Goal: Task Accomplishment & Management: Manage account settings

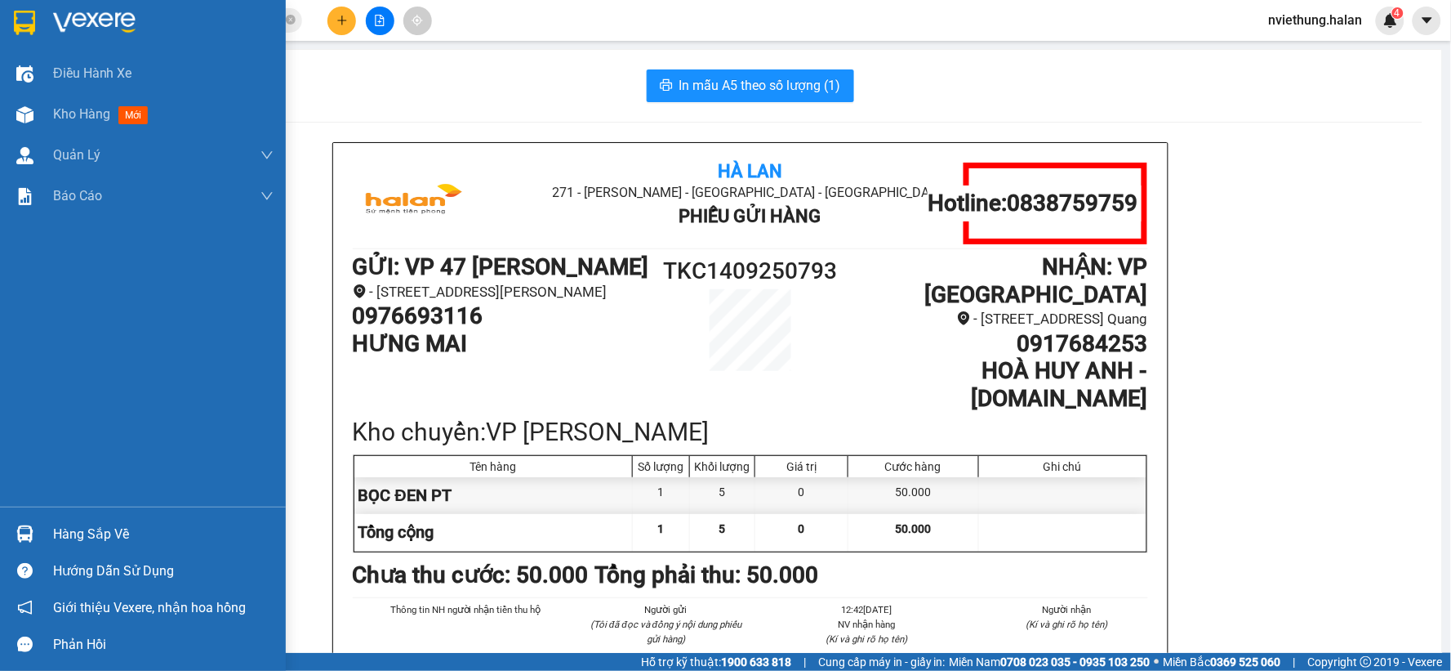
click at [37, 537] on div at bounding box center [25, 533] width 29 height 29
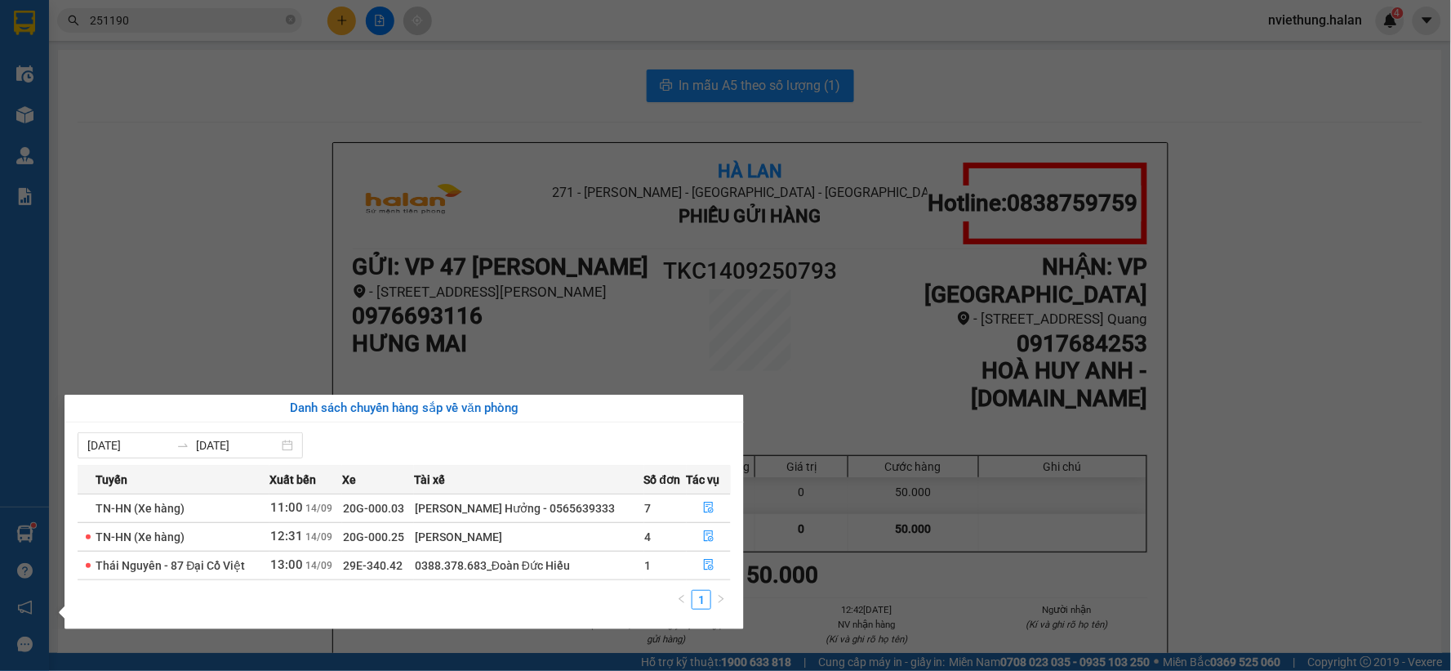
drag, startPoint x: 752, startPoint y: 147, endPoint x: 121, endPoint y: 332, distance: 658.1
click at [742, 152] on section "Kết quả tìm kiếm ( 238 ) Bộ lọc Mã ĐH Trạng thái Món hàng Thu hộ Tổng cước Chưa…" at bounding box center [725, 335] width 1451 height 671
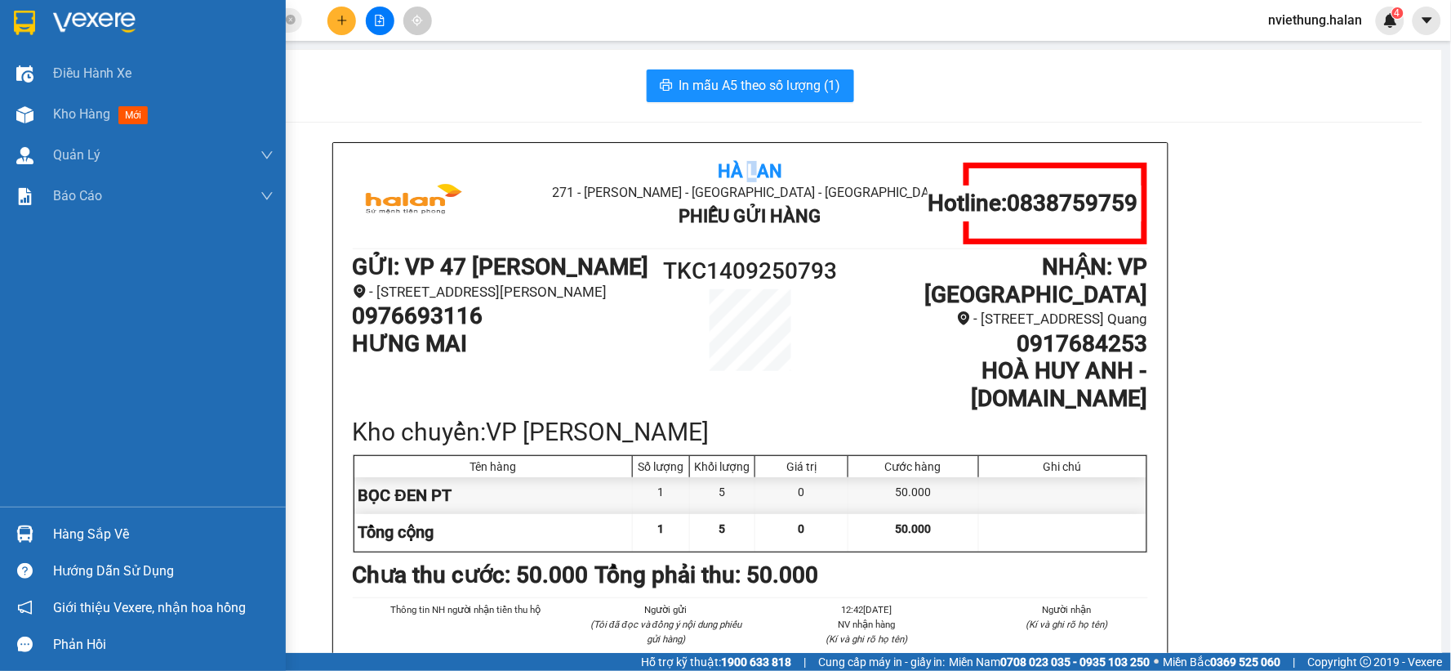
click at [55, 534] on div "Hàng sắp về" at bounding box center [163, 534] width 221 height 25
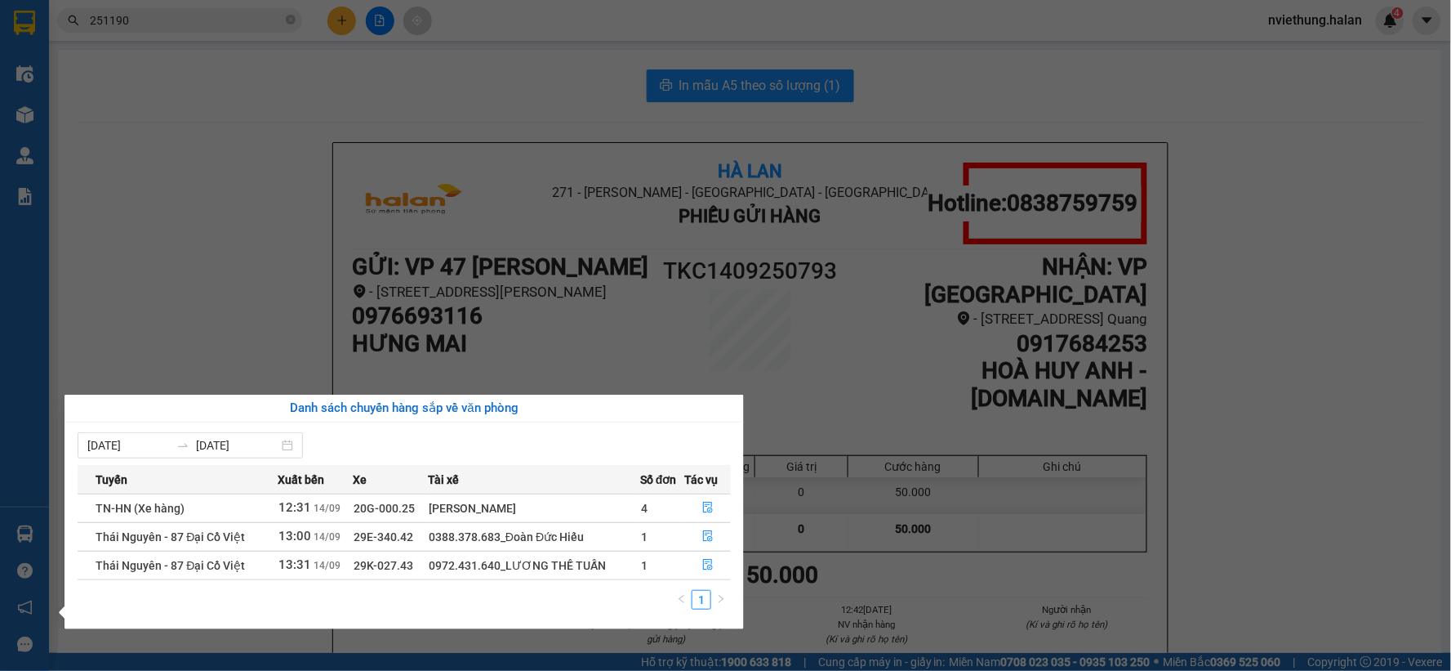
click at [479, 229] on section "Kết quả tìm kiếm ( 238 ) Bộ lọc Mã ĐH Trạng thái Món hàng Thu hộ Tổng cước Chưa…" at bounding box center [725, 335] width 1451 height 671
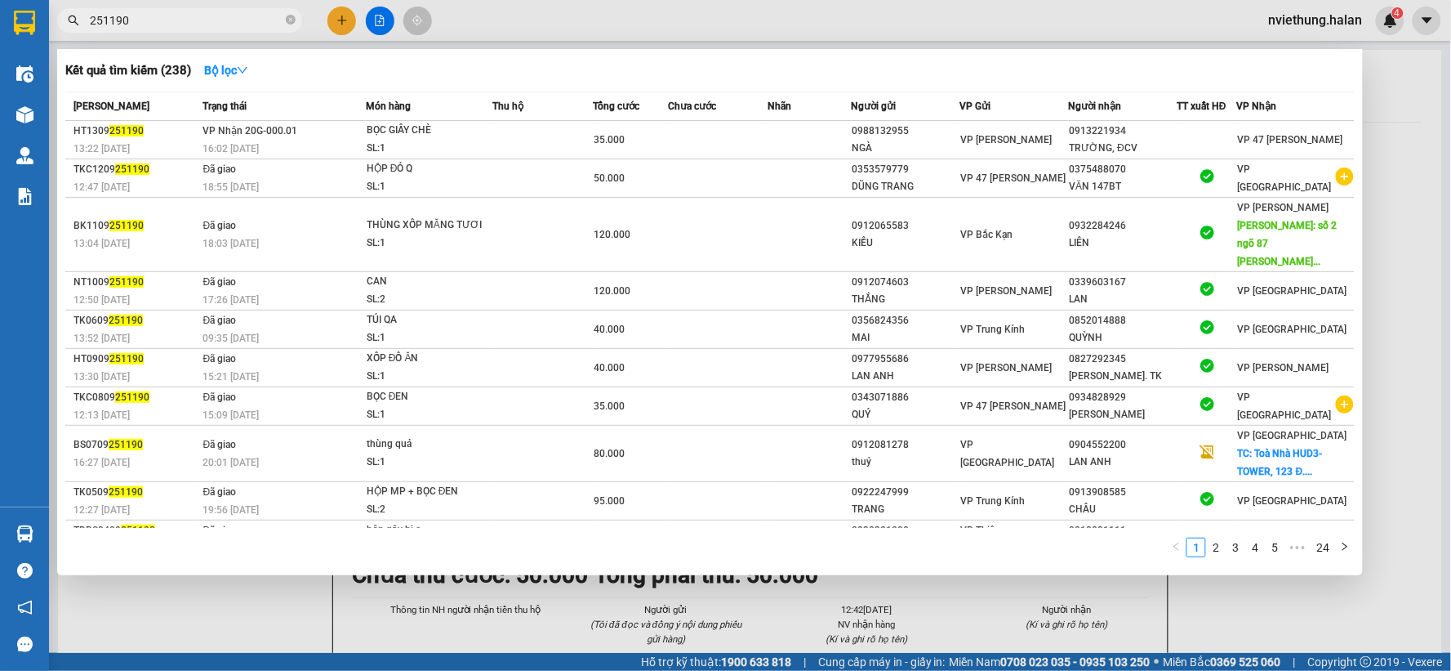
click at [180, 25] on input "251190" at bounding box center [186, 20] width 193 height 18
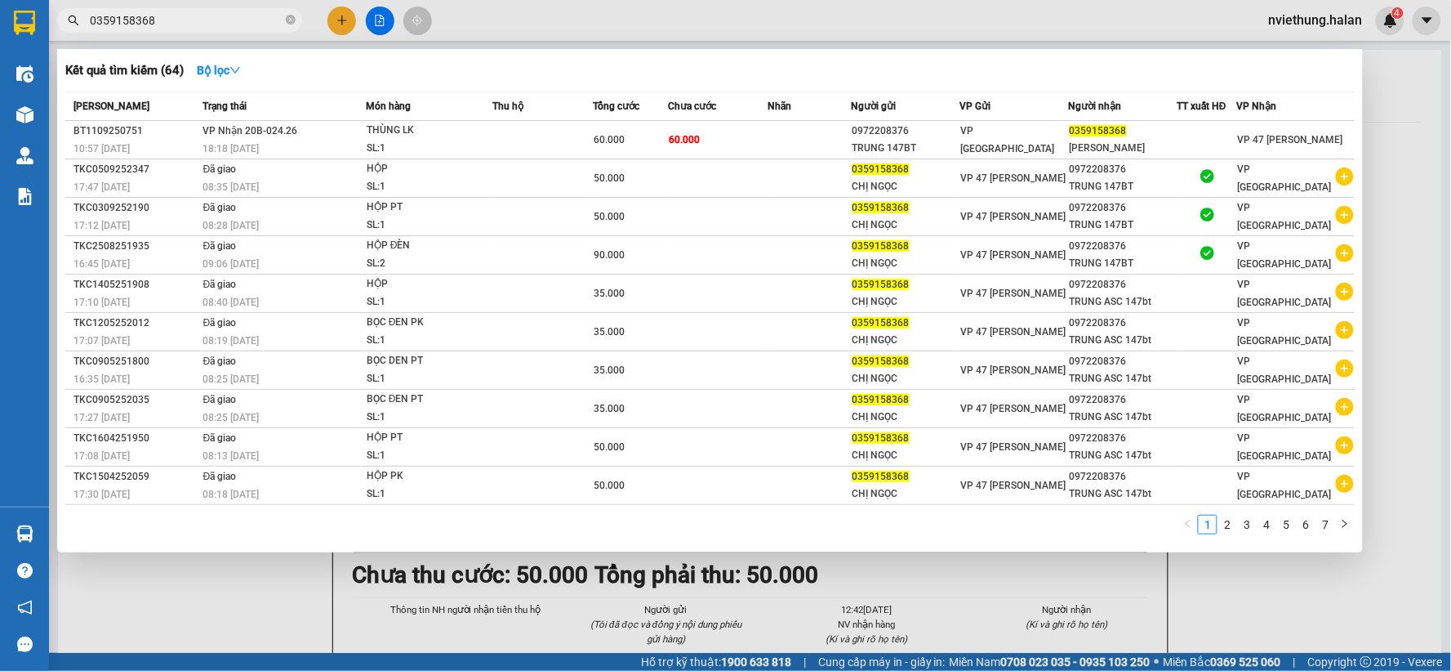
type input "0359158368"
click at [1221, 627] on div at bounding box center [725, 335] width 1451 height 671
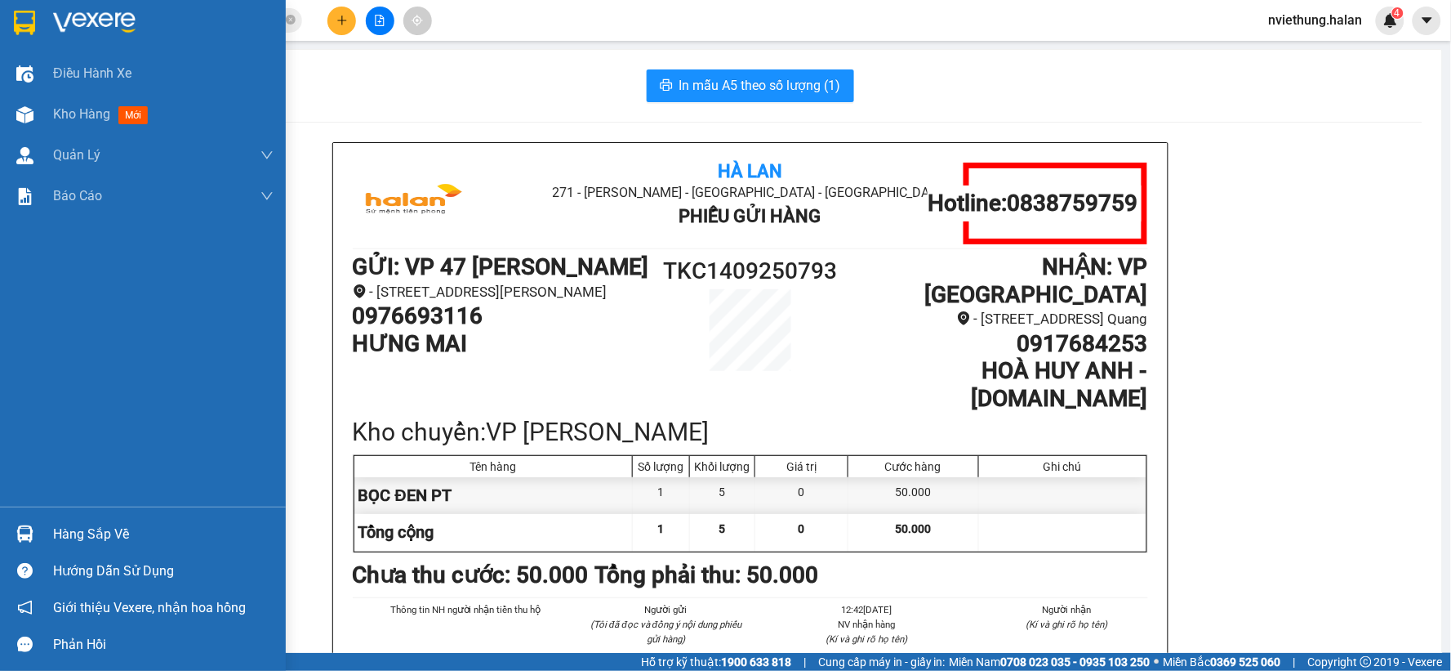
click at [82, 542] on div "Hàng sắp về" at bounding box center [163, 534] width 221 height 25
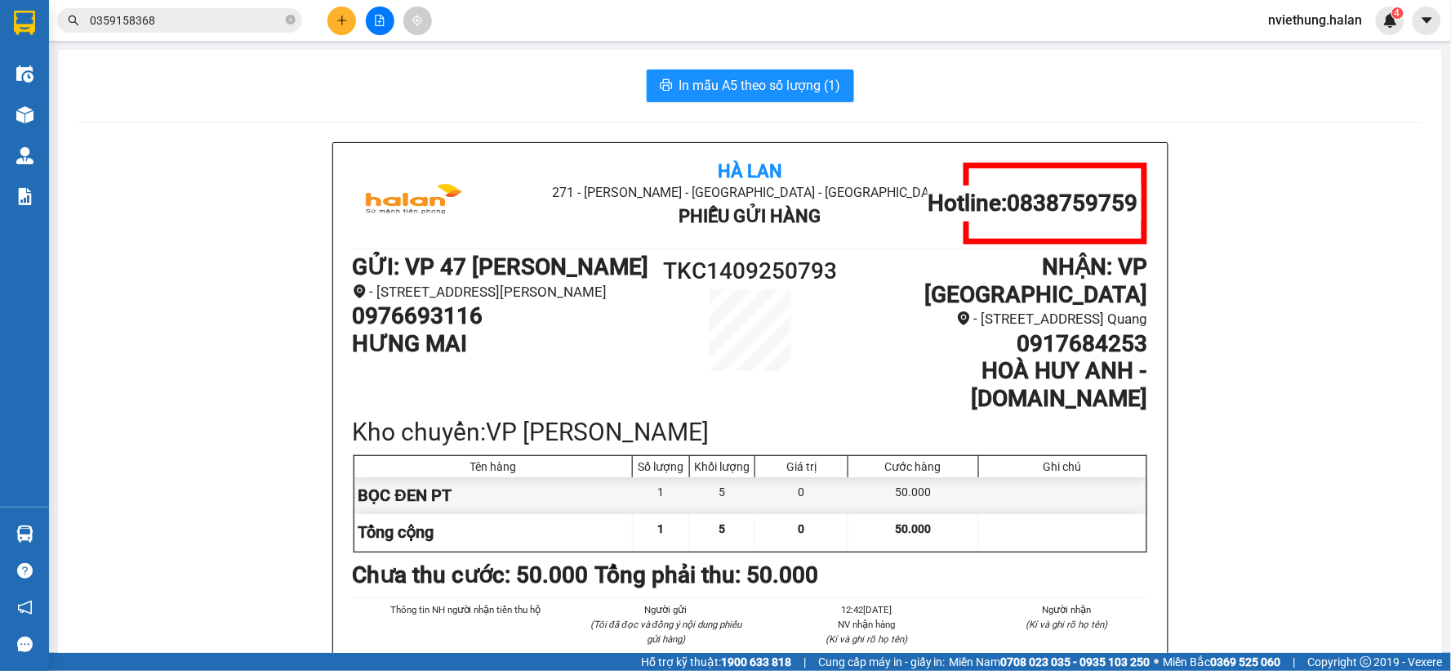
click at [1267, 529] on section "Kết quả tìm kiếm ( 64 ) Bộ lọc Mã ĐH Trạng thái Món hàng Thu hộ Tổng cước Chưa …" at bounding box center [725, 335] width 1451 height 671
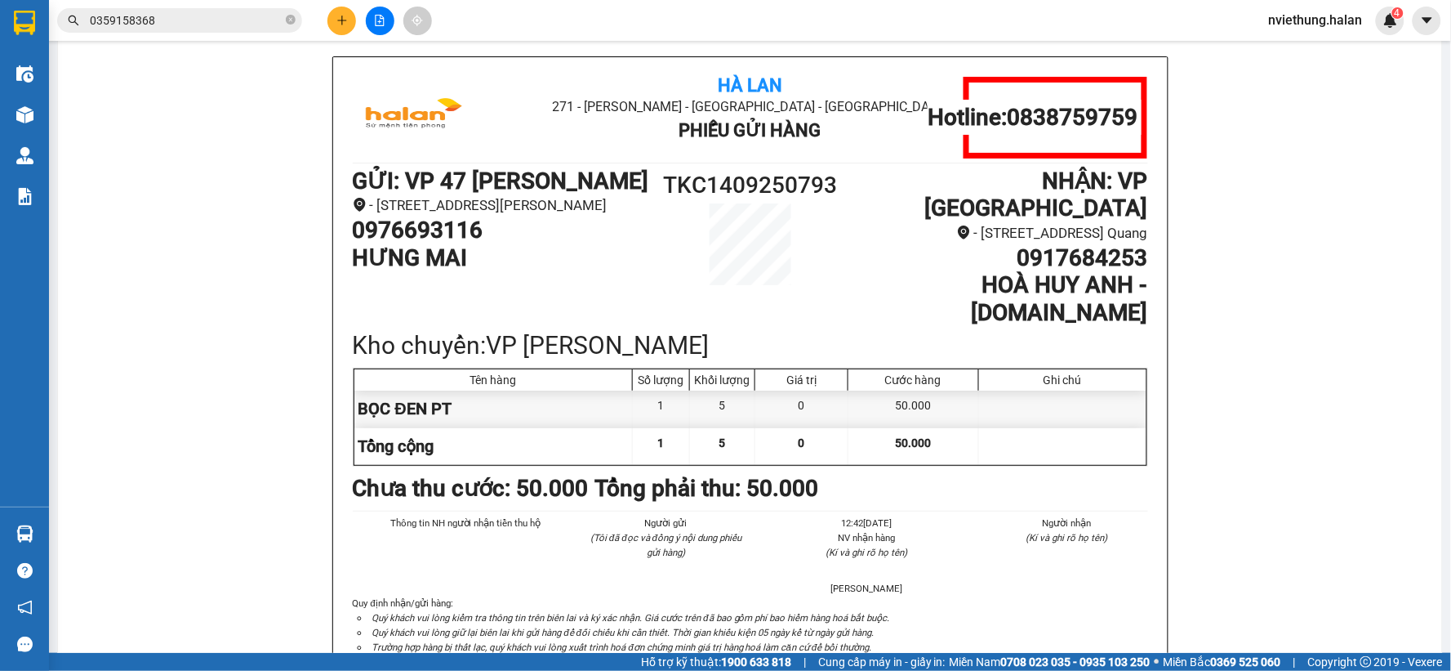
scroll to position [760, 0]
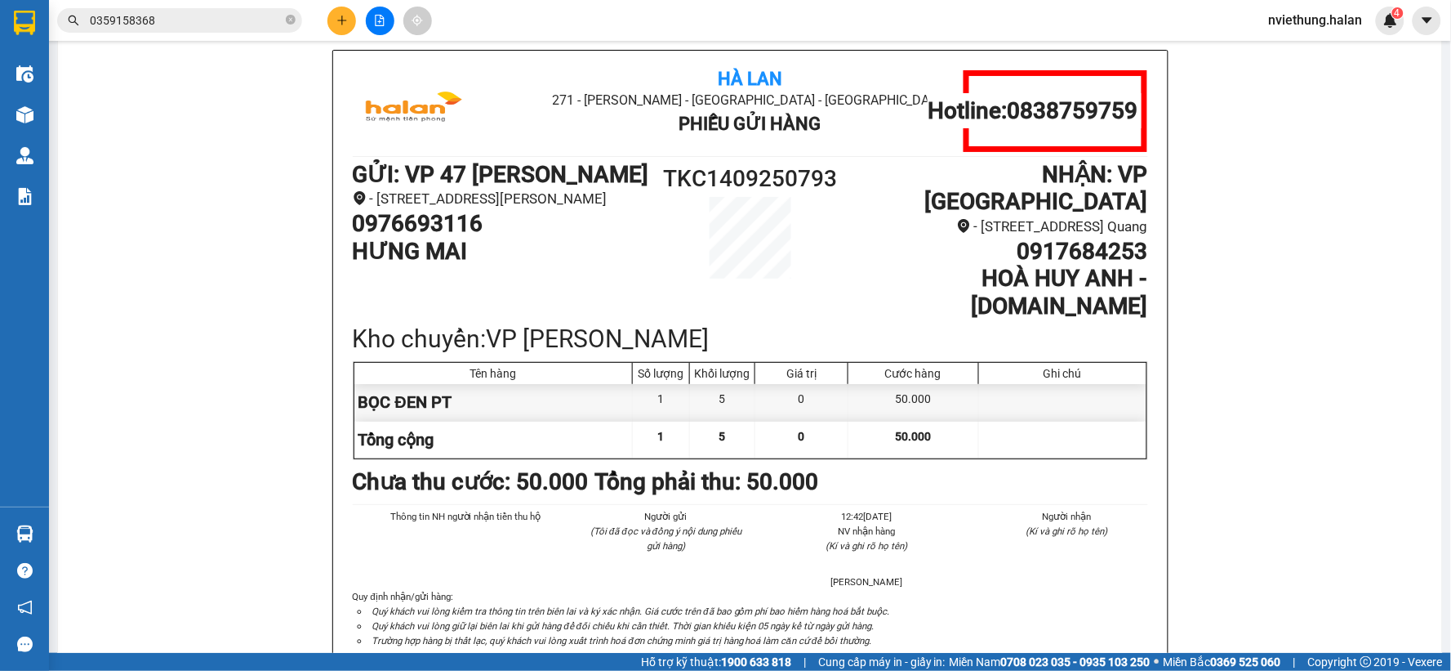
click at [198, 319] on div "[GEOGRAPHIC_DATA] 271 - [GEOGRAPHIC_DATA] - [GEOGRAPHIC_DATA] - [GEOGRAPHIC_DAT…" at bounding box center [750, 49] width 1345 height 1335
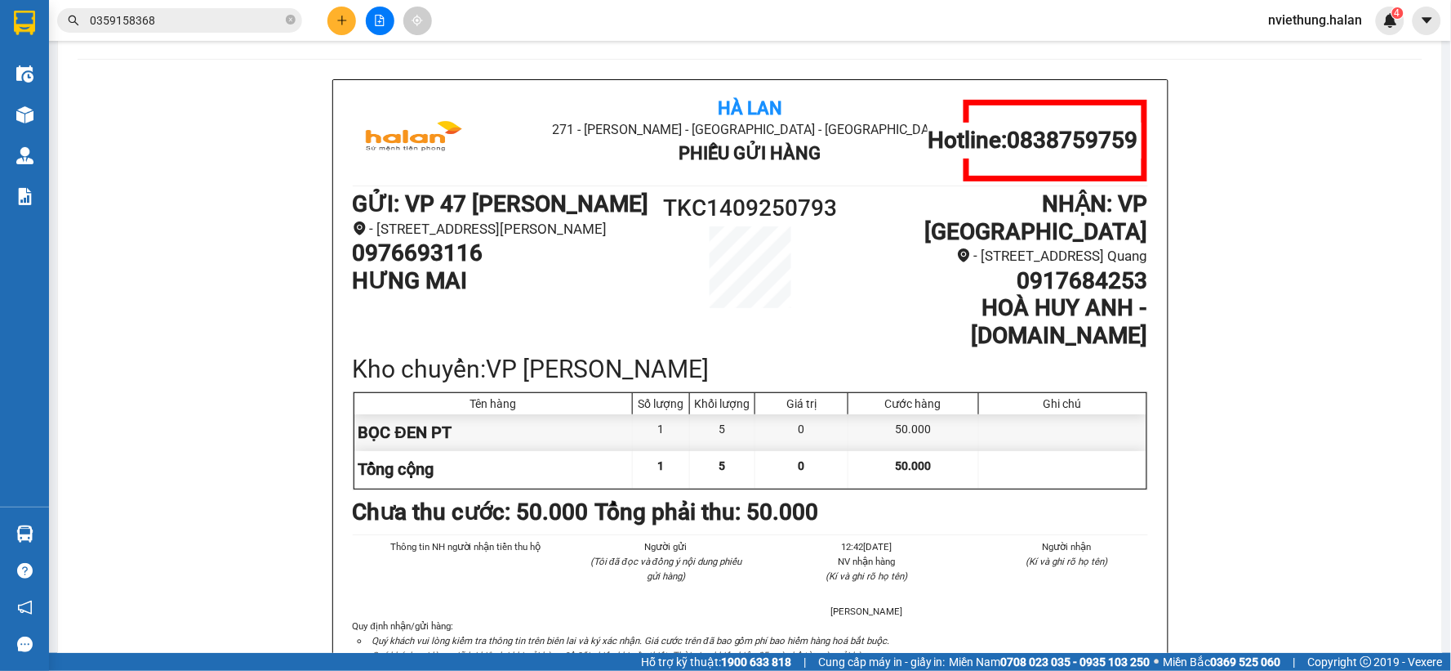
scroll to position [0, 0]
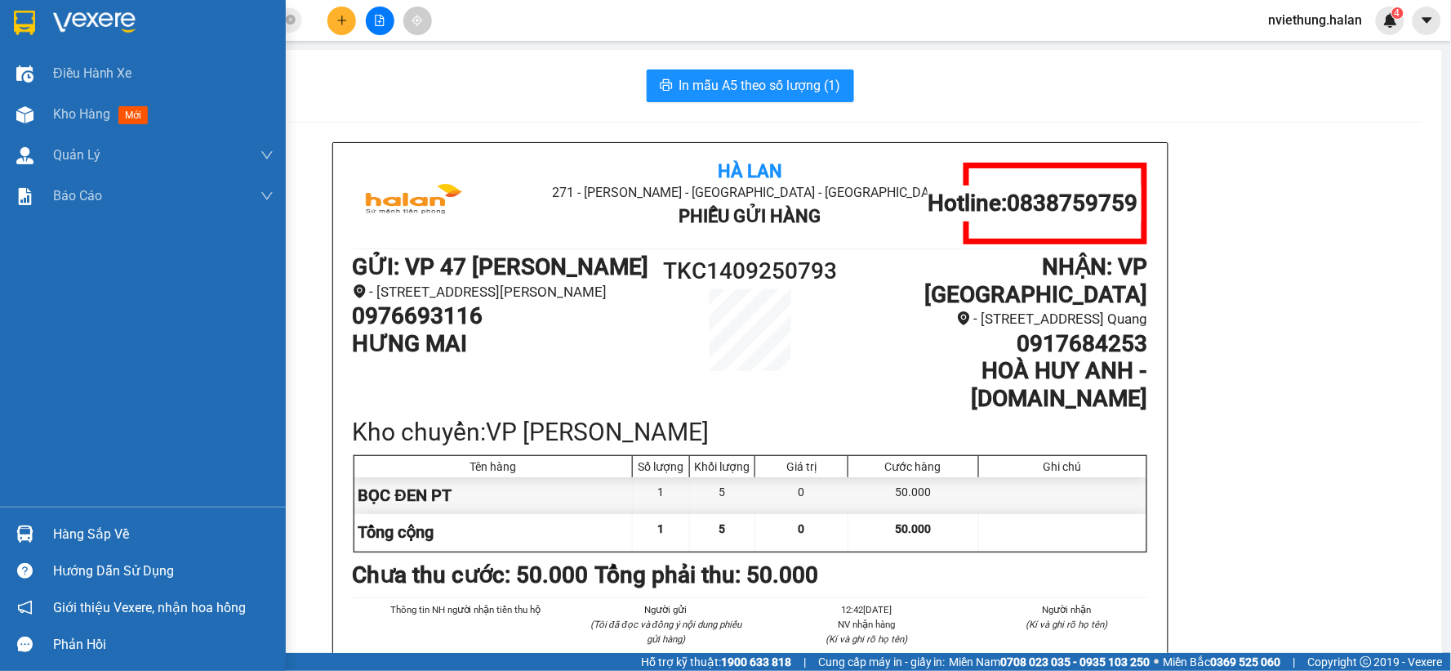
click at [96, 524] on div "Hàng sắp về" at bounding box center [163, 534] width 221 height 25
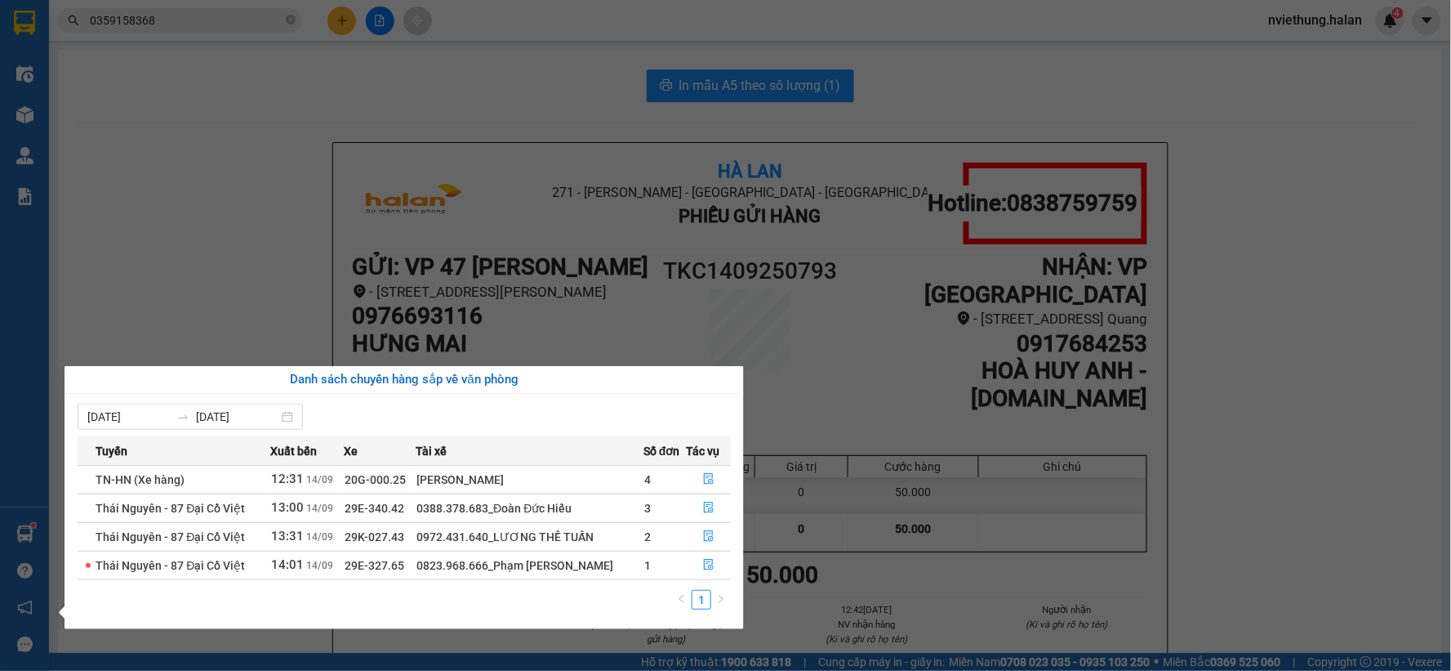
click at [339, 148] on section "Kết quả tìm kiếm ( 64 ) Bộ lọc Mã ĐH Trạng thái Món hàng Thu hộ Tổng cước Chưa …" at bounding box center [725, 335] width 1451 height 671
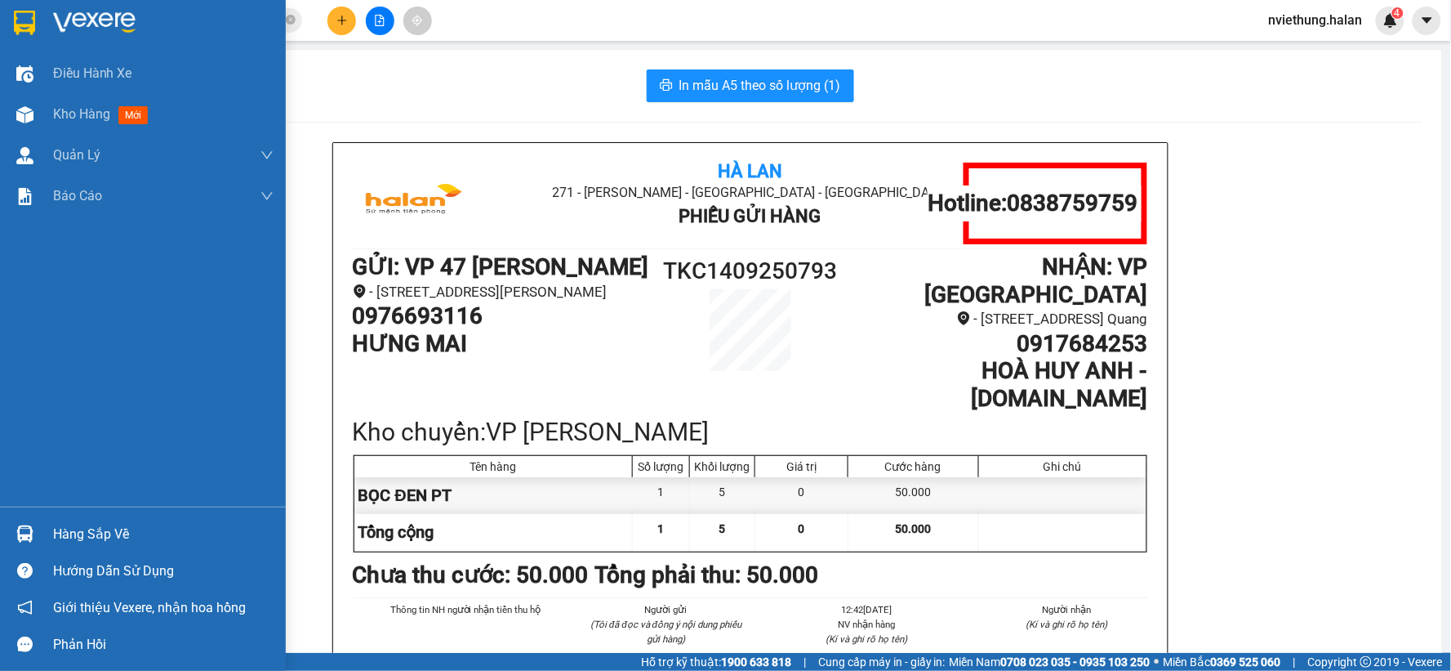
click at [38, 537] on div "Hàng sắp về" at bounding box center [143, 533] width 286 height 37
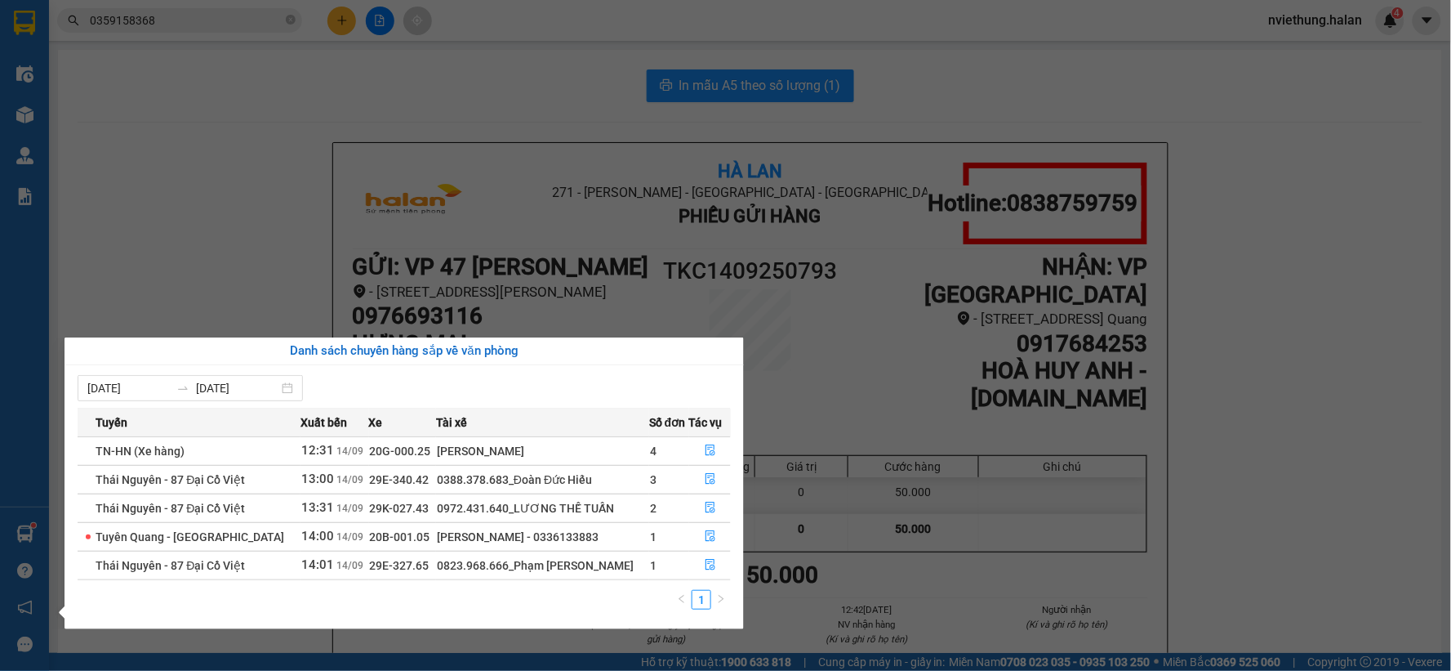
click at [526, 200] on section "Kết quả tìm kiếm ( 64 ) Bộ lọc Mã ĐH Trạng thái Món hàng Thu hộ Tổng cước Chưa …" at bounding box center [725, 335] width 1451 height 671
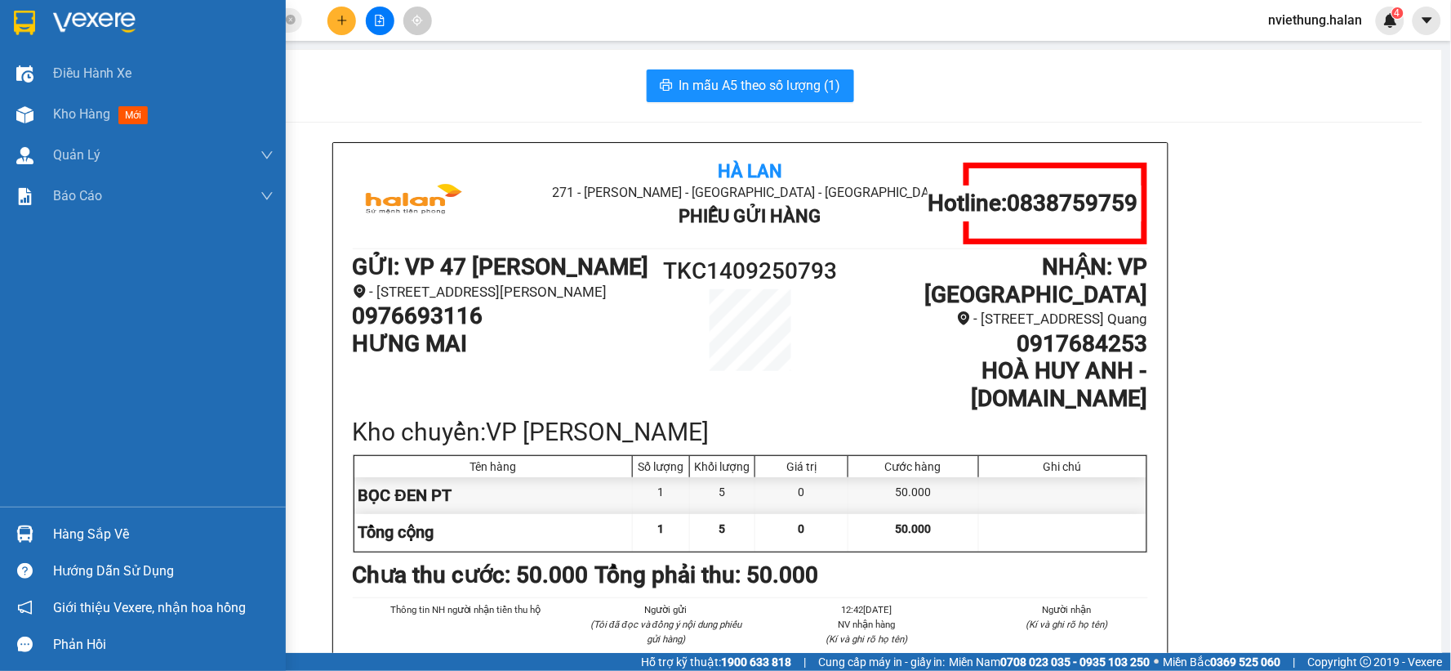
click at [2, 526] on div "Hàng sắp về" at bounding box center [143, 533] width 286 height 37
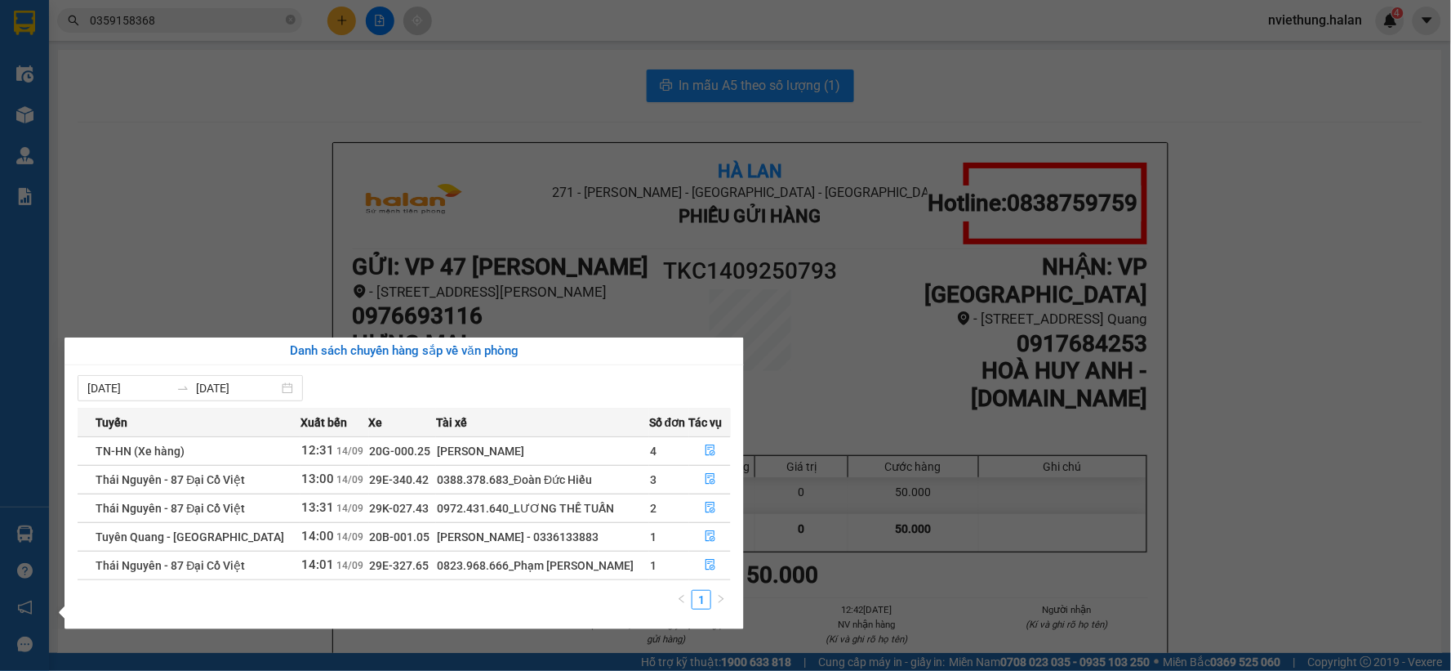
click at [492, 175] on section "Kết quả tìm kiếm ( 64 ) Bộ lọc Mã ĐH Trạng thái Món hàng Thu hộ Tổng cước Chưa …" at bounding box center [725, 335] width 1451 height 671
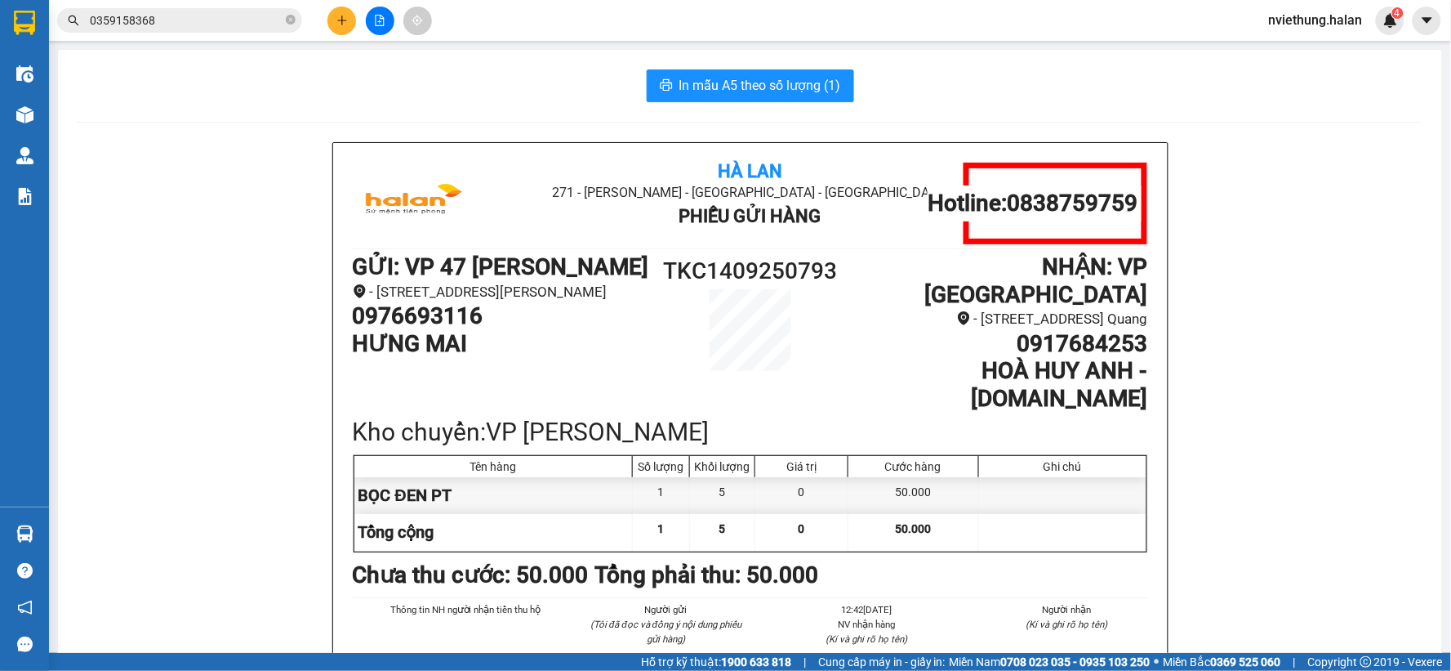
click at [341, 11] on button at bounding box center [342, 21] width 29 height 29
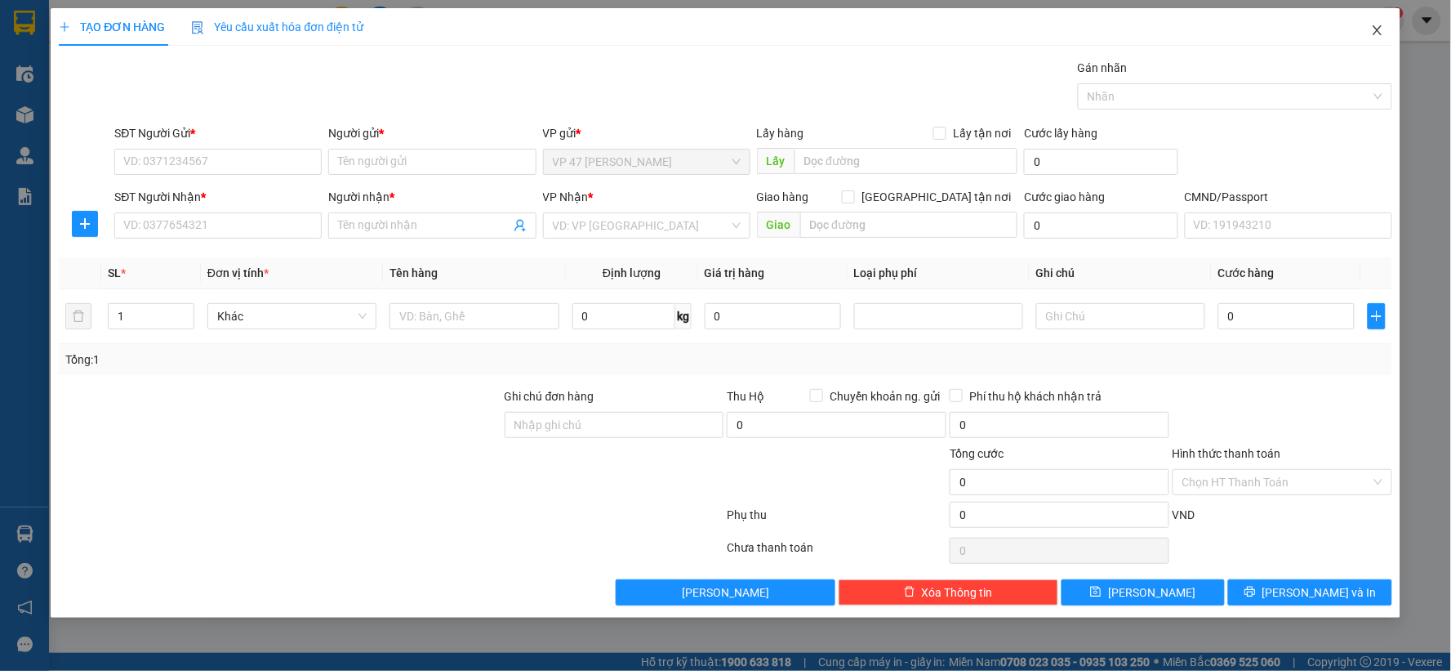
drag, startPoint x: 1377, startPoint y: 22, endPoint x: 1227, endPoint y: 36, distance: 150.9
click at [1377, 23] on span "Close" at bounding box center [1378, 31] width 46 height 46
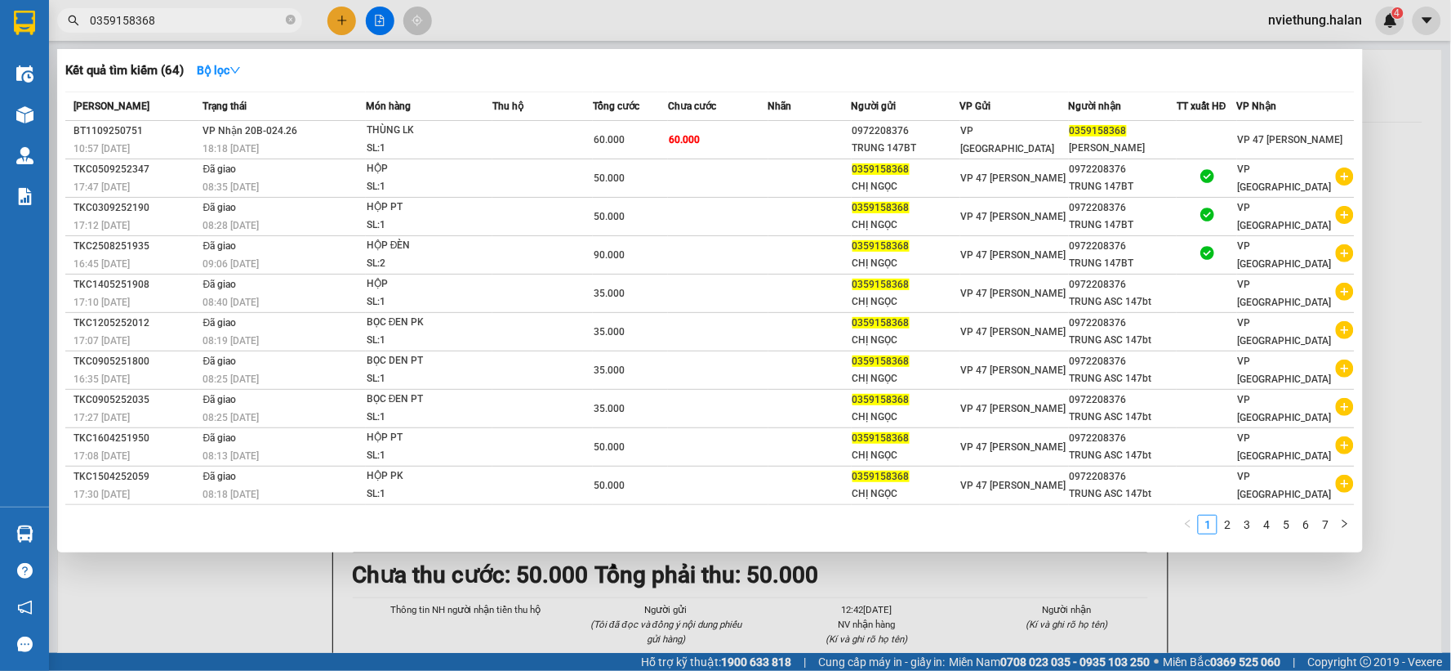
click at [245, 23] on input "0359158368" at bounding box center [186, 20] width 193 height 18
click at [329, 23] on div at bounding box center [725, 335] width 1451 height 671
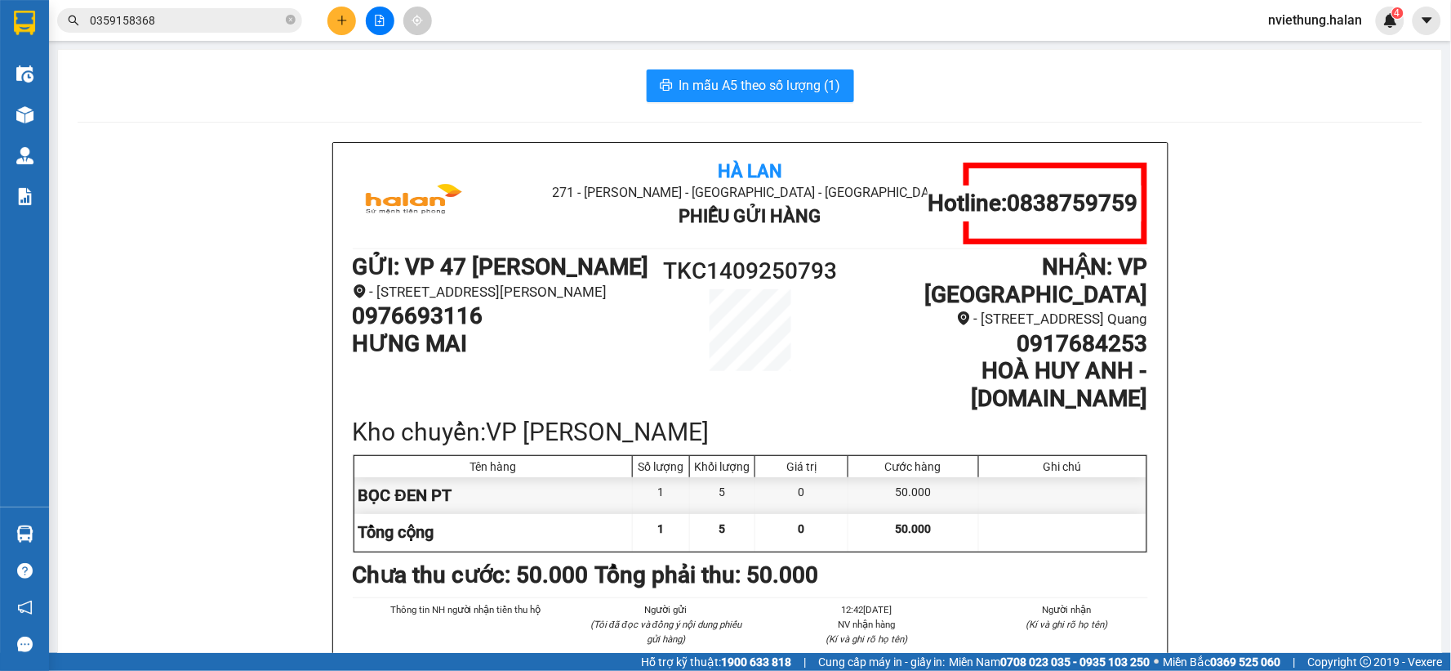
click at [329, 23] on button at bounding box center [342, 21] width 29 height 29
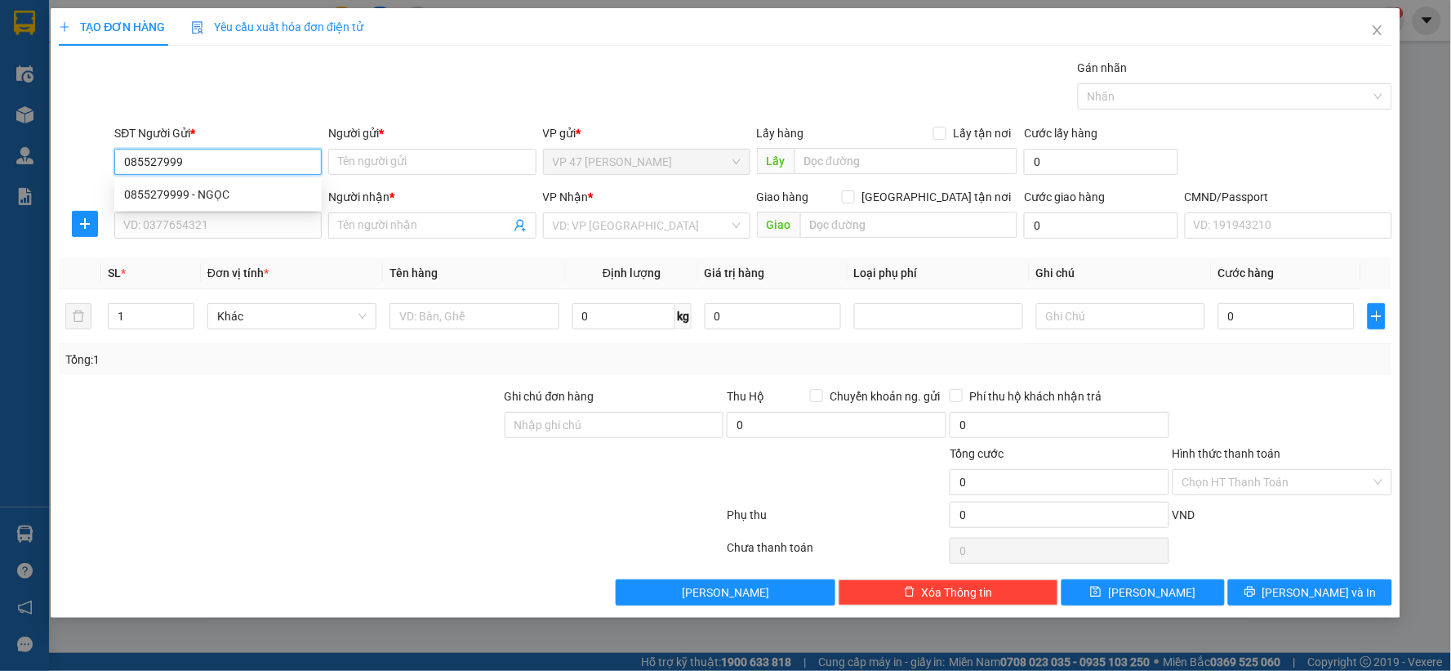
type input "0855279999"
click at [238, 196] on div "0855279999 - NGỌC" at bounding box center [218, 194] width 188 height 18
type input "NGỌC"
type input "0855279999"
click at [241, 225] on input "SĐT Người Nhận *" at bounding box center [217, 225] width 207 height 26
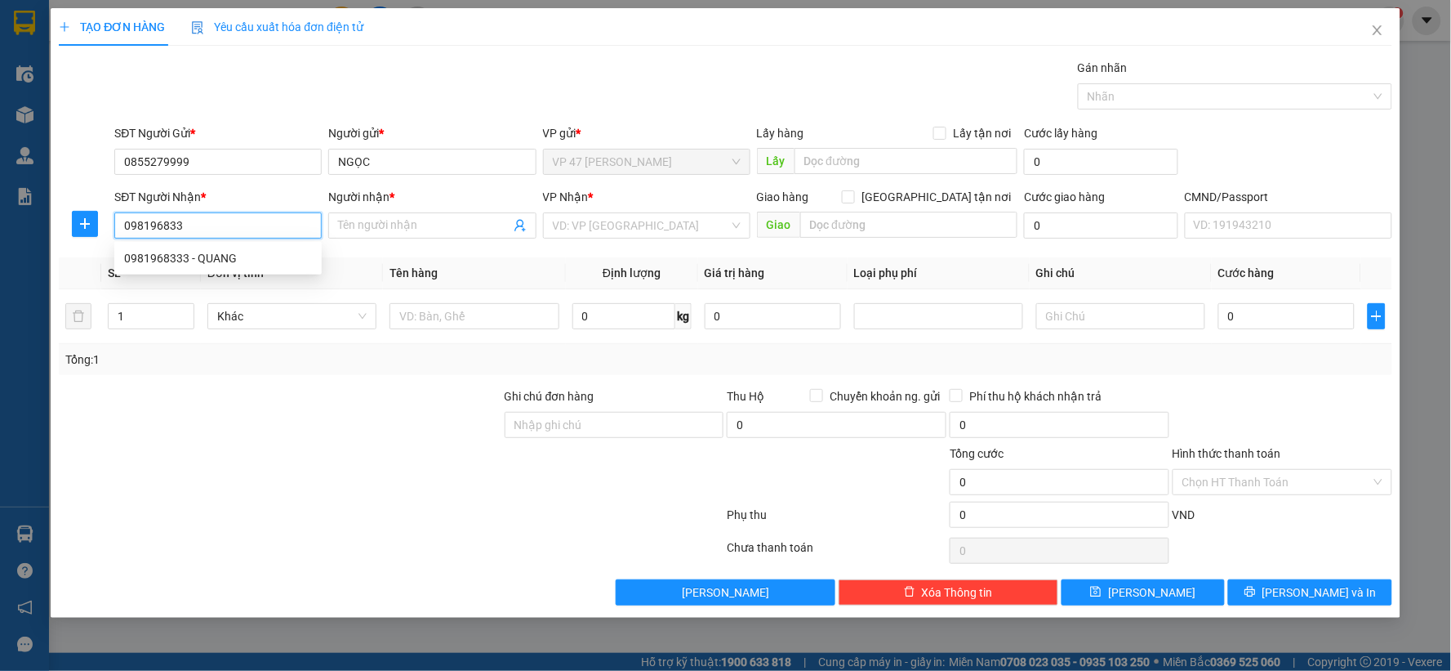
type input "0981968333"
click at [231, 256] on div "0981968333 - QUANG" at bounding box center [218, 258] width 188 height 18
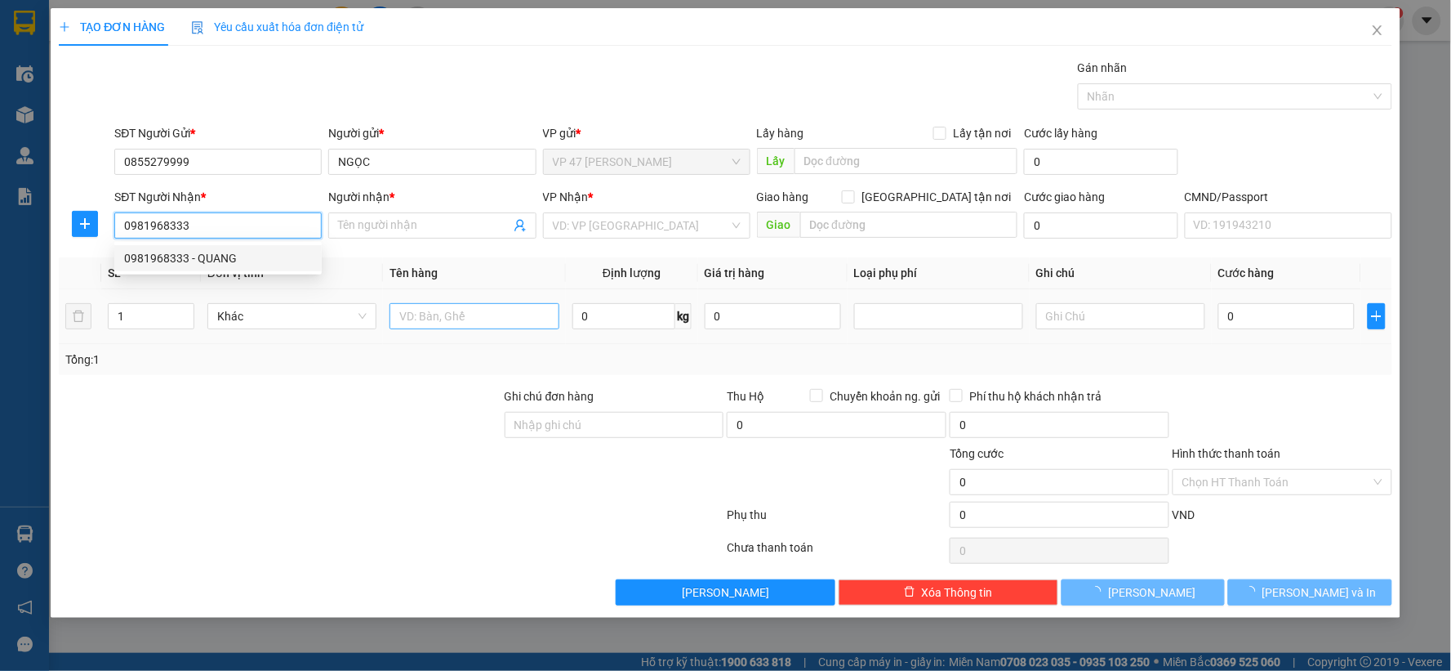
type input "QUANG"
type input "0981968333"
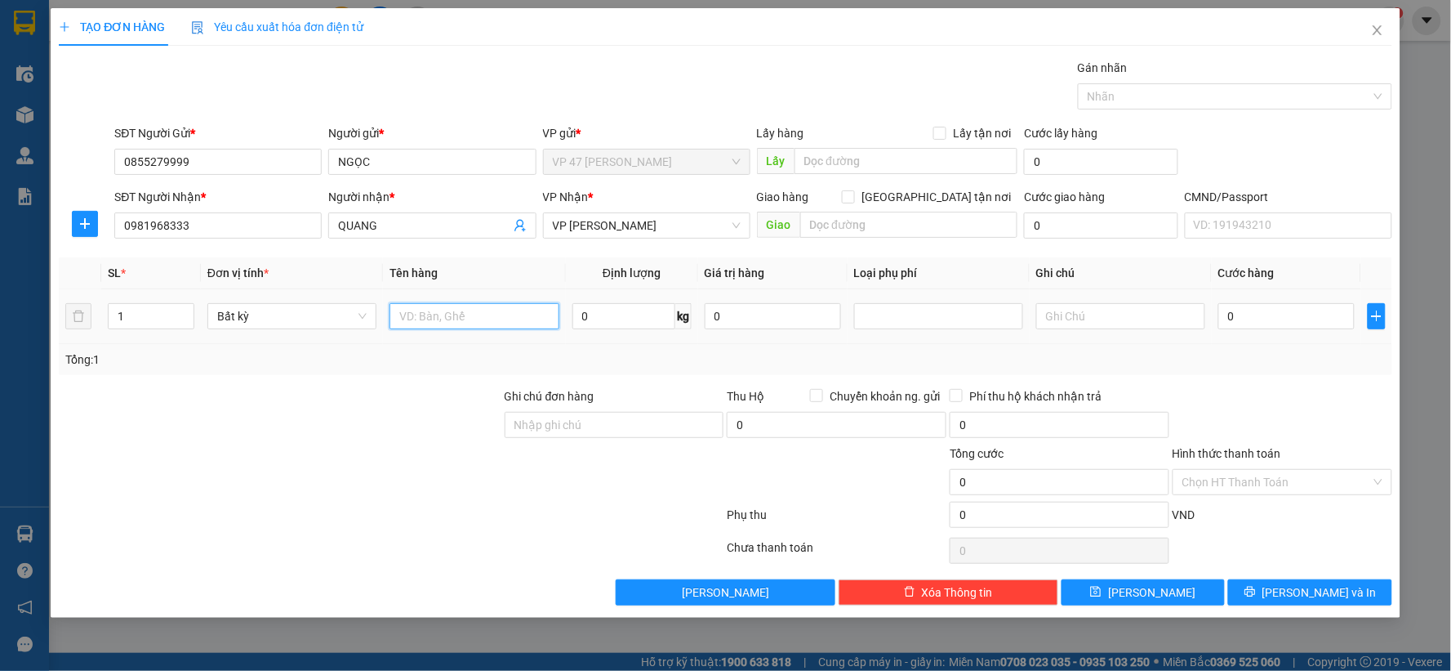
click at [404, 309] on input "text" at bounding box center [474, 316] width 169 height 26
type input "HỘP DT"
type input "1"
type input "35.000"
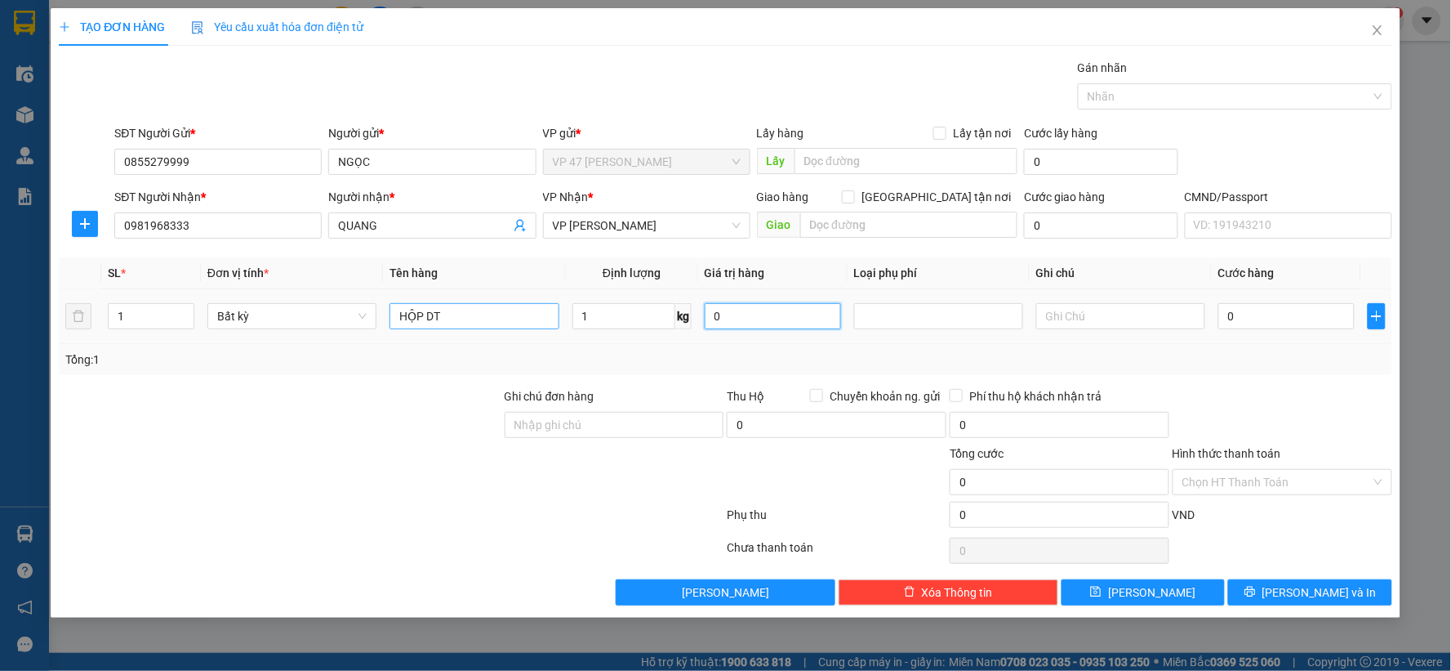
type input "35.000"
drag, startPoint x: 1242, startPoint y: 368, endPoint x: 1309, endPoint y: 549, distance: 193.3
click at [1243, 368] on div "Tổng: 1" at bounding box center [726, 359] width 1334 height 31
click at [1309, 592] on span "[PERSON_NAME] và In" at bounding box center [1320, 592] width 114 height 18
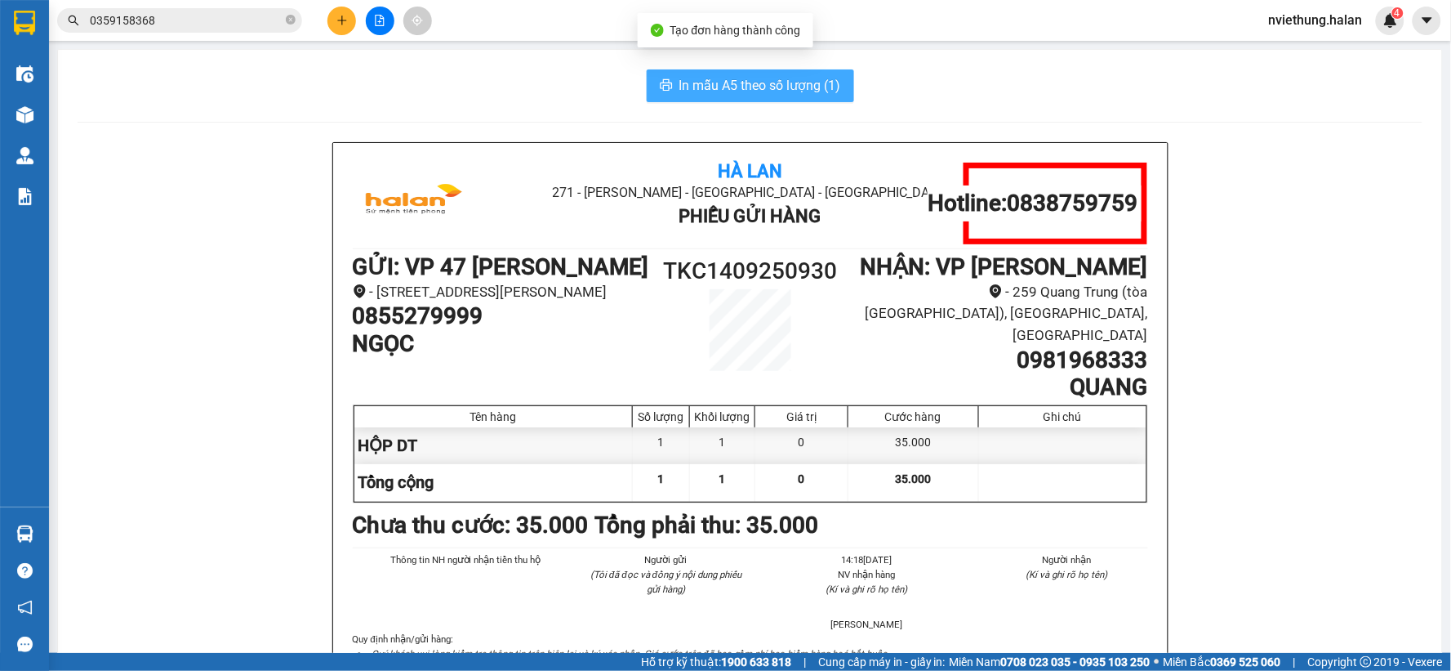
click at [696, 91] on span "In mẫu A5 theo số lượng (1)" at bounding box center [761, 85] width 162 height 20
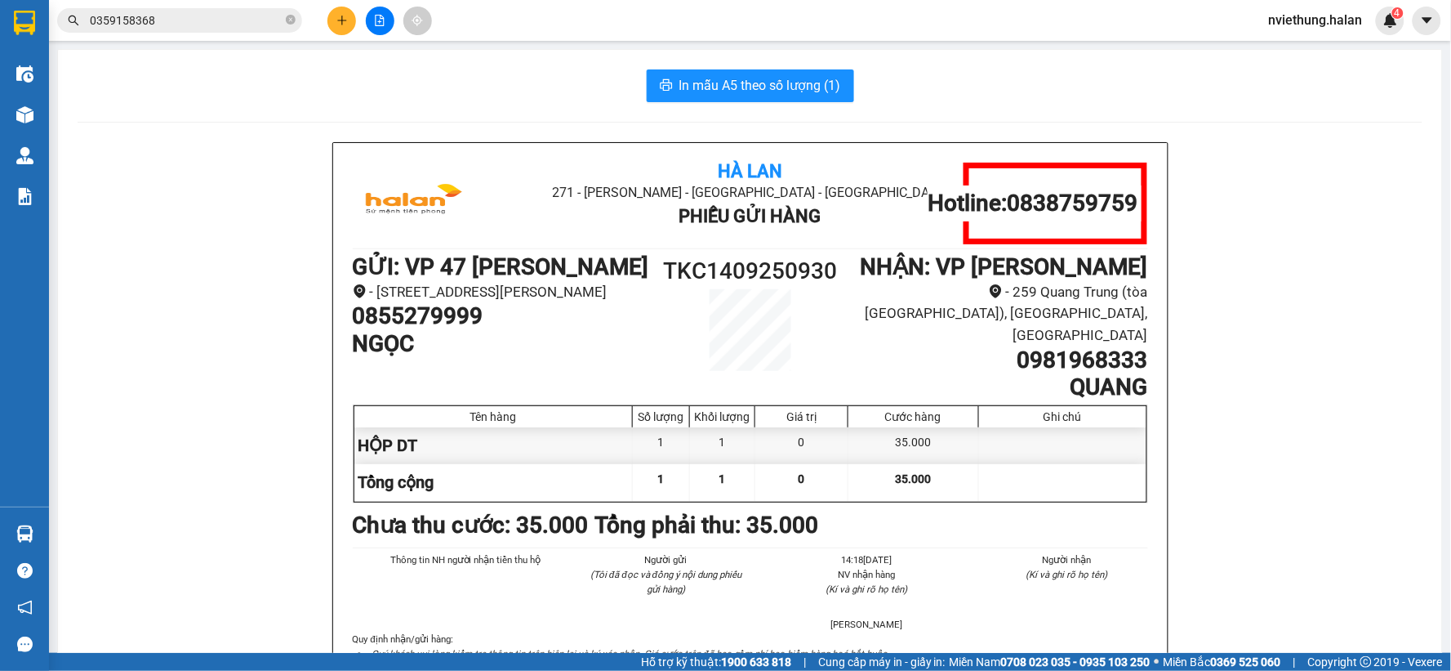
click at [288, 25] on span at bounding box center [291, 21] width 10 height 16
click at [327, 25] on div at bounding box center [380, 21] width 123 height 29
click at [339, 25] on icon "plus" at bounding box center [342, 20] width 11 height 11
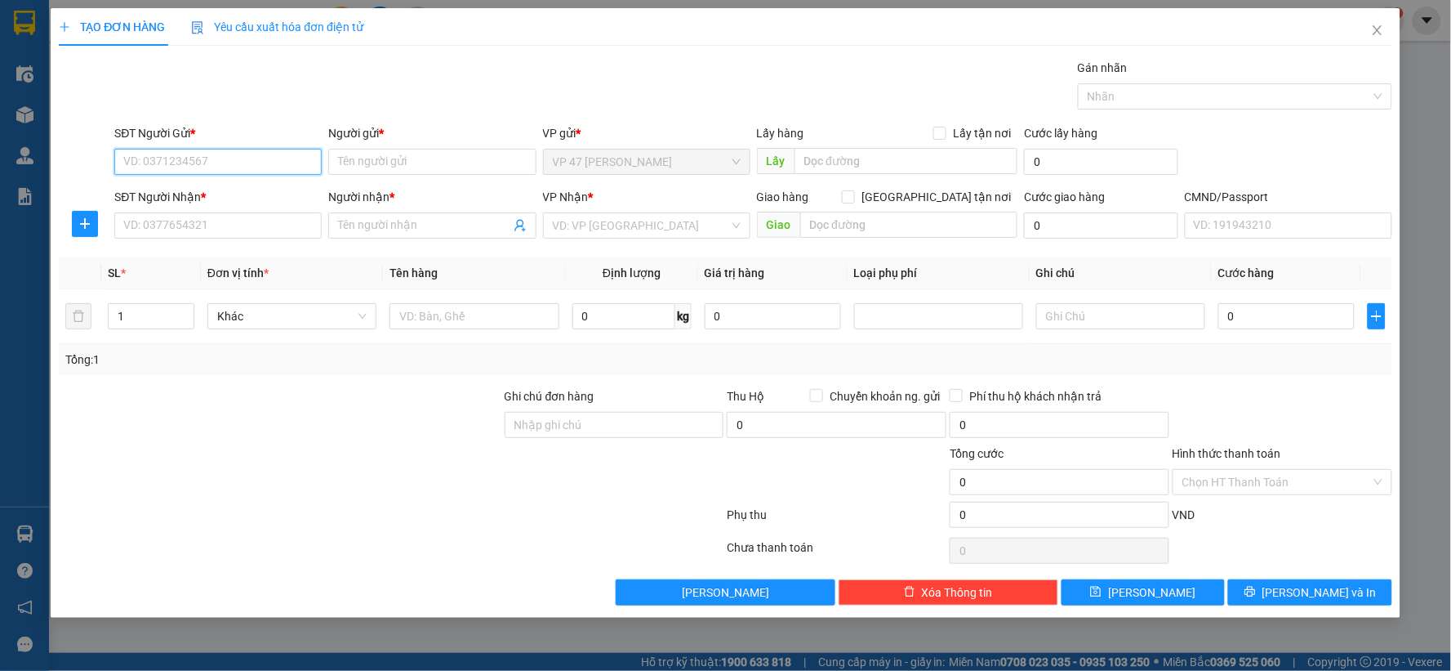
click at [274, 160] on input "SĐT Người Gửi *" at bounding box center [217, 162] width 207 height 26
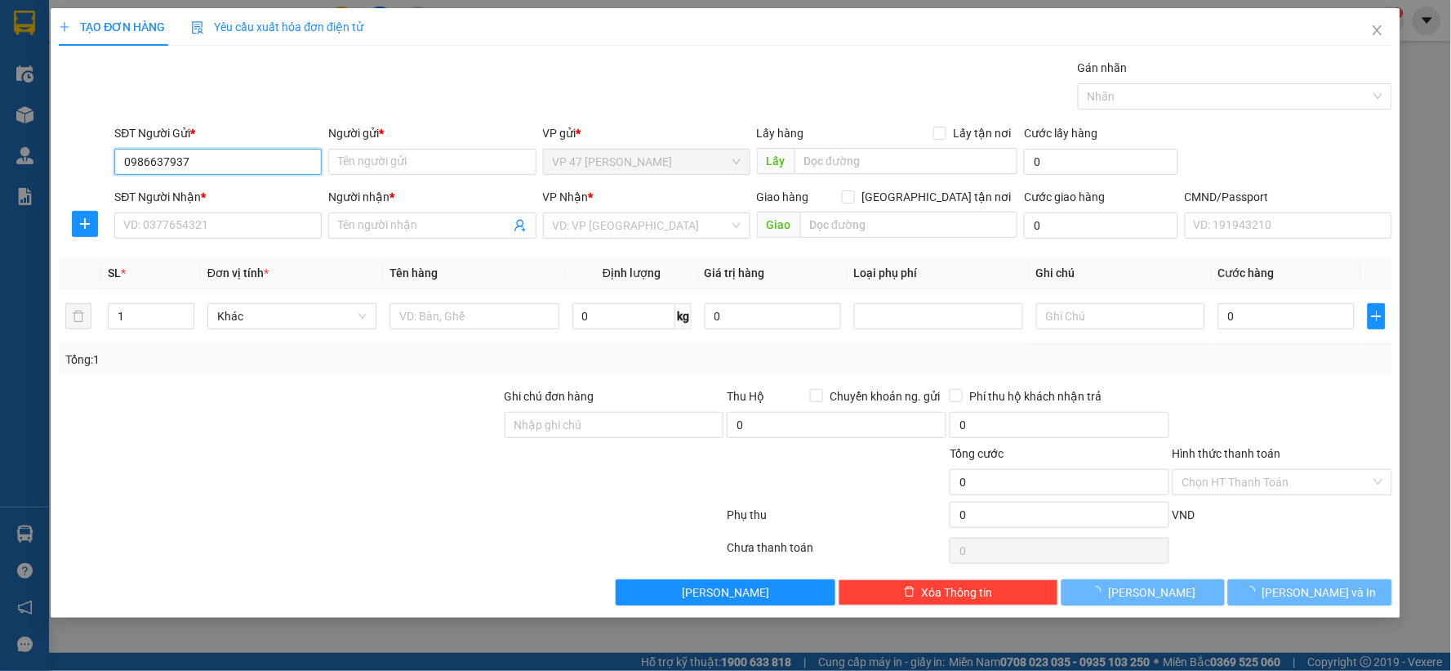
type input "0986637937"
click at [231, 194] on body "Kết quả tìm kiếm ( 64 ) Bộ lọc Mã ĐH Trạng thái Món hàng Thu hộ Tổng cước Chưa …" at bounding box center [725, 335] width 1451 height 671
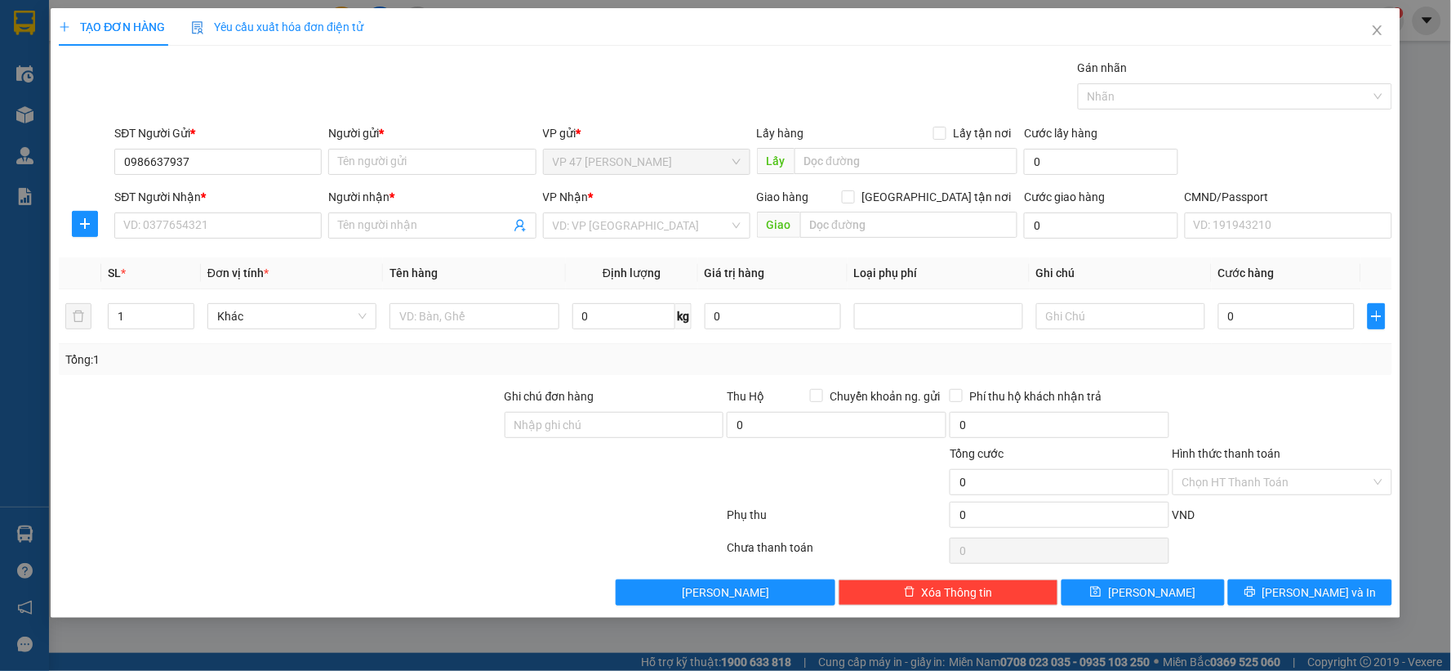
click at [202, 194] on b "*" at bounding box center [204, 196] width 5 height 13
click at [202, 212] on input "SĐT Người Nhận *" at bounding box center [217, 225] width 207 height 26
click at [209, 154] on input "0986637937" at bounding box center [217, 162] width 207 height 26
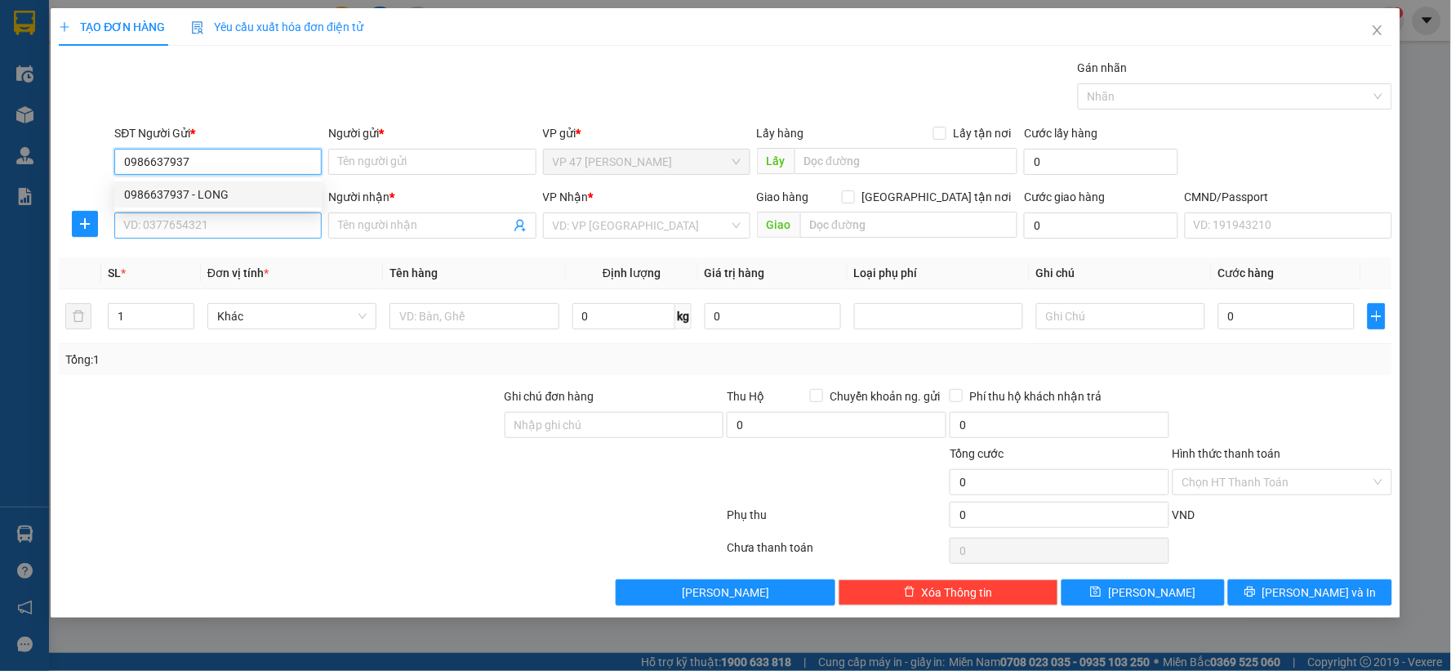
drag, startPoint x: 207, startPoint y: 191, endPoint x: 226, endPoint y: 230, distance: 43.5
click at [210, 193] on div "0986637937 - LONG" at bounding box center [218, 194] width 188 height 18
type input "LONG"
click at [226, 230] on input "SĐT Người Nhận *" at bounding box center [217, 225] width 207 height 26
type input "0975459997"
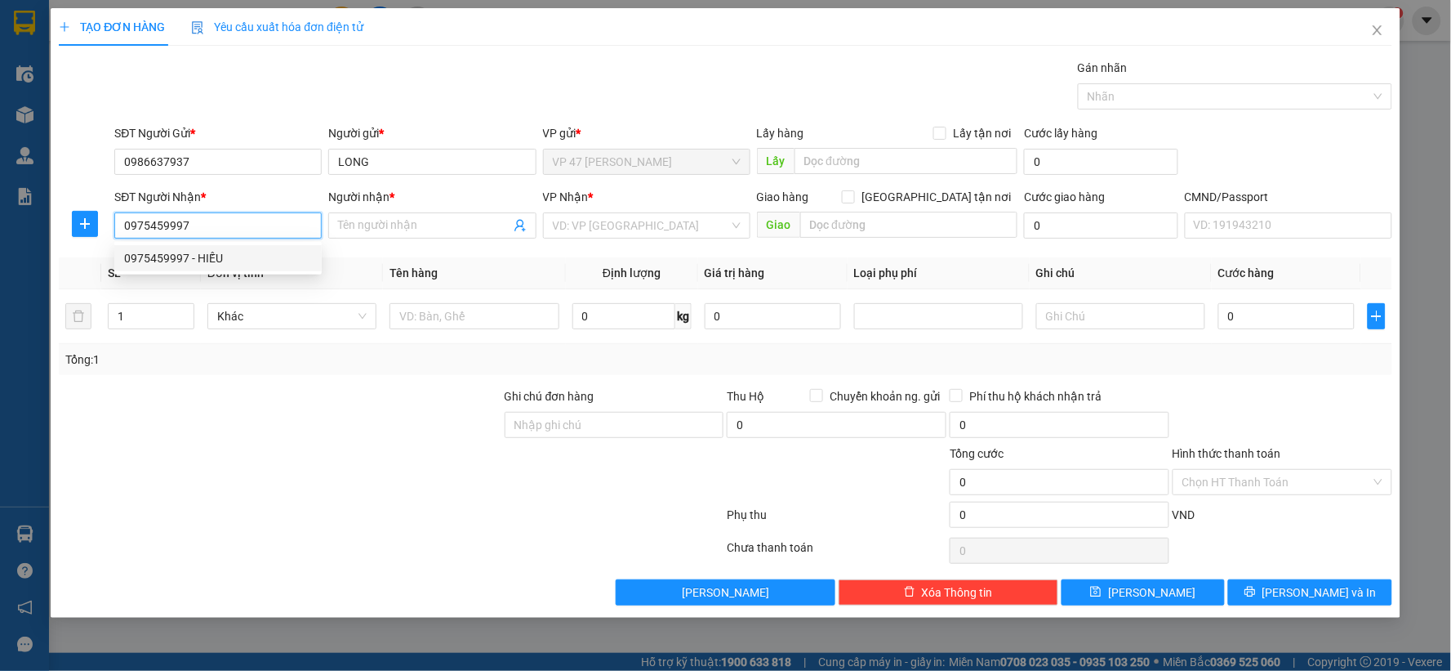
click at [249, 267] on div "0975459997 - HIẾU" at bounding box center [217, 258] width 207 height 26
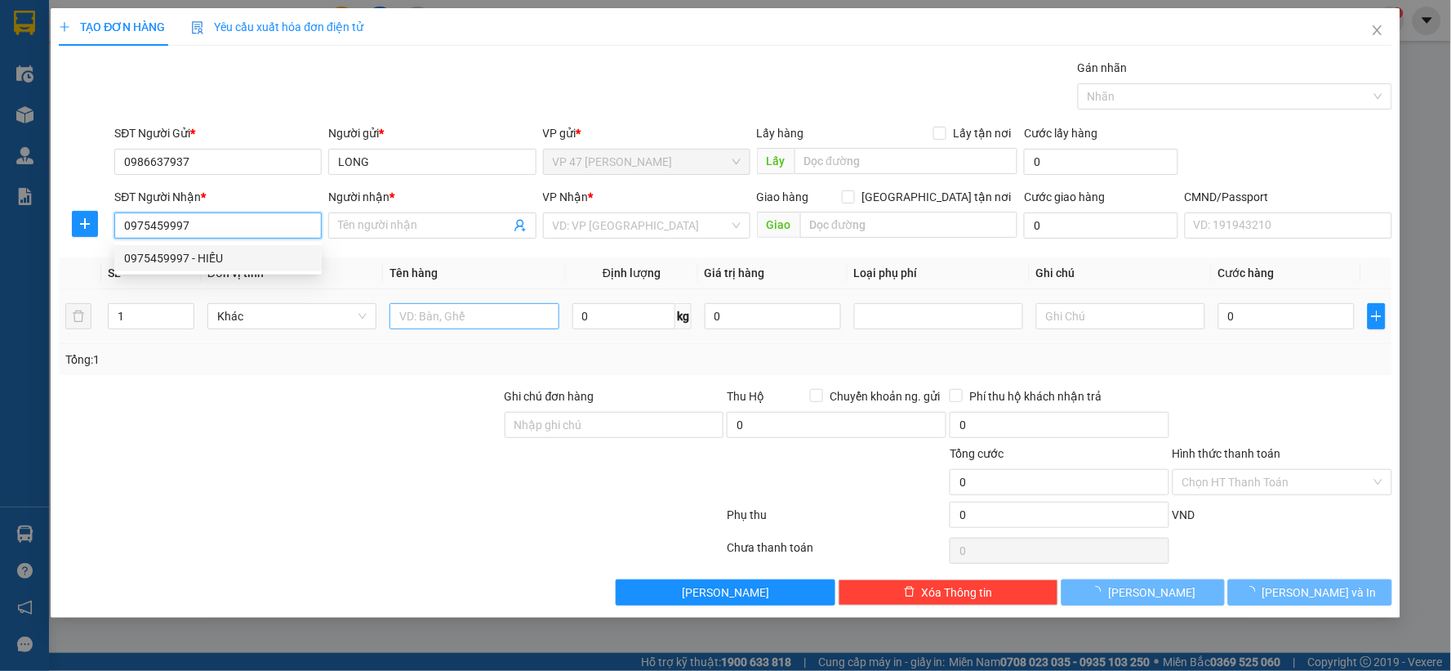
type input "HIẾU"
type input "0975459997"
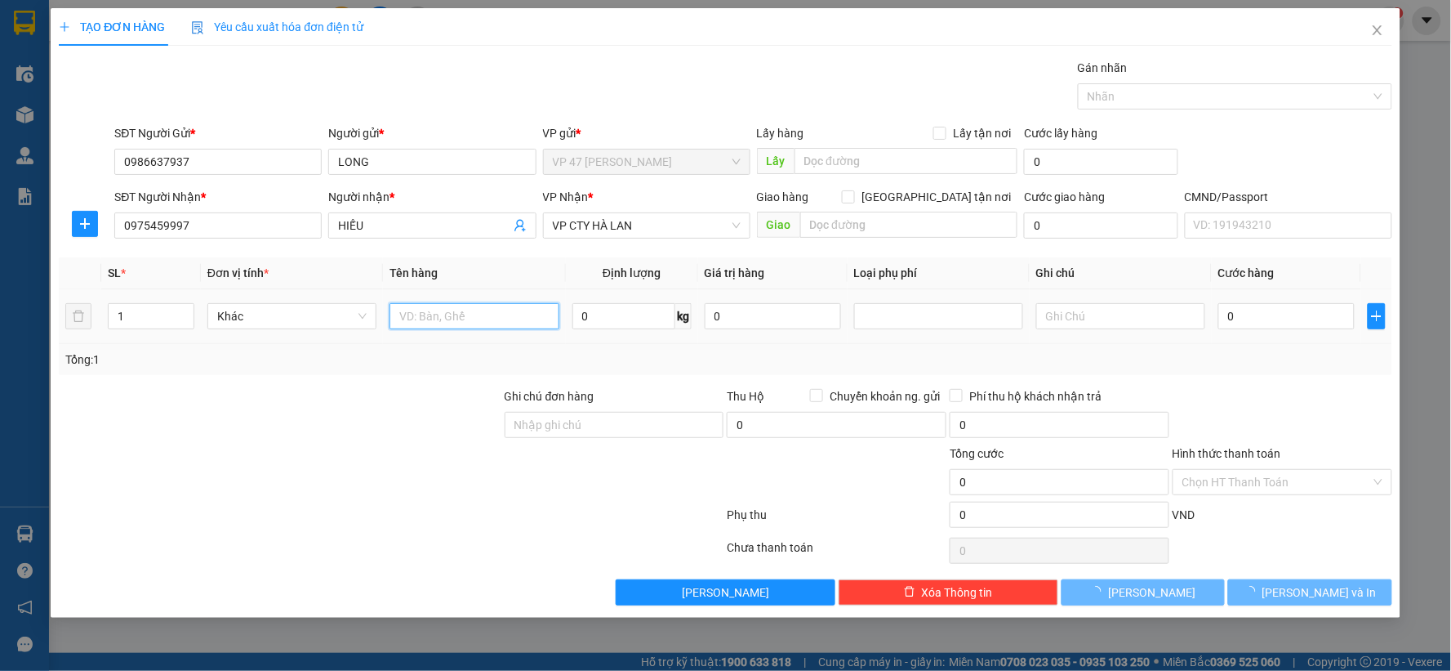
click at [439, 313] on input "text" at bounding box center [474, 316] width 169 height 26
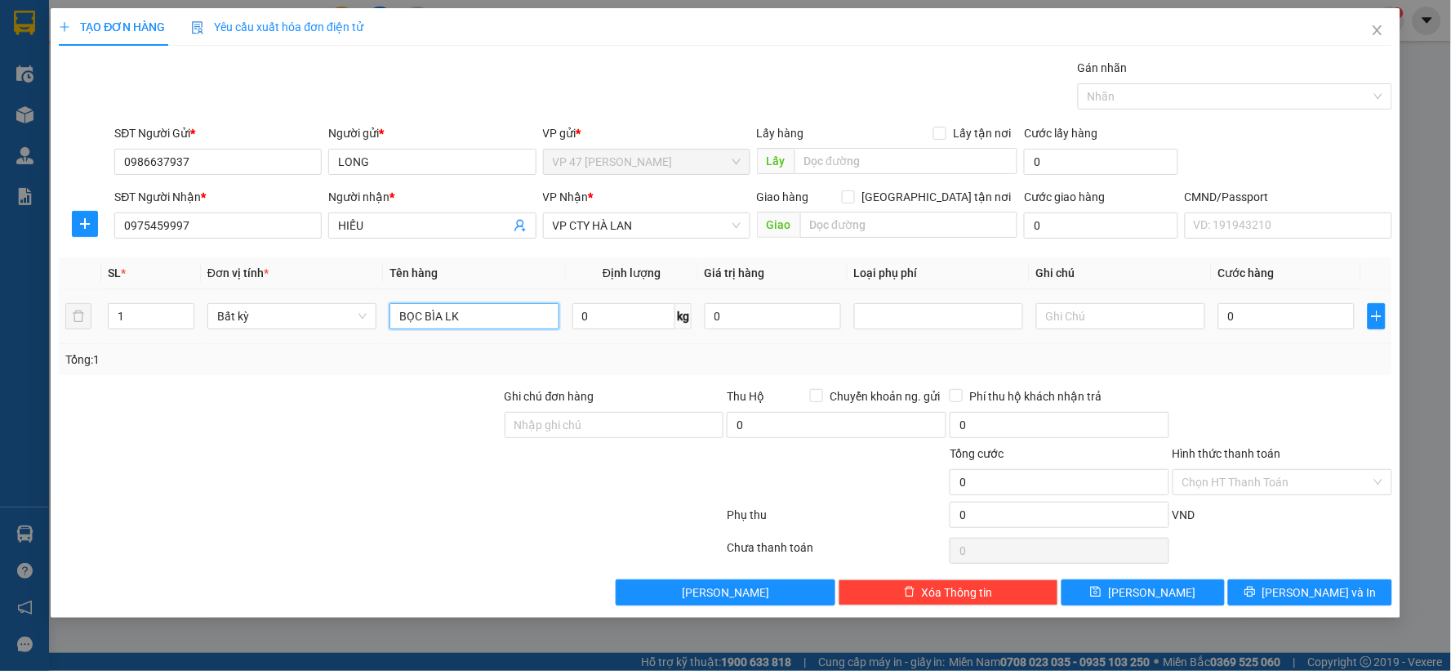
type input "BỌC BÌA LK"
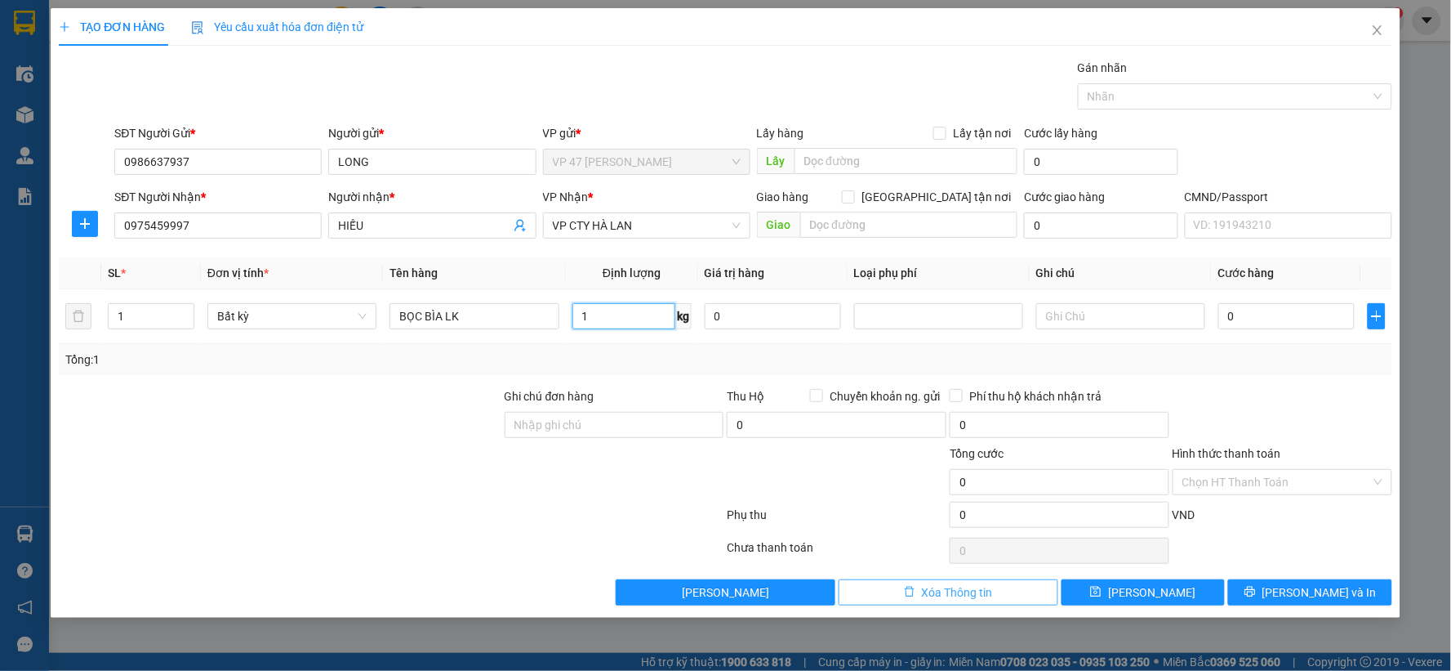
type input "1"
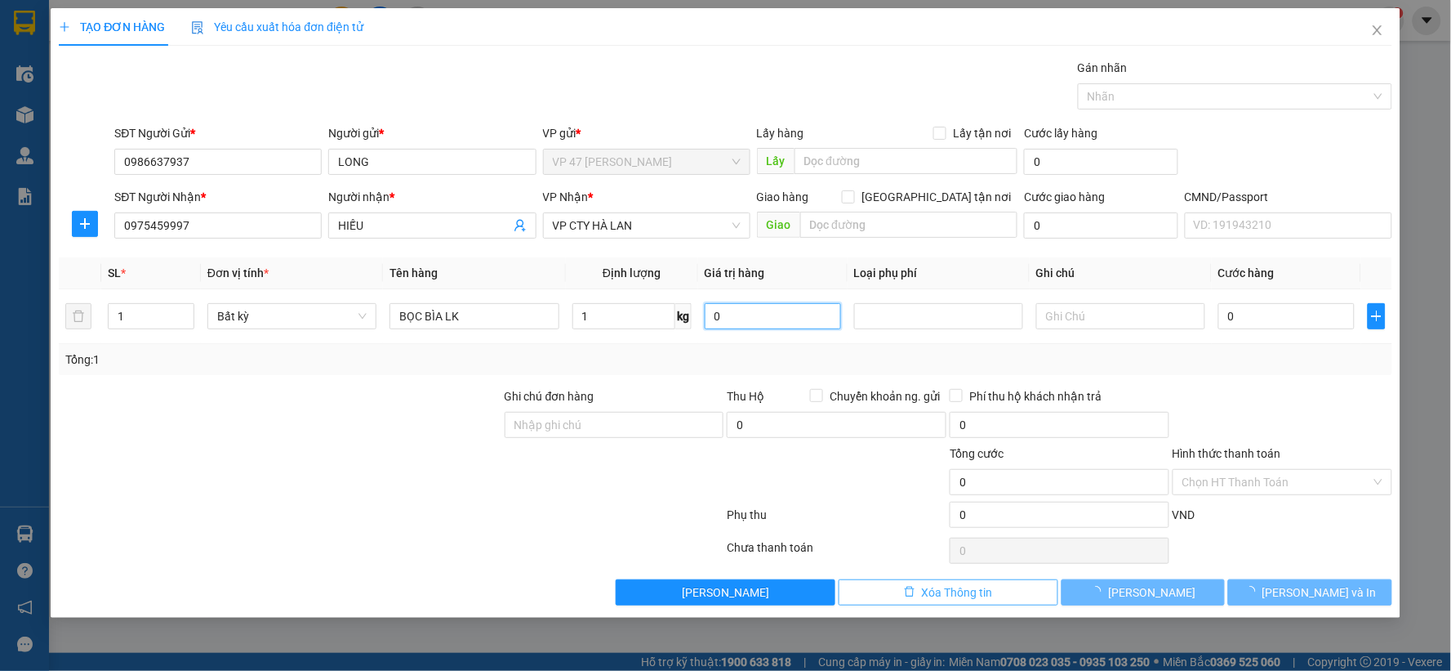
type input "35.000"
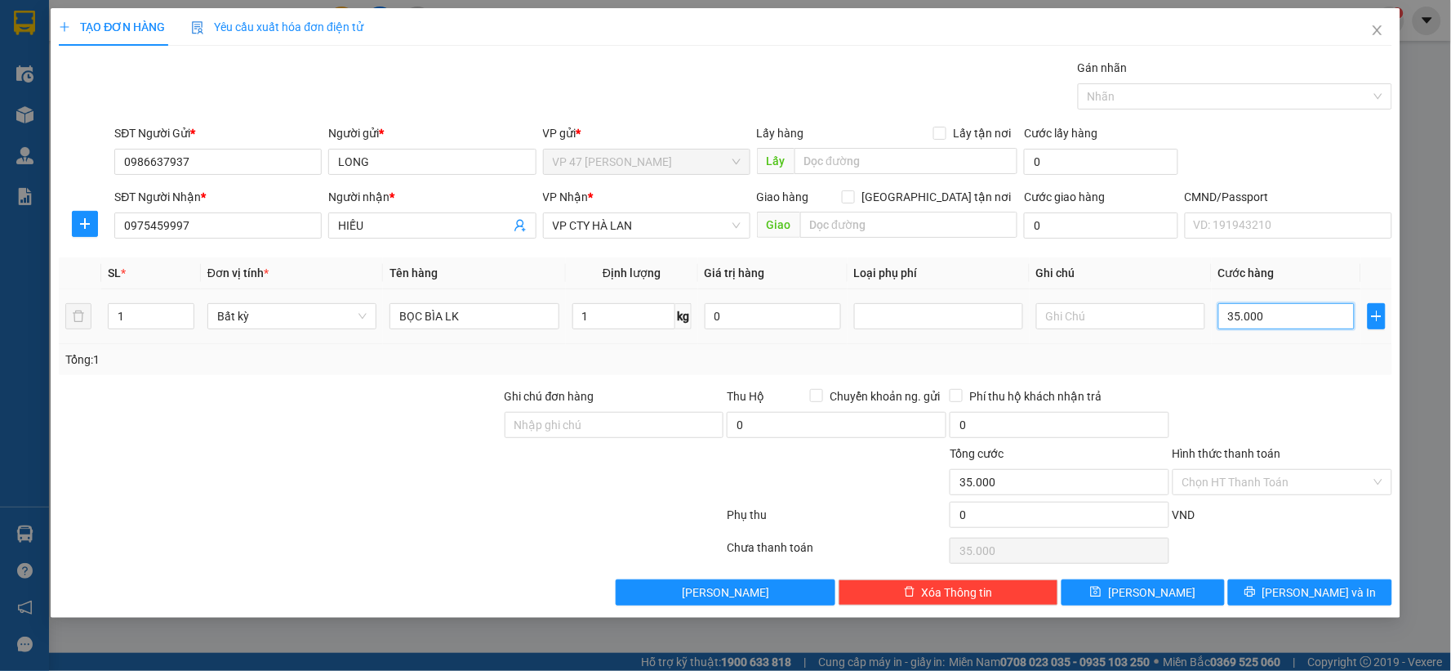
drag, startPoint x: 1225, startPoint y: 305, endPoint x: 1258, endPoint y: 591, distance: 288.6
click at [1225, 305] on input "35.000" at bounding box center [1287, 316] width 136 height 26
click at [1295, 527] on div "VND" at bounding box center [1282, 520] width 223 height 29
click at [1302, 600] on span "[PERSON_NAME] và In" at bounding box center [1320, 592] width 114 height 18
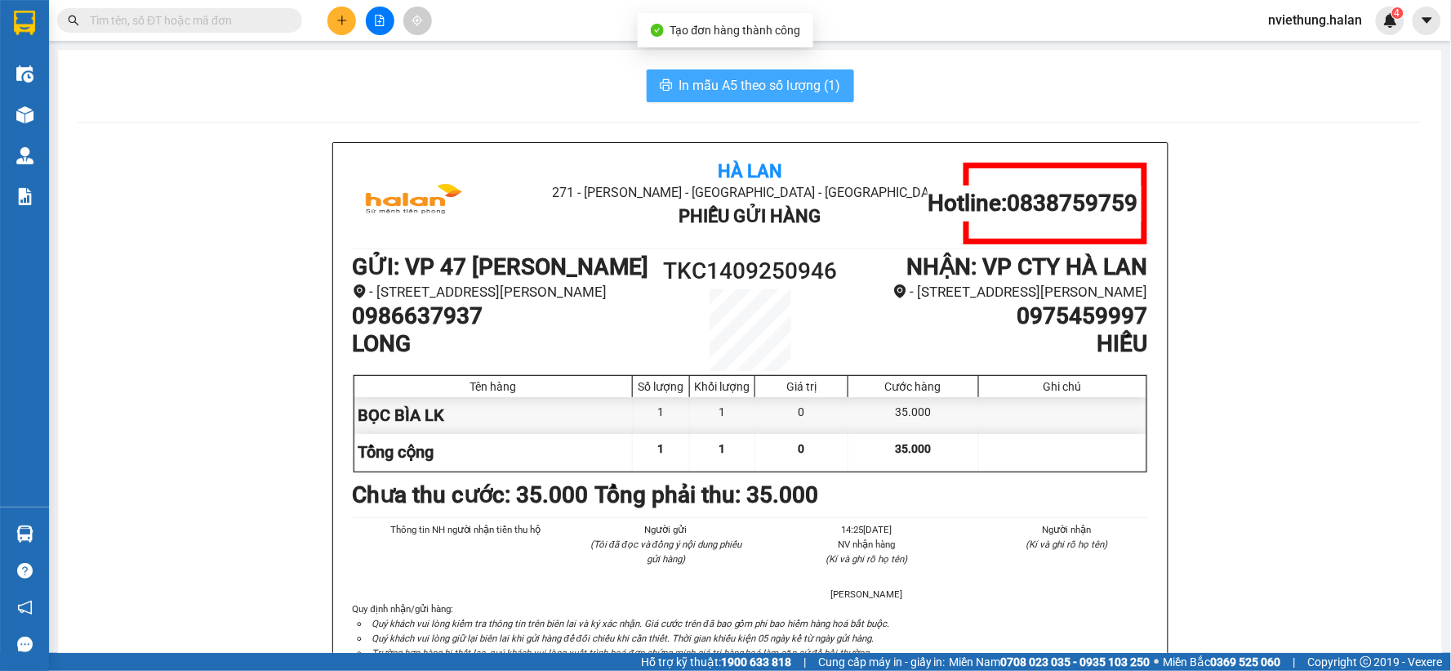
click at [822, 76] on span "In mẫu A5 theo số lượng (1)" at bounding box center [761, 85] width 162 height 20
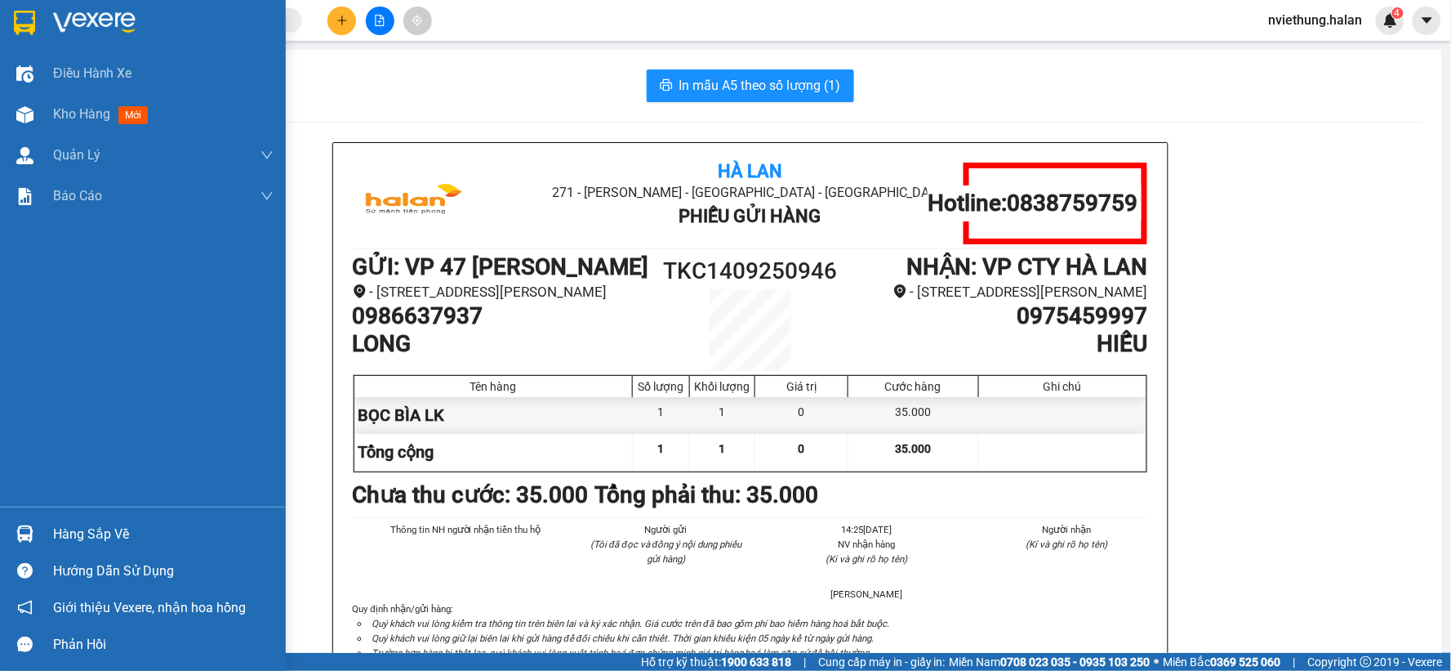
click at [78, 523] on div "Hàng sắp về" at bounding box center [163, 534] width 221 height 25
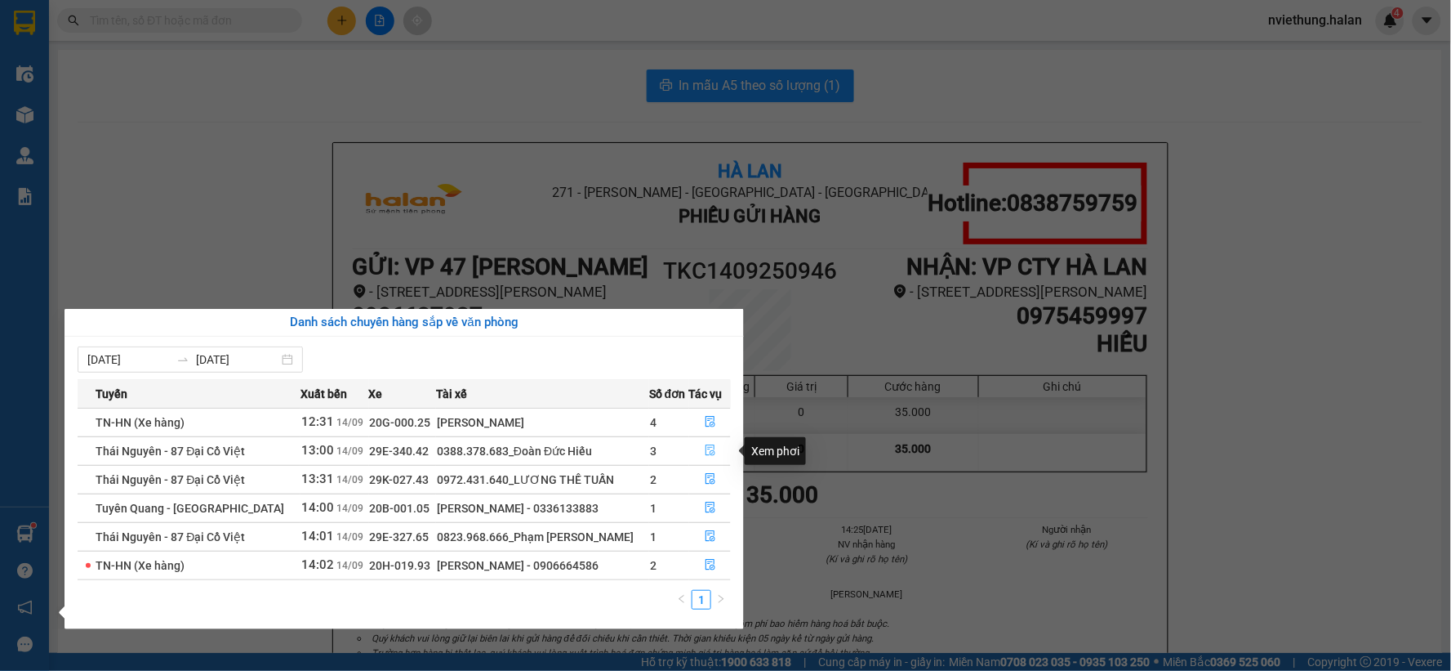
click at [705, 455] on icon "file-done" at bounding box center [710, 449] width 11 height 11
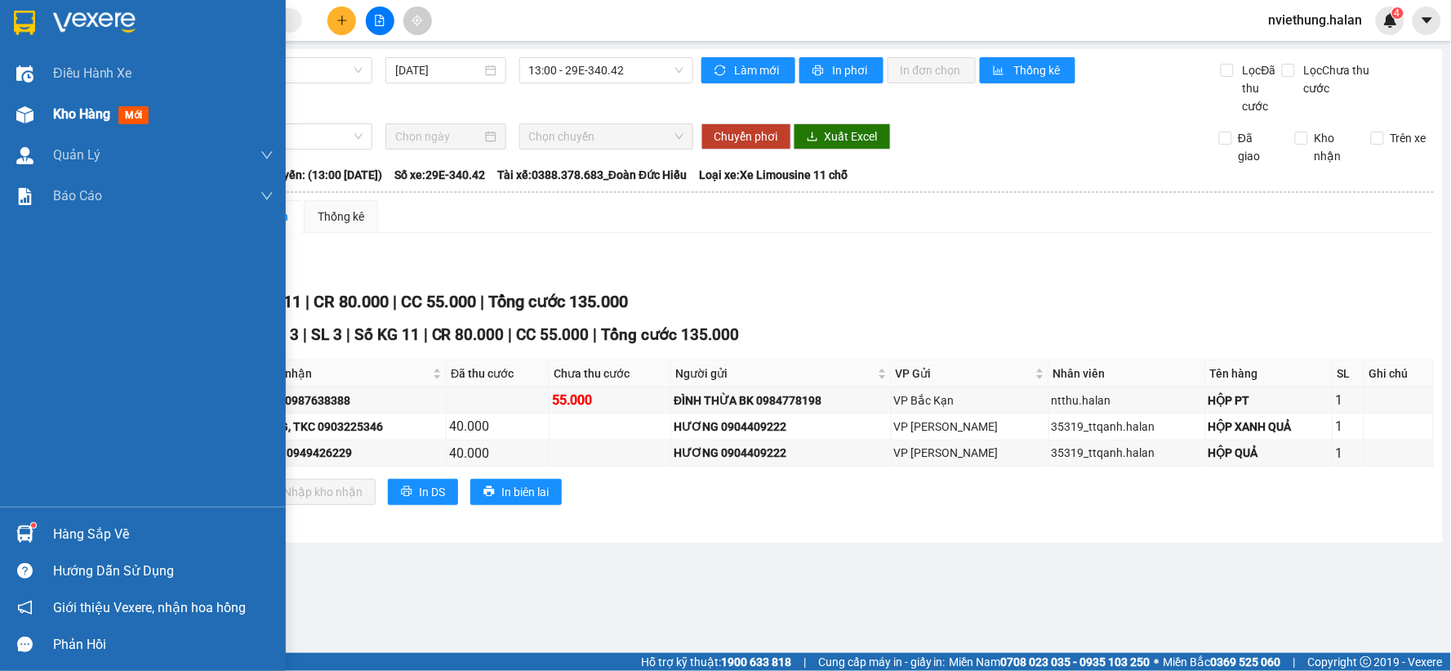
click at [27, 111] on img at bounding box center [24, 114] width 17 height 17
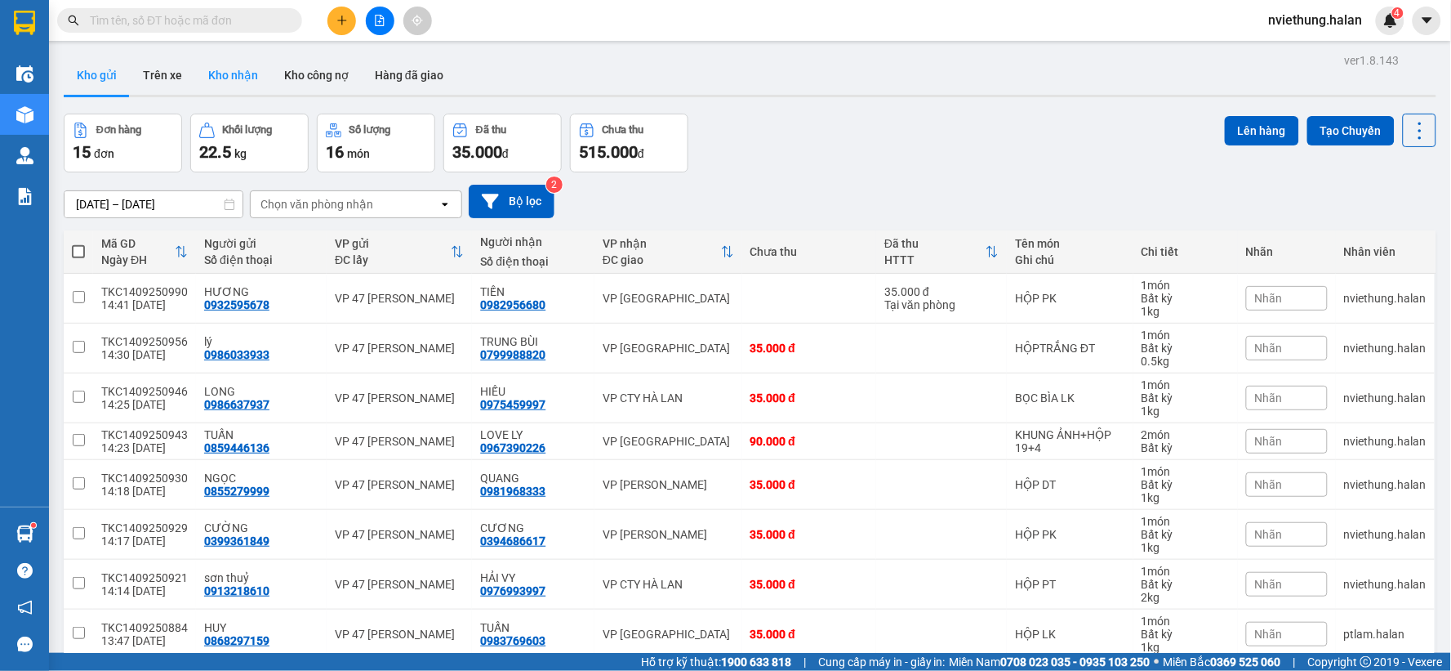
click at [234, 83] on button "Kho nhận" at bounding box center [233, 75] width 76 height 39
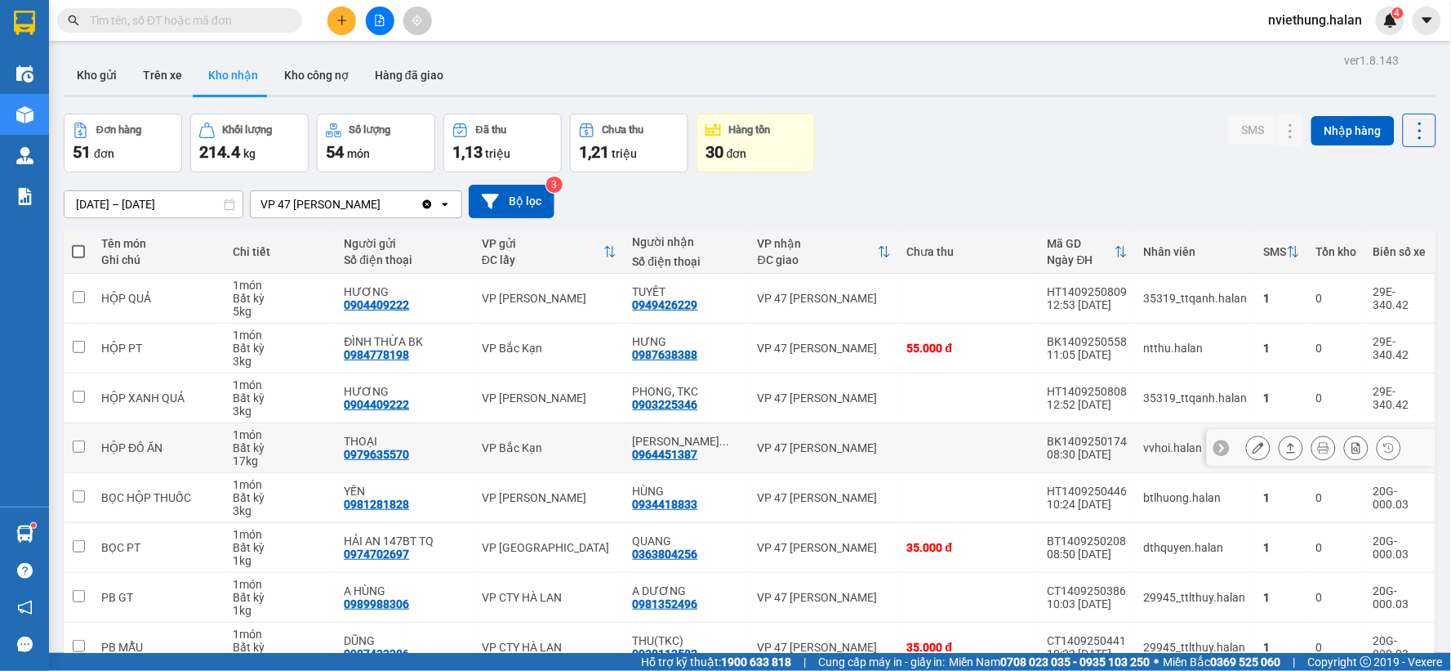
click at [662, 455] on div "0964451387" at bounding box center [665, 454] width 65 height 13
copy div "0964451387"
click at [132, 18] on input "text" at bounding box center [186, 20] width 193 height 18
paste input "0964451387"
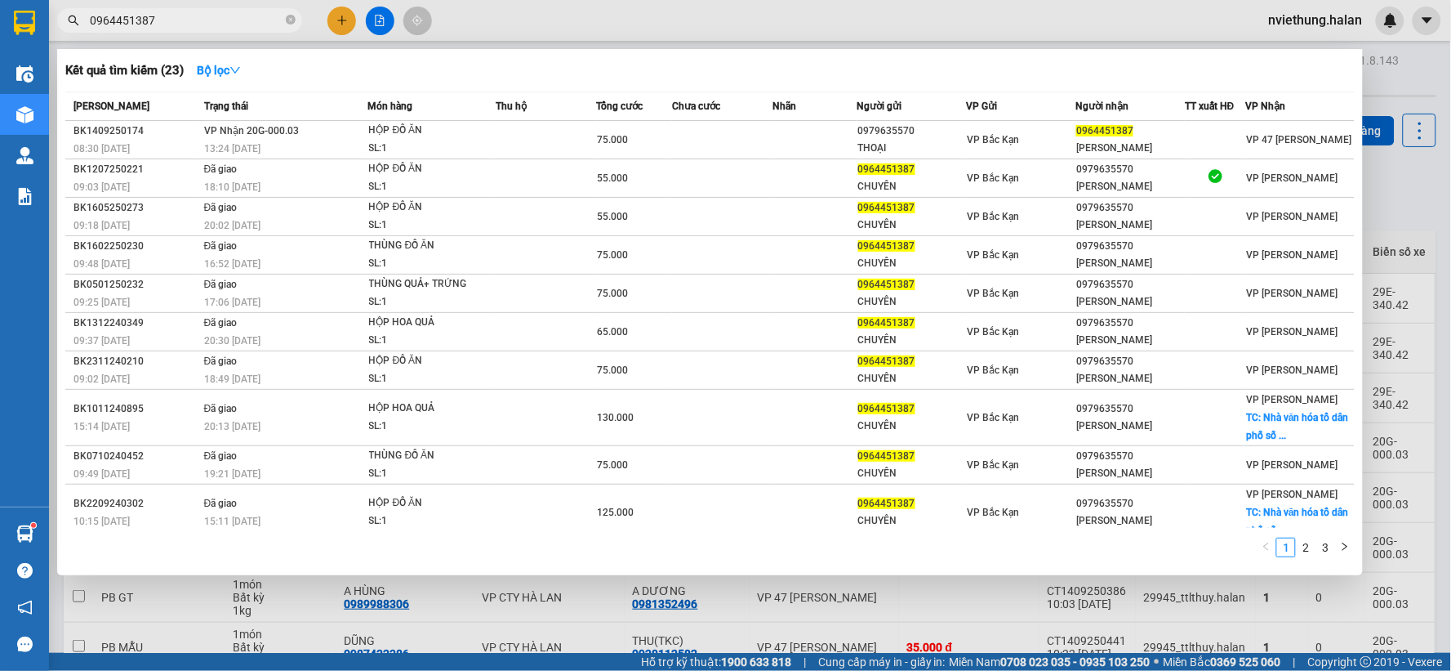
type input "0964451387"
click at [201, 617] on div at bounding box center [725, 335] width 1451 height 671
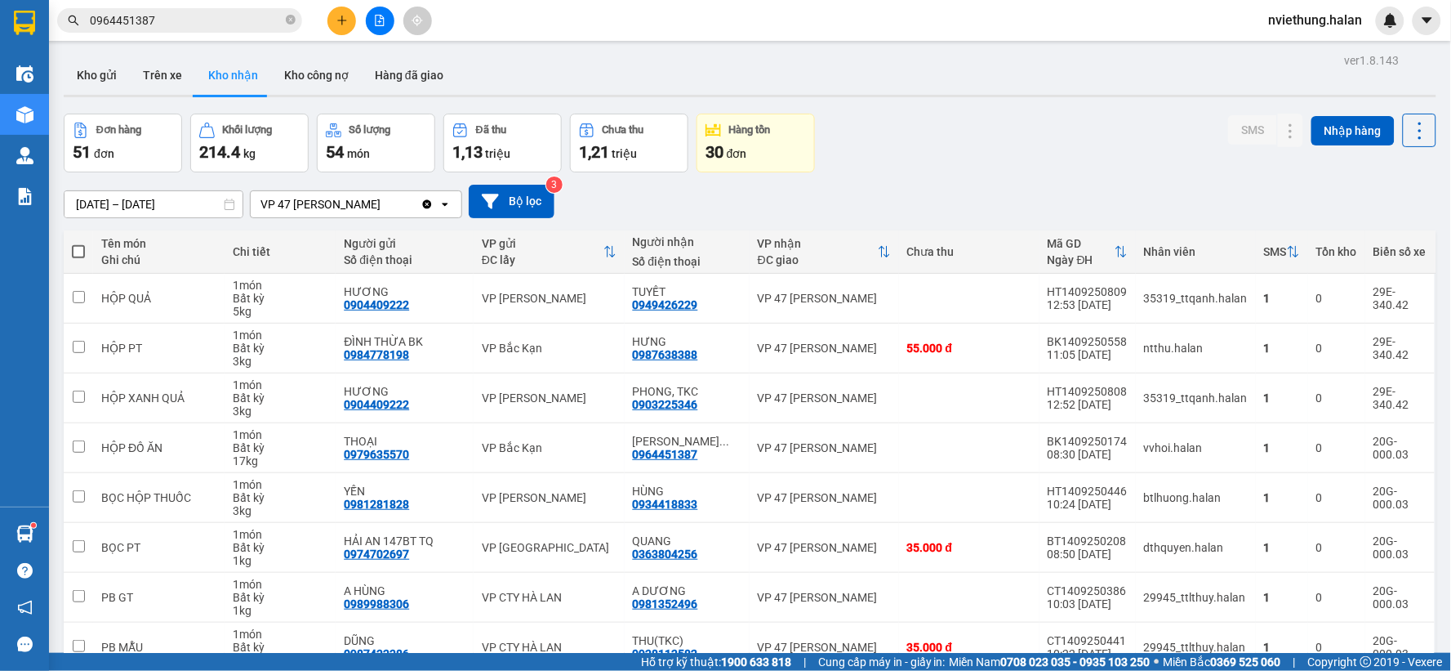
click at [341, 19] on icon "plus" at bounding box center [341, 20] width 1 height 9
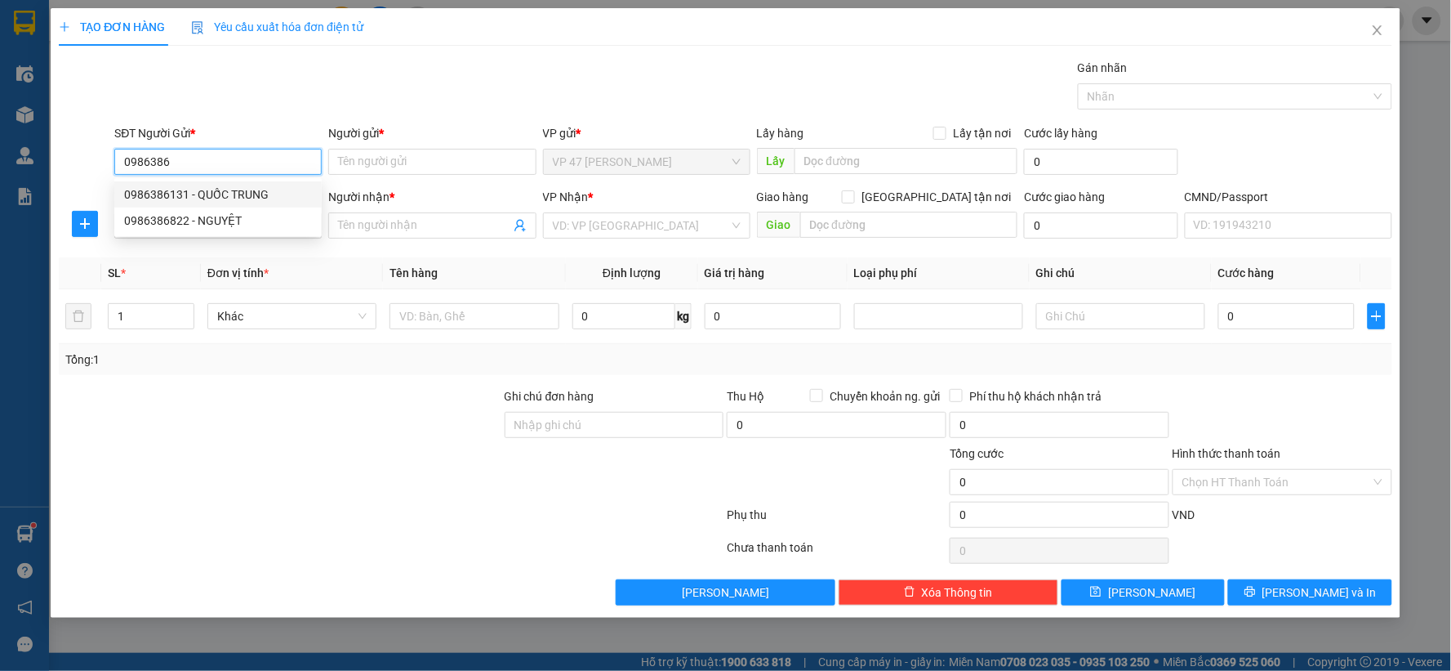
drag, startPoint x: 243, startPoint y: 198, endPoint x: 271, endPoint y: 199, distance: 27.8
click at [245, 198] on div "0986386131 - QUỐC TRUNG" at bounding box center [218, 194] width 188 height 18
type input "0986386131"
type input "QUỐC TRUNG"
type input "008091001086"
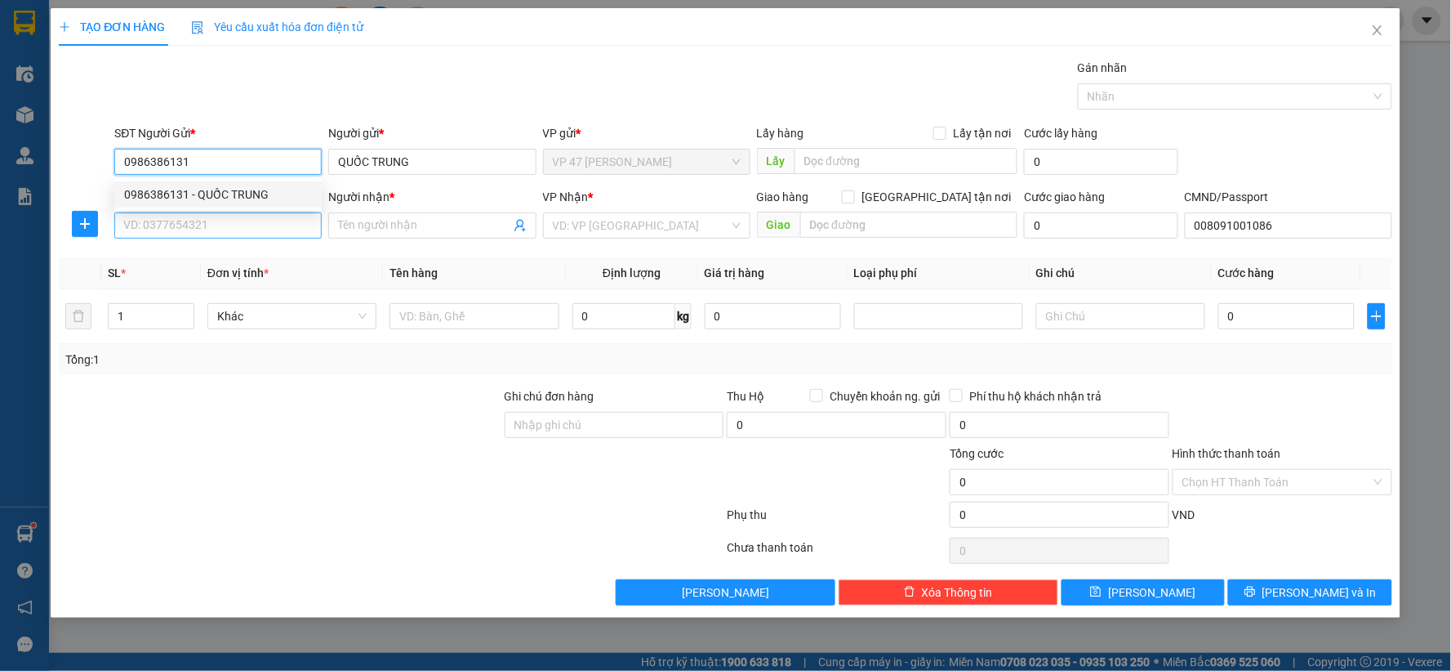
type input "0986386131"
click at [297, 225] on input "SĐT Người Nhận *" at bounding box center [217, 225] width 207 height 26
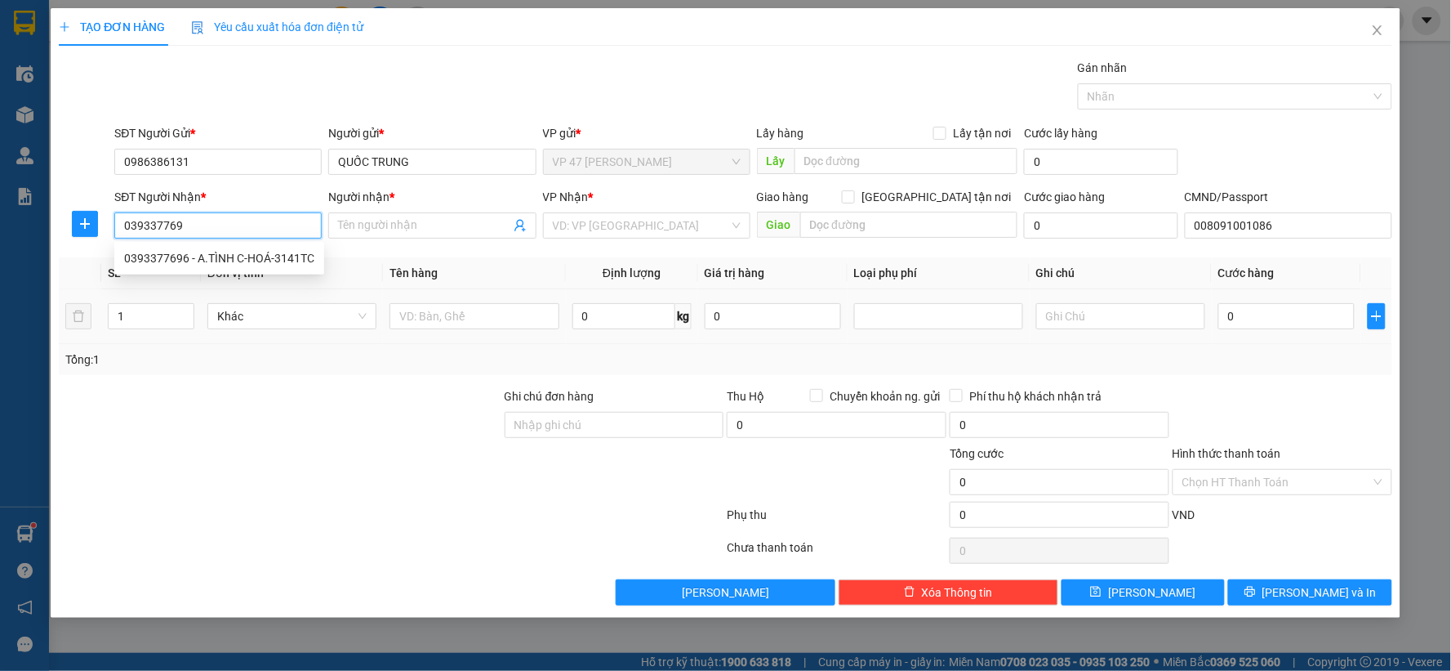
type input "0393377696"
drag, startPoint x: 243, startPoint y: 256, endPoint x: 558, endPoint y: 289, distance: 317.0
click at [245, 256] on div "0393377696 - A.TÌNH C-HOÁ-3141TC" at bounding box center [219, 258] width 190 height 18
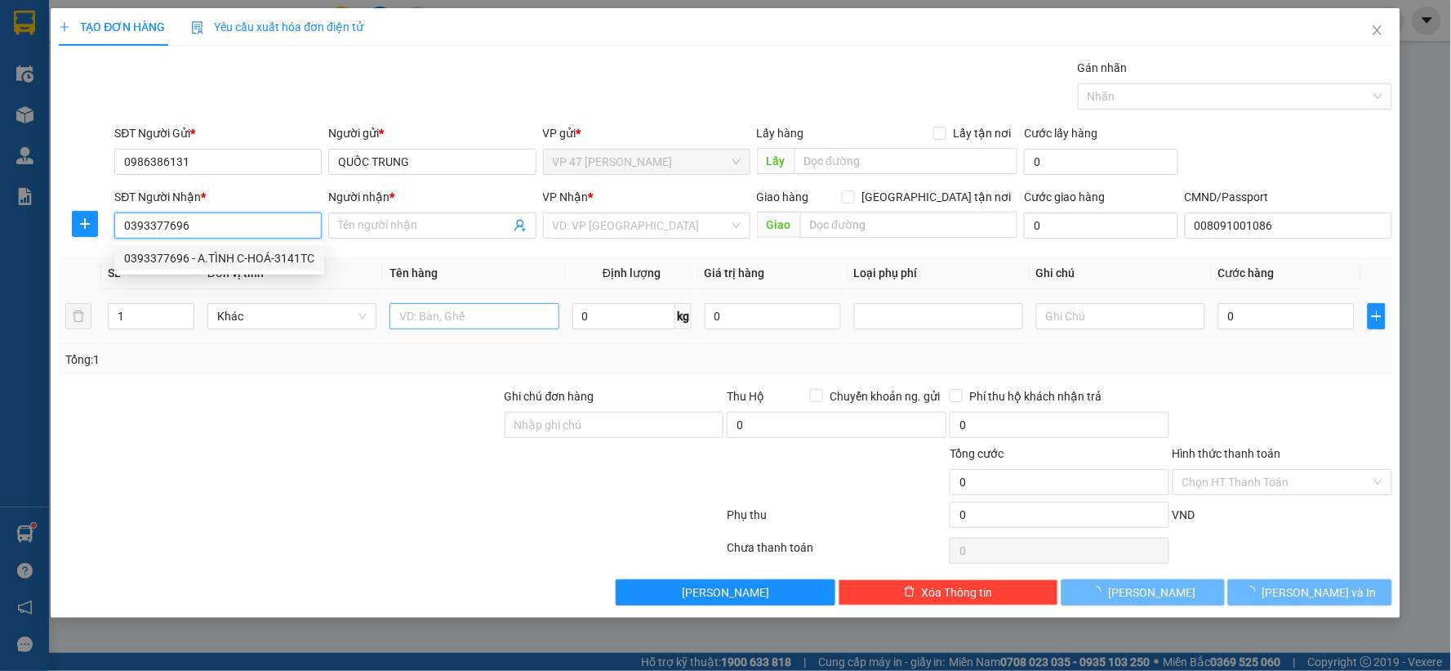
type input "A.TÌNH C-HOÁ-3141TC"
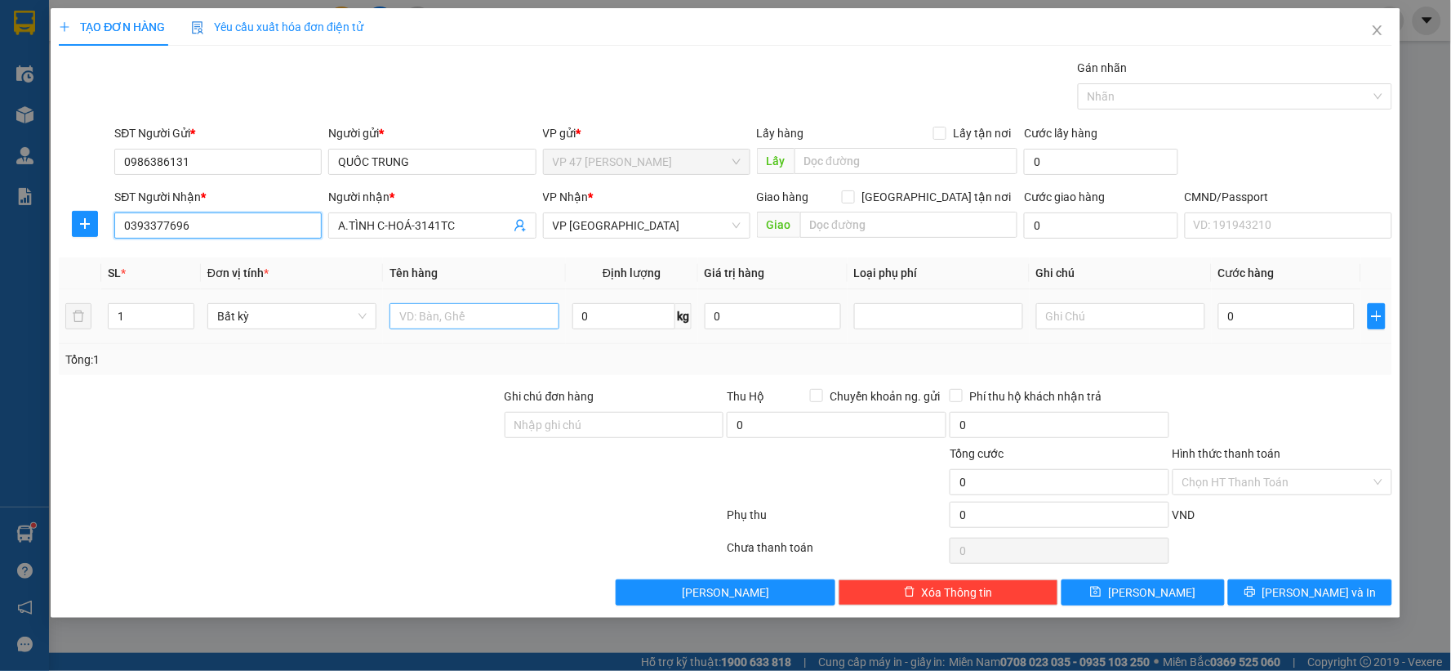
type input "0393377696"
click at [511, 316] on input "text" at bounding box center [474, 316] width 169 height 26
type input "D"
type input "ĐHOA"
type input "1"
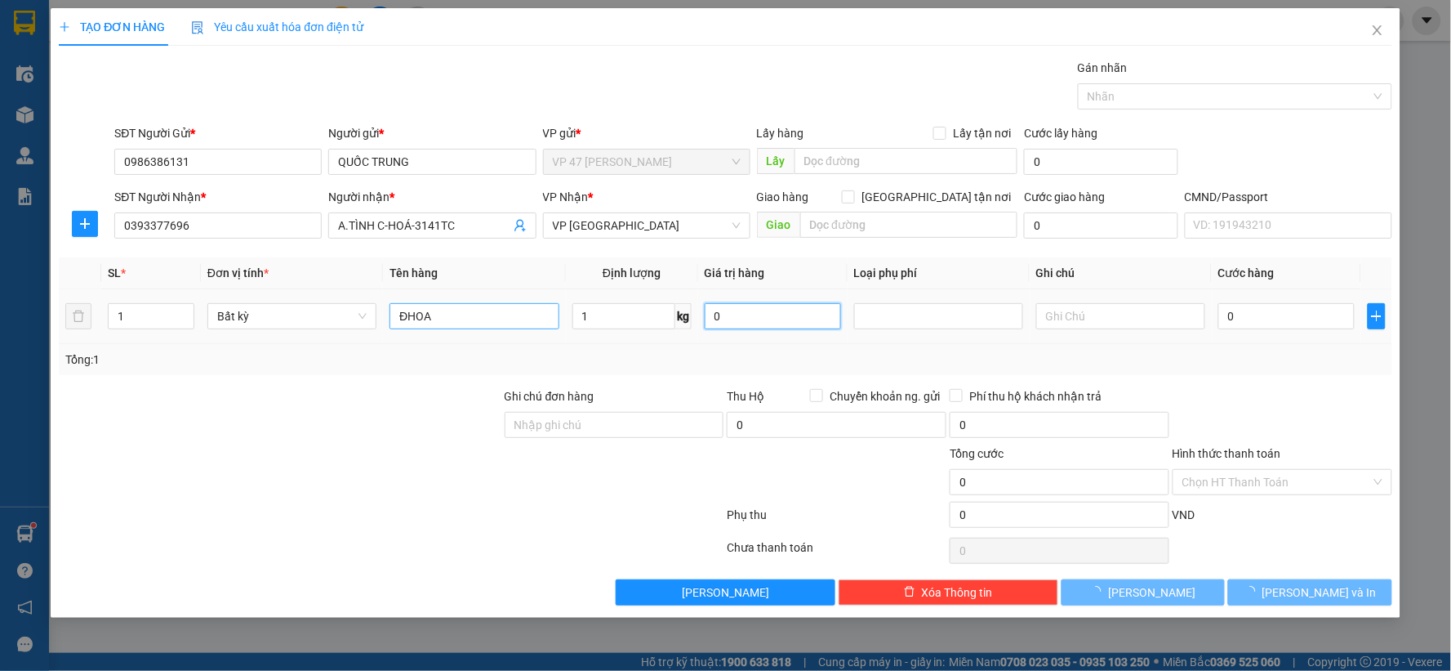
type input "35.000"
click at [630, 315] on input "1" at bounding box center [624, 316] width 103 height 26
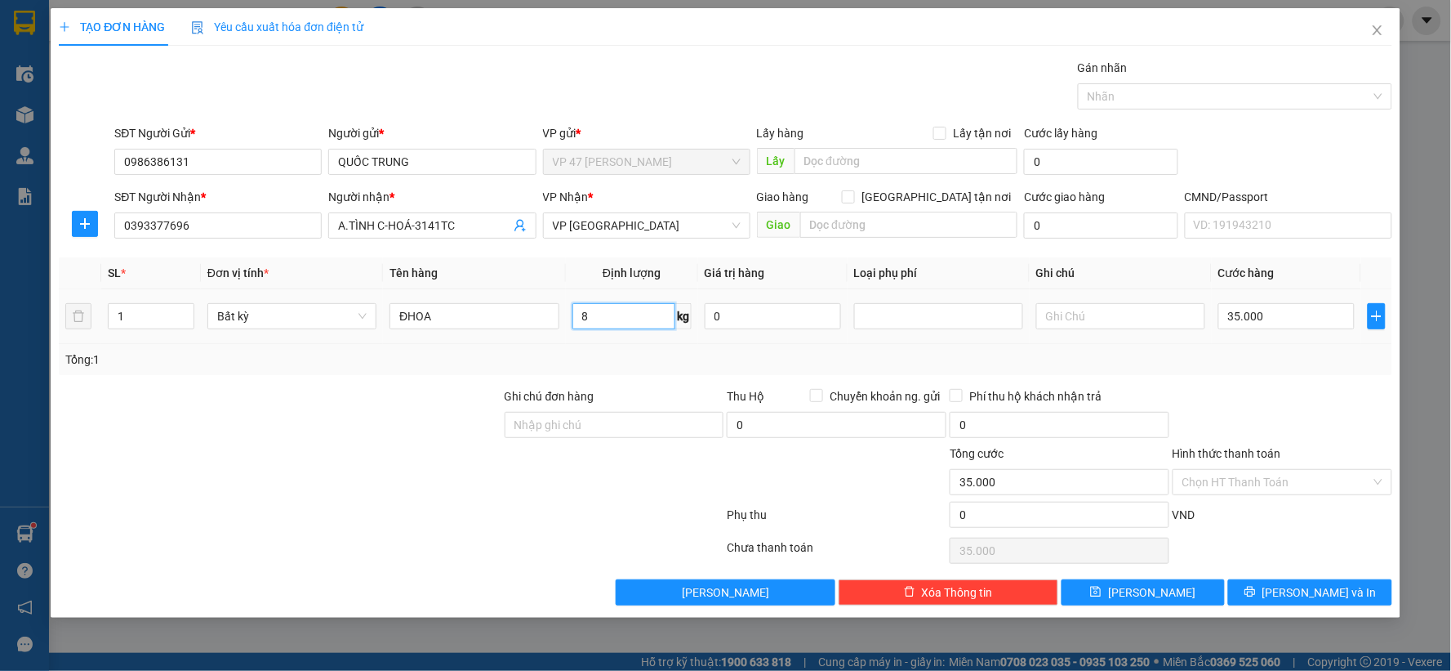
type input "8"
type input "50.000"
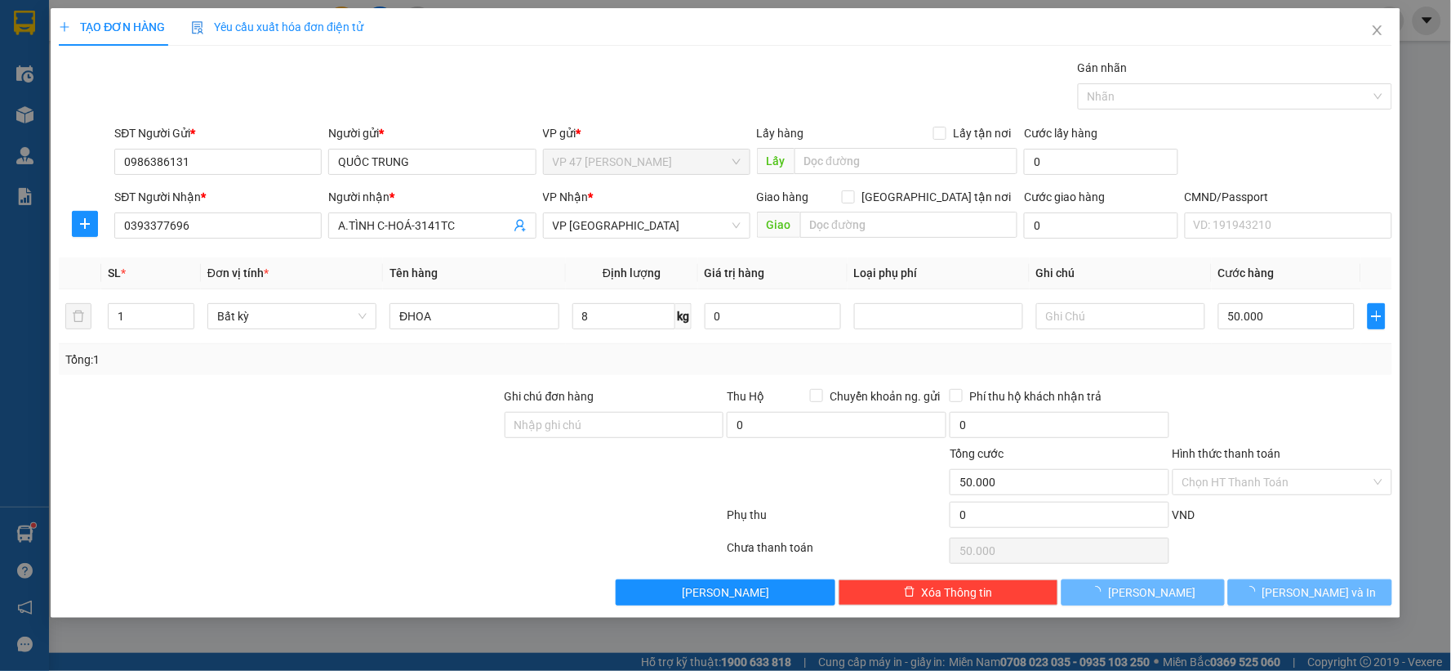
drag, startPoint x: 1300, startPoint y: 393, endPoint x: 1333, endPoint y: 640, distance: 248.9
click at [1299, 400] on div at bounding box center [1282, 415] width 223 height 57
click at [1336, 594] on span "[PERSON_NAME] và In" at bounding box center [1320, 592] width 114 height 18
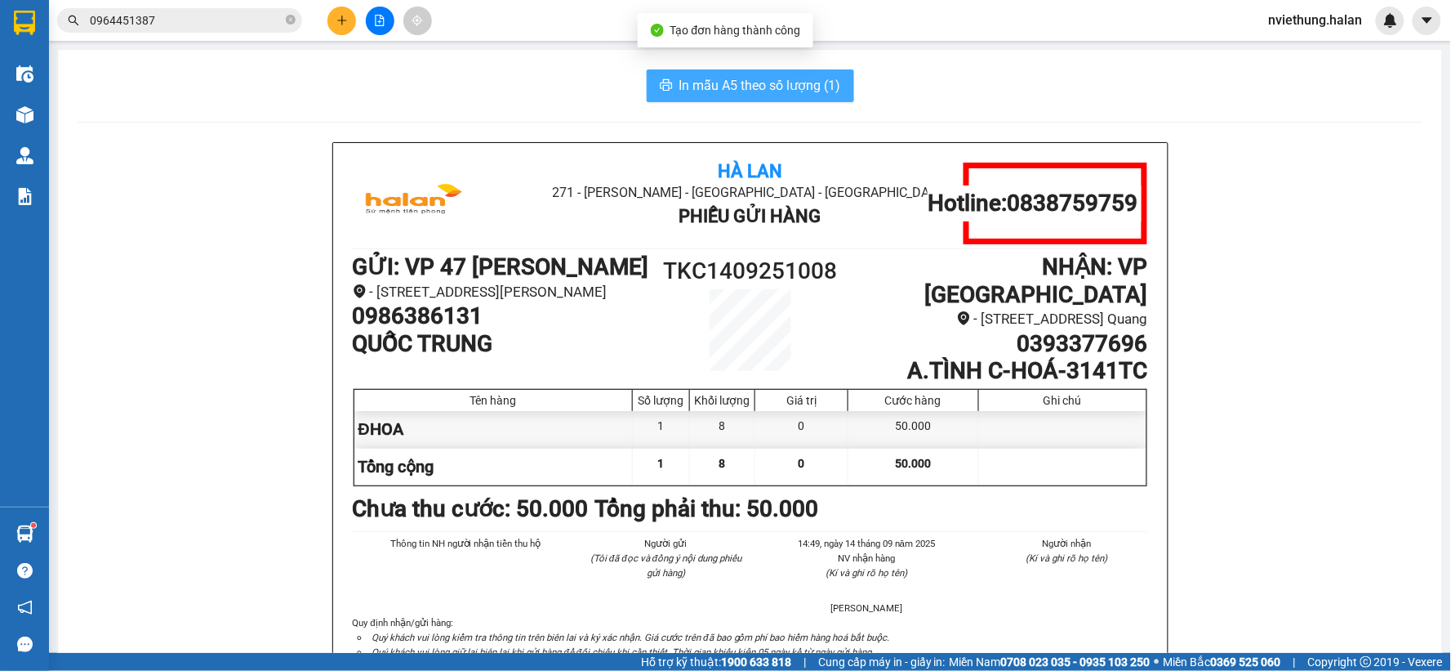
click at [696, 74] on button "In mẫu A5 theo số lượng (1)" at bounding box center [750, 85] width 207 height 33
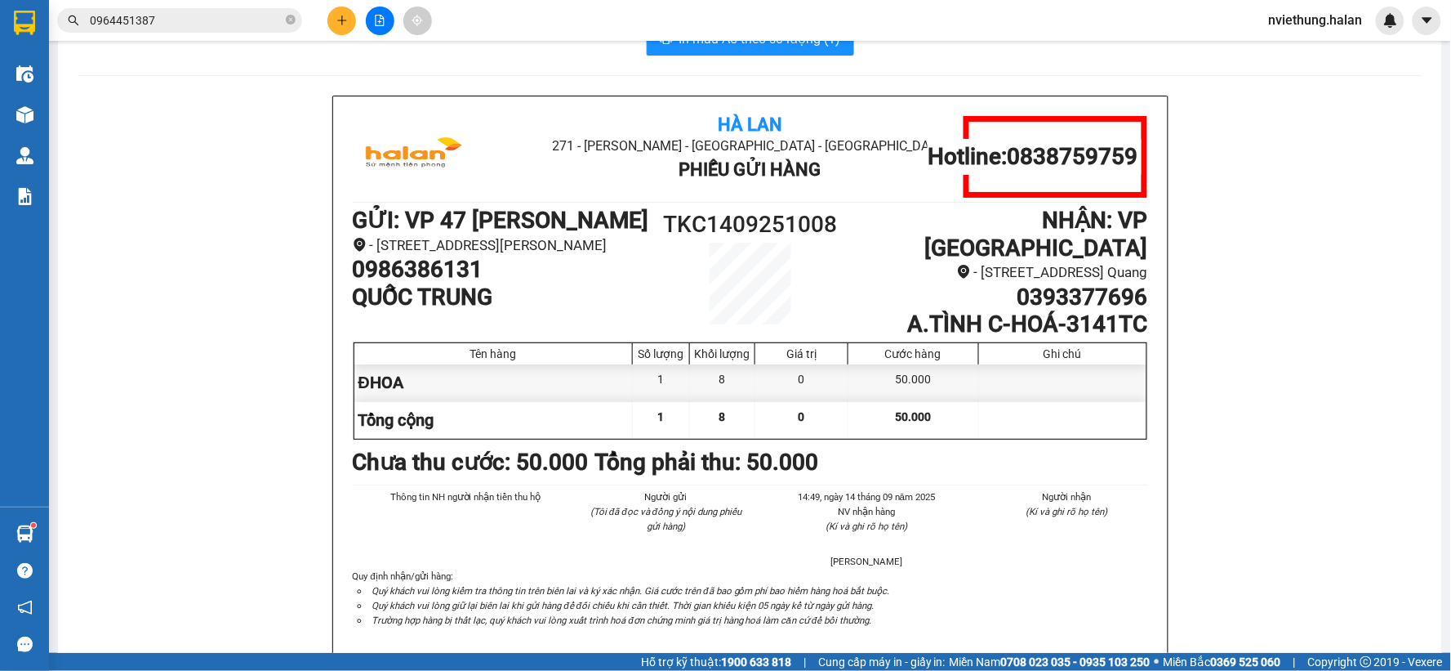
scroll to position [91, 0]
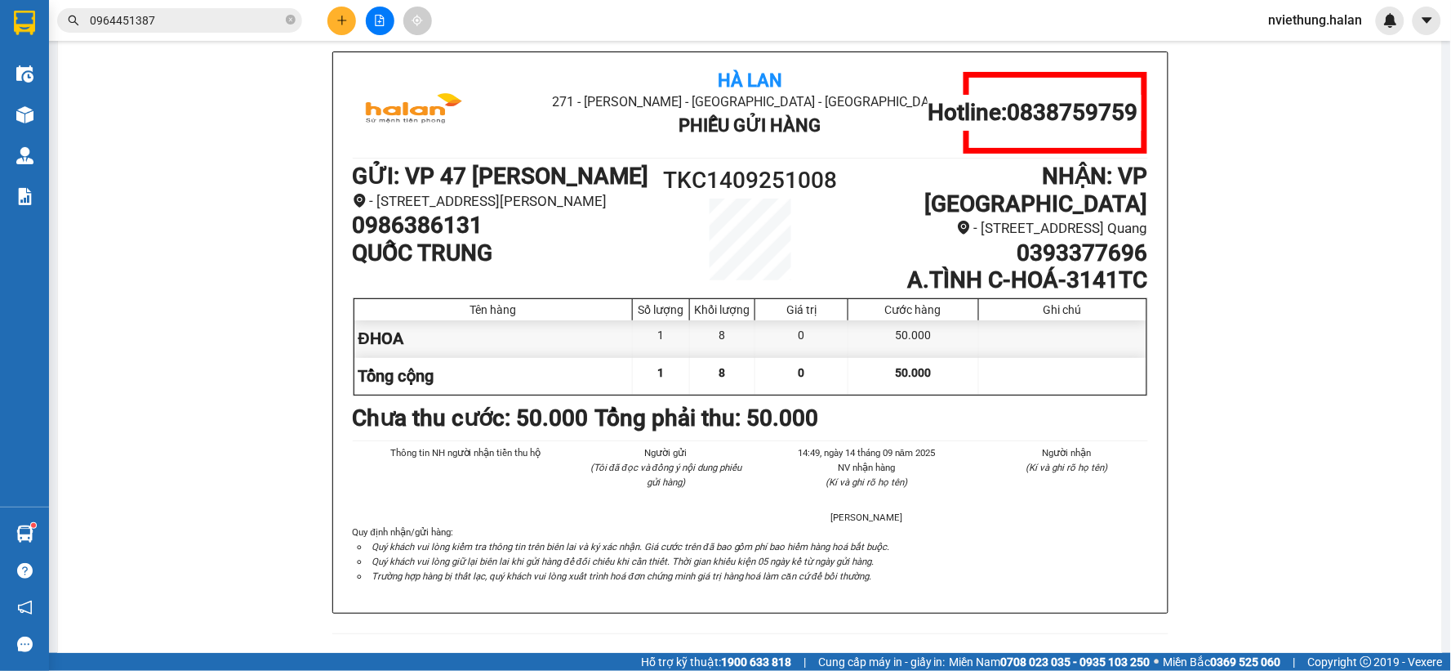
click at [333, 25] on button at bounding box center [342, 21] width 29 height 29
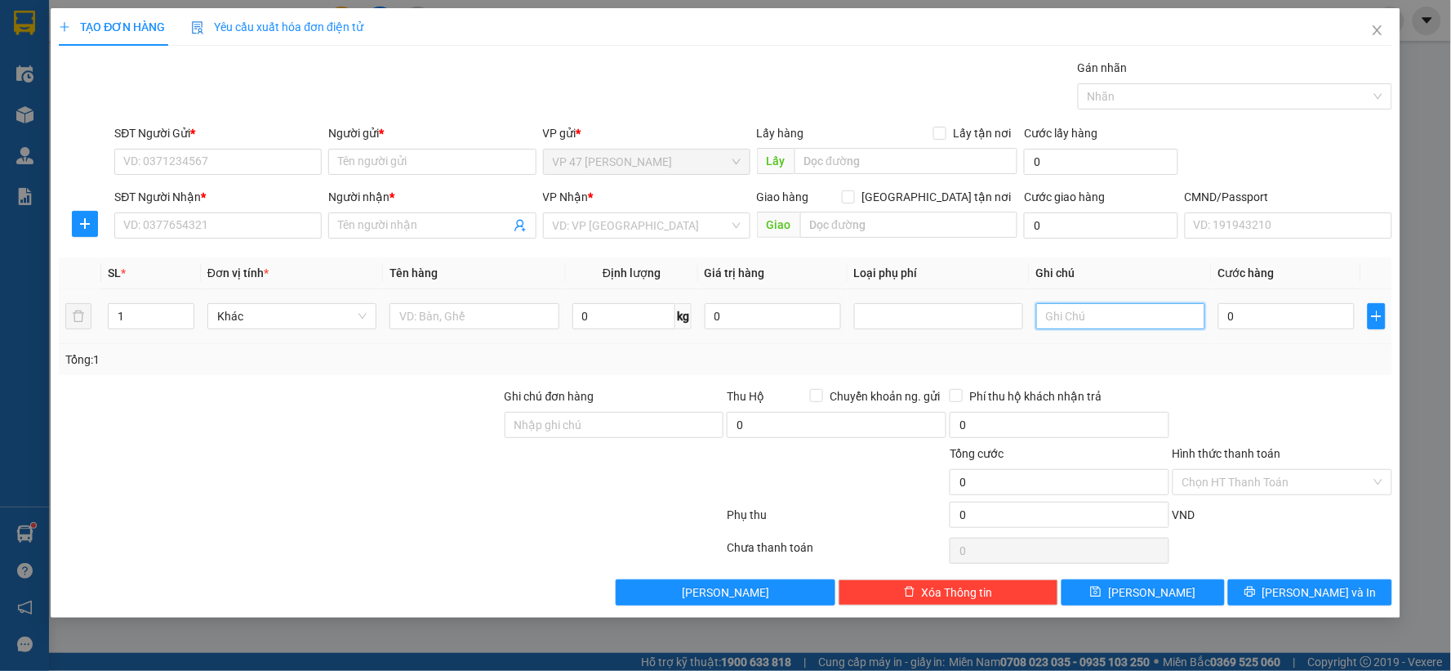
click at [1114, 305] on input "text" at bounding box center [1121, 316] width 169 height 26
type input "11+21"
click at [245, 164] on input "SĐT Người Gửi *" at bounding box center [217, 162] width 207 height 26
type input "0985578963"
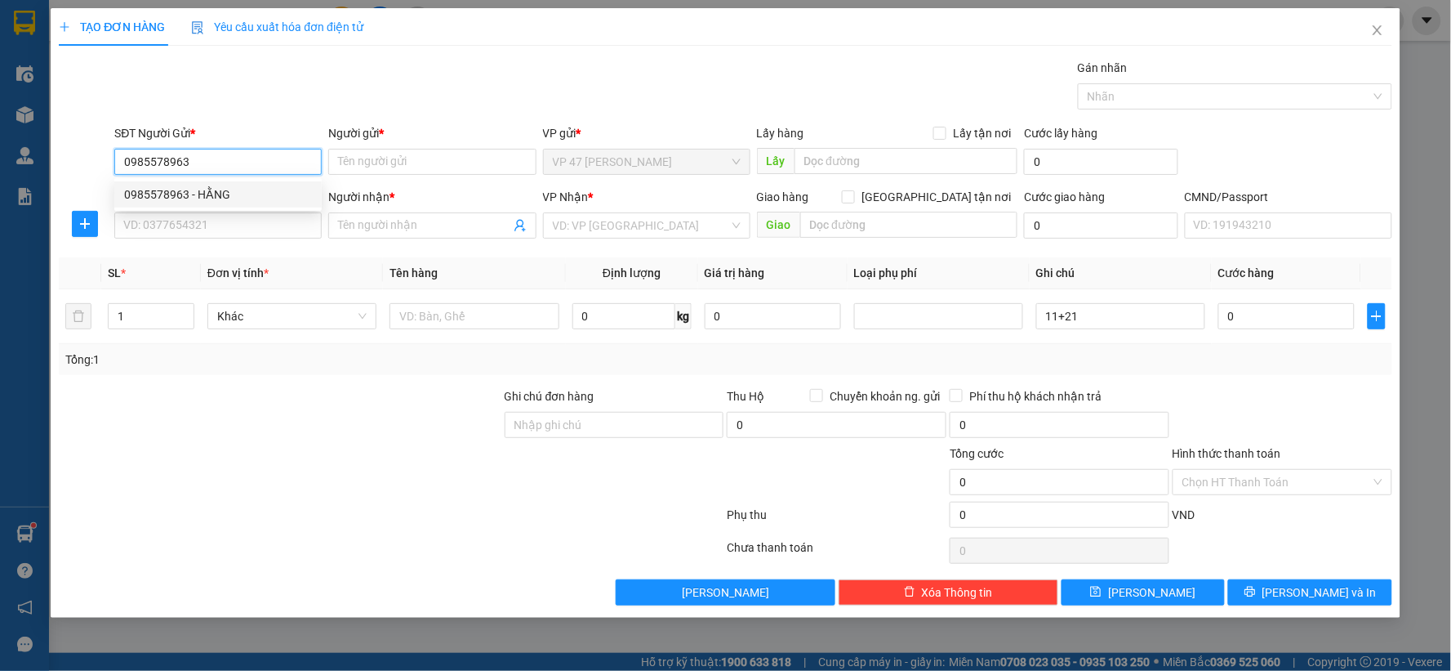
click at [212, 192] on div "0985578963 - HẰNG" at bounding box center [218, 194] width 188 height 18
type input "HẰNG"
type input "0985578963"
click at [230, 225] on input "SĐT Người Nhận *" at bounding box center [217, 225] width 207 height 26
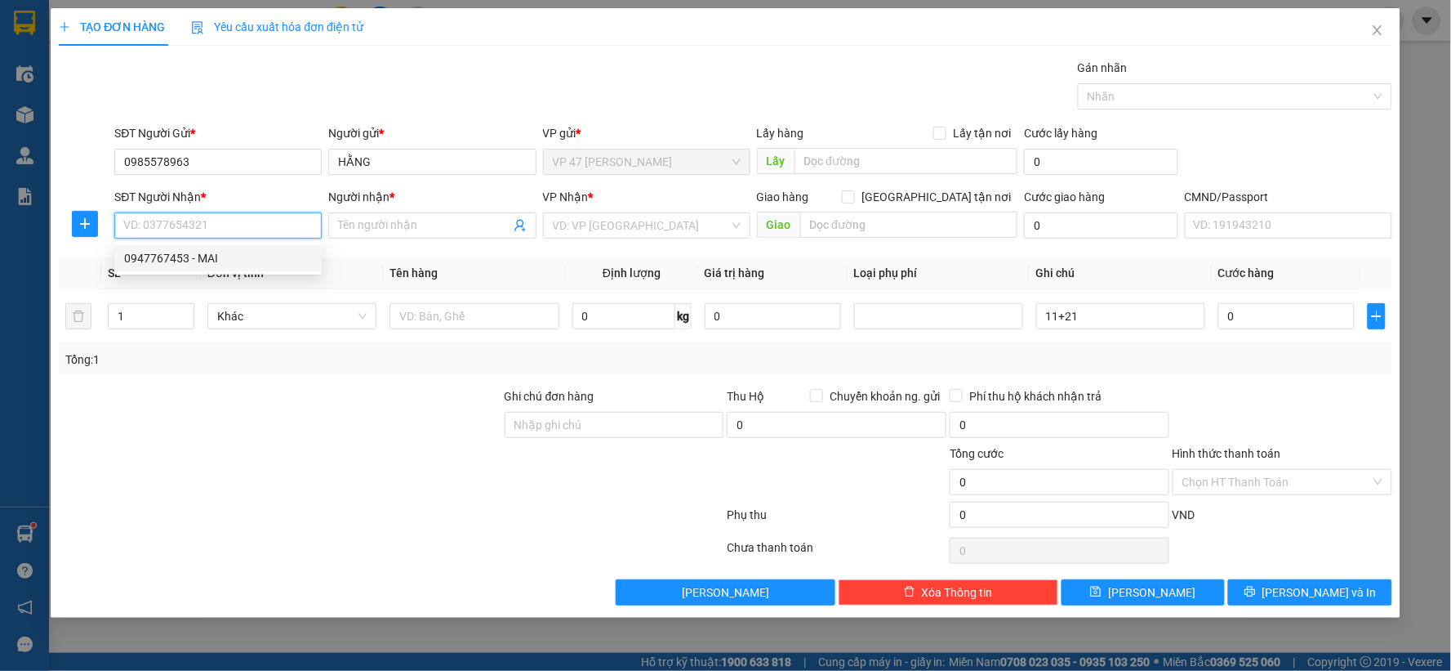
click at [247, 261] on div "0947767453 - MAI" at bounding box center [218, 258] width 188 height 18
type input "0947767453"
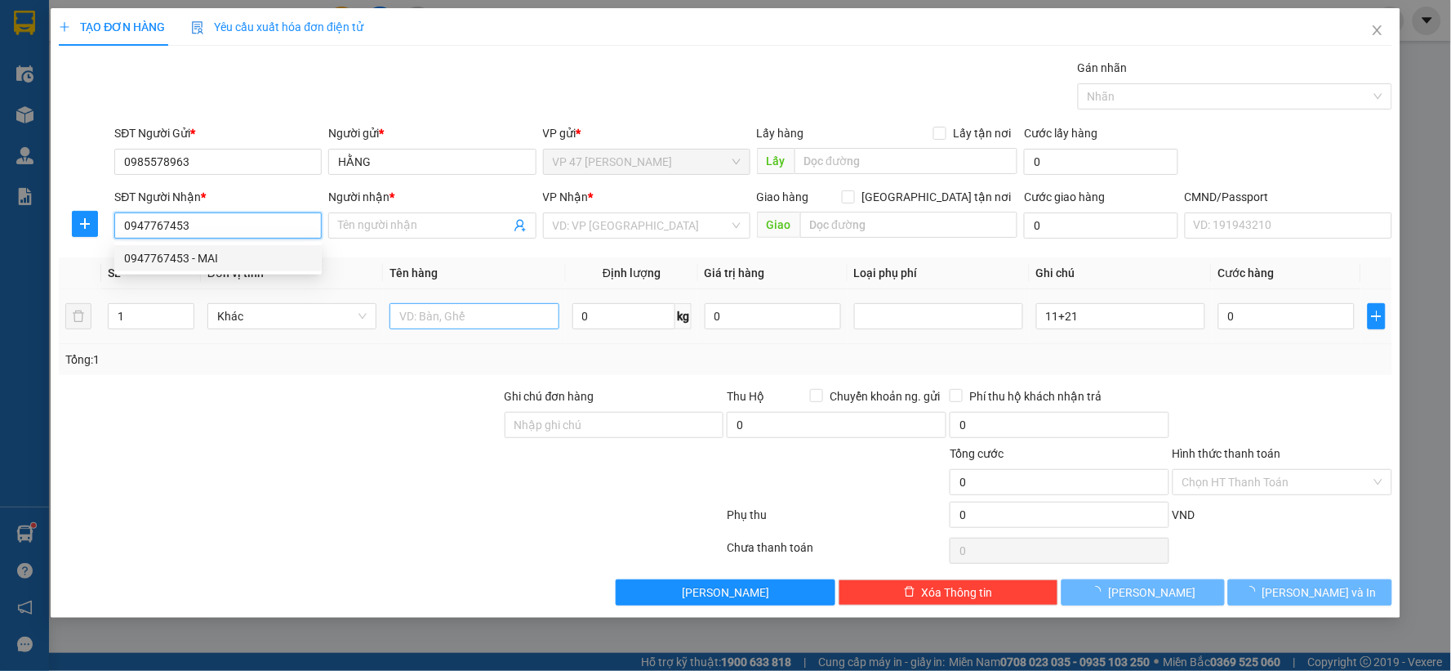
type input "MAI"
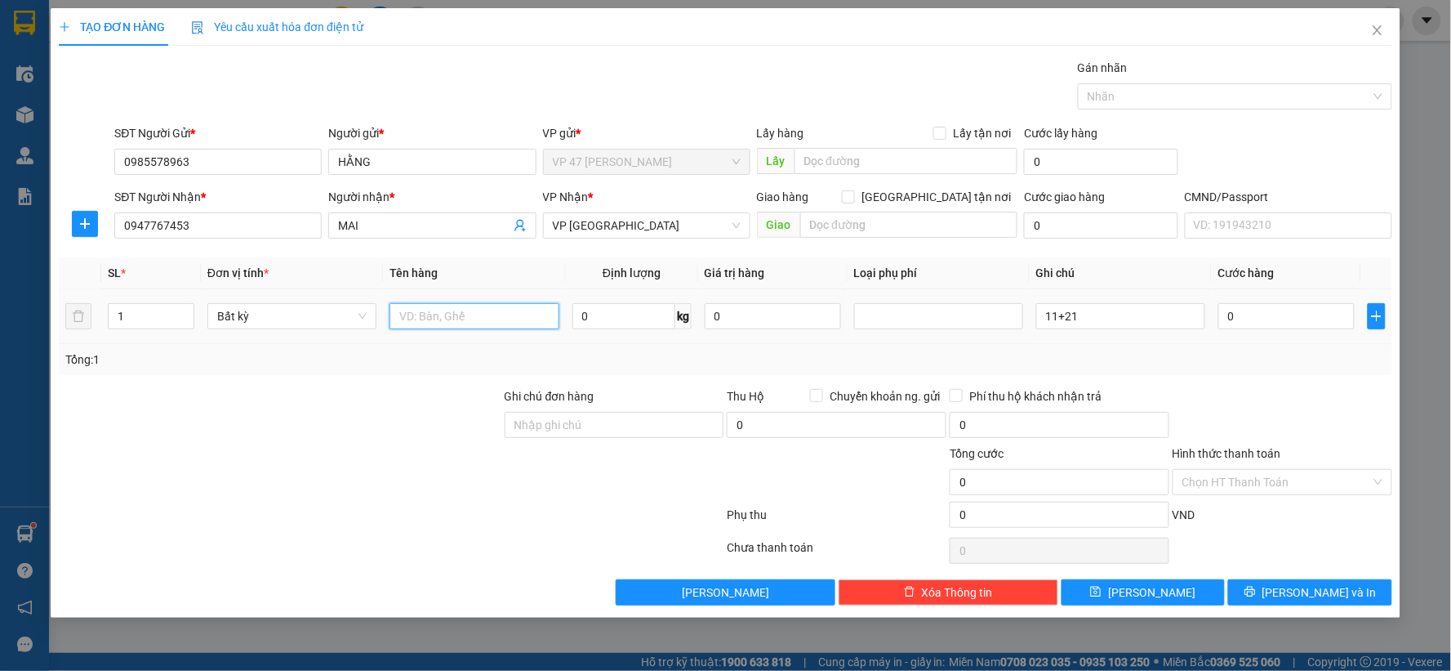
click at [474, 312] on input "text" at bounding box center [474, 316] width 169 height 26
type input "HỘP MP"
drag, startPoint x: 136, startPoint y: 302, endPoint x: 91, endPoint y: 305, distance: 45.0
click at [91, 305] on tr "1 Bất kỳ HỘP MP 0 kg 0 11+21 0" at bounding box center [726, 316] width 1334 height 55
click at [82, 322] on tr "1 Bất kỳ HỘP MP 0 kg 0 11+21 0" at bounding box center [726, 316] width 1334 height 55
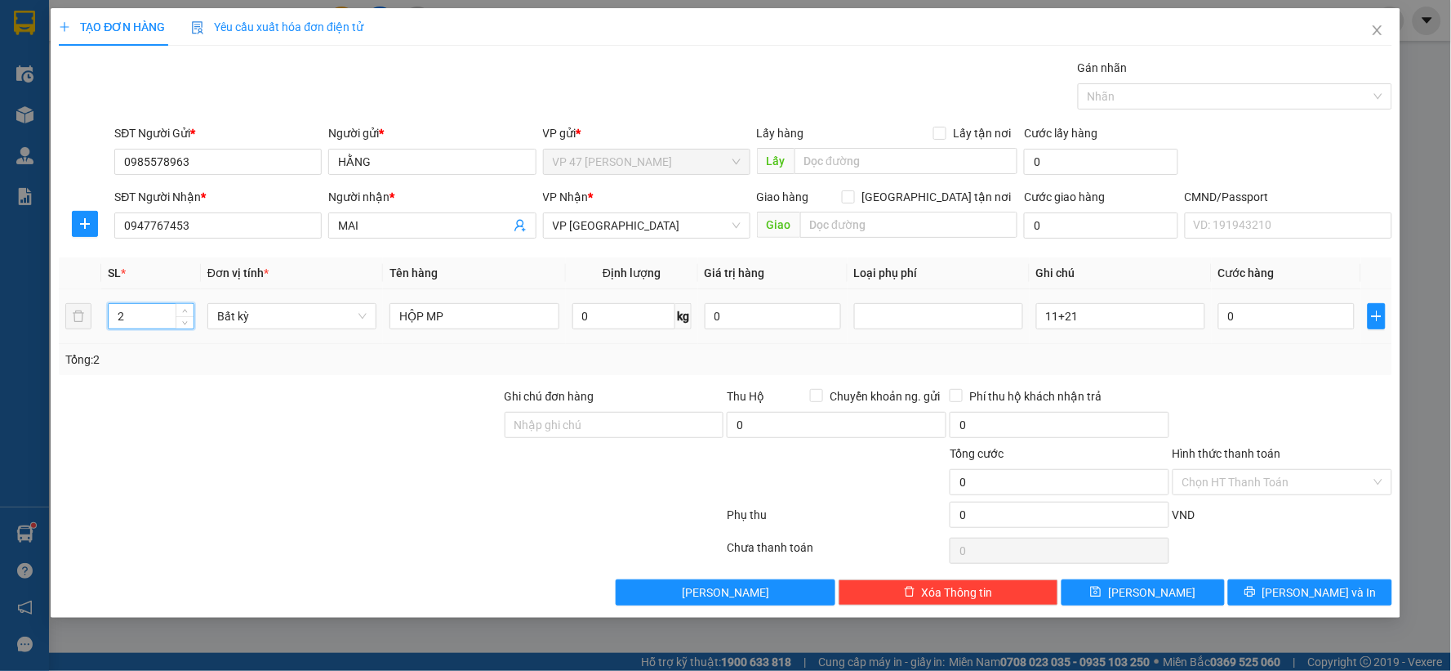
type input "2"
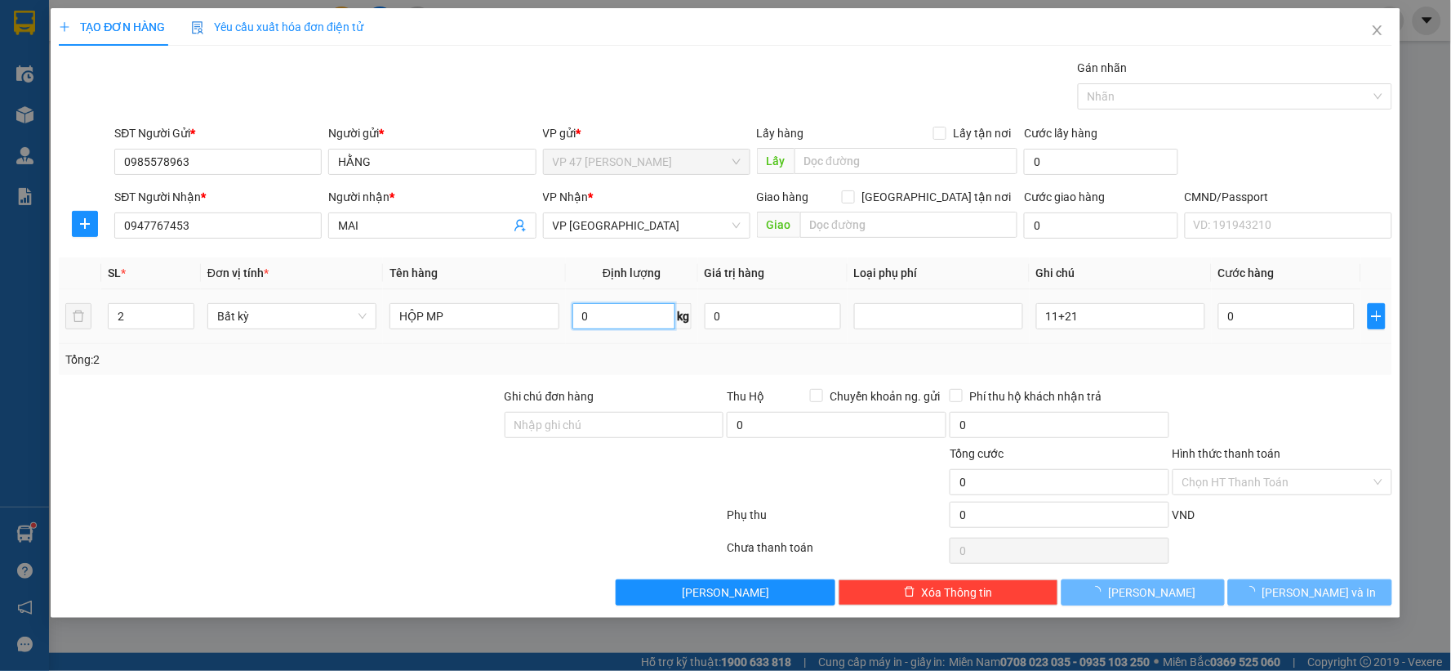
click at [600, 319] on input "0" at bounding box center [624, 316] width 103 height 26
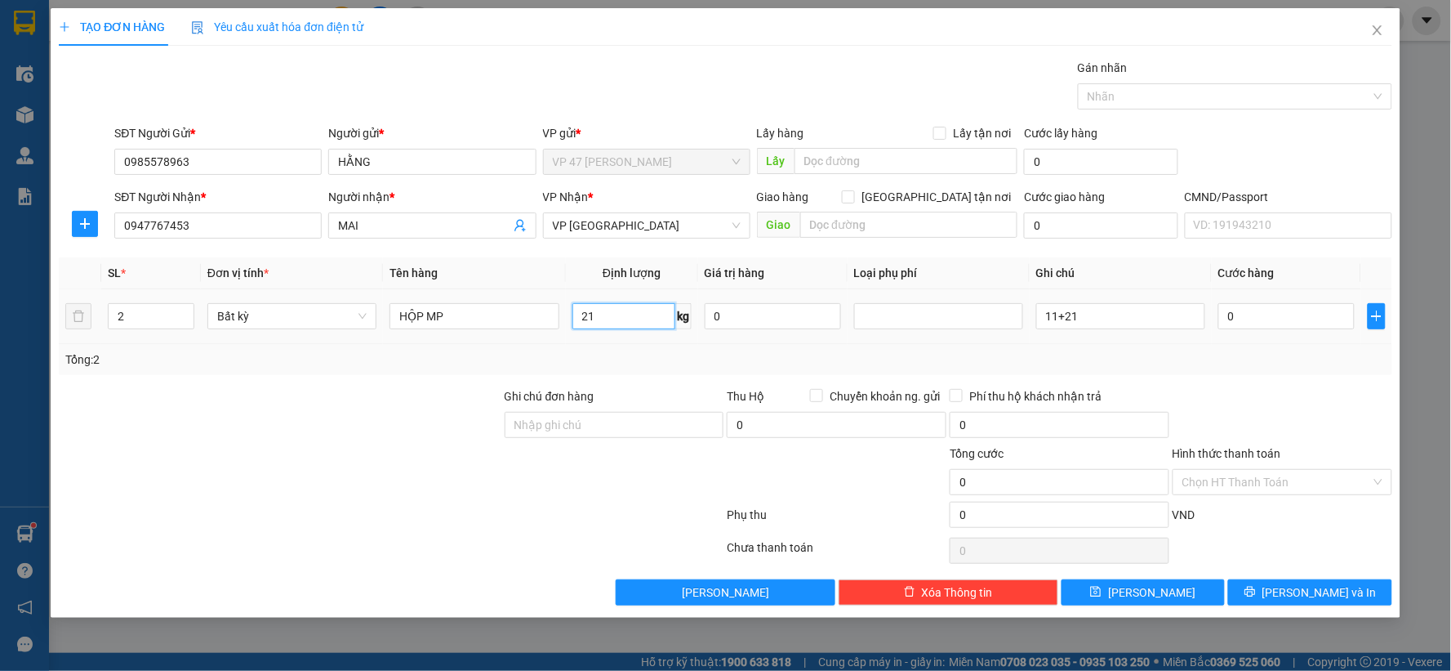
type input "21"
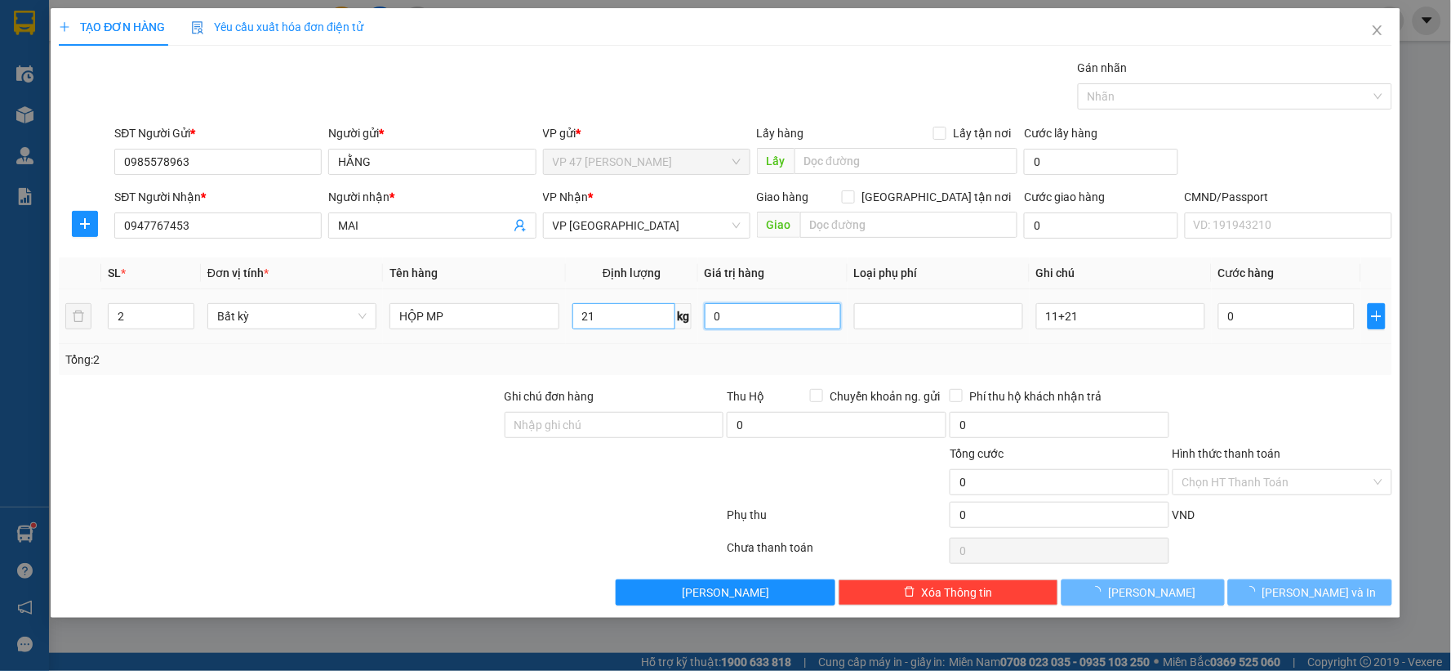
type input "65.000"
click at [600, 319] on input "21" at bounding box center [624, 316] width 103 height 26
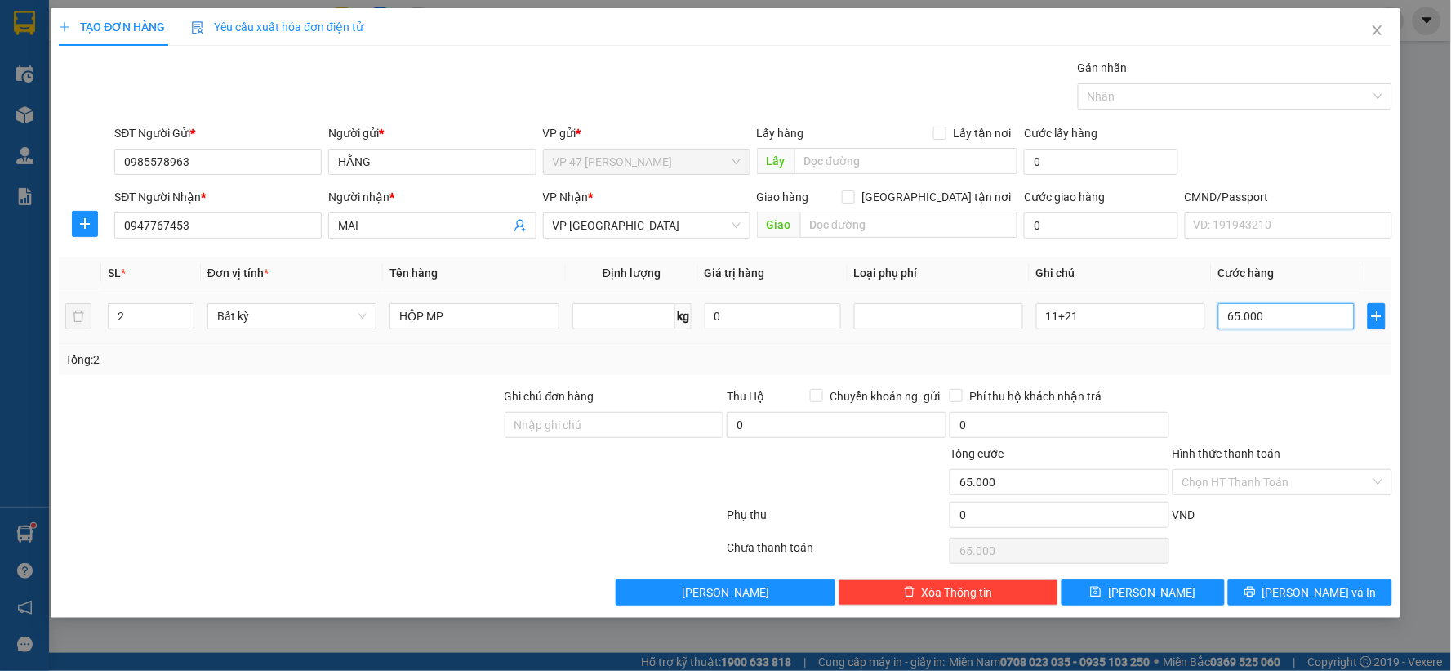
type input "0"
click at [1304, 320] on input "65.000" at bounding box center [1287, 316] width 136 height 26
type input "0"
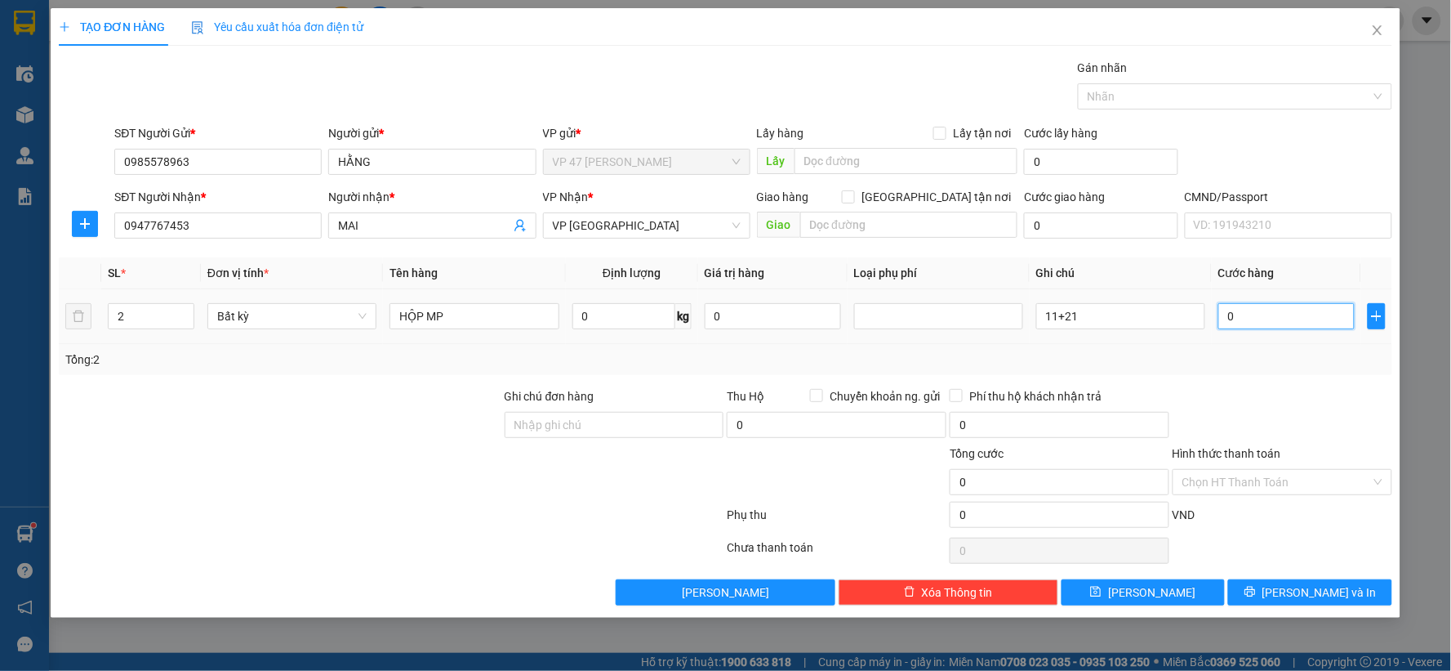
type input "01"
type input "1"
type input "010"
type input "10"
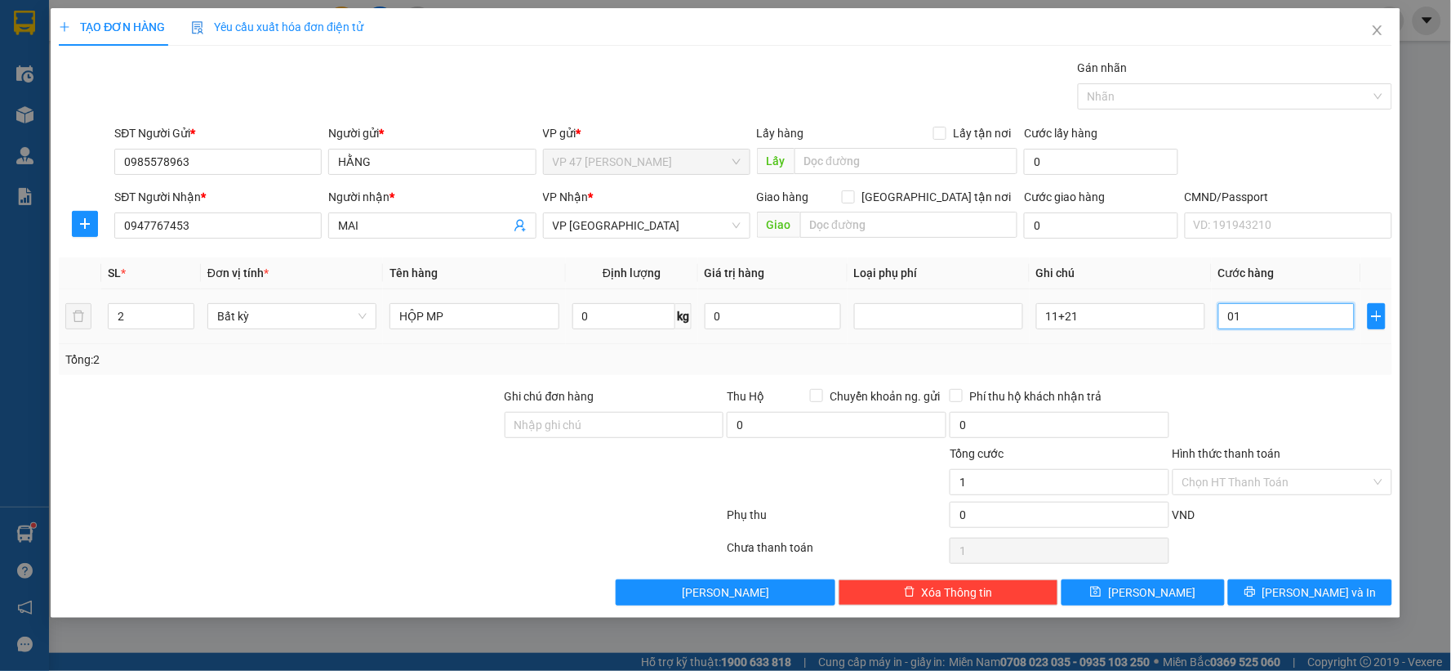
type input "10"
type input "0.105"
type input "105"
type input "105.000"
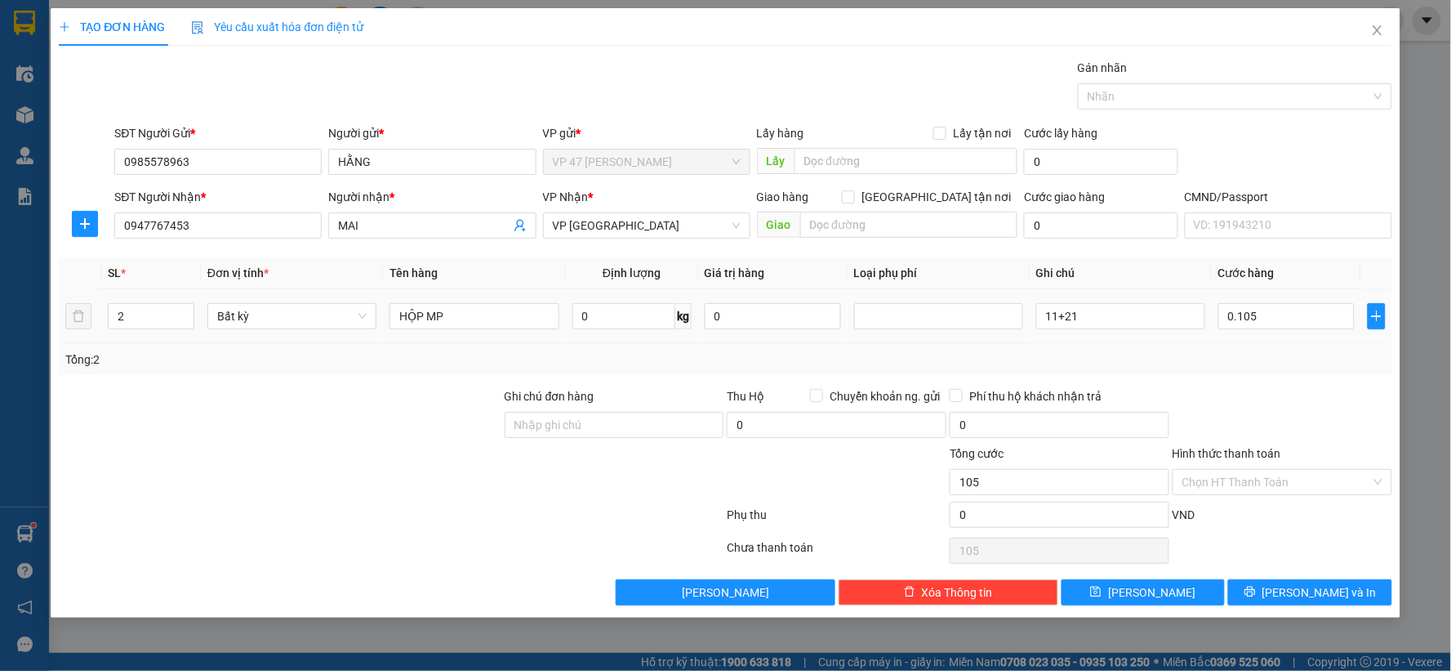
type input "105.000"
drag, startPoint x: 1283, startPoint y: 409, endPoint x: 1324, endPoint y: 513, distance: 111.5
click at [1282, 410] on div at bounding box center [1282, 415] width 223 height 57
click at [1320, 586] on span "[PERSON_NAME] và In" at bounding box center [1320, 592] width 114 height 18
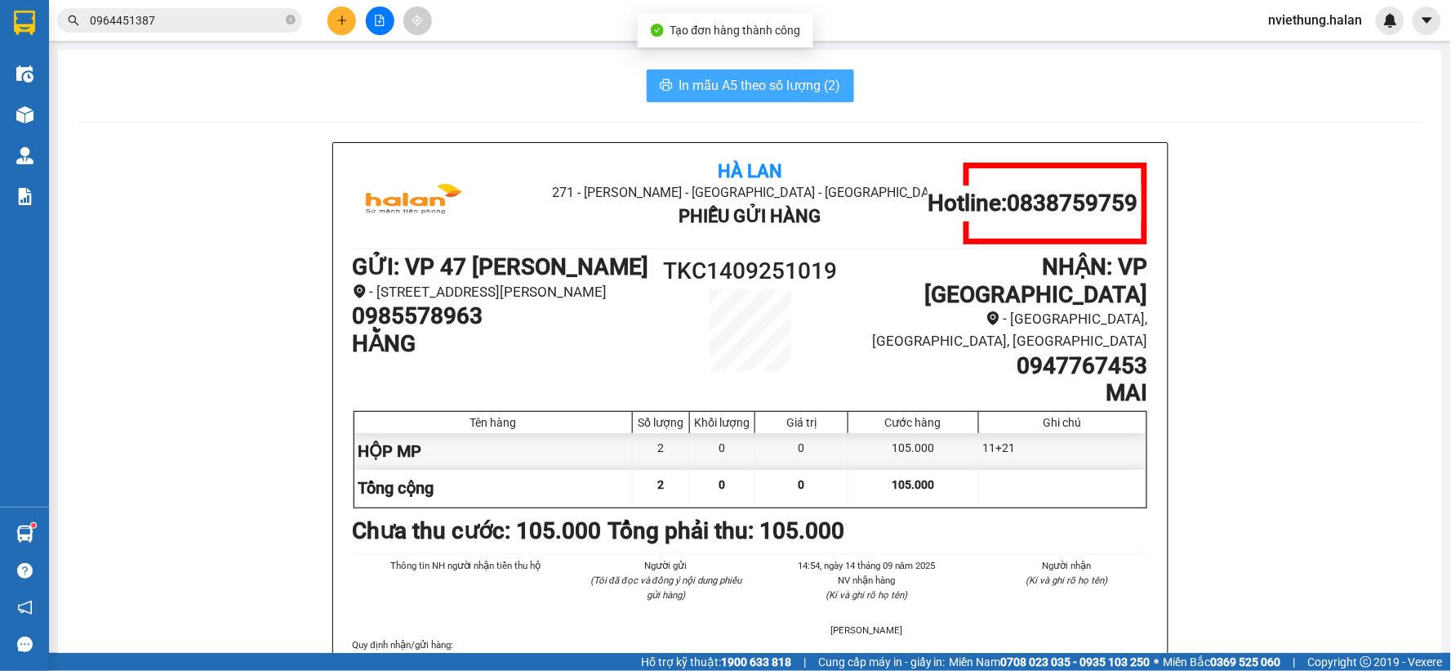
click at [683, 84] on span "In mẫu A5 theo số lượng (2)" at bounding box center [761, 85] width 162 height 20
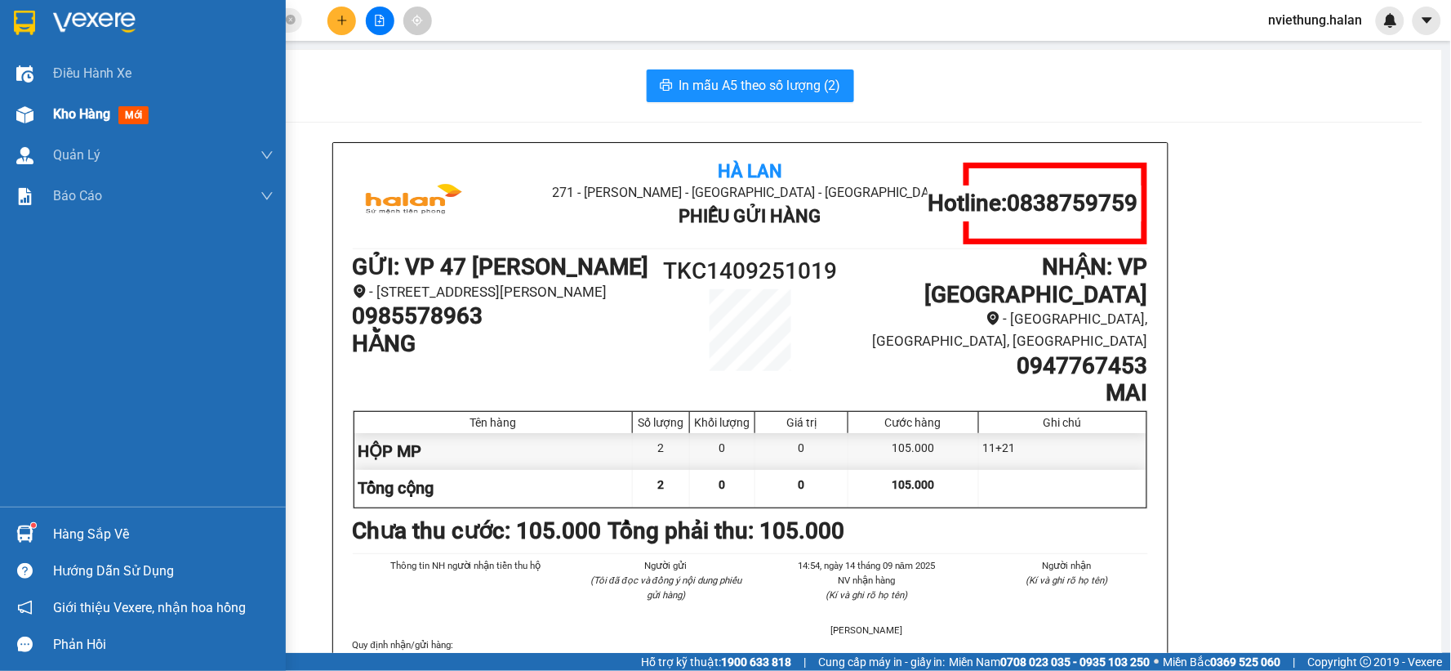
click at [23, 106] on img at bounding box center [24, 114] width 17 height 17
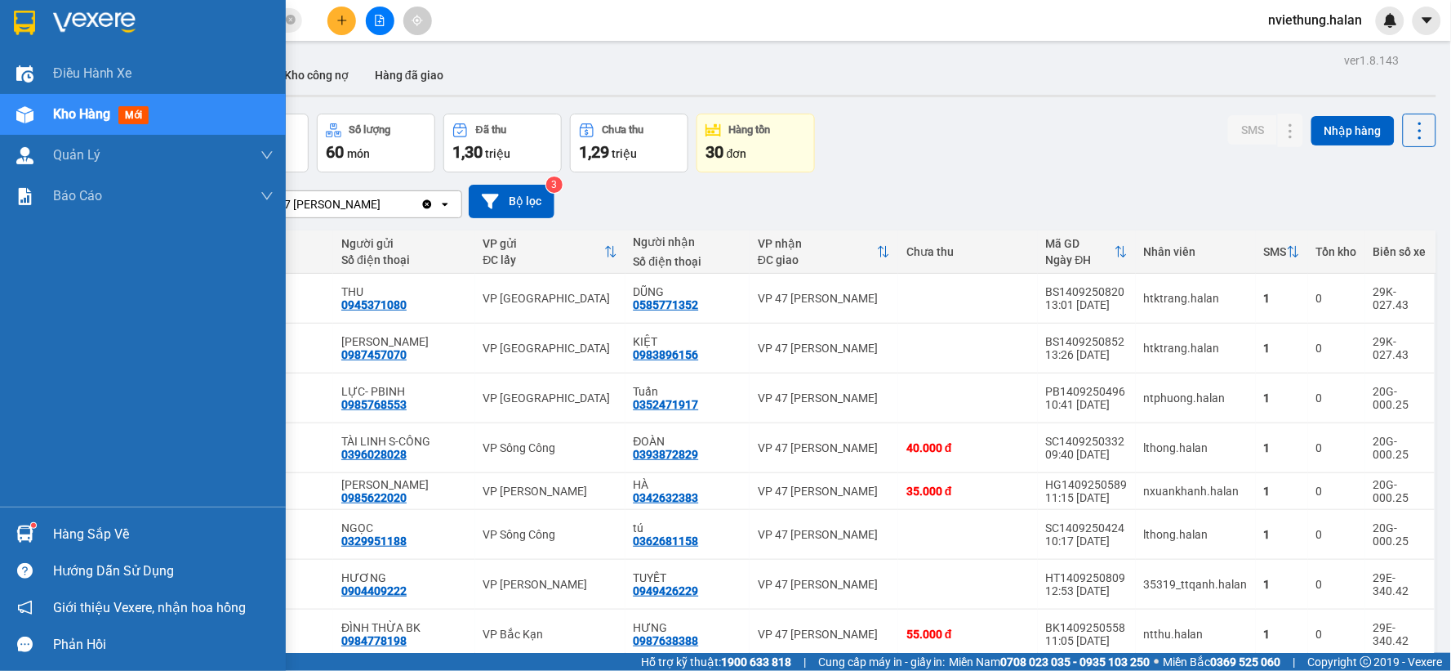
click at [111, 527] on div "Hàng sắp về" at bounding box center [163, 534] width 221 height 25
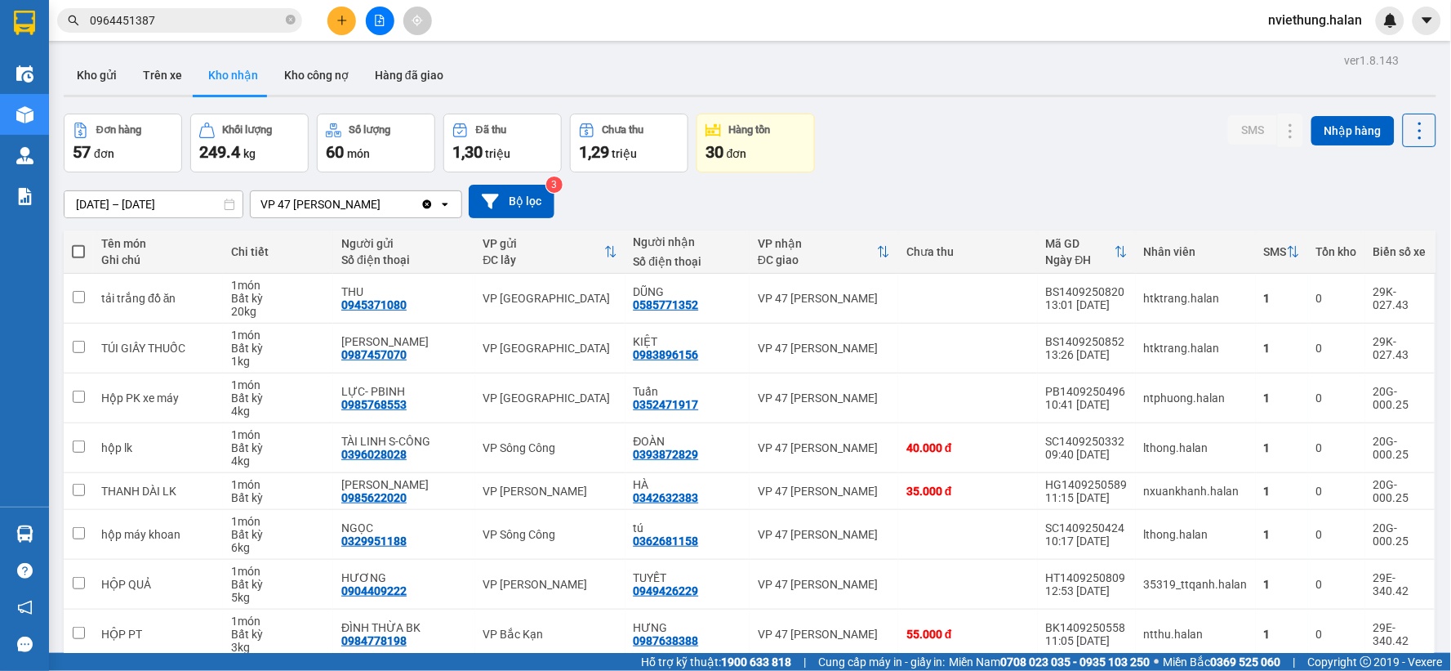
click at [143, 15] on section "Kết quả tìm kiếm ( 23 ) Bộ lọc Mã ĐH Trạng thái Món hàng Thu hộ Tổng cước Chưa …" at bounding box center [725, 335] width 1451 height 671
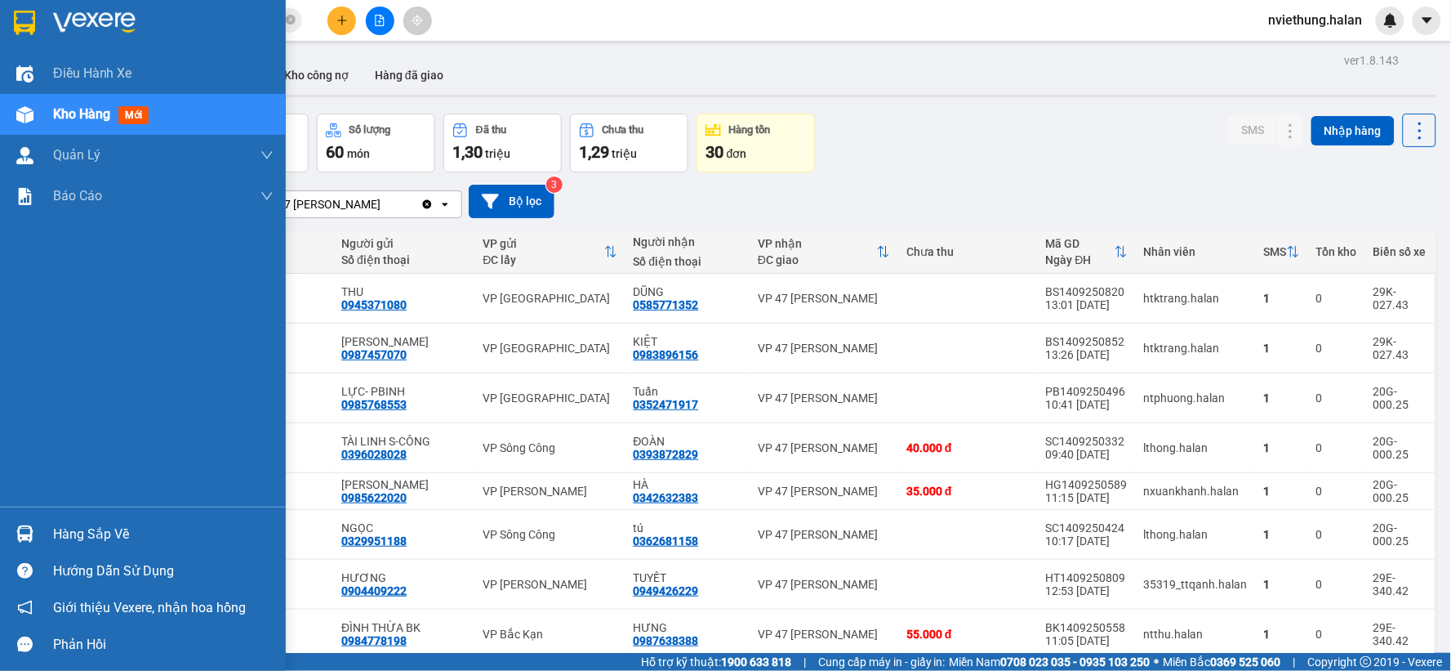
click at [94, 519] on div "Hàng sắp về" at bounding box center [143, 533] width 286 height 37
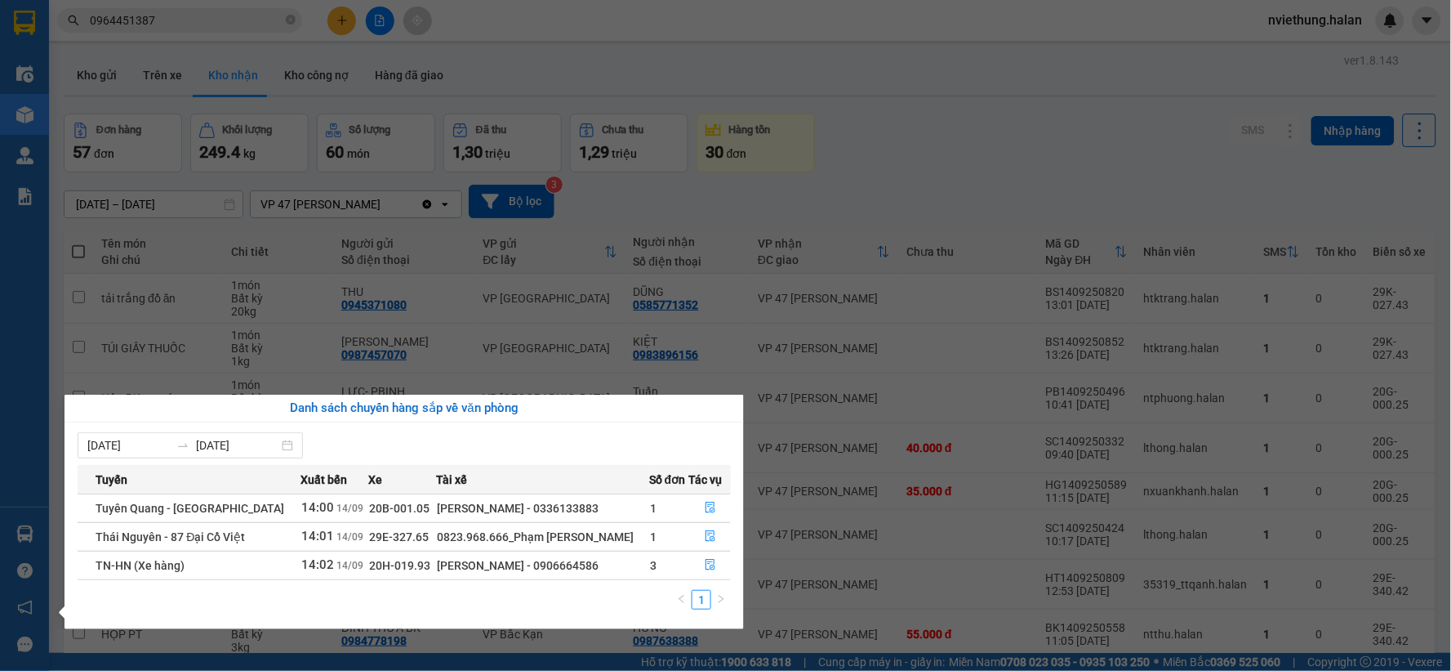
drag, startPoint x: 483, startPoint y: 256, endPoint x: 0, endPoint y: 72, distance: 516.5
click at [466, 253] on section "Kết quả tìm kiếm ( 23 ) Bộ lọc Mã ĐH Trạng thái Món hàng Thu hộ Tổng cước Chưa …" at bounding box center [725, 335] width 1451 height 671
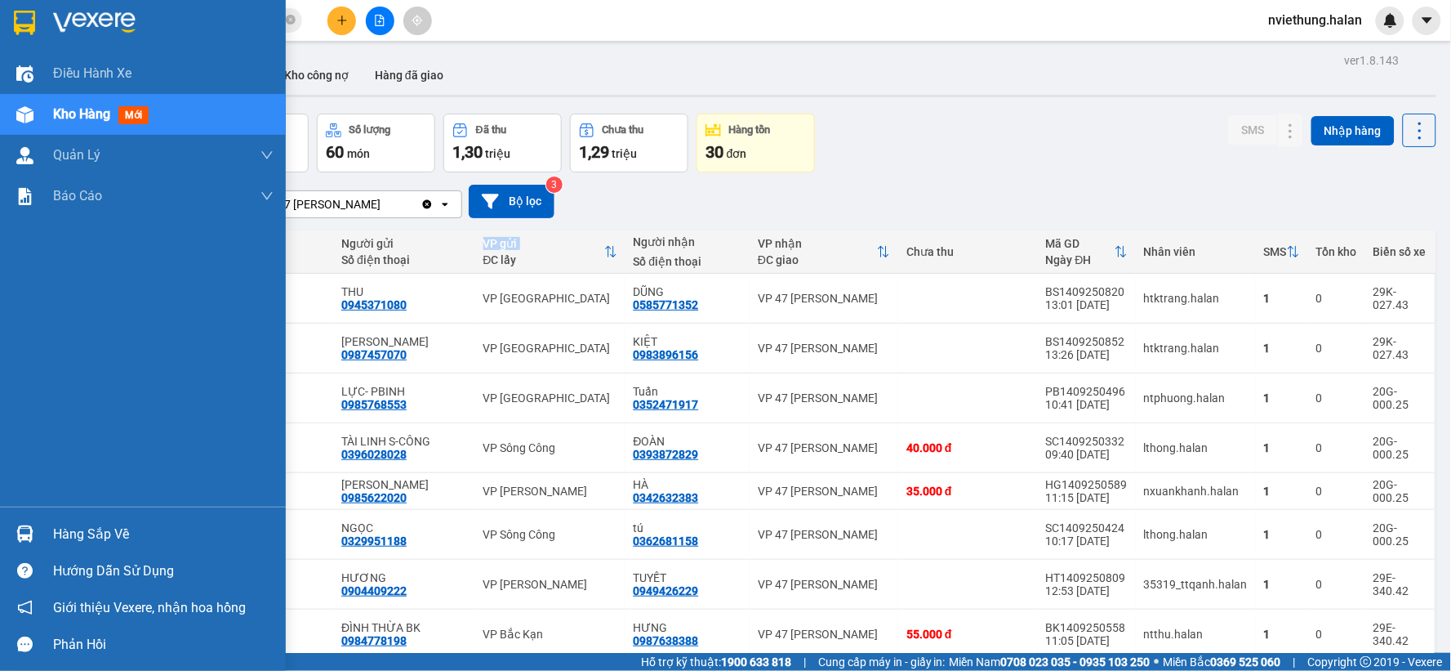
click at [57, 109] on span "Kho hàng" at bounding box center [81, 114] width 57 height 16
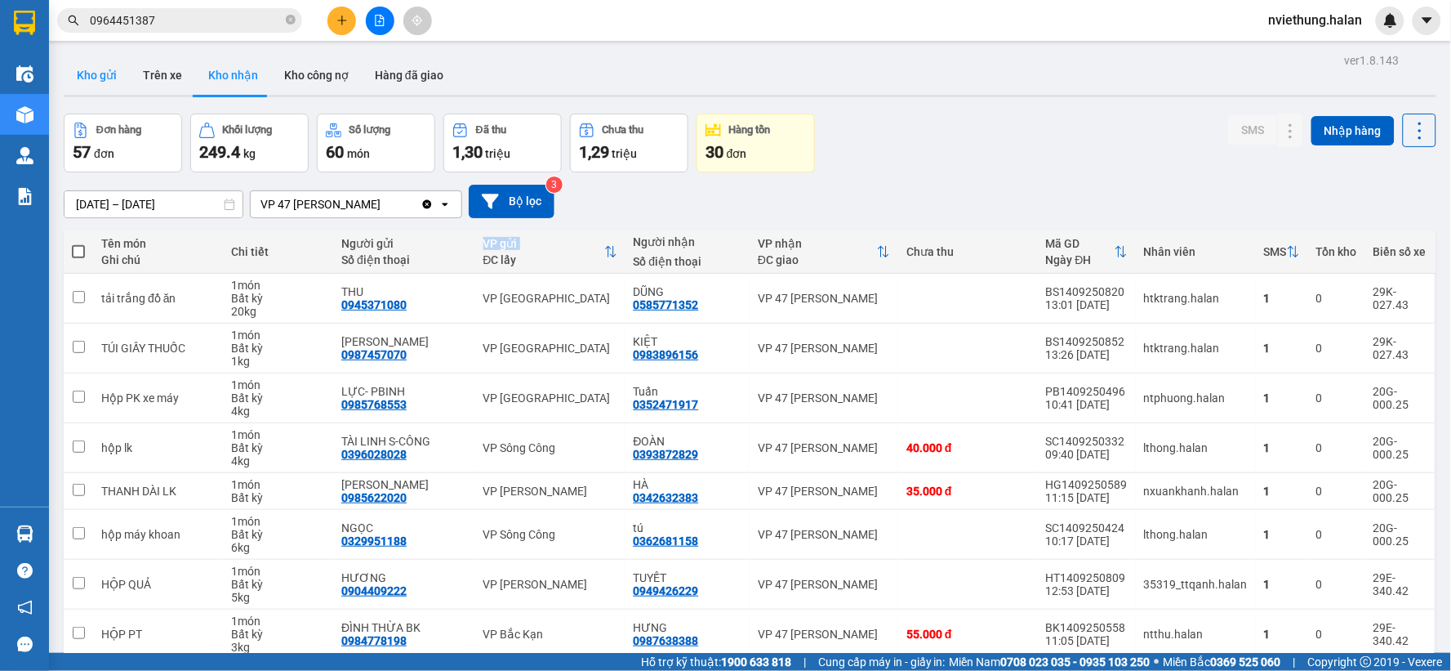
click at [110, 84] on button "Kho gửi" at bounding box center [97, 75] width 66 height 39
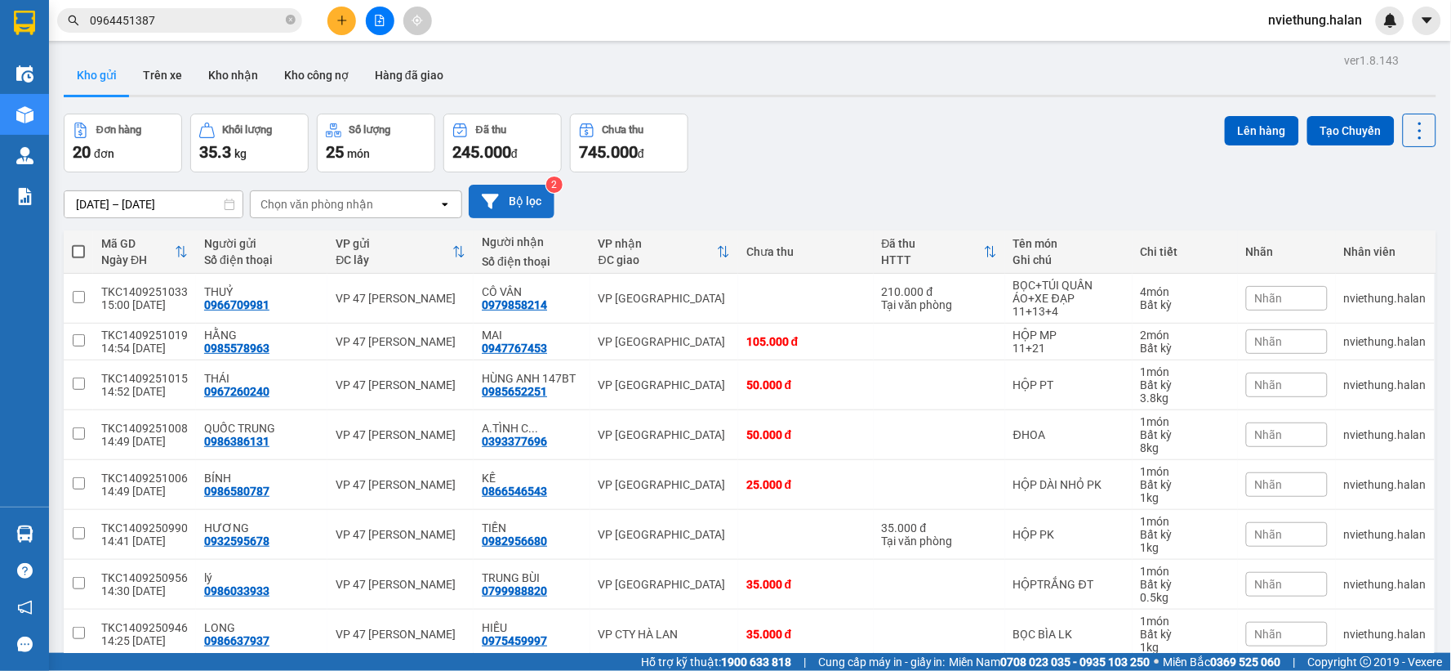
click at [511, 197] on button "Bộ lọc" at bounding box center [512, 201] width 86 height 33
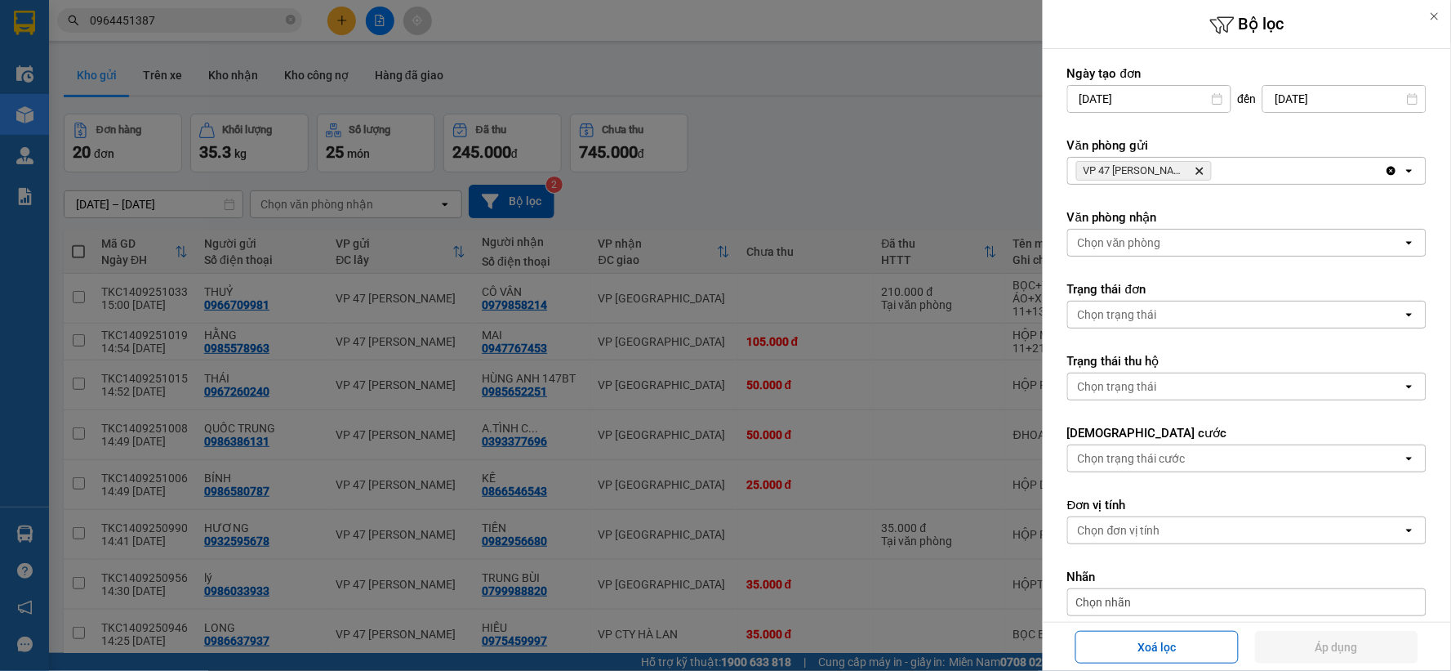
click at [1215, 247] on div "Chọn văn phòng" at bounding box center [1235, 243] width 335 height 26
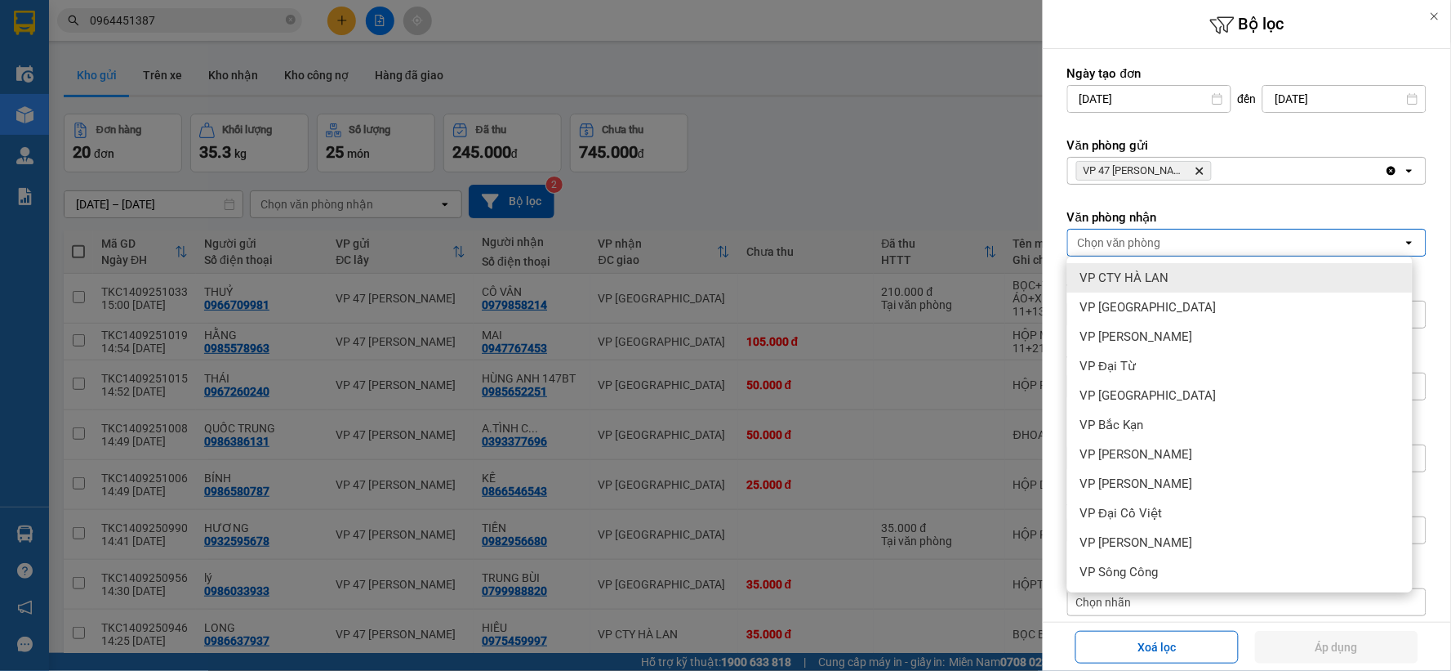
click at [1171, 283] on div "VP CTY HÀ LAN" at bounding box center [1241, 277] width 346 height 29
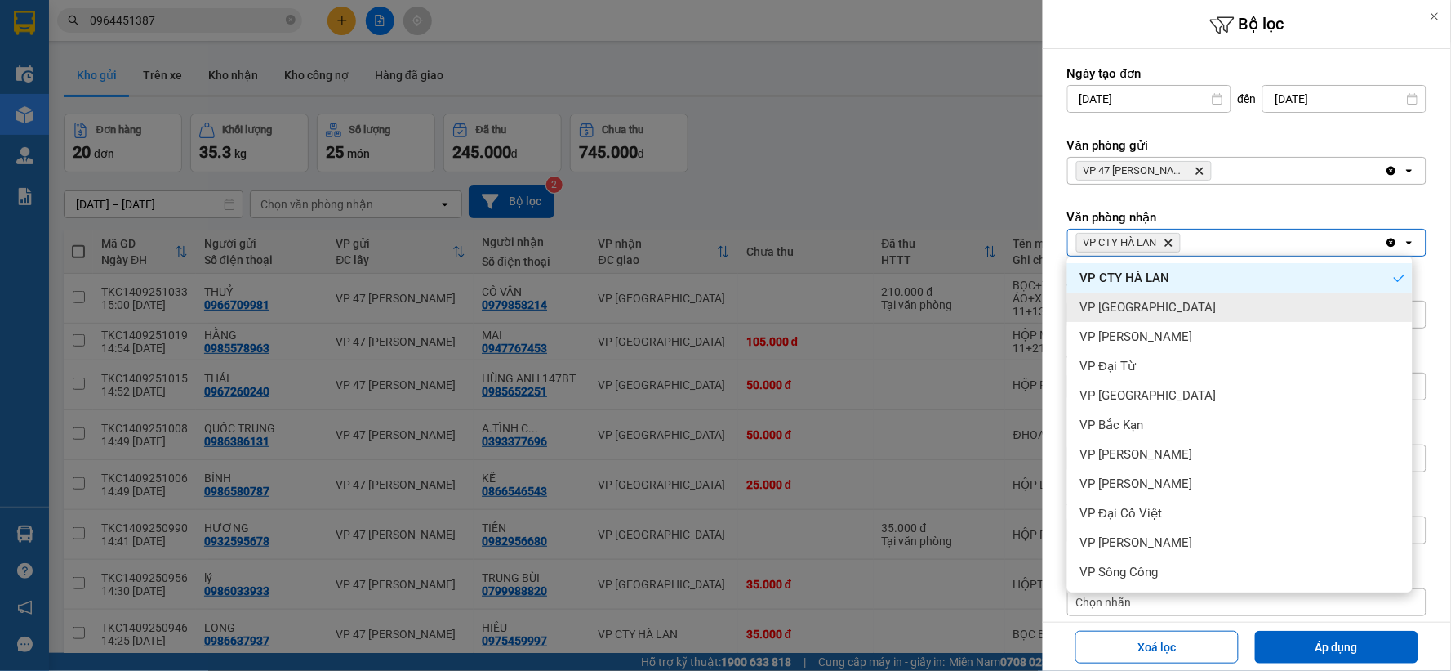
click at [1157, 308] on div "VP [GEOGRAPHIC_DATA]" at bounding box center [1241, 306] width 346 height 29
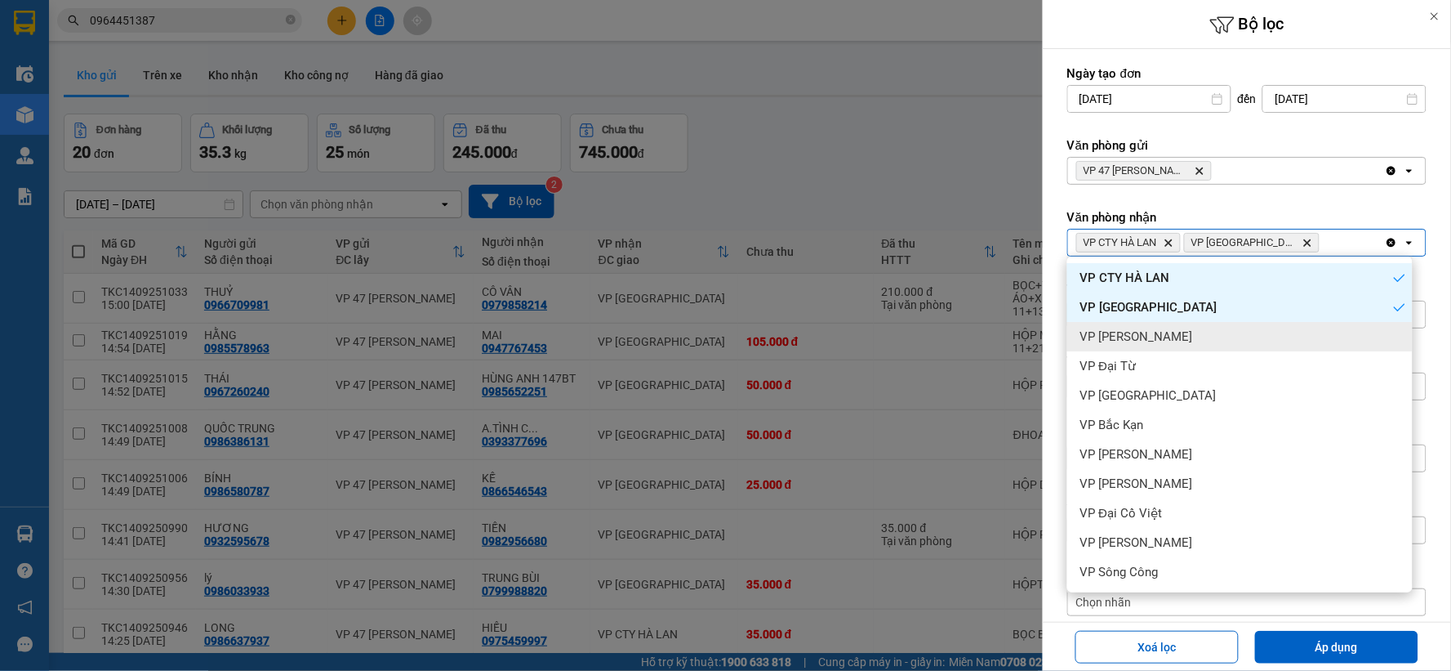
click at [1165, 337] on span "VP [PERSON_NAME]" at bounding box center [1137, 336] width 113 height 16
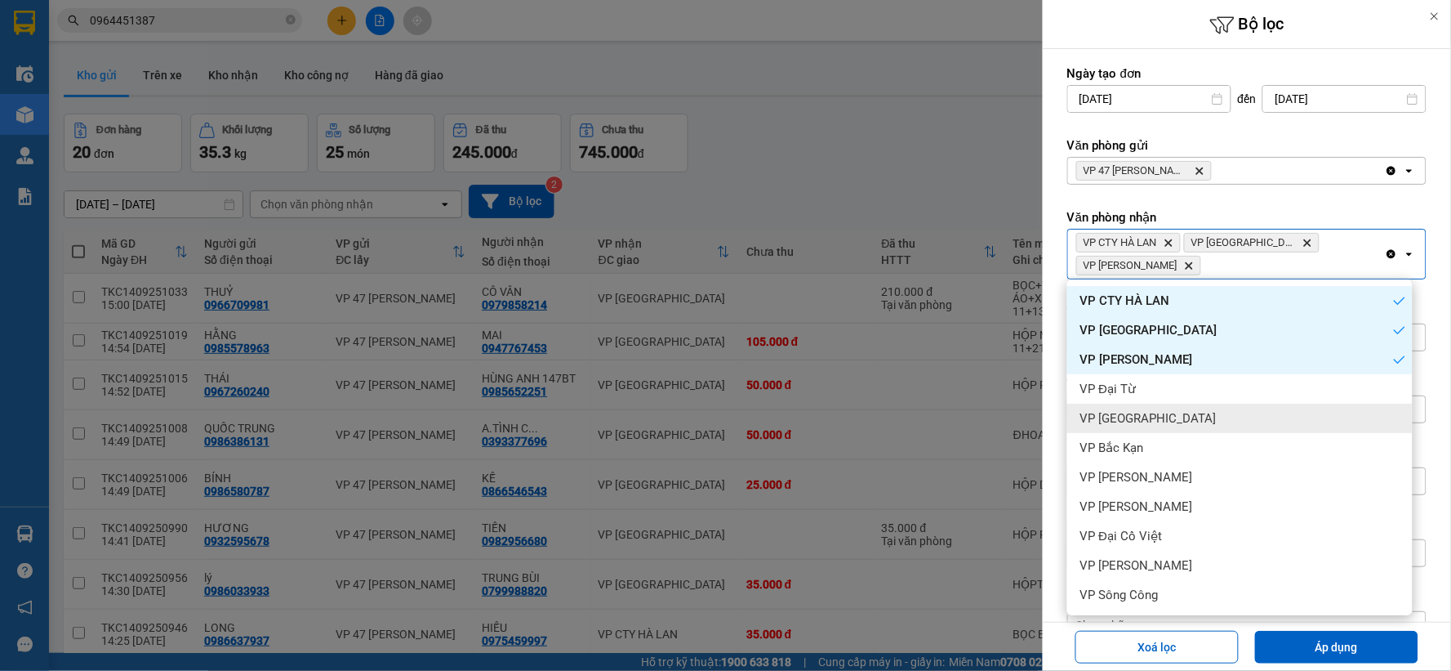
click at [1138, 413] on span "VP [GEOGRAPHIC_DATA]" at bounding box center [1149, 418] width 136 height 16
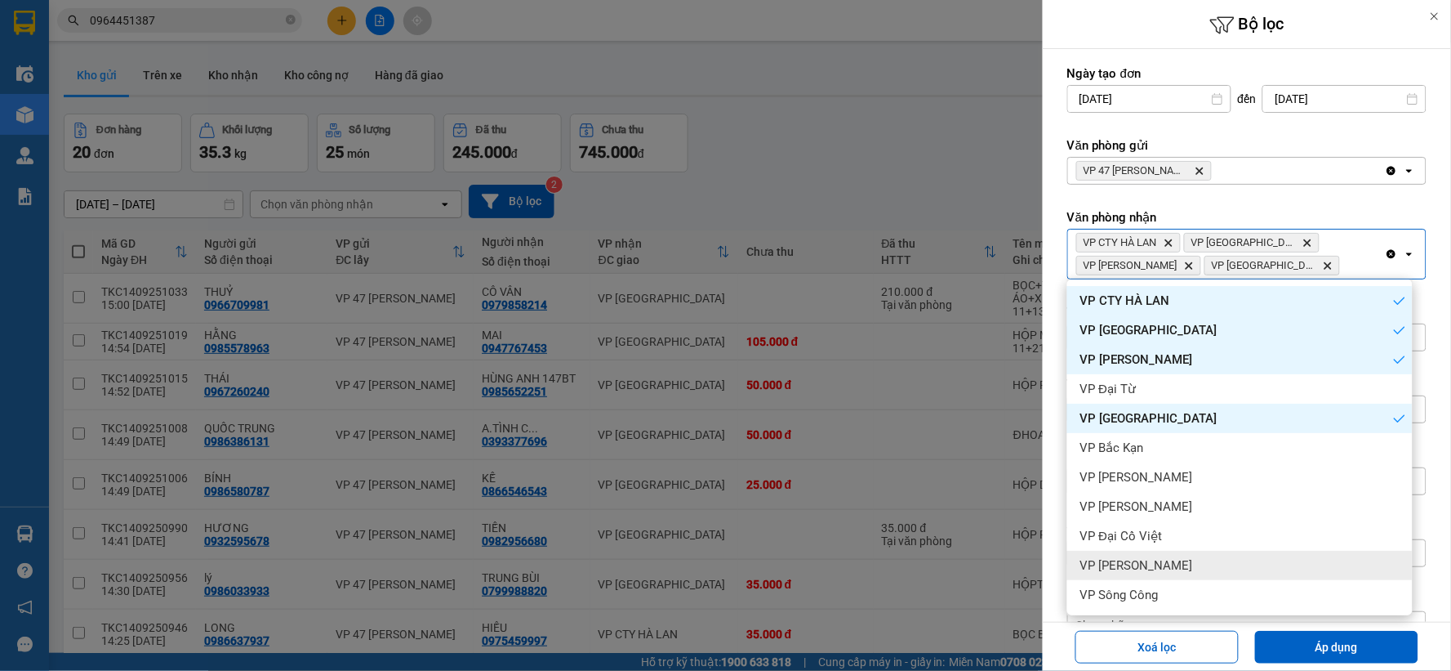
click at [1166, 575] on div "VP [PERSON_NAME]" at bounding box center [1241, 565] width 346 height 29
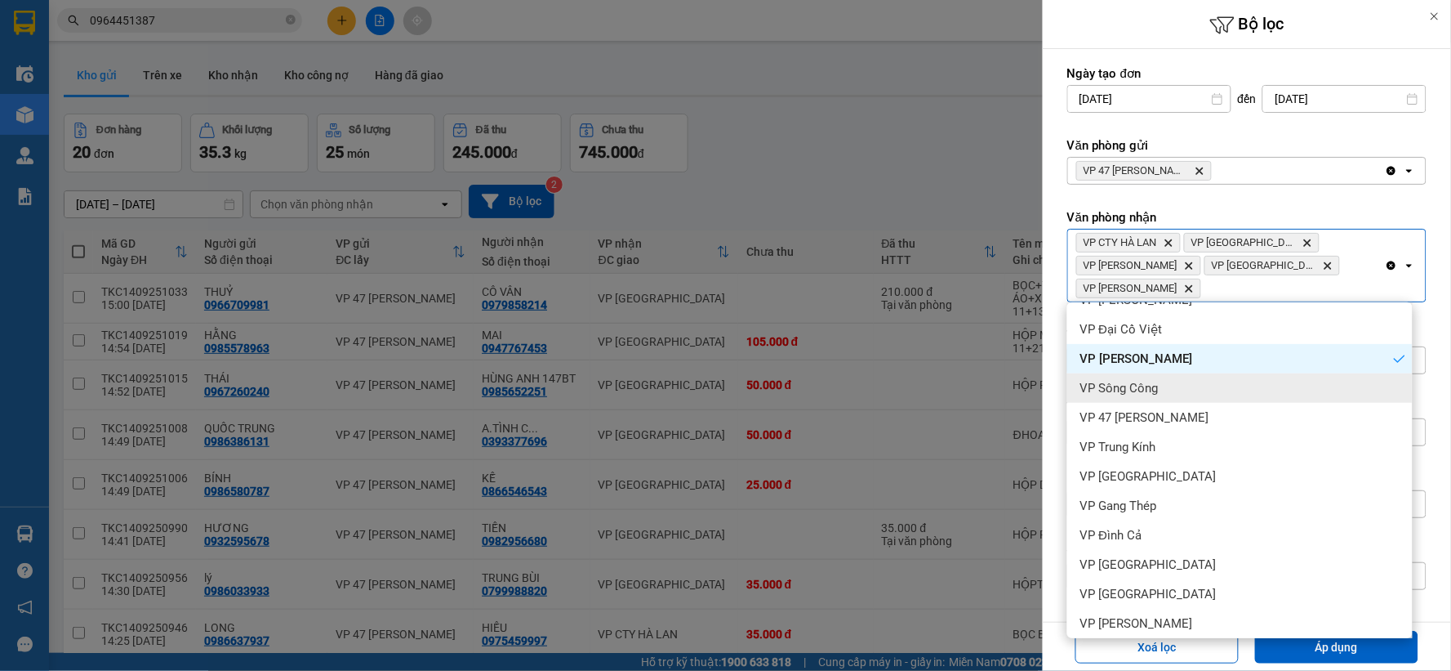
scroll to position [647, 0]
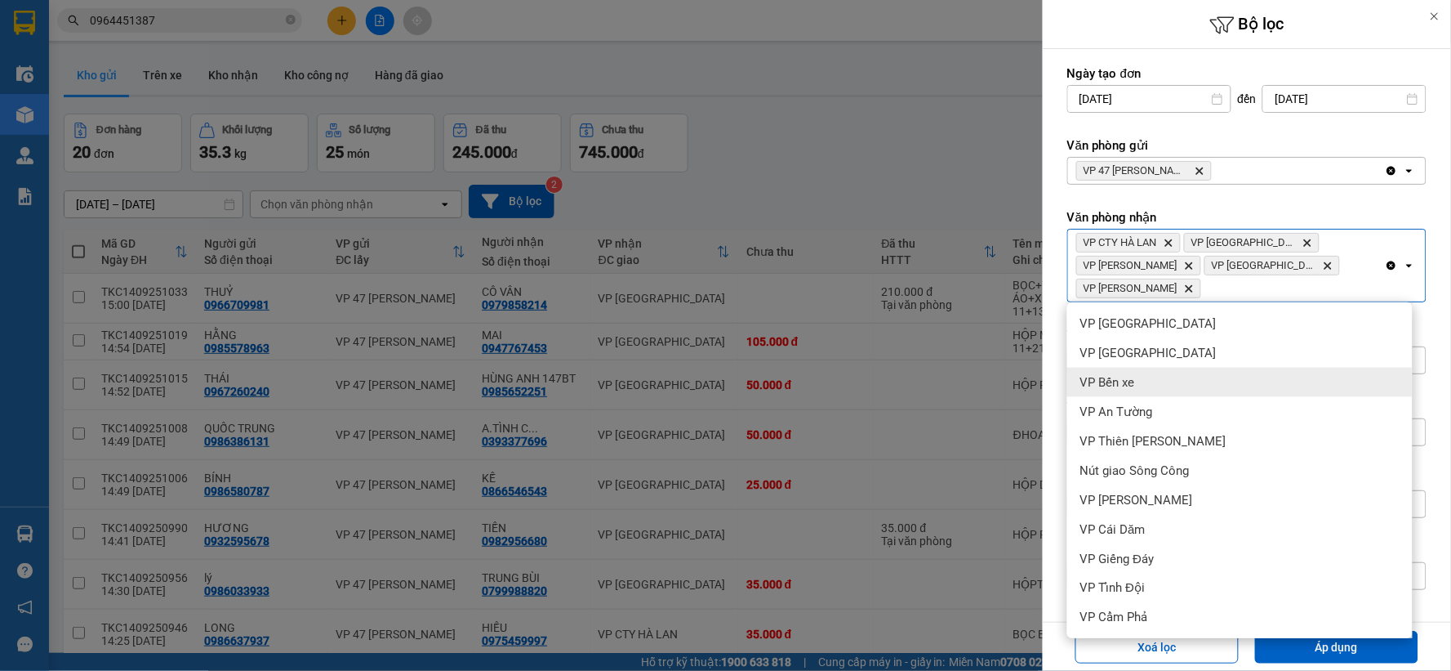
click at [1144, 380] on div "VP Bến xe" at bounding box center [1241, 382] width 346 height 29
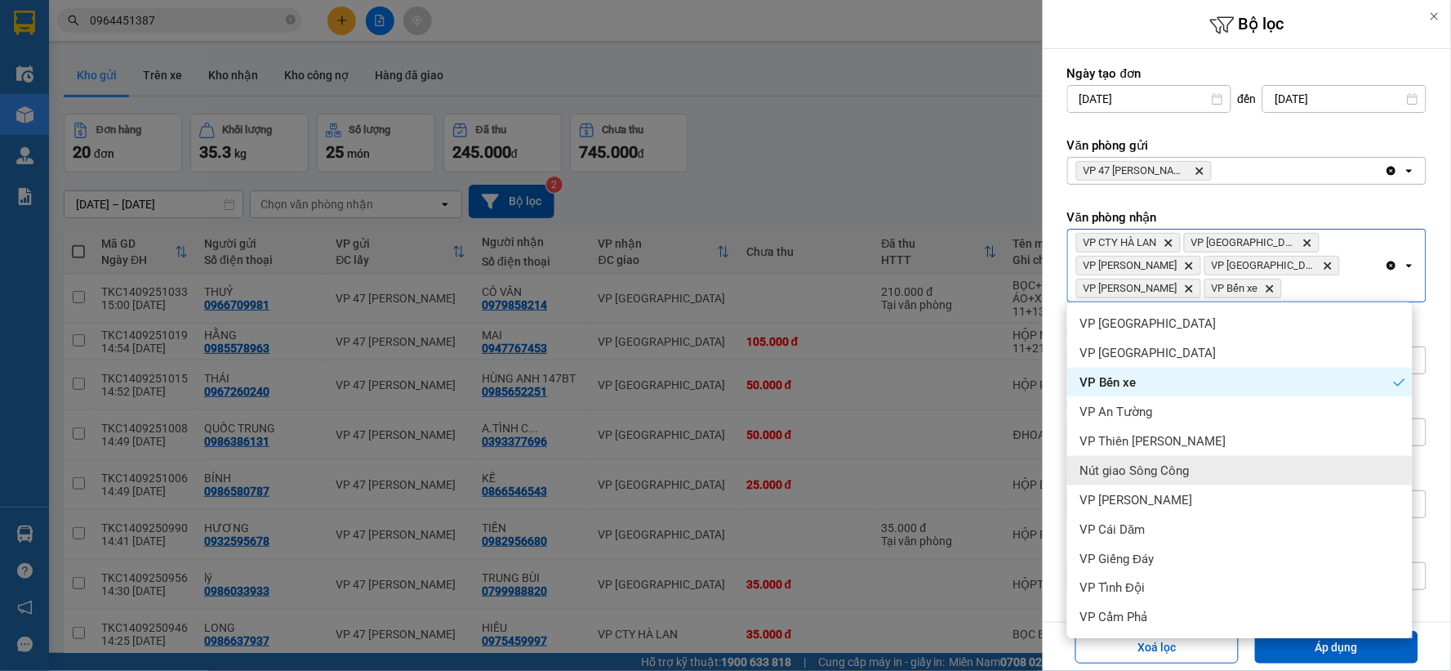
click at [1177, 469] on span "Nút giao Sông Công" at bounding box center [1135, 470] width 109 height 16
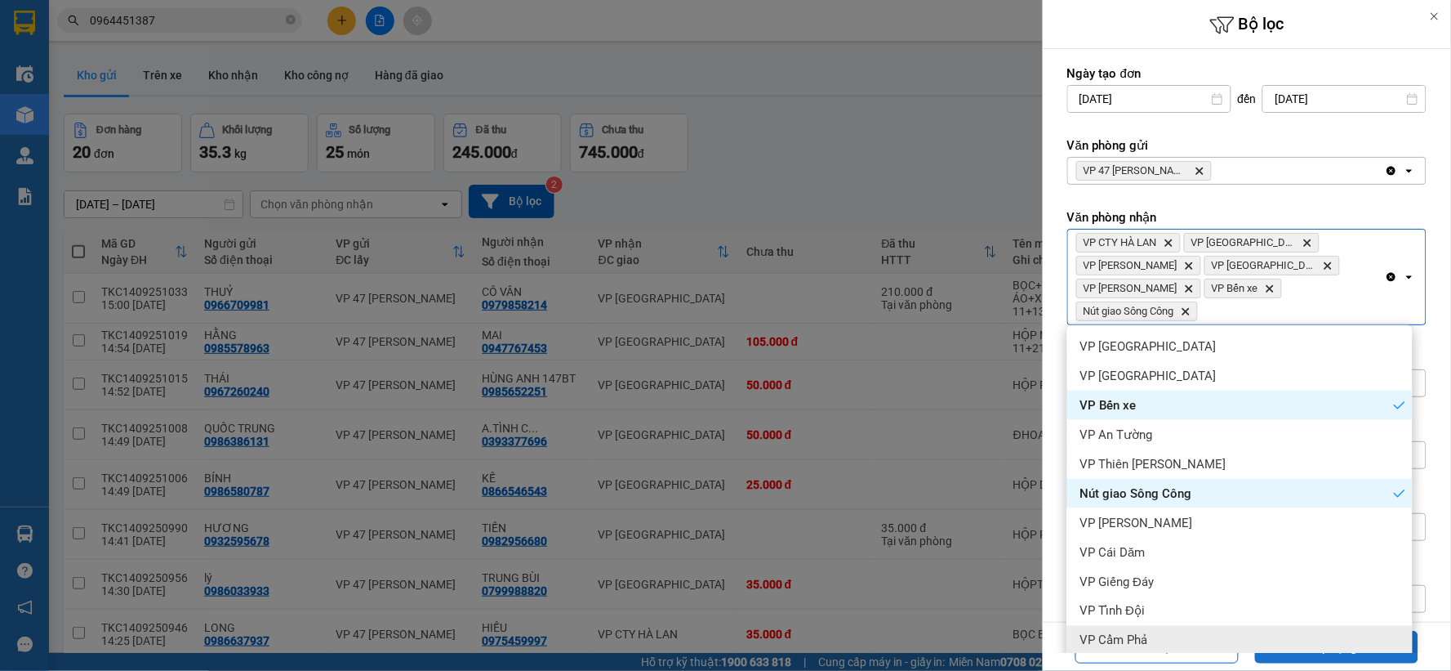
click at [1353, 658] on button "Áp dụng" at bounding box center [1336, 647] width 163 height 33
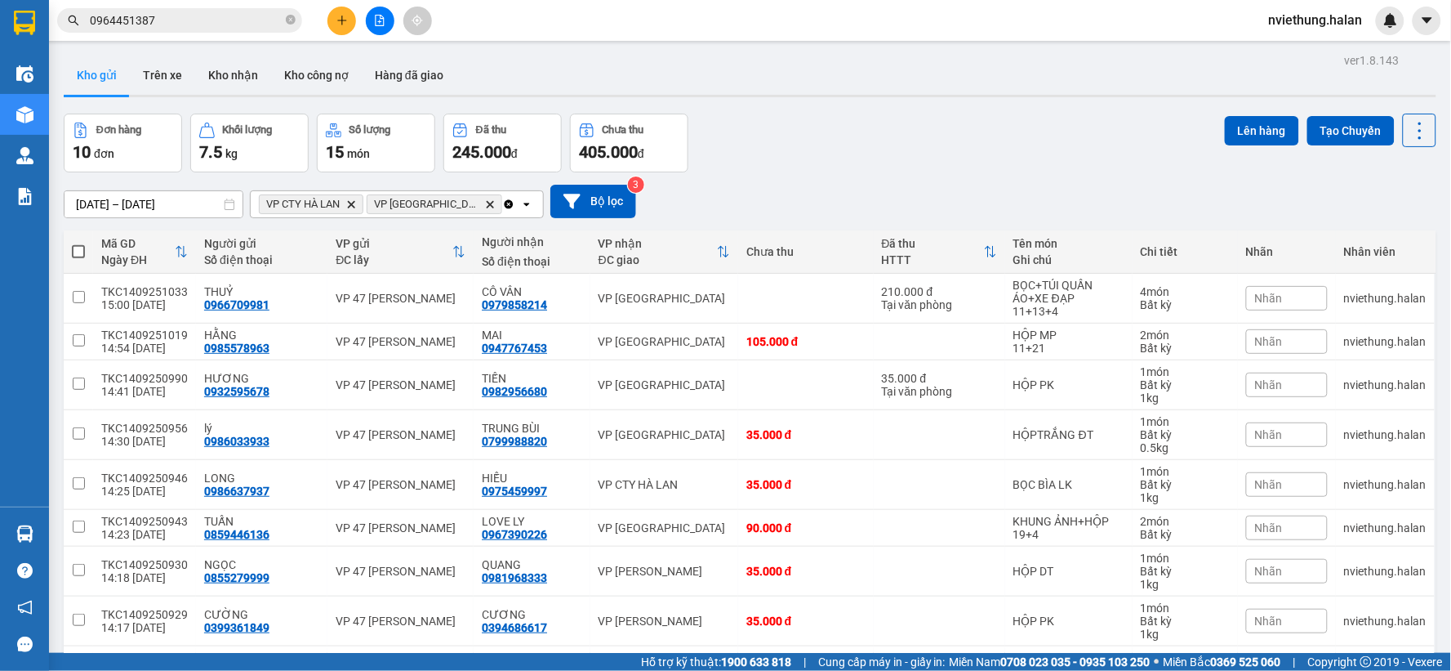
click at [70, 246] on th at bounding box center [78, 251] width 29 height 43
click at [79, 246] on span at bounding box center [78, 251] width 13 height 13
click at [78, 243] on input "checkbox" at bounding box center [78, 243] width 0 height 0
checkbox input "true"
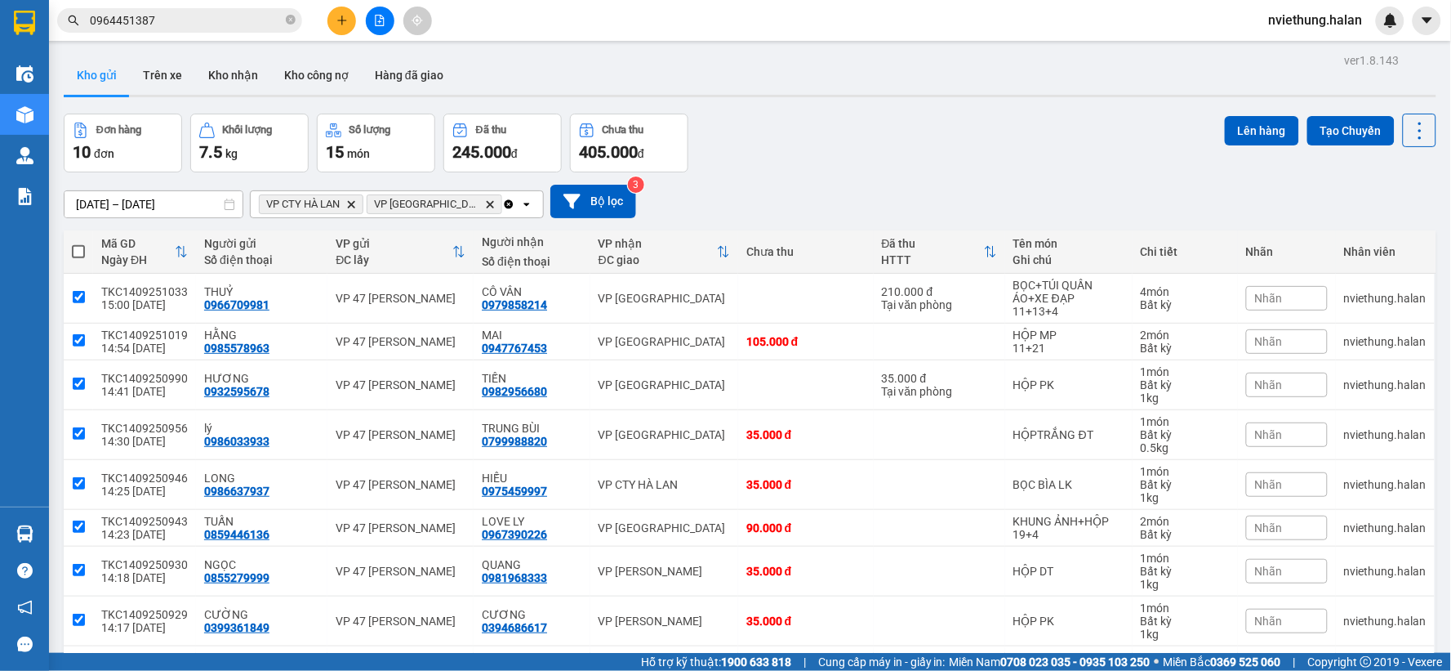
checkbox input "true"
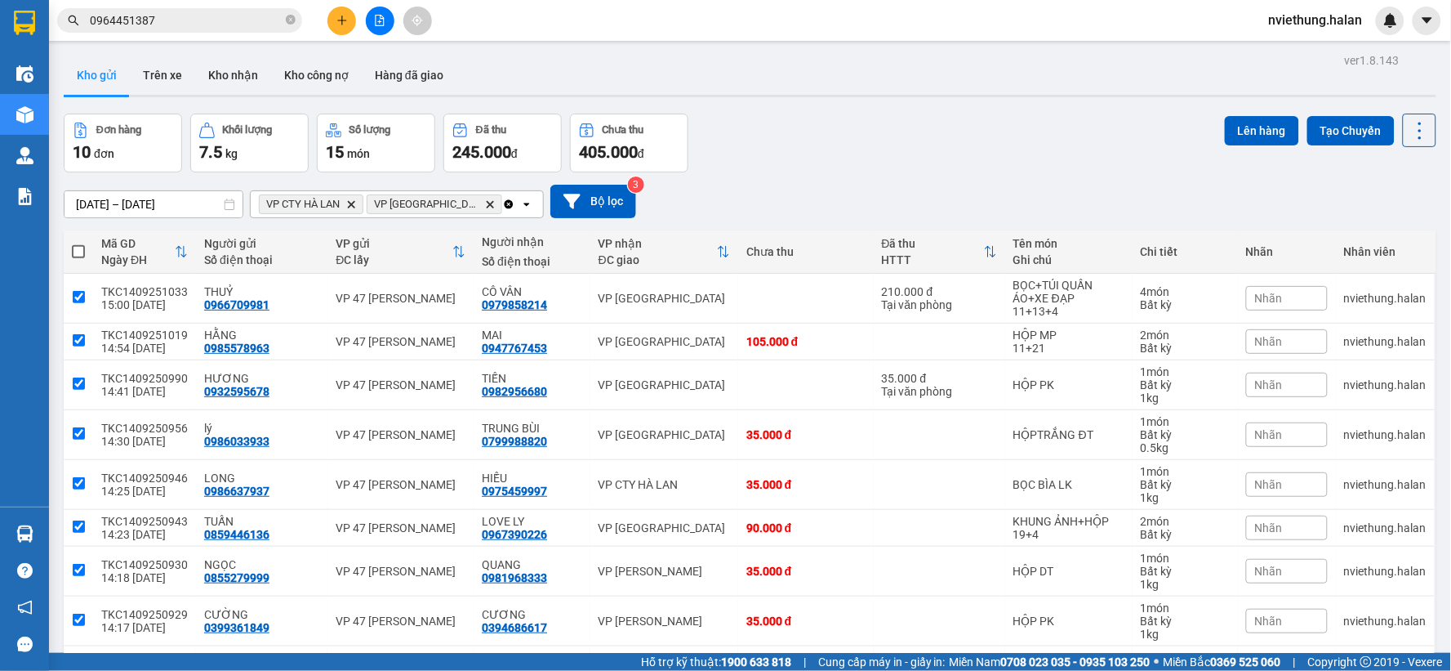
checkbox input "true"
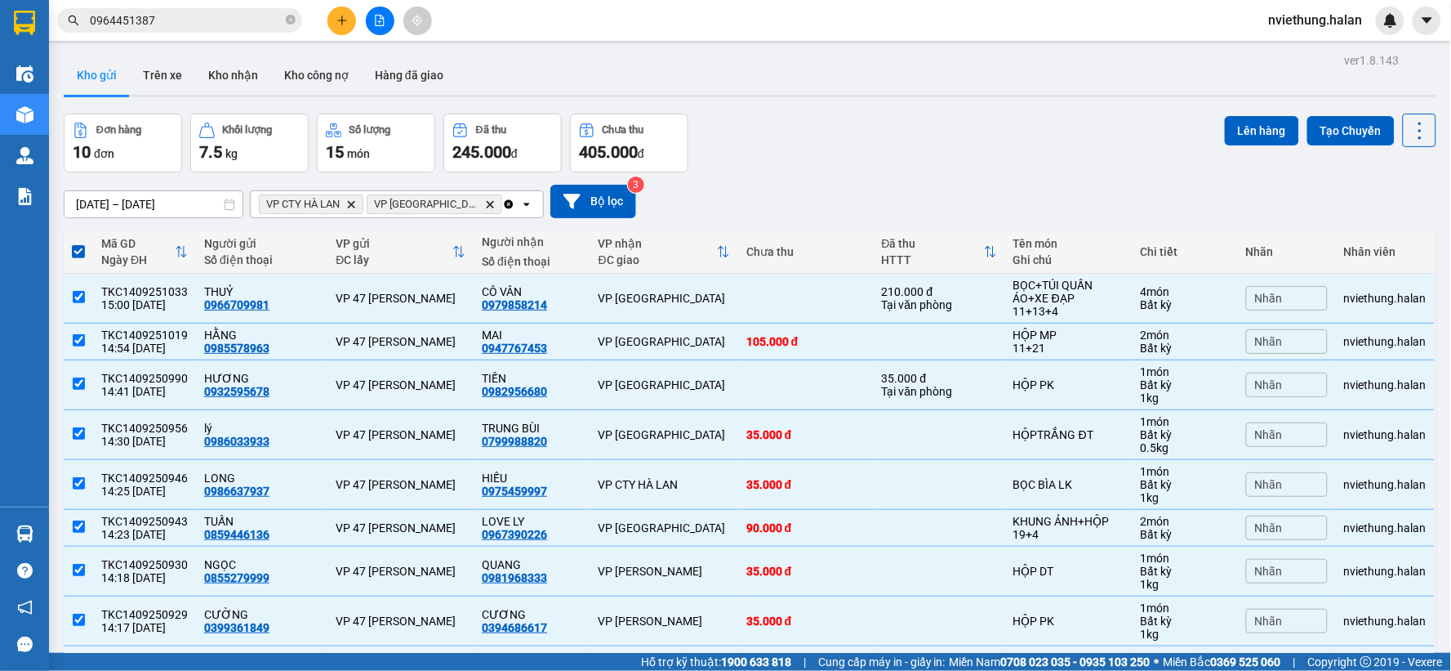
scroll to position [161, 0]
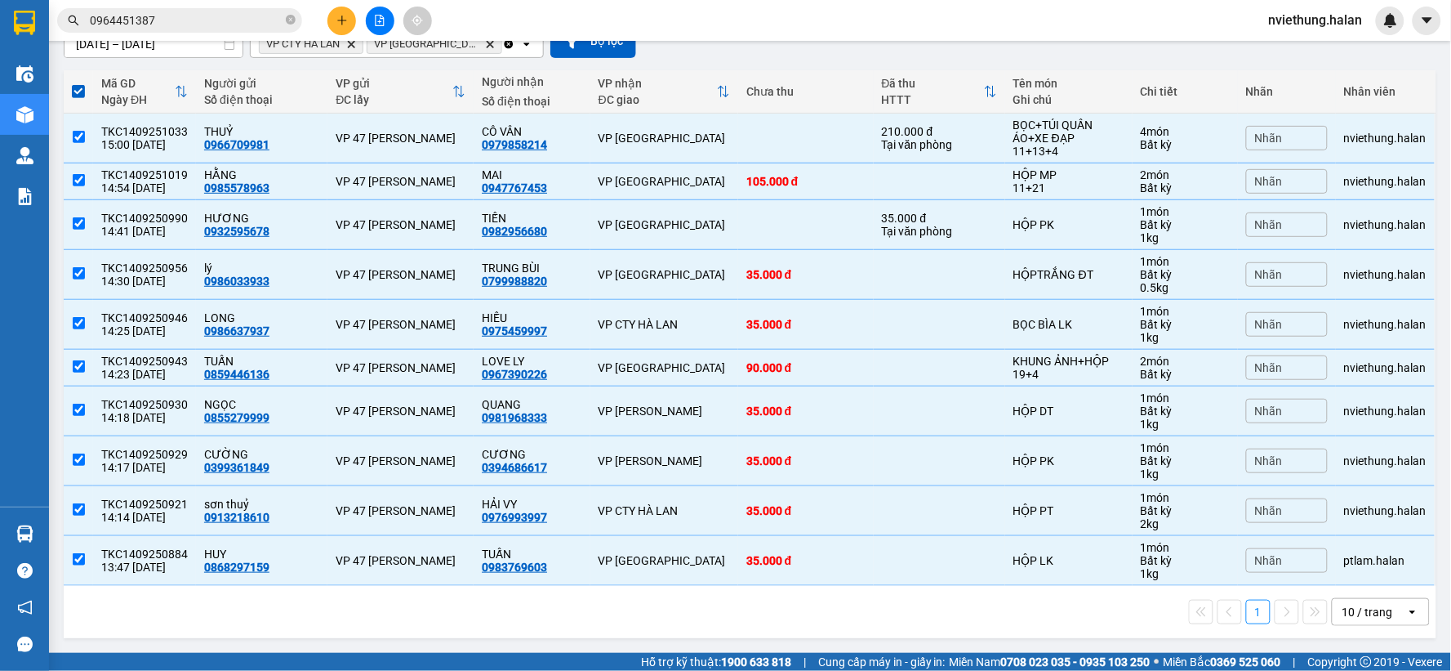
click at [1357, 598] on div "10 / trang open" at bounding box center [1381, 612] width 98 height 28
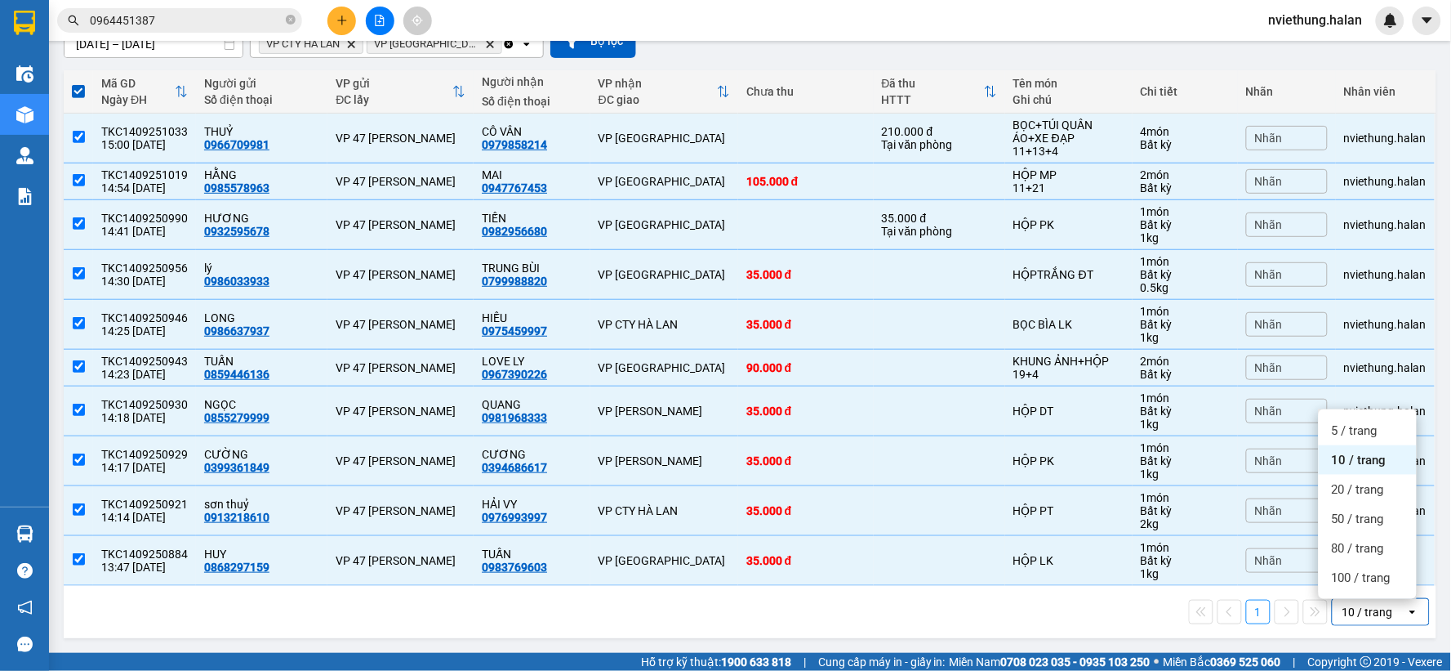
click at [1362, 608] on div "10 / trang" at bounding box center [1368, 612] width 51 height 16
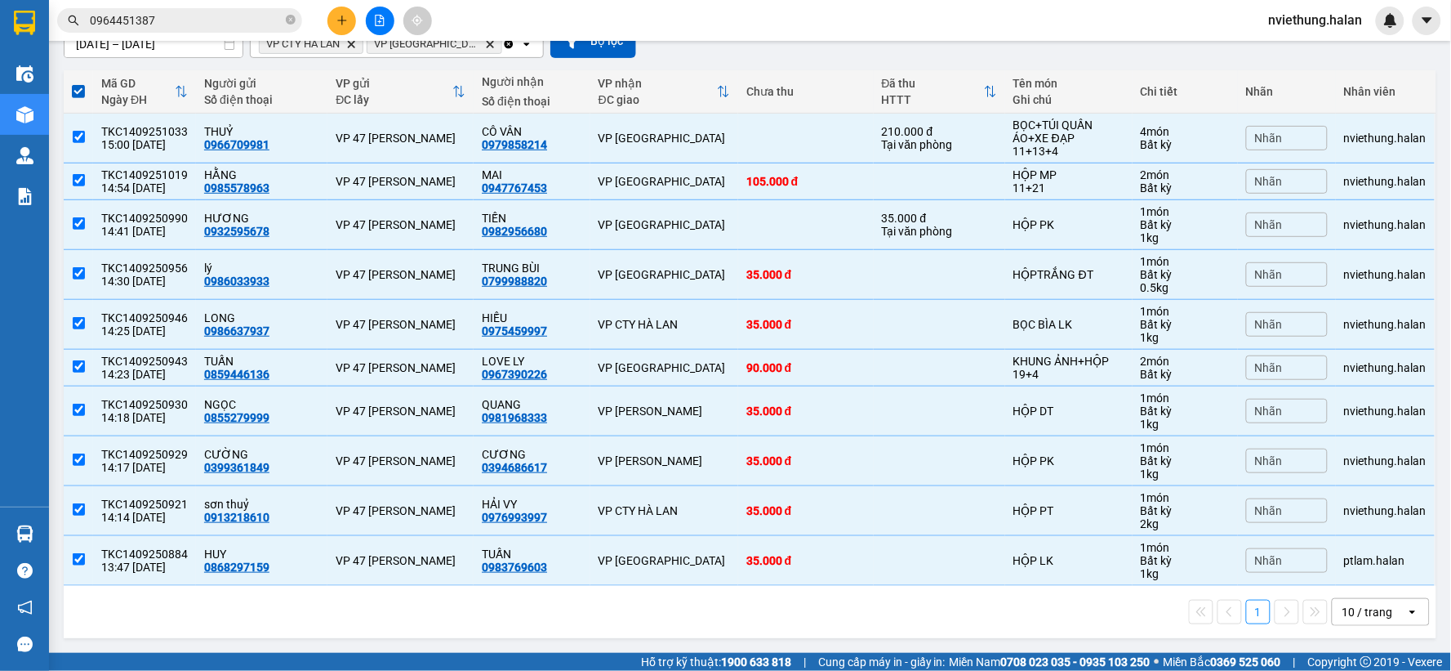
click at [1362, 606] on div "10 / trang" at bounding box center [1368, 612] width 51 height 16
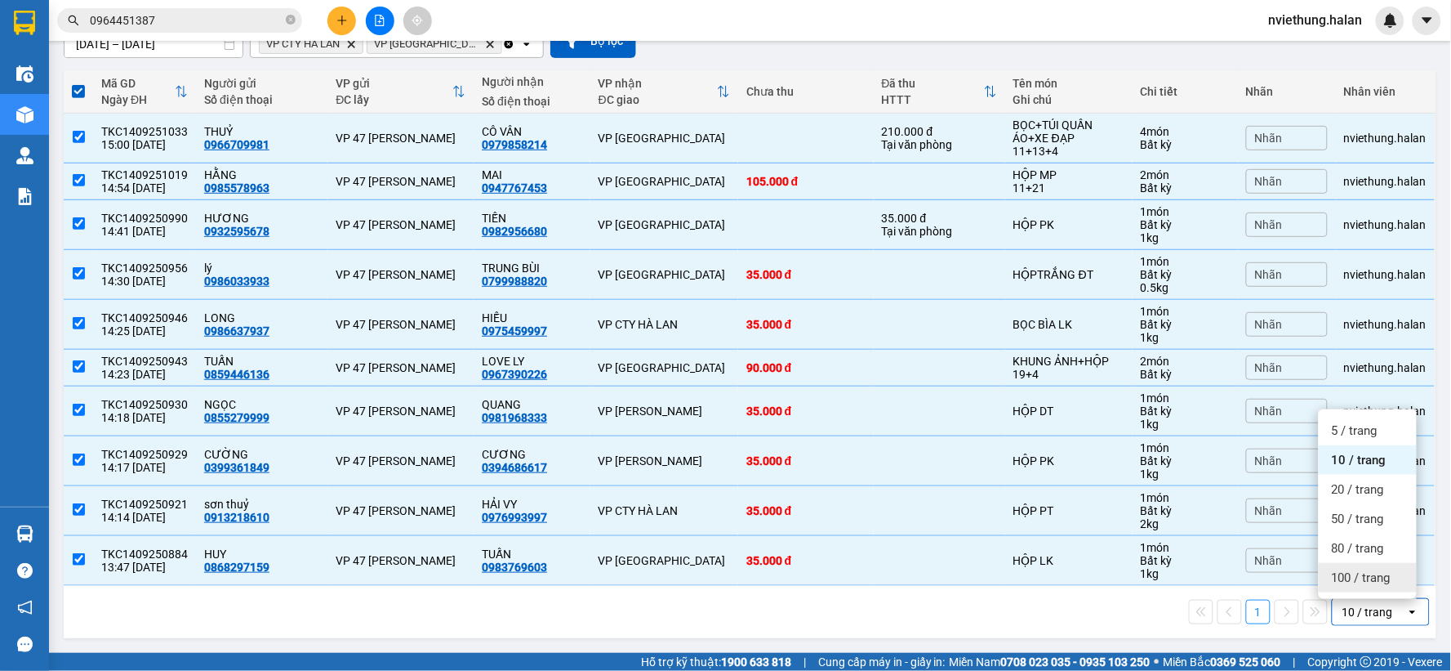
click at [1362, 577] on span "100 / trang" at bounding box center [1361, 577] width 59 height 16
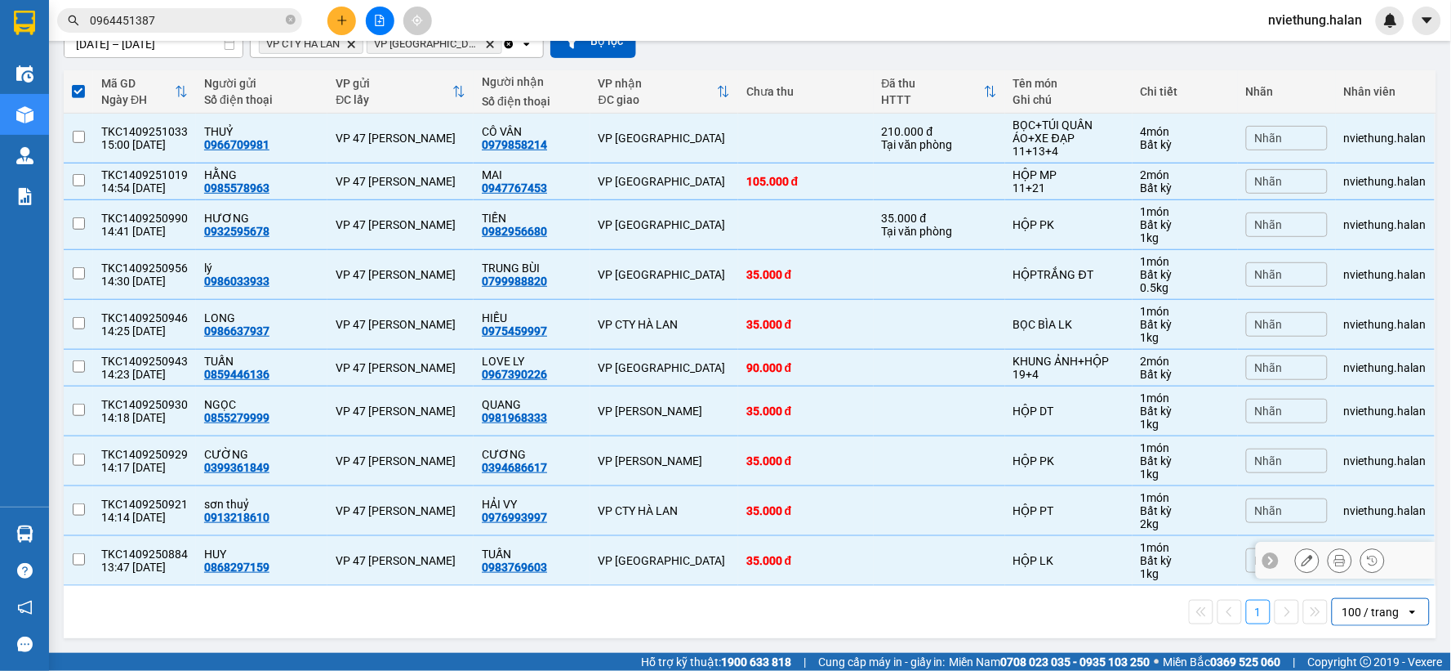
checkbox input "false"
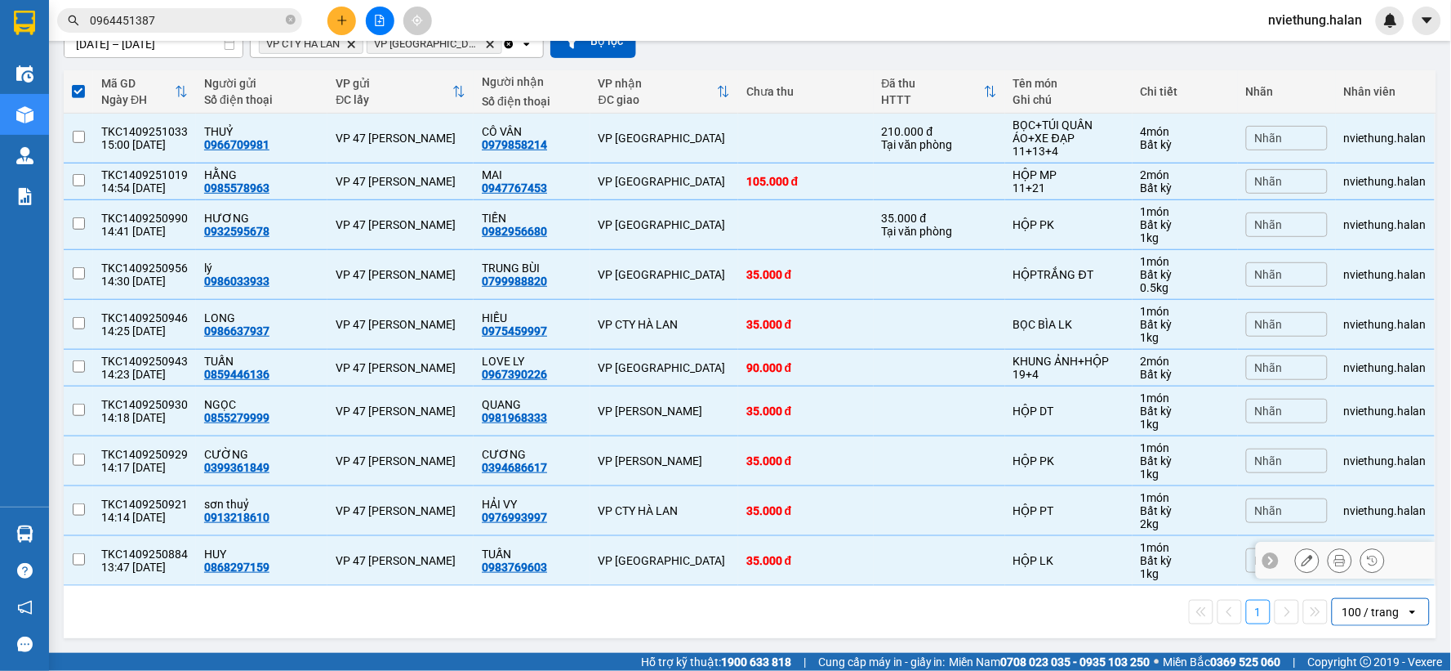
checkbox input "false"
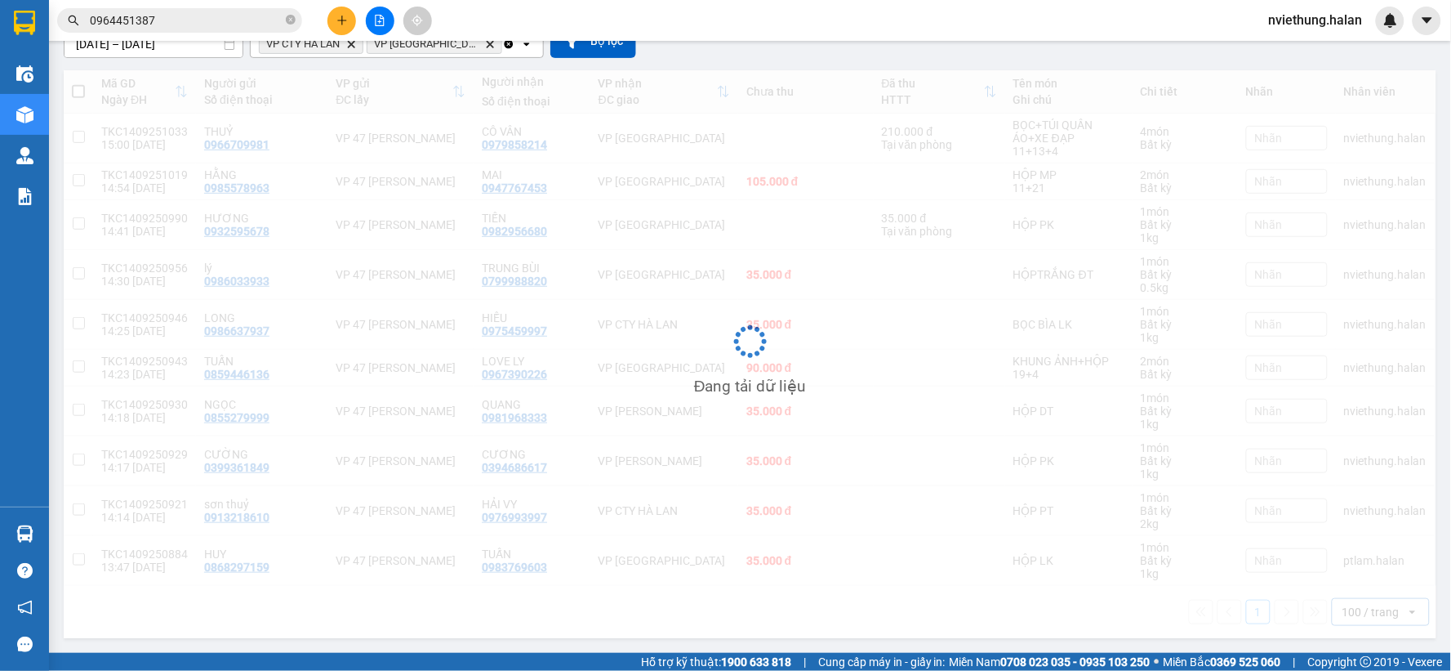
scroll to position [0, 0]
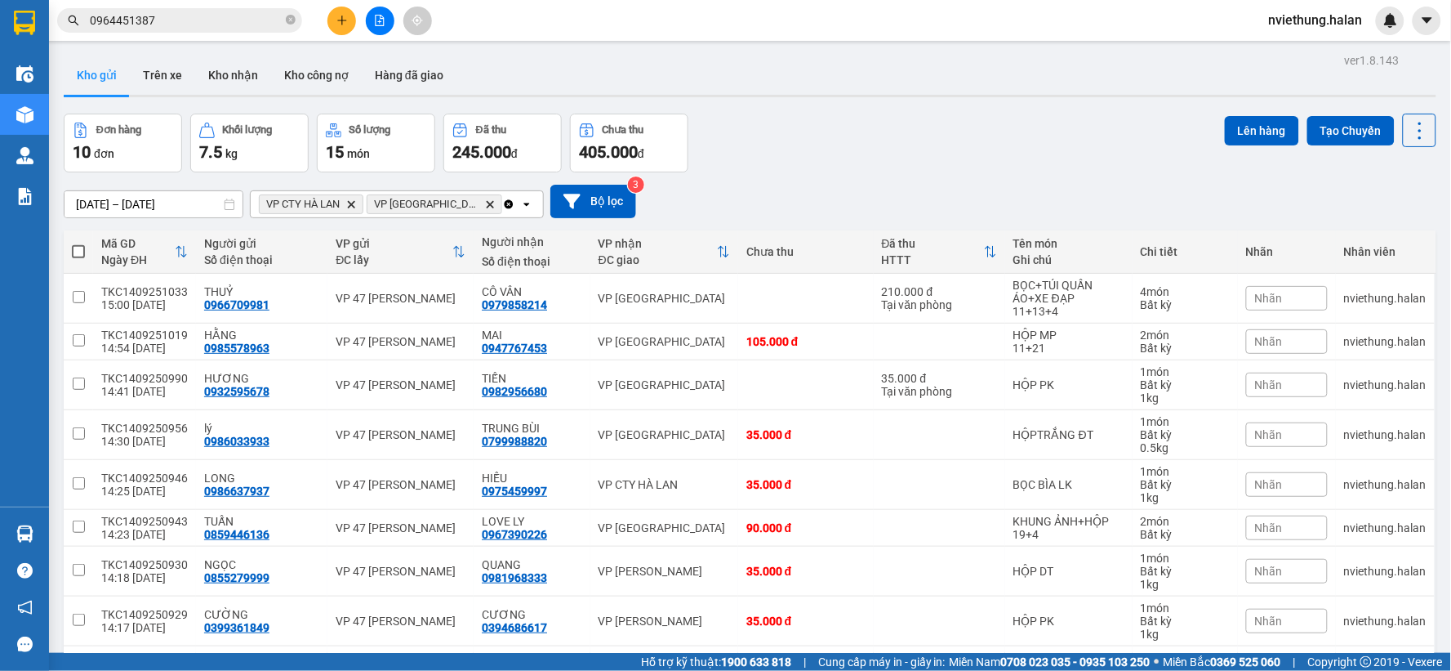
click at [69, 248] on th at bounding box center [78, 251] width 29 height 43
click at [78, 248] on span at bounding box center [78, 251] width 13 height 13
click at [78, 243] on input "checkbox" at bounding box center [78, 243] width 0 height 0
checkbox input "true"
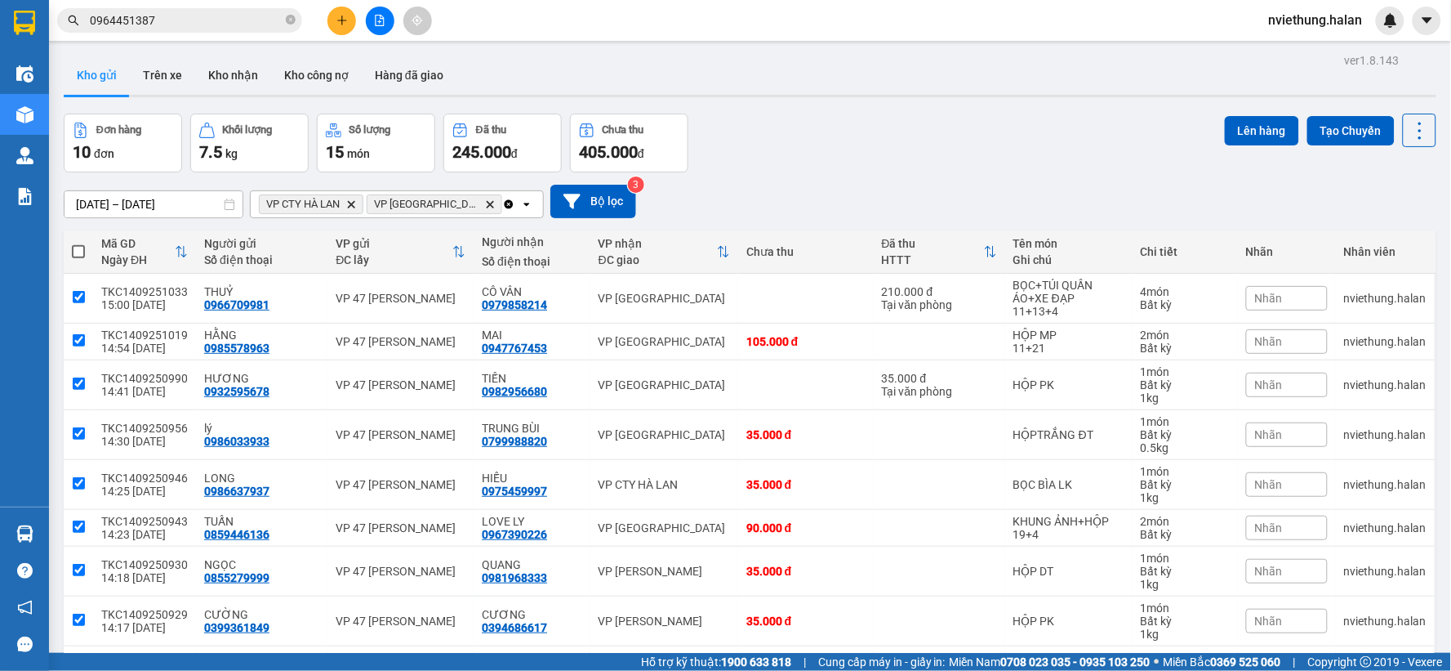
checkbox input "true"
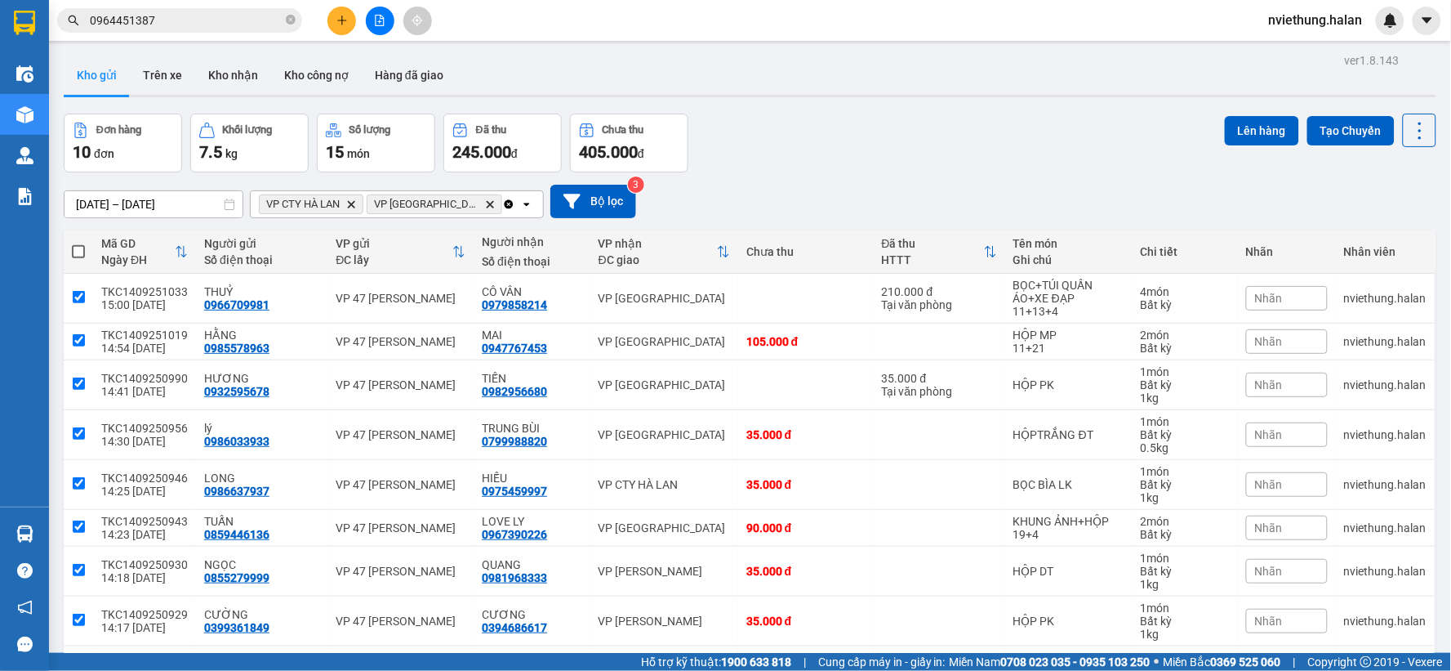
checkbox input "true"
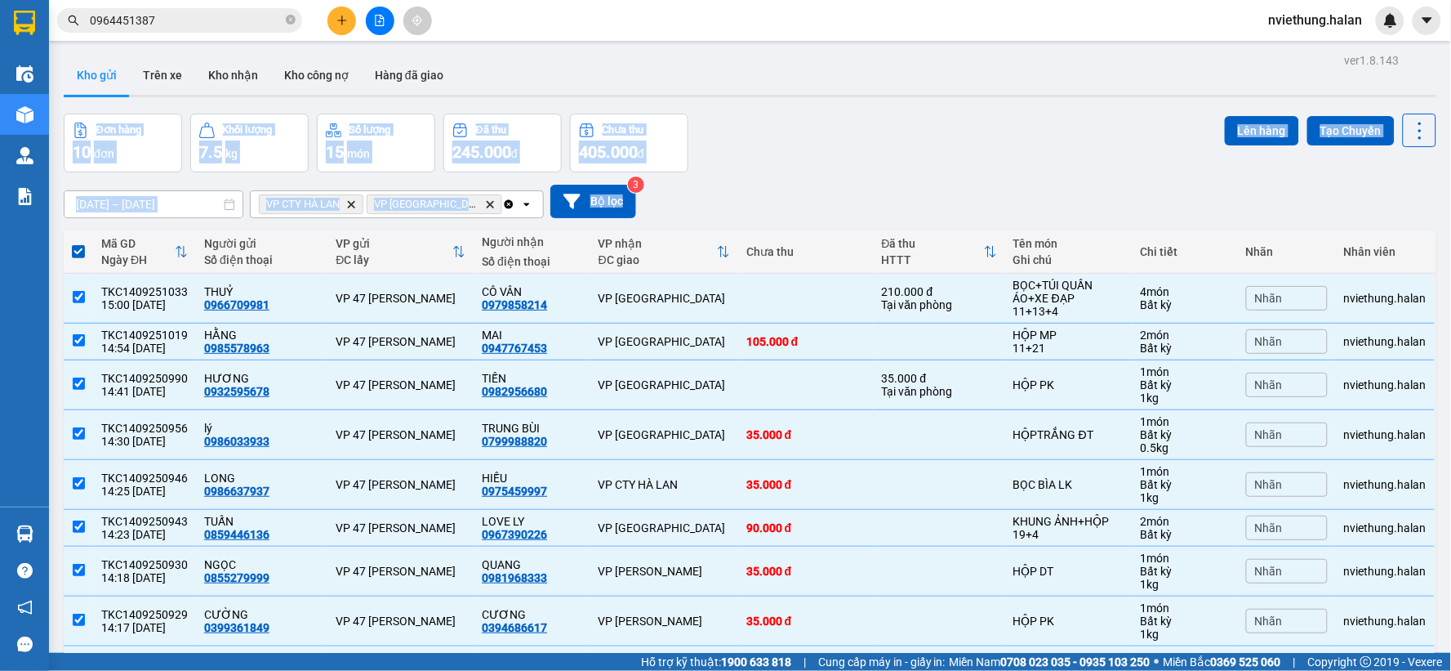
drag, startPoint x: 1367, startPoint y: 123, endPoint x: 1438, endPoint y: 223, distance: 121.9
click at [1451, 224] on main "ver 1.8.143 Kho gửi Trên xe Kho nhận Kho công nợ Hàng đã giao Đơn hàng 10 đơn K…" at bounding box center [725, 326] width 1451 height 653
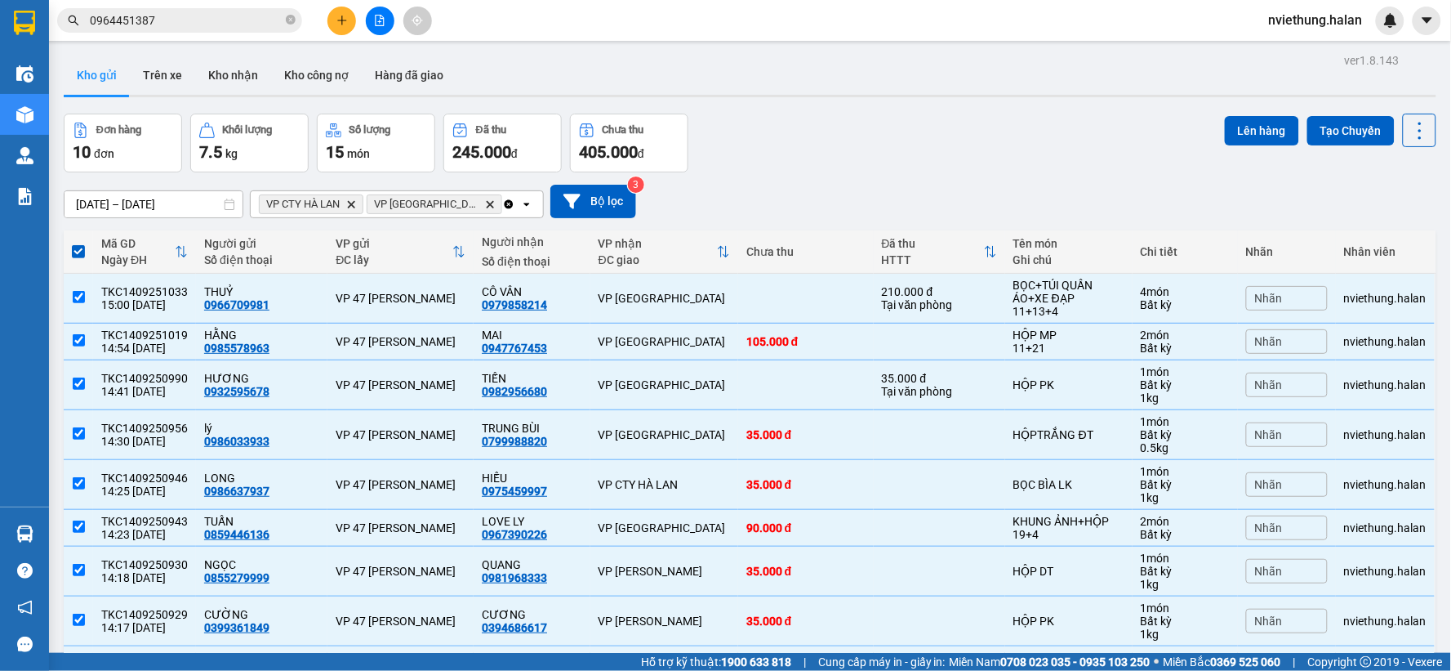
click at [1378, 203] on div "[DATE] – [DATE] Press the down arrow key to interact with the calendar and sele…" at bounding box center [750, 201] width 1373 height 33
click at [1264, 119] on button "Lên hàng" at bounding box center [1262, 130] width 74 height 29
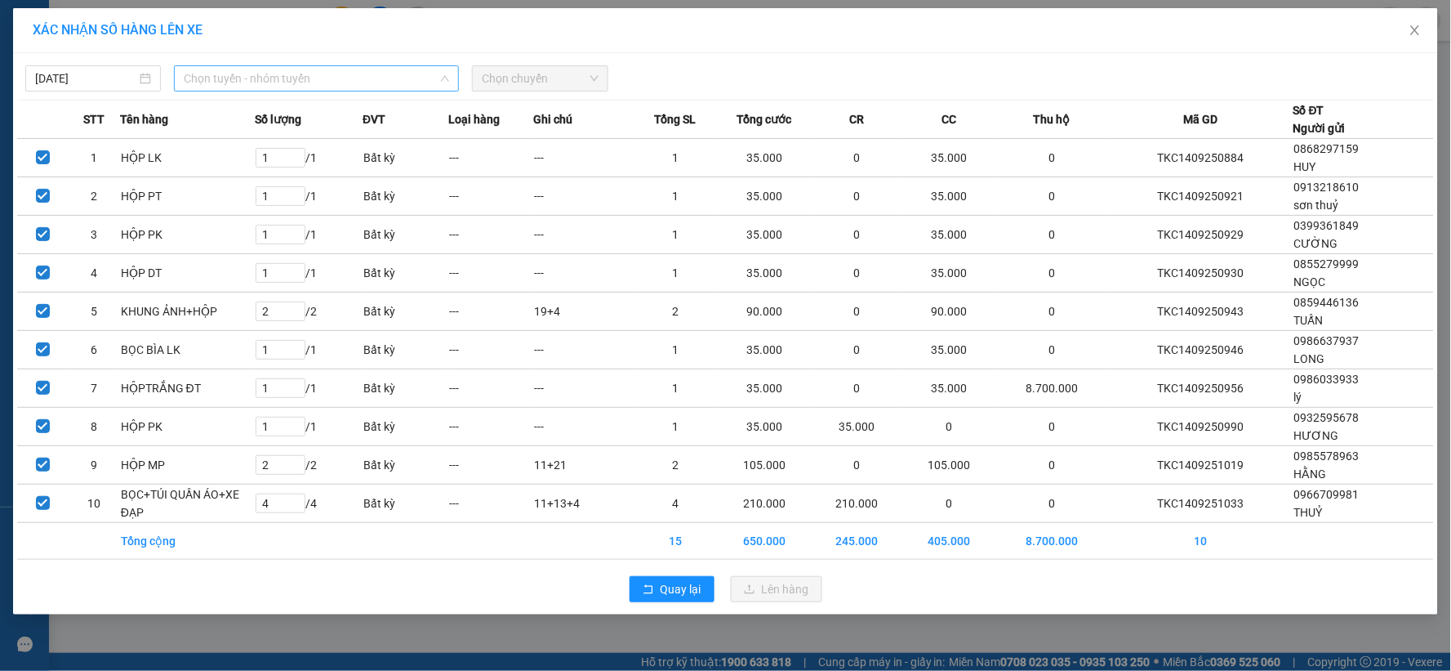
click at [297, 83] on span "Chọn tuyến - nhóm tuyến" at bounding box center [316, 78] width 265 height 25
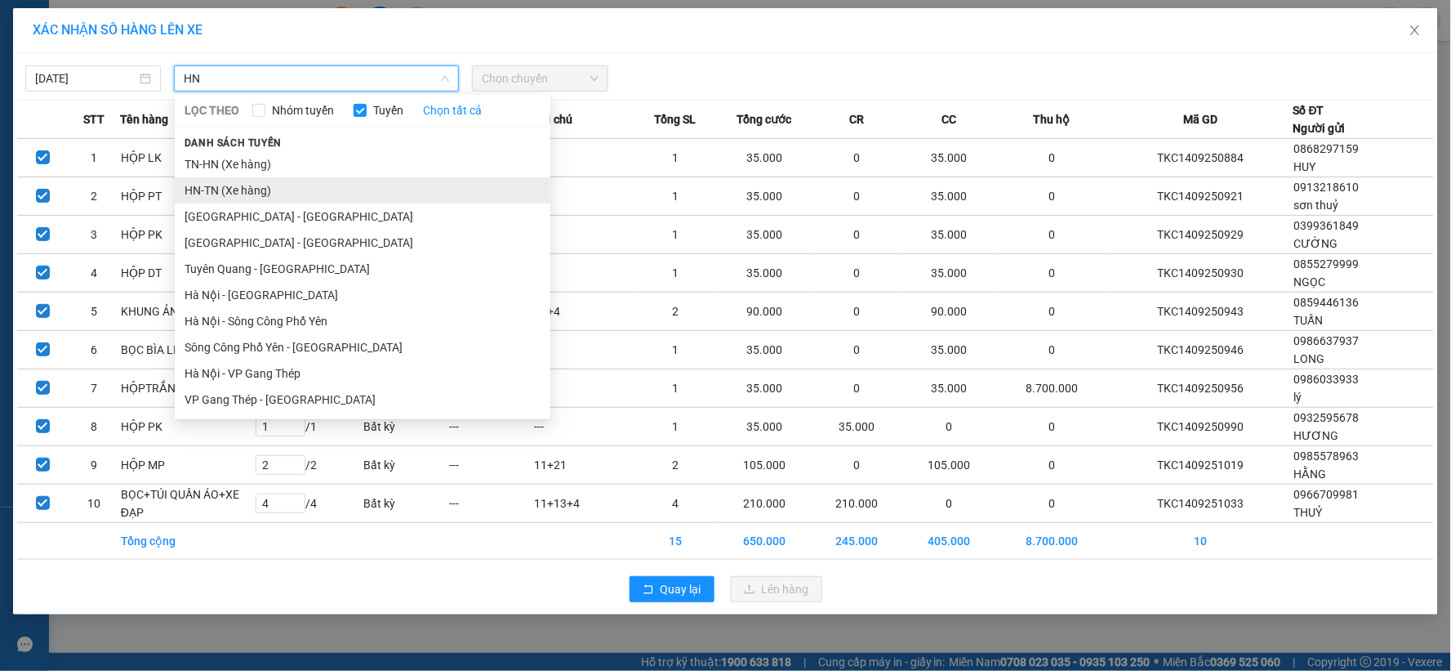
type input "HN"
click at [238, 186] on li "HN-TN (Xe hàng)" at bounding box center [363, 190] width 376 height 26
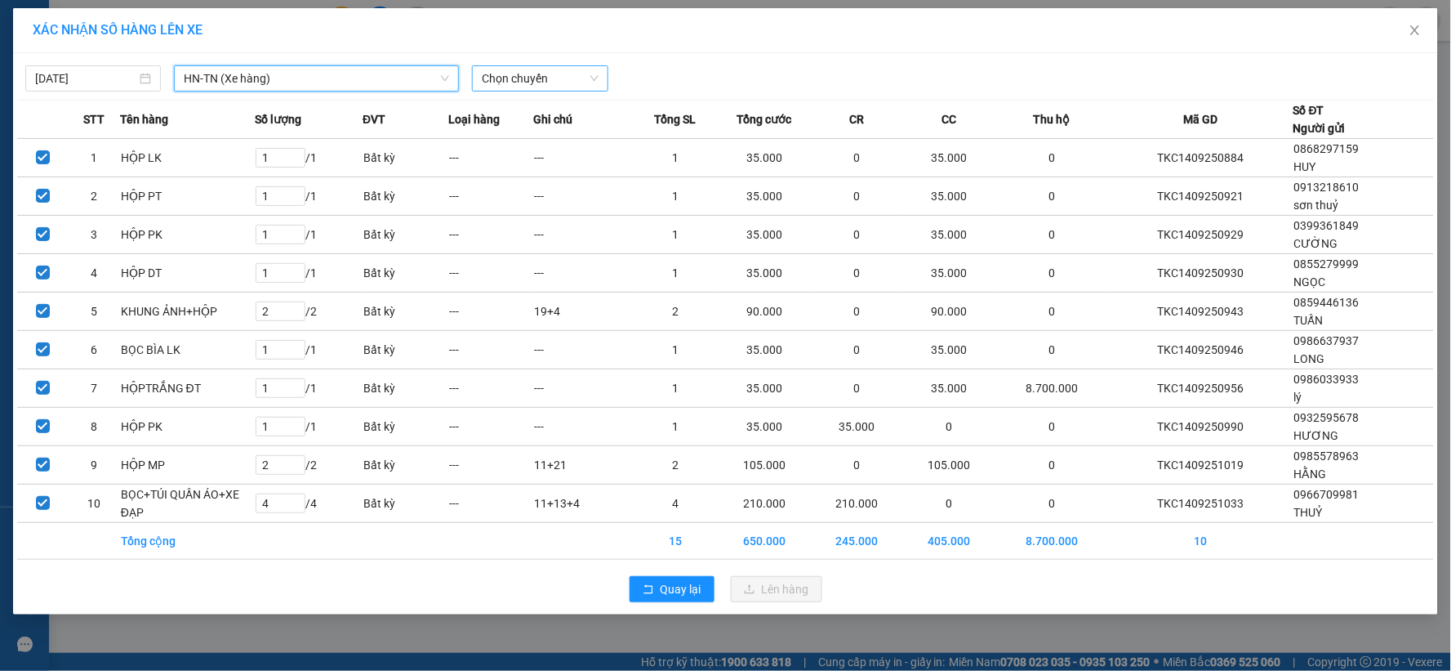
click at [528, 76] on span "Chọn chuyến" at bounding box center [540, 78] width 116 height 25
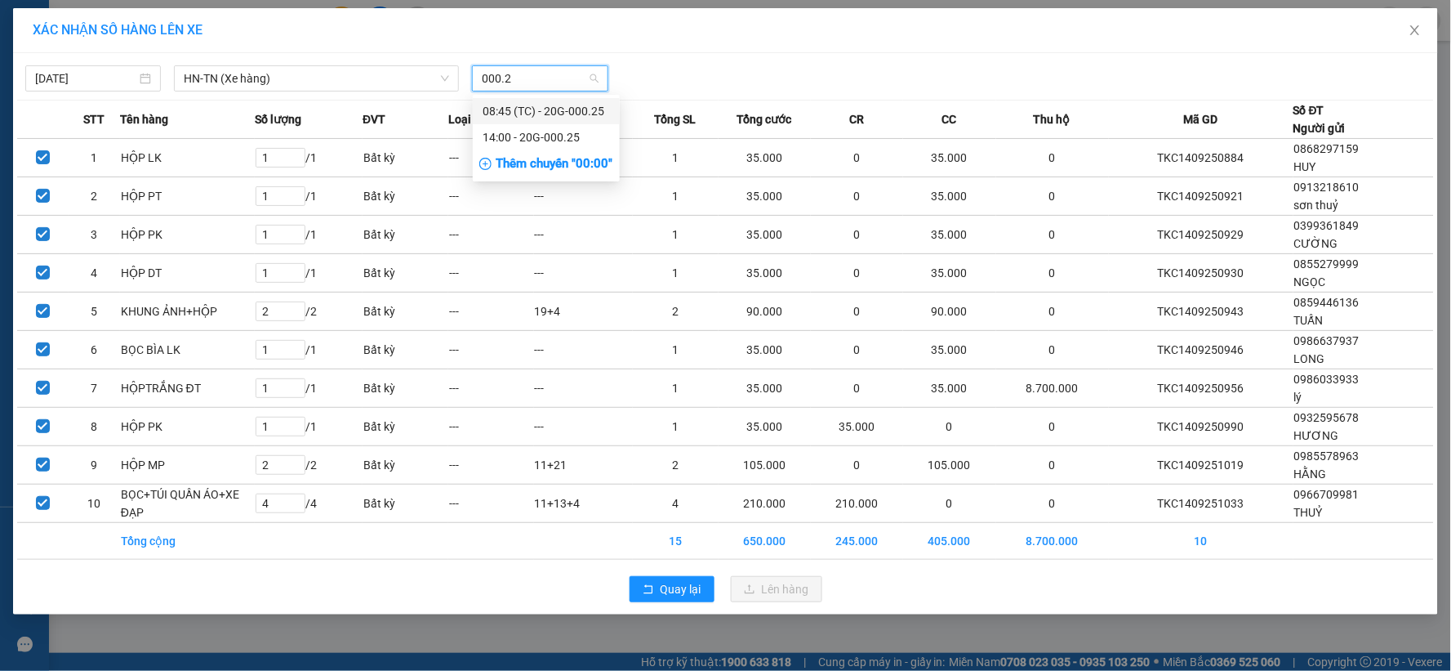
type input "000.25"
click at [561, 140] on div "14:00 - 20G-000.25" at bounding box center [546, 137] width 127 height 18
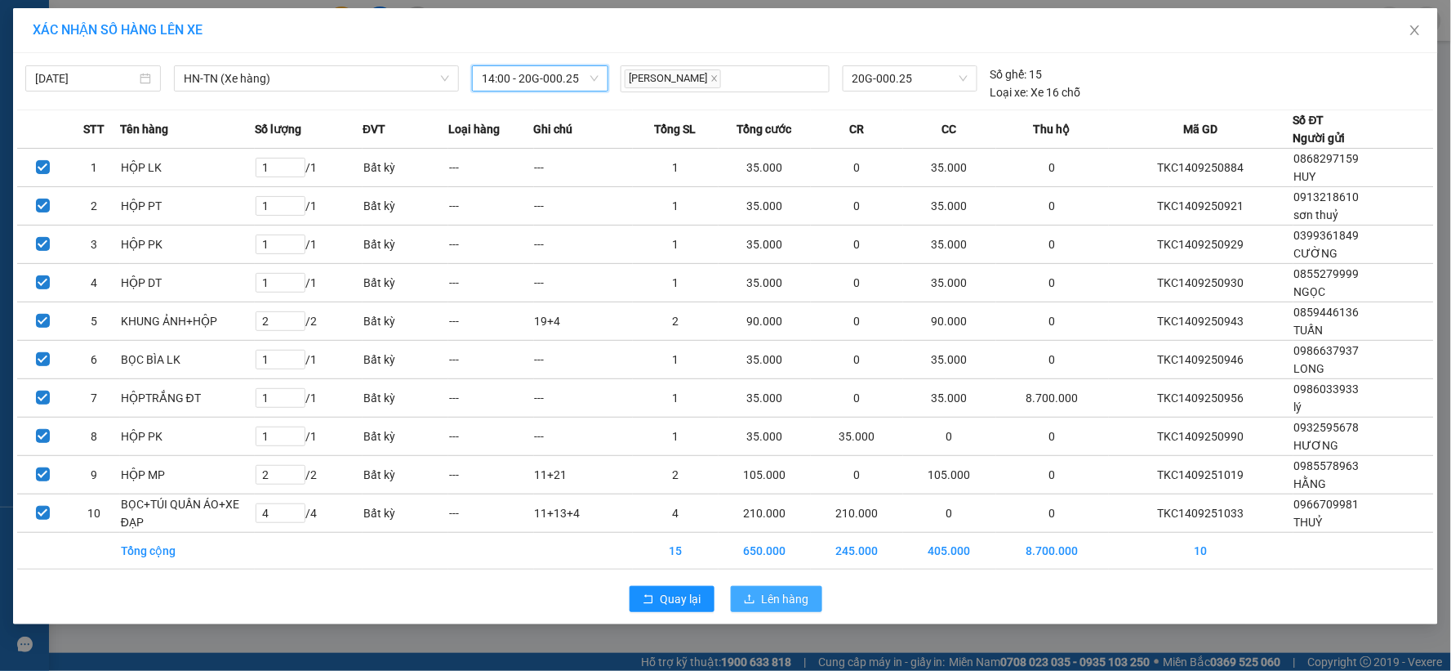
click at [772, 601] on span "Lên hàng" at bounding box center [785, 599] width 47 height 18
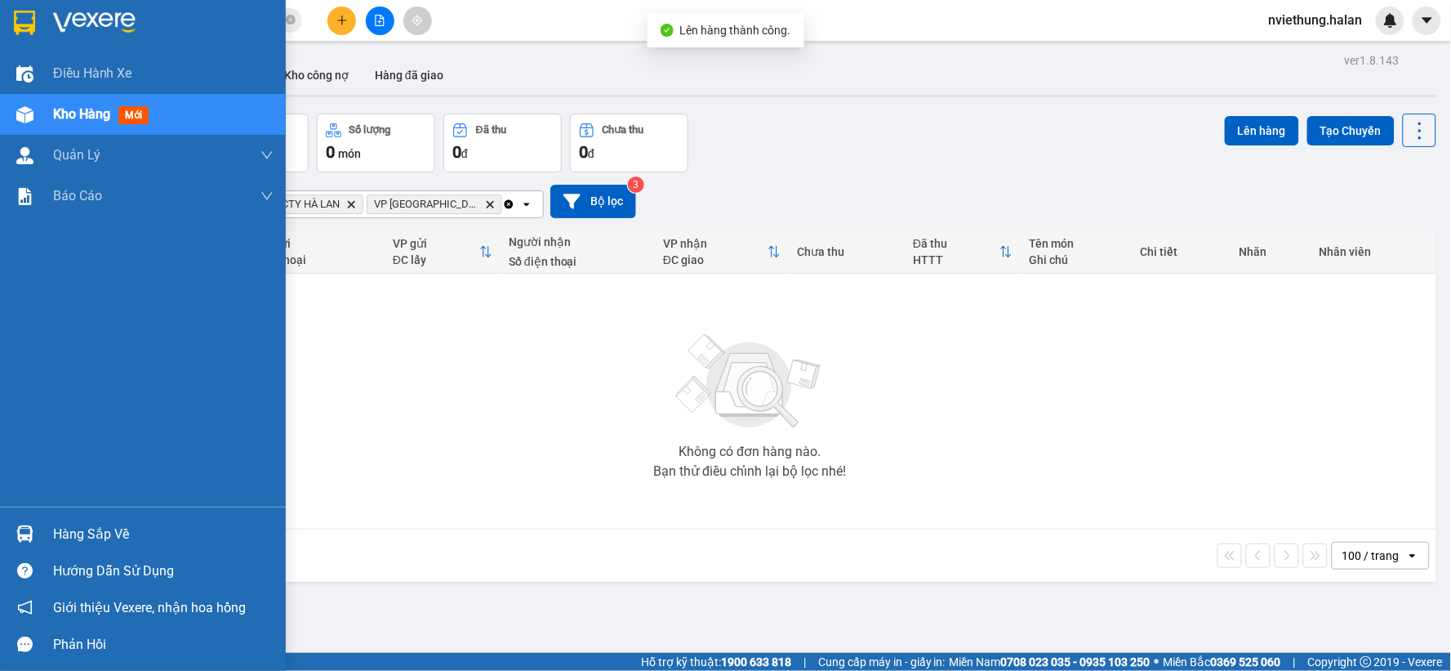
click at [49, 533] on div "Hàng sắp về" at bounding box center [143, 533] width 286 height 37
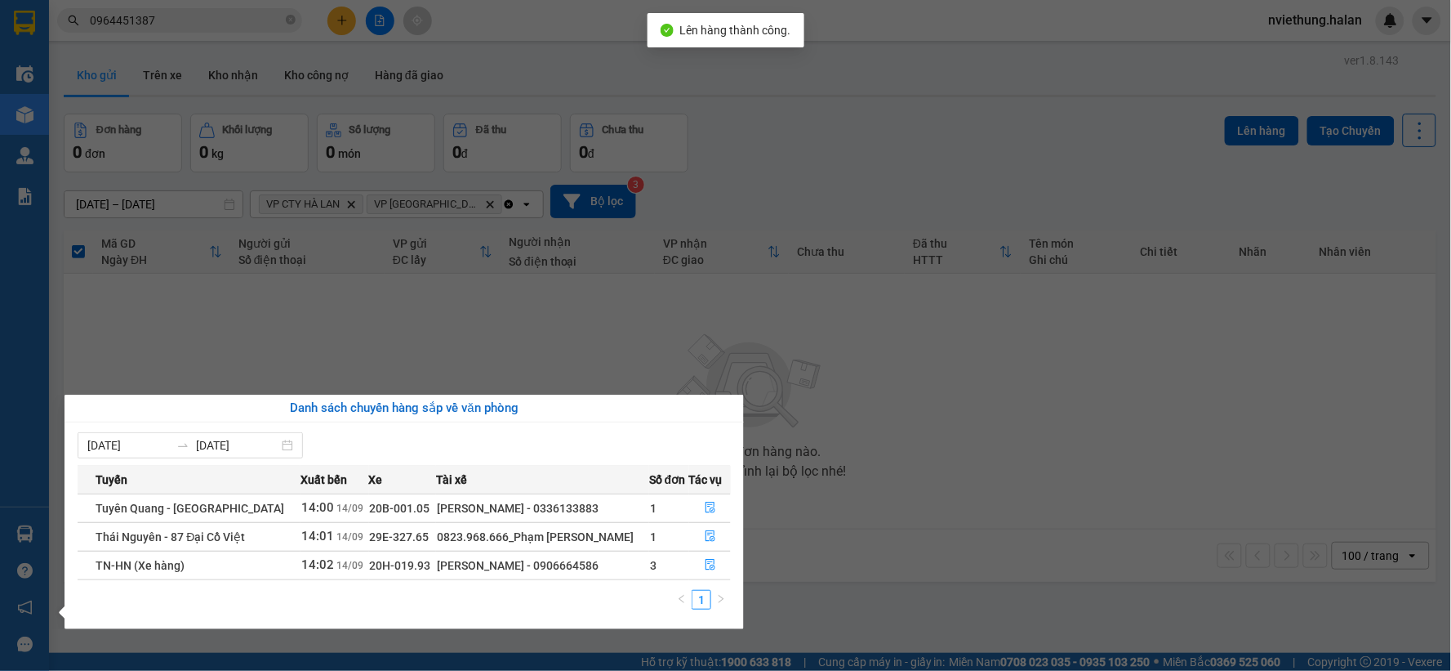
click at [1049, 263] on section "Kết quả tìm kiếm ( 23 ) Bộ lọc Mã ĐH Trạng thái Món hàng Thu hộ Tổng cước Chưa …" at bounding box center [725, 335] width 1451 height 671
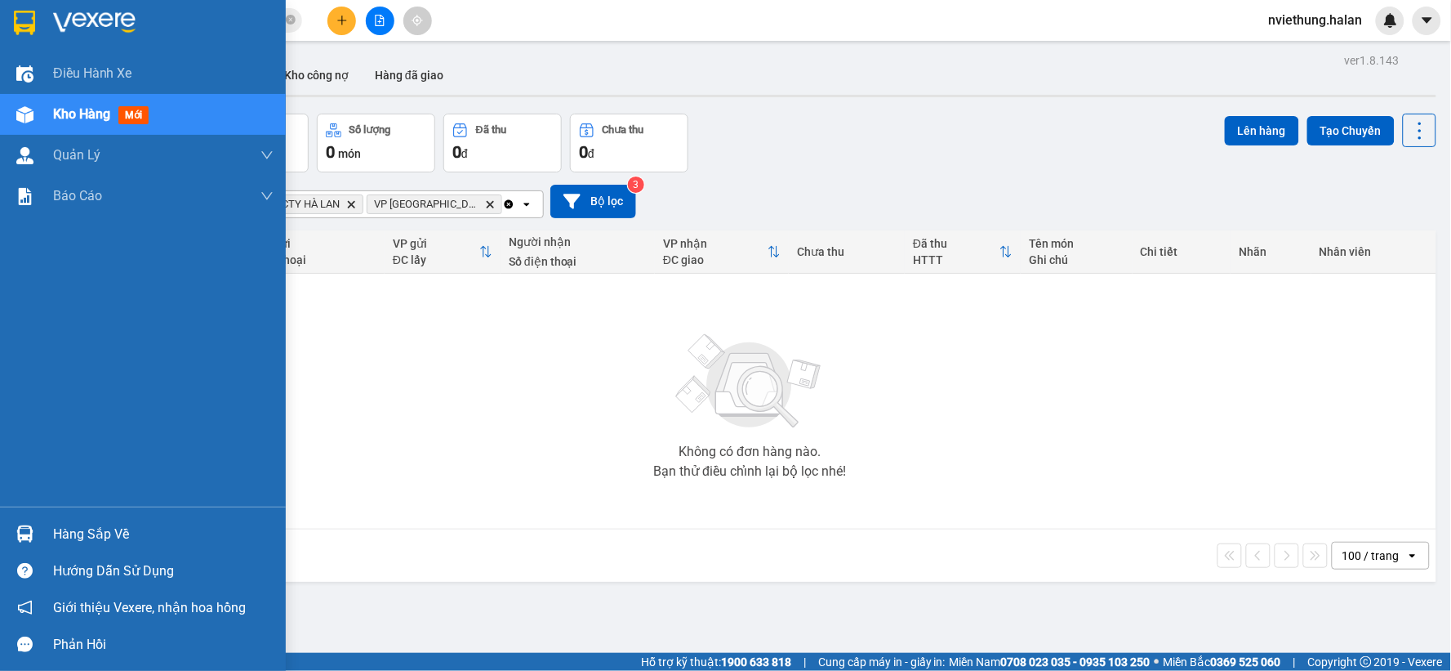
click at [90, 107] on span "Kho hàng" at bounding box center [81, 114] width 57 height 16
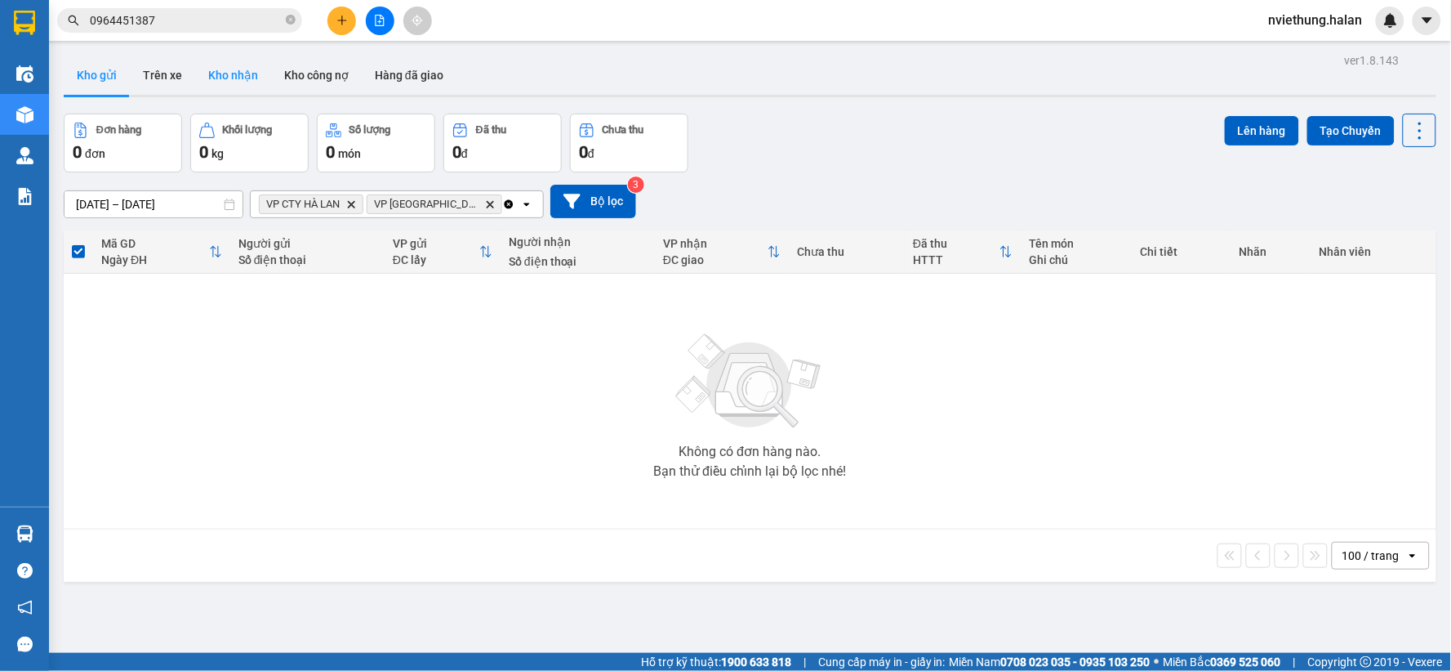
click at [243, 63] on button "Kho nhận" at bounding box center [233, 75] width 76 height 39
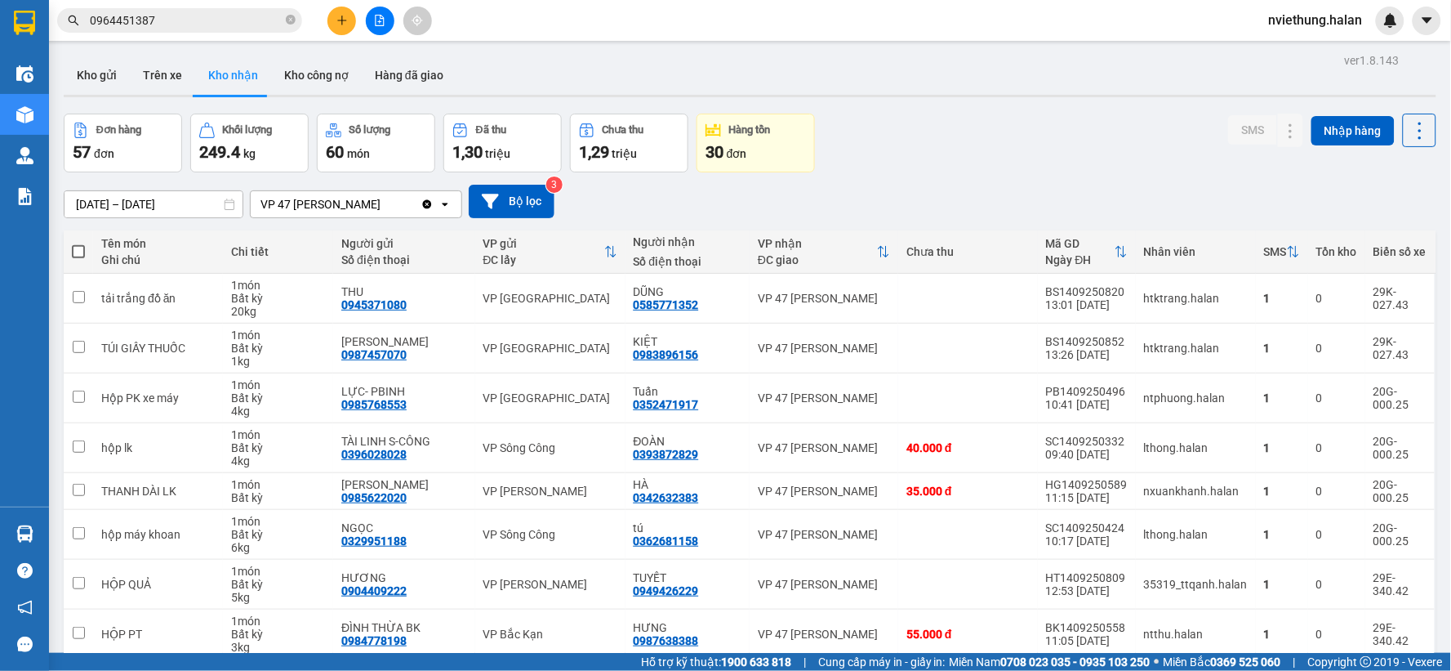
click at [323, 22] on div at bounding box center [380, 21] width 123 height 29
click at [335, 22] on button at bounding box center [342, 21] width 29 height 29
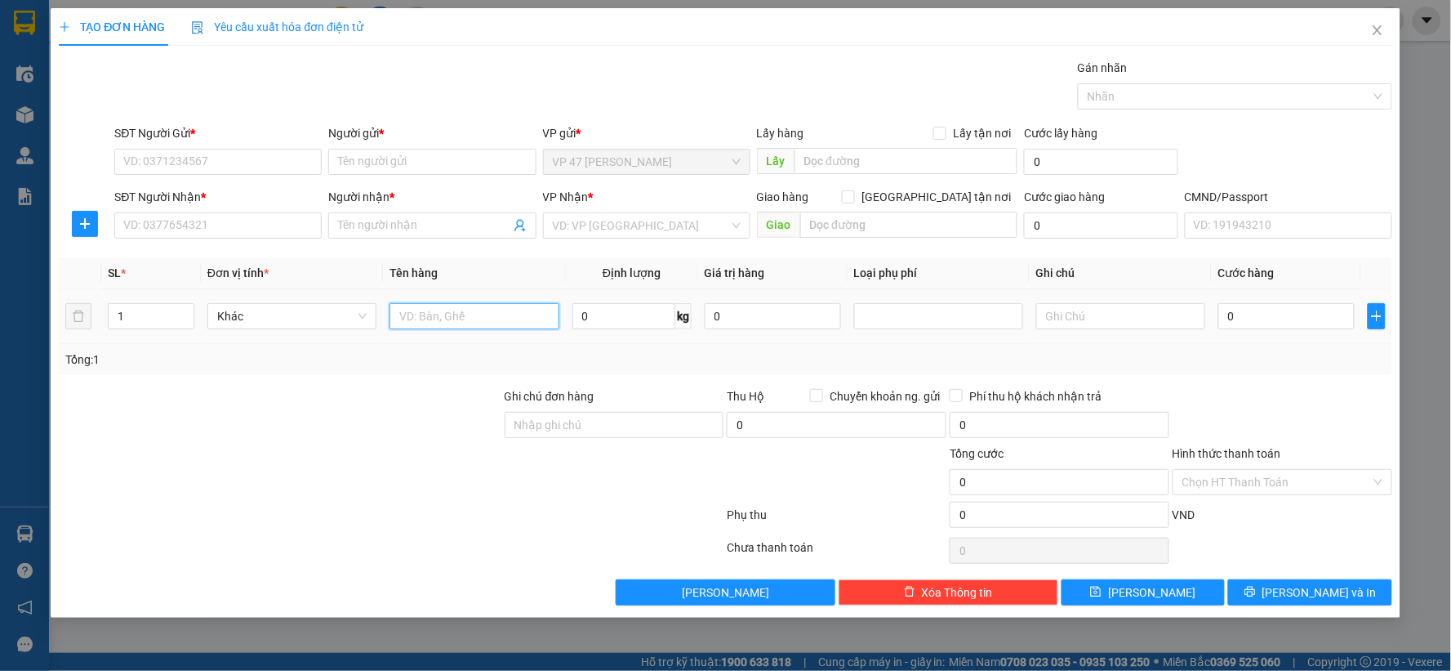
click at [437, 320] on input "text" at bounding box center [474, 316] width 169 height 26
type input "BỌC ĐEN"
type input "1"
click at [222, 160] on input "SĐT Người Gửi *" at bounding box center [217, 162] width 207 height 26
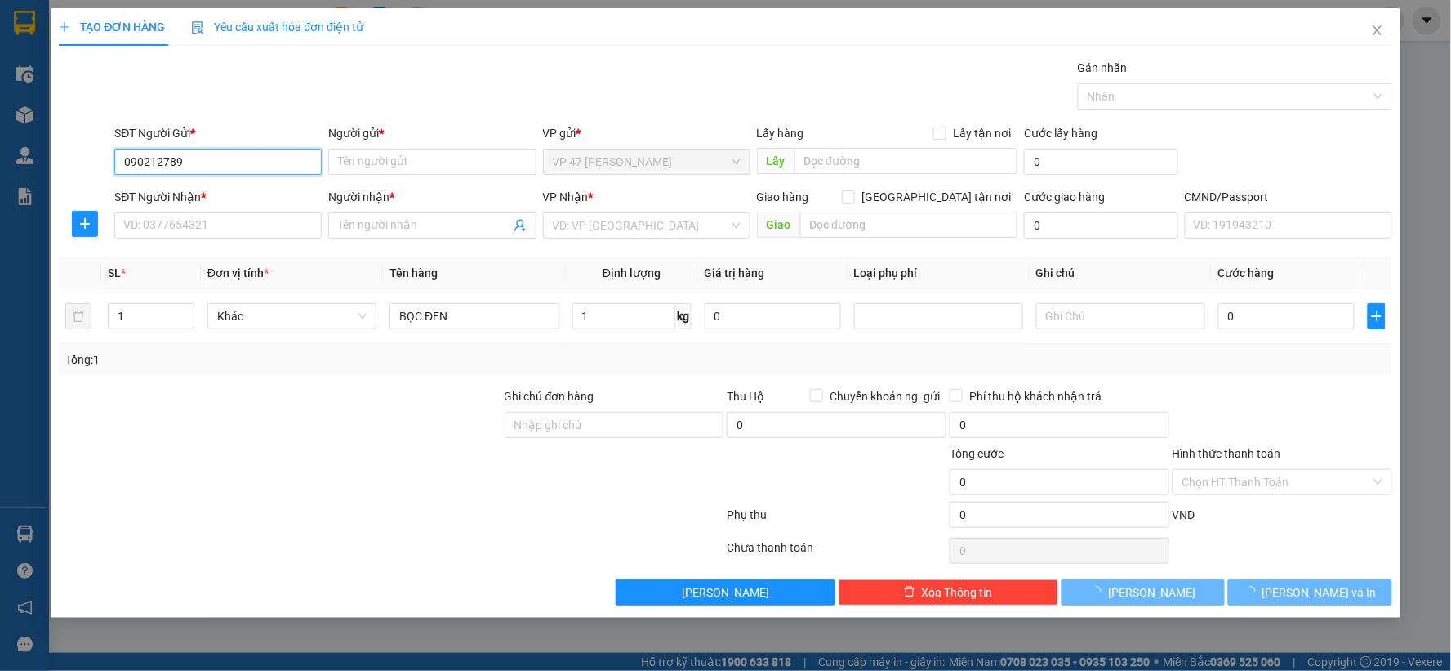
type input "0902127891"
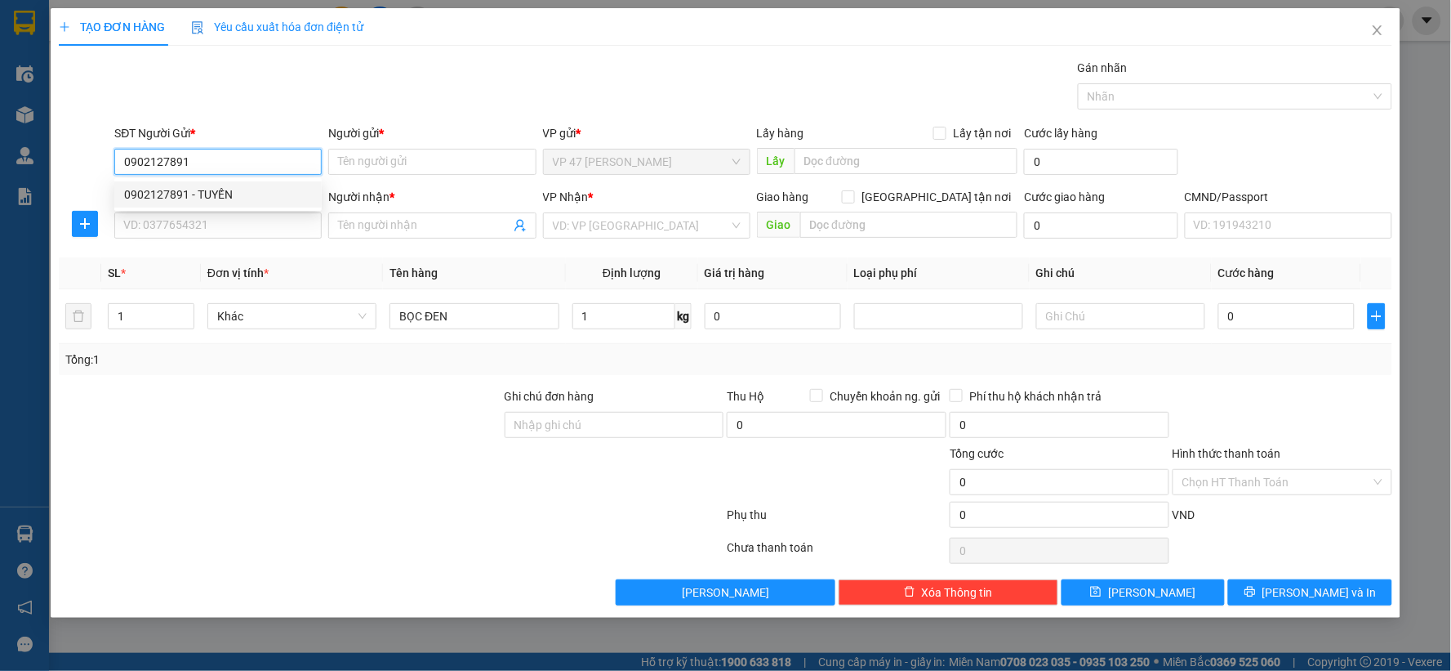
click at [221, 189] on div "0902127891 - TUYẾN" at bounding box center [218, 194] width 188 height 18
type input "TUYẾN"
type input "0902127891"
click at [223, 226] on input "SĐT Người Nhận *" at bounding box center [217, 225] width 207 height 26
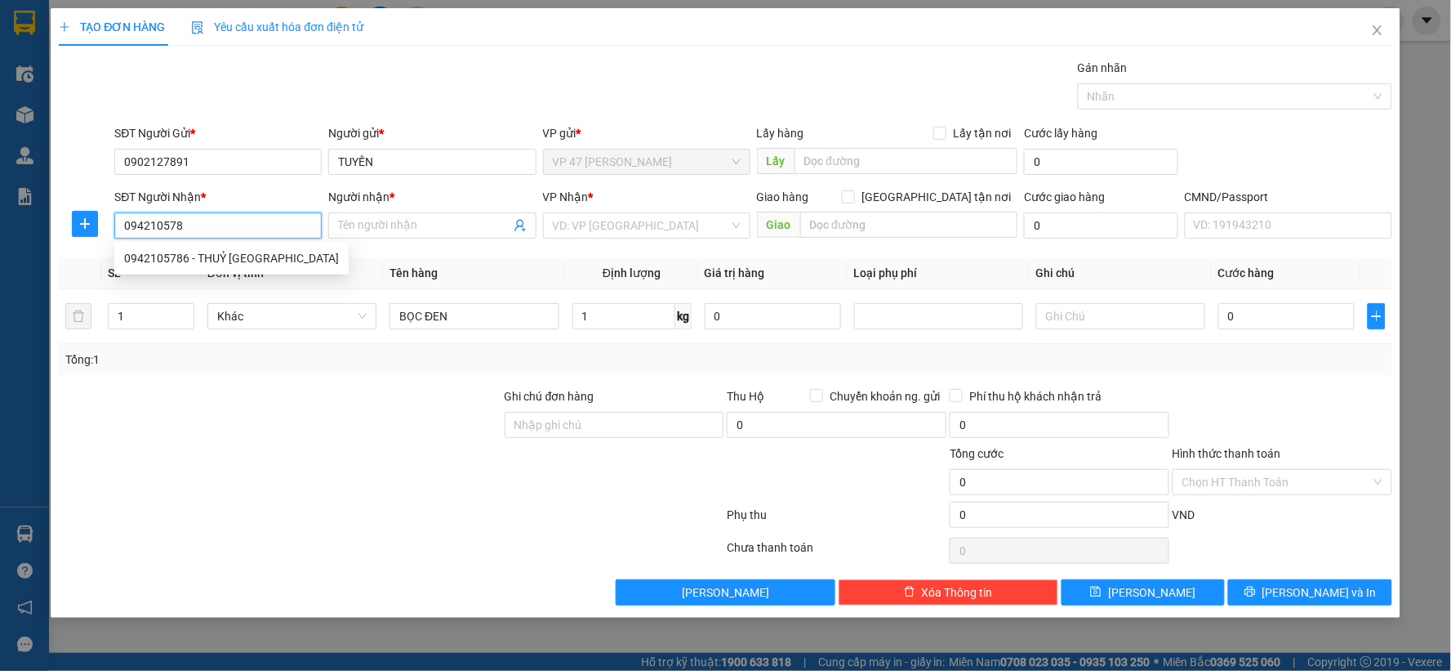
type input "0942105786"
click at [239, 252] on div "0942105786 - THUỶ [GEOGRAPHIC_DATA]" at bounding box center [231, 258] width 215 height 18
type input "THUỶ VĨNH YÊN"
type input "0942105786"
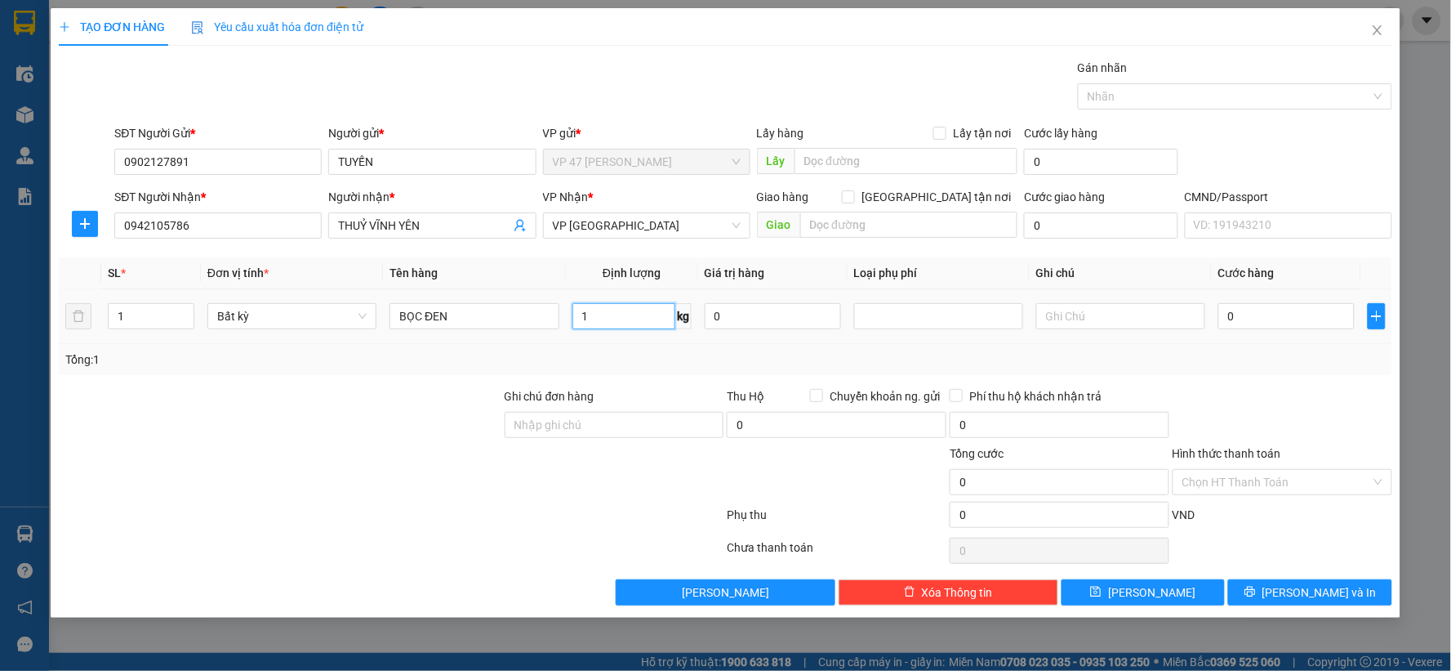
click at [635, 319] on input "1" at bounding box center [624, 316] width 103 height 26
type input "2"
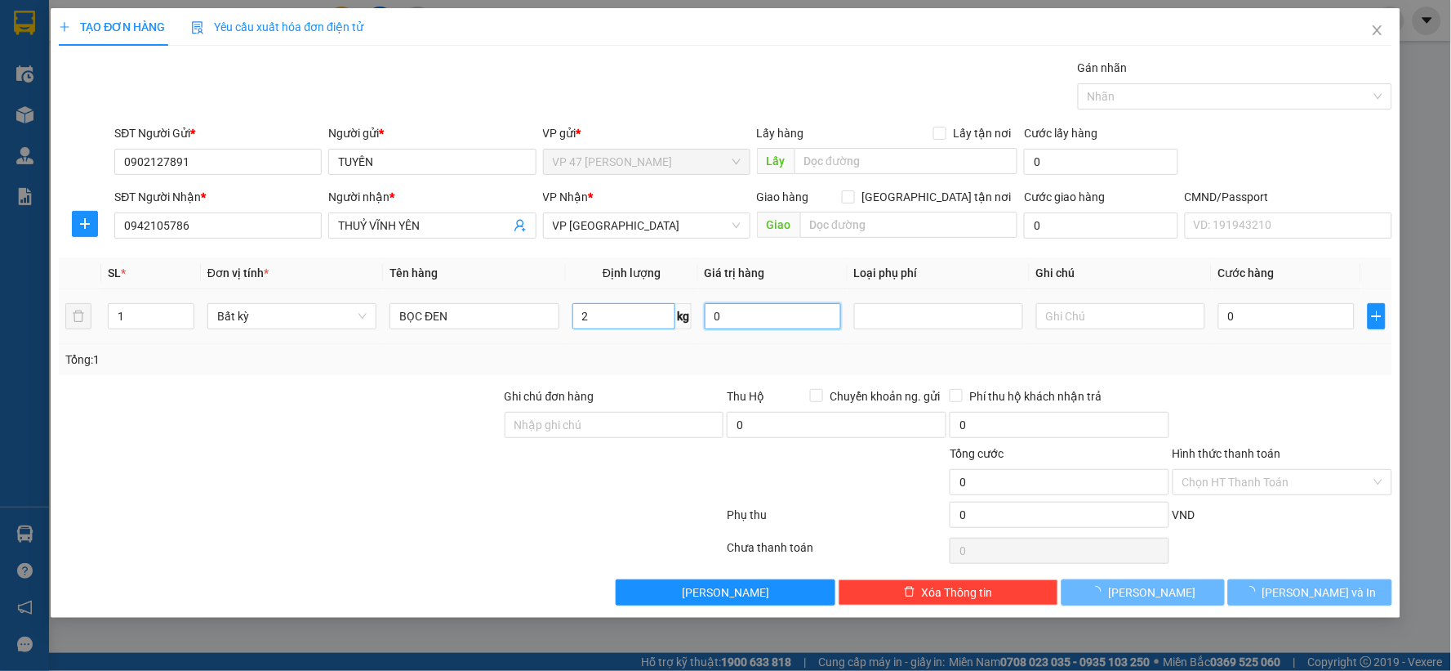
type input "25.000"
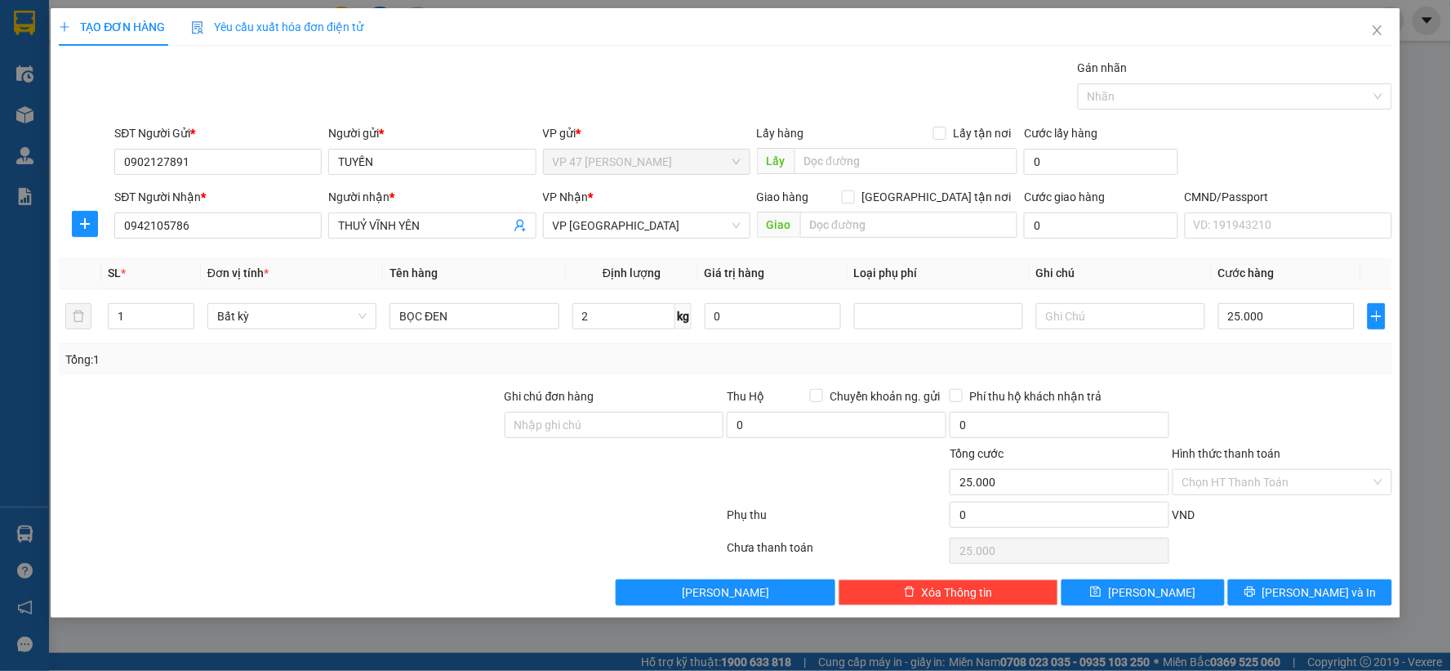
click at [1274, 400] on div at bounding box center [1282, 415] width 223 height 57
click at [1326, 606] on div "TẠO ĐƠN HÀNG Yêu cầu xuất hóa đơn điện tử Transit Pickup Surcharge Ids Transit …" at bounding box center [726, 312] width 1350 height 609
click at [1282, 577] on div "Transit Pickup Surcharge Ids Transit Deliver Surcharge Ids Transit Deliver Surc…" at bounding box center [726, 332] width 1334 height 546
drag, startPoint x: 1299, startPoint y: 603, endPoint x: 1295, endPoint y: 593, distance: 10.6
click at [1299, 602] on button "[PERSON_NAME] và In" at bounding box center [1310, 592] width 164 height 26
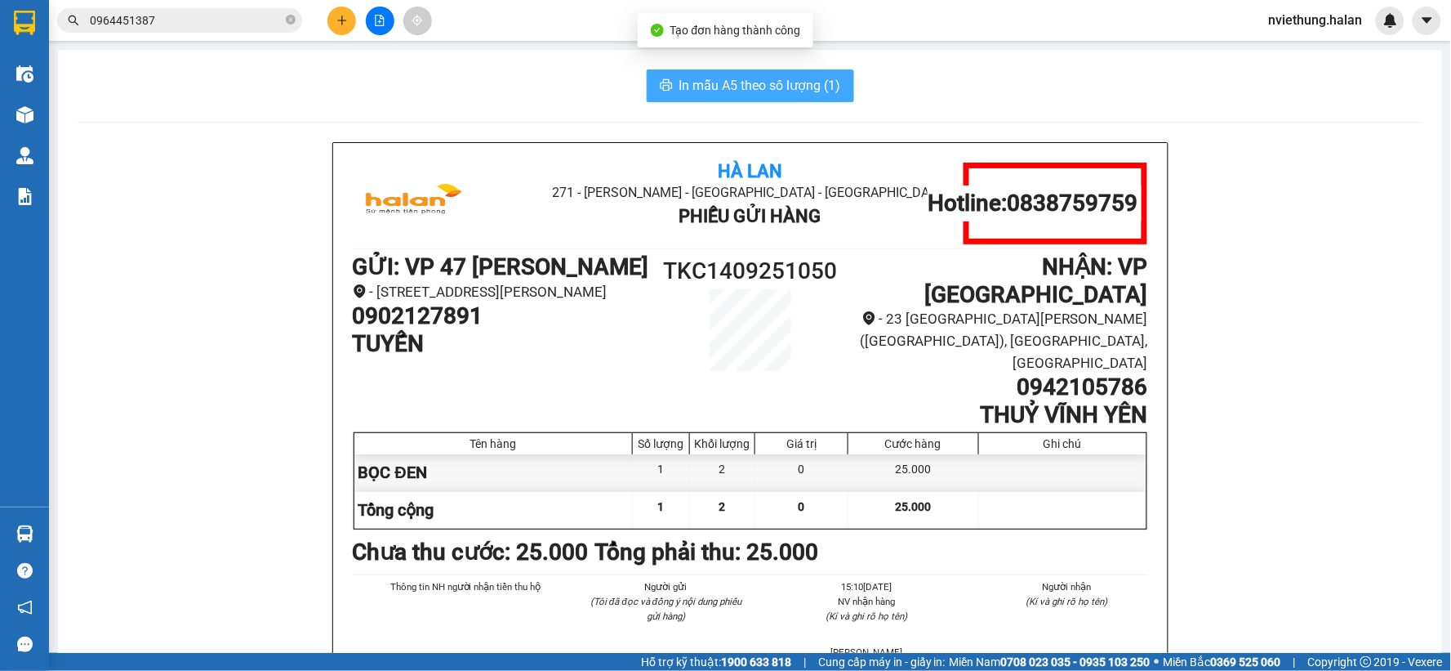
click at [785, 82] on span "In mẫu A5 theo số lượng (1)" at bounding box center [761, 85] width 162 height 20
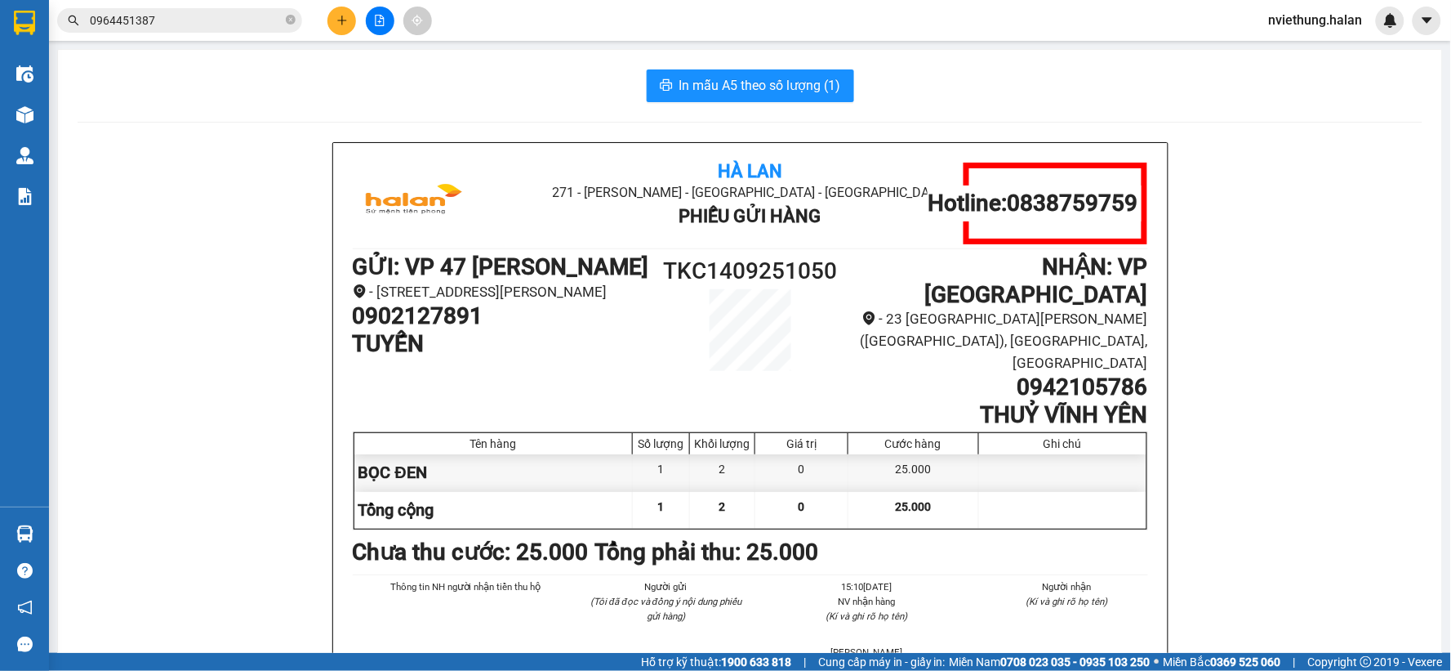
click at [350, 19] on button at bounding box center [342, 21] width 29 height 29
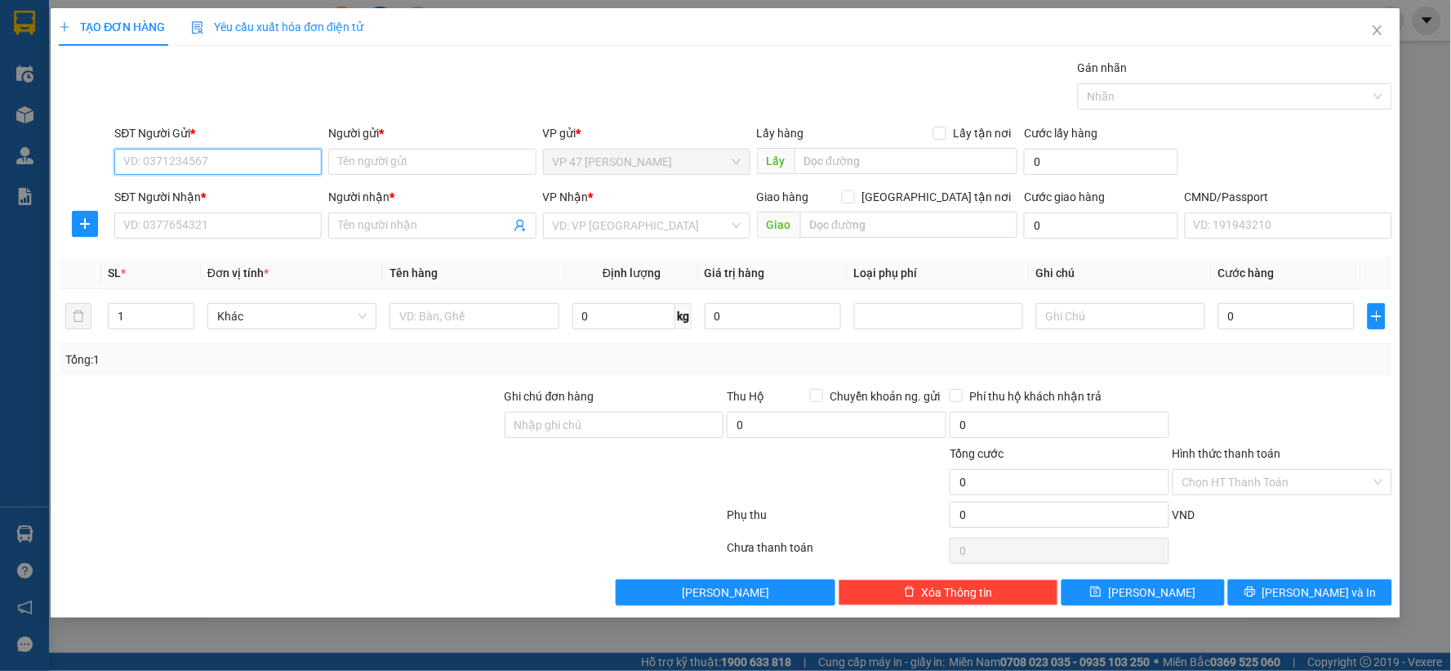
click at [235, 150] on input "SĐT Người Gửi *" at bounding box center [217, 162] width 207 height 26
type input "0338696712"
click at [239, 194] on div "0338696712 - KH" at bounding box center [218, 194] width 188 height 18
type input "KH"
type input "0338696712"
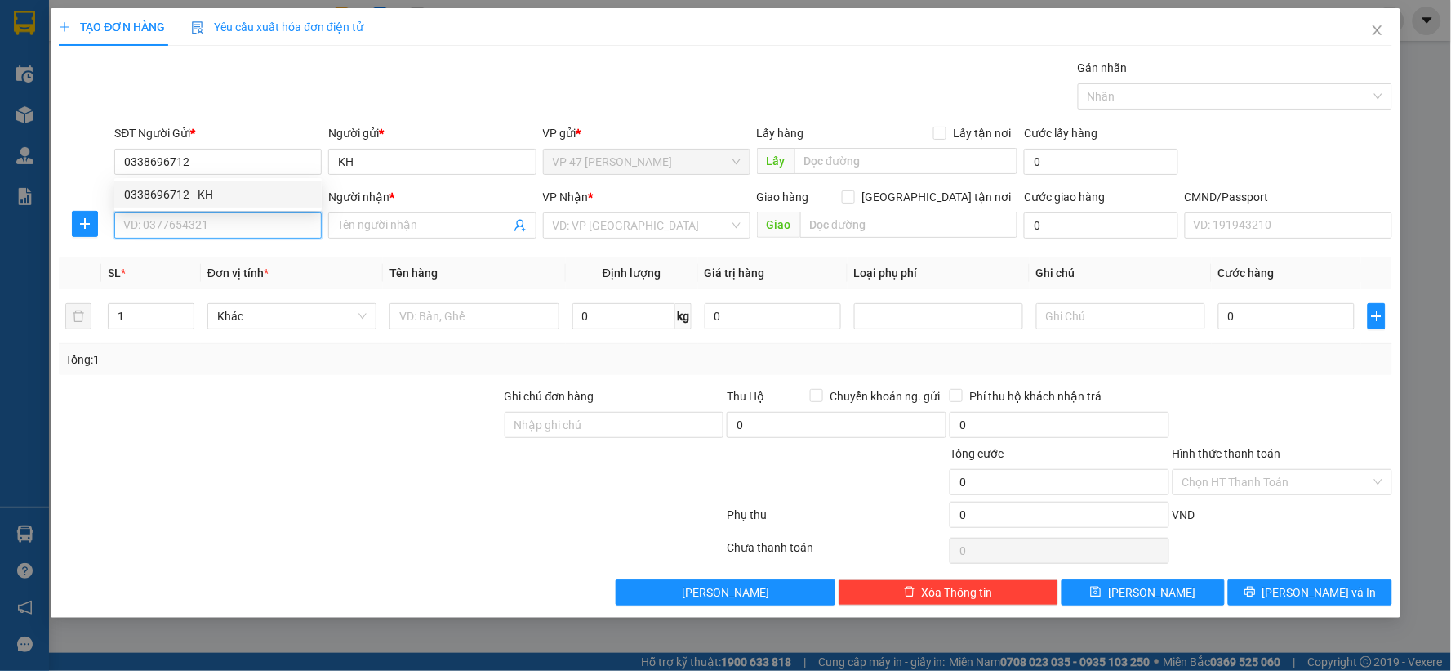
click at [237, 231] on input "SĐT Người Nhận *" at bounding box center [217, 225] width 207 height 26
type input "0384241106"
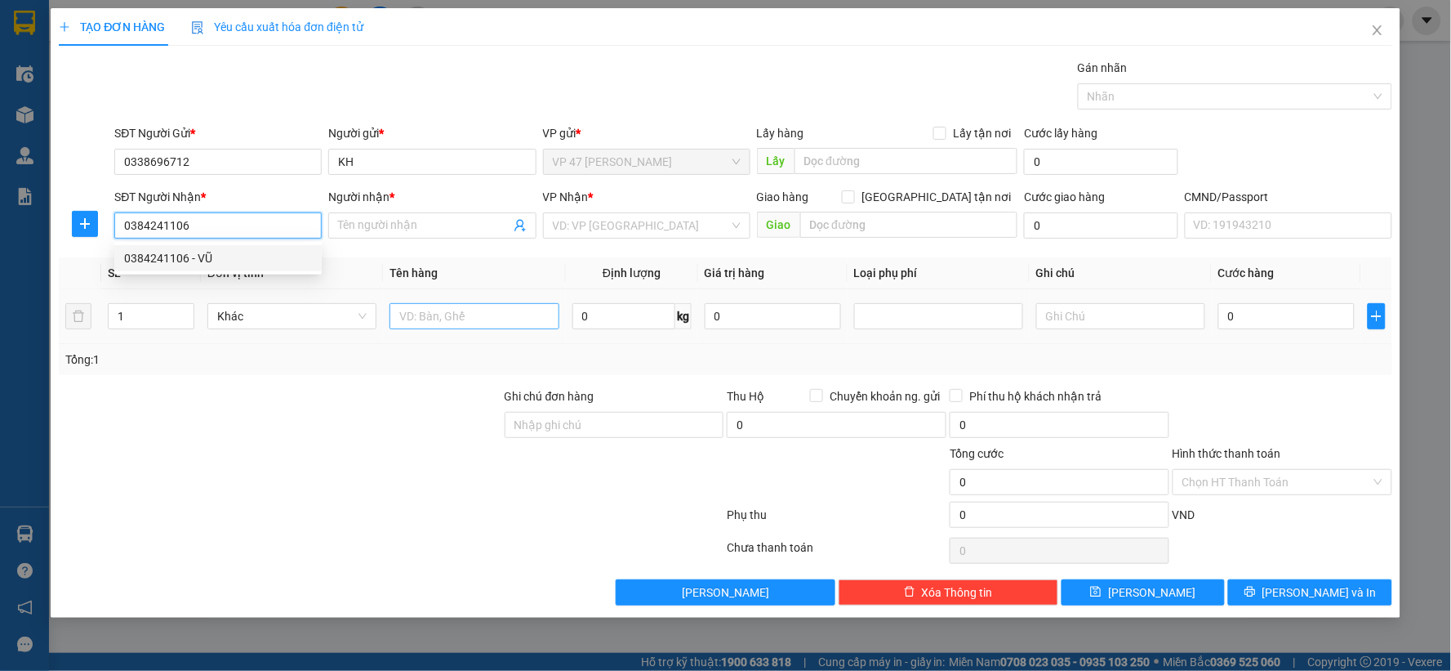
drag, startPoint x: 232, startPoint y: 257, endPoint x: 542, endPoint y: 310, distance: 314.1
click at [239, 257] on div "0384241106 - VŨ" at bounding box center [218, 258] width 188 height 18
type input "VŨ"
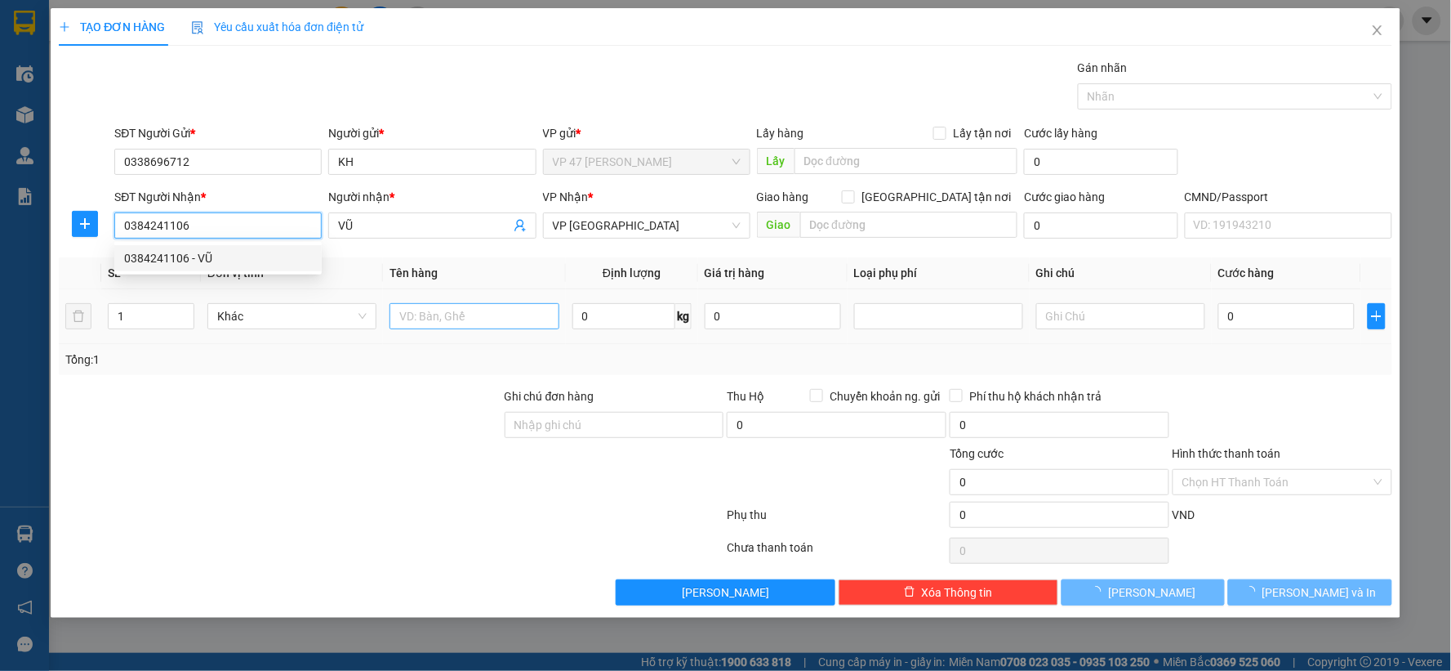
type input "0384241106"
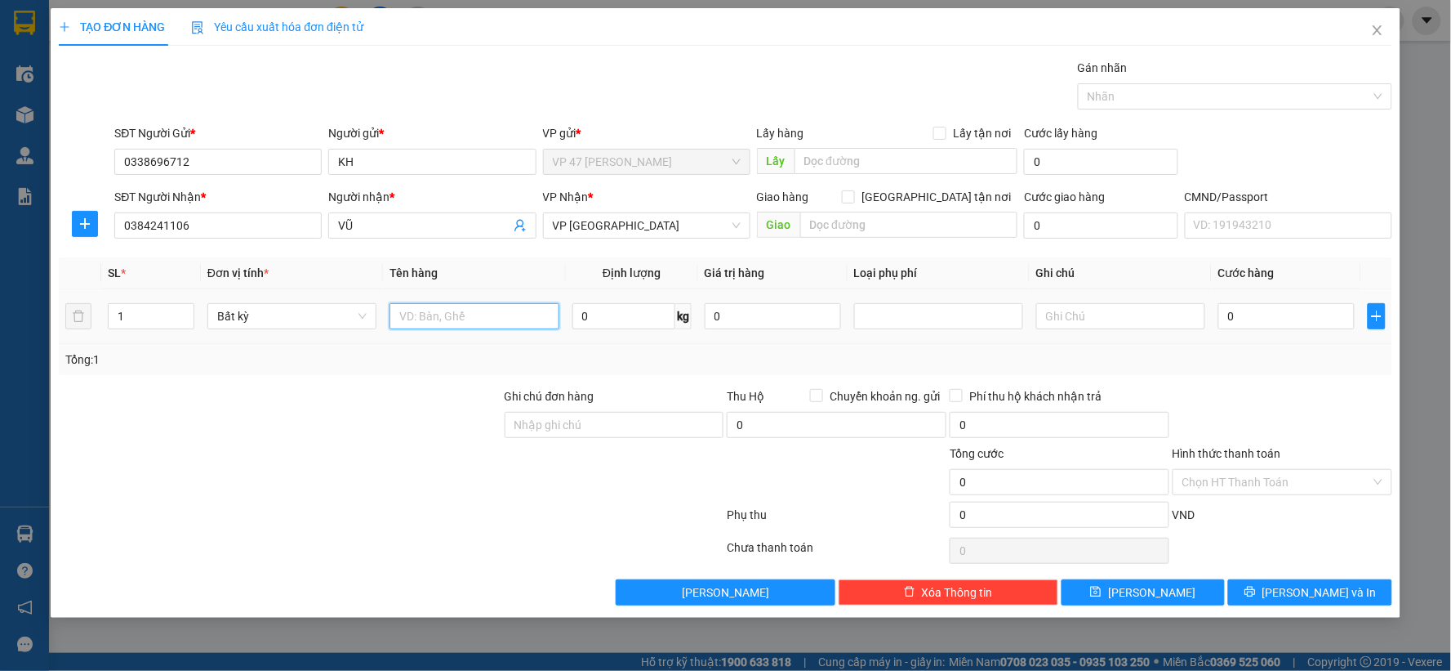
click at [502, 313] on input "text" at bounding box center [474, 316] width 169 height 26
click at [474, 319] on input "text" at bounding box center [474, 316] width 169 height 26
type input "BỌC LK"
type input "1"
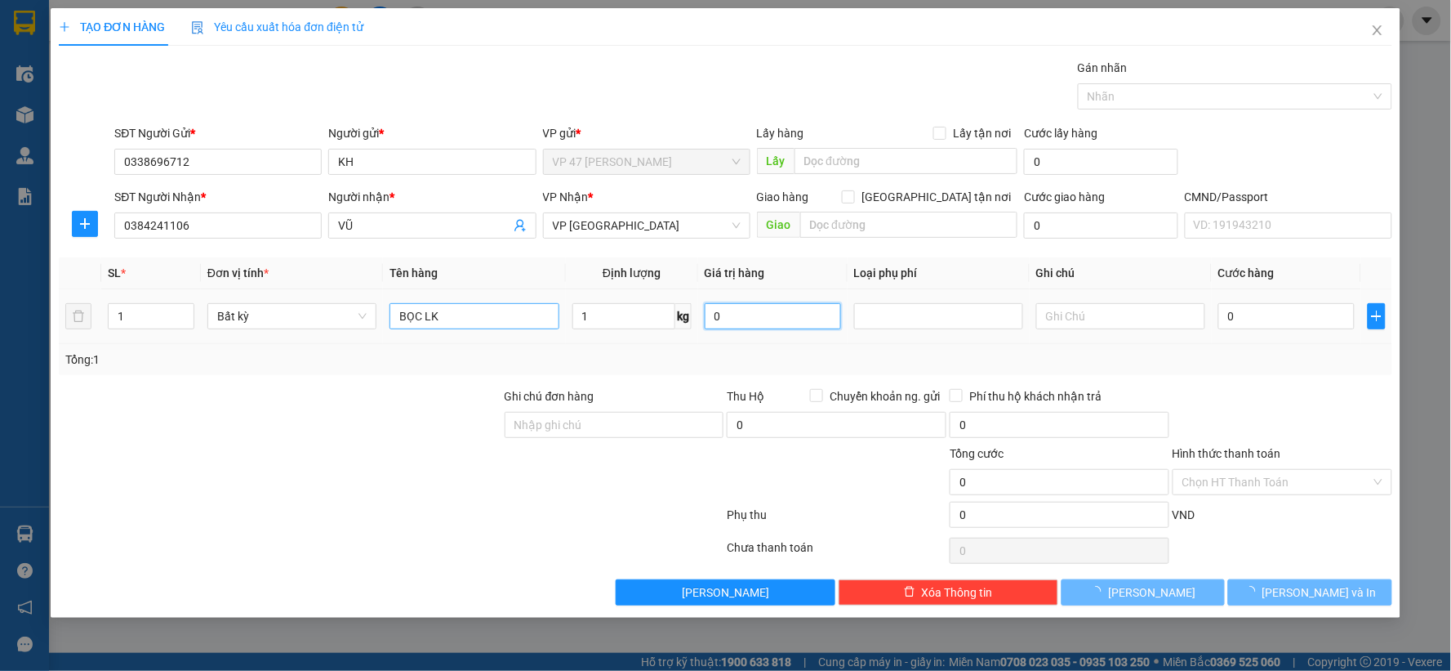
type input "35.000"
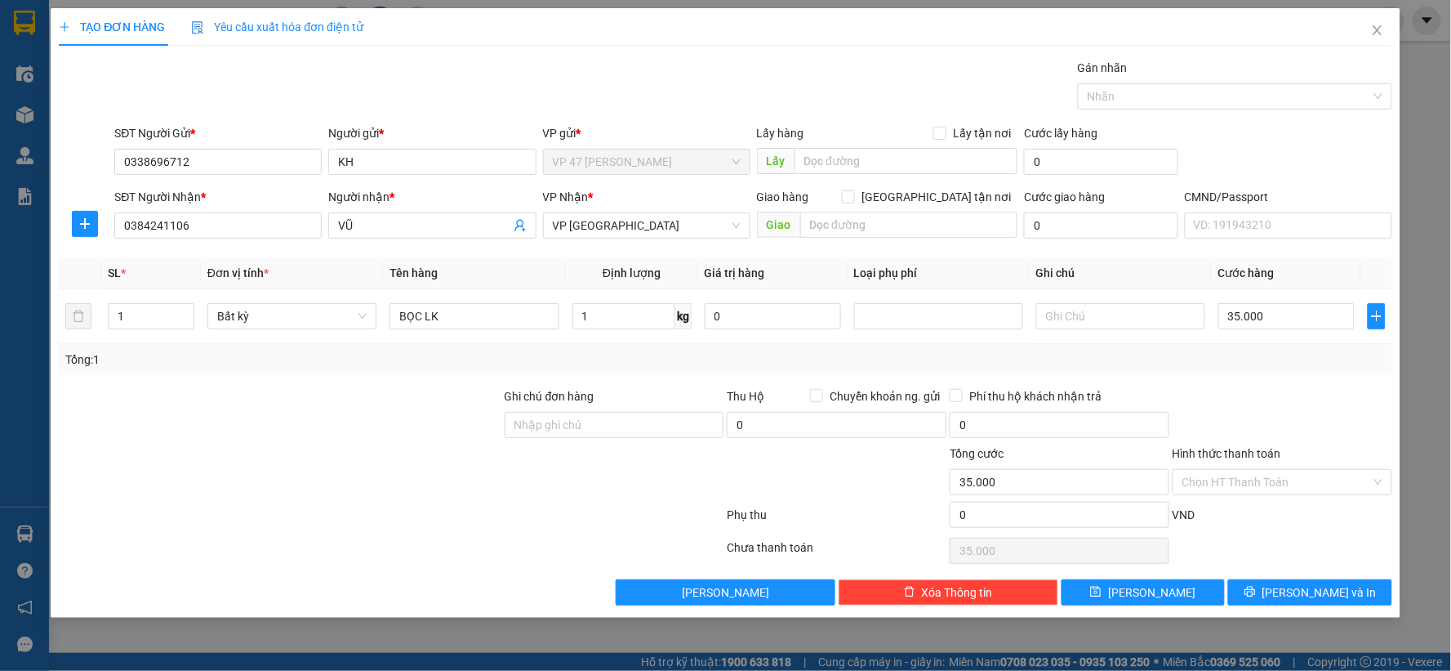
drag, startPoint x: 1286, startPoint y: 393, endPoint x: 1291, endPoint y: 421, distance: 28.1
click at [1286, 399] on div at bounding box center [1282, 415] width 223 height 57
click at [1305, 582] on button "[PERSON_NAME] và In" at bounding box center [1310, 592] width 164 height 26
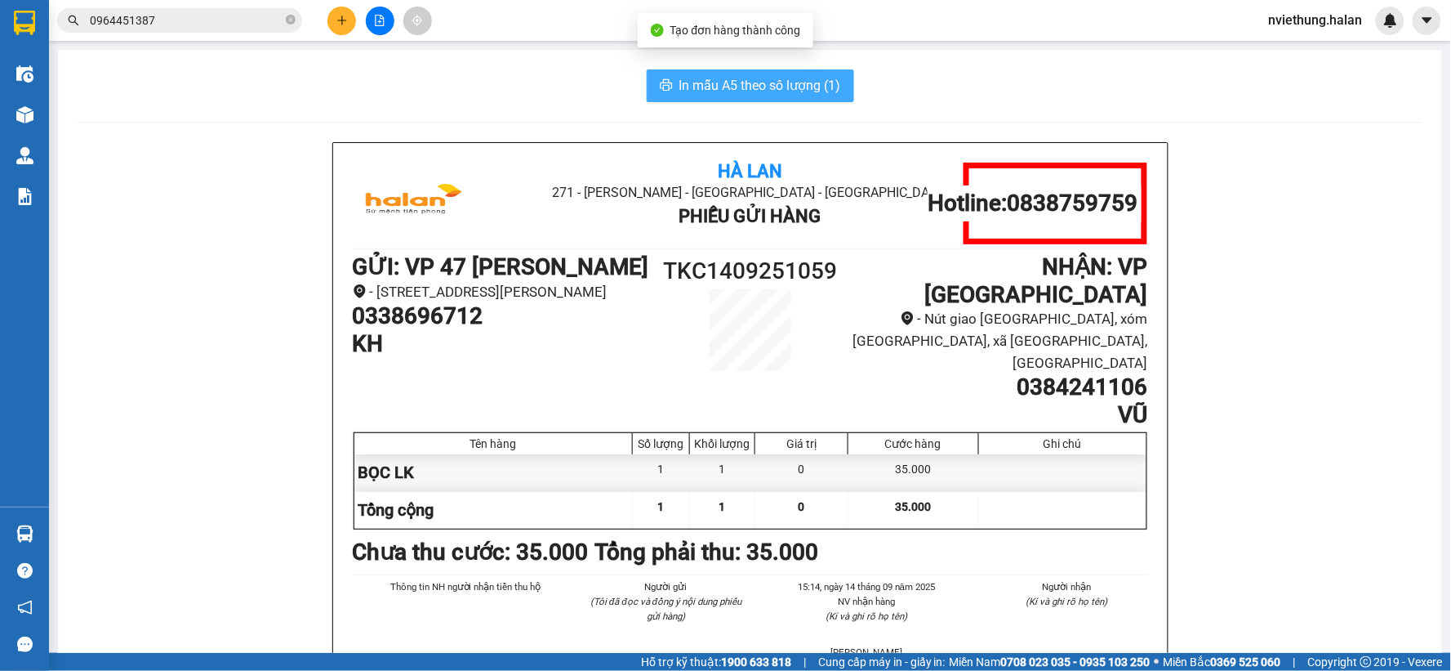
click at [791, 77] on span "In mẫu A5 theo số lượng (1)" at bounding box center [761, 85] width 162 height 20
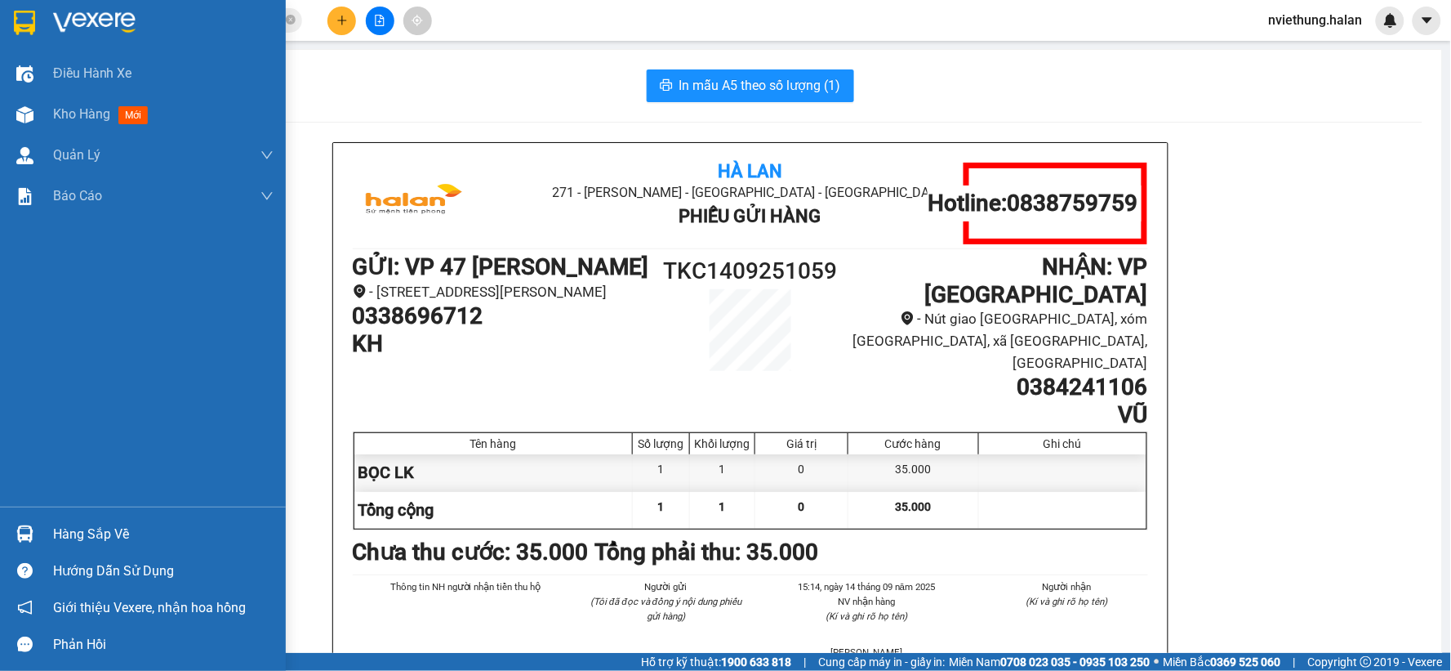
click at [99, 528] on div "Hàng sắp về" at bounding box center [163, 534] width 221 height 25
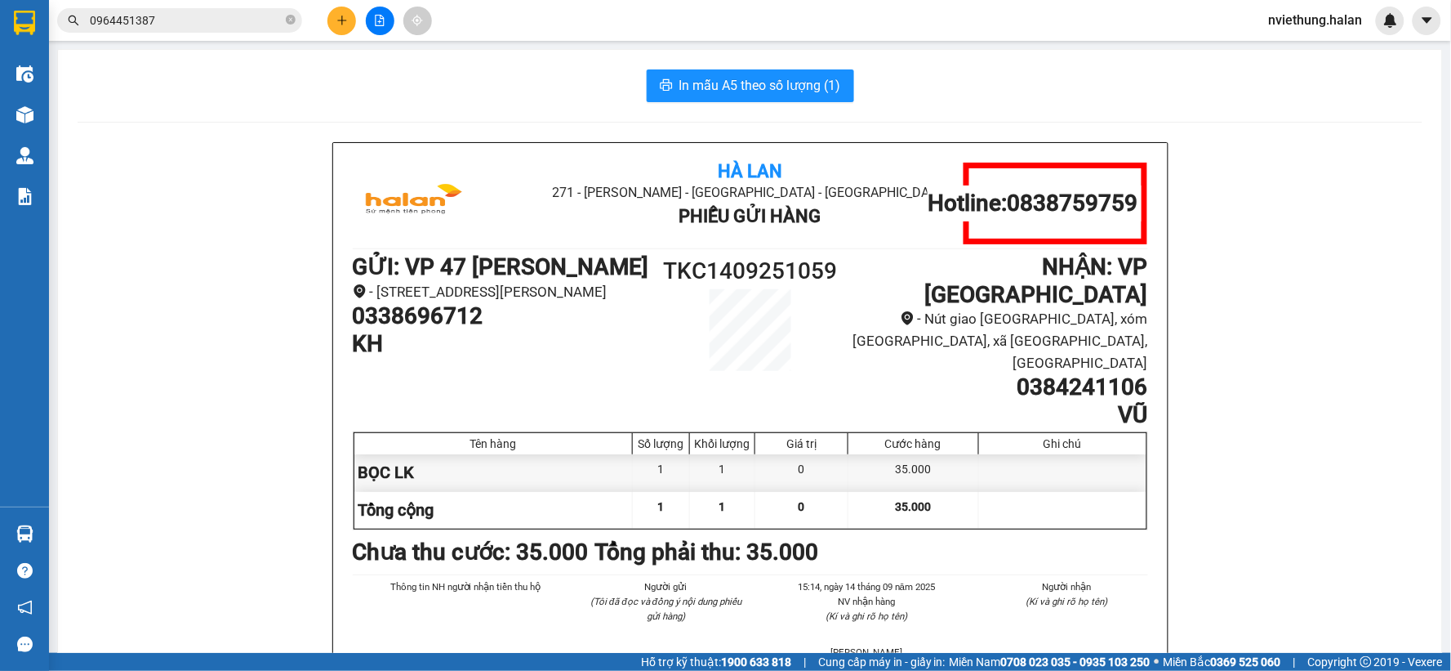
click at [361, 237] on section "Kết quả tìm kiếm ( 23 ) Bộ lọc Mã ĐH Trạng thái Món hàng Thu hộ Tổng cước Chưa …" at bounding box center [725, 335] width 1451 height 671
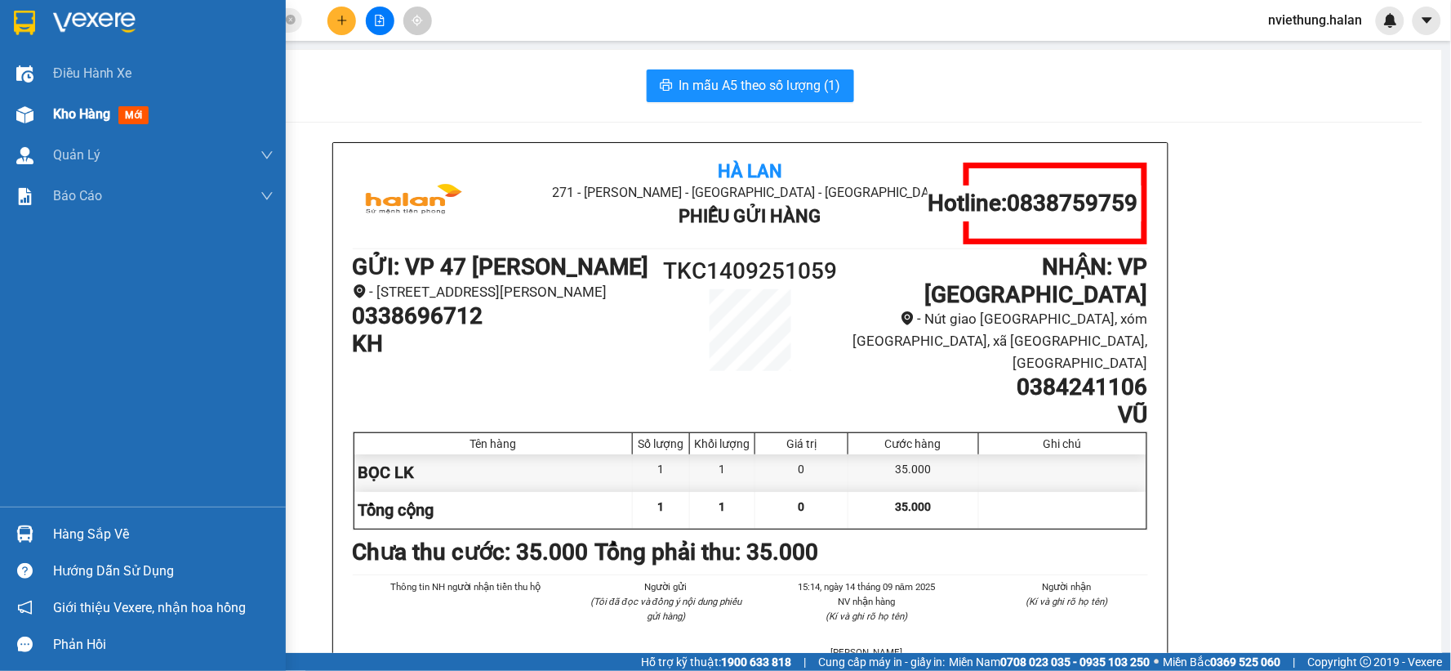
click at [41, 103] on div "Kho hàng mới" at bounding box center [143, 114] width 286 height 41
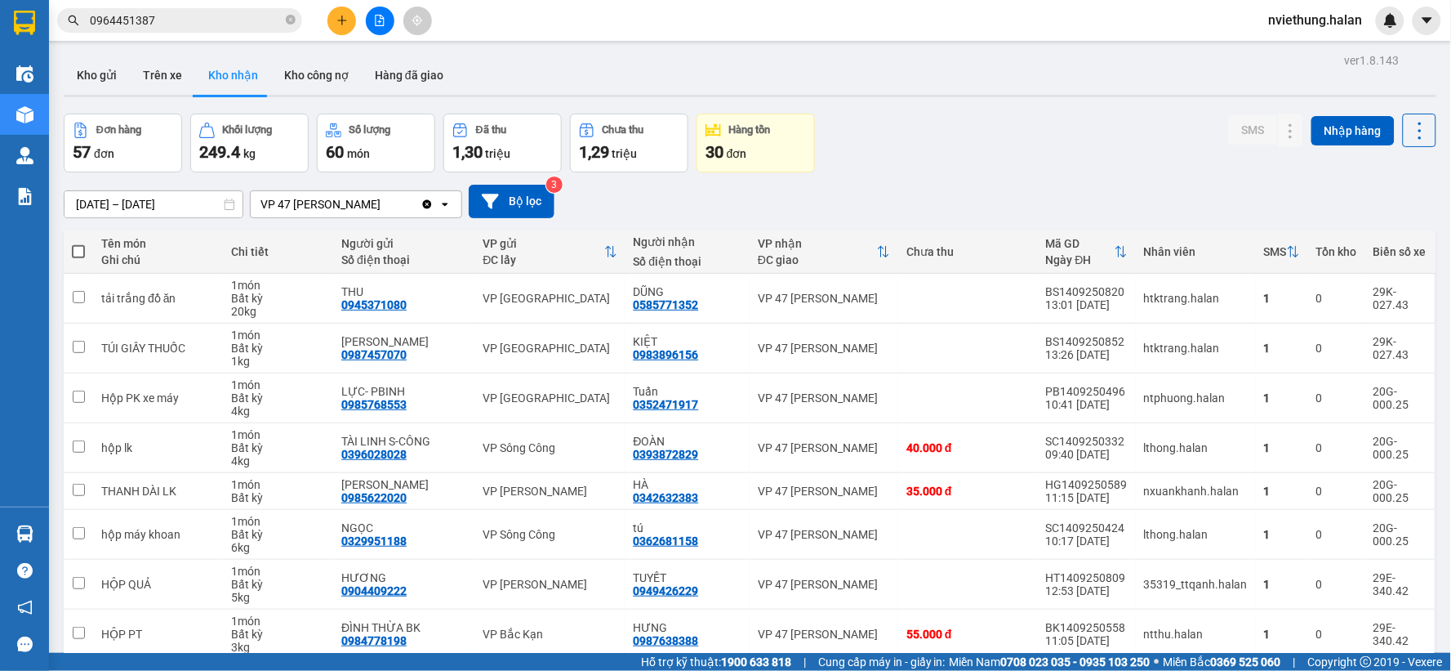
click at [252, 76] on button "Kho nhận" at bounding box center [233, 75] width 76 height 39
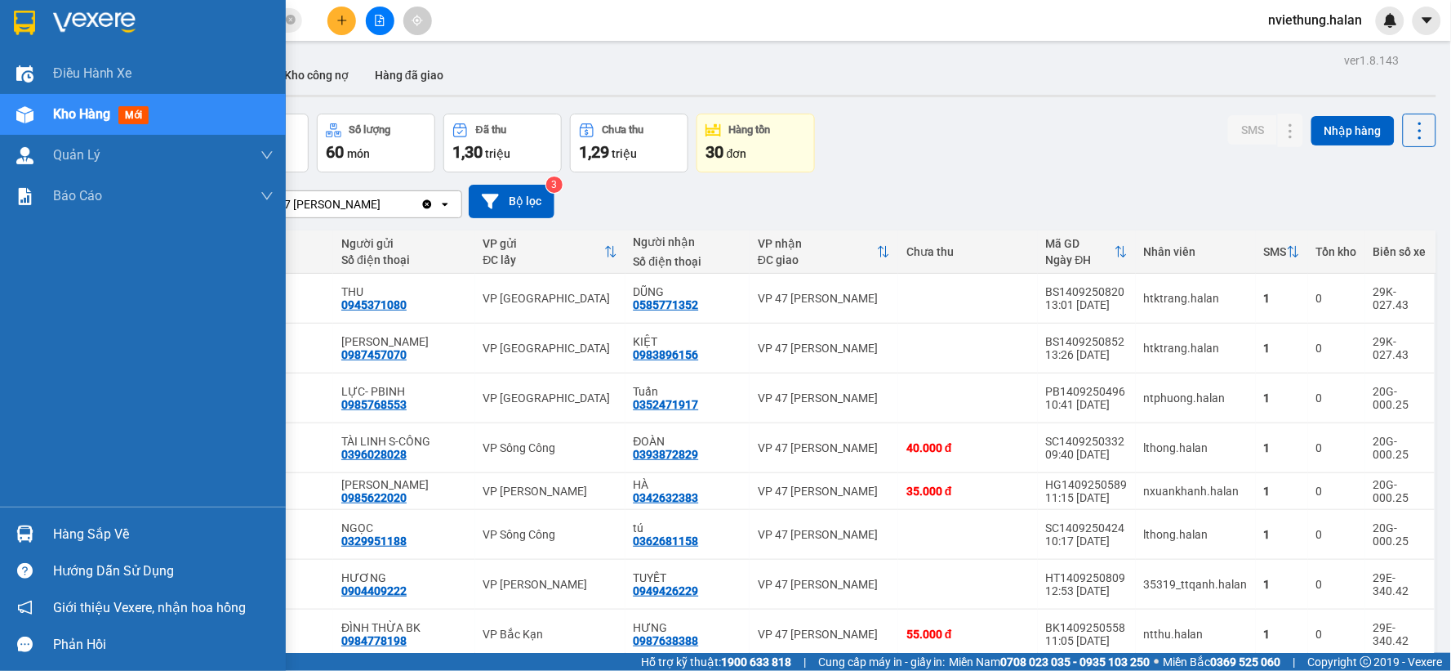
click at [54, 532] on div "Hàng sắp về" at bounding box center [163, 534] width 221 height 25
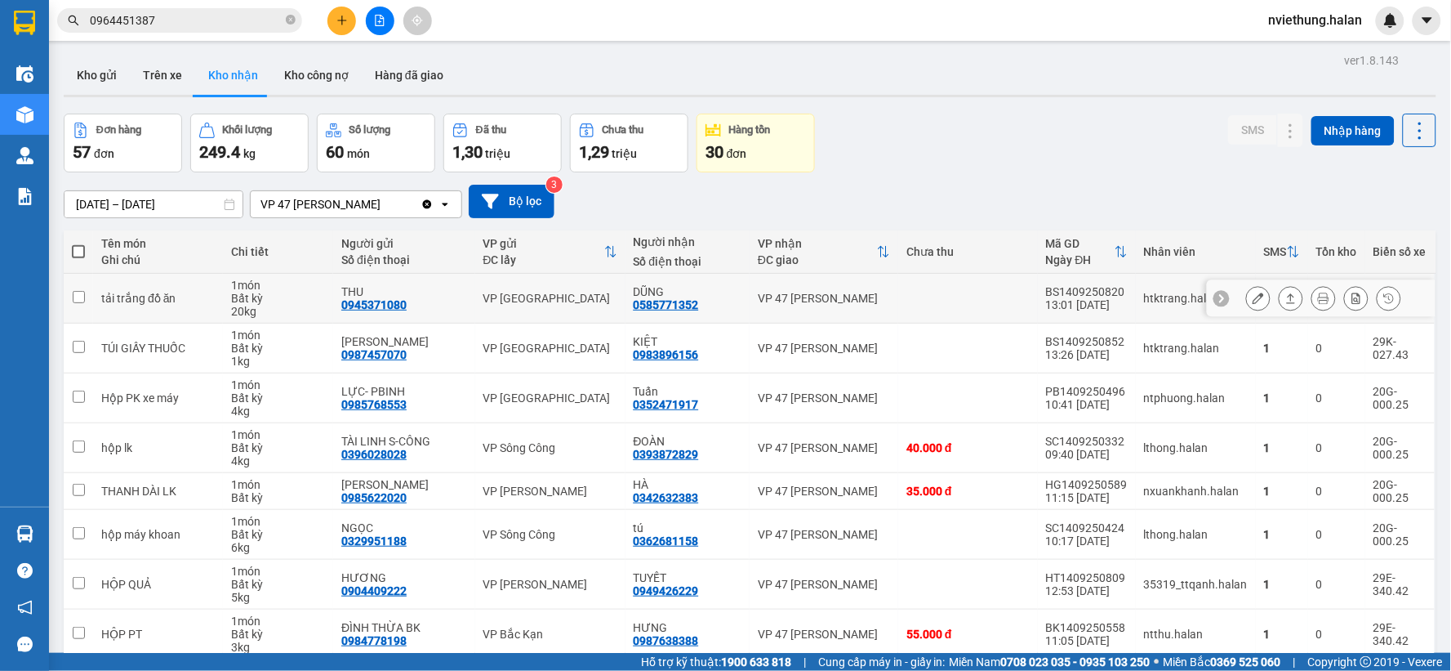
click at [1081, 282] on section "Kết quả tìm kiếm ( 23 ) Bộ lọc Mã ĐH Trạng thái Món hàng Thu hộ Tổng cước Chưa …" at bounding box center [725, 335] width 1451 height 671
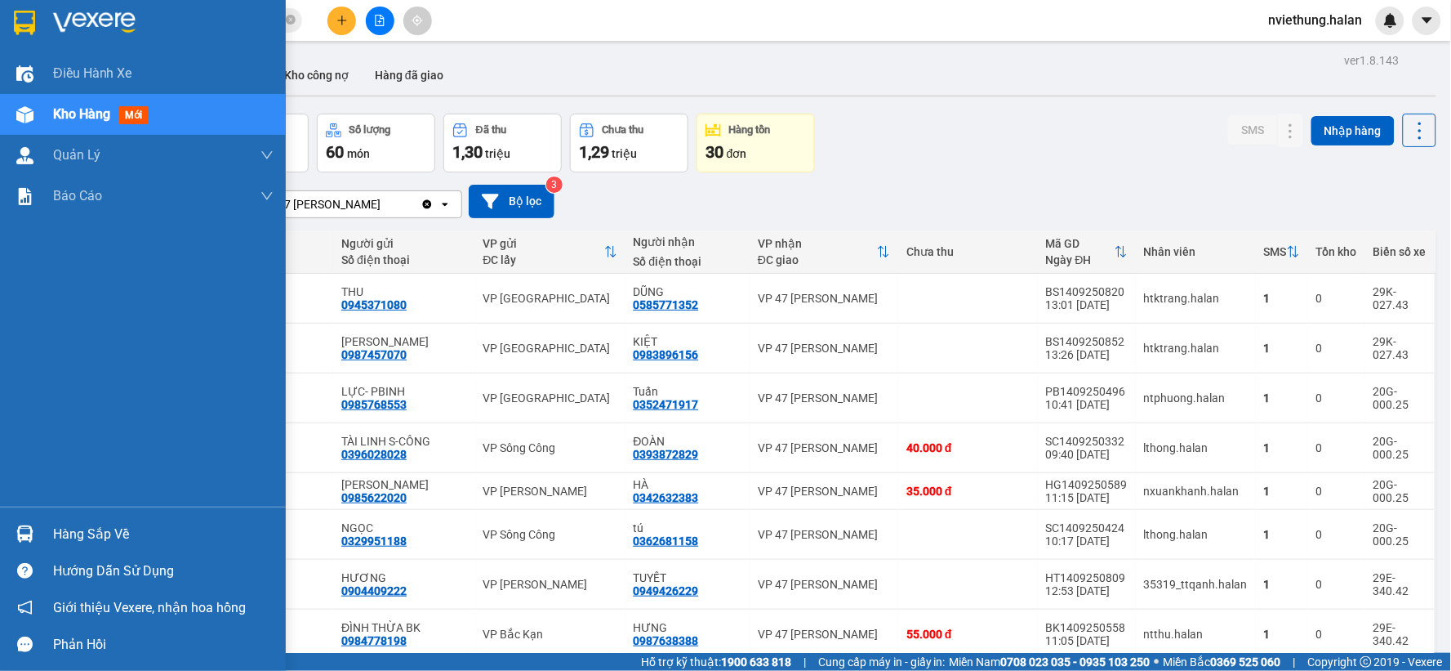
click at [77, 533] on div "Hàng sắp về" at bounding box center [163, 534] width 221 height 25
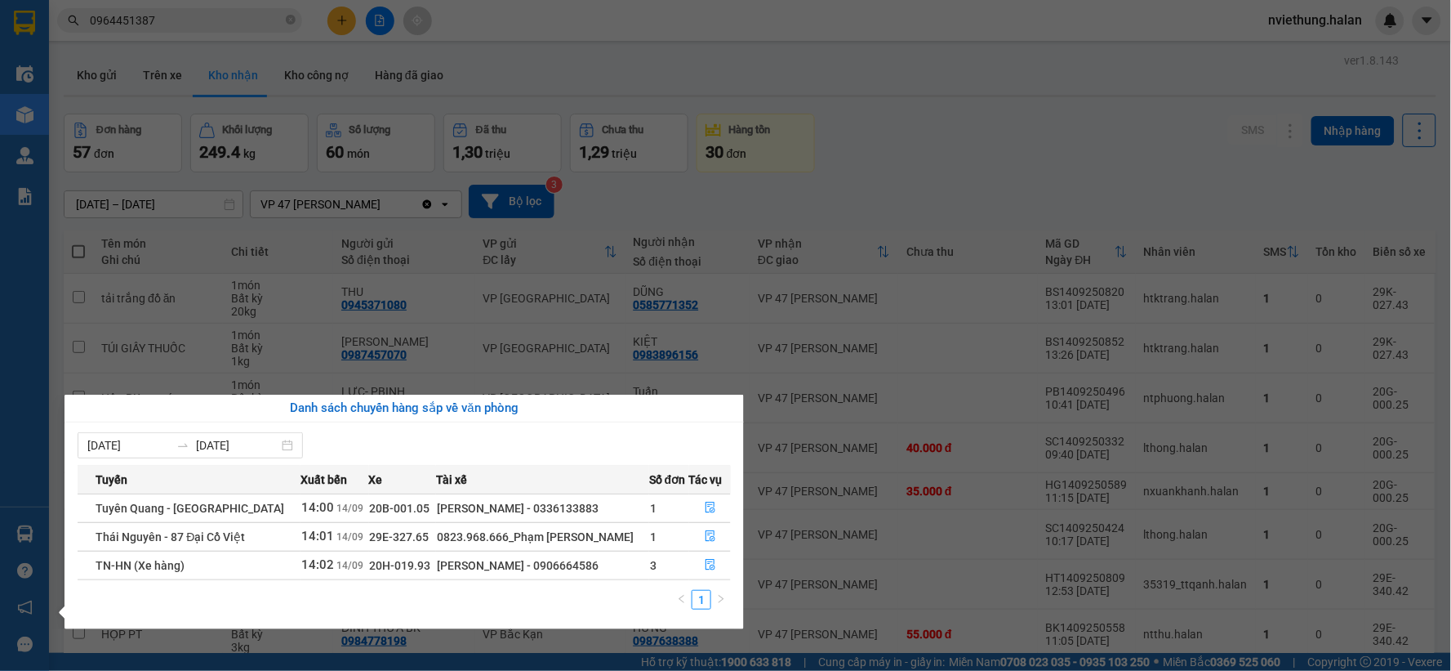
click at [781, 259] on section "Kết quả tìm kiếm ( 23 ) Bộ lọc Mã ĐH Trạng thái Món hàng Thu hộ Tổng cước Chưa …" at bounding box center [725, 335] width 1451 height 671
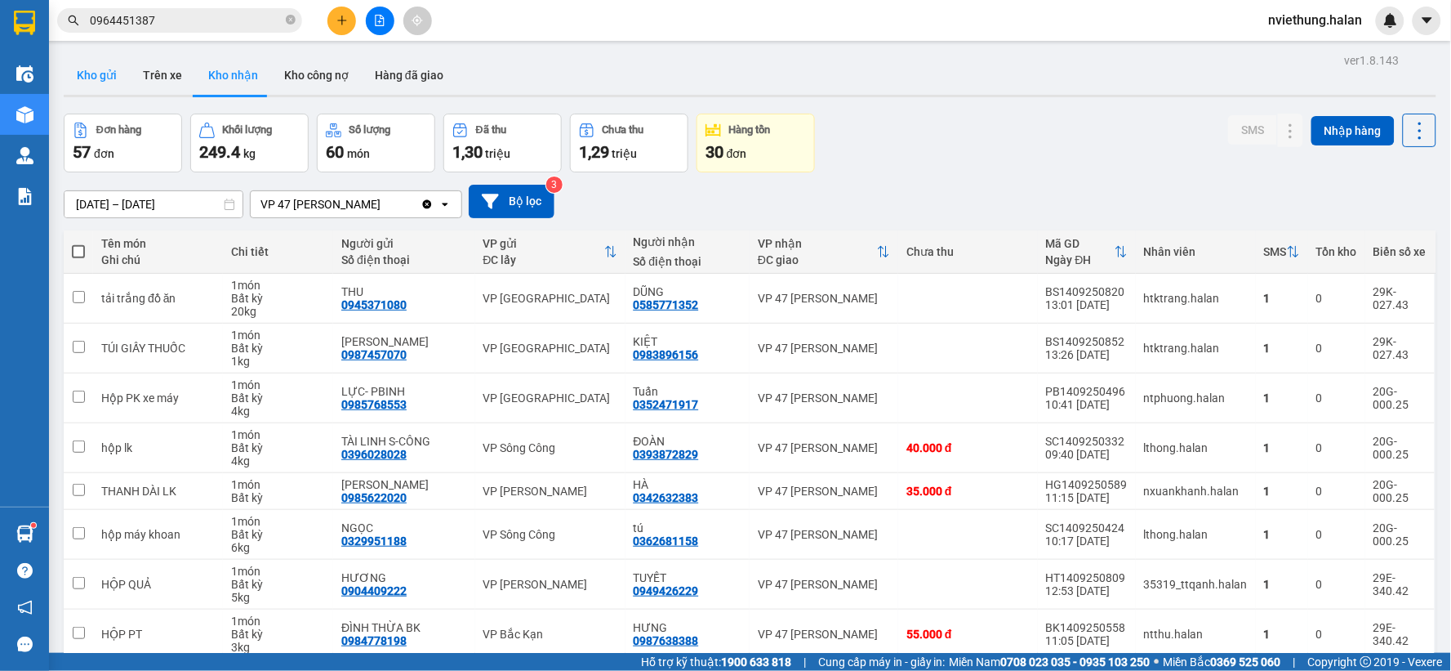
click at [83, 82] on button "Kho gửi" at bounding box center [97, 75] width 66 height 39
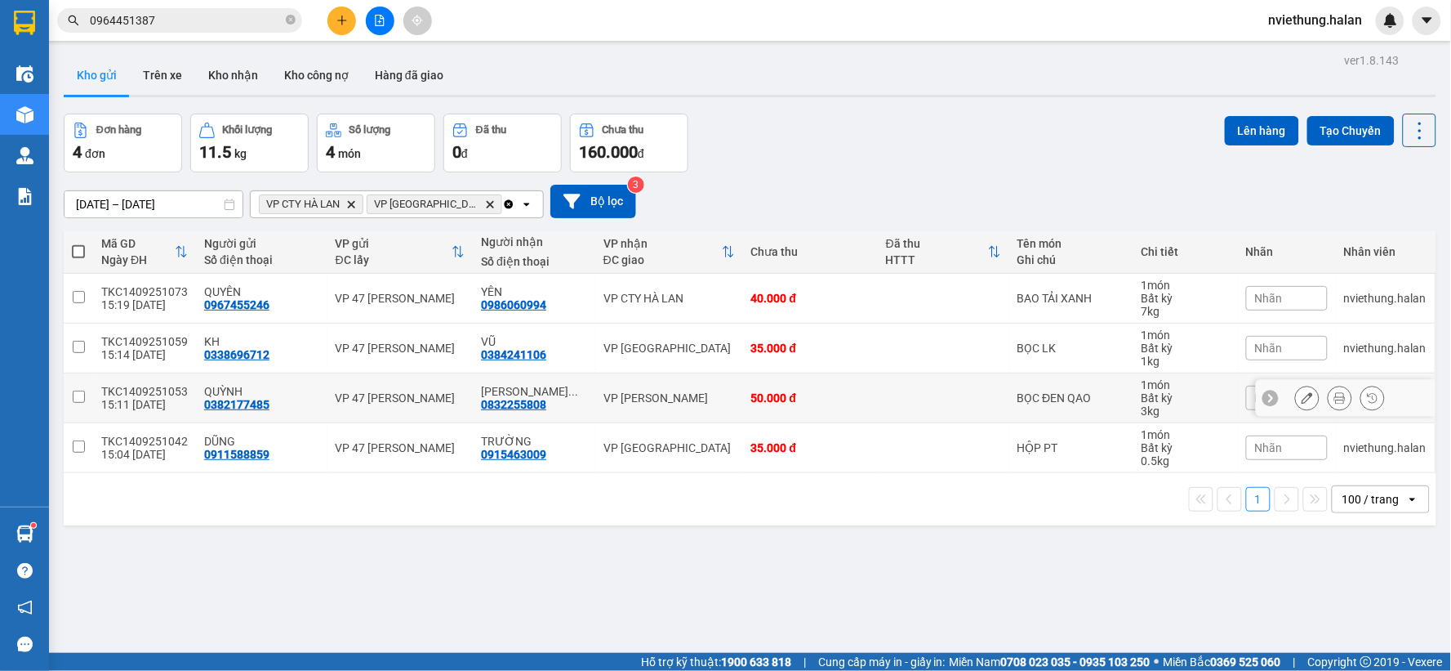
click at [667, 404] on div "VP [PERSON_NAME]" at bounding box center [670, 397] width 132 height 13
checkbox input "true"
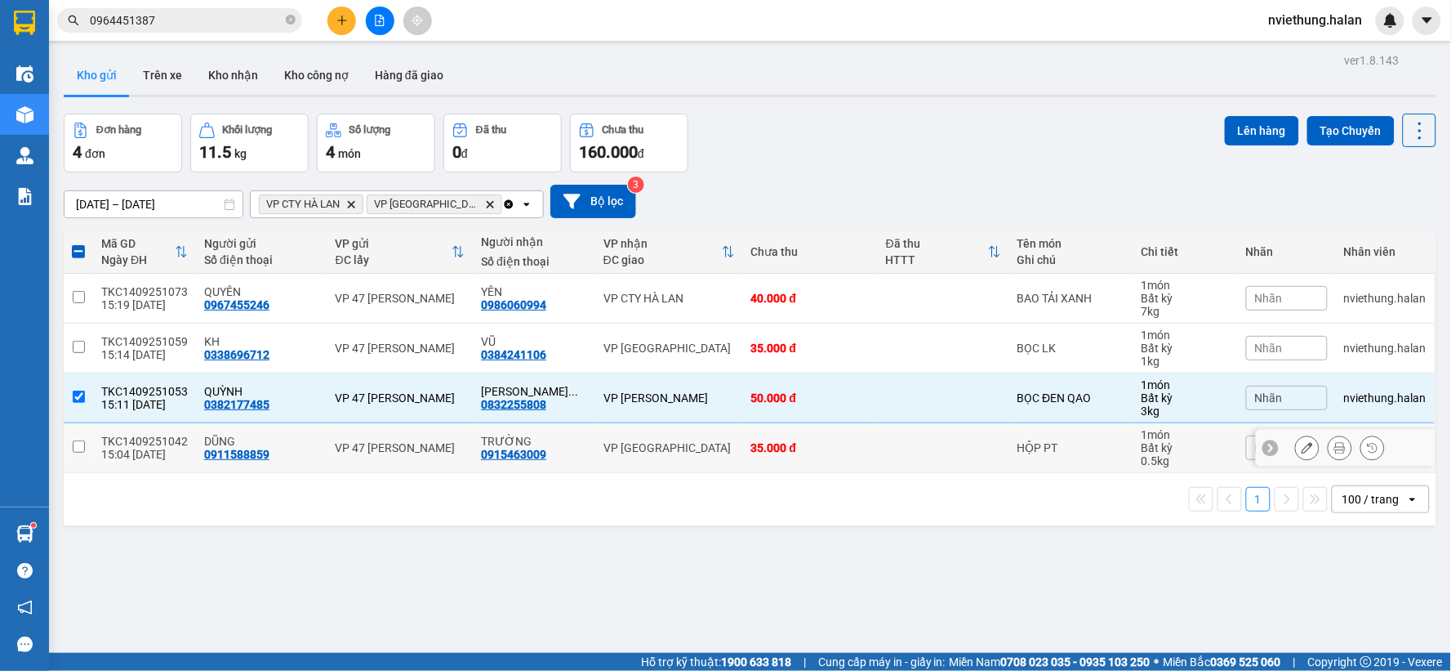
click at [666, 446] on div "VP [GEOGRAPHIC_DATA]" at bounding box center [670, 447] width 132 height 13
checkbox input "true"
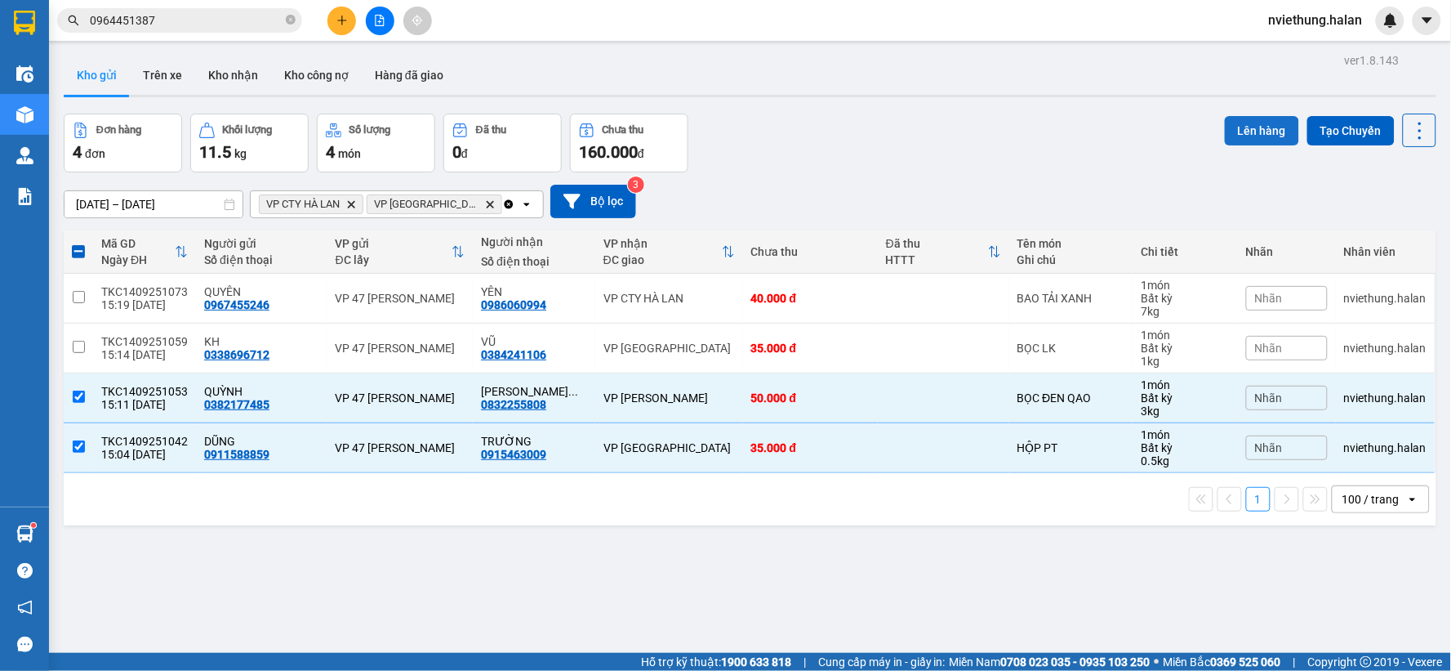
click at [1237, 124] on button "Lên hàng" at bounding box center [1262, 130] width 74 height 29
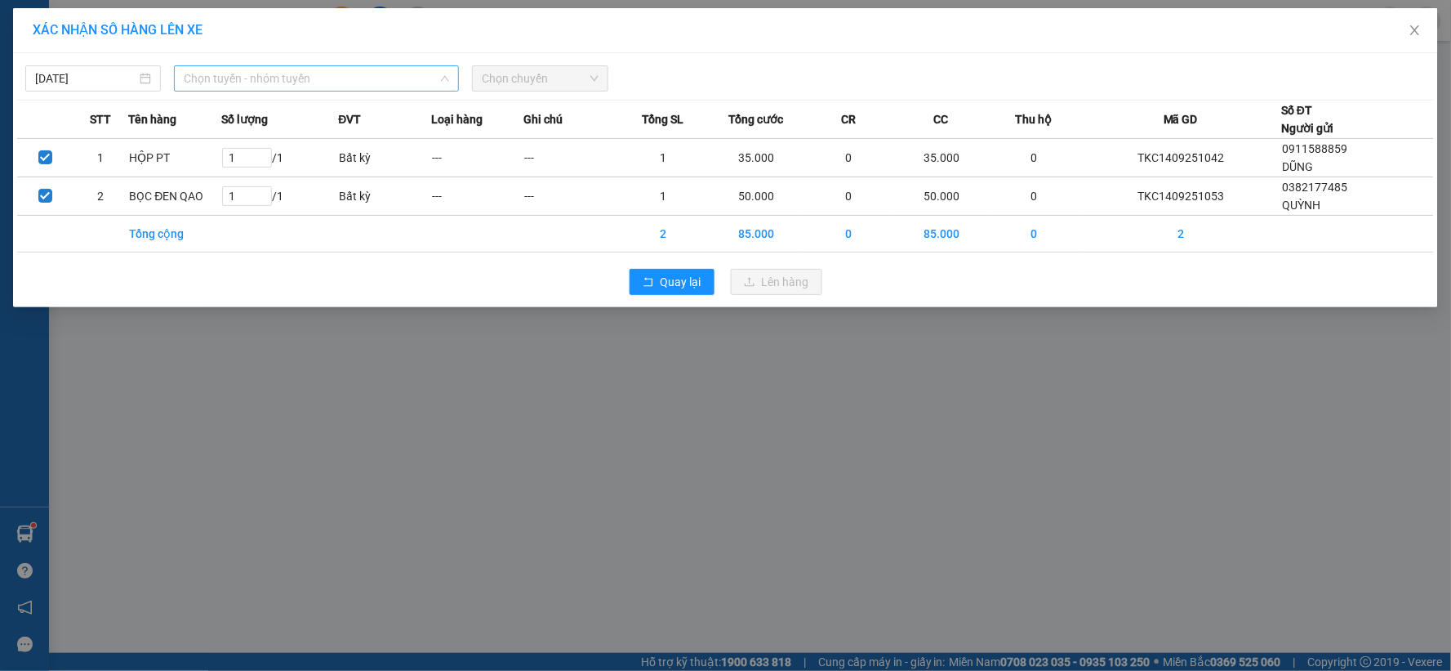
click at [356, 70] on span "Chọn tuyến - nhóm tuyến" at bounding box center [316, 78] width 265 height 25
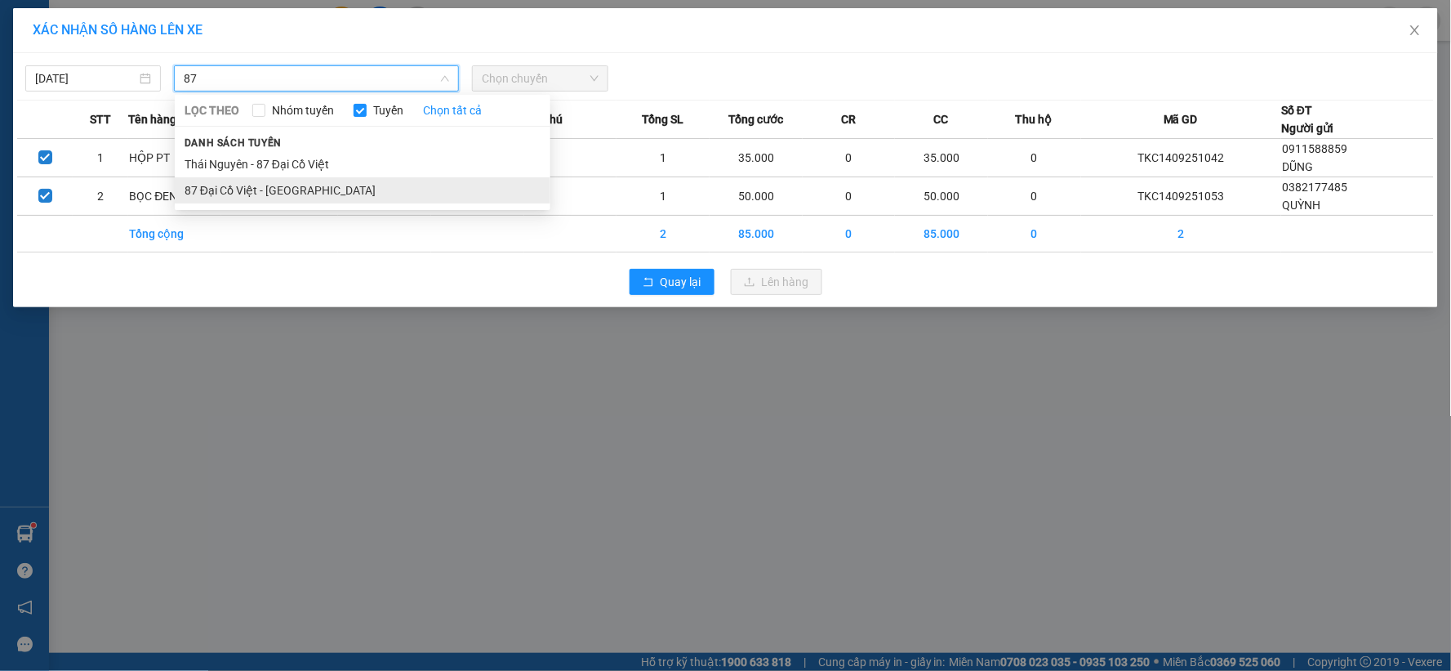
type input "87"
click at [281, 186] on li "87 Đại Cồ Việt - [GEOGRAPHIC_DATA]" at bounding box center [363, 190] width 376 height 26
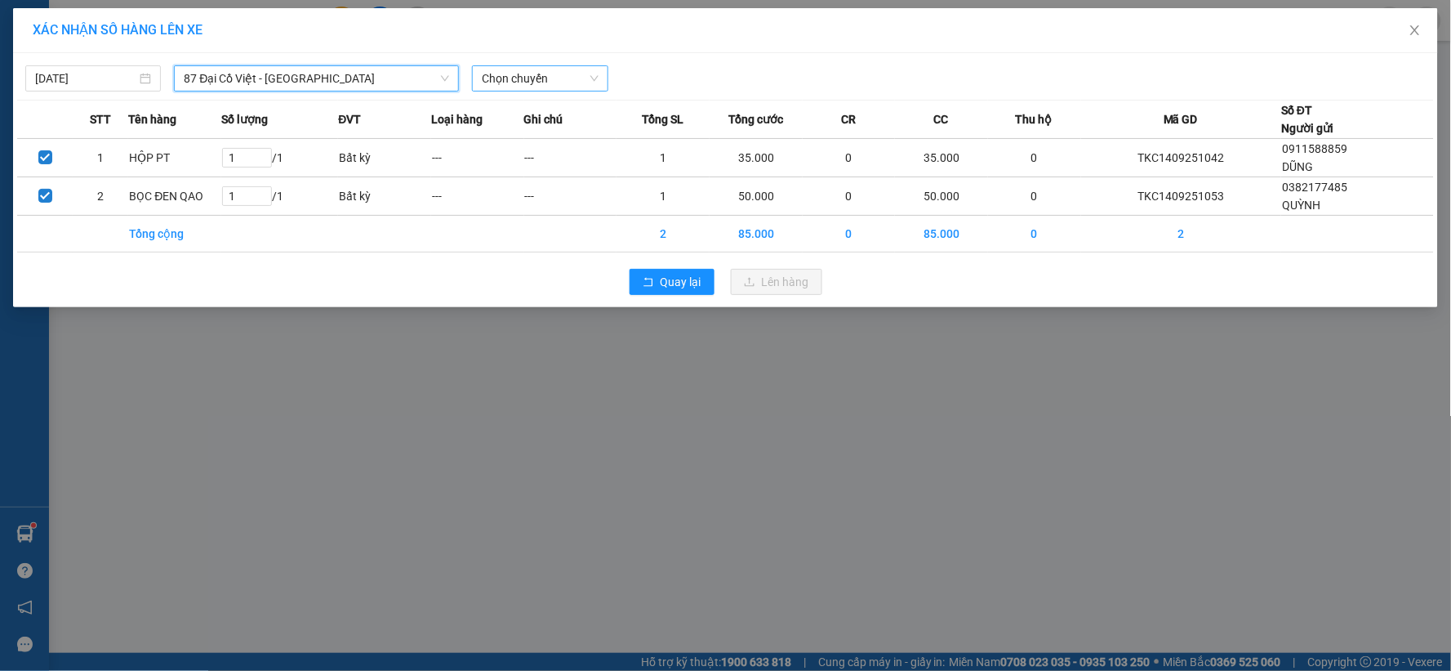
click at [585, 69] on span "Chọn chuyến" at bounding box center [540, 78] width 116 height 25
type input "864"
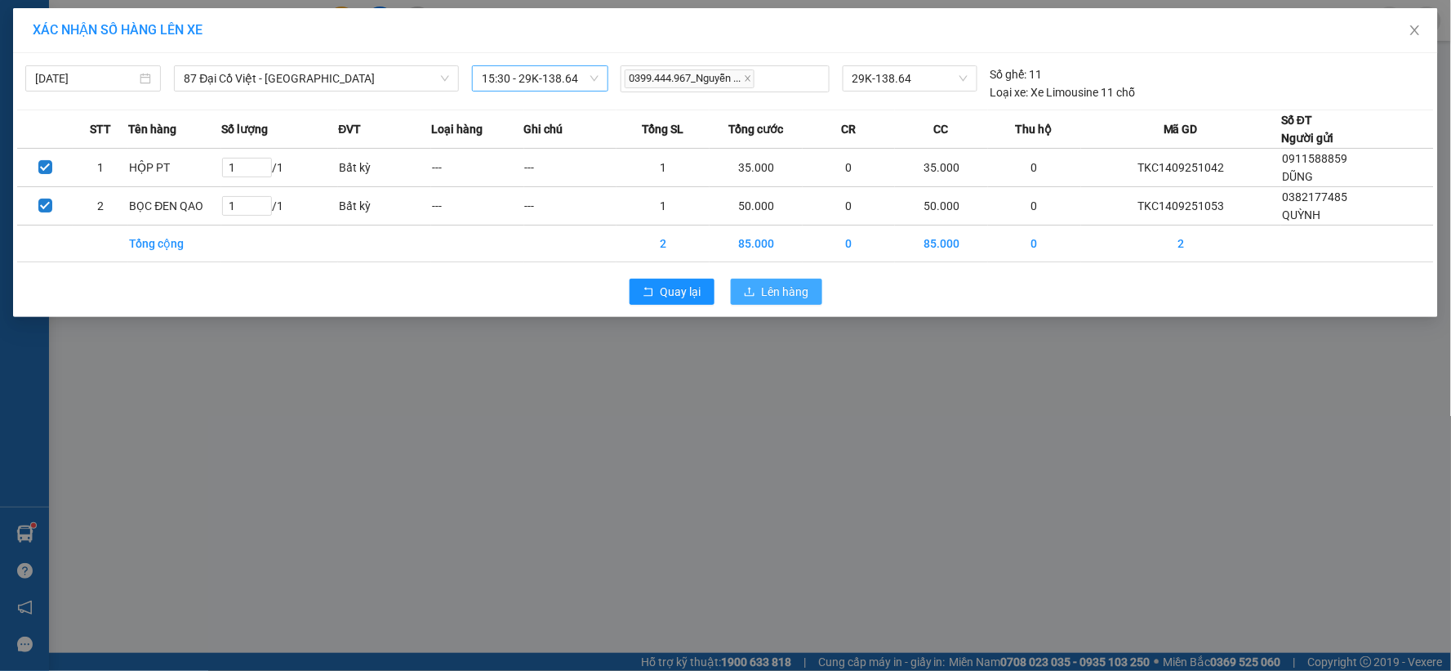
click at [782, 298] on span "Lên hàng" at bounding box center [785, 292] width 47 height 18
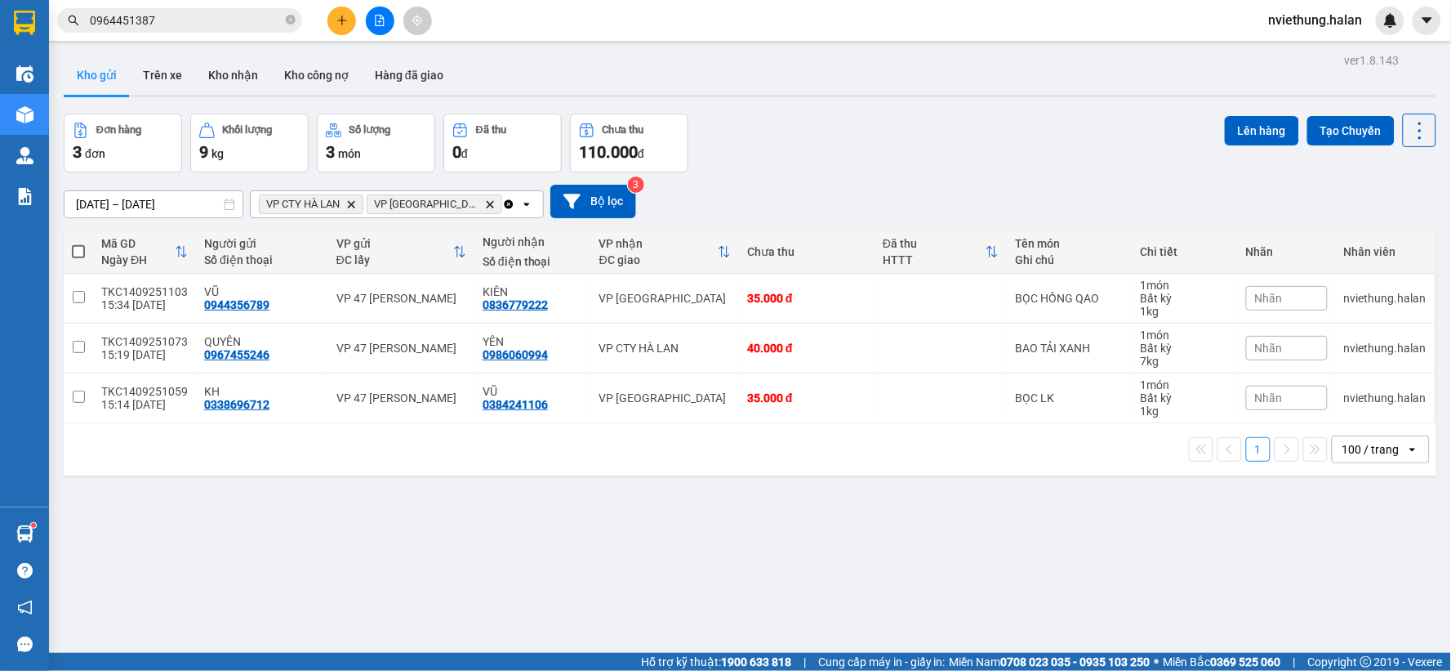
click at [844, 154] on div "Đơn hàng 3 đơn Khối lượng 9 kg Số lượng 3 món Đã thu 0 đ Chưa thu 110.000 đ Lên…" at bounding box center [750, 143] width 1373 height 59
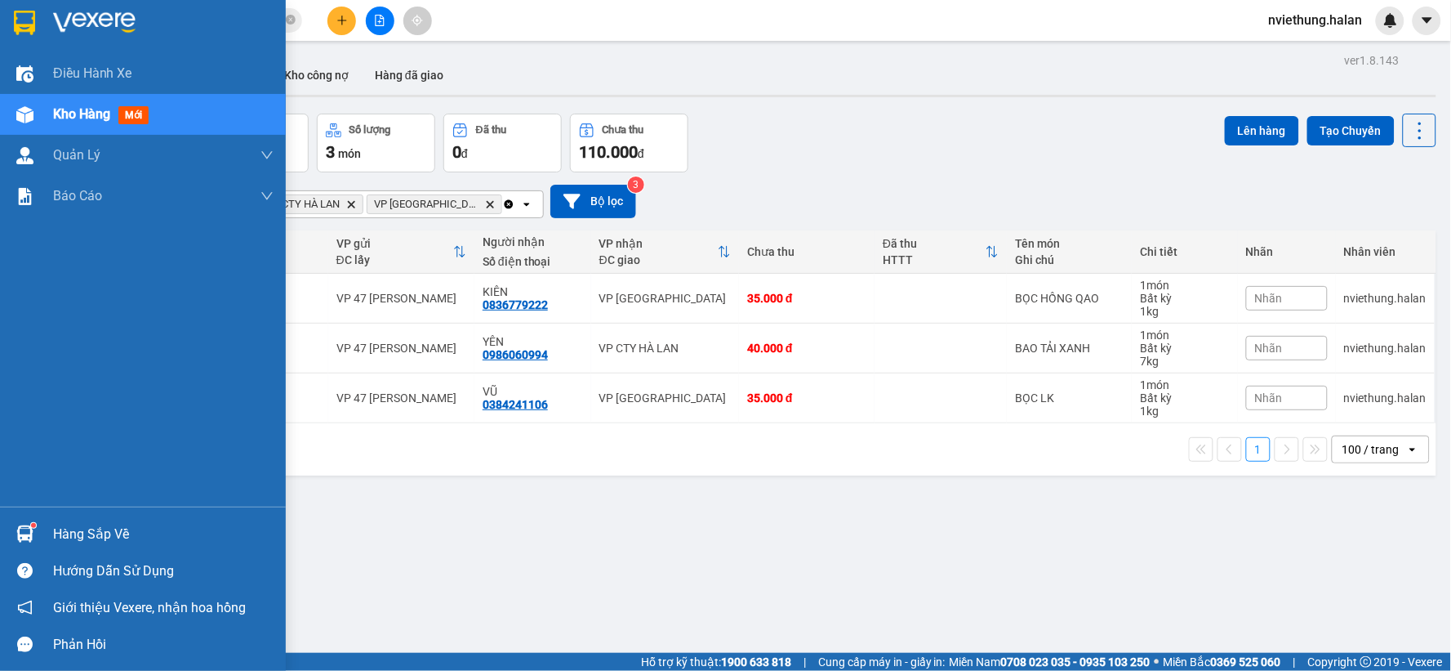
click at [38, 534] on div "Hàng sắp về" at bounding box center [143, 533] width 286 height 37
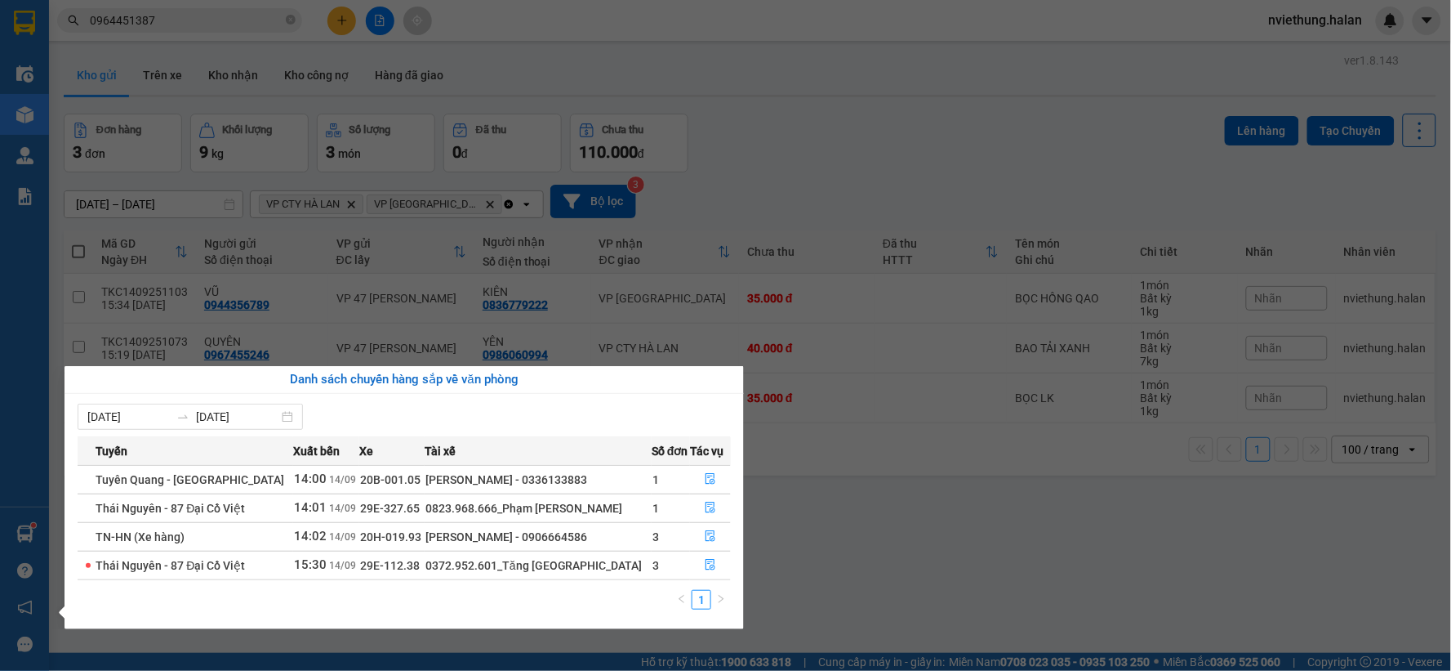
click at [941, 384] on section "Kết quả tìm kiếm ( 23 ) Bộ lọc Mã ĐH Trạng thái Món hàng Thu hộ Tổng cước Chưa …" at bounding box center [725, 335] width 1451 height 671
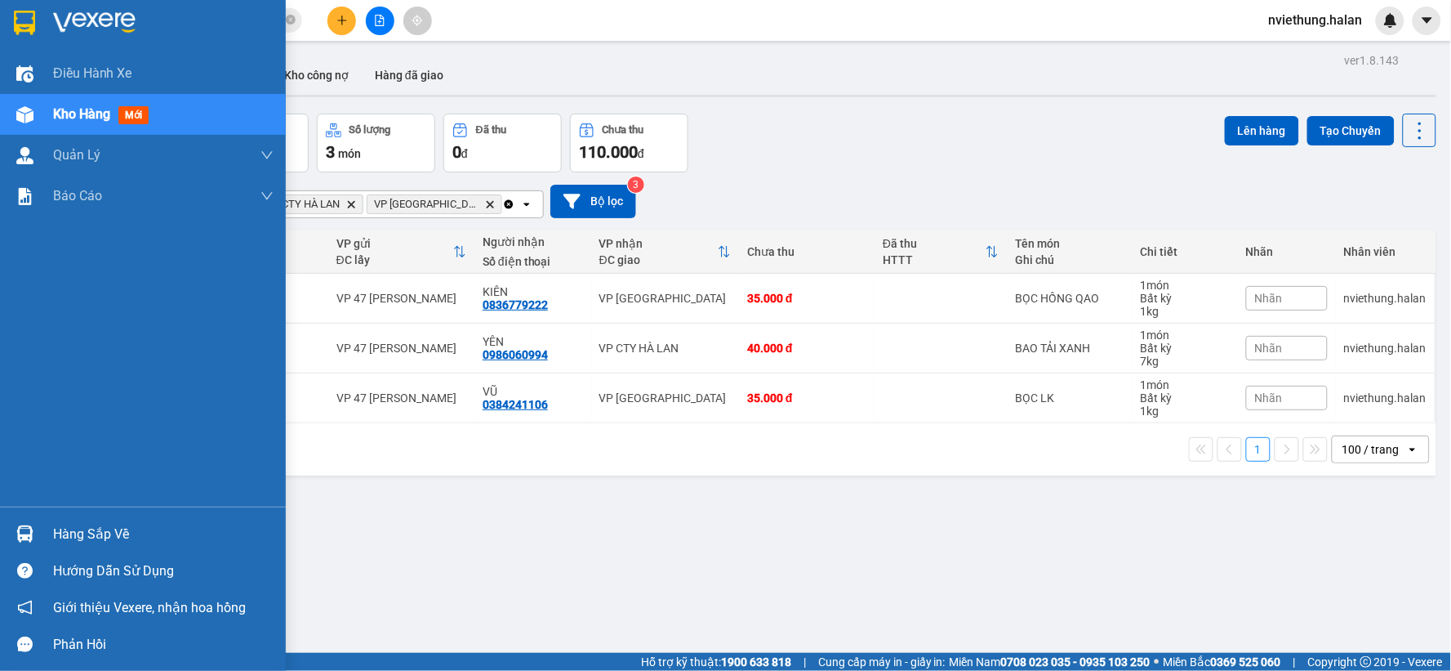
click at [105, 528] on div "Hàng sắp về" at bounding box center [163, 534] width 221 height 25
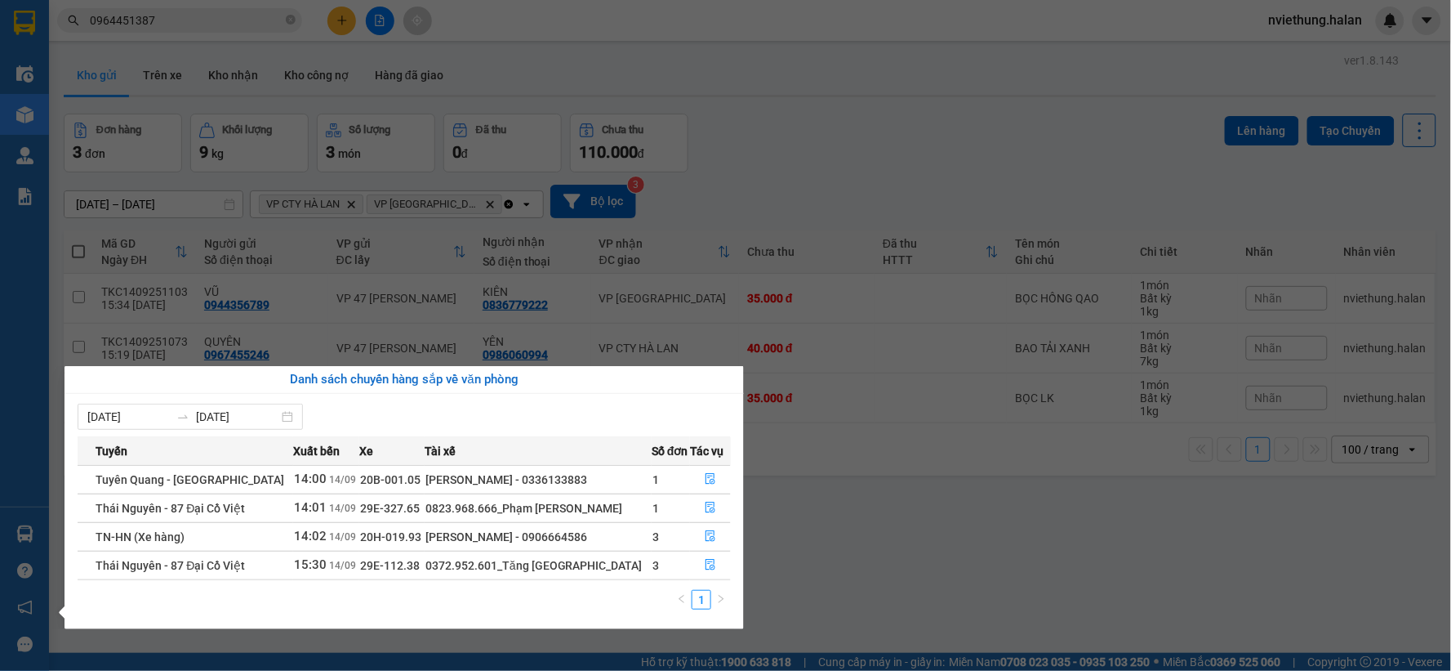
click at [1082, 475] on section "Kết quả tìm kiếm ( 23 ) Bộ lọc Mã ĐH Trạng thái Món hàng Thu hộ Tổng cước Chưa …" at bounding box center [725, 335] width 1451 height 671
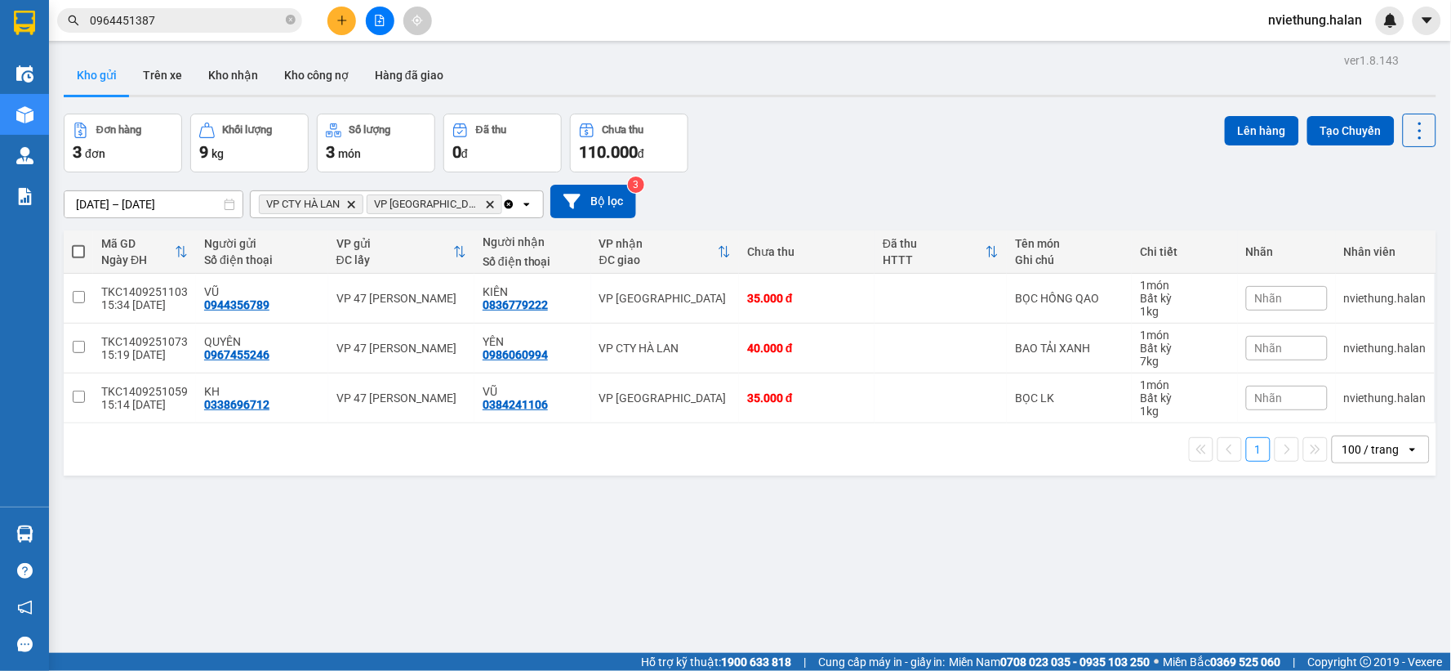
click at [248, 21] on input "0964451387" at bounding box center [186, 20] width 193 height 18
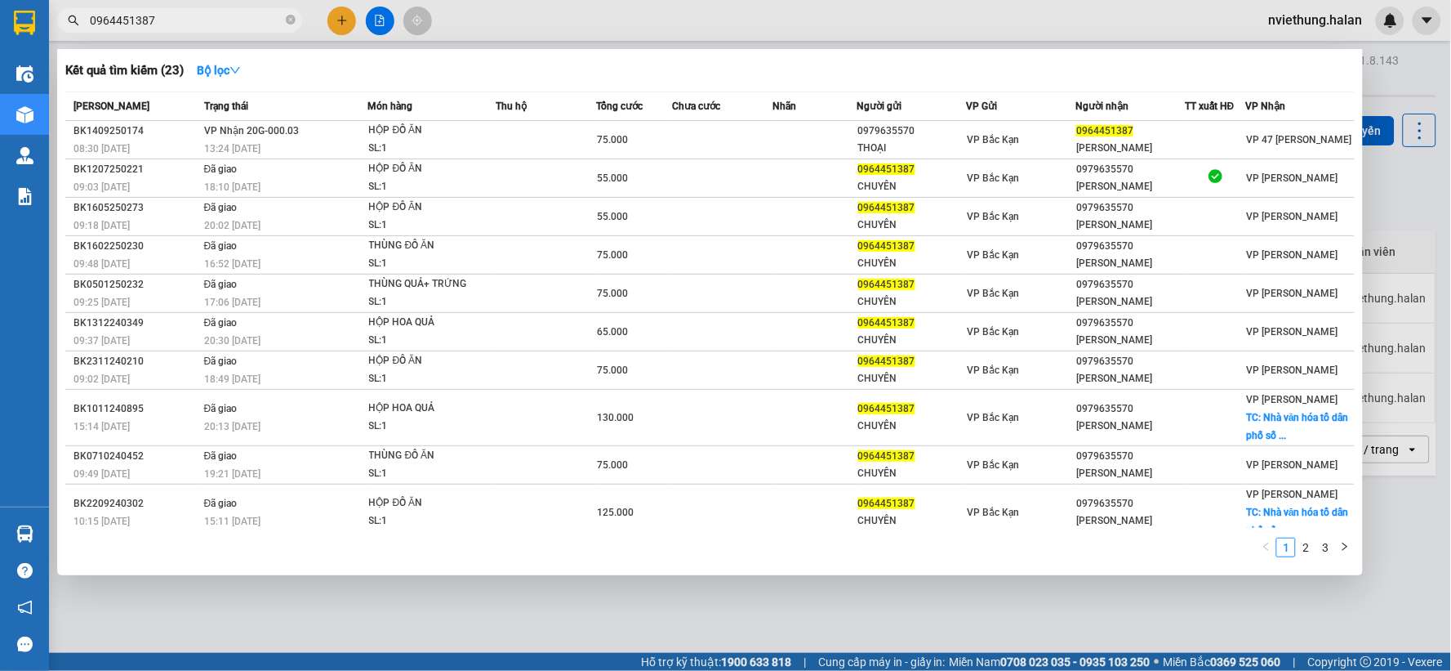
click at [248, 21] on input "0964451387" at bounding box center [186, 20] width 193 height 18
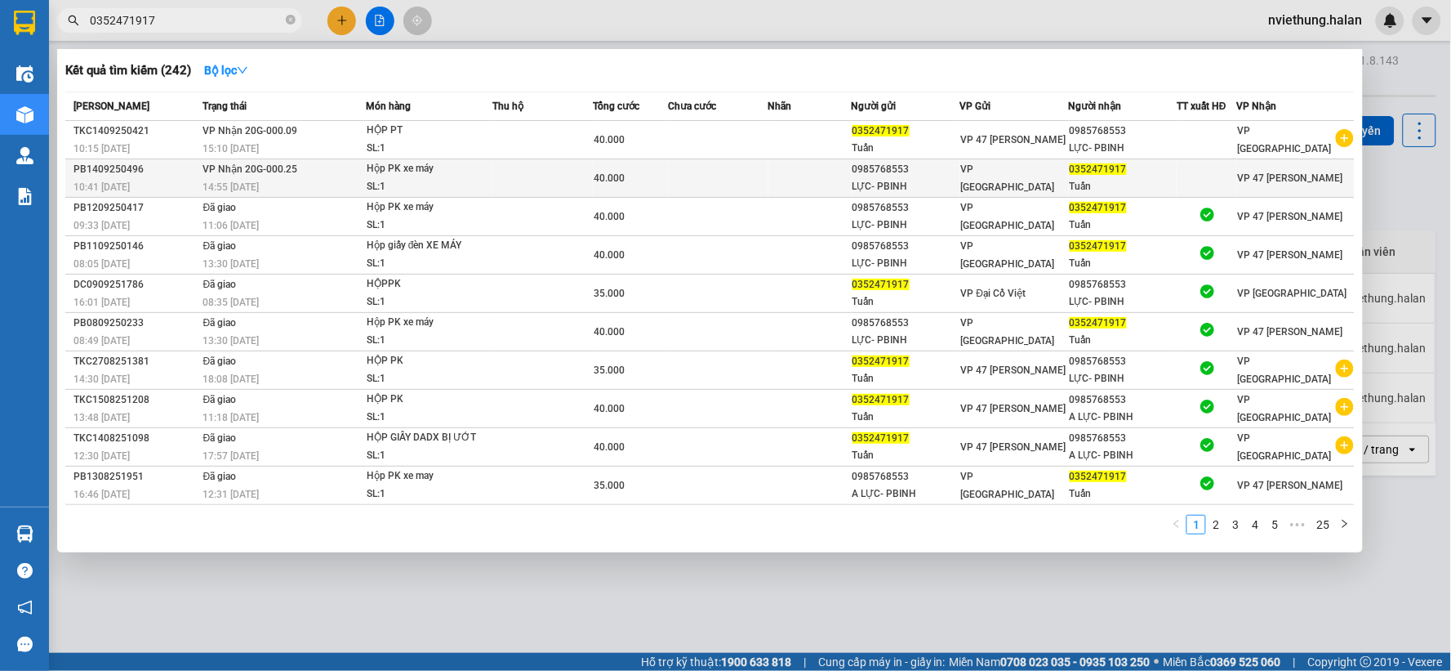
type input "0352471917"
click at [425, 159] on td "Hộp PK xe máy SL: 1" at bounding box center [429, 178] width 127 height 38
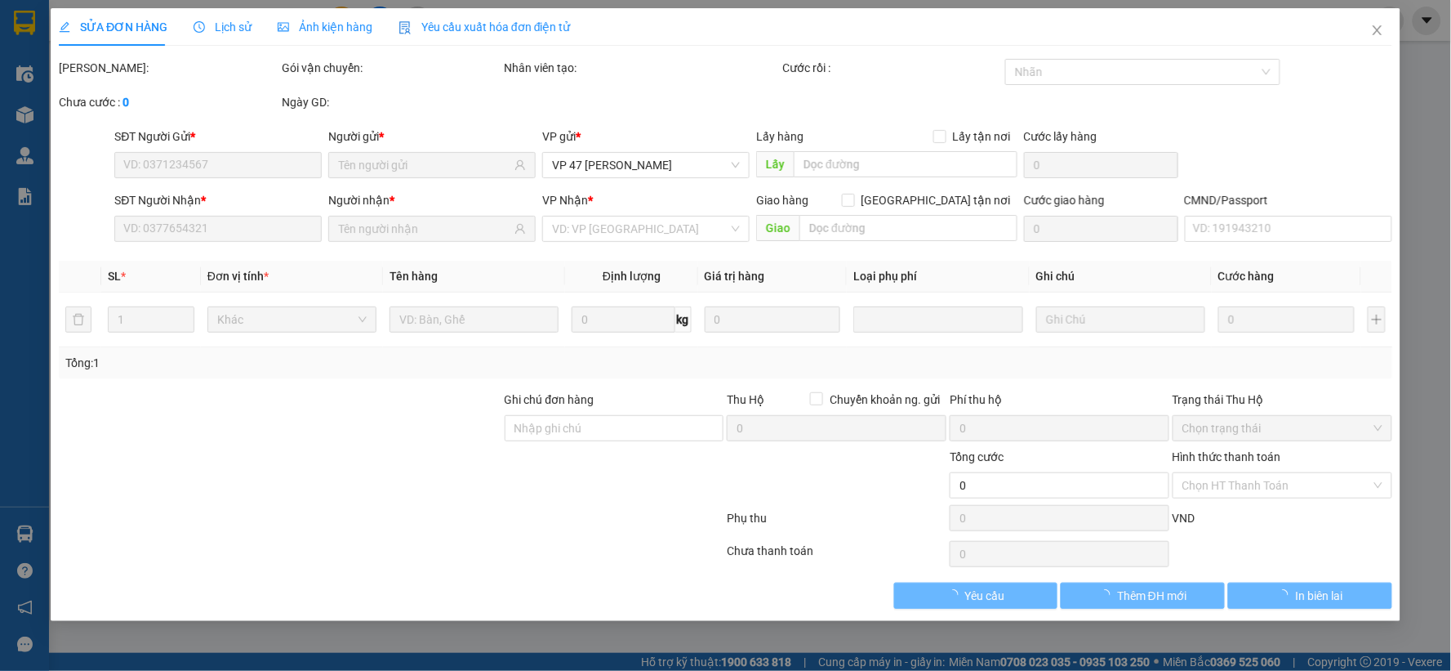
type input "0985768553"
type input "LỰC- PBINH"
type input "0352471917"
type input "Tuấn"
type input "40.000"
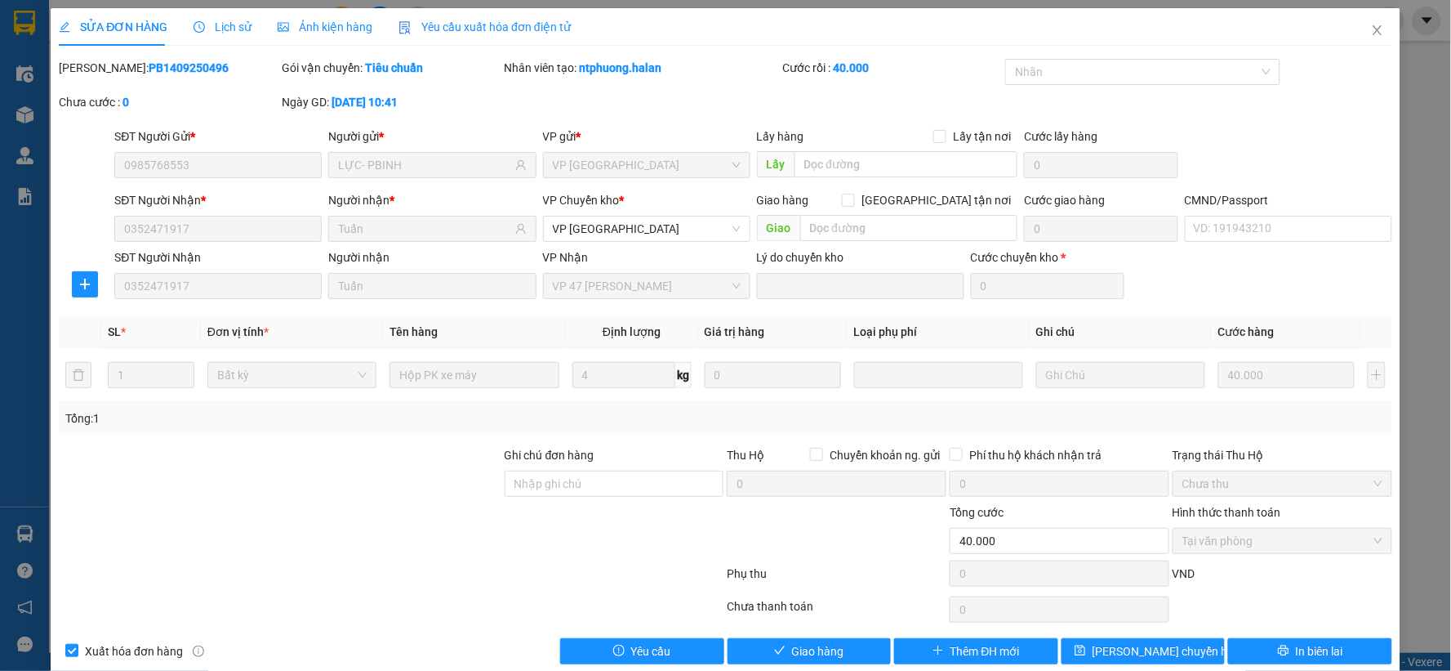
click at [794, 627] on div "Total Paid Fee 40.000 Total UnPaid Fee 0 Cash Collection Total Fee Mã ĐH: PB140…" at bounding box center [726, 361] width 1334 height 605
click at [794, 639] on button "Giao hàng" at bounding box center [810, 651] width 164 height 26
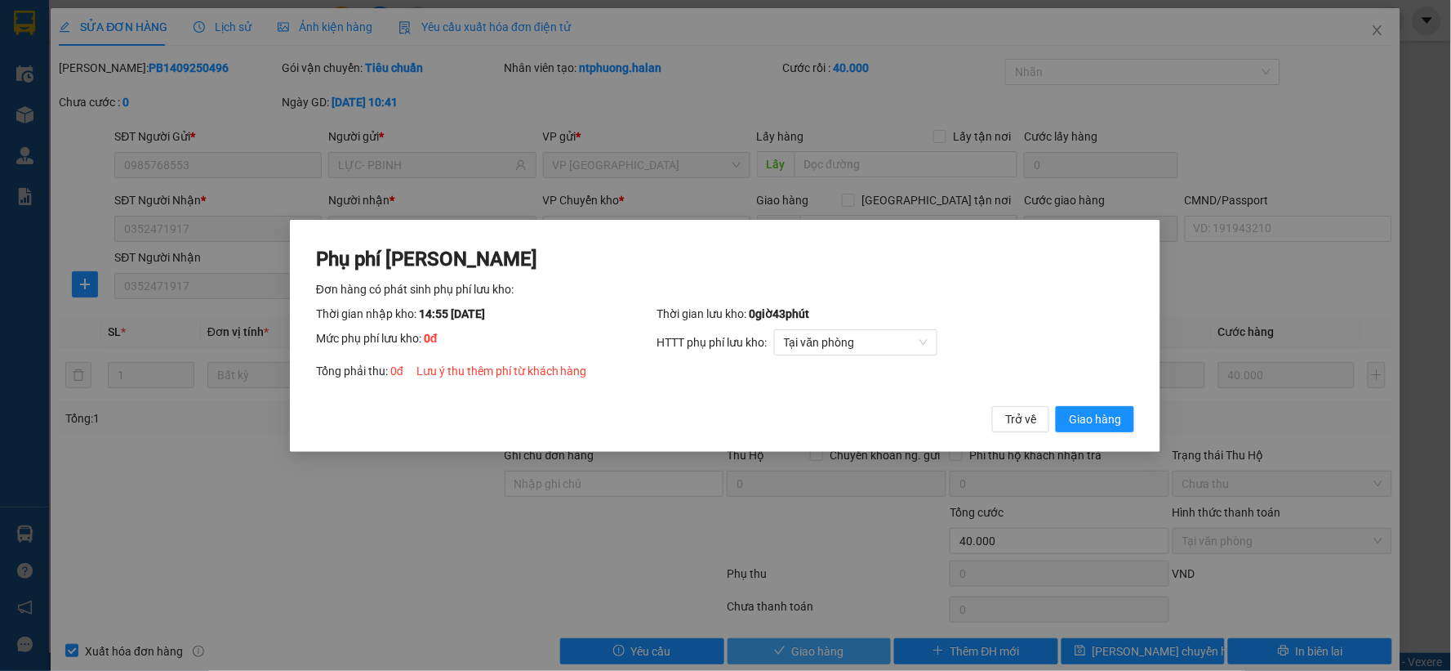
click at [1057, 405] on button "Giao hàng" at bounding box center [1096, 418] width 78 height 26
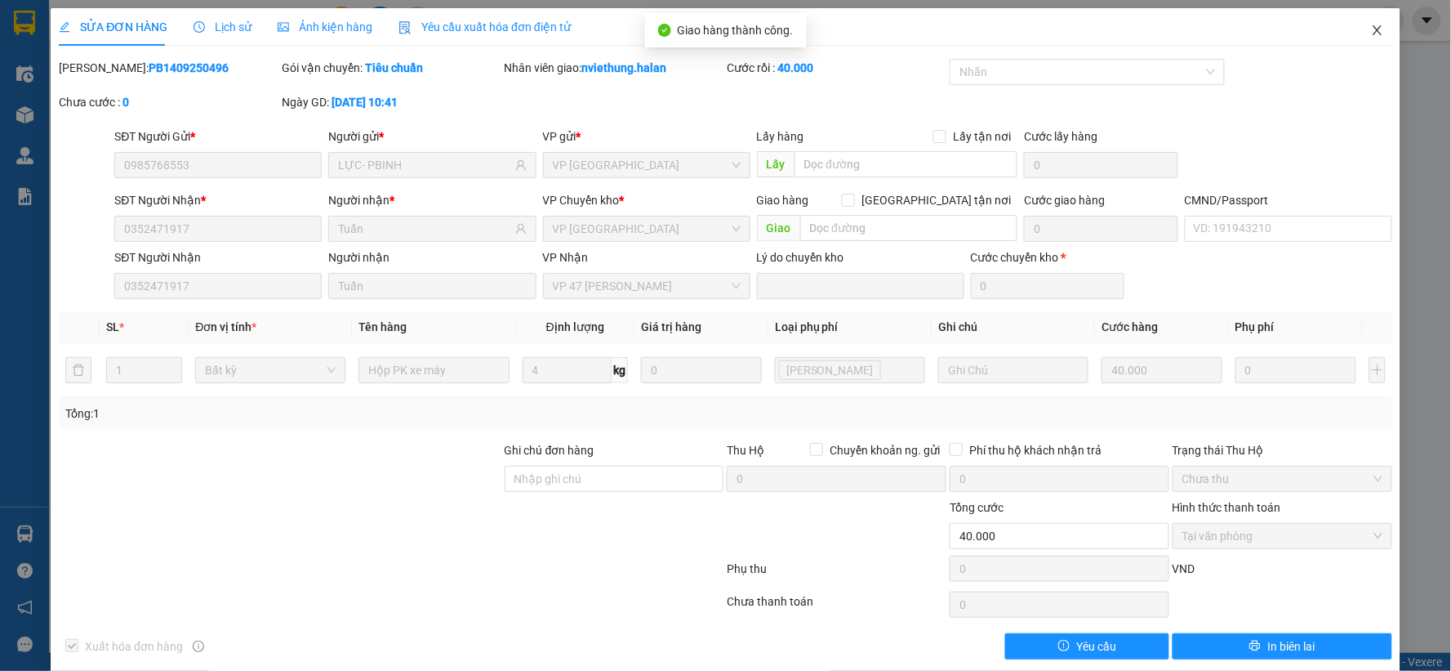
click at [1355, 15] on span "Close" at bounding box center [1378, 31] width 46 height 46
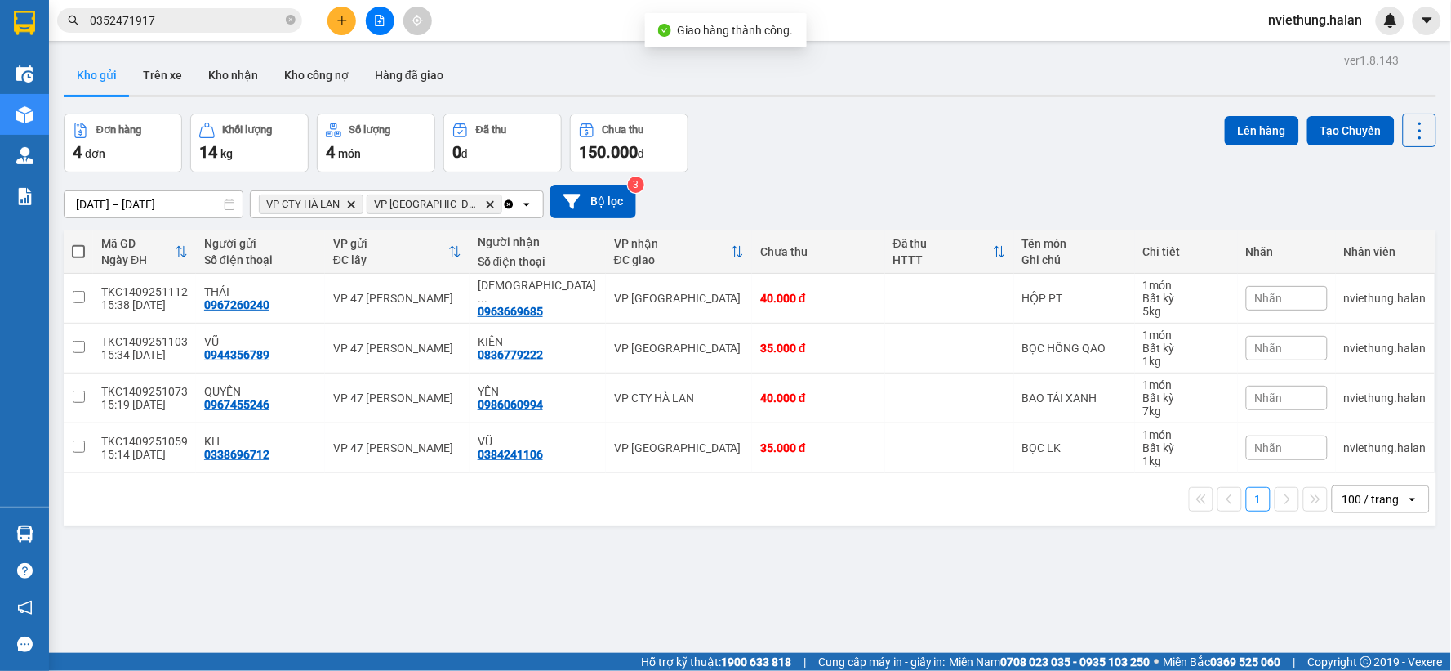
click at [225, 22] on input "0352471917" at bounding box center [186, 20] width 193 height 18
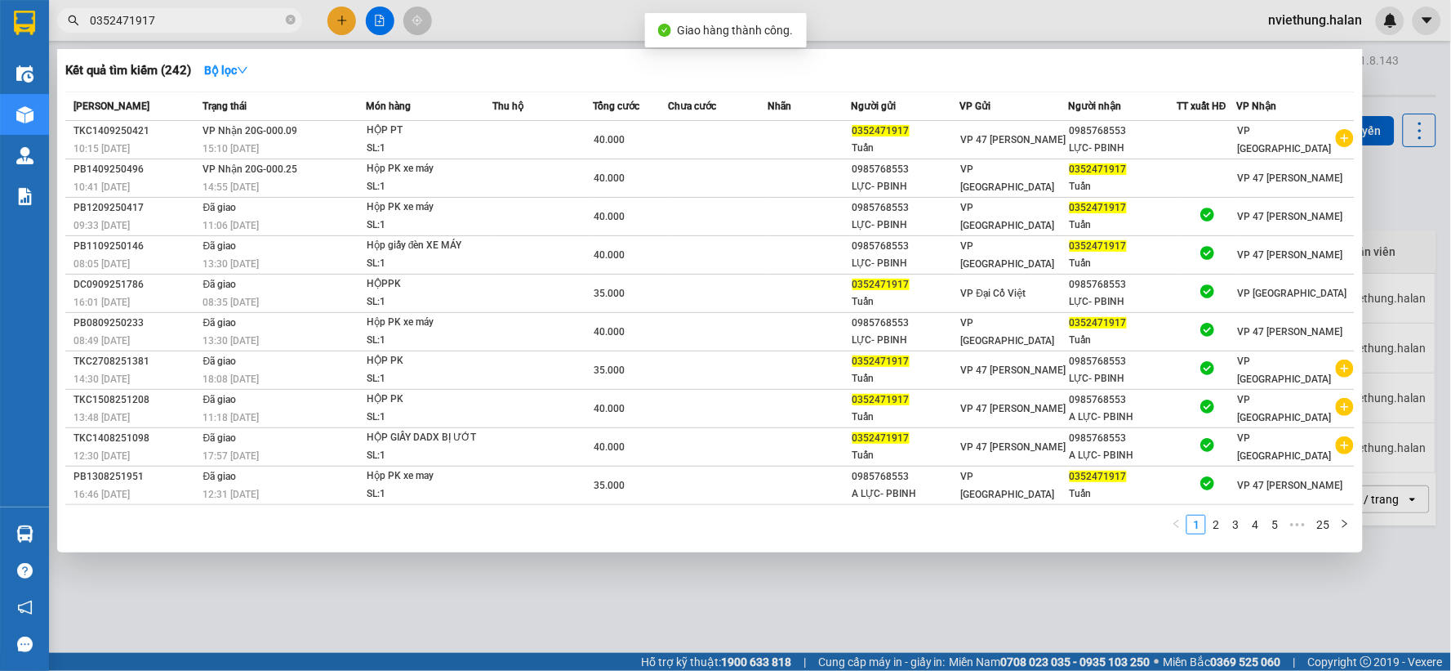
click at [225, 22] on input "0352471917" at bounding box center [186, 20] width 193 height 18
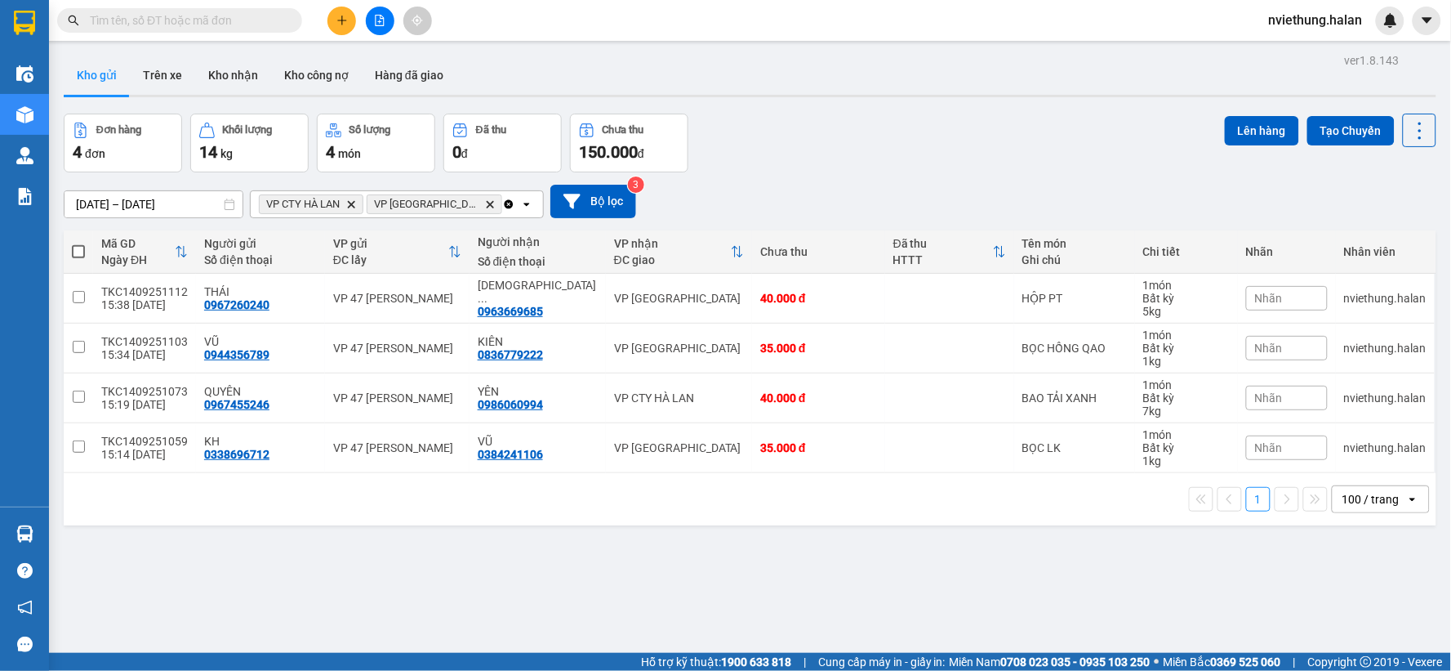
click at [1319, 21] on span "nviethung.halan" at bounding box center [1316, 20] width 120 height 20
click at [1308, 47] on span "Đăng xuất" at bounding box center [1325, 51] width 86 height 18
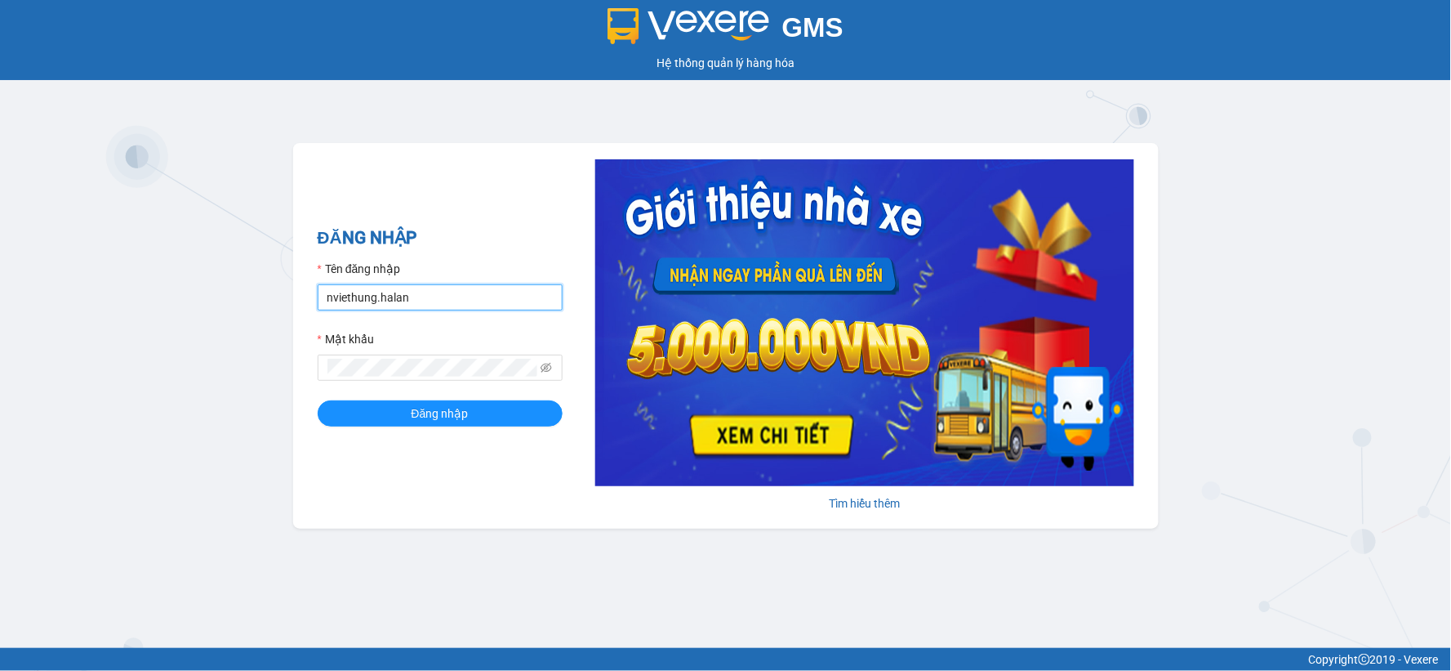
click at [442, 297] on input "nviethung.halan" at bounding box center [440, 297] width 245 height 26
type input "ptlam.halan"
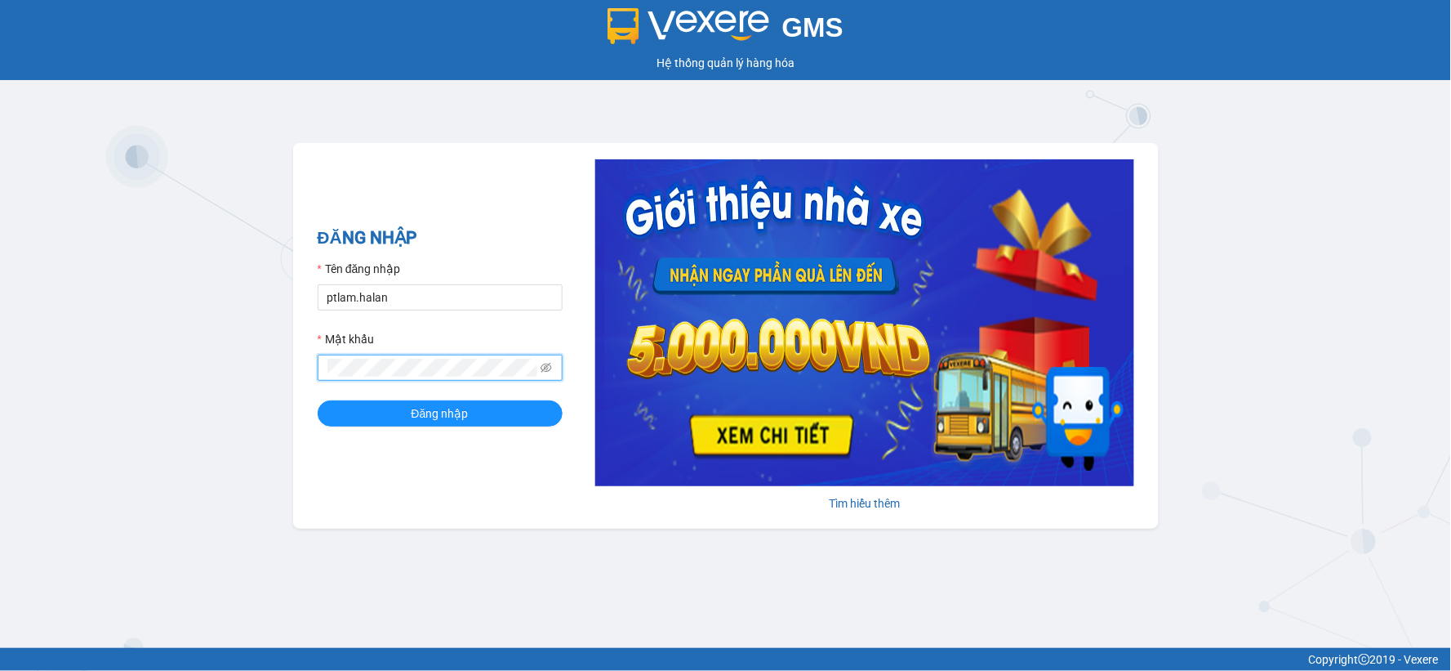
click at [318, 400] on button "Đăng nhập" at bounding box center [440, 413] width 245 height 26
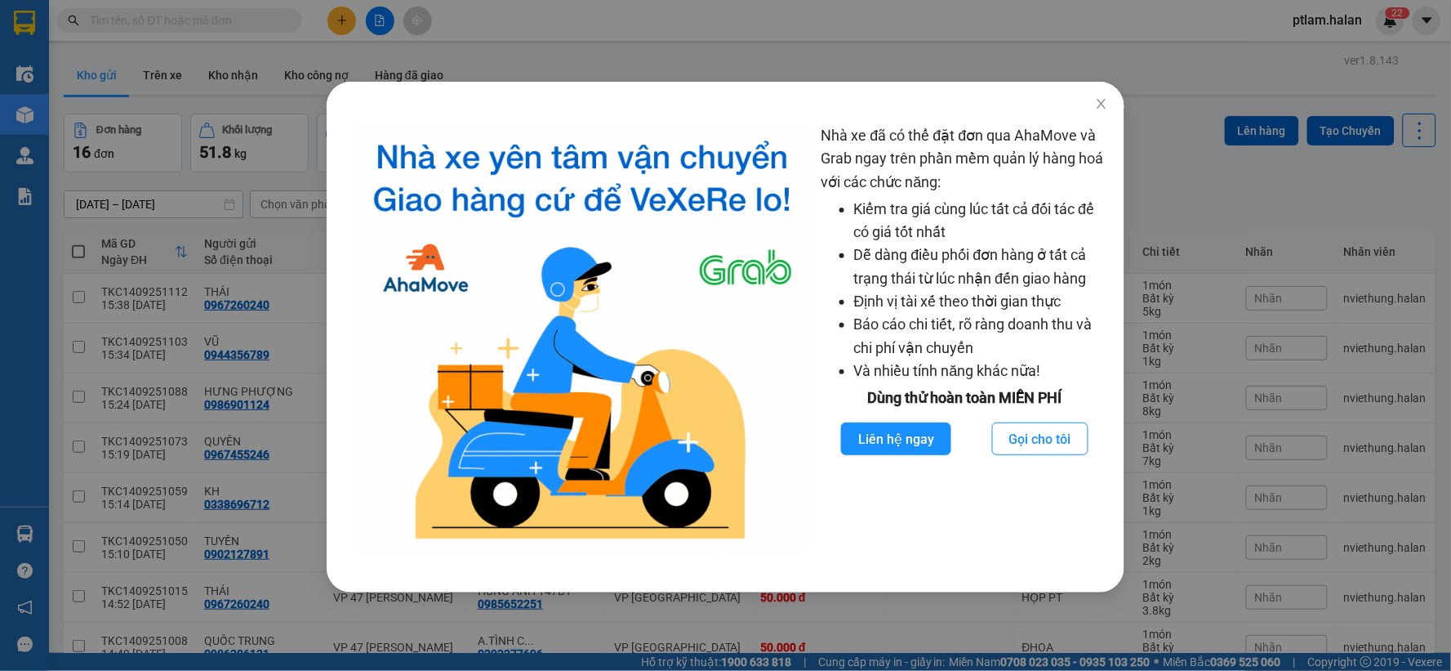
click at [1246, 86] on div "Nhà xe đã có thể đặt đơn qua AhaMove và Grab ngay trên phần mềm quản lý hàng ho…" at bounding box center [725, 335] width 1451 height 671
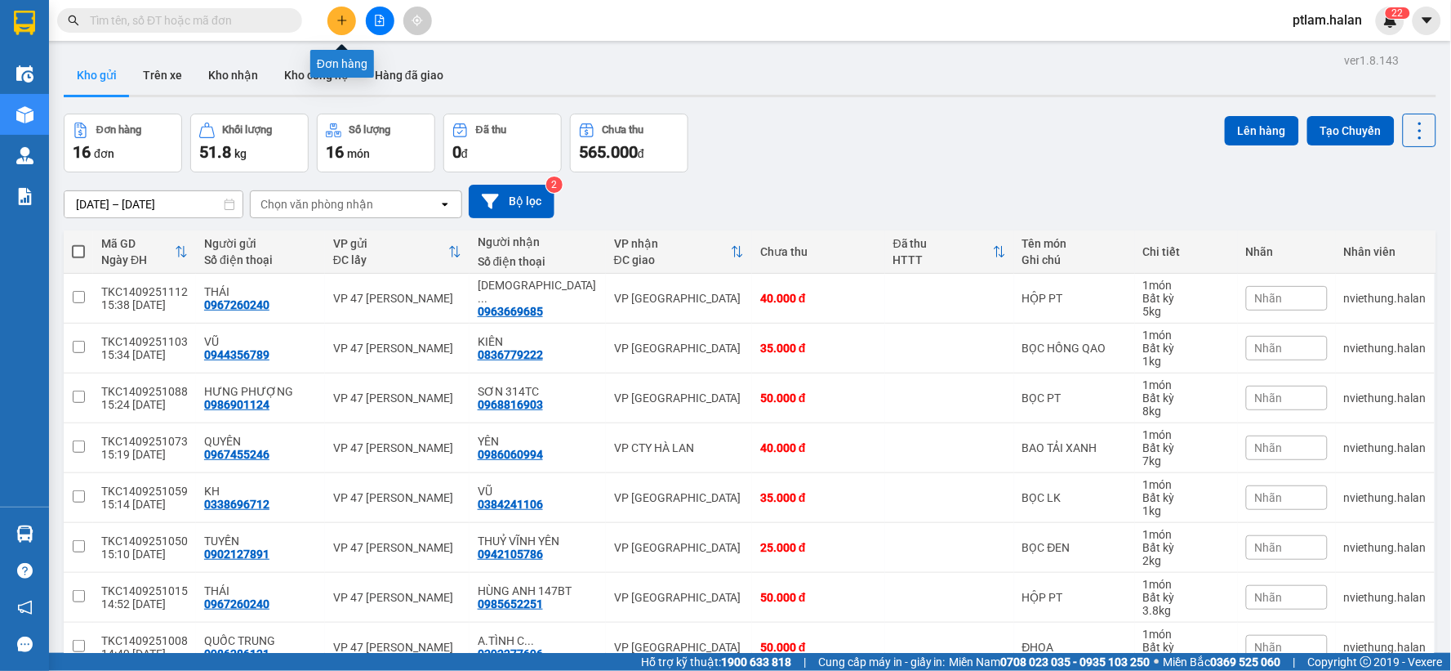
click at [354, 21] on button at bounding box center [342, 21] width 29 height 29
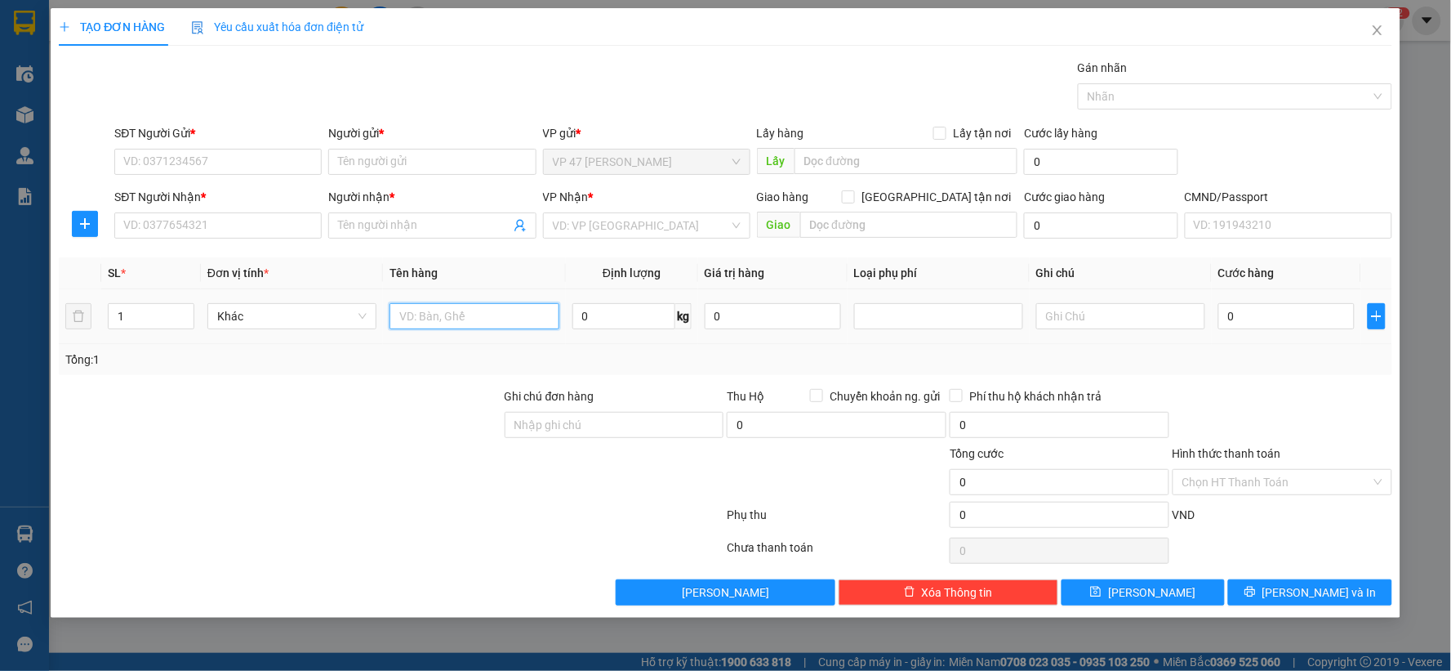
click at [506, 325] on input "text" at bounding box center [474, 316] width 169 height 26
type input "túi kẻ ship"
click at [274, 149] on input "SĐT Người Gửi *" at bounding box center [217, 162] width 207 height 26
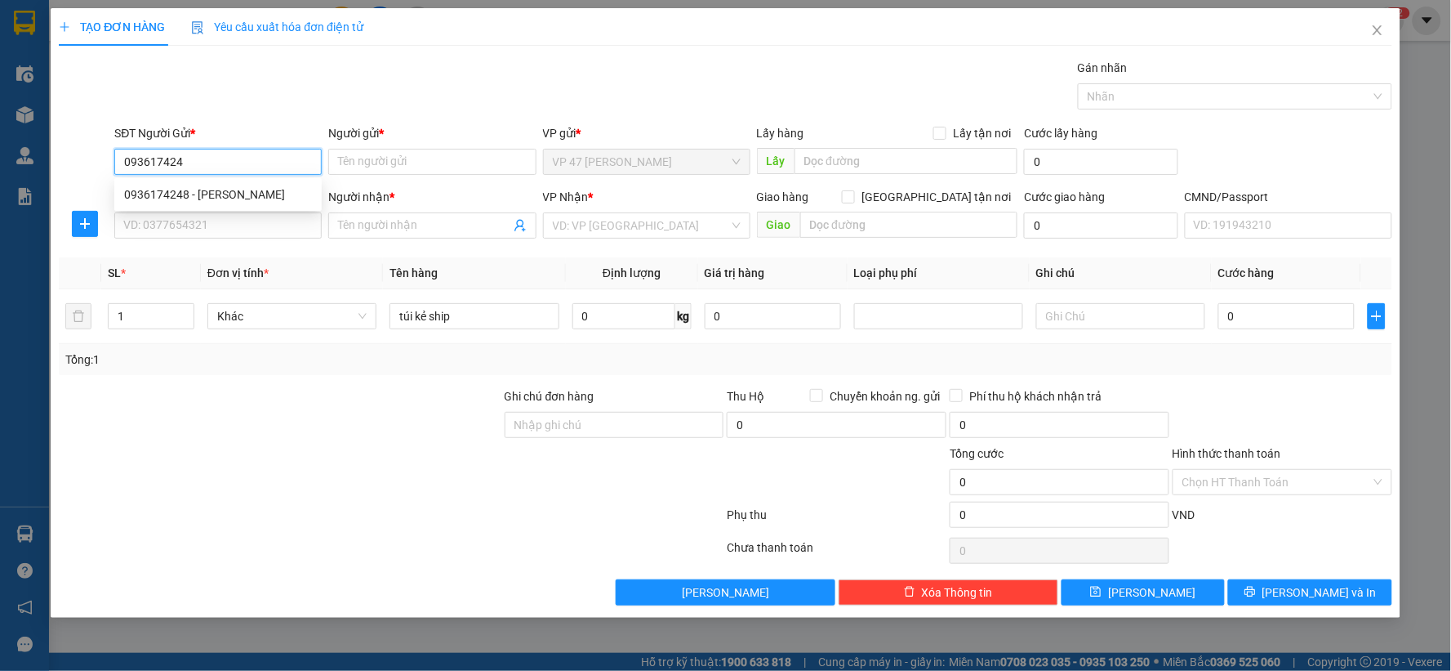
type input "0936174248"
click at [215, 201] on div "0936174248 - HẢI" at bounding box center [218, 194] width 188 height 18
type input "HẢI"
type input "0936174248"
click at [251, 229] on input "SĐT Người Nhận *" at bounding box center [217, 225] width 207 height 26
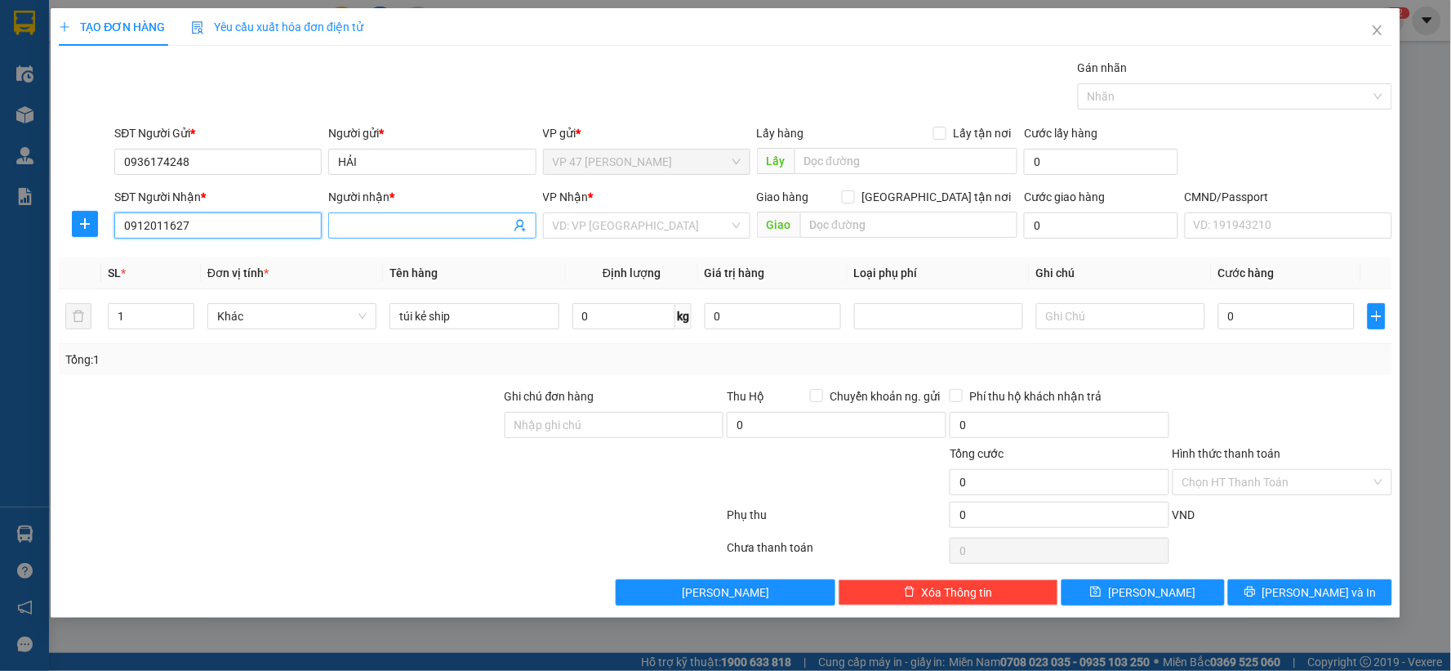
type input "0912011627"
click at [405, 218] on input "Người nhận *" at bounding box center [424, 225] width 172 height 18
click at [426, 226] on input "Người nhận *" at bounding box center [424, 225] width 172 height 18
type input "d"
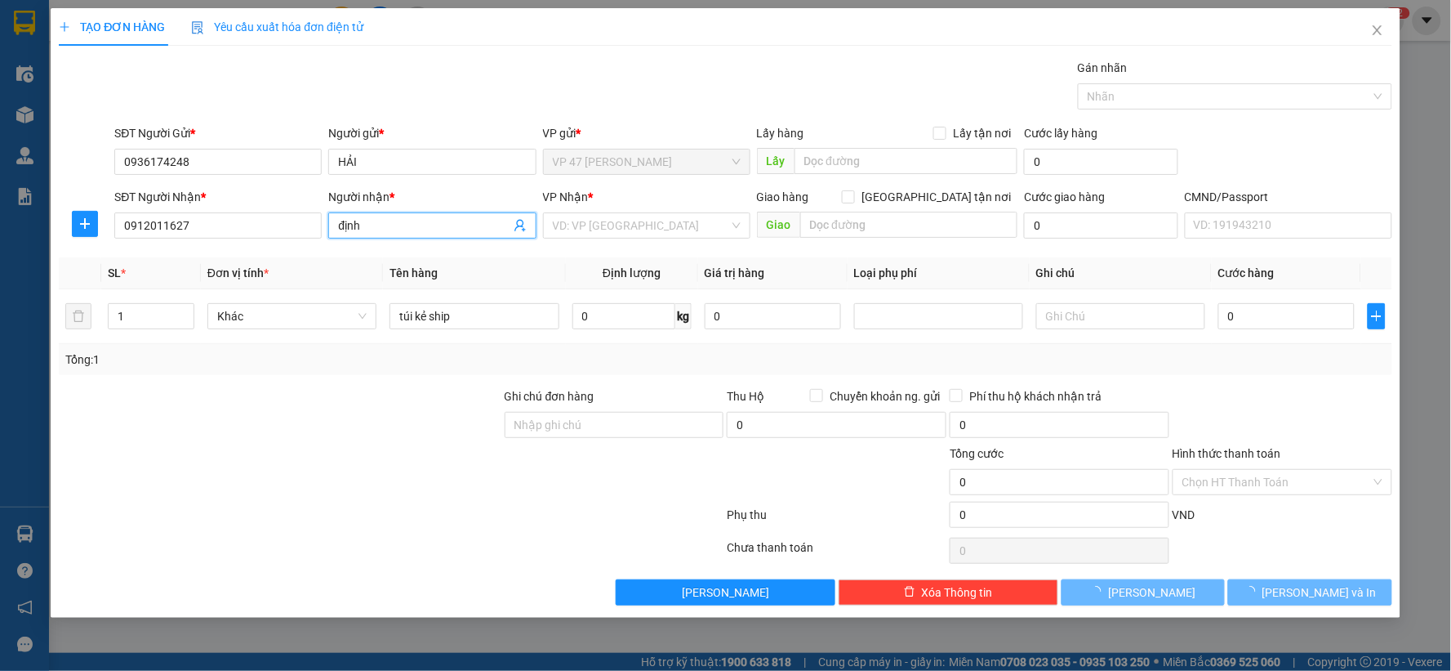
drag, startPoint x: 426, startPoint y: 226, endPoint x: 288, endPoint y: 203, distance: 140.1
click at [288, 203] on div "SĐT Người Nhận * 0912011627 Người nhận * định định VP Nhận * VD: VP Sài Gòn Gia…" at bounding box center [753, 216] width 1284 height 57
type input "D"
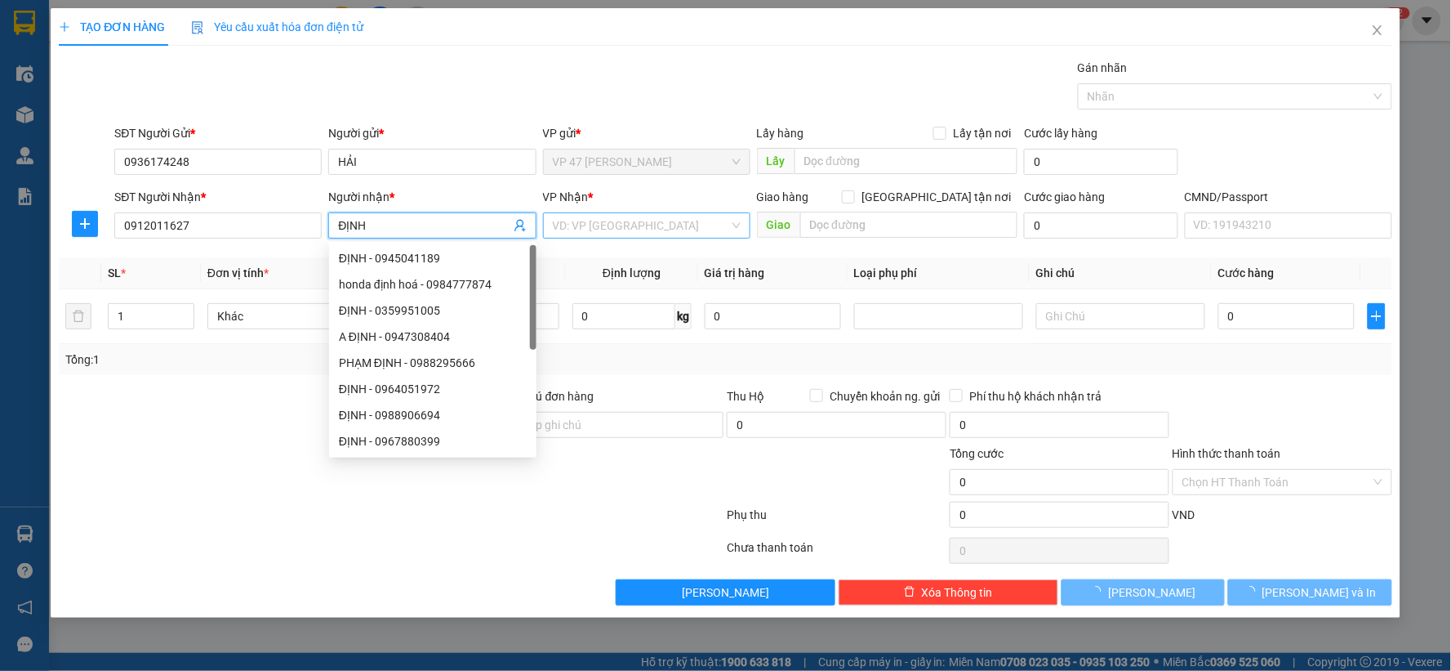
type input "ĐỊNH"
click at [583, 234] on input "search" at bounding box center [641, 225] width 176 height 25
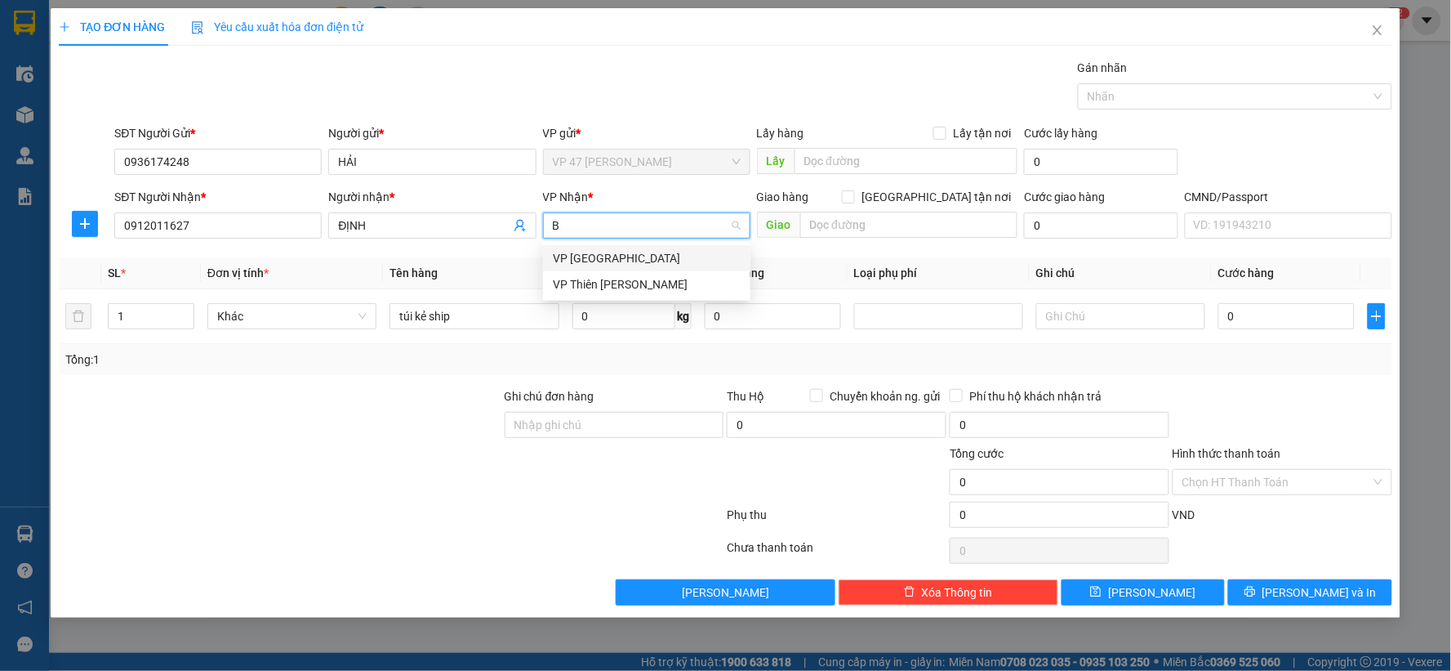
type input "BX"
drag, startPoint x: 609, startPoint y: 260, endPoint x: 614, endPoint y: 344, distance: 84.3
click at [609, 263] on div "VP Bến xe" at bounding box center [647, 258] width 188 height 18
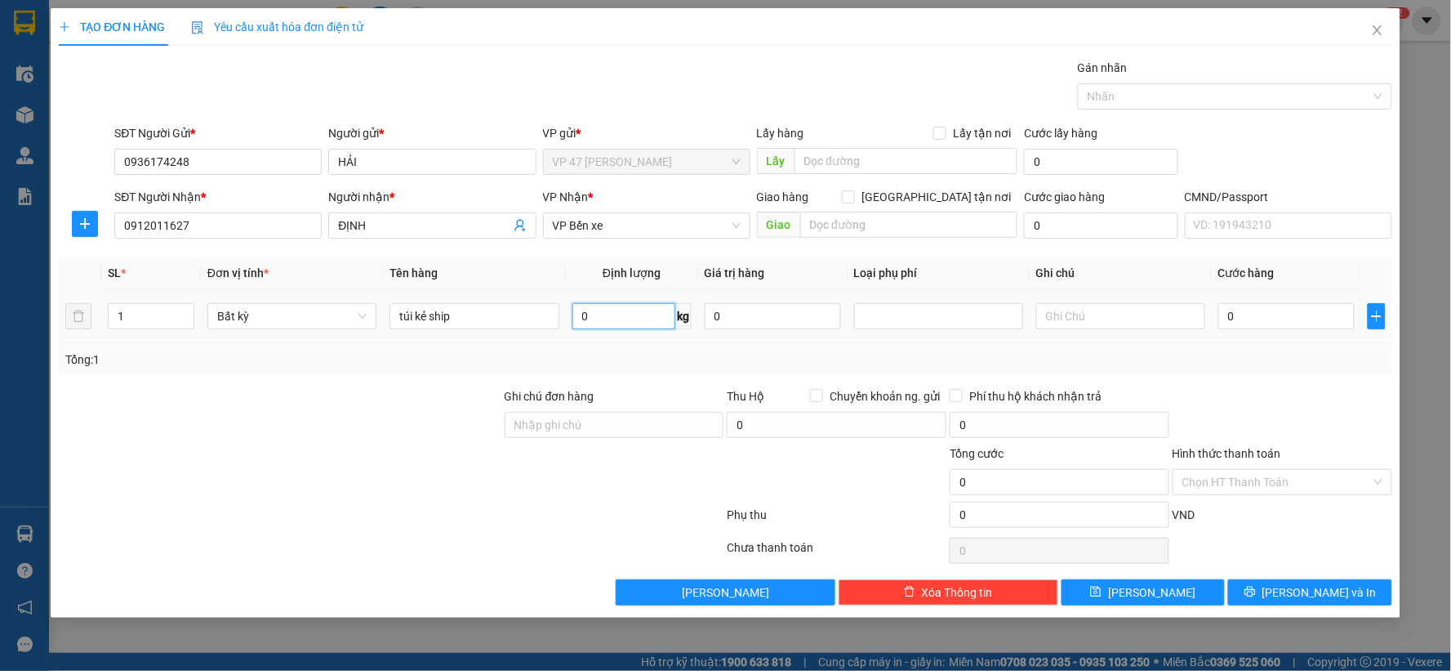
click at [634, 321] on input "0" at bounding box center [624, 316] width 103 height 26
type input "2"
type input "35.000"
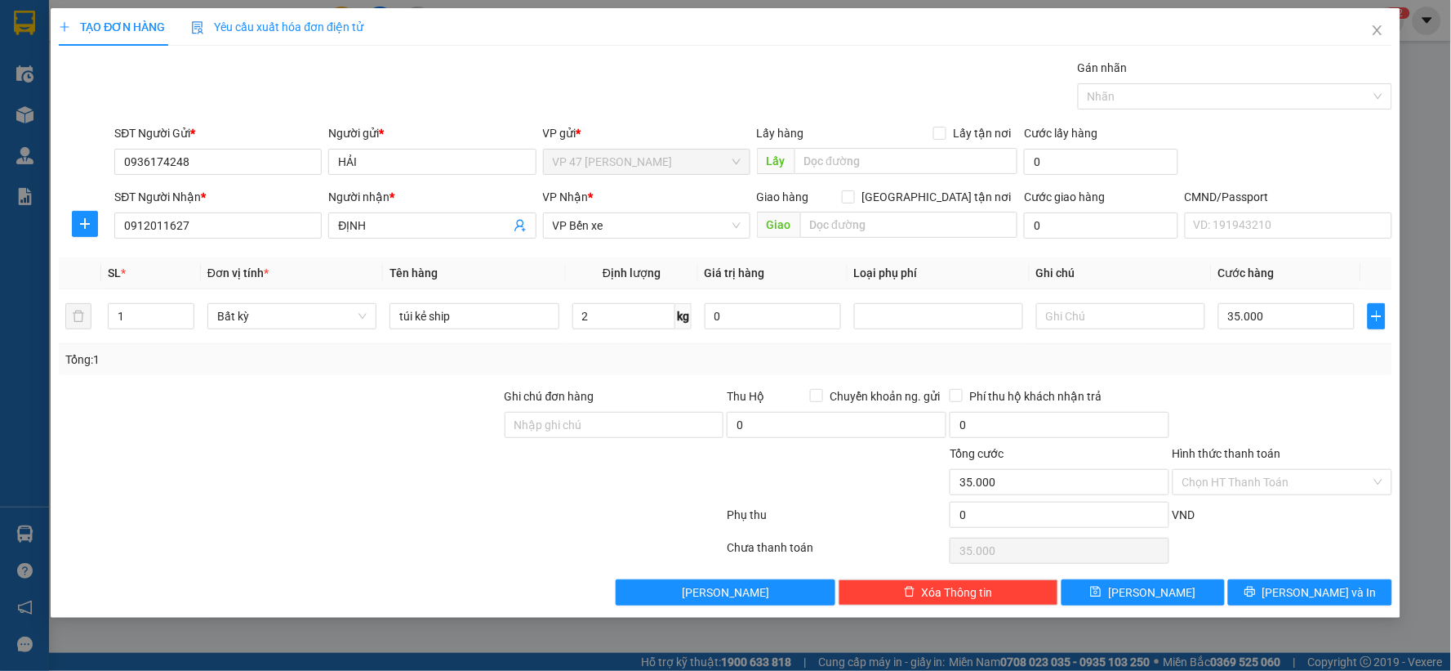
click at [1287, 394] on div at bounding box center [1282, 415] width 223 height 57
click at [1295, 600] on button "[PERSON_NAME] và In" at bounding box center [1310, 592] width 164 height 26
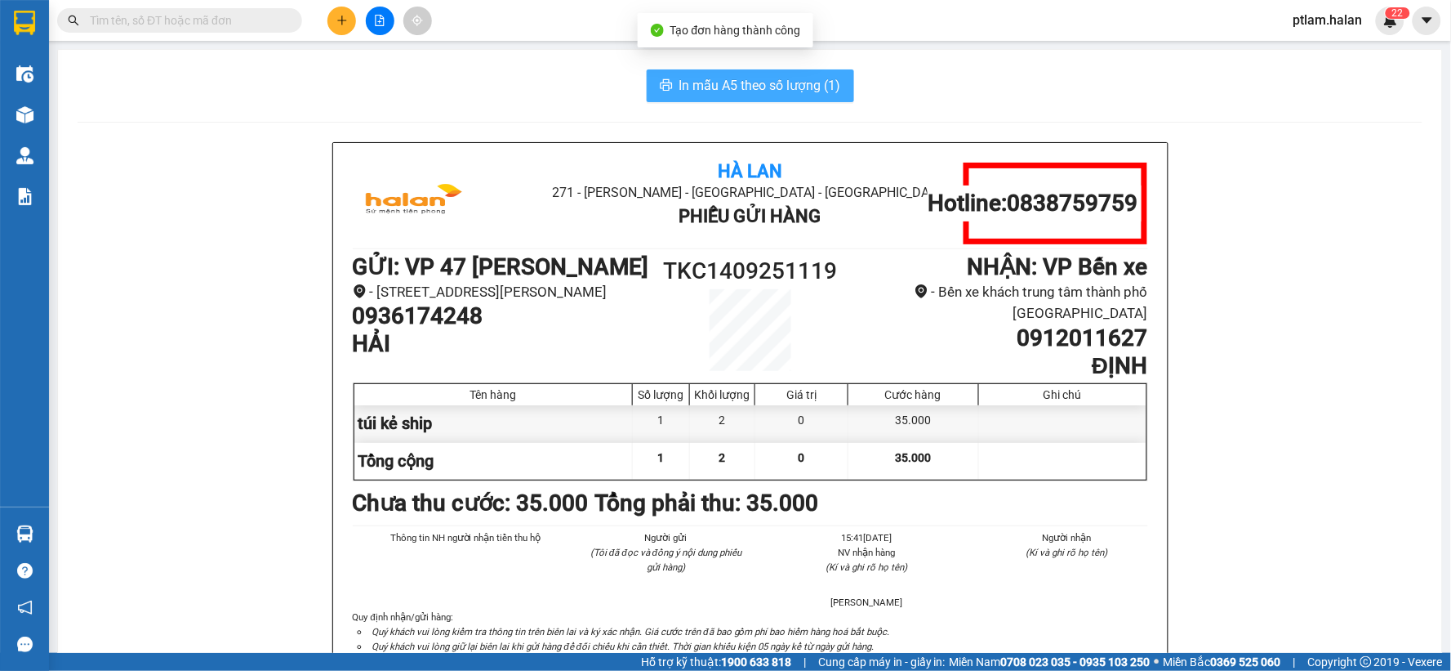
click at [742, 69] on button "In mẫu A5 theo số lượng (1)" at bounding box center [750, 85] width 207 height 33
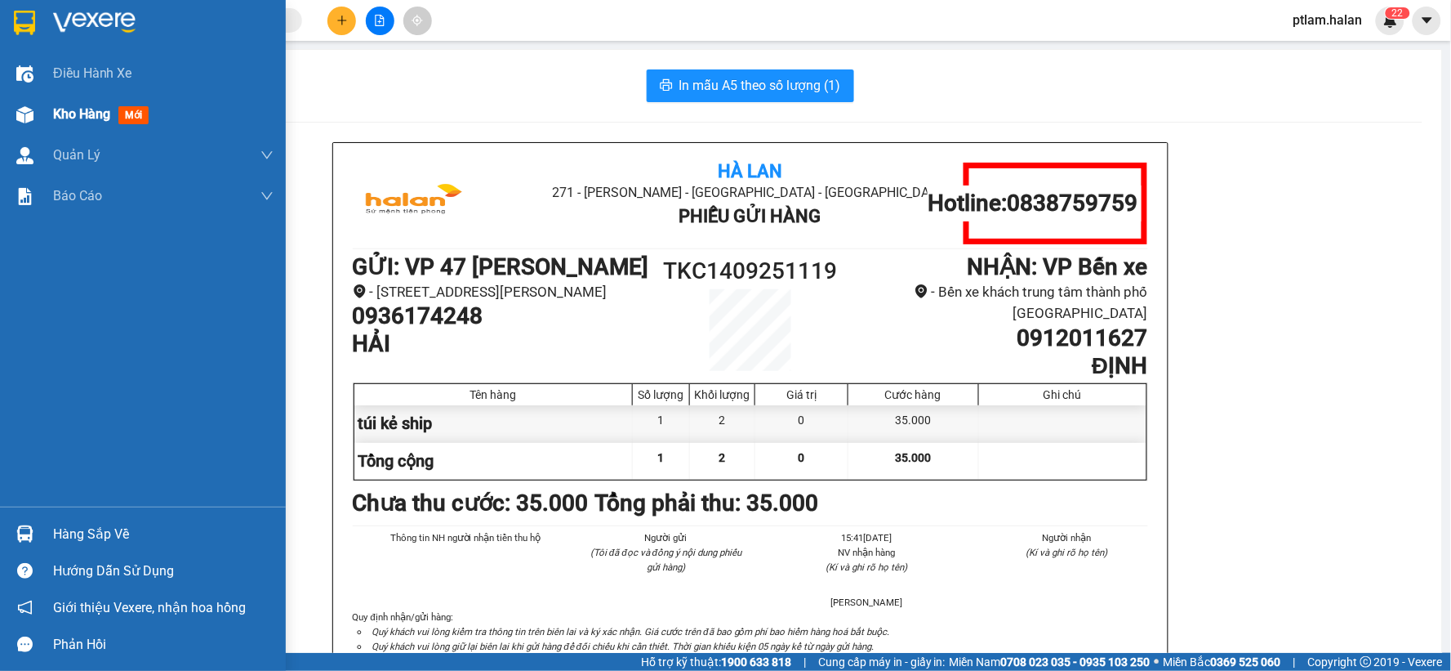
click at [59, 116] on span "Kho hàng" at bounding box center [81, 114] width 57 height 16
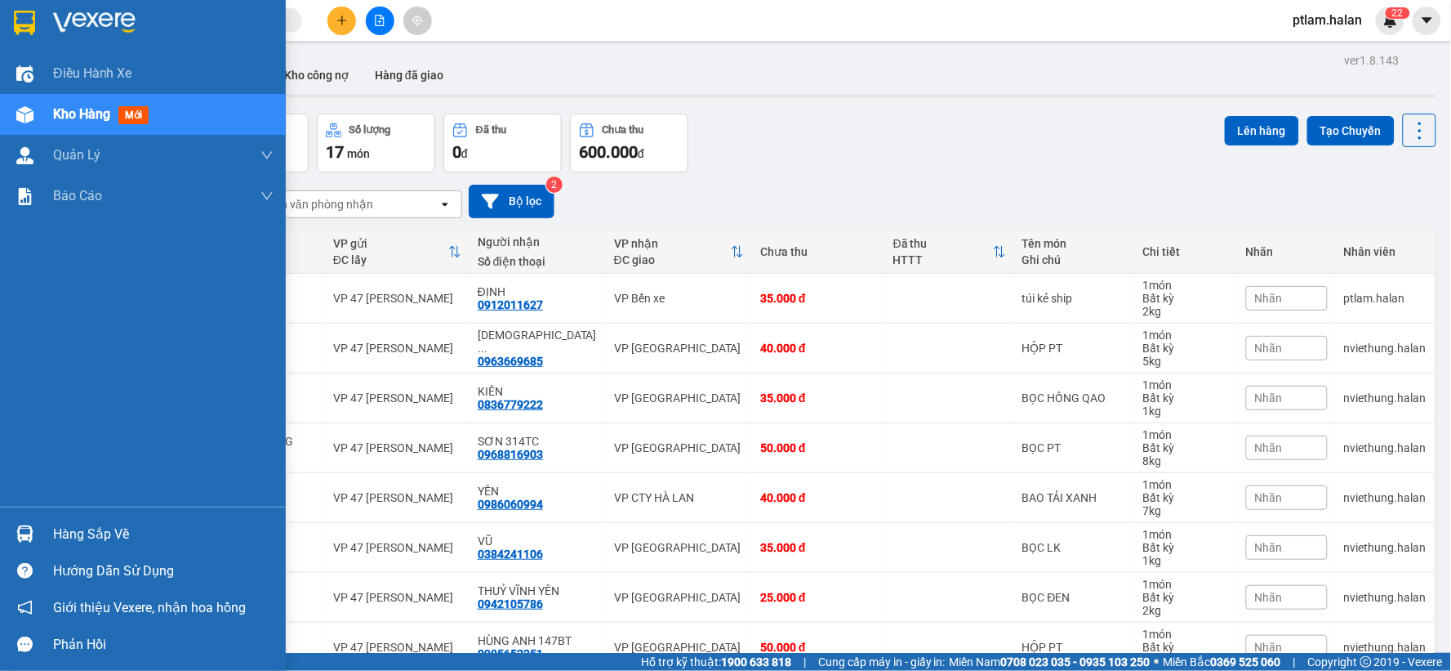
click at [78, 525] on div "Hàng sắp về" at bounding box center [163, 534] width 221 height 25
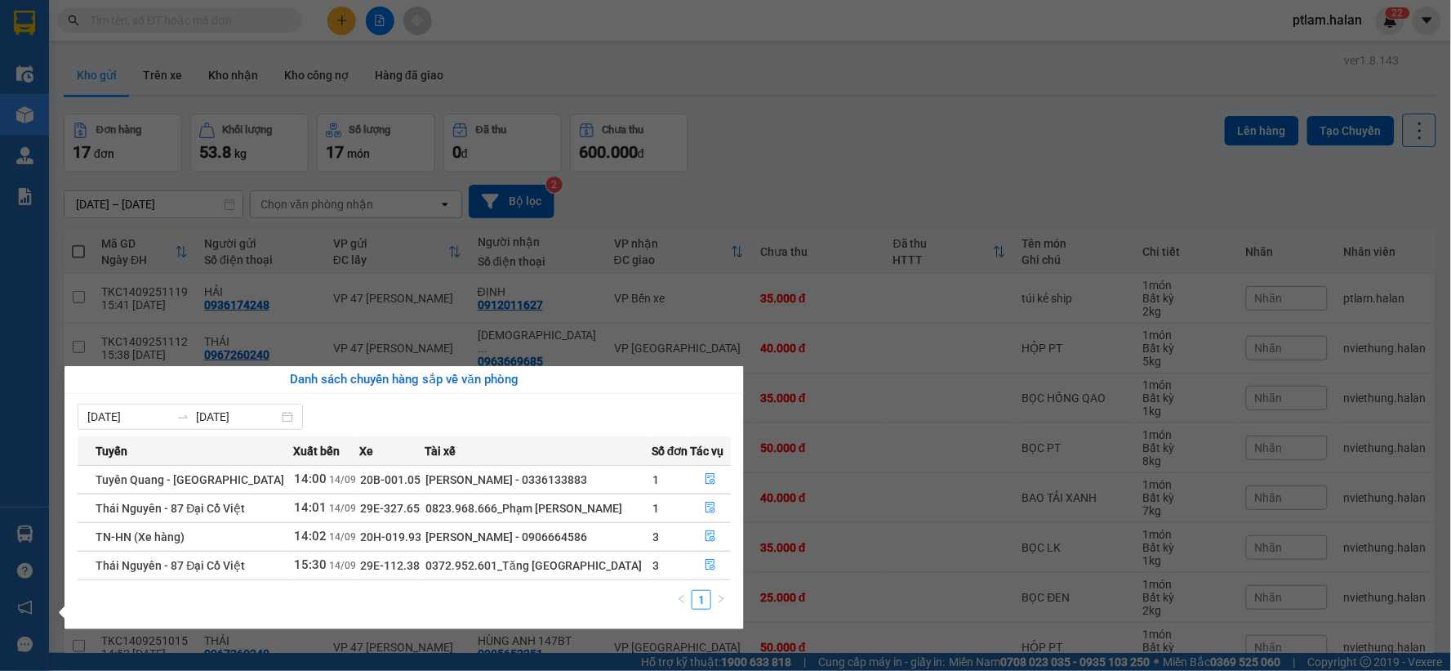
click at [475, 265] on section "Kết quả tìm kiếm ( 0 ) Bộ lọc No Data ptlam.halan 2 2 Điều hành xe Kho hàng mới…" at bounding box center [725, 335] width 1451 height 671
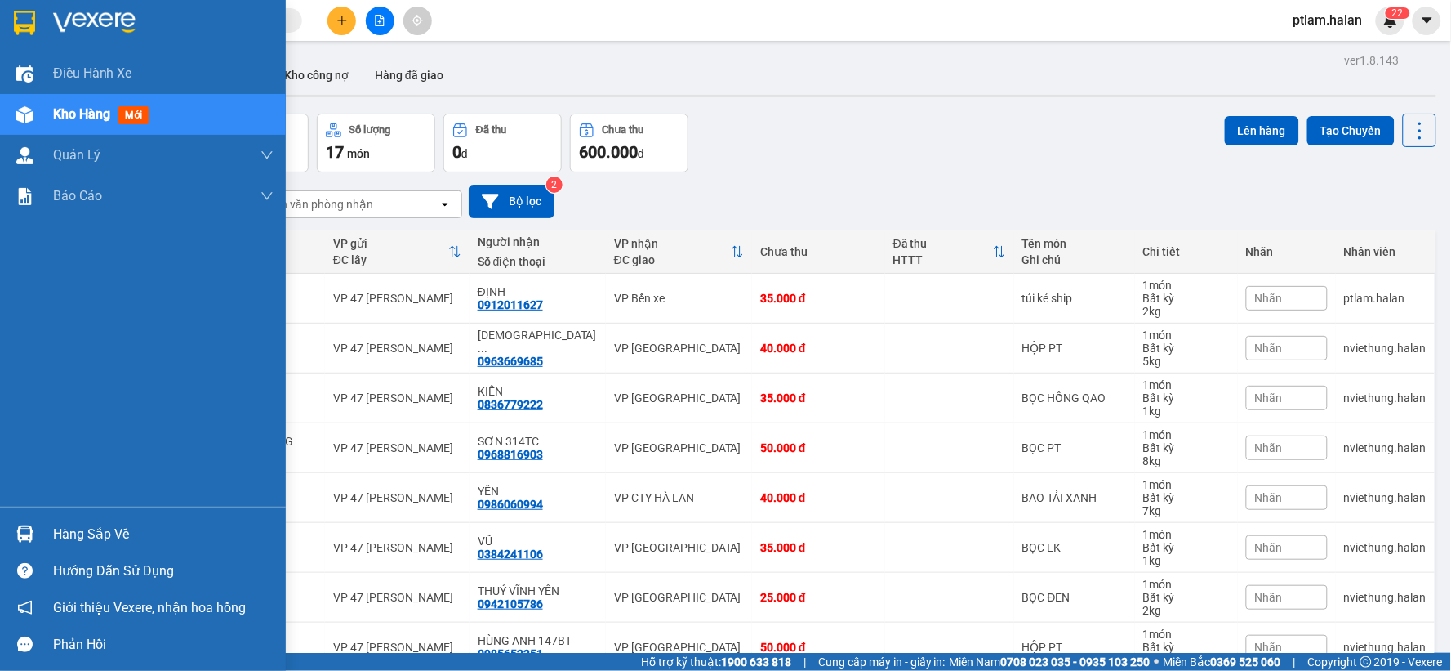
click at [82, 118] on span "Kho hàng" at bounding box center [81, 114] width 57 height 16
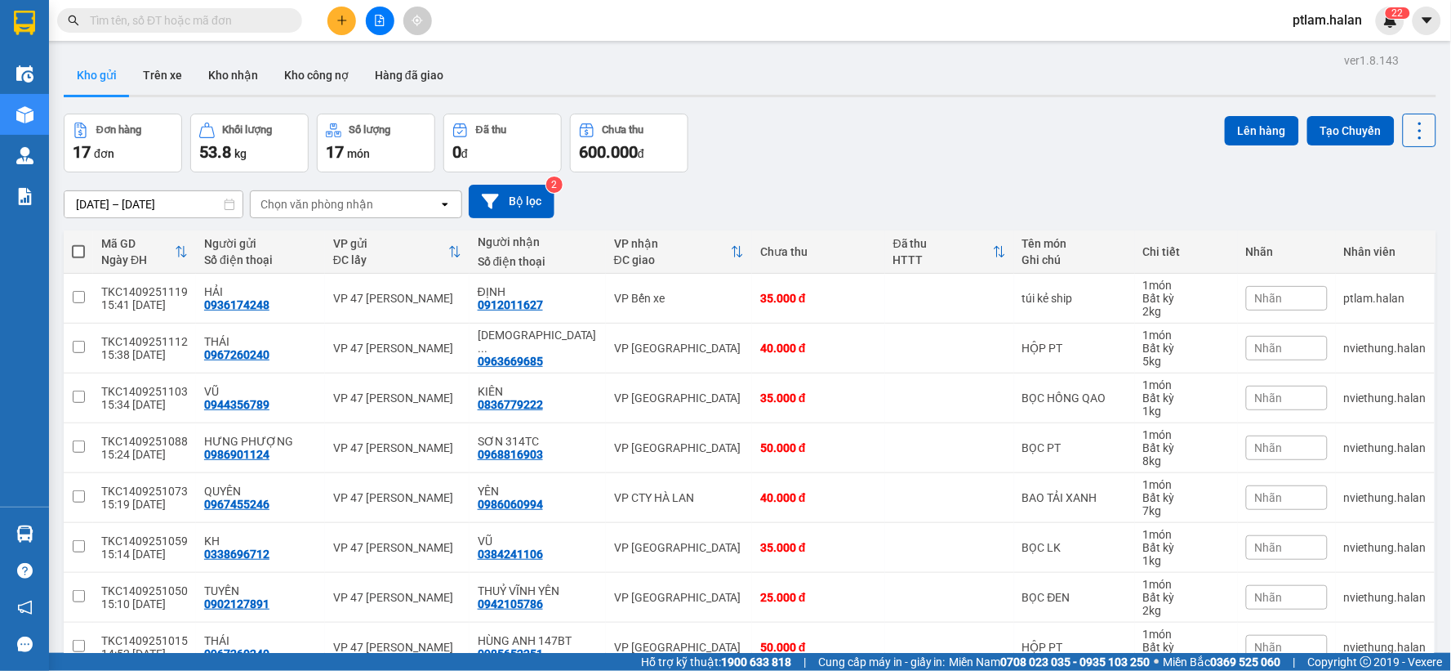
click at [1409, 128] on icon at bounding box center [1420, 130] width 23 height 23
click at [1373, 241] on span "Làm mới" at bounding box center [1383, 233] width 45 height 16
click at [33, 128] on div "Kho hàng mới" at bounding box center [24, 114] width 49 height 41
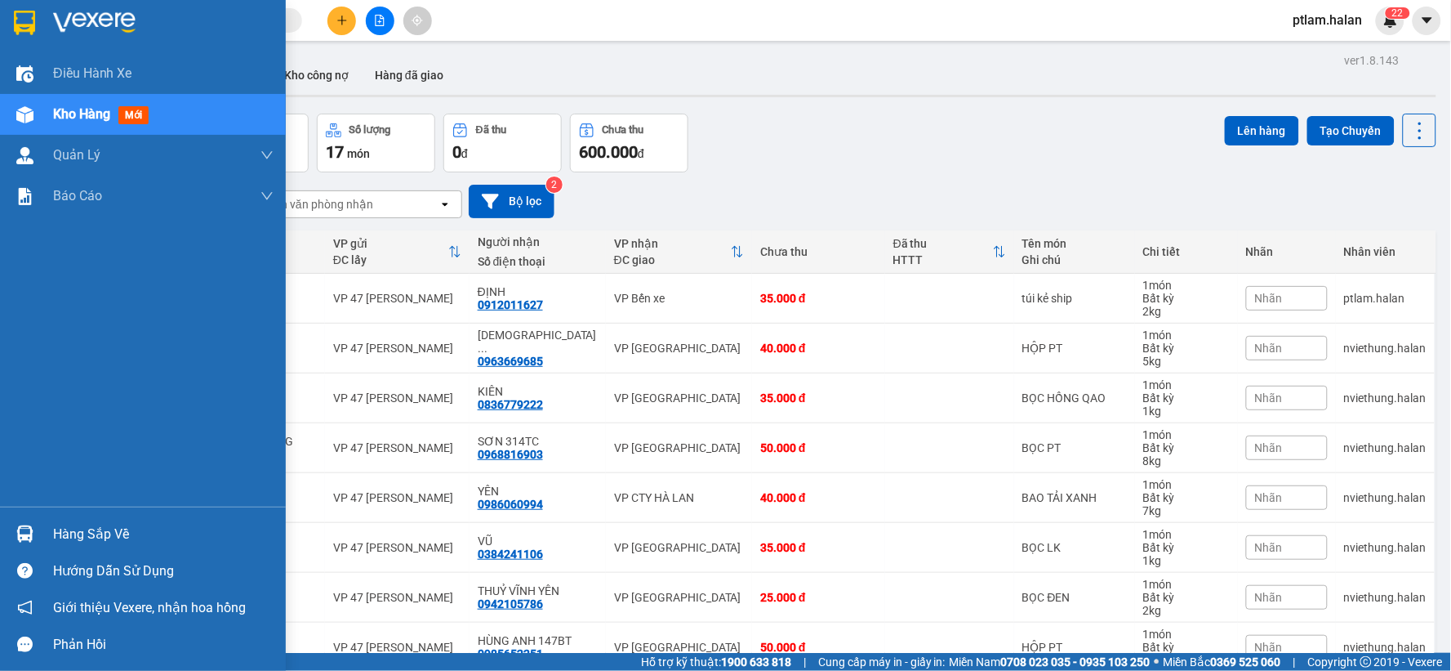
click at [132, 537] on div "Hàng sắp về" at bounding box center [163, 534] width 221 height 25
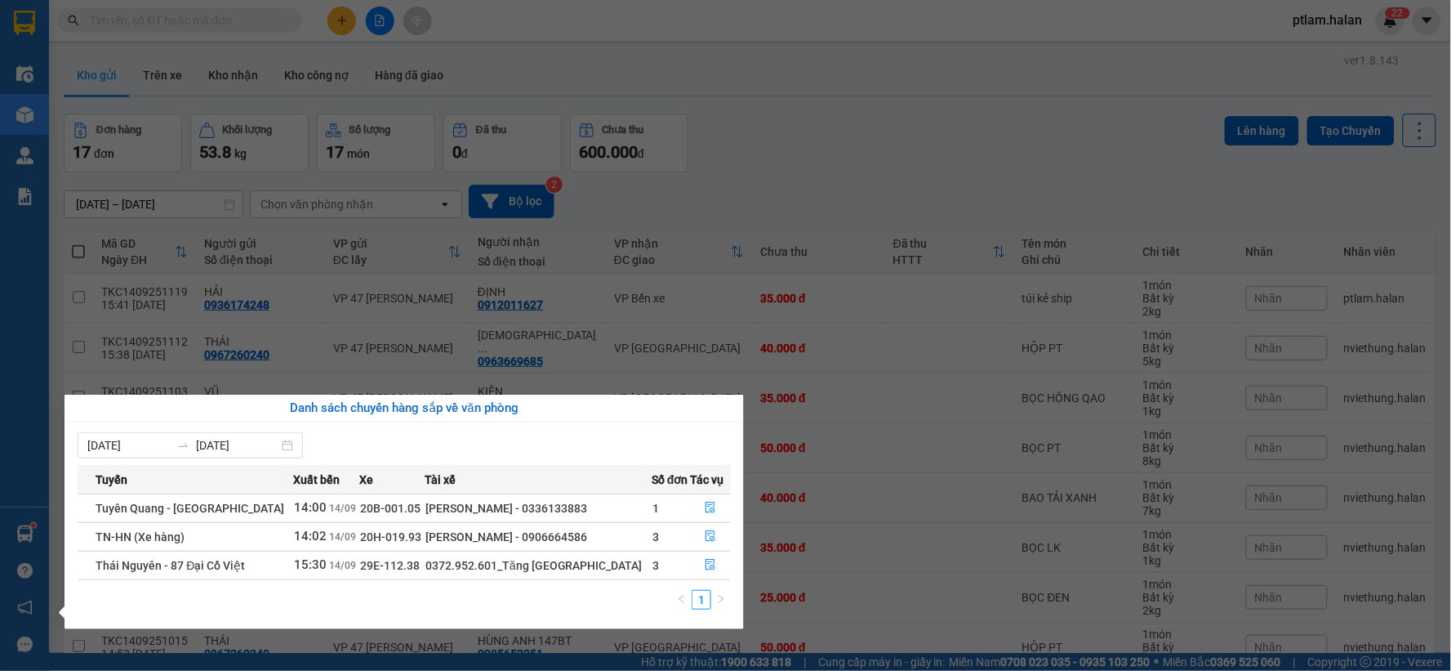
click at [903, 268] on section "Kết quả tìm kiếm ( 0 ) Bộ lọc No Data ptlam.halan 2 2 Điều hành xe Kho hàng mới…" at bounding box center [725, 335] width 1451 height 671
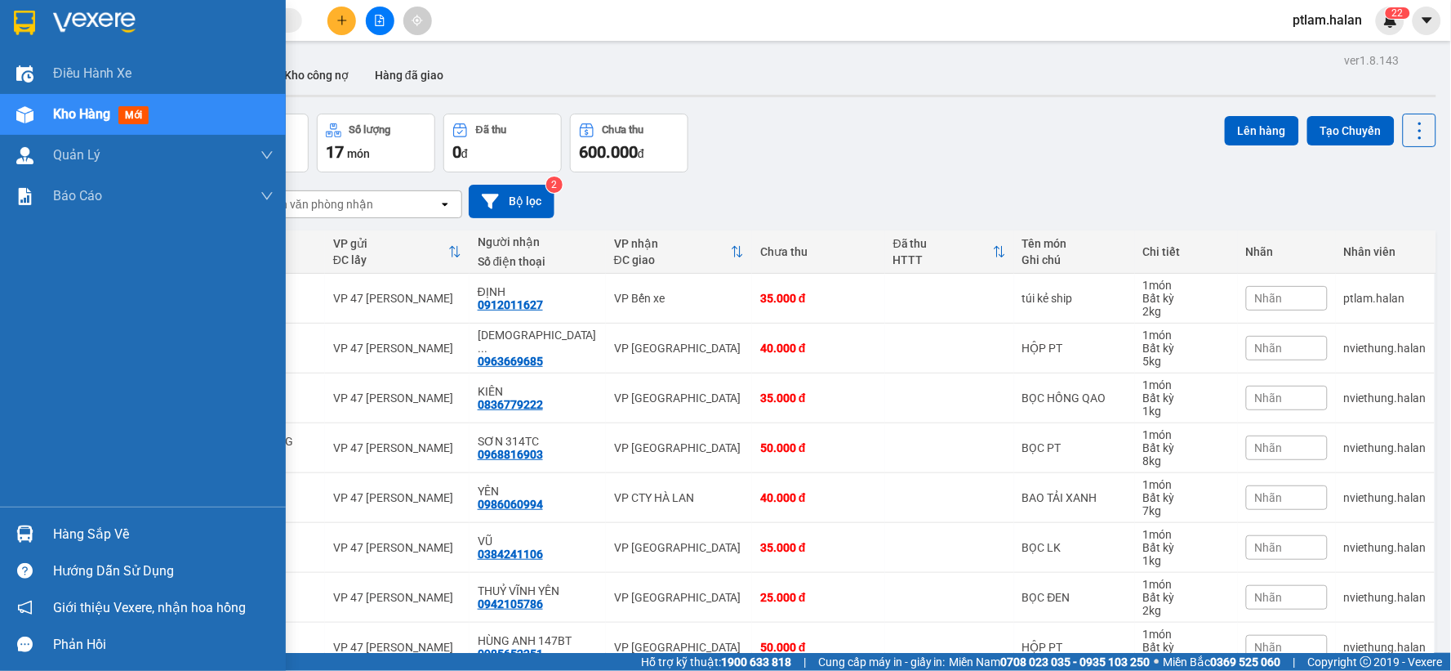
click at [110, 536] on div "Hàng sắp về" at bounding box center [163, 534] width 221 height 25
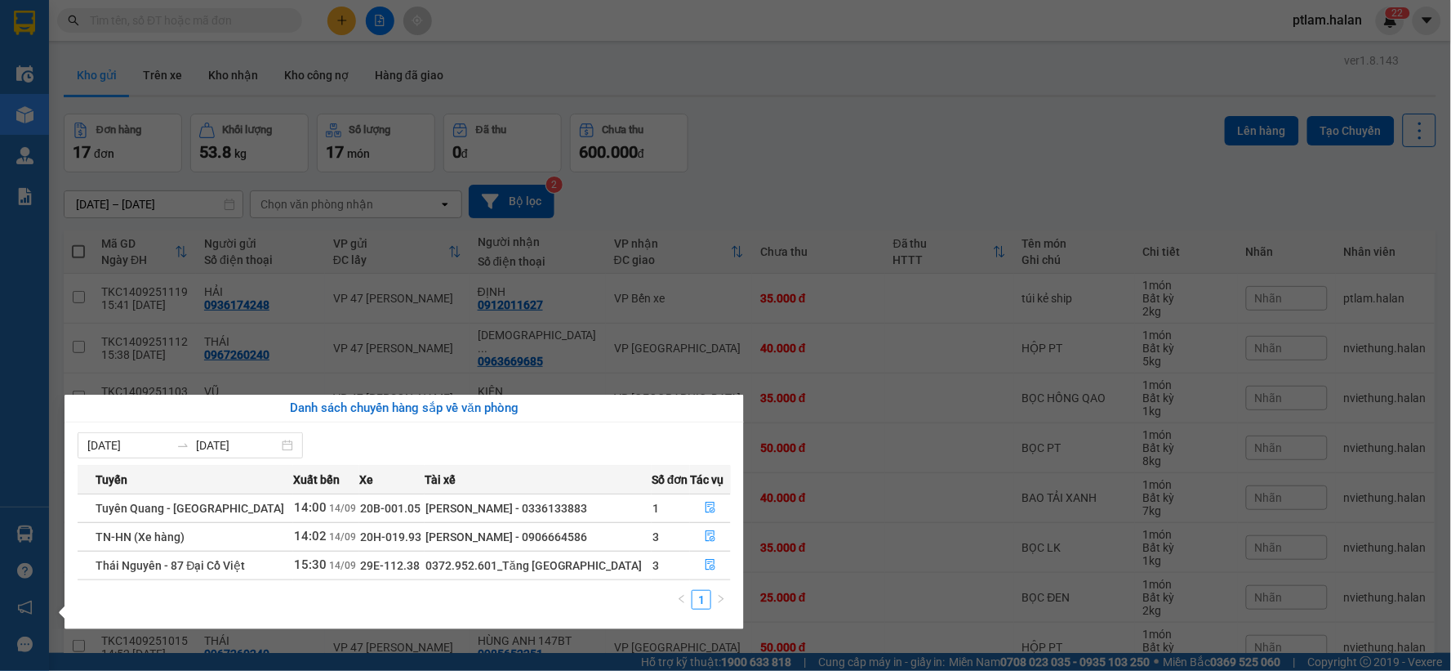
click at [952, 218] on section "Kết quả tìm kiếm ( 0 ) Bộ lọc No Data ptlam.halan 2 2 Điều hành xe Kho hàng mới…" at bounding box center [725, 335] width 1451 height 671
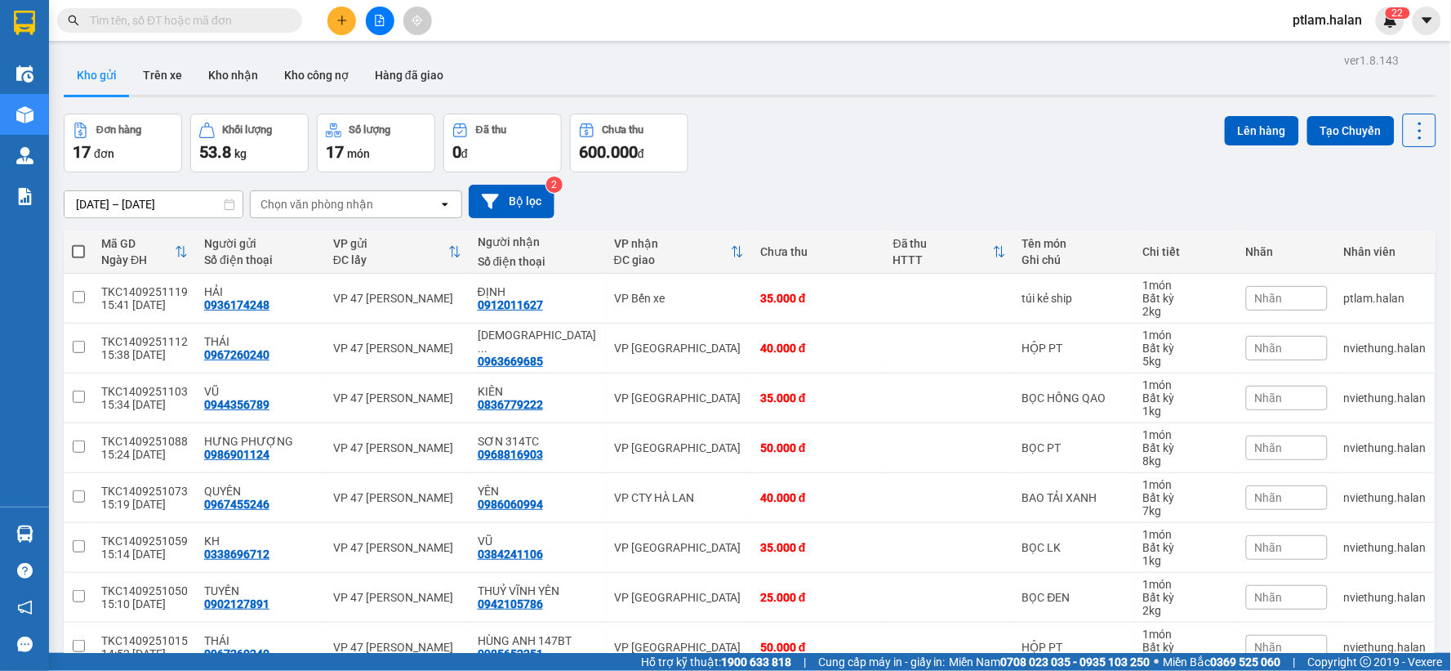
click at [341, 13] on button at bounding box center [342, 21] width 29 height 29
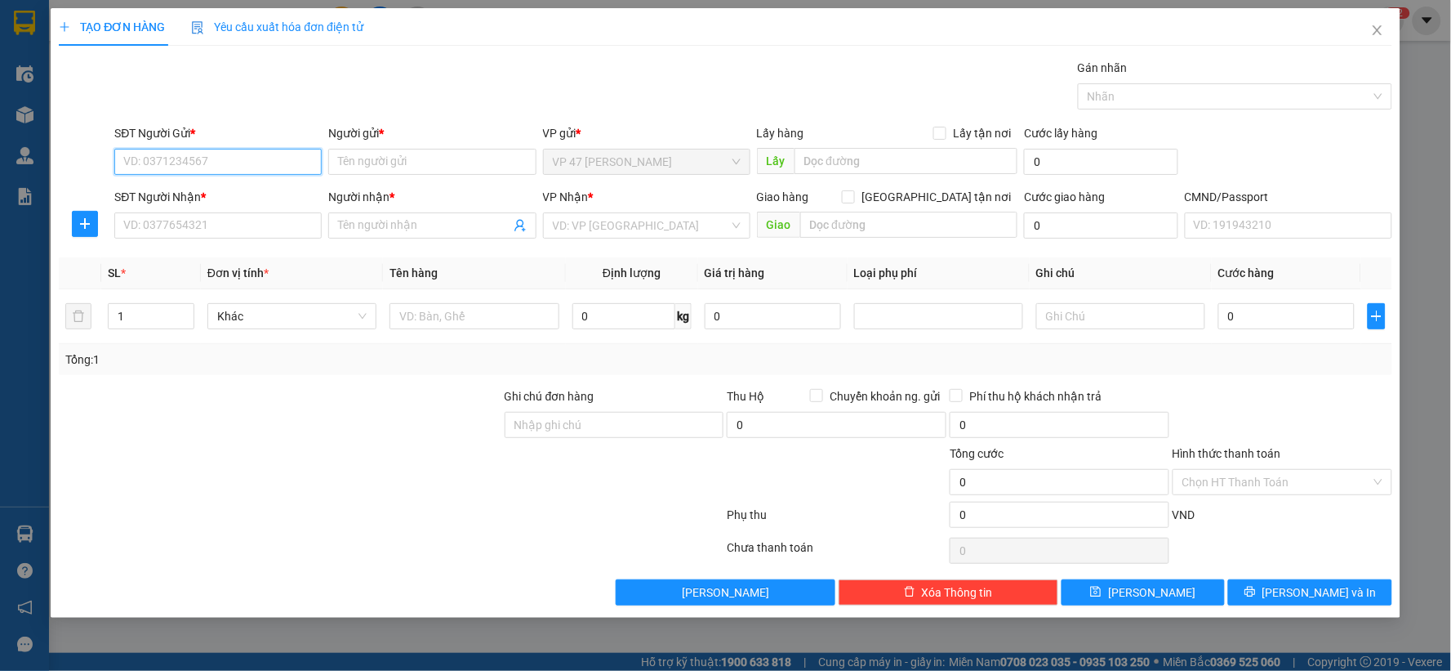
click at [189, 161] on input "SĐT Người Gửi *" at bounding box center [217, 162] width 207 height 26
click at [435, 314] on input "text" at bounding box center [474, 316] width 169 height 26
type input "TẢI CÁT MÈO"
type input "23"
click at [488, 312] on input "TẢI CÁT MÈO" at bounding box center [474, 316] width 169 height 26
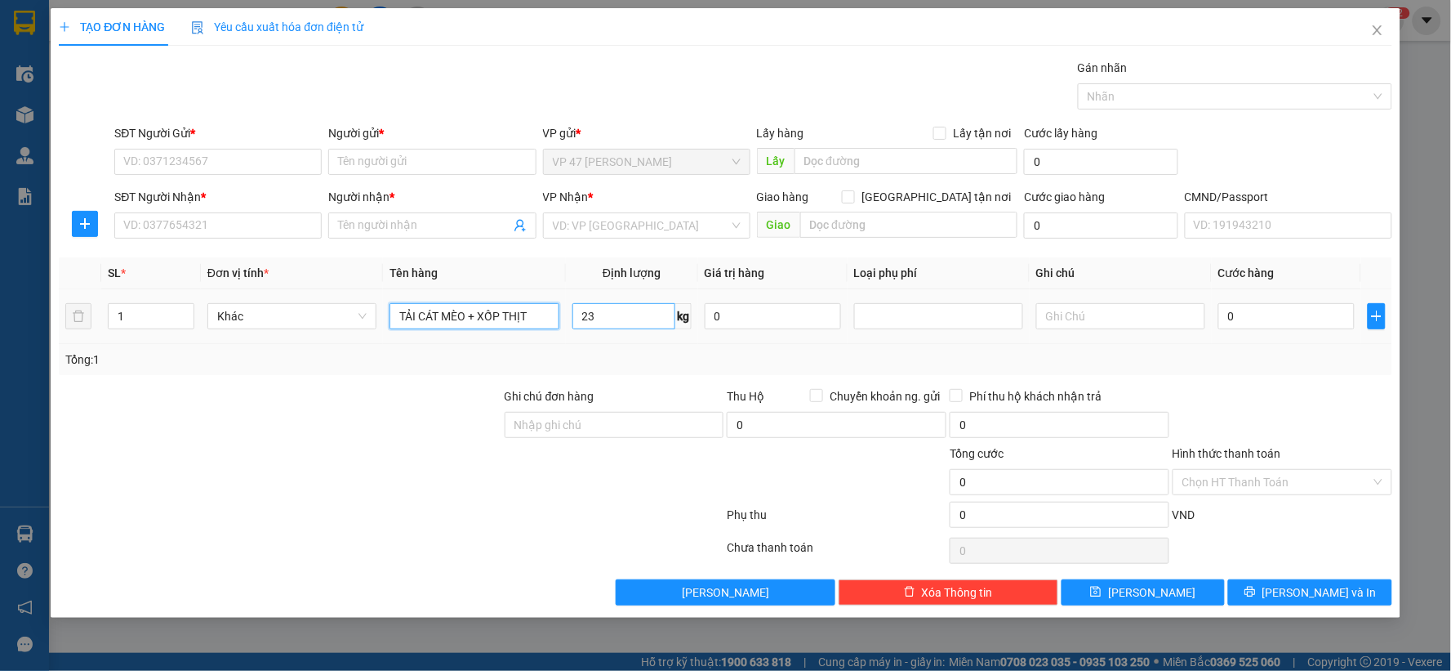
type input "TẢI CÁT MÈO + XỐP THỊT"
click at [600, 319] on input "23" at bounding box center [624, 316] width 103 height 26
type input "0"
click at [1092, 325] on input "text" at bounding box center [1121, 316] width 169 height 26
type input "23+10.2"
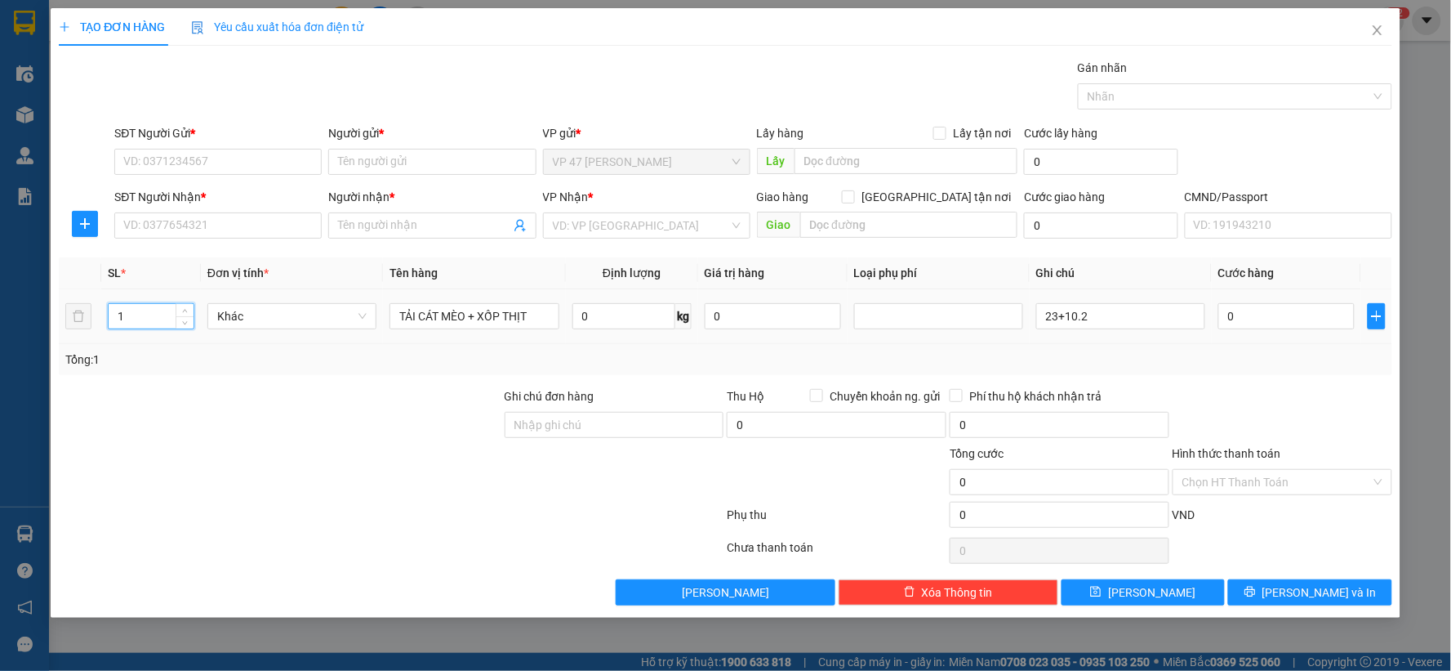
drag, startPoint x: 132, startPoint y: 305, endPoint x: 46, endPoint y: 324, distance: 88.6
click at [51, 328] on div "TẠO ĐƠN HÀNG Yêu cầu xuất hóa đơn điện tử Transit Pickup Surcharge Ids Transit …" at bounding box center [726, 312] width 1350 height 609
type input "2"
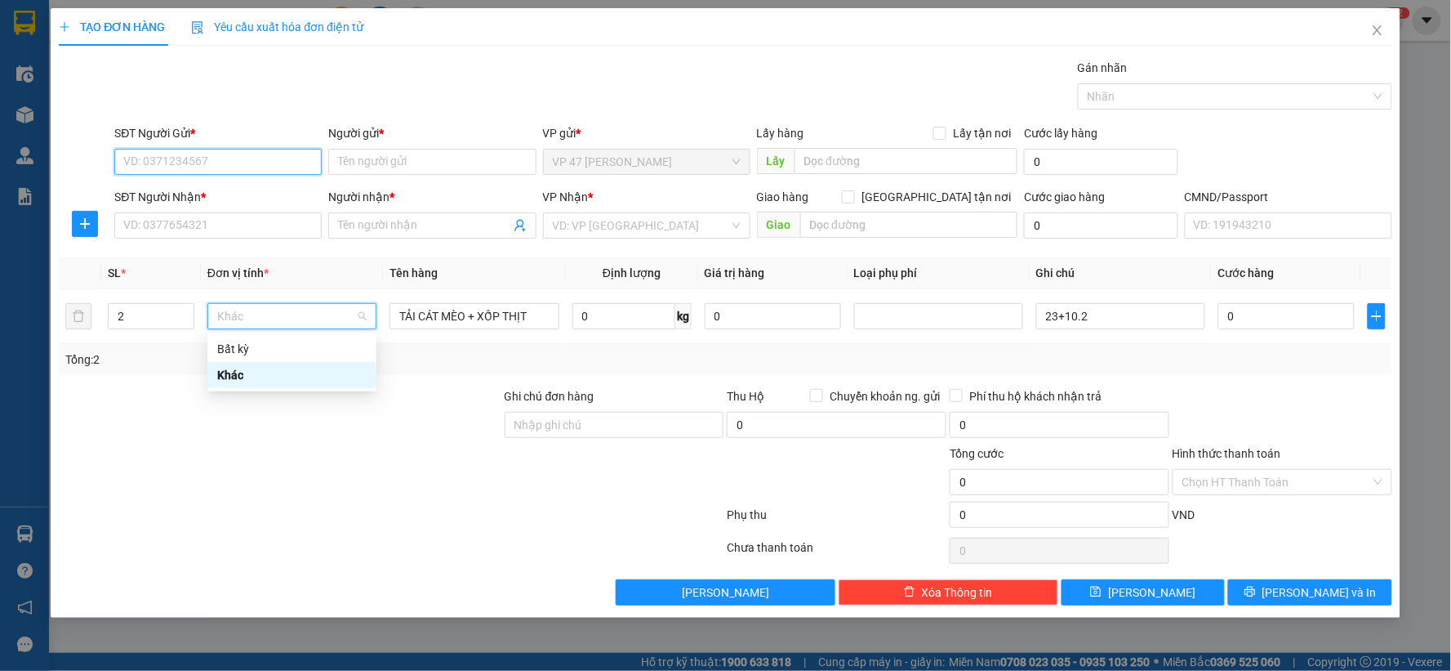
click at [200, 158] on input "SĐT Người Gửi *" at bounding box center [217, 162] width 207 height 26
type input "0967470495"
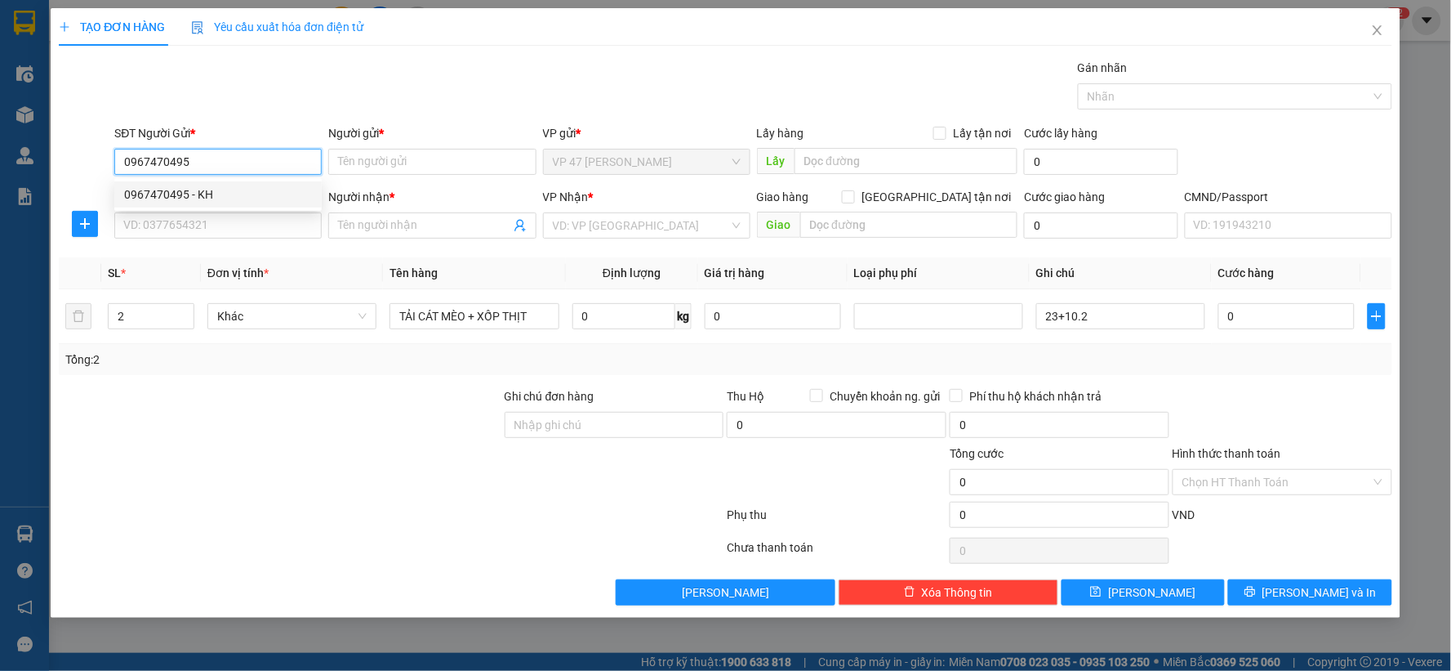
click at [221, 193] on div "0967470495 - KH" at bounding box center [218, 194] width 188 height 18
type input "KH"
type input "0967470495"
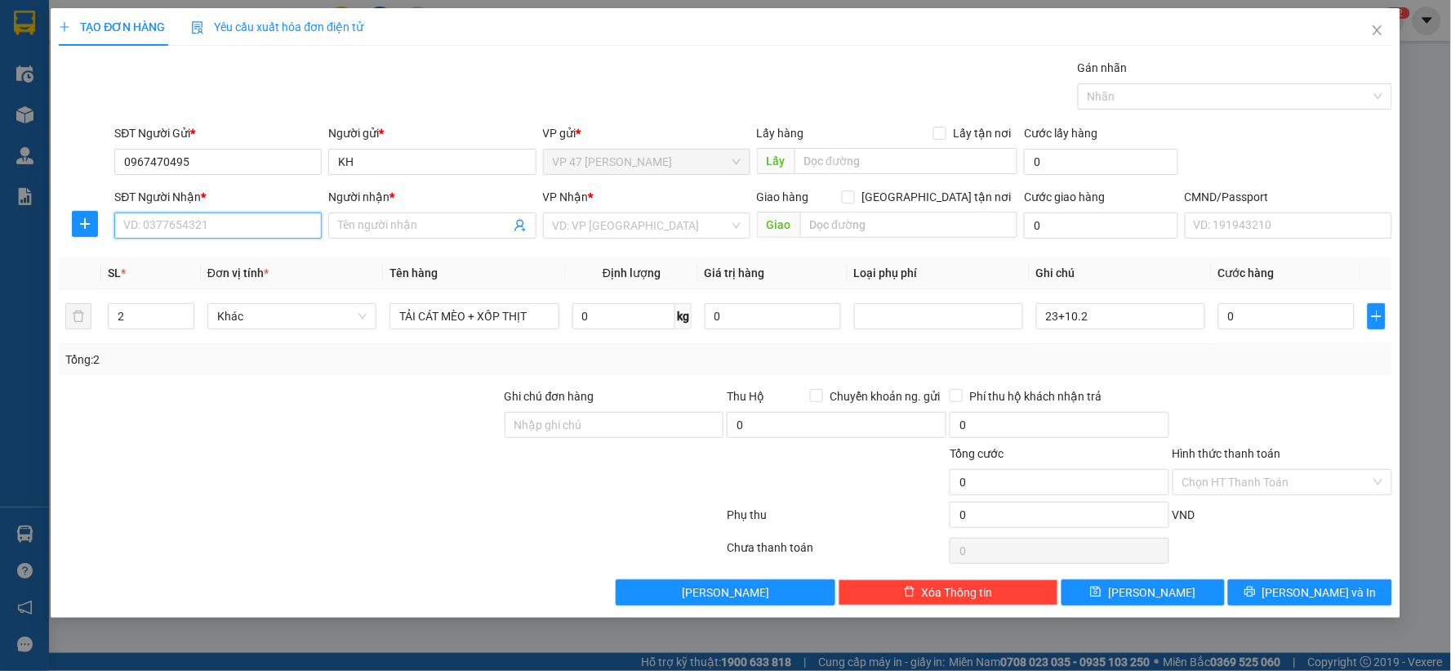
click at [211, 230] on input "SĐT Người Nhận *" at bounding box center [217, 225] width 207 height 26
type input "0963669333"
click at [249, 254] on div "0963669333 - HOÀNG ANH" at bounding box center [218, 258] width 188 height 18
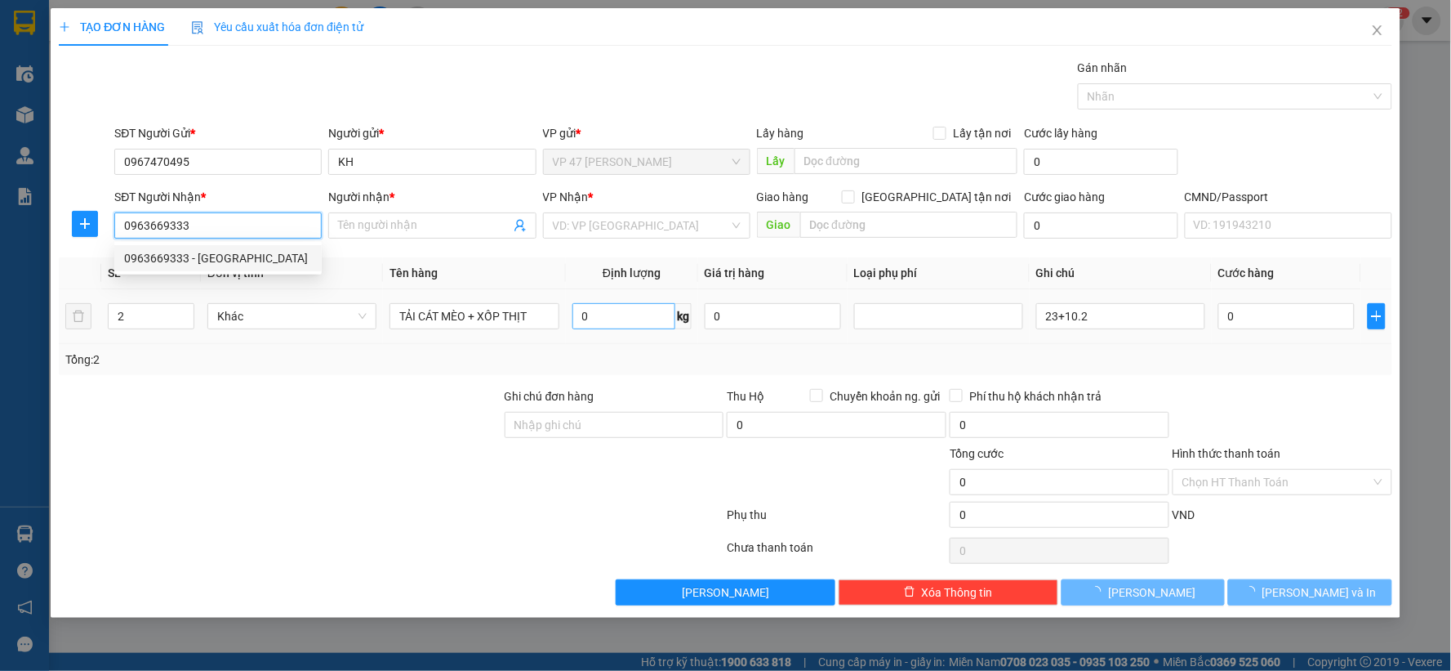
type input "[PERSON_NAME]"
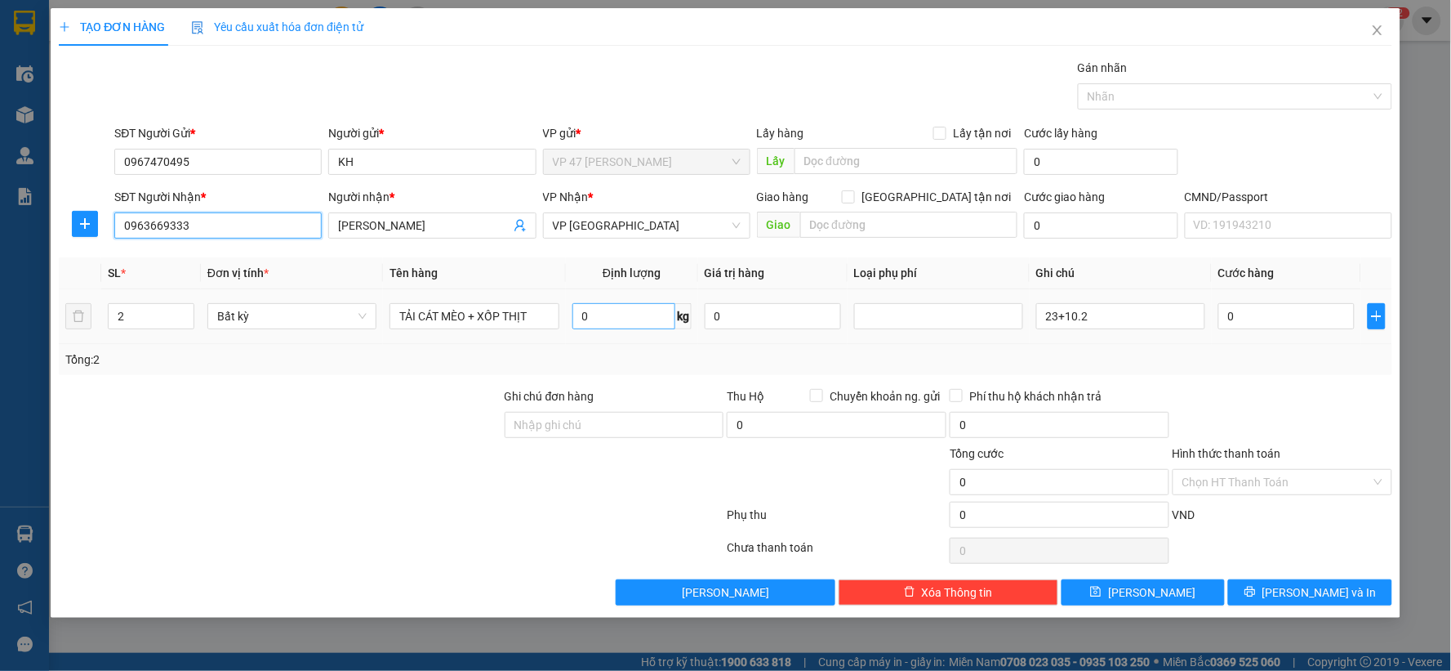
type input "0963669333"
click at [631, 321] on input "0" at bounding box center [624, 316] width 103 height 26
type input "23"
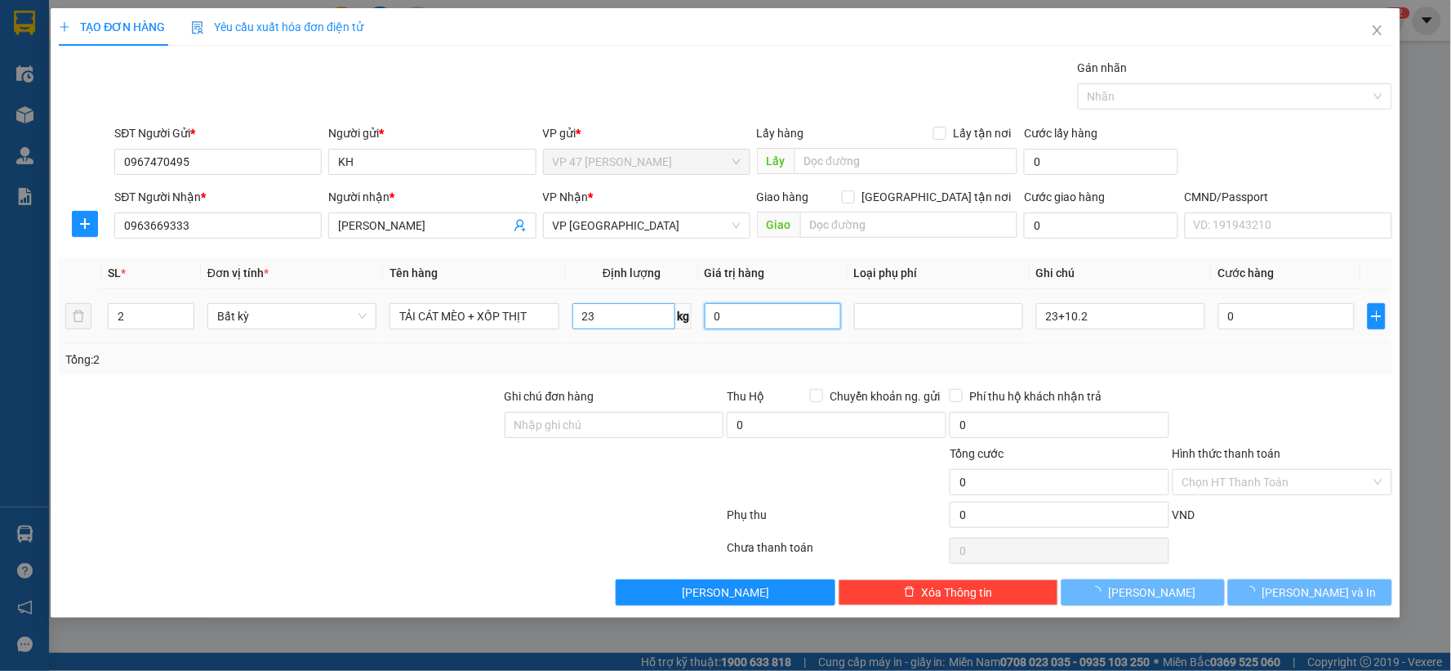
type input "65.000"
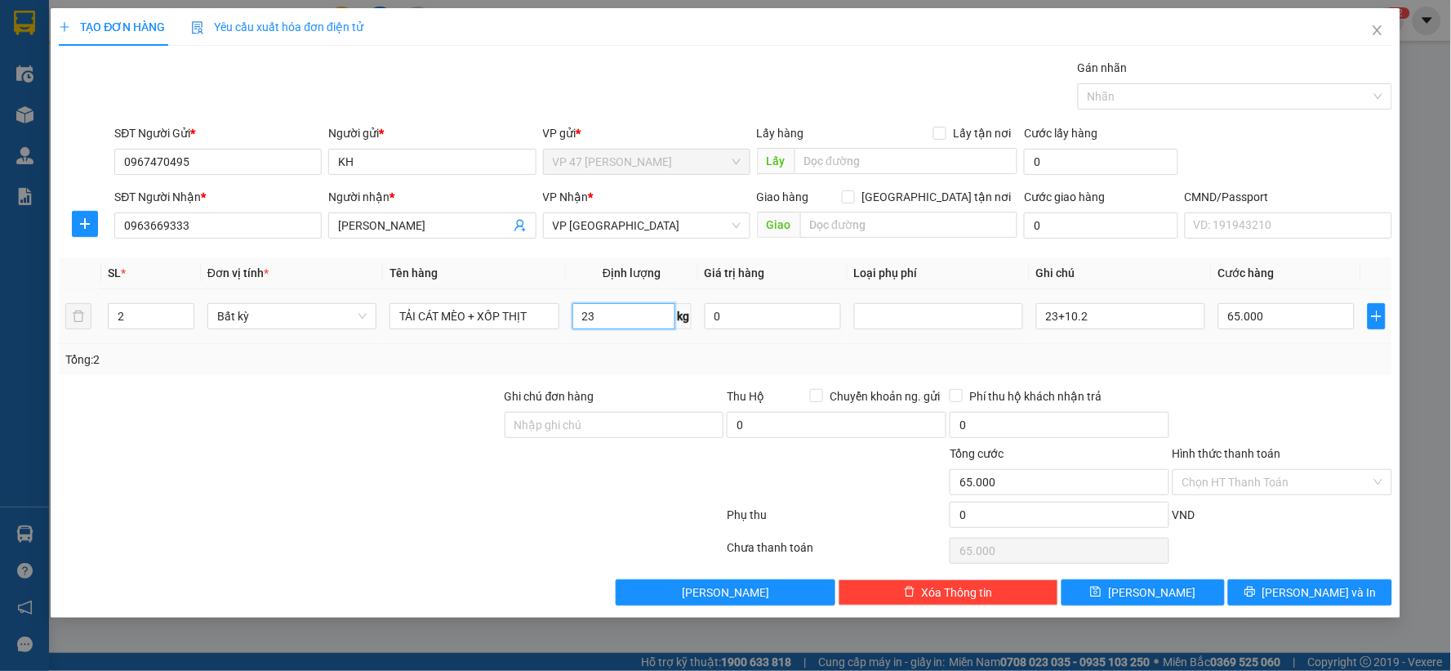
click at [649, 319] on input "23" at bounding box center [624, 316] width 103 height 26
type input "10"
type input "40.000"
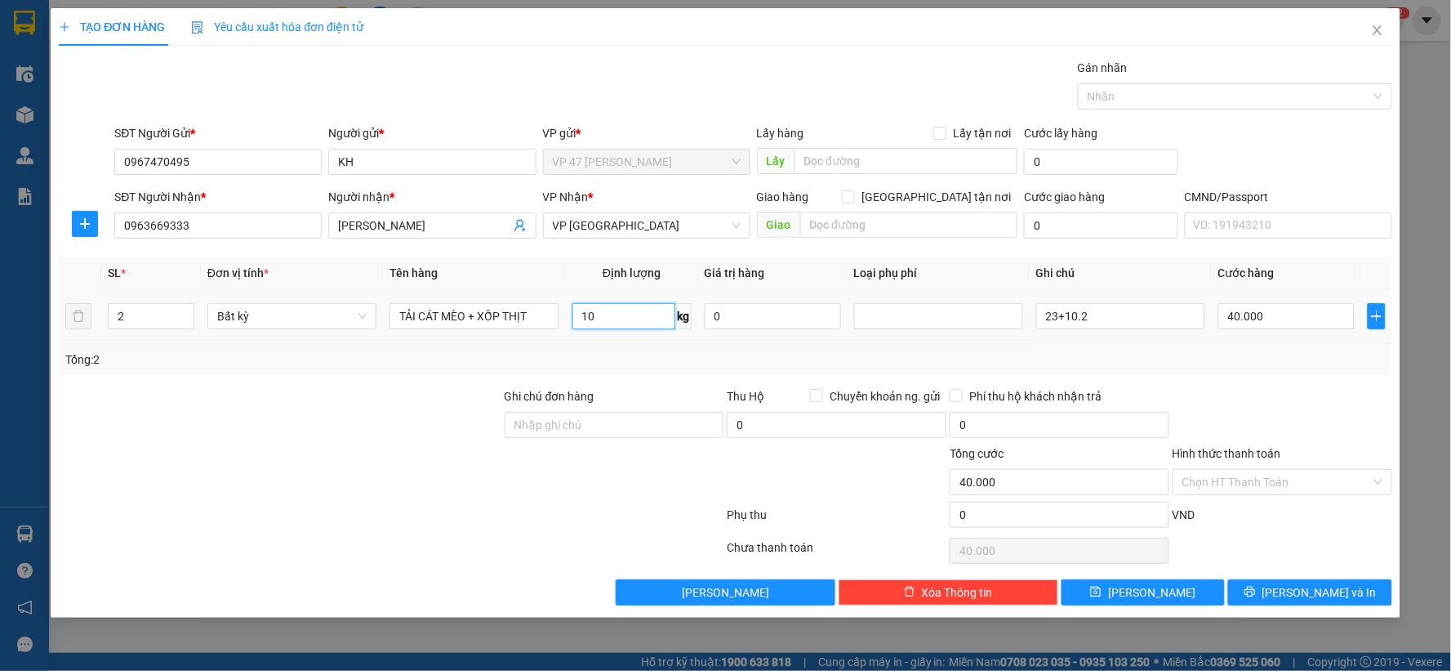
click at [649, 319] on input "10" at bounding box center [624, 316] width 103 height 26
type input "0"
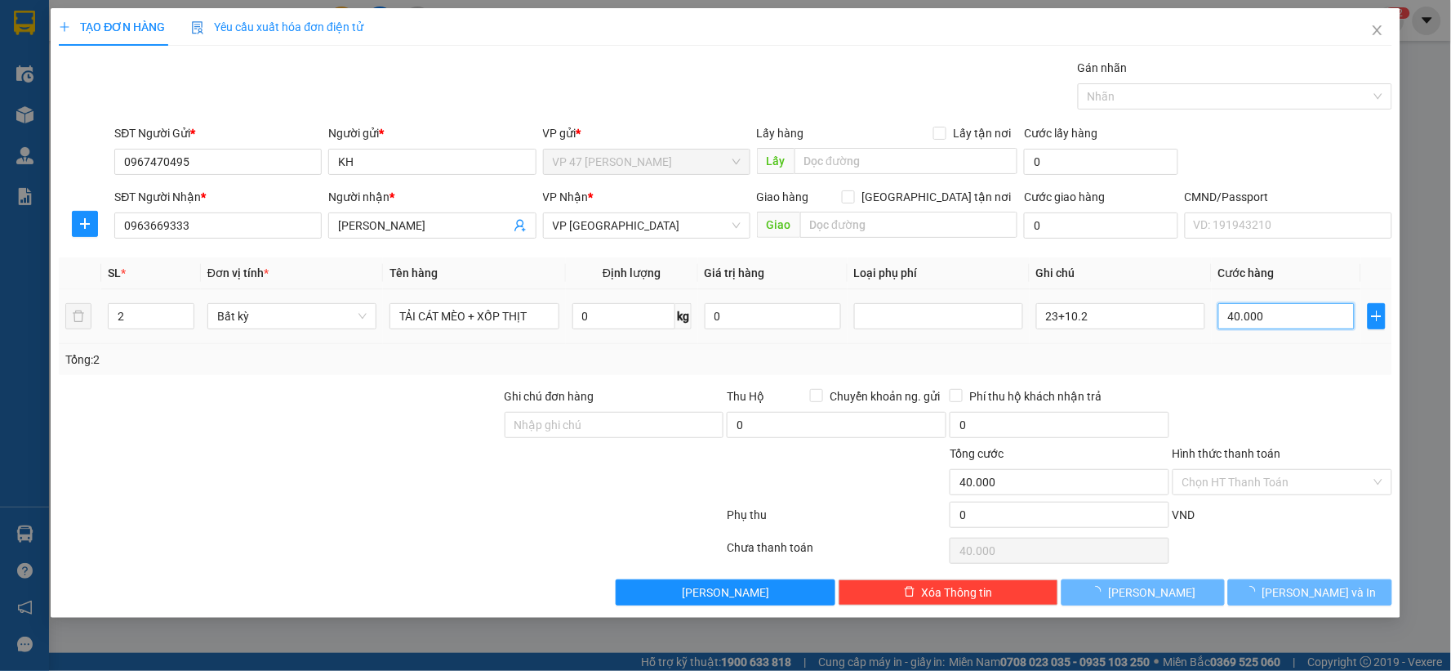
click at [1293, 316] on input "40.000" at bounding box center [1287, 316] width 136 height 26
type input "0"
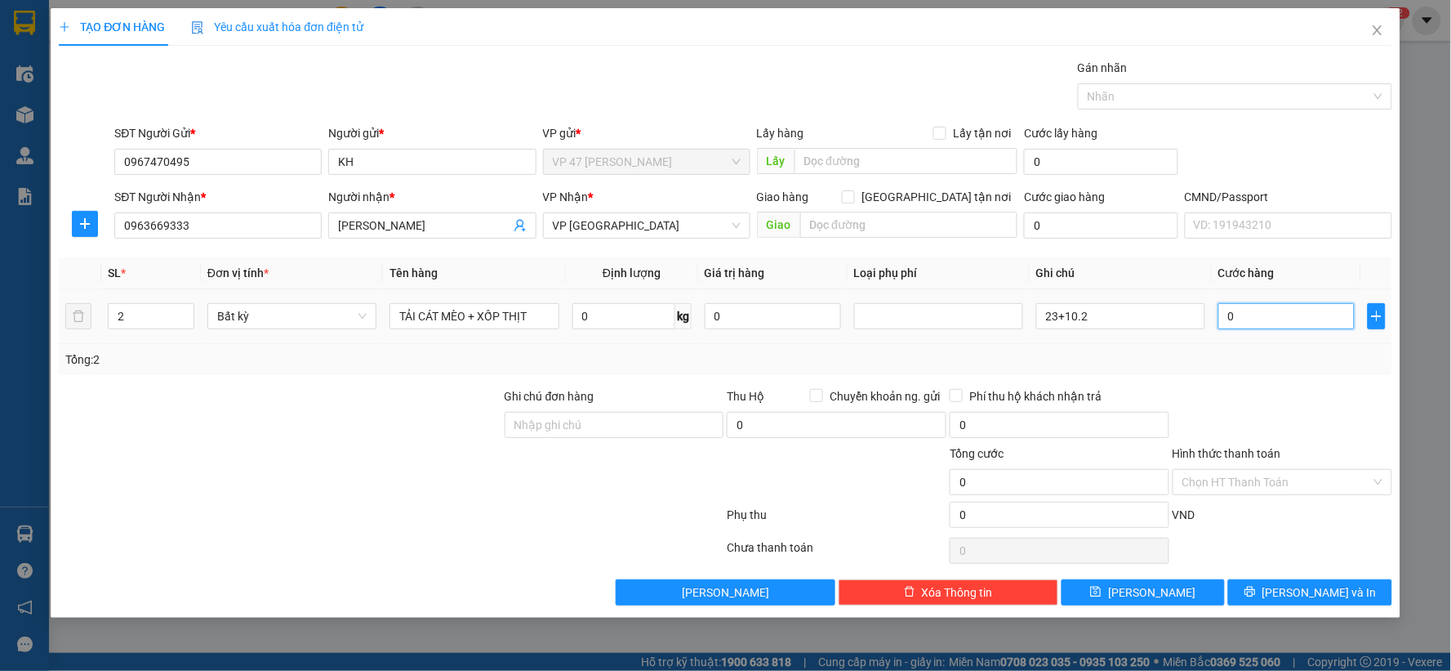
type input "09"
type input "9"
type input "095"
type input "95"
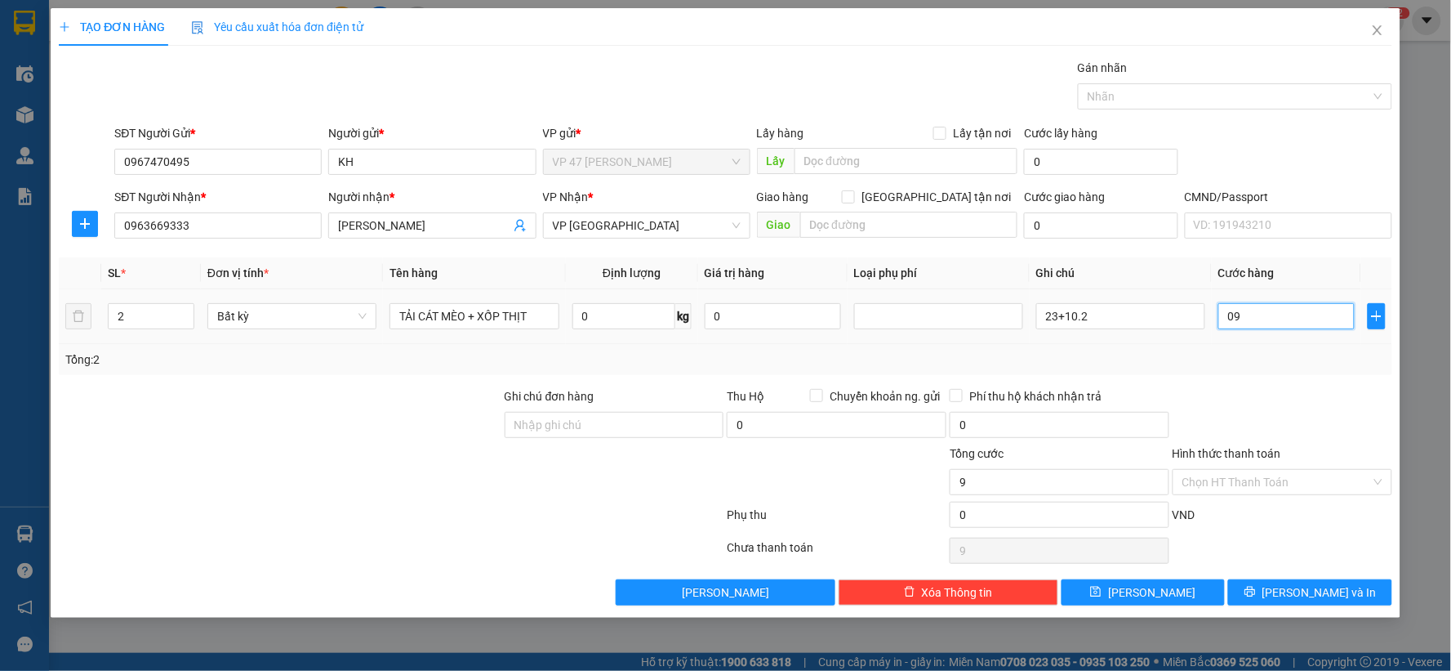
type input "95"
type input "95.000"
click at [1228, 398] on div at bounding box center [1282, 415] width 223 height 57
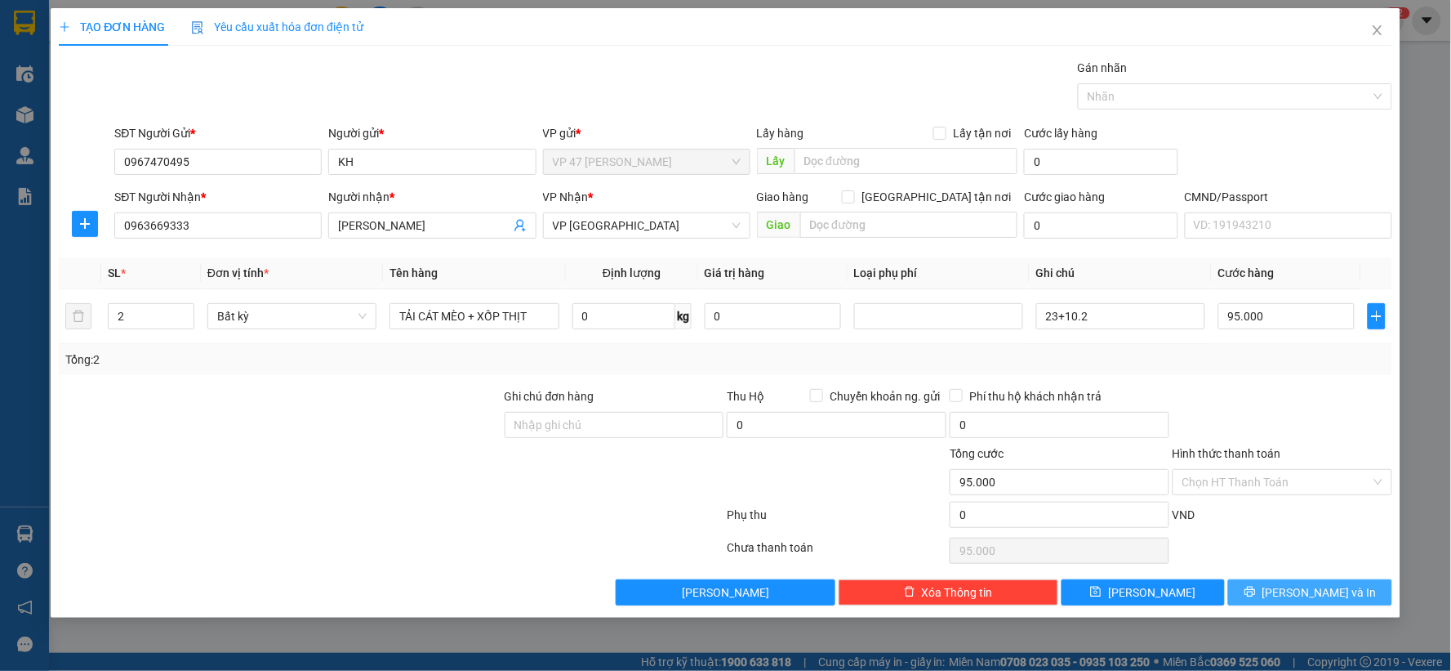
click at [1256, 590] on icon "printer" at bounding box center [1250, 591] width 11 height 11
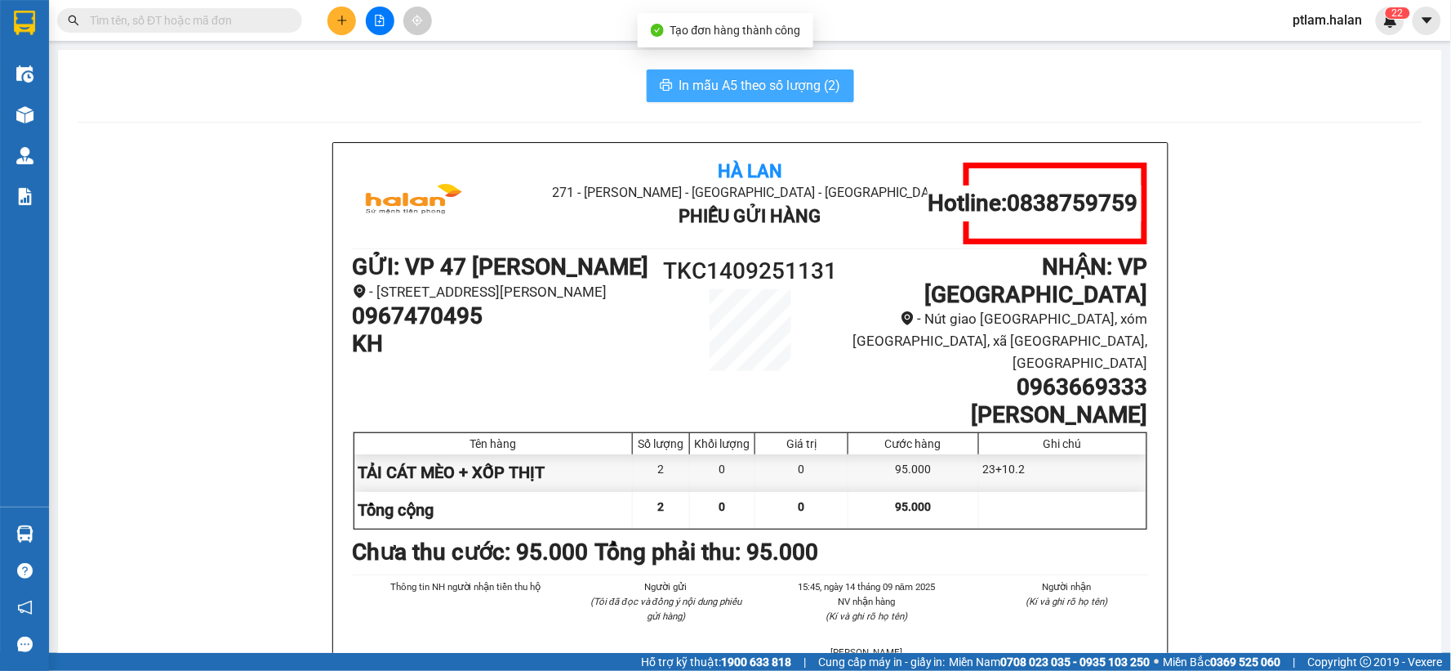
click at [690, 87] on span "In mẫu A5 theo số lượng (2)" at bounding box center [761, 85] width 162 height 20
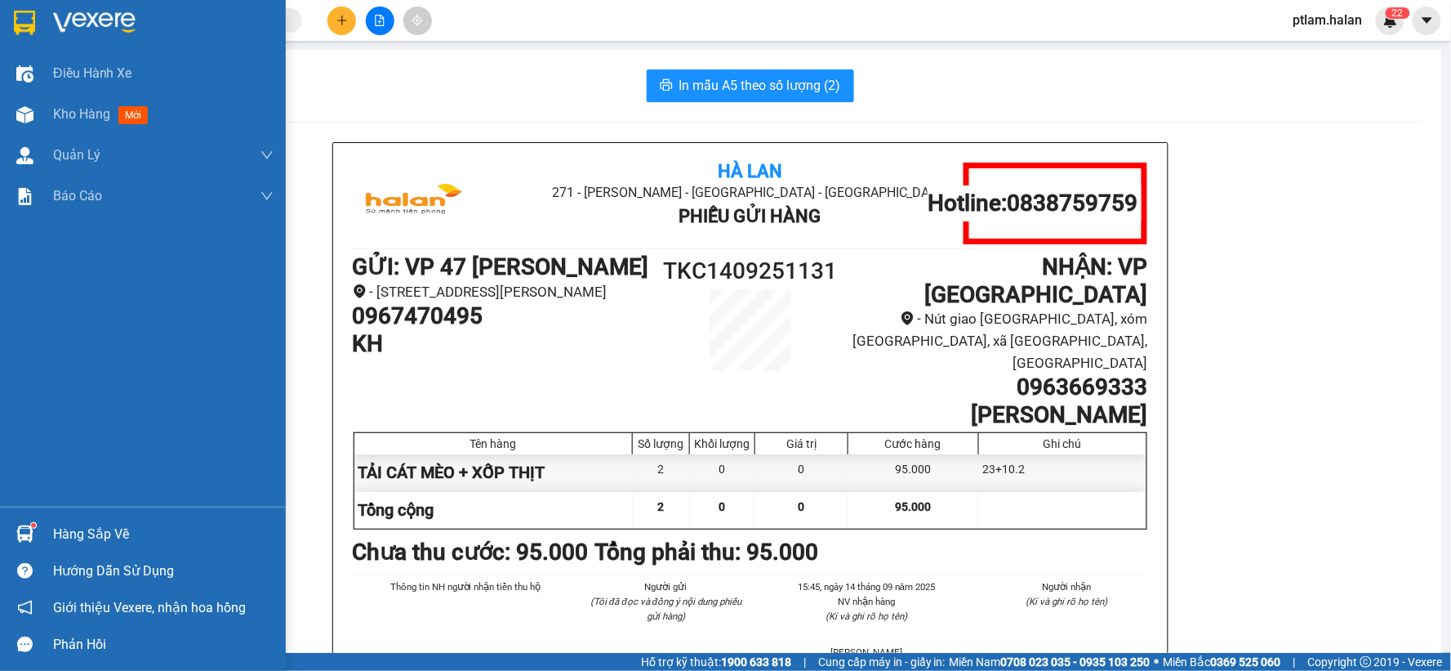
click at [107, 516] on div "Hàng sắp về" at bounding box center [143, 533] width 286 height 37
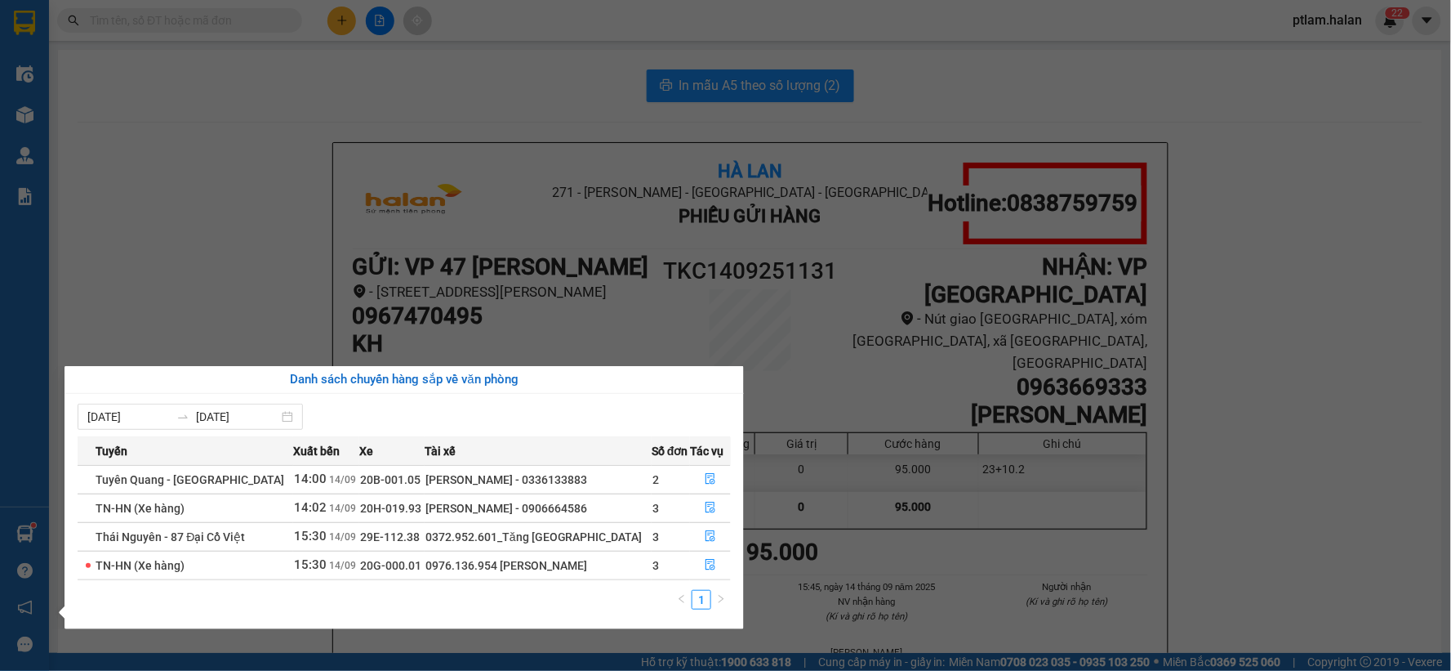
click at [515, 217] on section "Kết quả tìm kiếm ( 0 ) Bộ lọc No Data ptlam.halan 2 2 Điều hành xe Kho hàng mới…" at bounding box center [725, 335] width 1451 height 671
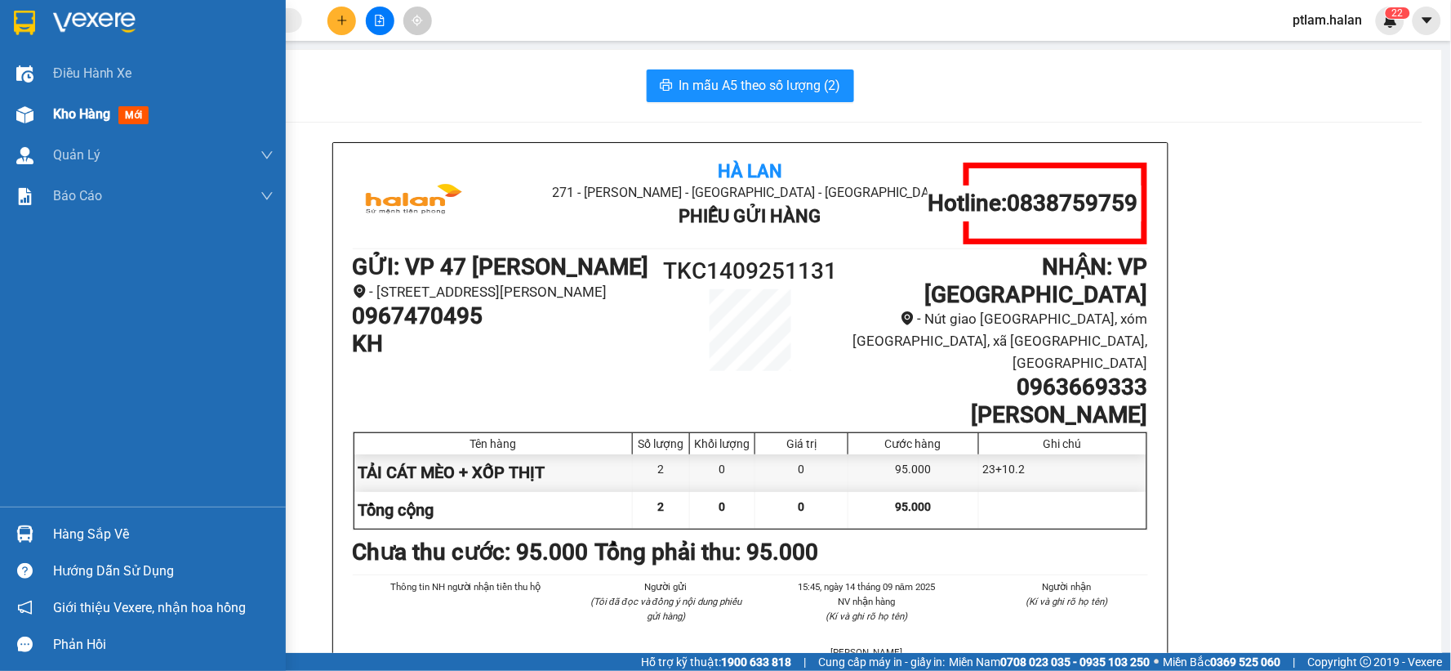
drag, startPoint x: 102, startPoint y: 119, endPoint x: 2, endPoint y: 75, distance: 109.7
click at [103, 119] on span "Kho hàng" at bounding box center [81, 114] width 57 height 16
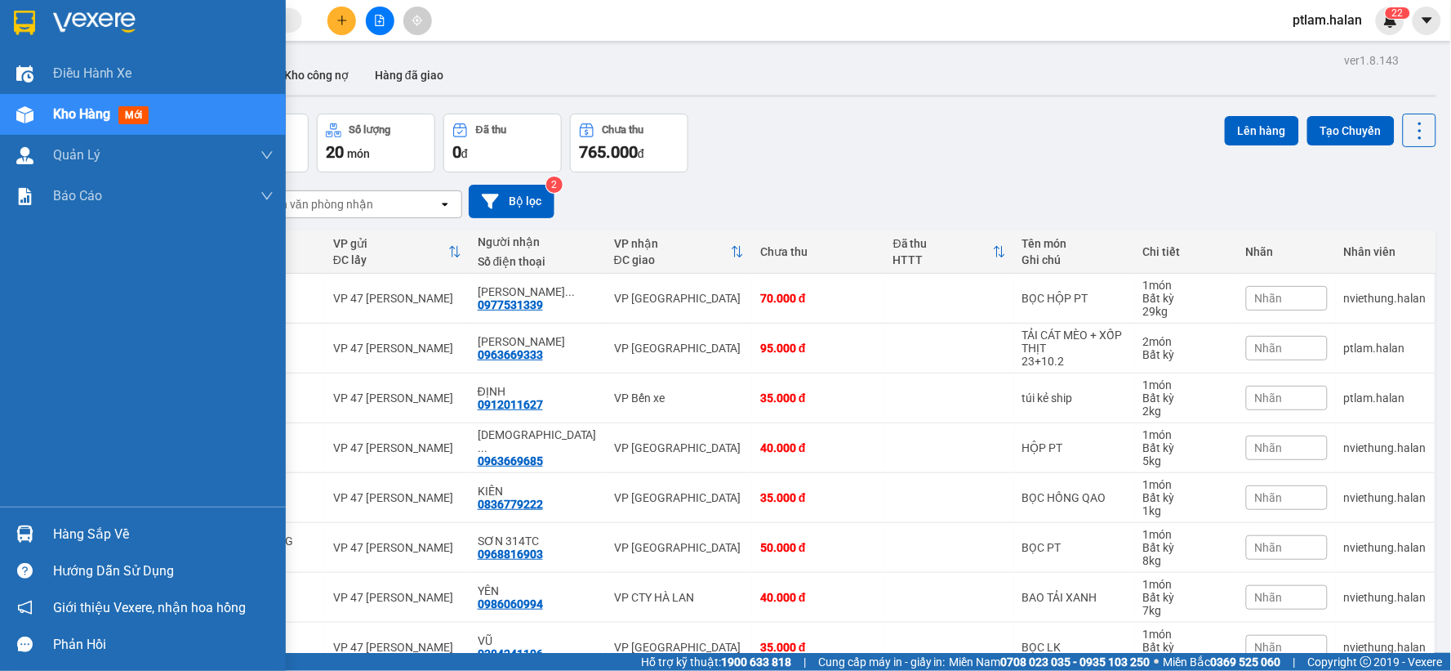
click at [92, 532] on div "Hàng sắp về" at bounding box center [163, 534] width 221 height 25
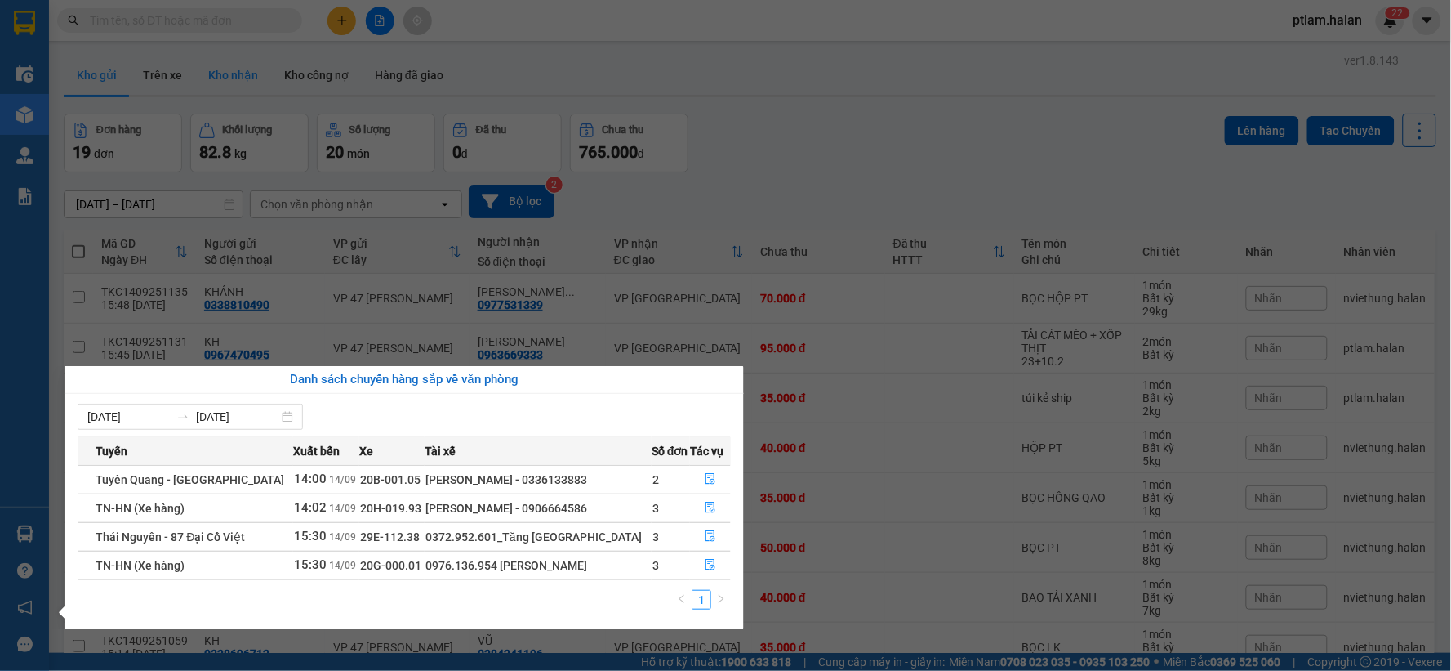
drag, startPoint x: 534, startPoint y: 155, endPoint x: 250, endPoint y: 78, distance: 294.4
click at [534, 154] on section "Kết quả tìm kiếm ( 0 ) Bộ lọc No Data ptlam.halan 2 2 Điều hành xe Kho hàng mới…" at bounding box center [725, 335] width 1451 height 671
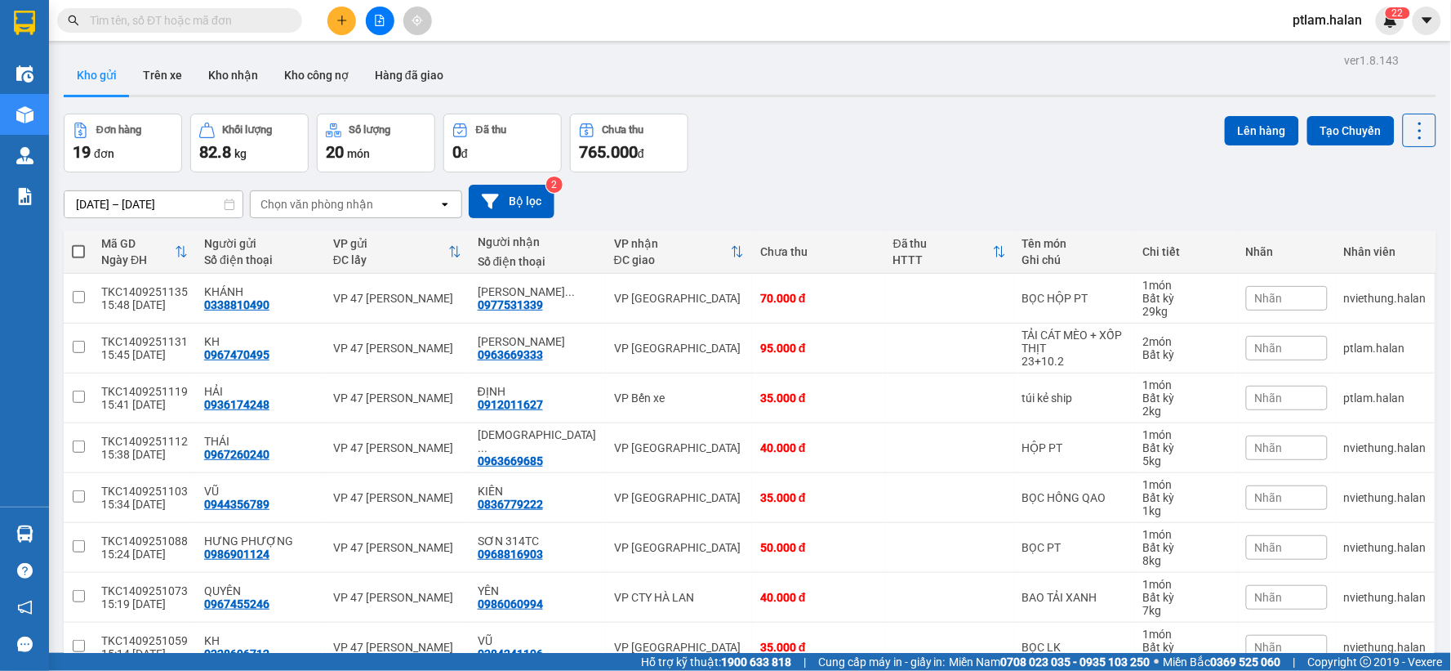
click at [198, 17] on input "text" at bounding box center [186, 20] width 193 height 18
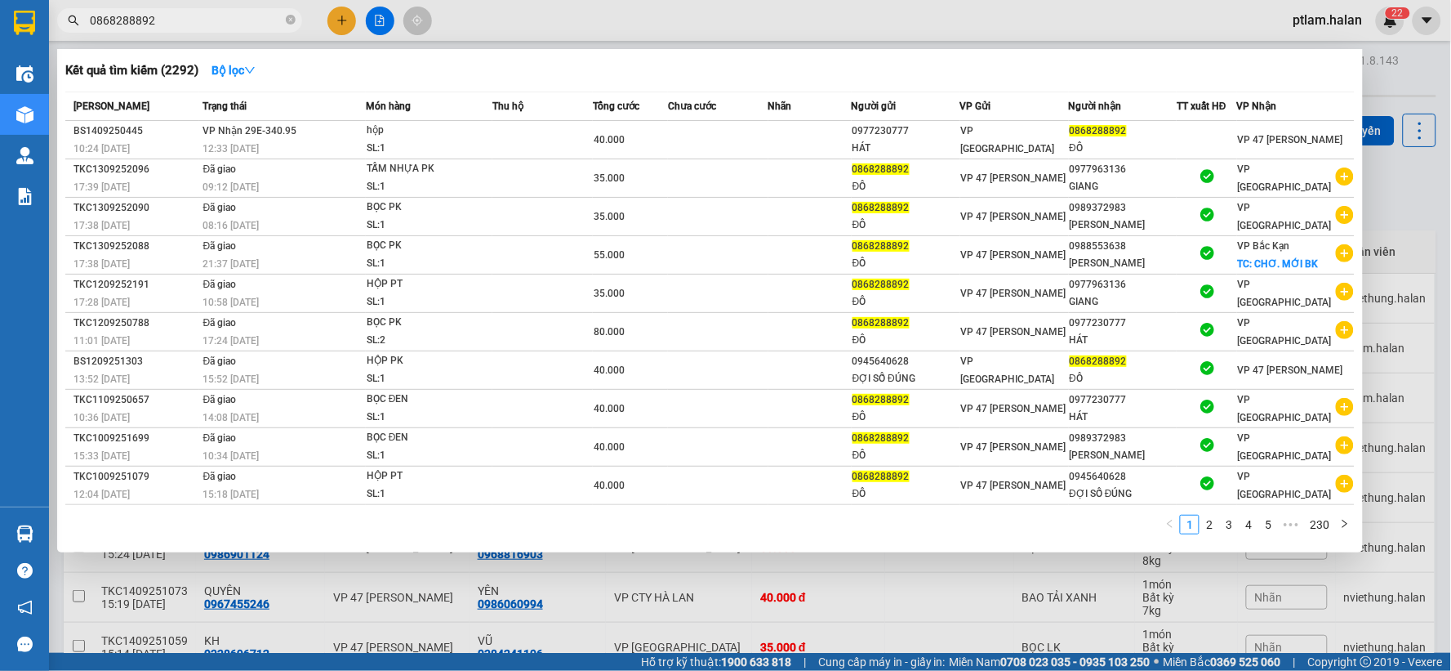
type input "0868288892"
click at [347, 599] on div at bounding box center [725, 335] width 1451 height 671
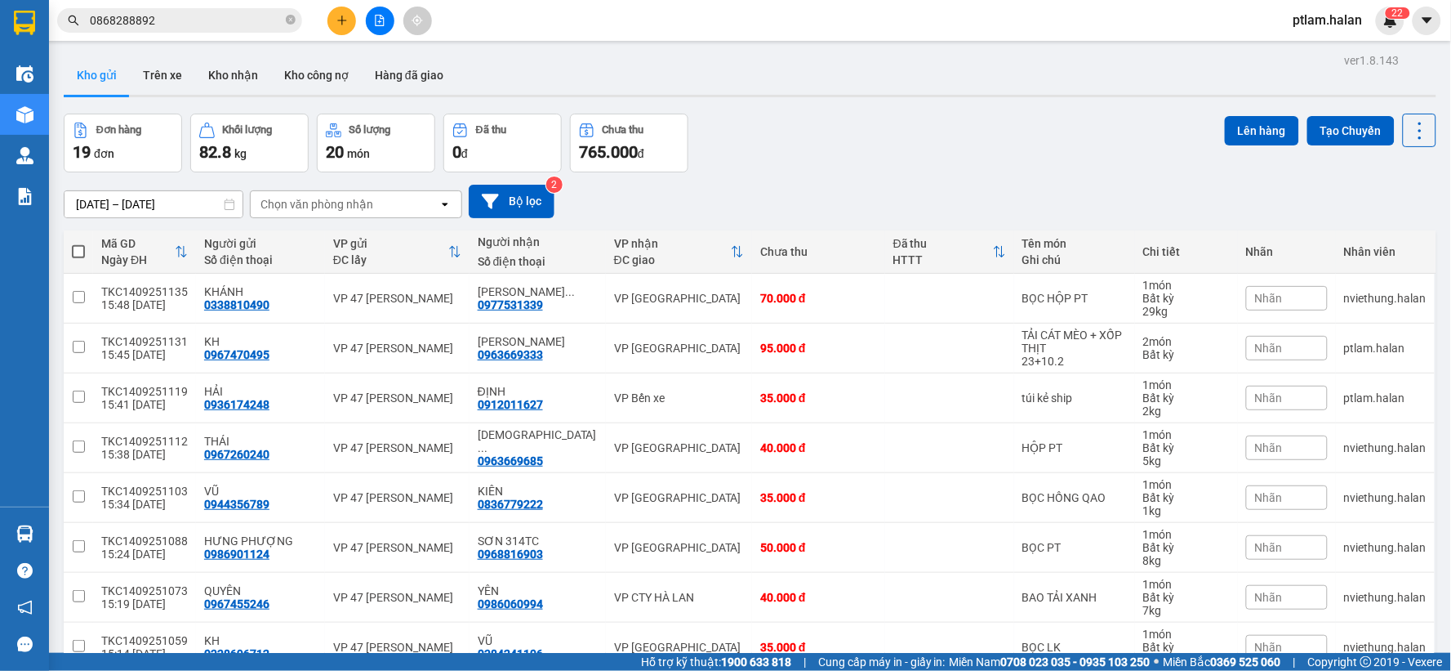
click at [114, 76] on button "Kho gửi" at bounding box center [97, 75] width 66 height 39
click at [1409, 125] on icon at bounding box center [1420, 130] width 23 height 23
click at [1382, 233] on span "Làm mới" at bounding box center [1383, 233] width 45 height 16
click at [351, 12] on button at bounding box center [342, 21] width 29 height 29
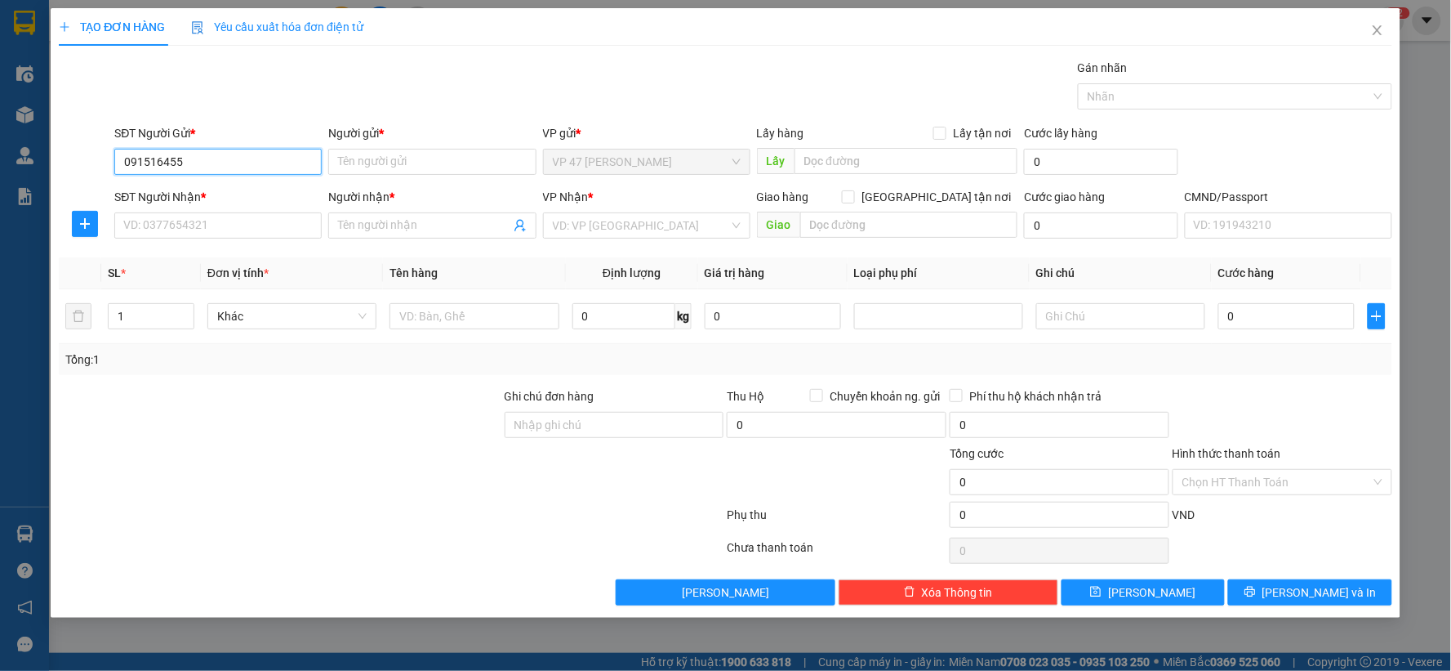
click at [152, 160] on input "091516455" at bounding box center [217, 162] width 207 height 26
type input "0915416455"
drag, startPoint x: 230, startPoint y: 199, endPoint x: 239, endPoint y: 227, distance: 28.9
click at [230, 204] on div "0915416455 - TƯ" at bounding box center [217, 194] width 207 height 26
type input "TƯ"
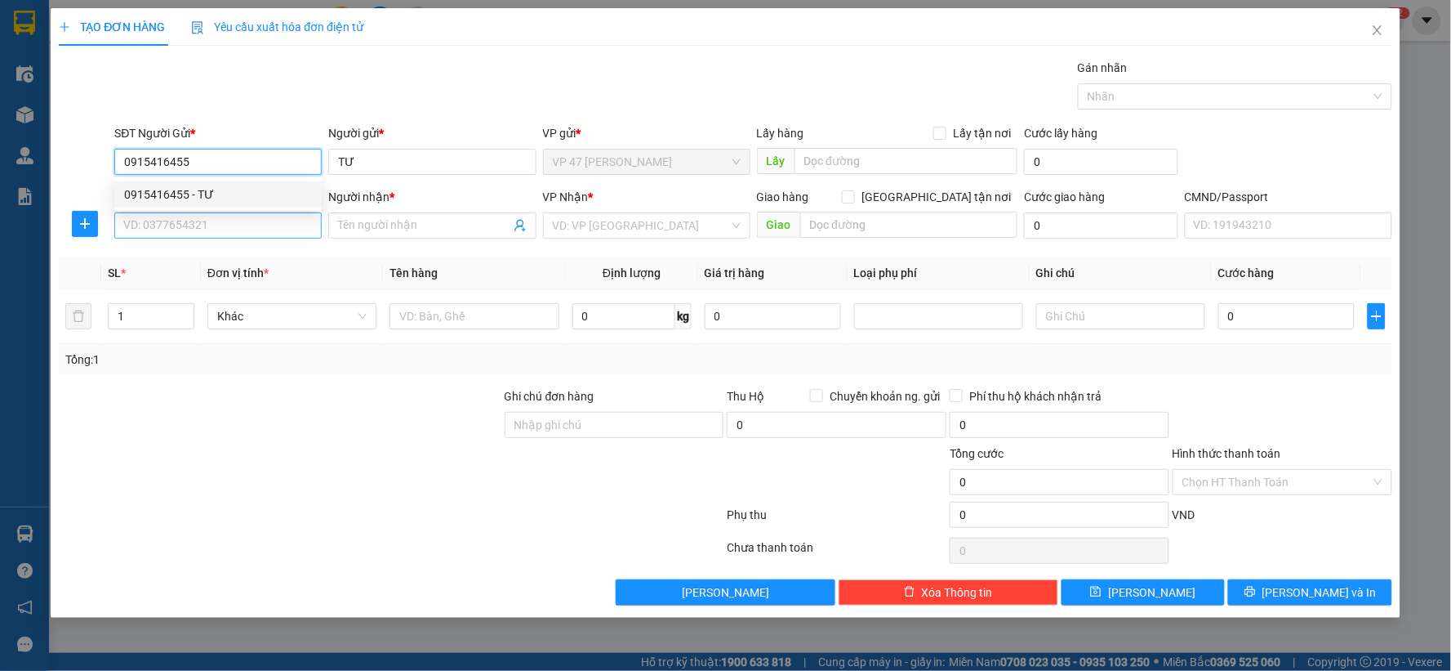
type input "0915416455"
drag, startPoint x: 239, startPoint y: 229, endPoint x: 276, endPoint y: 246, distance: 41.3
click at [241, 230] on input "SĐT Người Nhận *" at bounding box center [217, 225] width 207 height 26
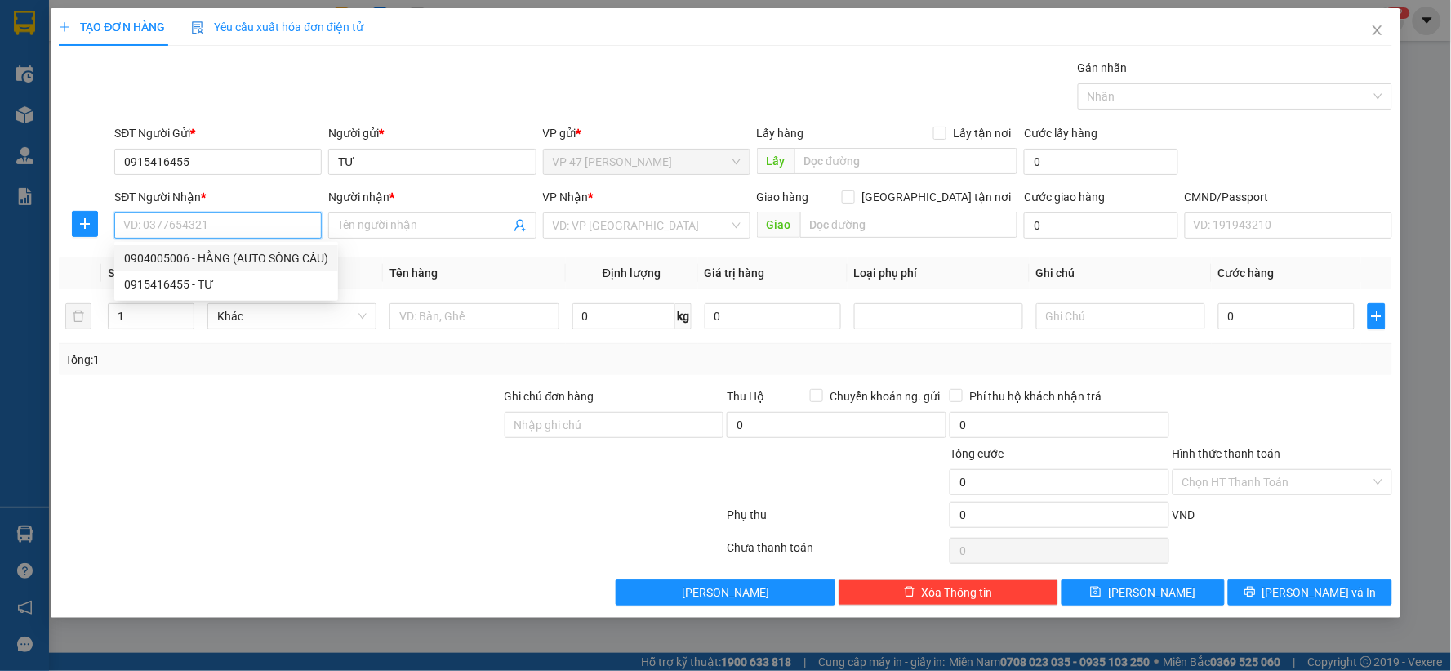
drag, startPoint x: 276, startPoint y: 263, endPoint x: 302, endPoint y: 268, distance: 26.6
click at [286, 264] on div "0904005006 - HẰNG (AUTO SÔNG CẦU)" at bounding box center [226, 258] width 204 height 18
type input "0904005006"
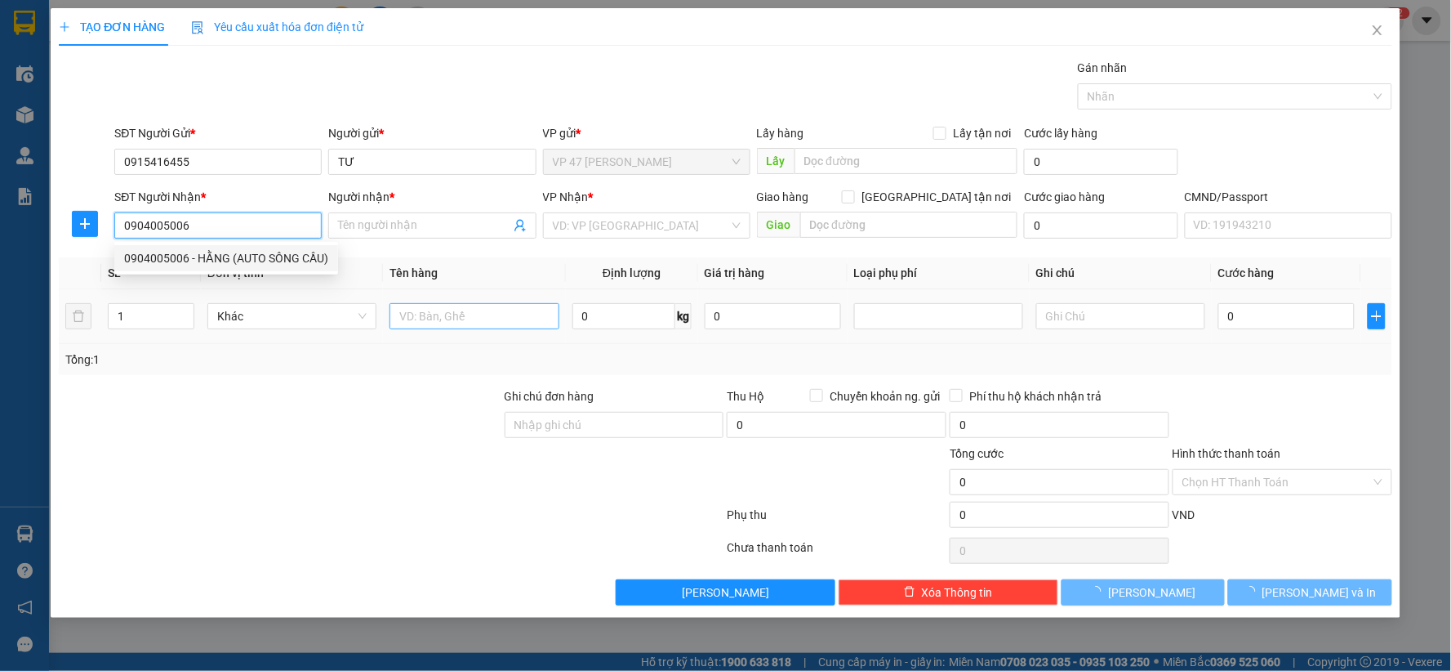
type input "HẰNG (AUTO SÔNG CẦU)"
click at [430, 314] on input "text" at bounding box center [474, 316] width 169 height 26
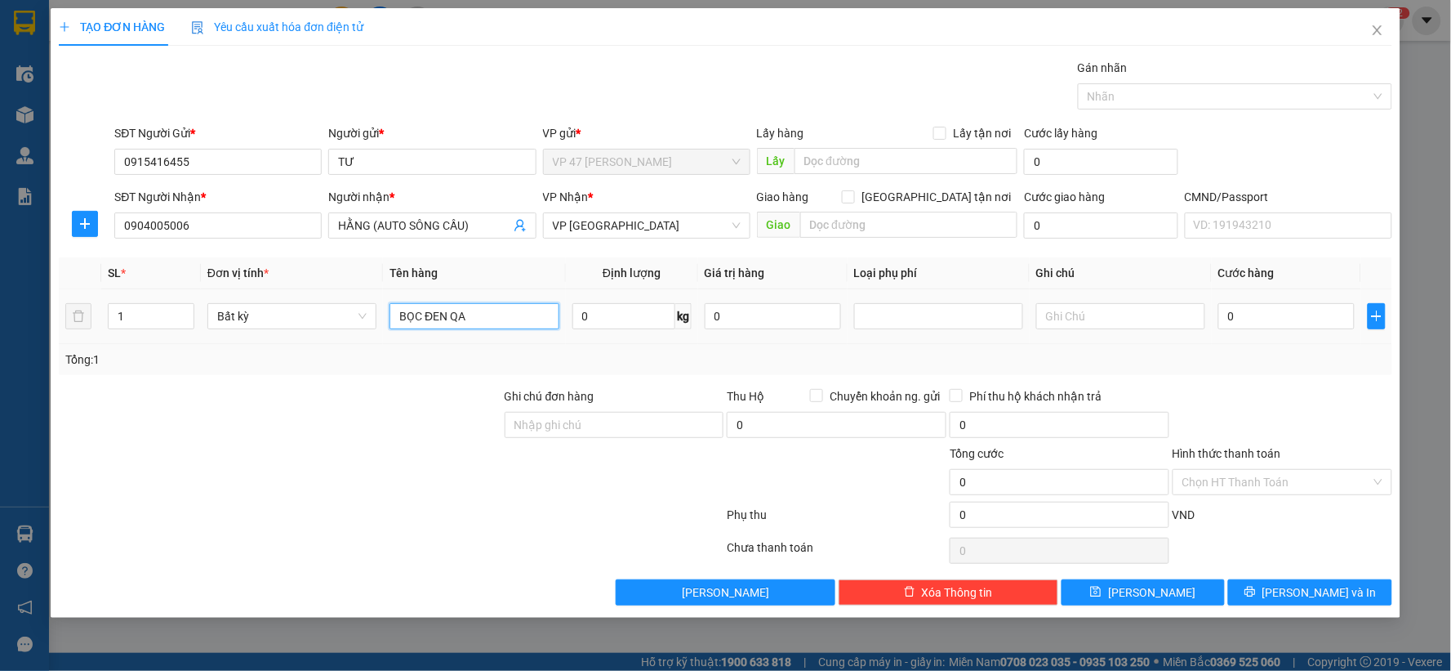
type input "BỌC ĐEN QA"
type input "2"
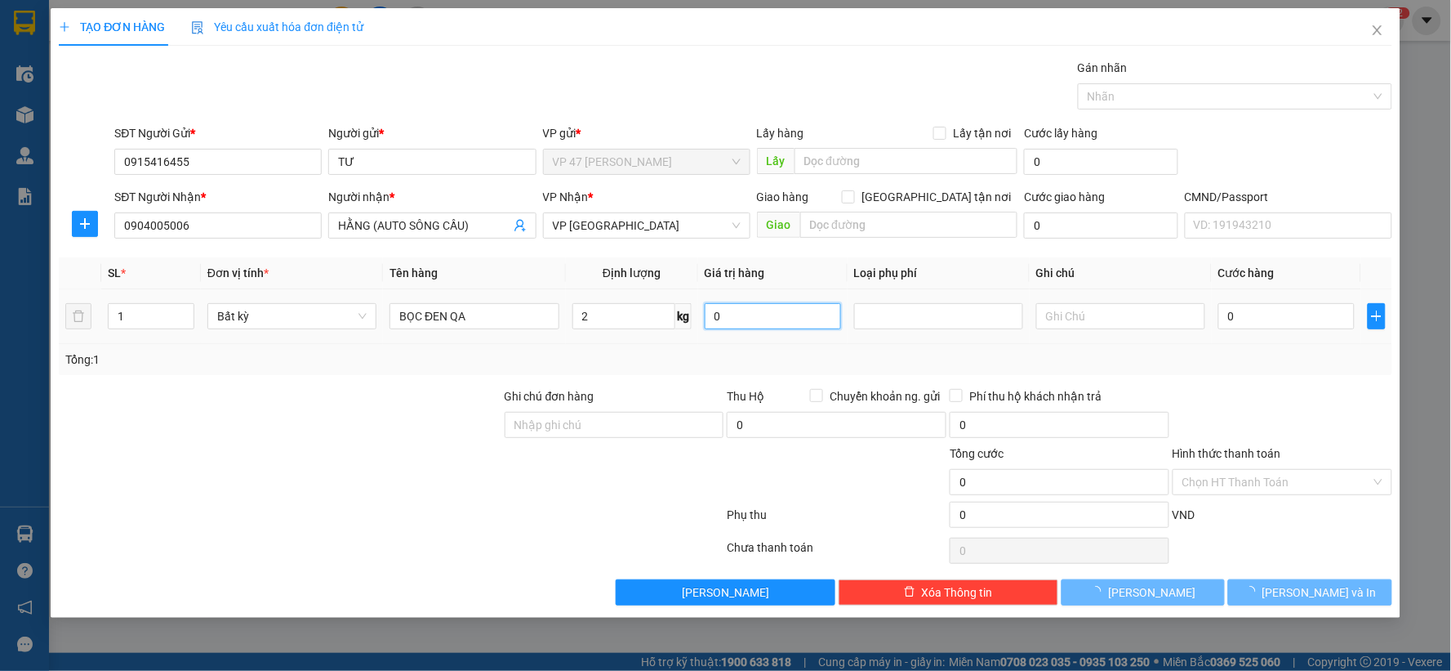
type input "35.000"
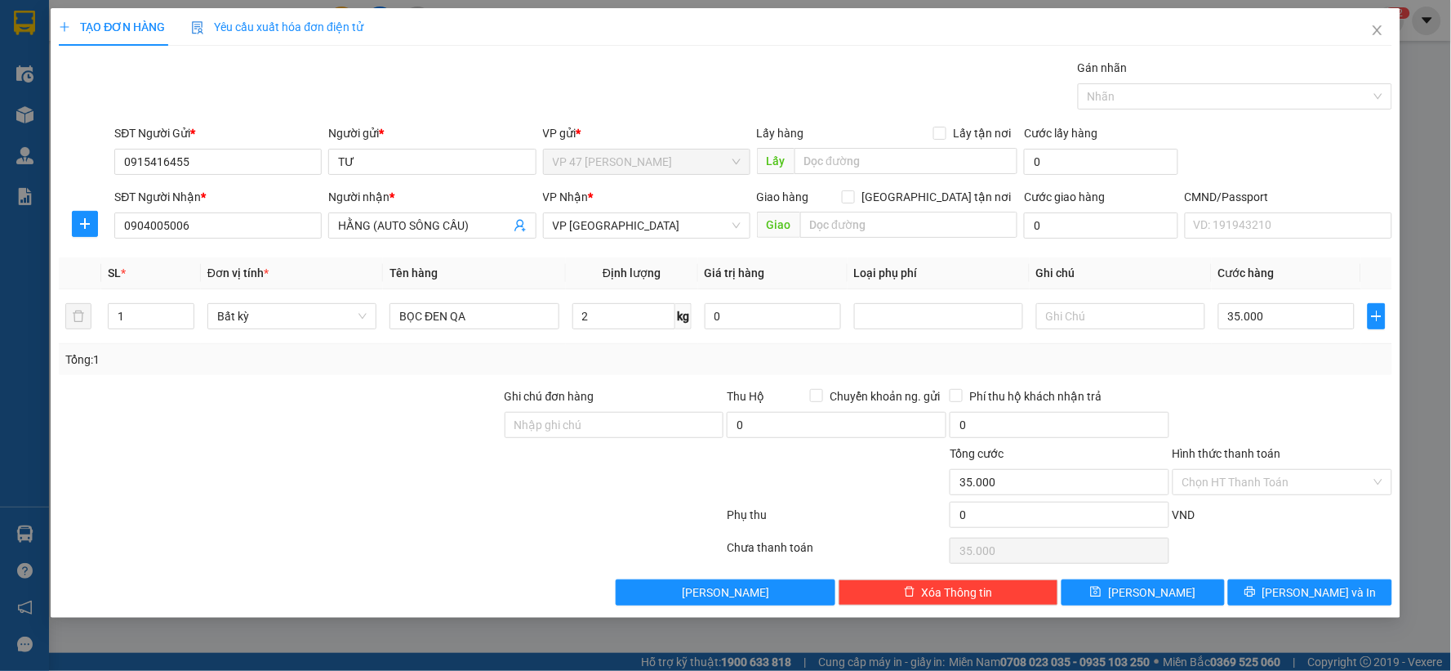
click at [1358, 382] on div "Transit Pickup Surcharge Ids Transit Deliver Surcharge Ids Transit Deliver Surc…" at bounding box center [726, 332] width 1334 height 546
click at [1358, 581] on button "[PERSON_NAME] và In" at bounding box center [1310, 592] width 164 height 26
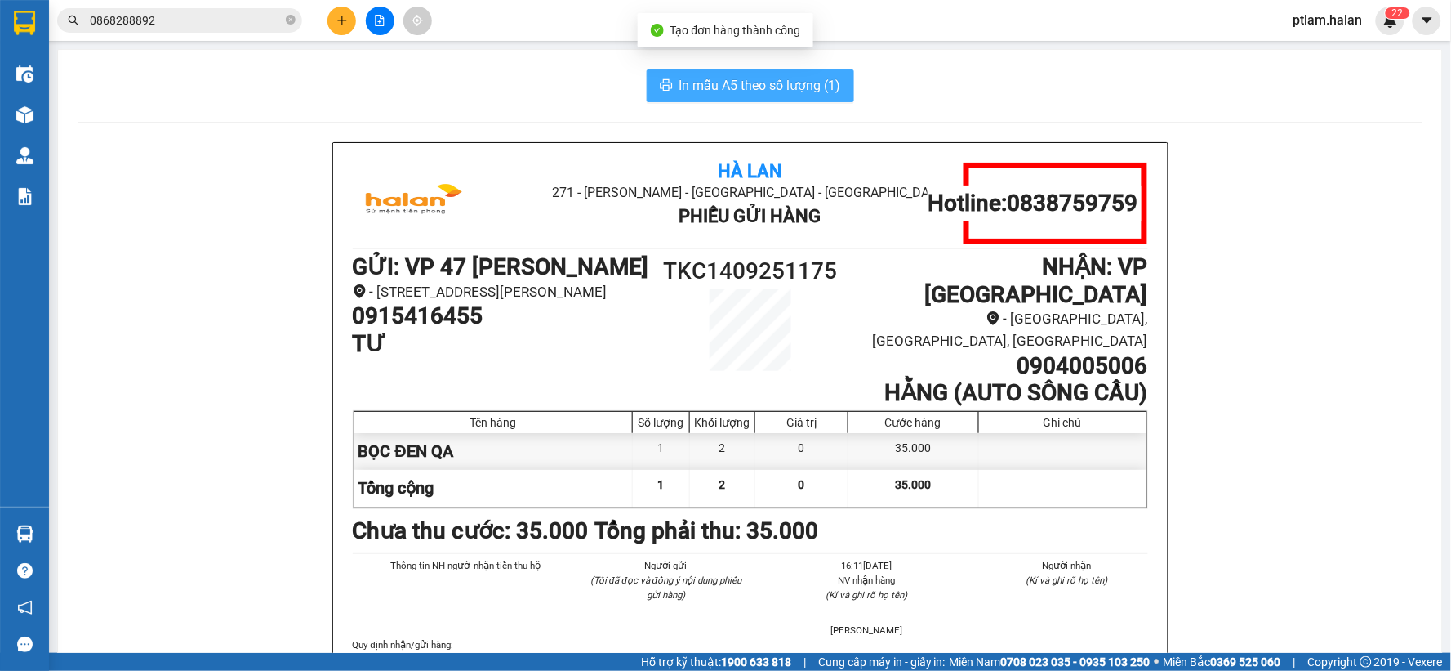
click at [701, 82] on span "In mẫu A5 theo số lượng (1)" at bounding box center [761, 85] width 162 height 20
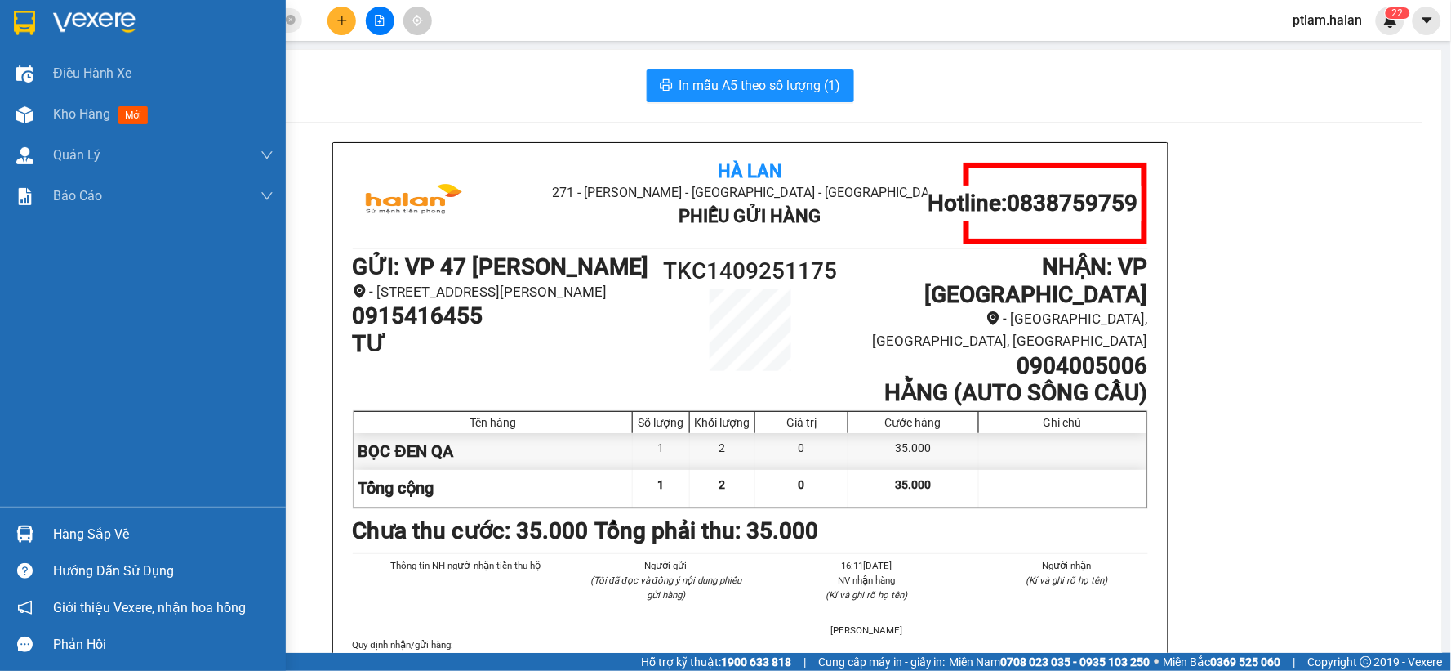
click at [65, 525] on div "Hàng sắp về" at bounding box center [163, 534] width 221 height 25
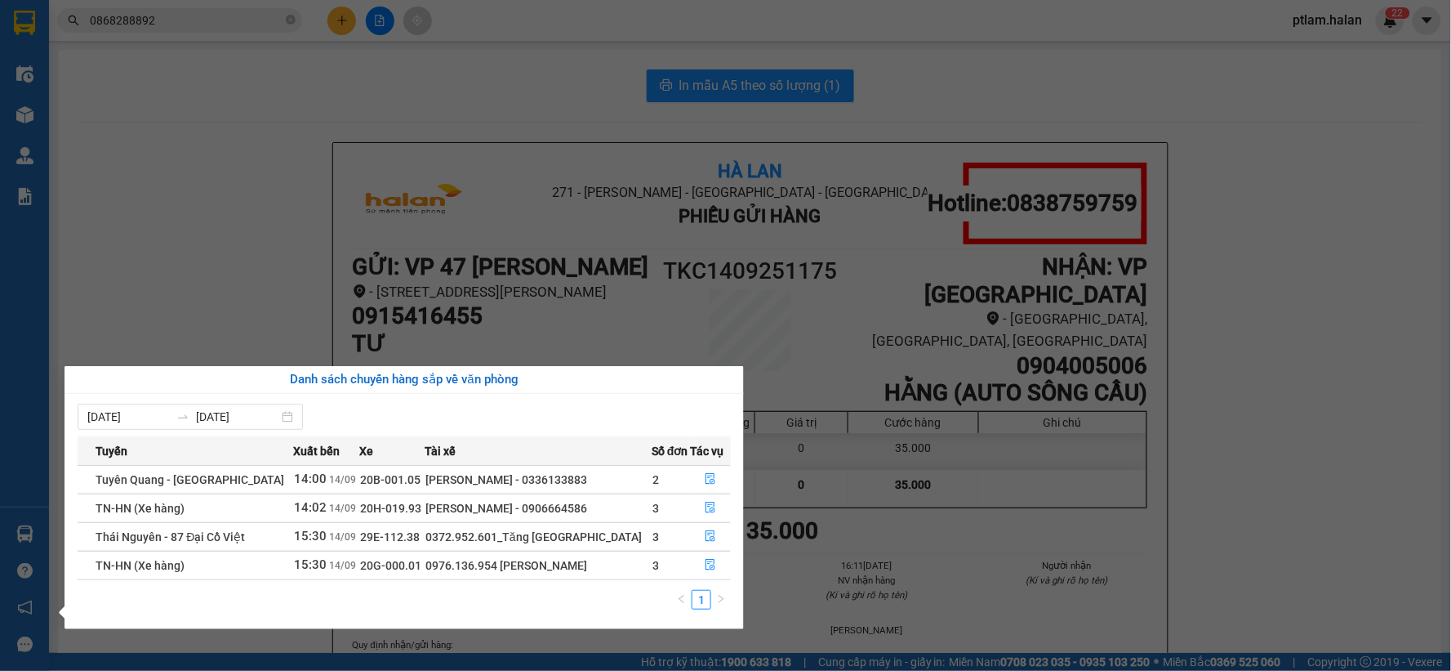
click at [310, 214] on section "Kết quả tìm kiếm ( 2292 ) Bộ lọc Mã ĐH Trạng thái Món hàng Thu hộ Tổng cước Chư…" at bounding box center [725, 335] width 1451 height 671
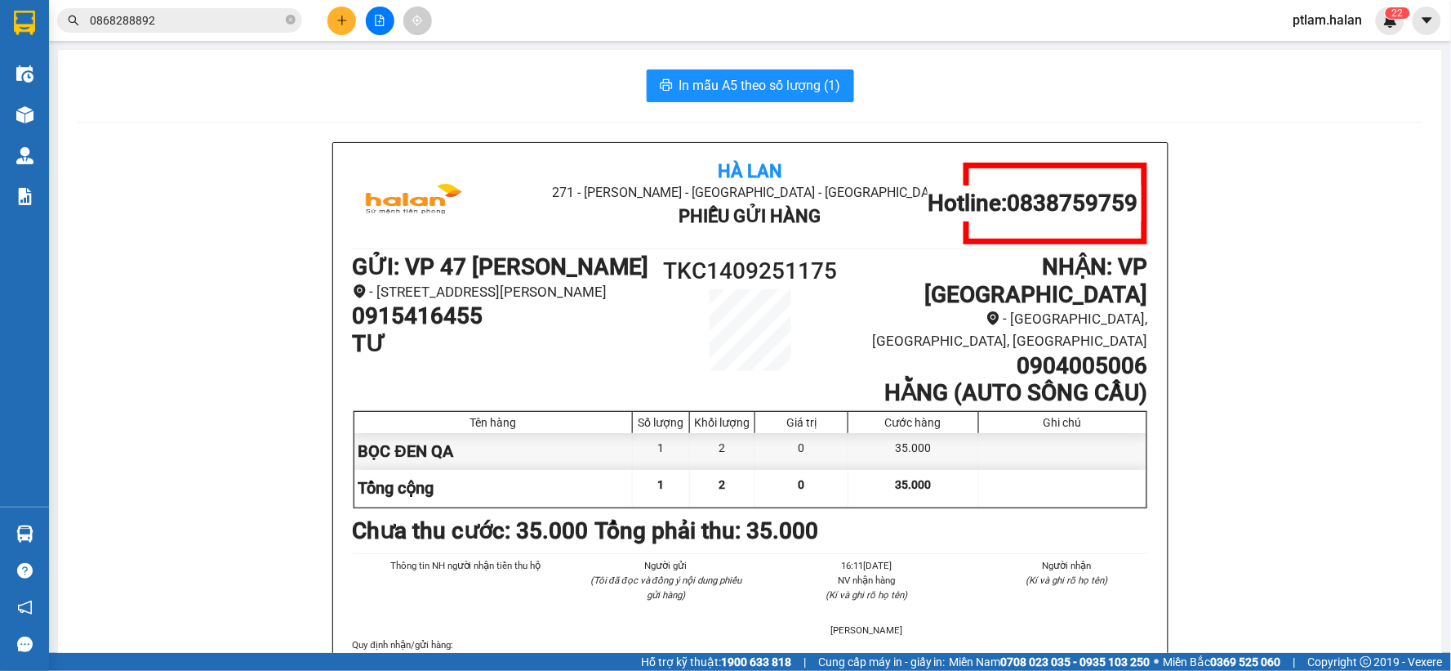
click at [224, 20] on input "0868288892" at bounding box center [186, 20] width 193 height 18
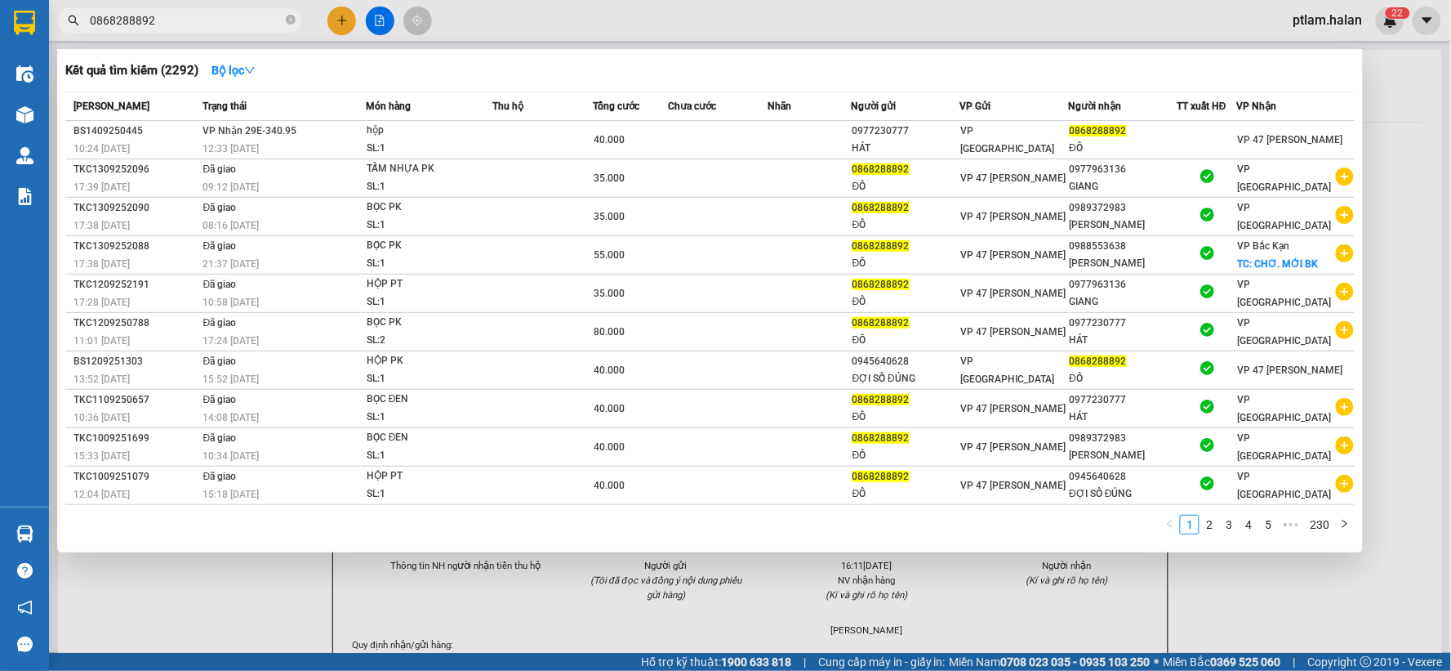
click at [224, 20] on input "0868288892" at bounding box center [186, 20] width 193 height 18
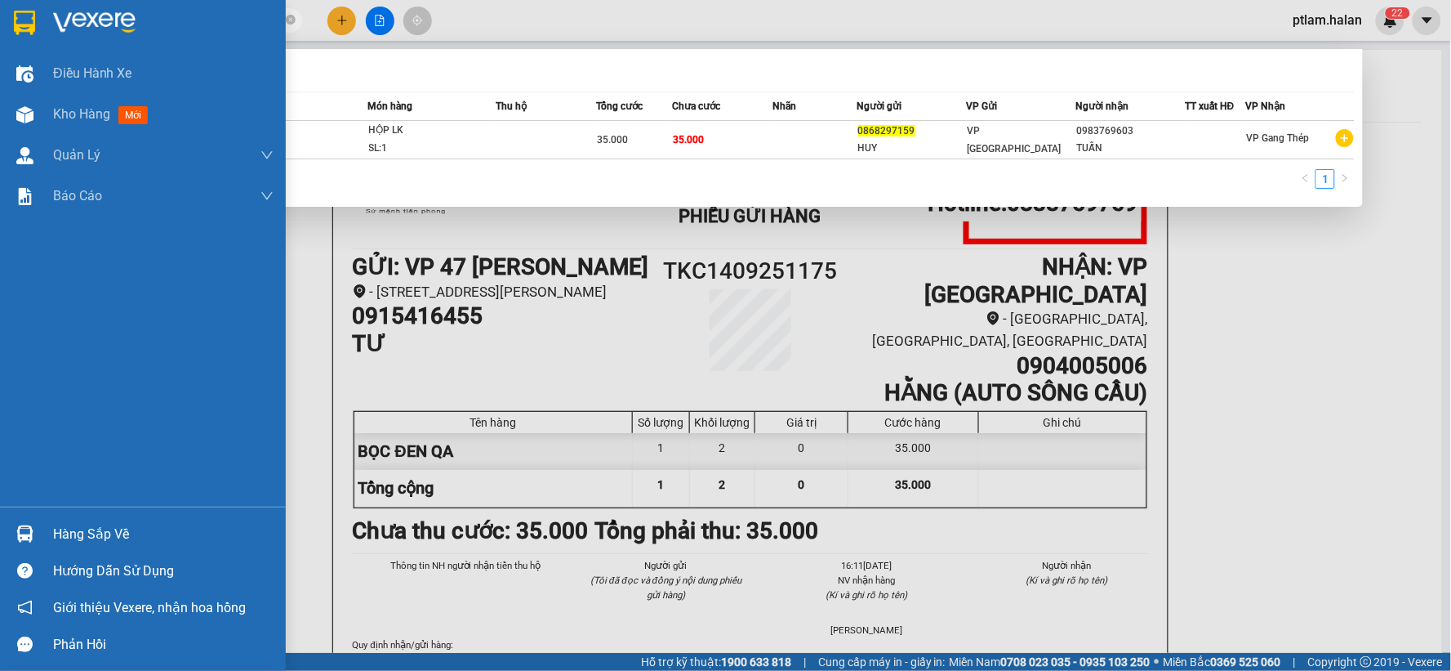
click at [80, 539] on div "Hàng sắp về" at bounding box center [163, 534] width 221 height 25
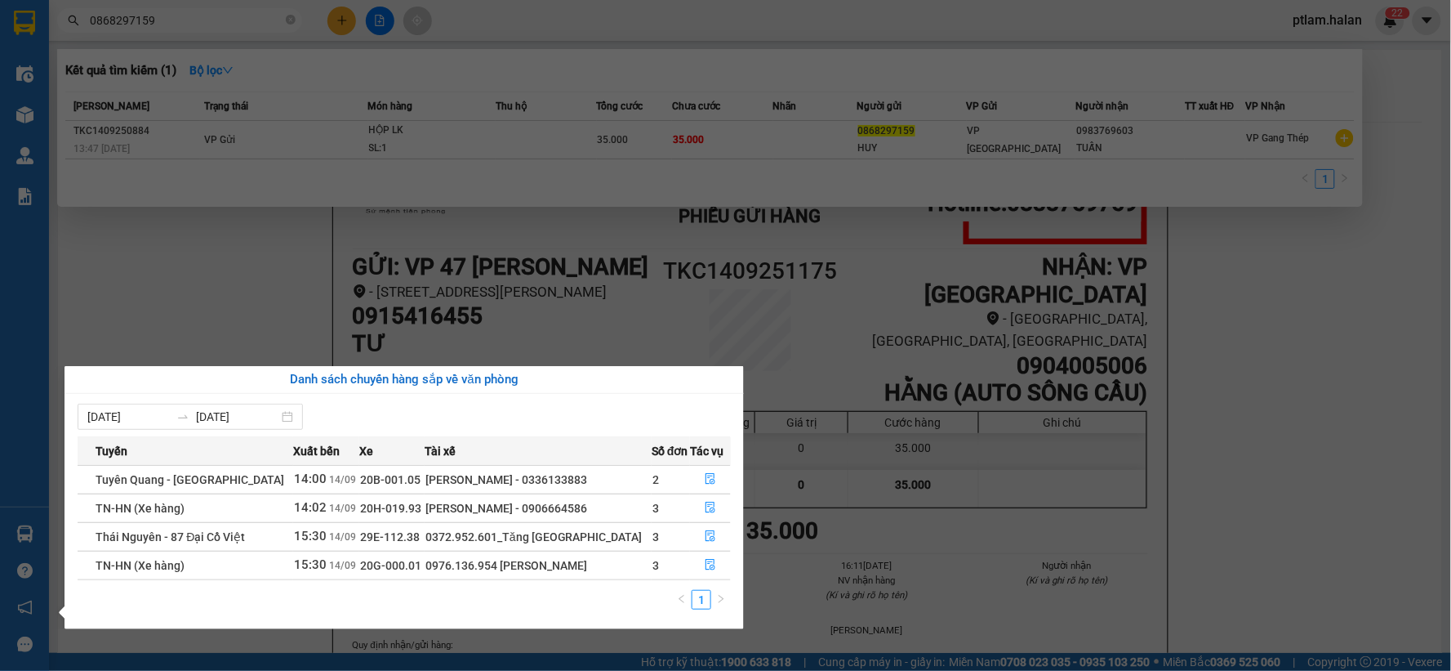
click at [295, 288] on section "Kết quả tìm kiếm ( 1 ) Bộ lọc Mã ĐH Trạng thái Món hàng Thu hộ Tổng cước Chưa c…" at bounding box center [725, 335] width 1451 height 671
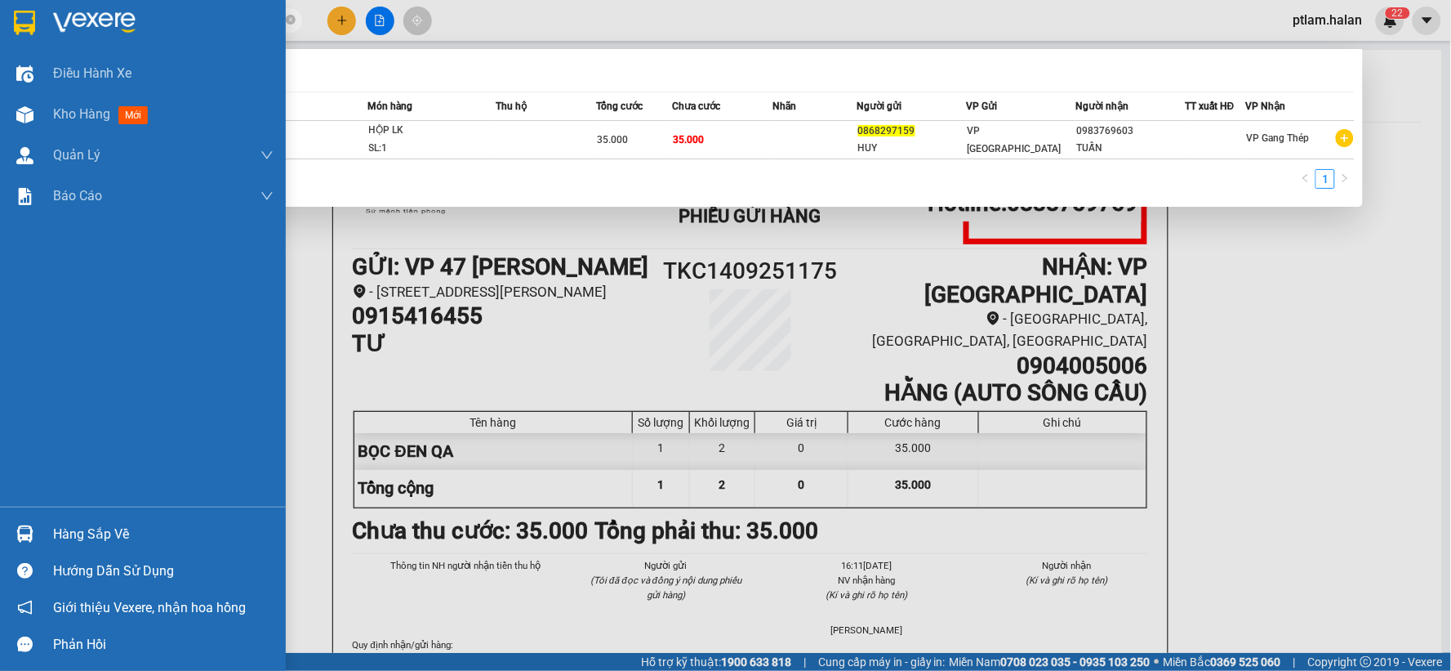
click at [29, 517] on div "Hàng sắp về" at bounding box center [143, 533] width 286 height 37
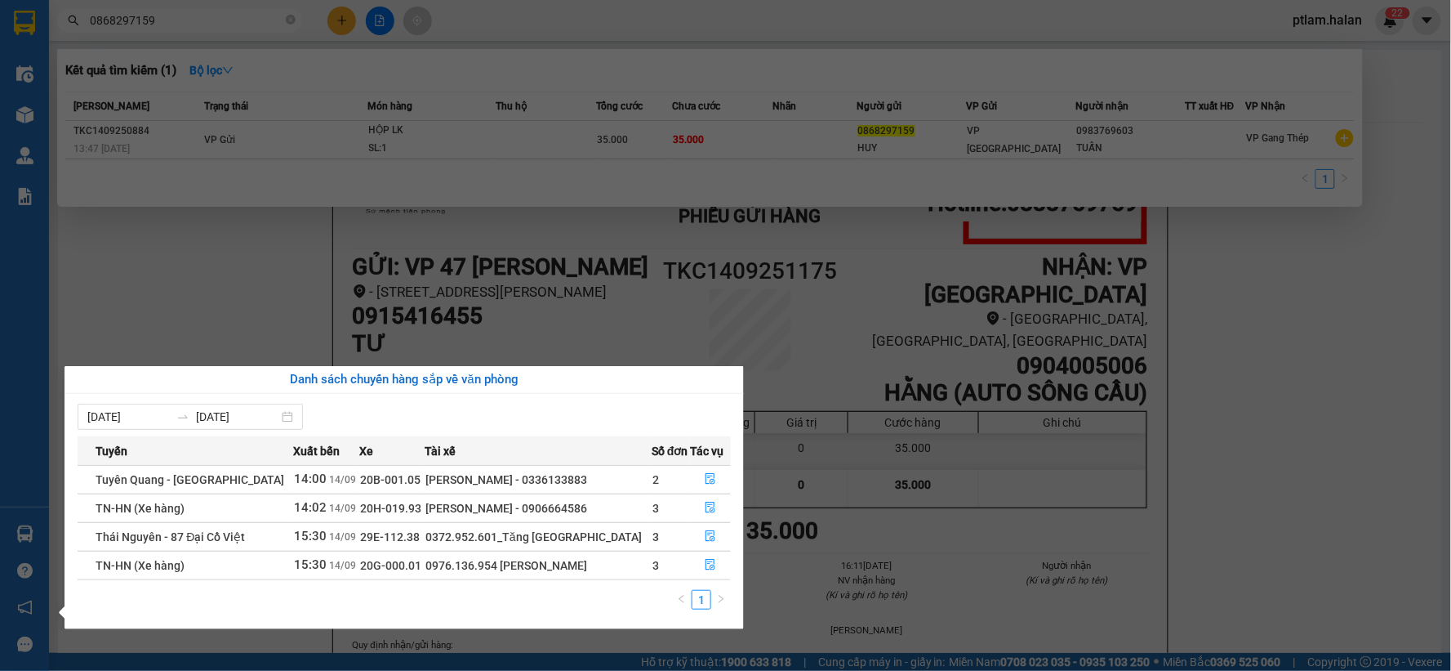
click at [242, 161] on section "Kết quả tìm kiếm ( 1 ) Bộ lọc Mã ĐH Trạng thái Món hàng Thu hộ Tổng cước Chưa c…" at bounding box center [725, 335] width 1451 height 671
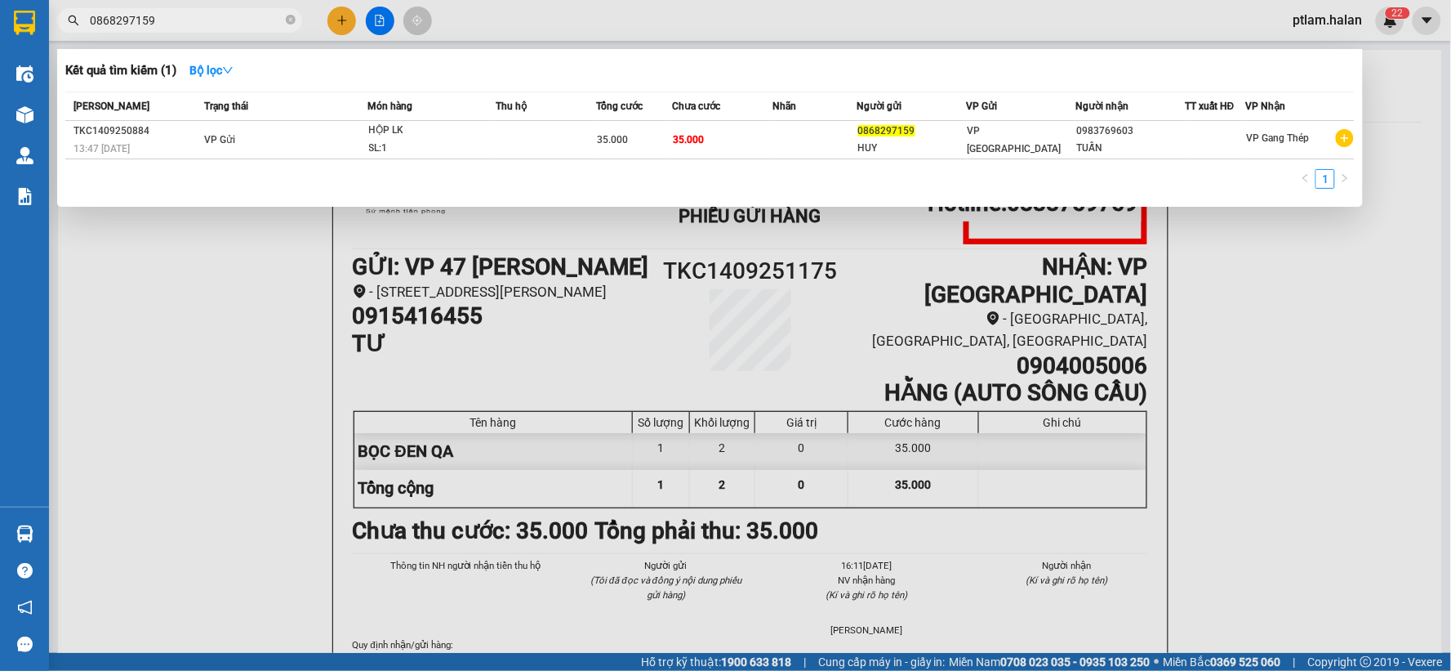
click at [216, 29] on input "0868297159" at bounding box center [186, 20] width 193 height 18
type input "Y"
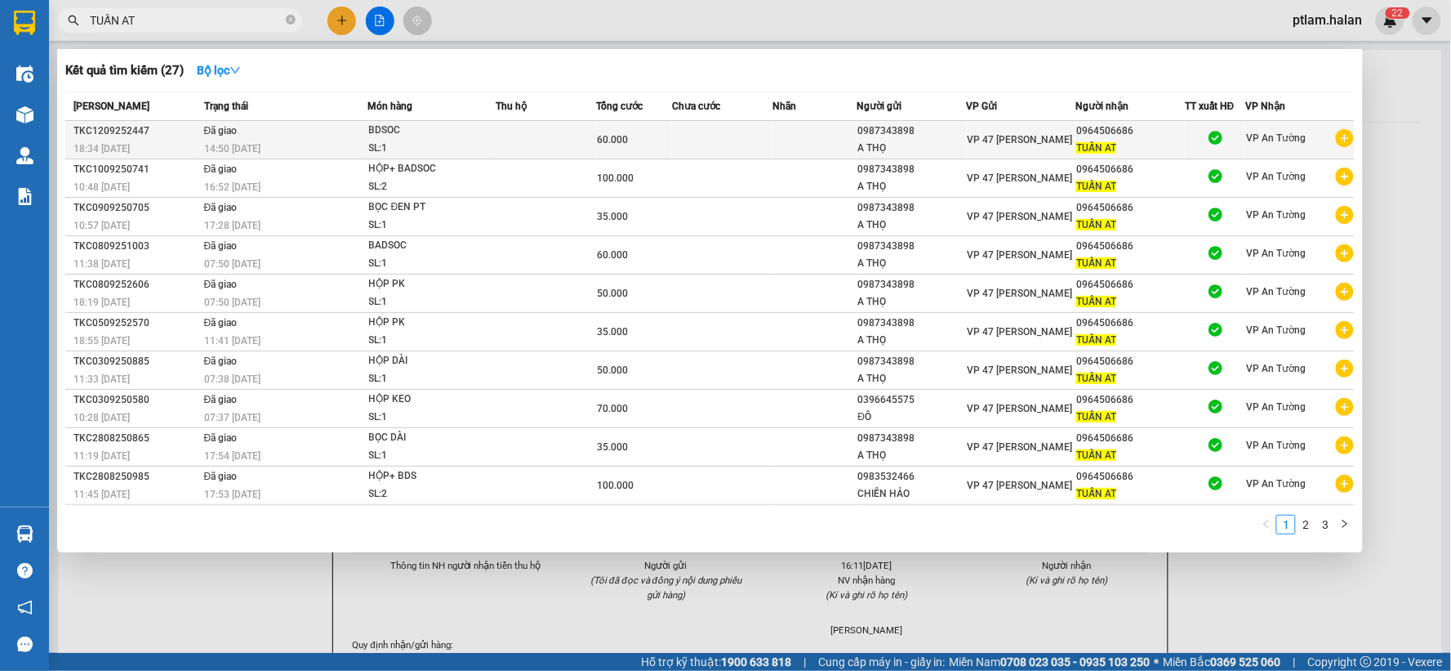
type input "TUẤN AT"
click at [870, 139] on div "0987343898" at bounding box center [912, 131] width 108 height 17
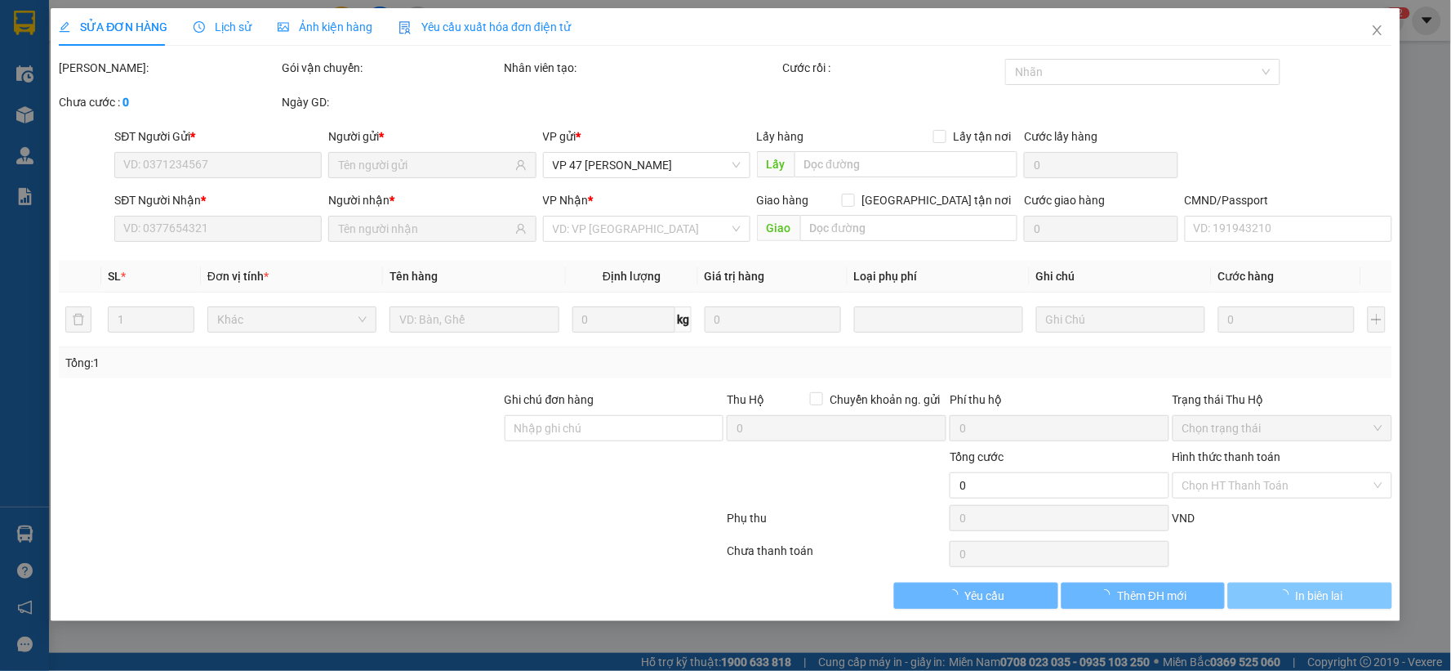
type input "0987343898"
type input "0964506686"
type input "008091002176"
type input "60.000"
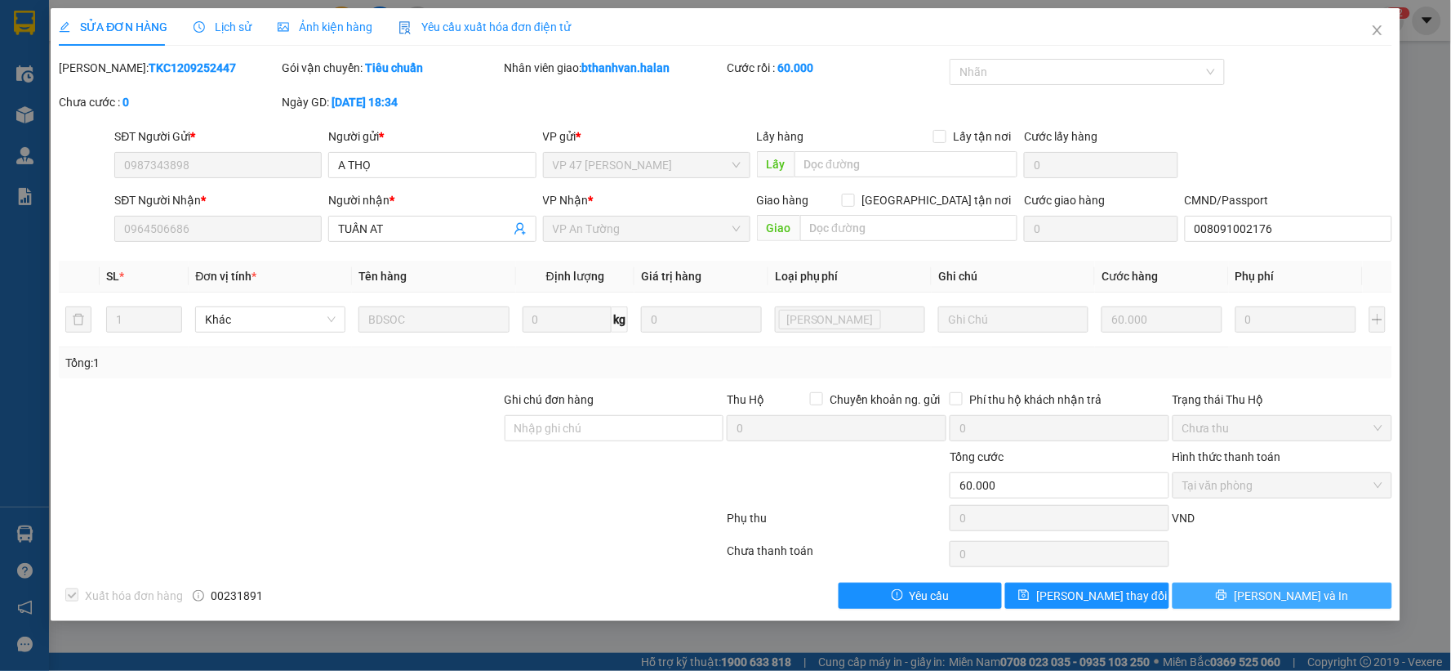
click at [1313, 598] on span "[PERSON_NAME] và In" at bounding box center [1291, 595] width 114 height 18
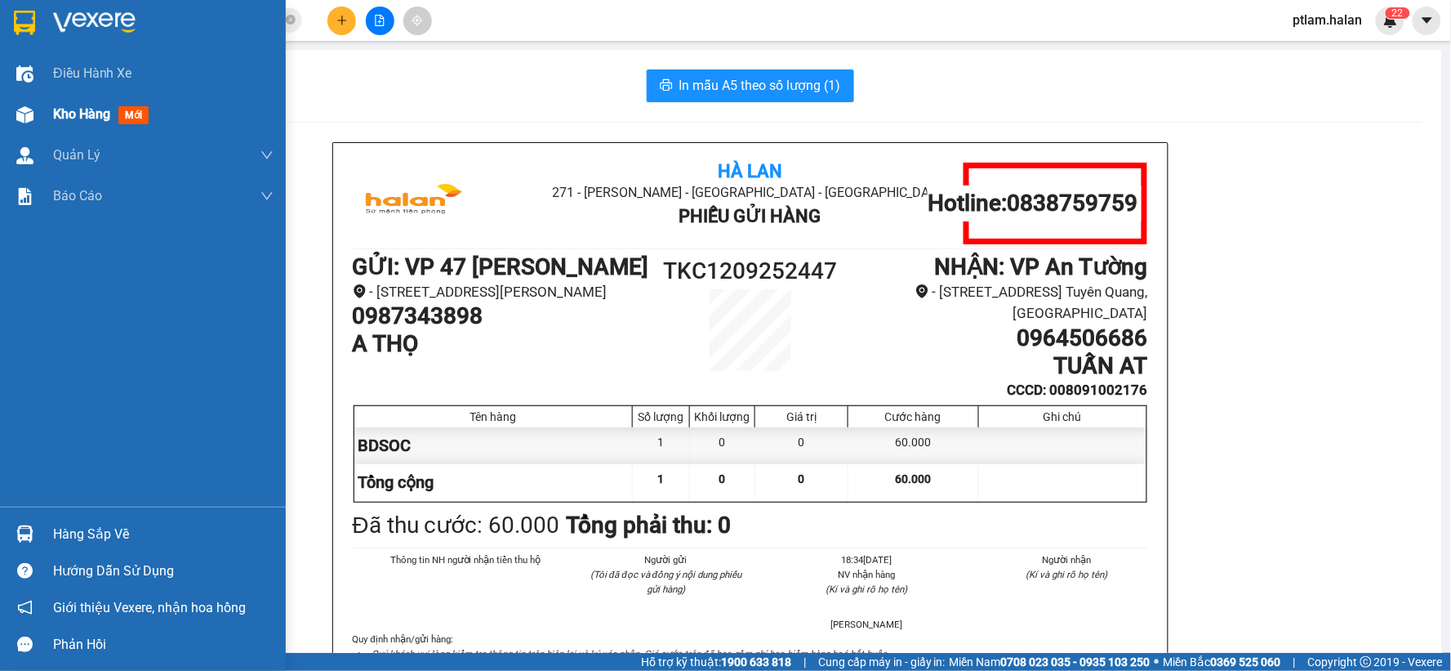
click at [93, 118] on span "Kho hàng" at bounding box center [81, 114] width 57 height 16
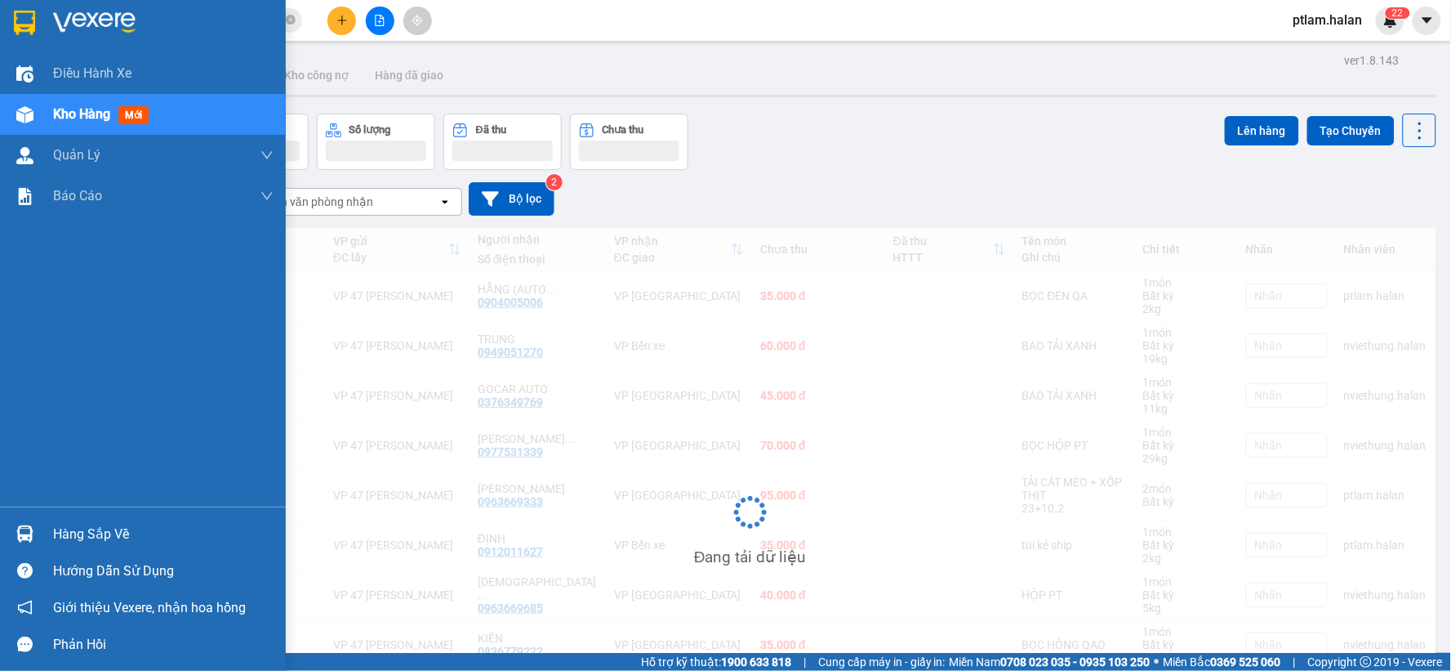
click at [93, 533] on div "Hàng sắp về" at bounding box center [163, 534] width 221 height 25
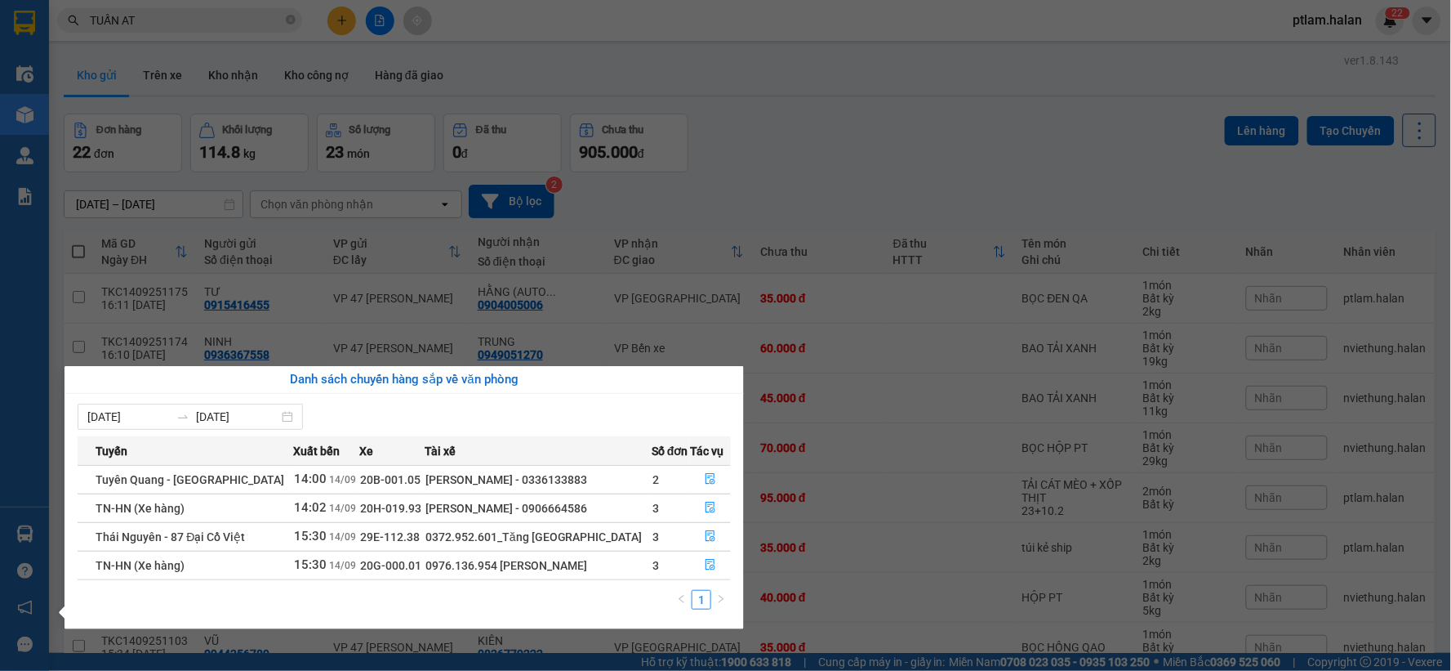
click at [783, 256] on section "Kết quả tìm kiếm ( 27 ) Bộ lọc Mã ĐH Trạng thái Món hàng Thu hộ Tổng cước Chưa …" at bounding box center [725, 335] width 1451 height 671
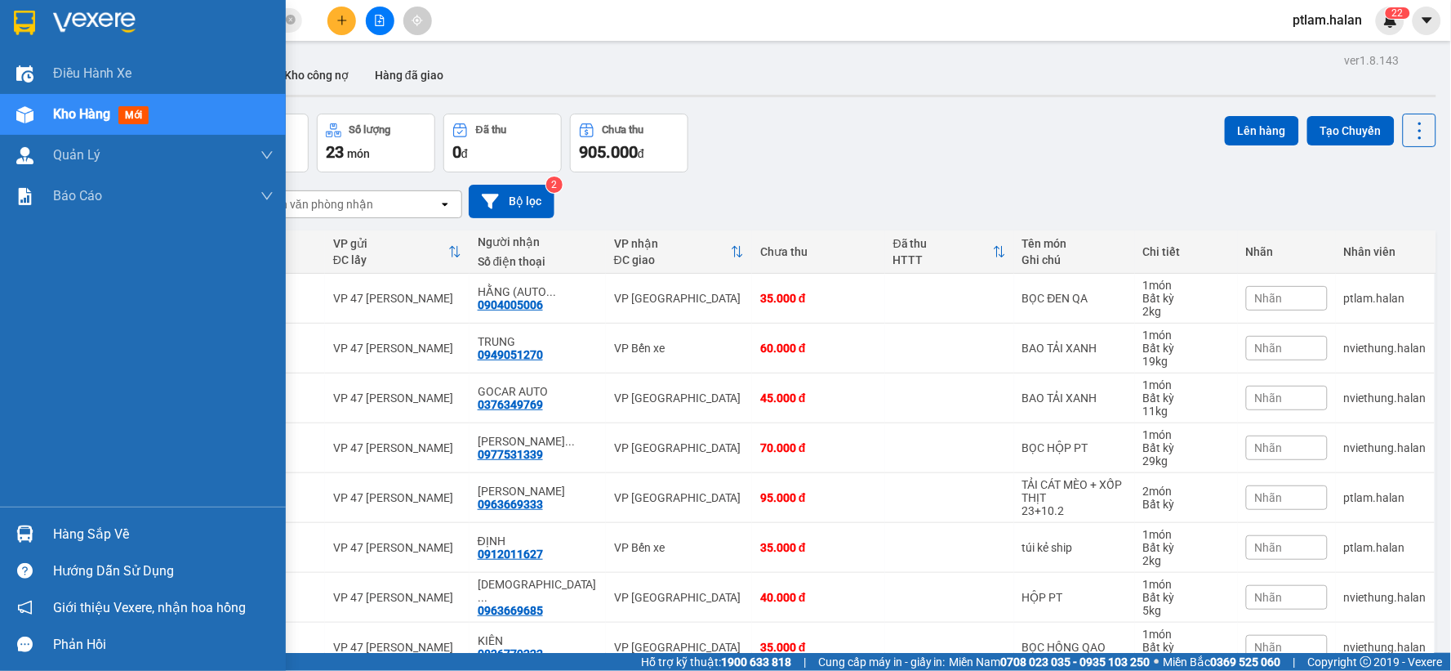
click at [127, 536] on div "Hàng sắp về" at bounding box center [163, 534] width 221 height 25
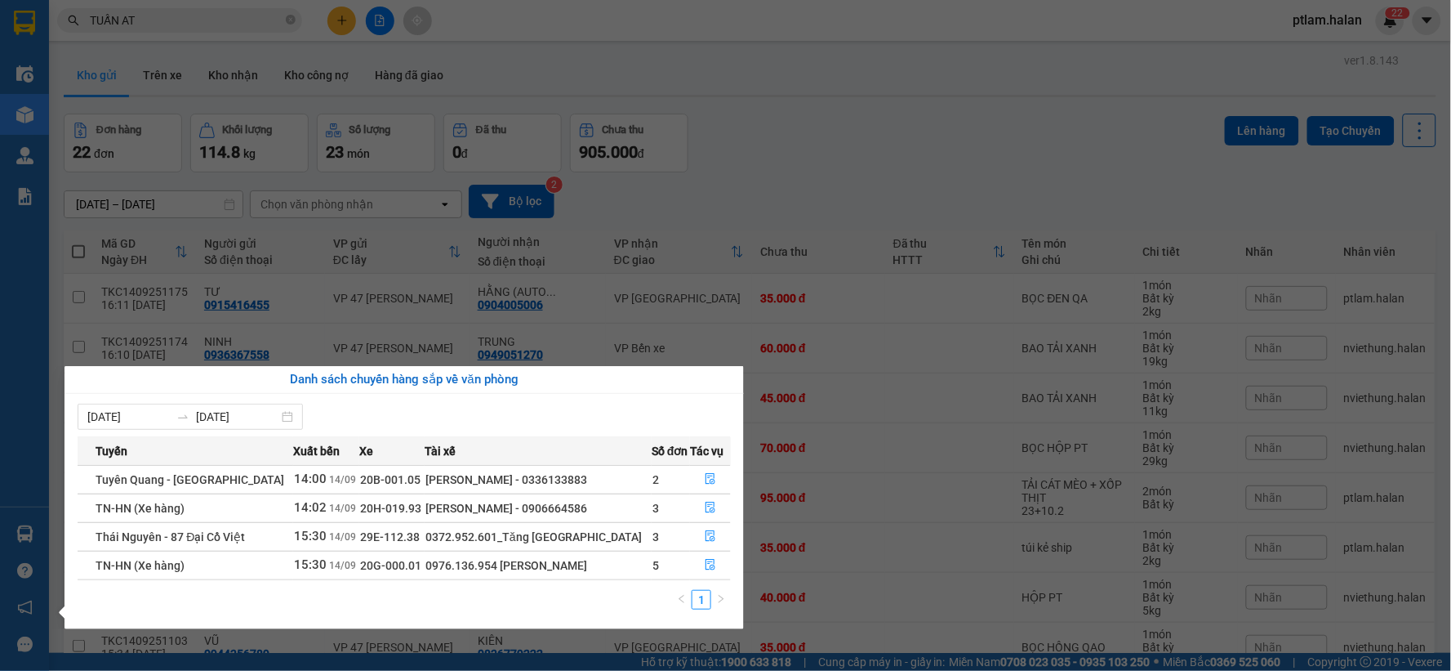
click at [766, 291] on section "Kết quả tìm kiếm ( 27 ) Bộ lọc Mã ĐH Trạng thái Món hàng Thu hộ Tổng cước Chưa …" at bounding box center [725, 335] width 1451 height 671
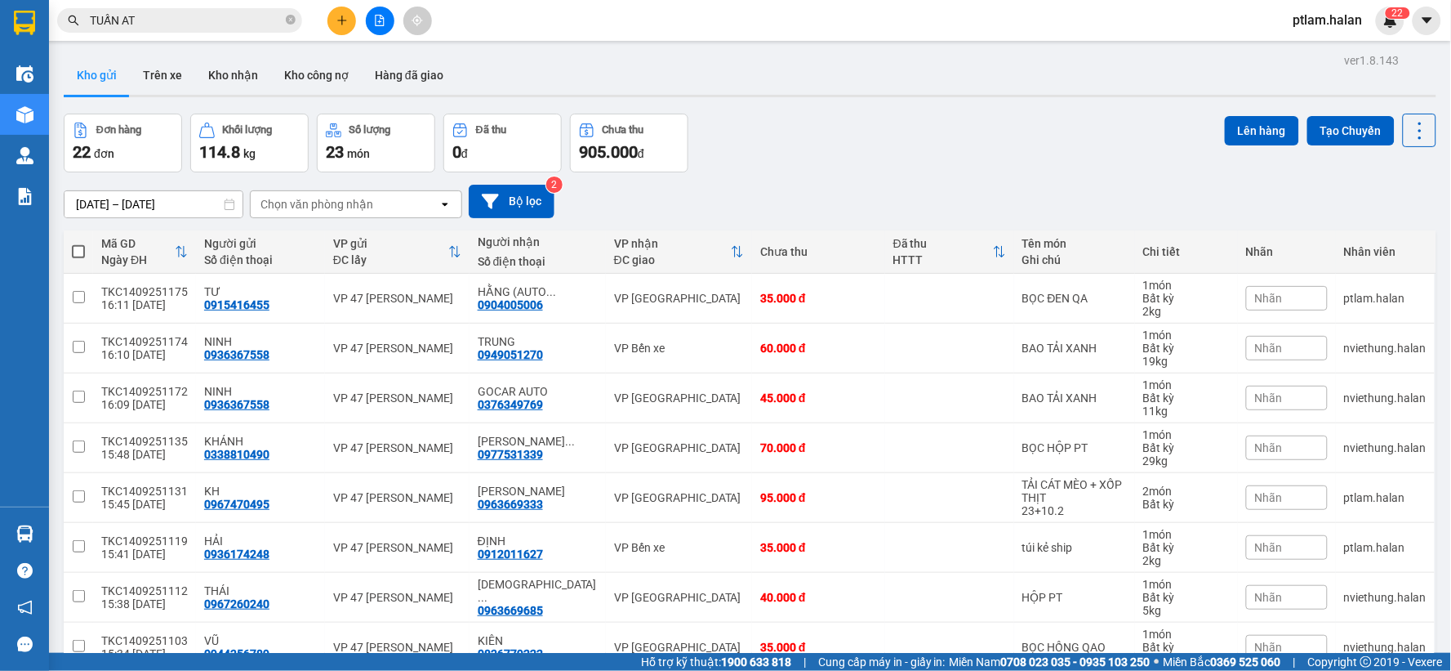
click at [237, 25] on input "TUẤN AT" at bounding box center [186, 20] width 193 height 18
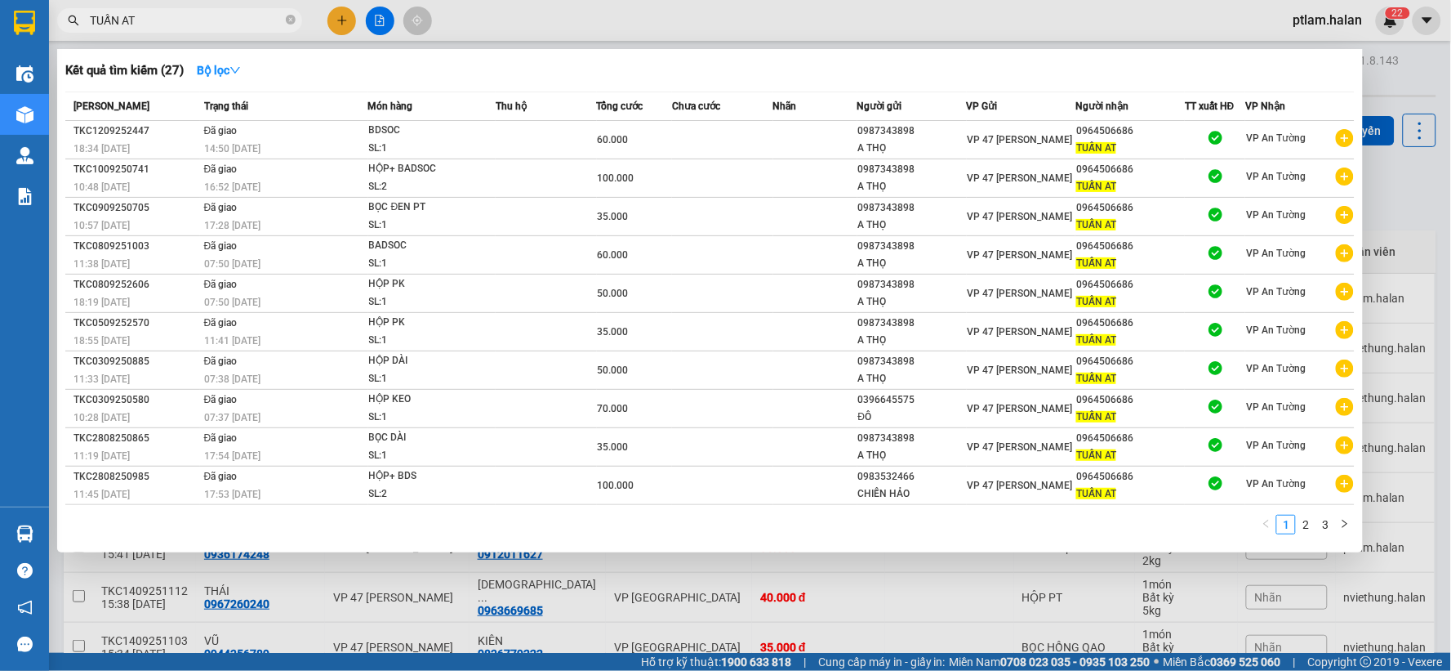
click at [237, 25] on input "TUẤN AT" at bounding box center [186, 20] width 193 height 18
click at [341, 21] on div at bounding box center [725, 335] width 1451 height 671
click at [341, 21] on icon "plus" at bounding box center [342, 20] width 11 height 11
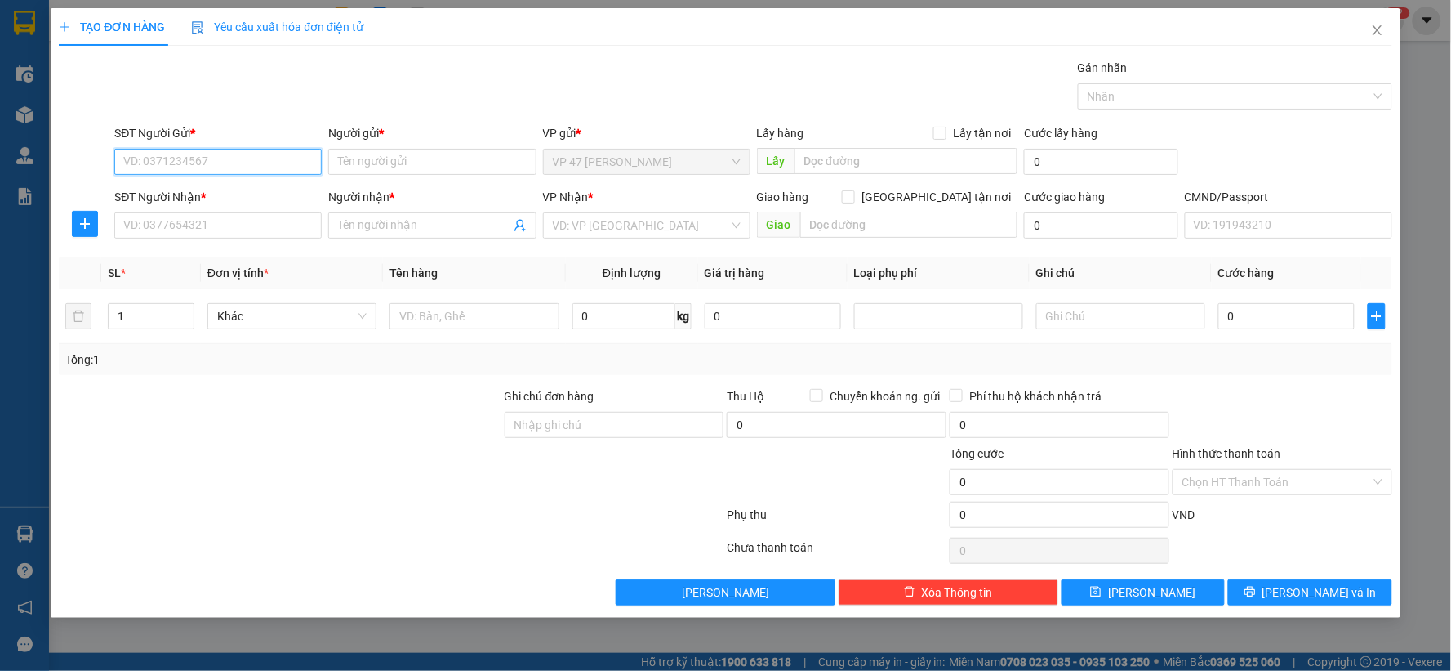
click at [242, 155] on input "SĐT Người Gửi *" at bounding box center [217, 162] width 207 height 26
drag, startPoint x: 67, startPoint y: 159, endPoint x: 22, endPoint y: 159, distance: 44.9
click at [27, 159] on div "TẠO ĐƠN HÀNG Yêu cầu xuất hóa đơn điện tử Transit Pickup Surcharge Ids Transit …" at bounding box center [725, 335] width 1451 height 671
type input "250322"
click at [1380, 33] on icon "close" at bounding box center [1377, 30] width 13 height 13
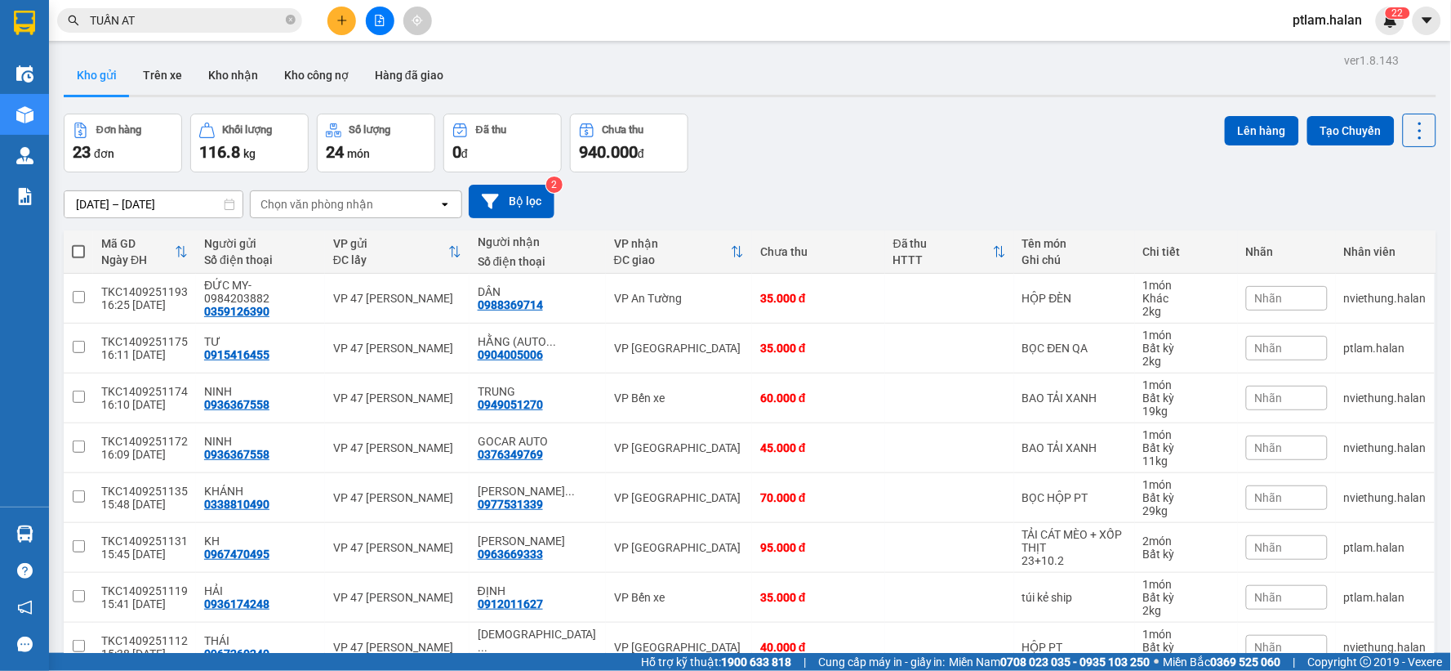
click at [181, 26] on input "TUẤN AT" at bounding box center [186, 20] width 193 height 18
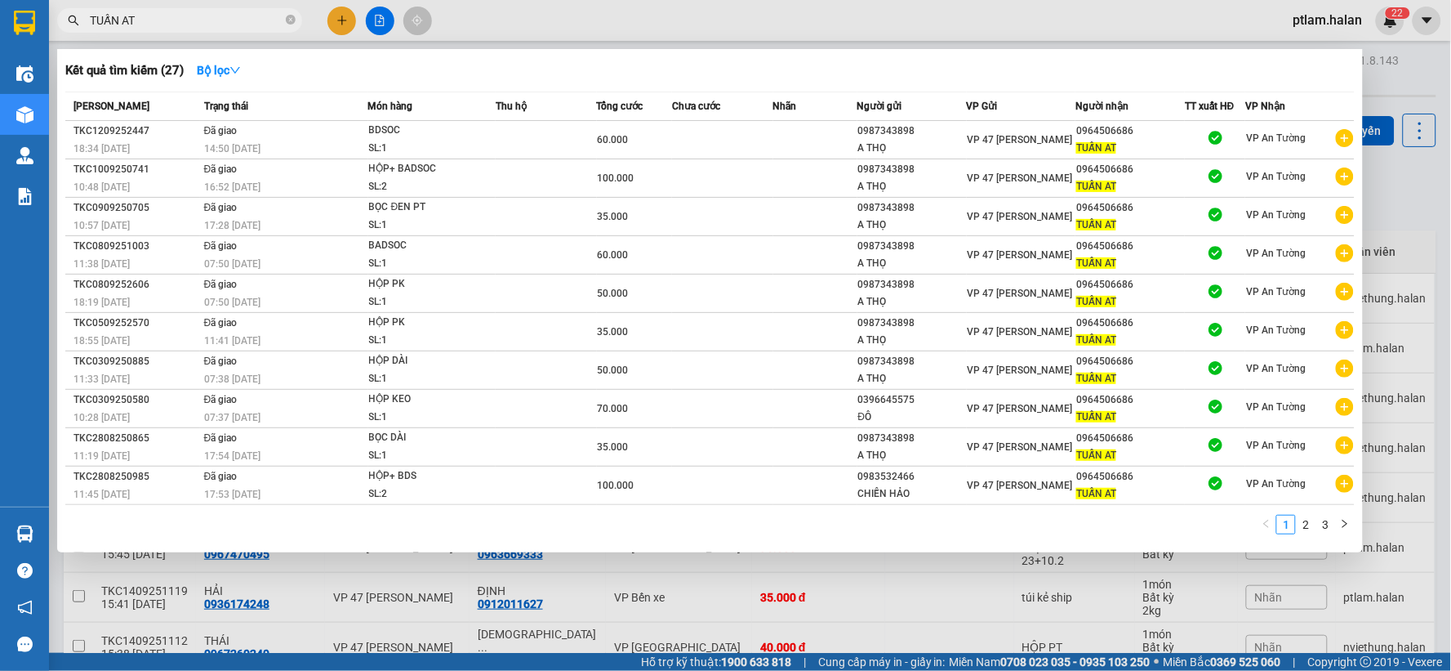
click at [181, 26] on input "TUẤN AT" at bounding box center [186, 20] width 193 height 18
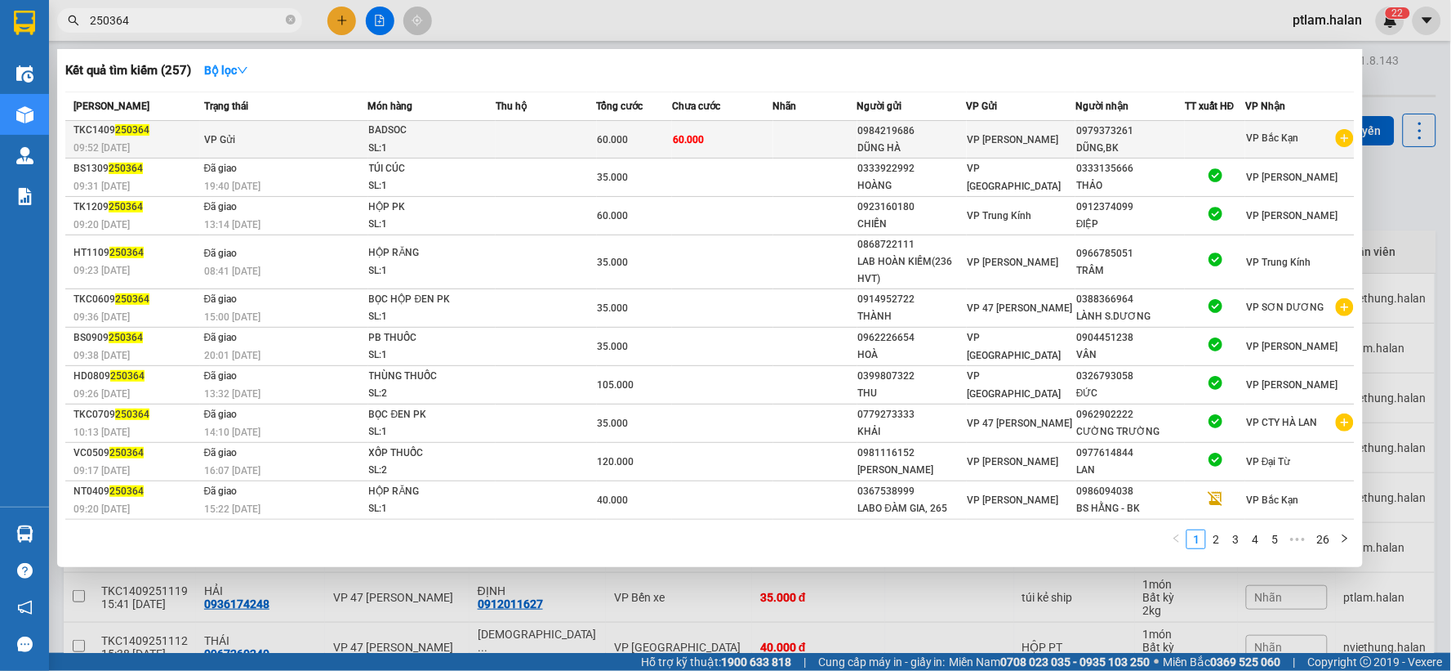
type input "250364"
click at [876, 136] on div "0984219686" at bounding box center [912, 131] width 108 height 17
click at [653, 135] on div "60.000" at bounding box center [635, 140] width 74 height 18
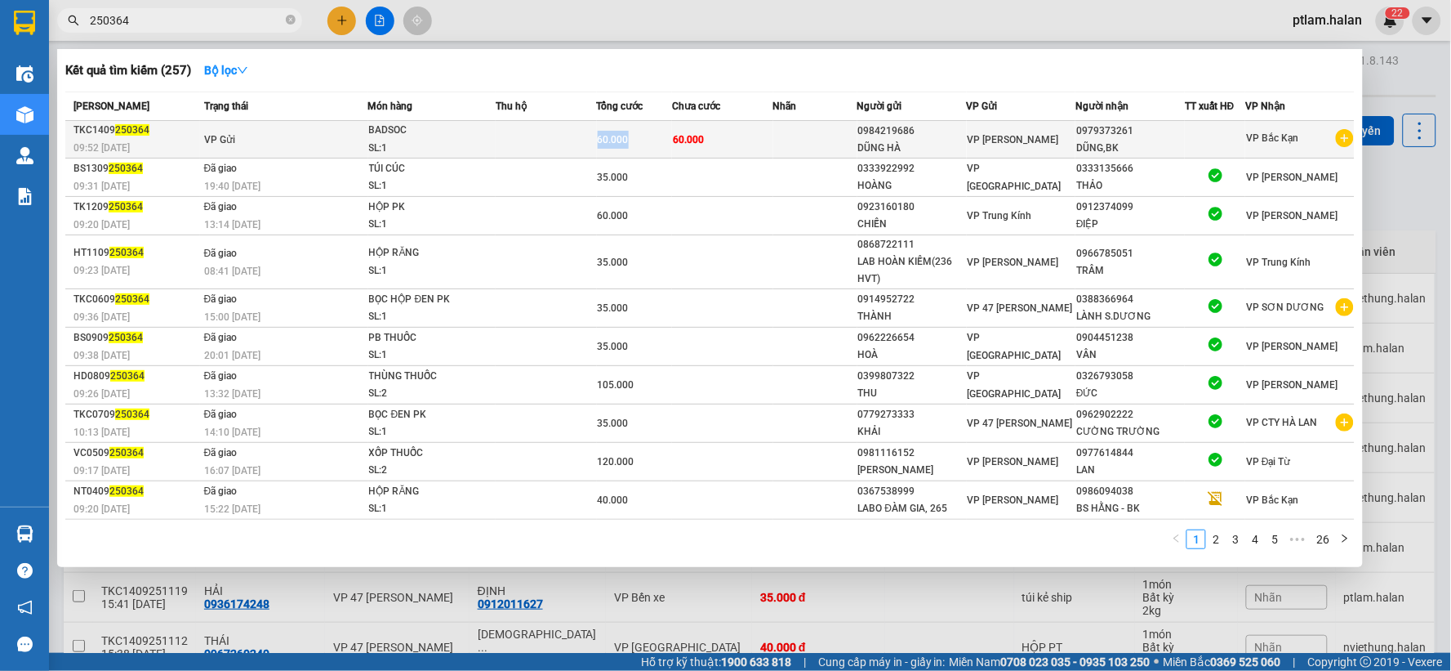
click at [653, 135] on div "60.000" at bounding box center [635, 140] width 74 height 18
click at [280, 123] on td "VP Gửi" at bounding box center [284, 140] width 168 height 38
click at [216, 140] on span "VP Gửi" at bounding box center [219, 139] width 31 height 11
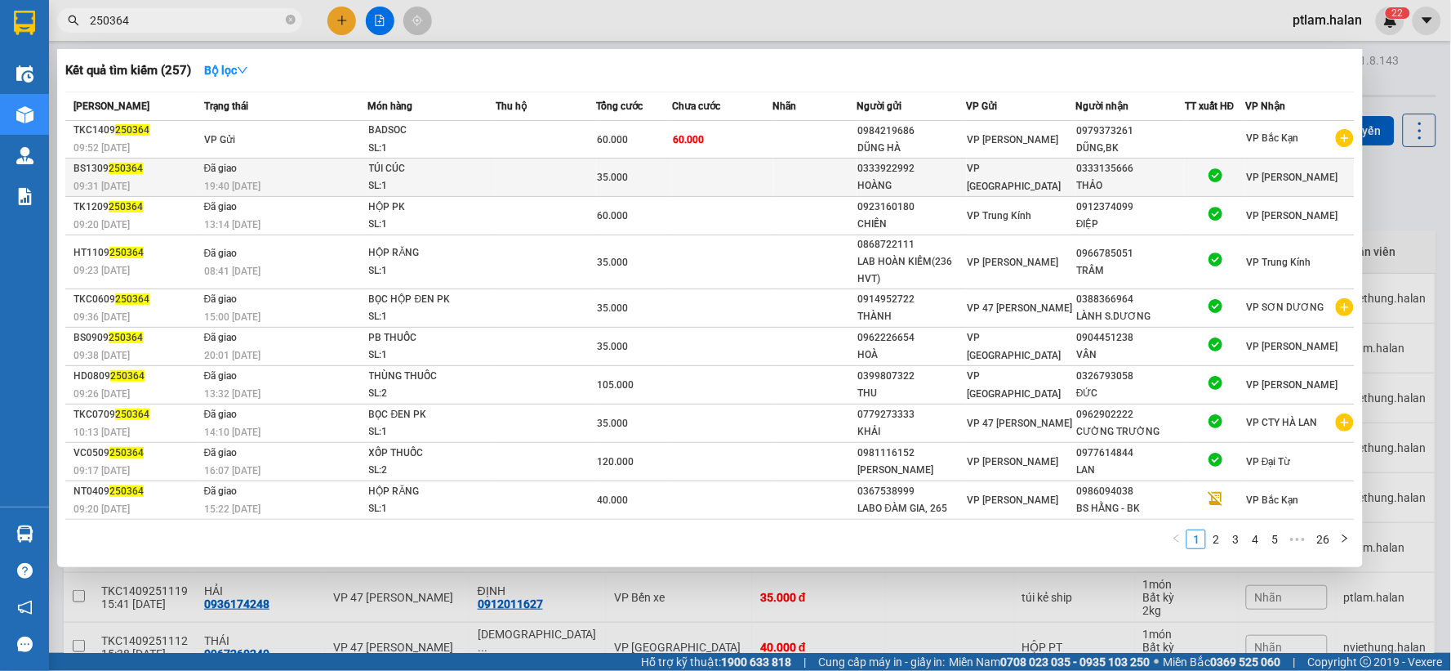
drag, startPoint x: 309, startPoint y: 150, endPoint x: 965, endPoint y: 176, distance: 656.4
click at [675, 173] on tbody "TKC1409 250364 09:52 - 14/09 VP Gửi BADSOC SL: 1 60.000 60.000 0984219686 DŨNG …" at bounding box center [710, 320] width 1290 height 399
click at [1059, 169] on div "VP [GEOGRAPHIC_DATA]" at bounding box center [1022, 177] width 108 height 36
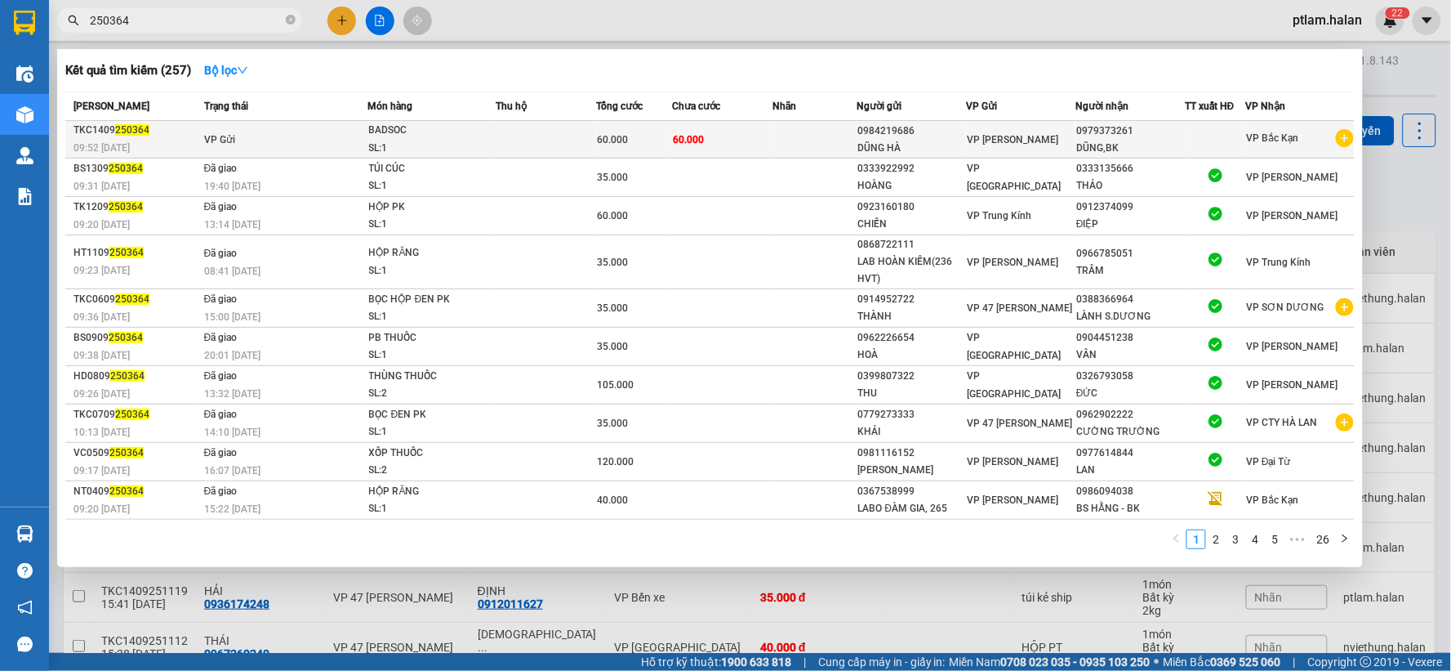
click at [967, 140] on td "VP [PERSON_NAME]" at bounding box center [1021, 140] width 109 height 38
click at [1067, 137] on div "VP [PERSON_NAME]" at bounding box center [1022, 140] width 108 height 18
click at [1043, 133] on div "VP [PERSON_NAME]" at bounding box center [1022, 140] width 108 height 18
click at [1017, 131] on div "VP [PERSON_NAME]" at bounding box center [1022, 140] width 108 height 18
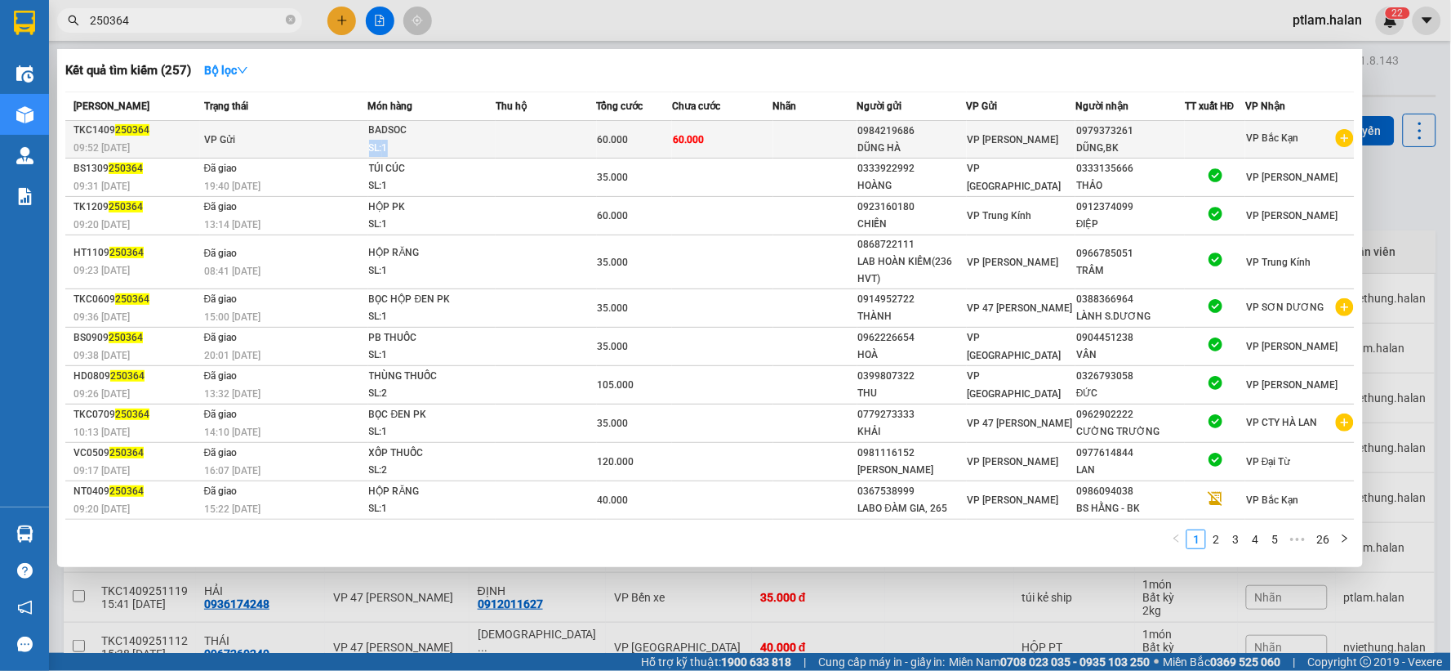
click at [444, 136] on tr "TKC1409 250364 09:52 - 14/09 VP Gửi BADSOC SL: 1 60.000 60.000 0984219686 DŨNG …" at bounding box center [710, 140] width 1290 height 38
click at [217, 129] on td "VP Gửi" at bounding box center [284, 140] width 168 height 38
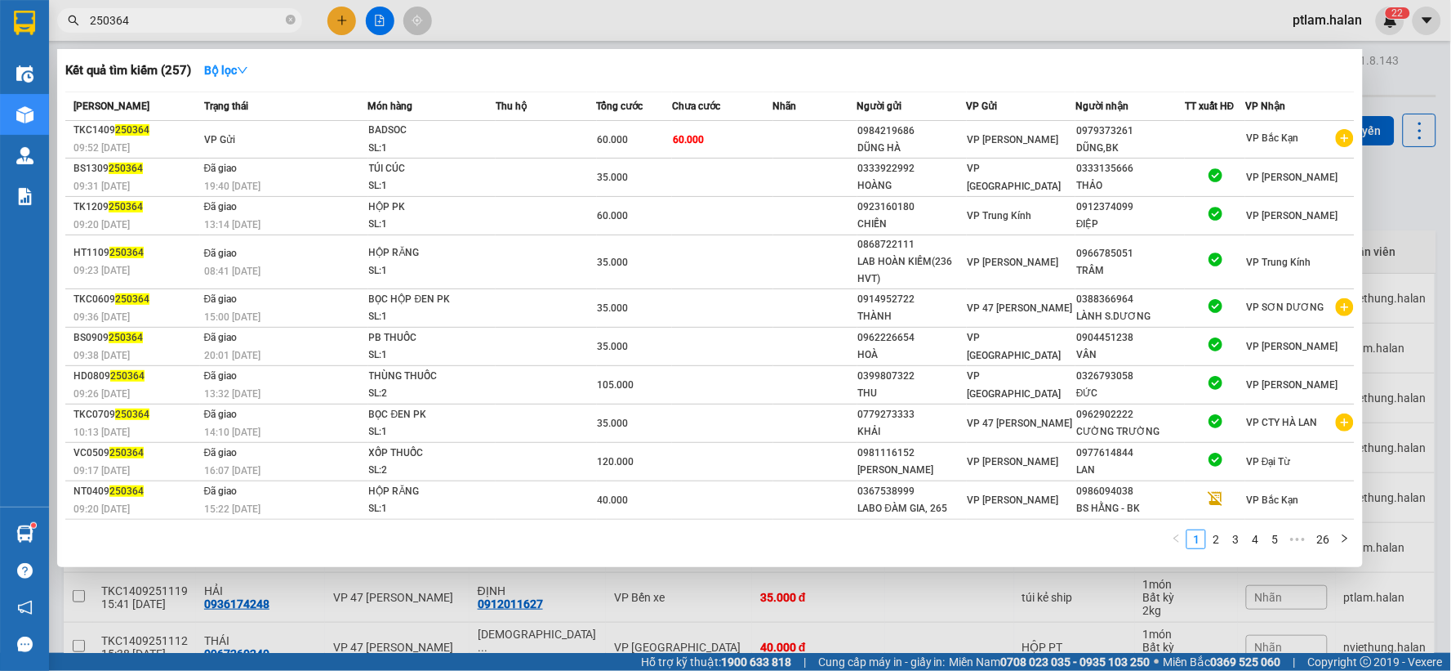
click at [386, 605] on div at bounding box center [725, 335] width 1451 height 671
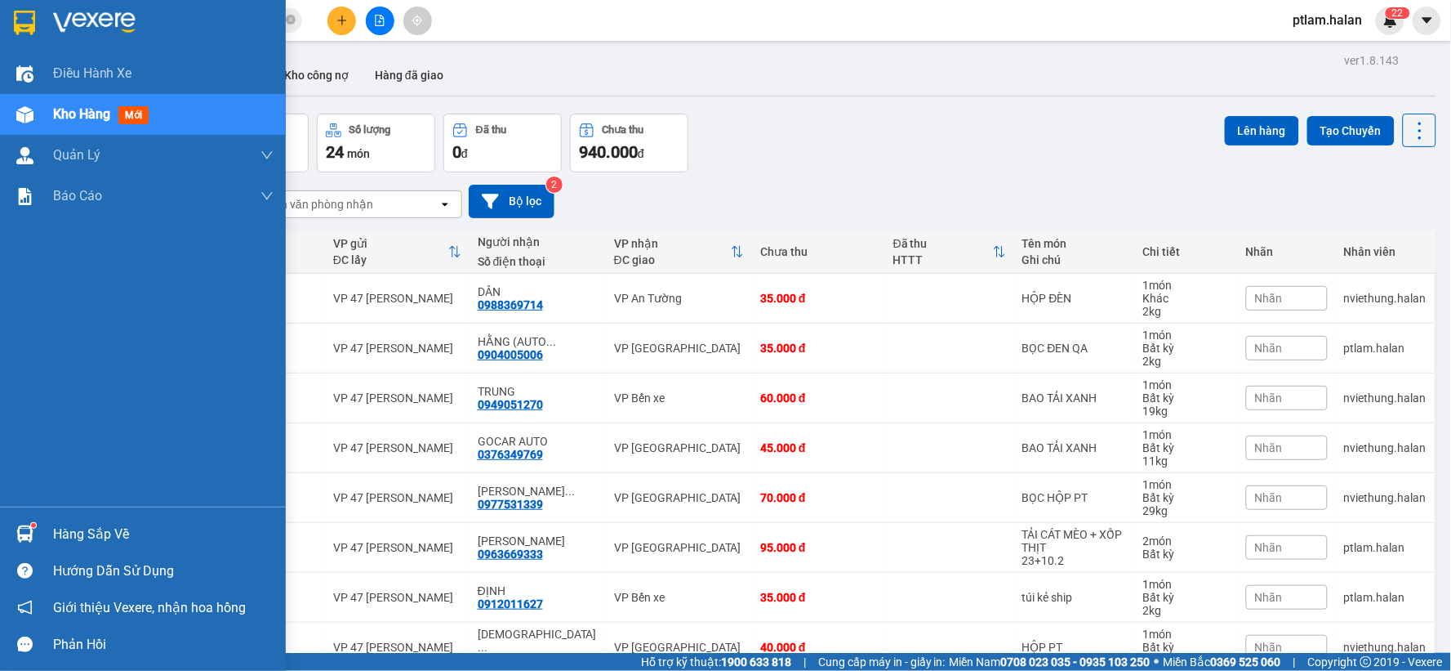
click at [105, 101] on div "Kho hàng mới" at bounding box center [163, 114] width 221 height 41
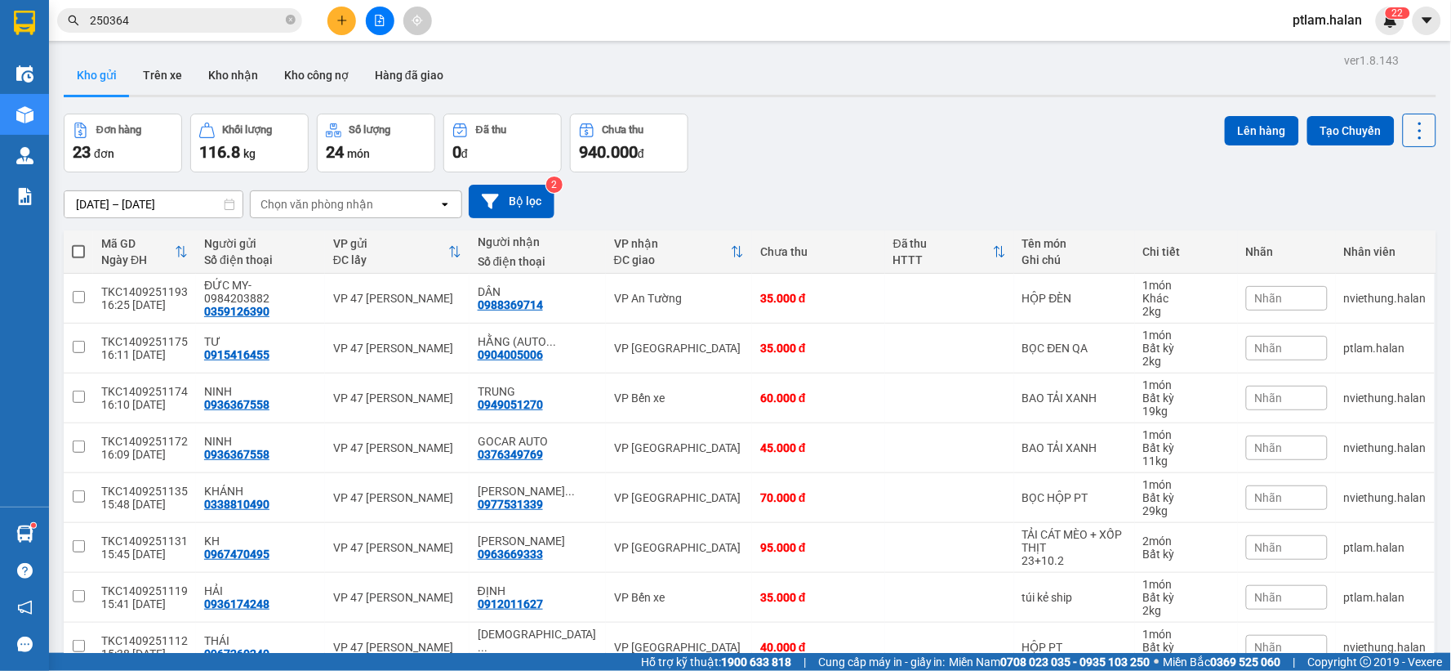
click at [1418, 126] on button at bounding box center [1419, 130] width 33 height 33
click at [1385, 222] on li "Làm mới" at bounding box center [1376, 233] width 123 height 29
click at [1409, 131] on icon at bounding box center [1420, 130] width 23 height 23
click at [1378, 237] on span "Làm mới" at bounding box center [1383, 233] width 45 height 16
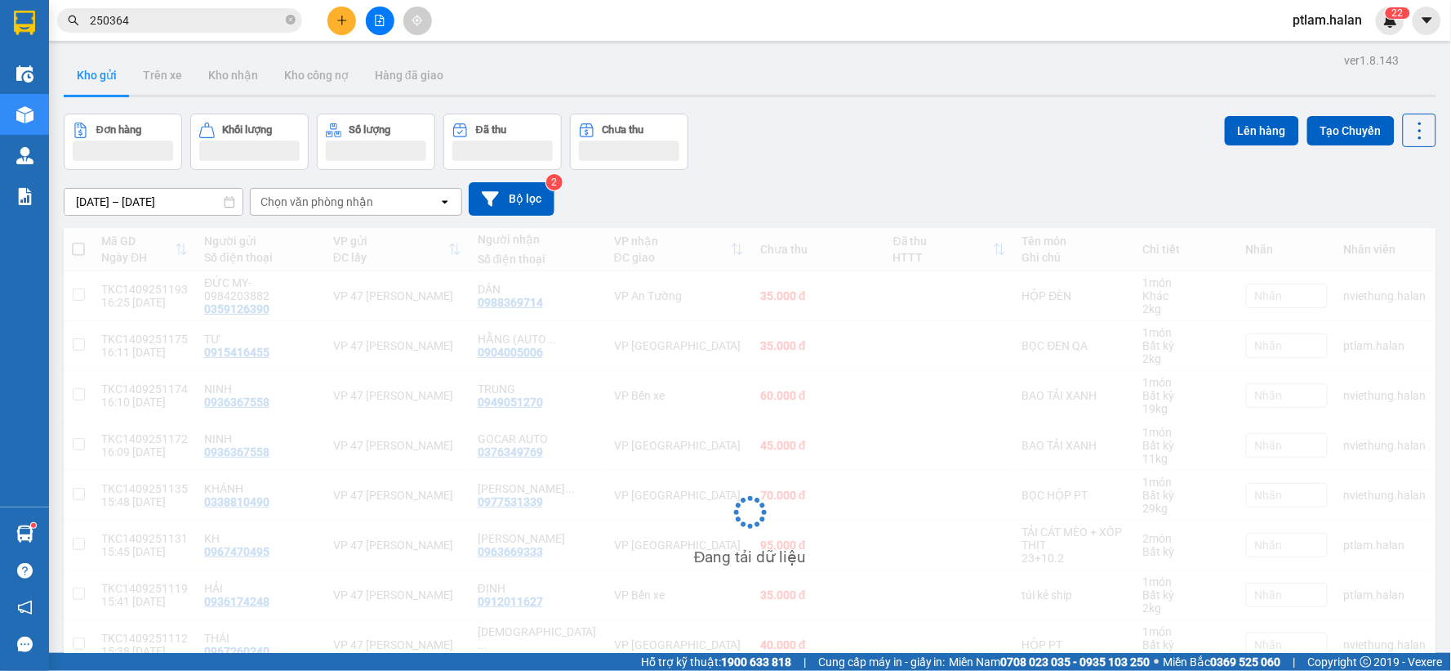
click at [1378, 237] on div "Đang tải dữ liệu" at bounding box center [750, 525] width 1373 height 594
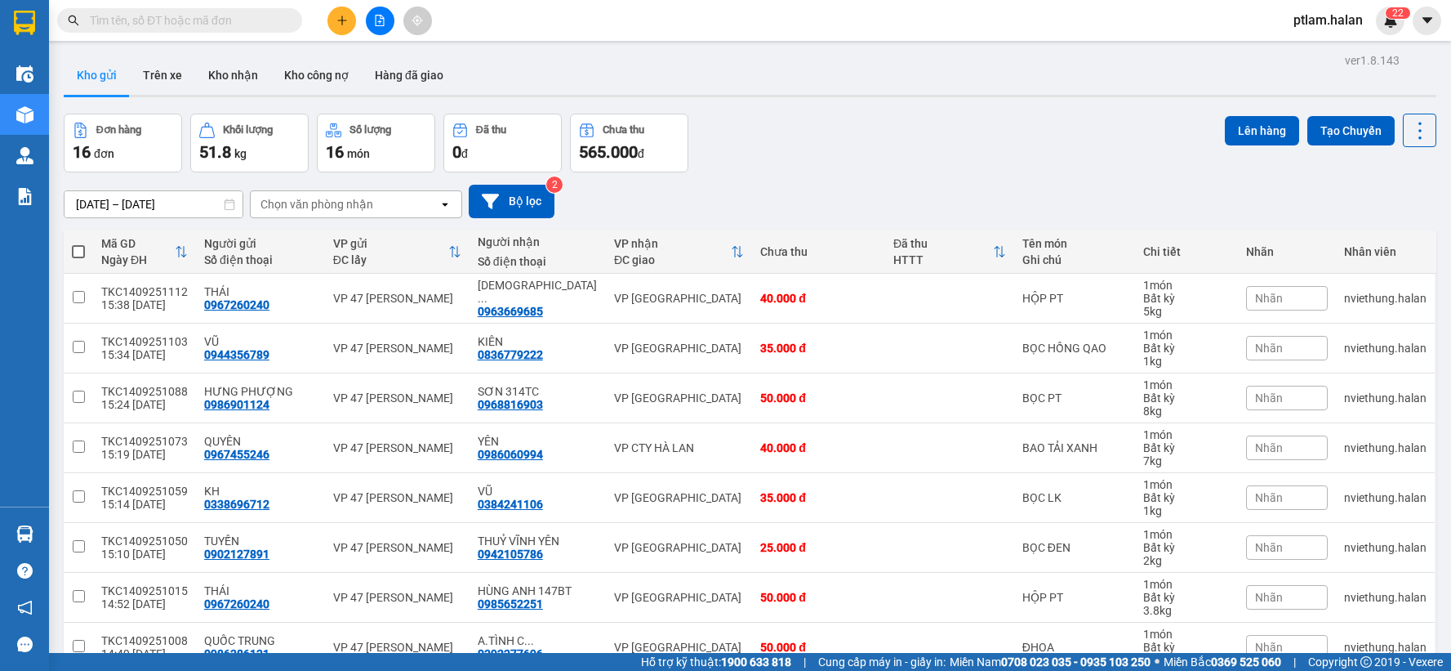
click at [245, 23] on input "text" at bounding box center [186, 20] width 193 height 18
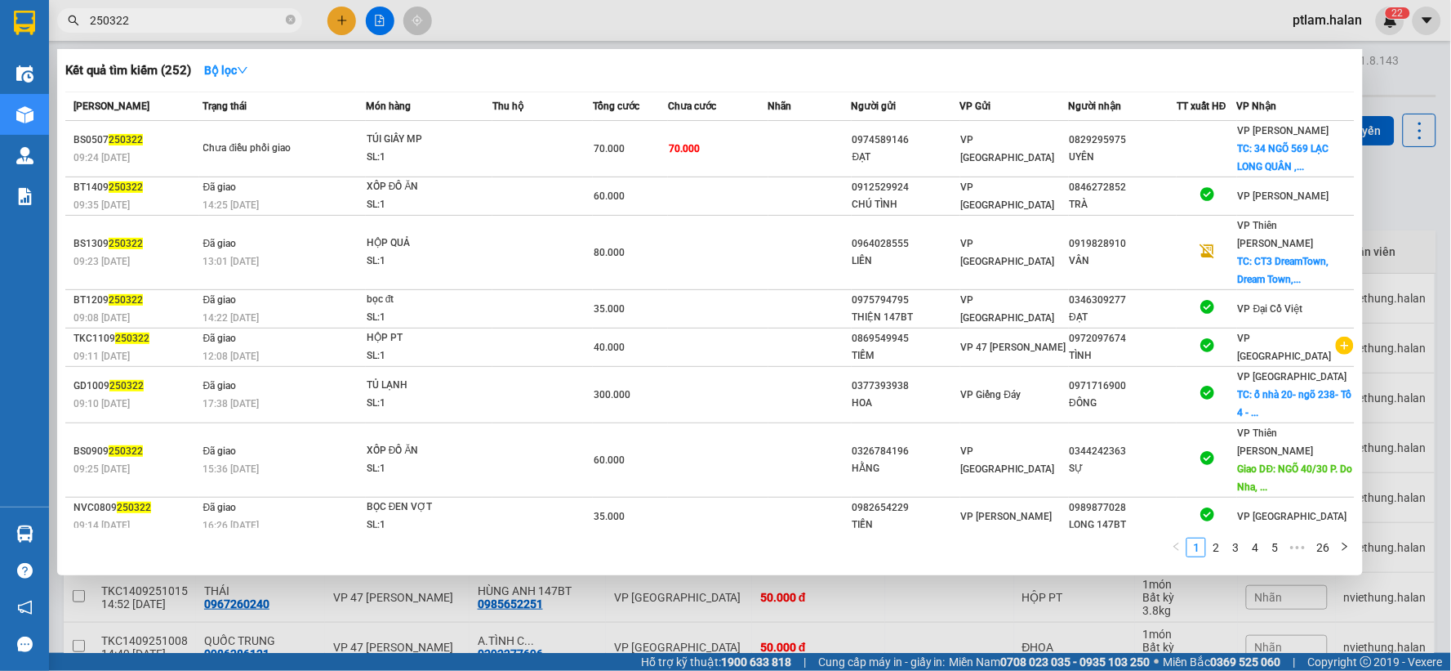
click at [213, 23] on input "250322" at bounding box center [186, 20] width 193 height 18
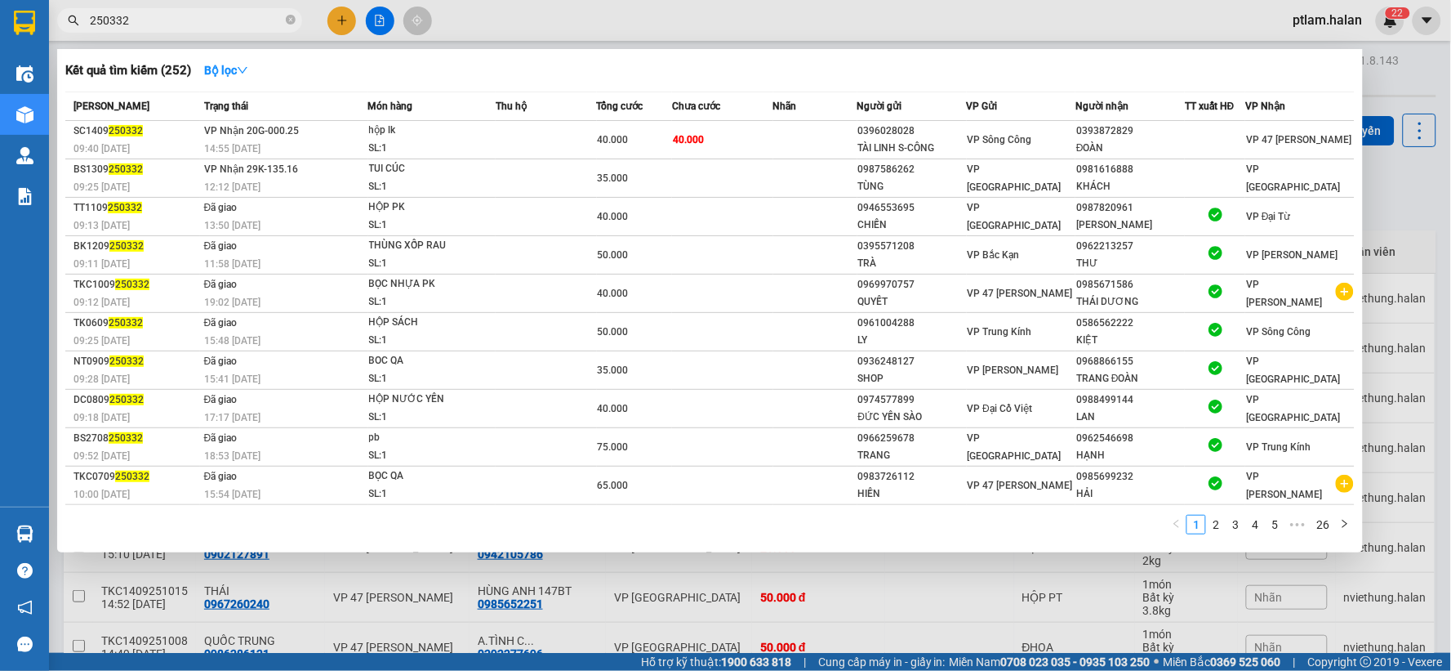
type input "250332"
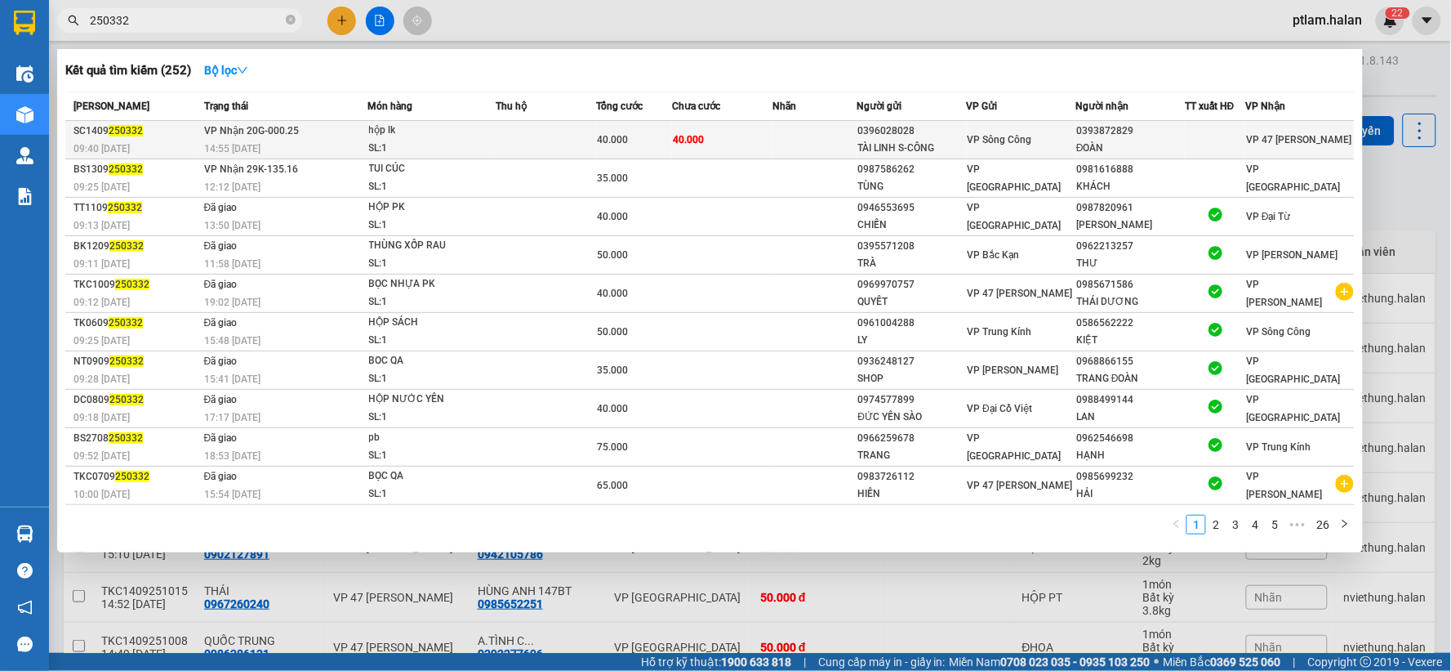
click at [649, 132] on div "40.000" at bounding box center [635, 140] width 74 height 18
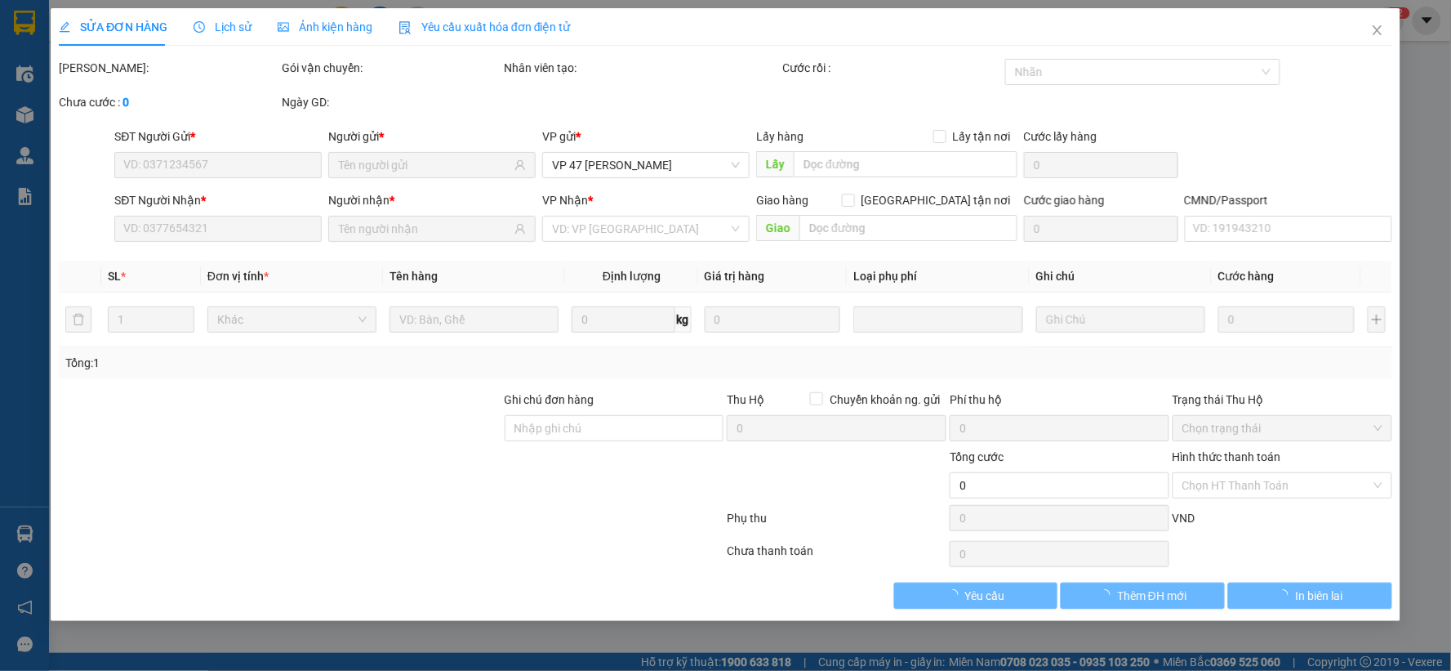
type input "0396028028"
type input "TÀI LINH S-CÔNG"
type input "0393872829"
type input "ĐOÀN"
type input "40.000"
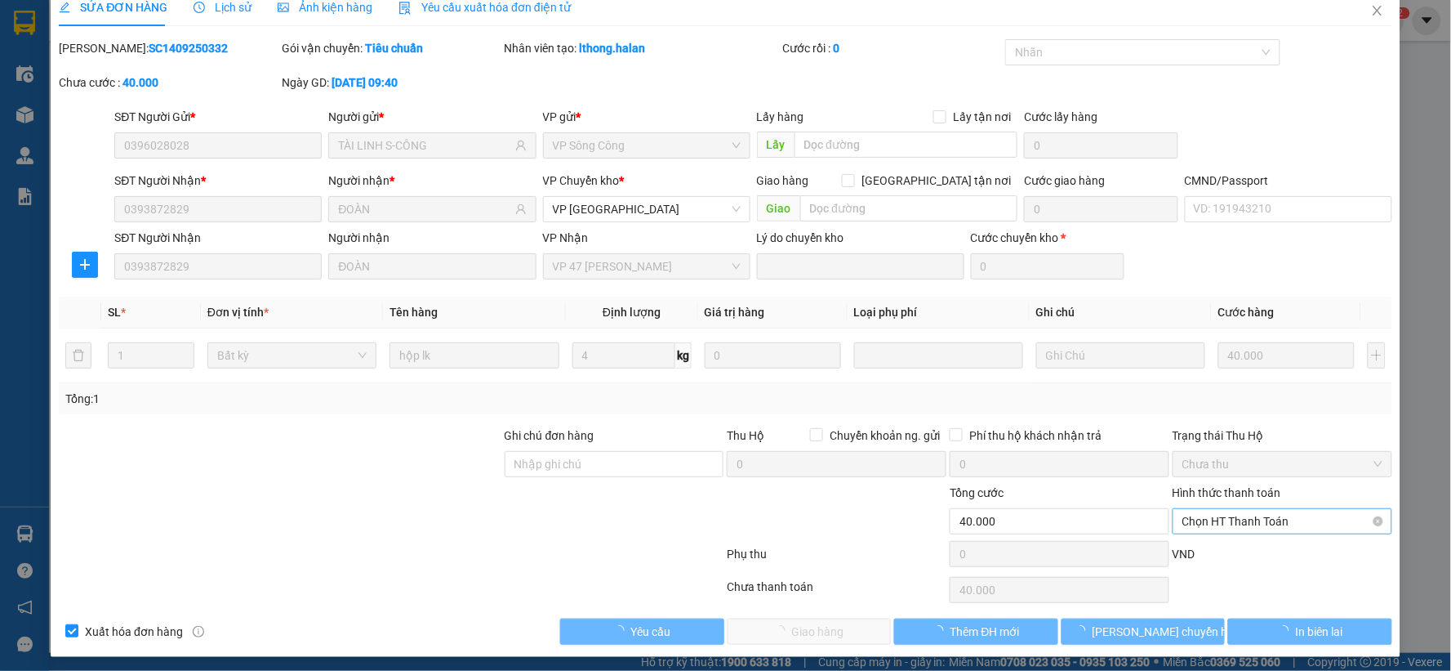
scroll to position [25, 0]
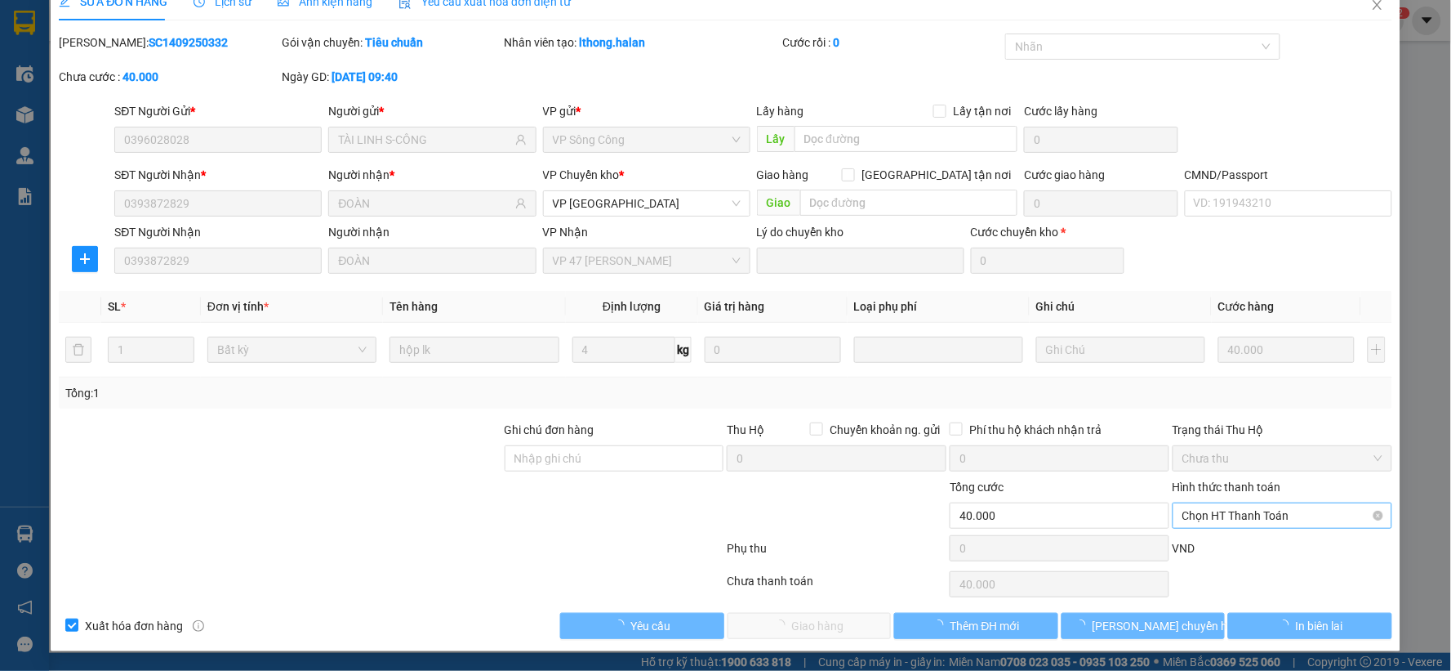
click at [1273, 508] on span "Chọn HT Thanh Toán" at bounding box center [1283, 515] width 200 height 25
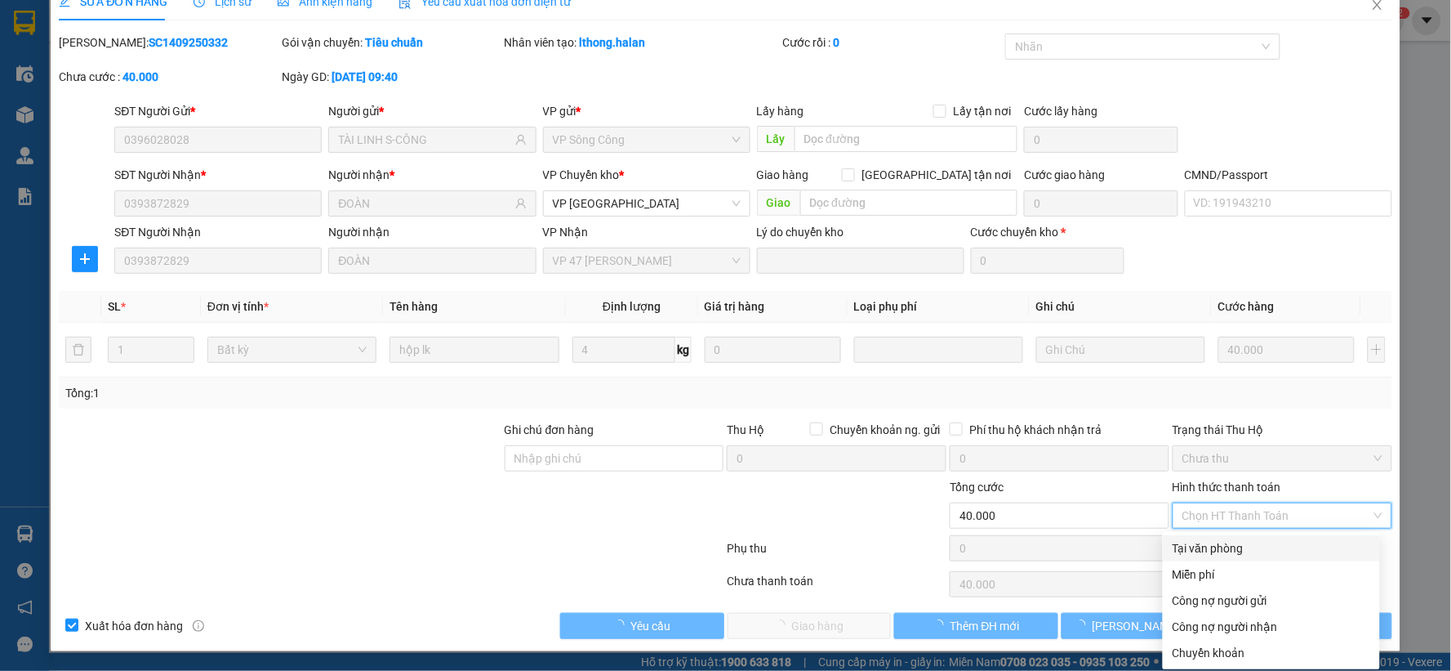
drag, startPoint x: 1237, startPoint y: 543, endPoint x: 640, endPoint y: 568, distance: 597.6
click at [1225, 543] on div "Tại văn phòng" at bounding box center [1272, 548] width 198 height 18
type input "0"
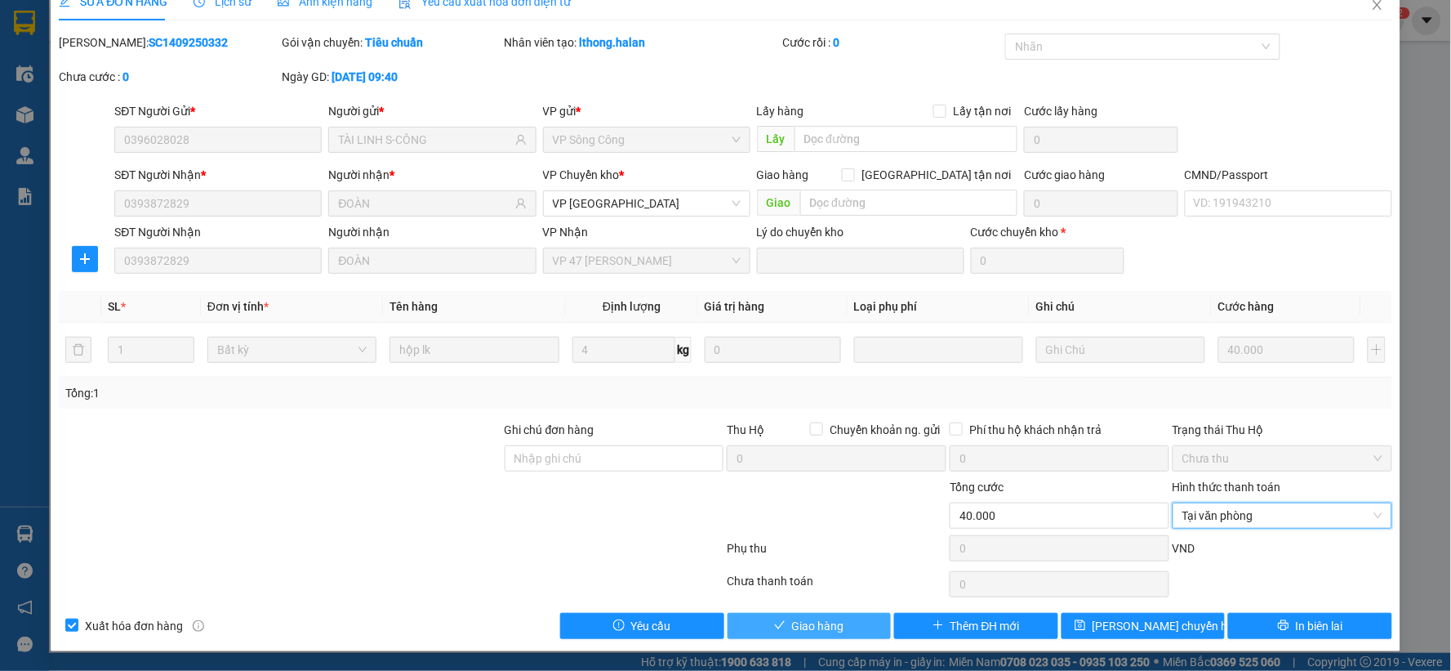
click at [755, 622] on button "Giao hàng" at bounding box center [810, 626] width 164 height 26
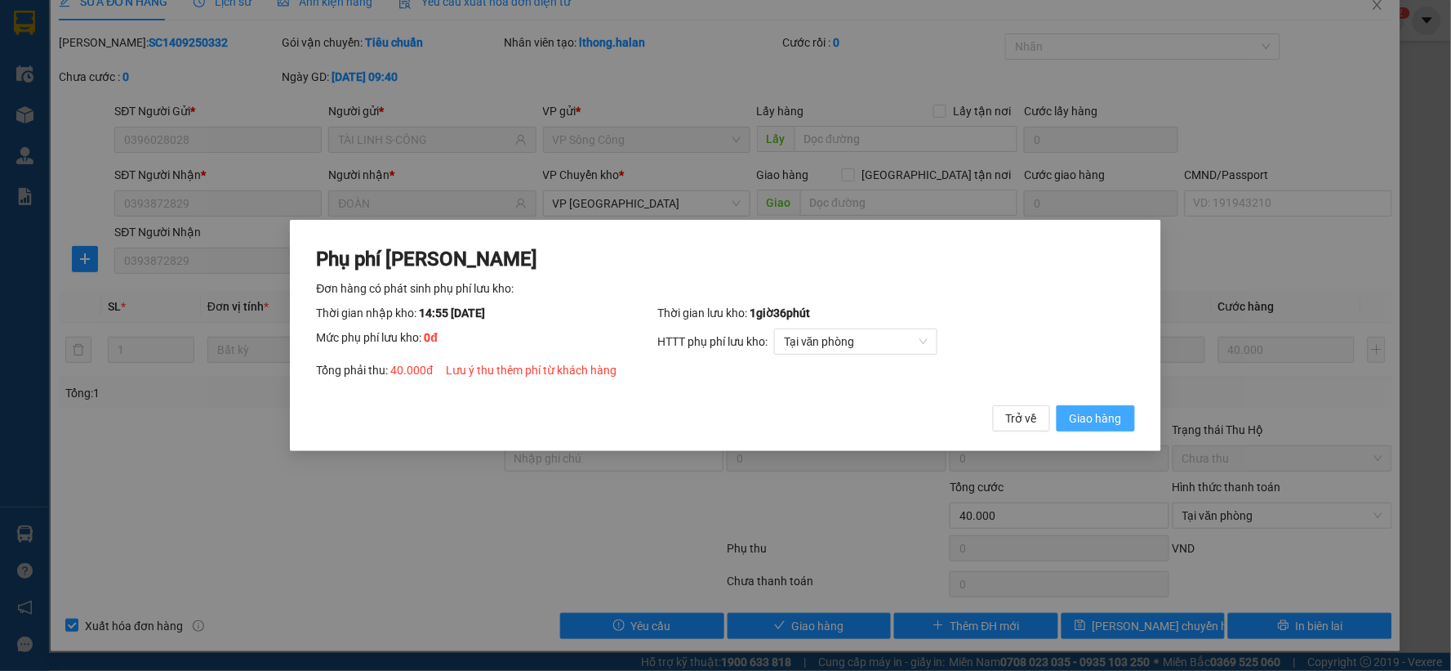
click at [1096, 414] on span "Giao hàng" at bounding box center [1096, 418] width 52 height 18
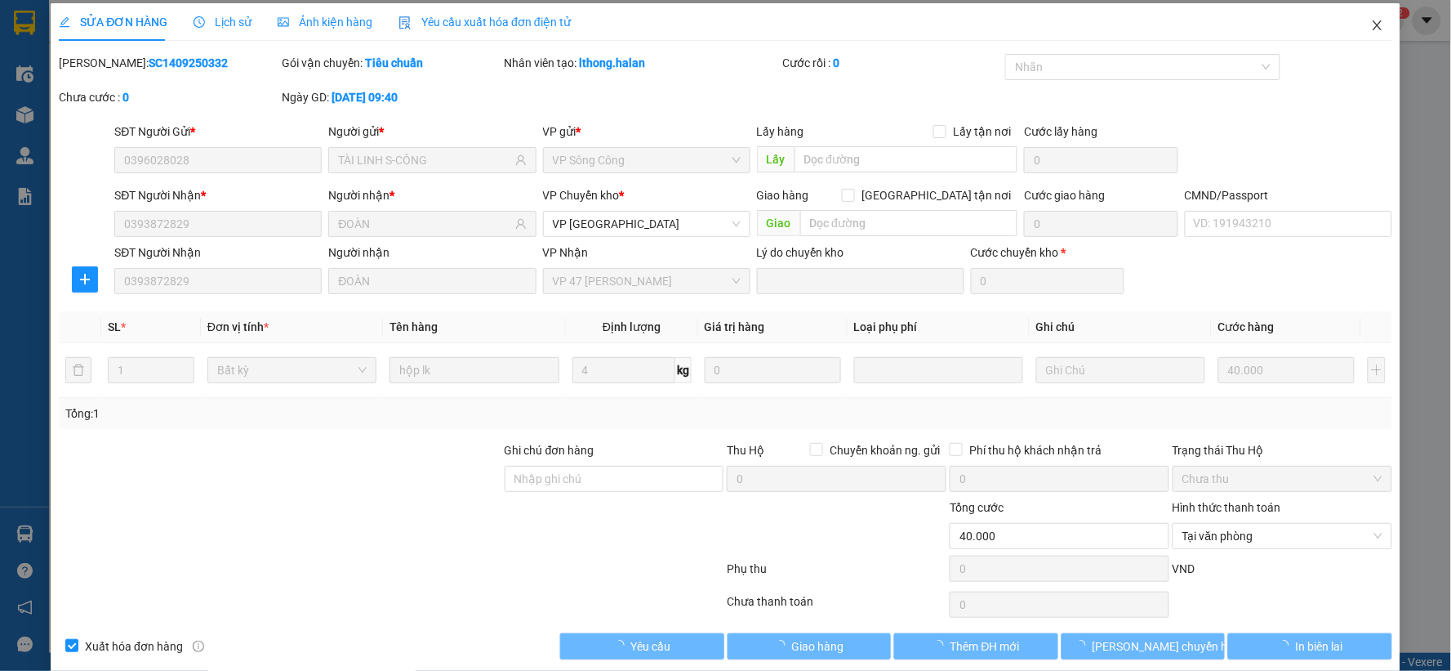
scroll to position [0, 0]
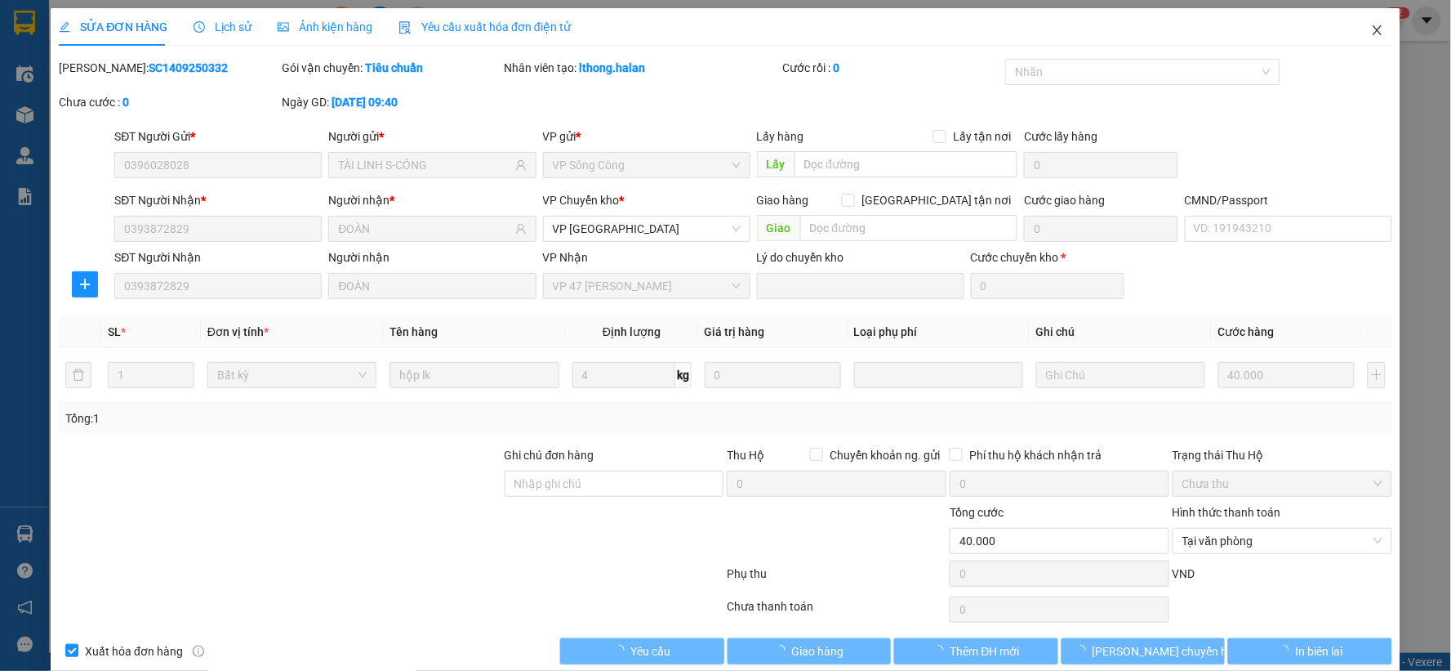
click at [1371, 27] on icon "close" at bounding box center [1377, 30] width 13 height 13
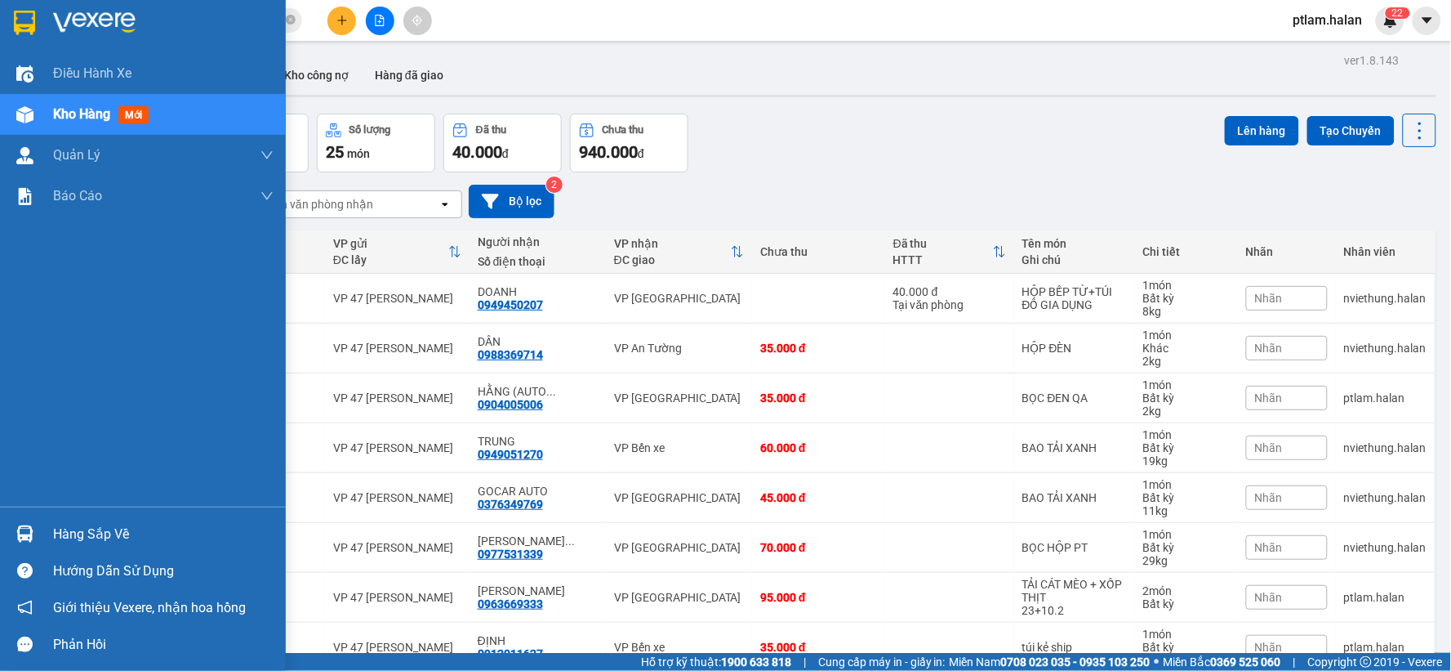
click at [109, 114] on span "Kho hàng" at bounding box center [81, 114] width 57 height 16
click at [109, 529] on div "Hàng sắp về" at bounding box center [163, 534] width 221 height 25
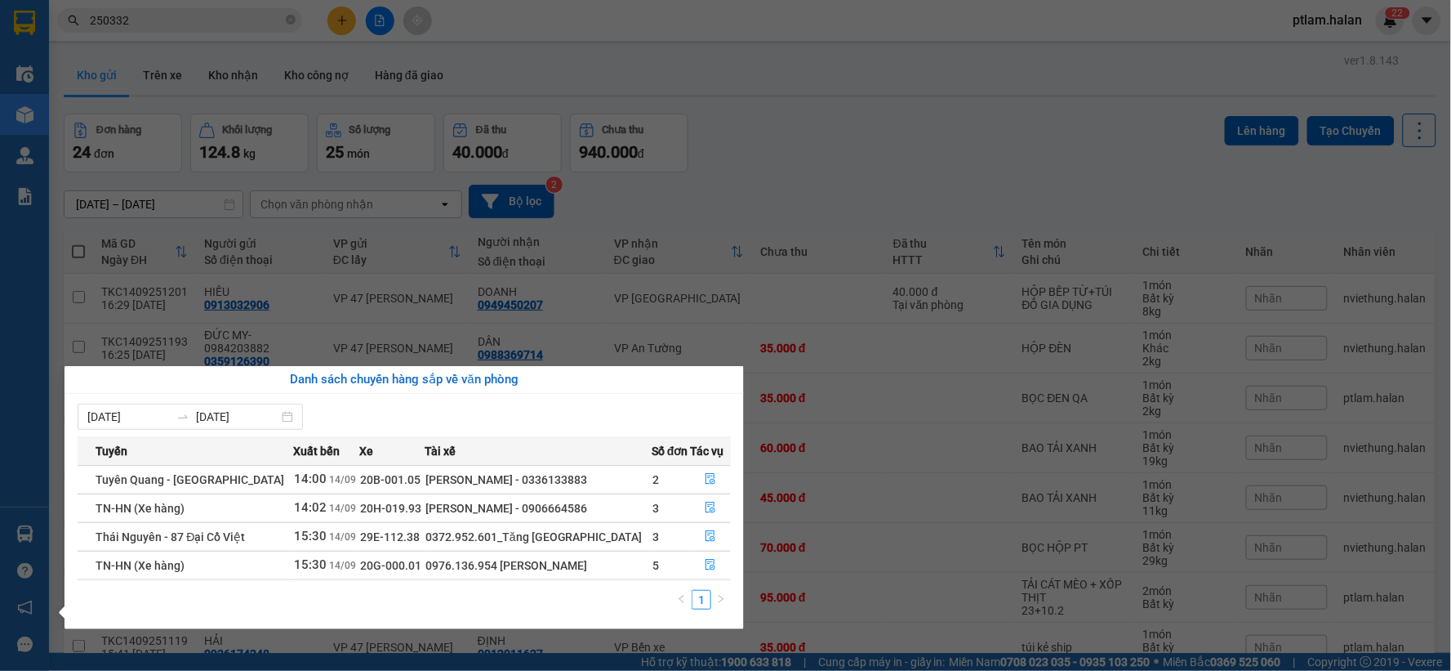
click at [648, 178] on section "Kết quả tìm kiếm ( 252 ) Bộ lọc Mã ĐH Trạng thái Món hàng Thu hộ Tổng cước Chưa…" at bounding box center [725, 335] width 1451 height 671
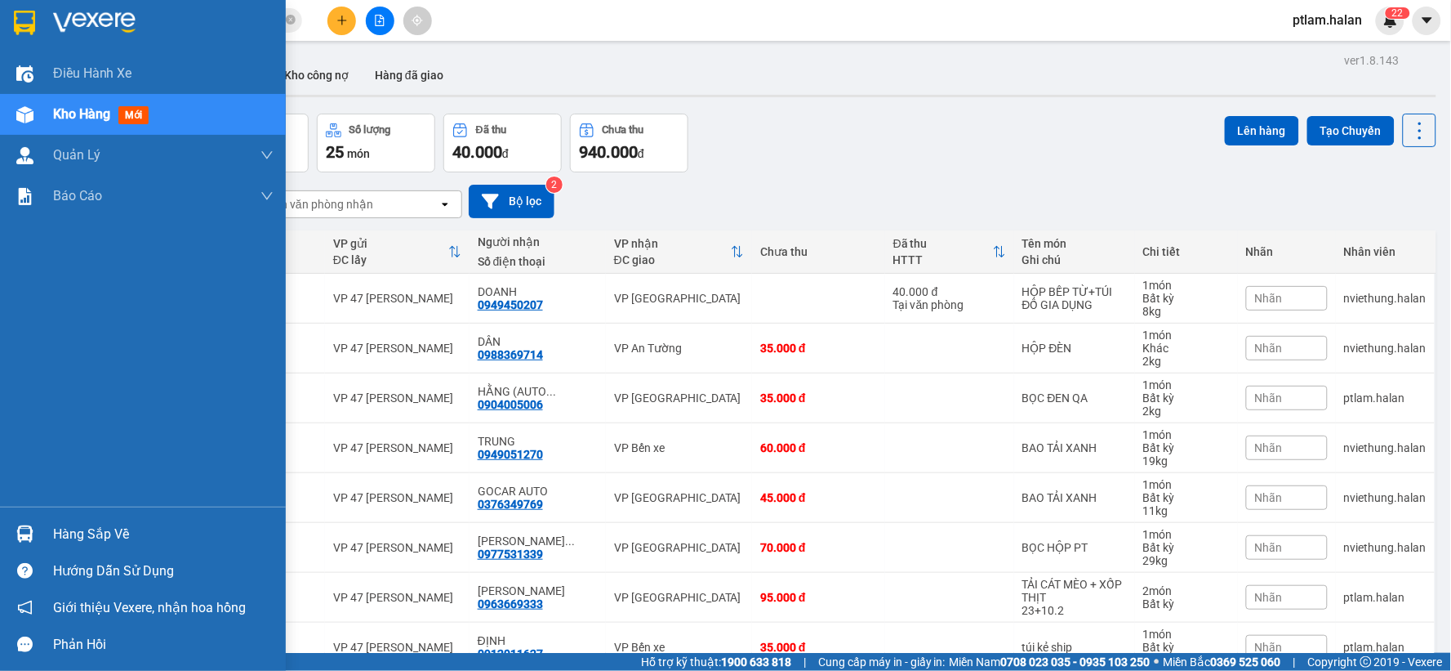
click at [47, 532] on div "Hàng sắp về" at bounding box center [143, 533] width 286 height 37
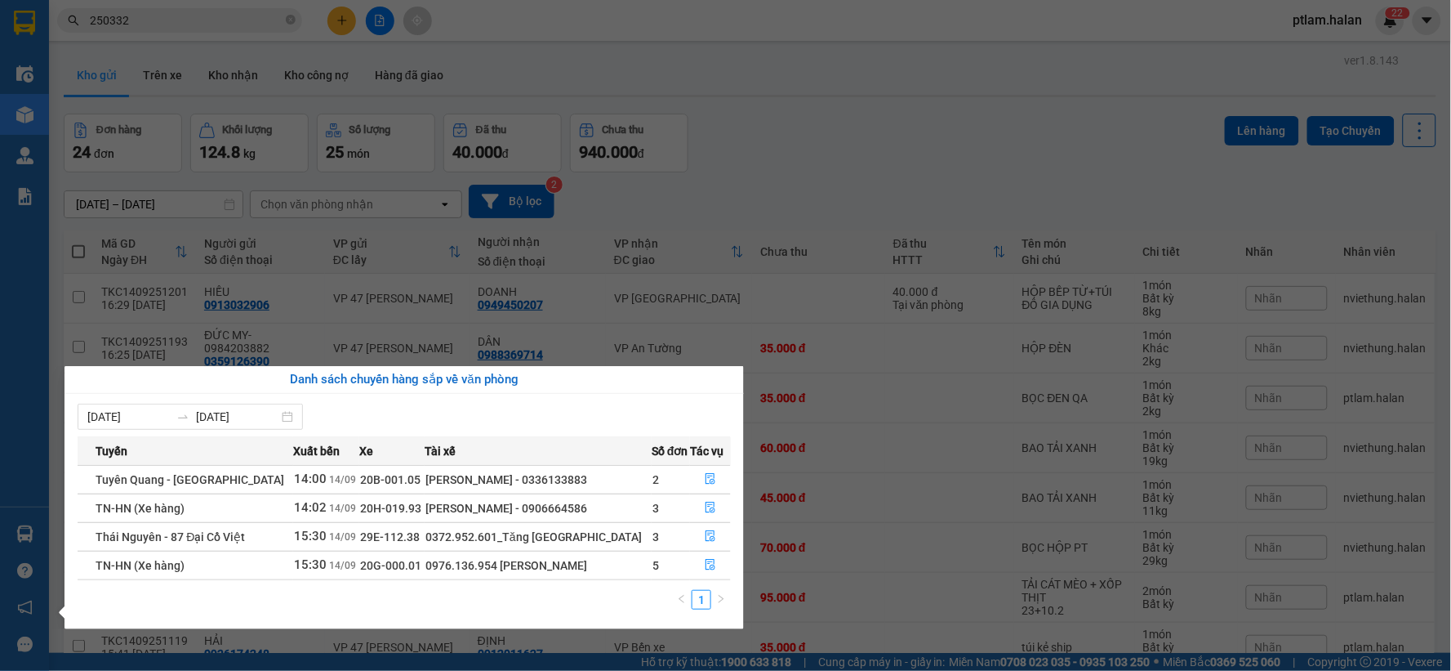
click at [845, 189] on section "Kết quả tìm kiếm ( 252 ) Bộ lọc Mã ĐH Trạng thái Món hàng Thu hộ Tổng cước Chưa…" at bounding box center [725, 335] width 1451 height 671
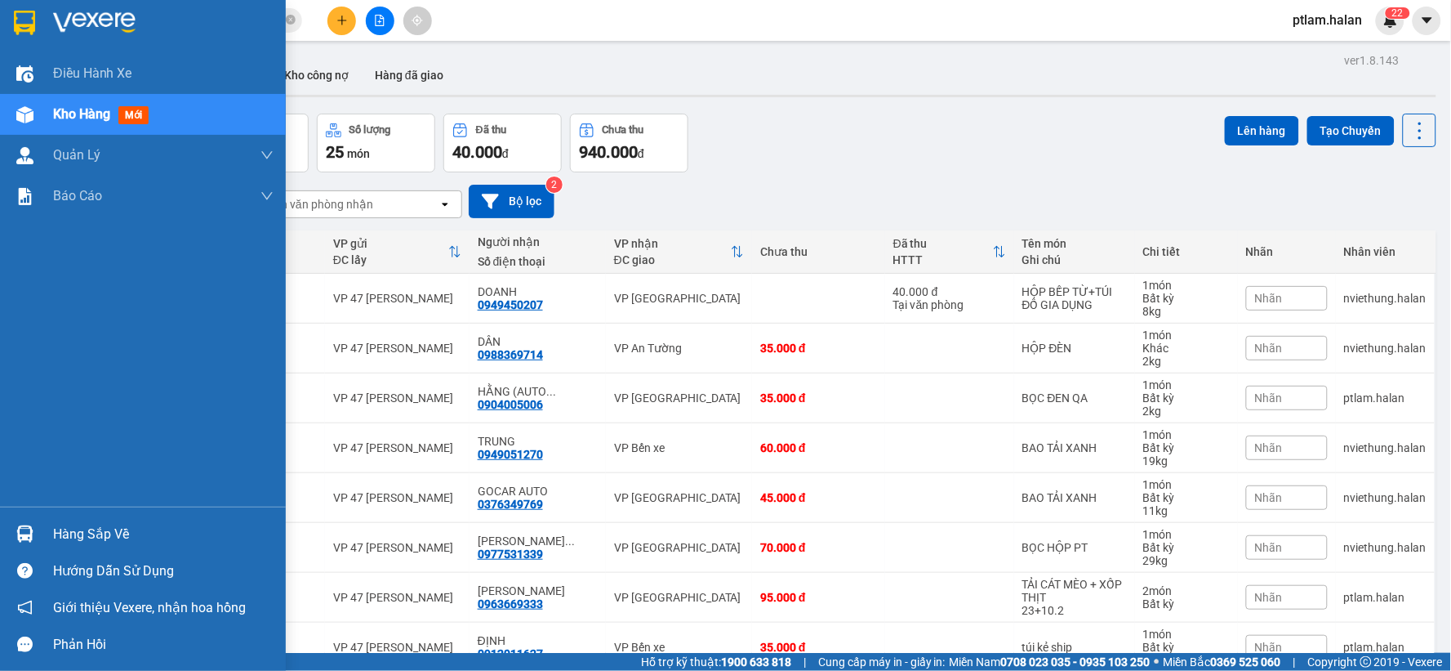
drag, startPoint x: 80, startPoint y: 501, endPoint x: 69, endPoint y: 528, distance: 29.0
click at [78, 511] on div "Điều hành xe Kho hàng mới Quản Lý Quản lý chuyến Quản lý kiểm kho Báo cáo 12. T…" at bounding box center [143, 335] width 286 height 671
click at [69, 528] on div "Hàng sắp về" at bounding box center [163, 534] width 221 height 25
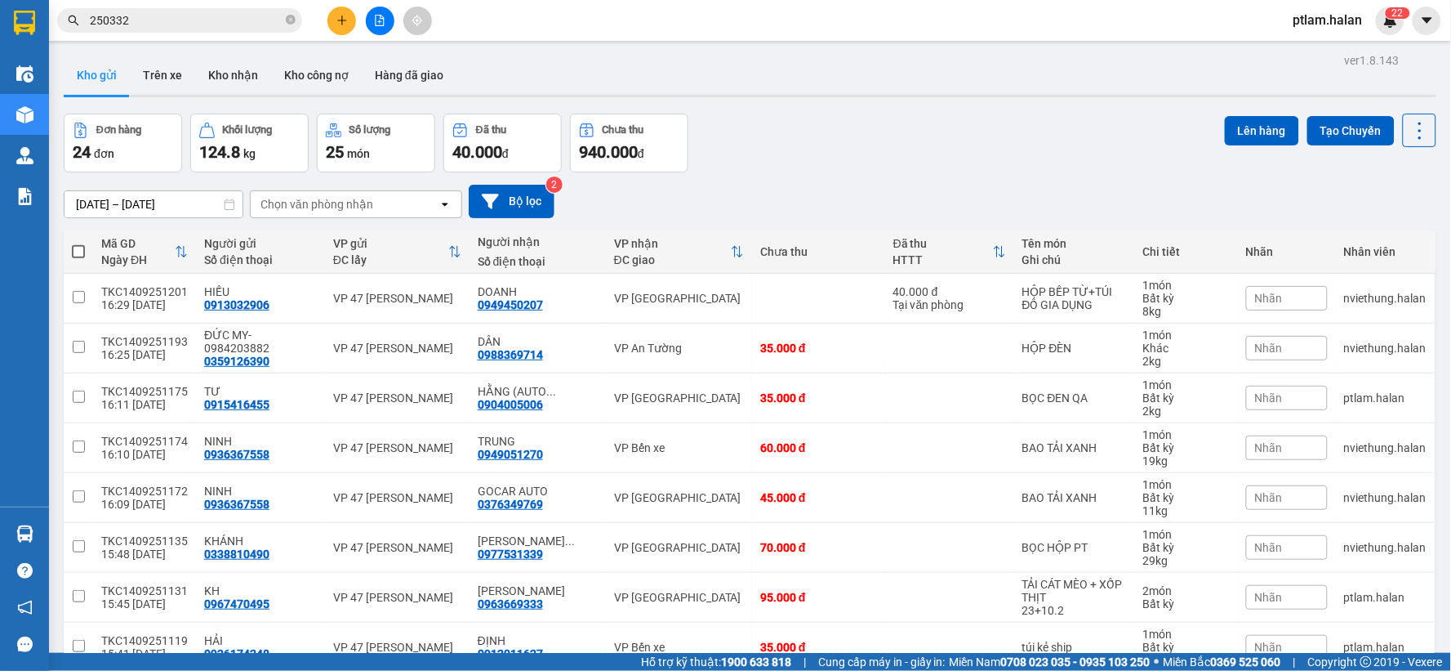
click at [834, 185] on section "Kết quả tìm kiếm ( 252 ) Bộ lọc Mã ĐH Trạng thái Món hàng Thu hộ Tổng cước Chưa…" at bounding box center [725, 335] width 1451 height 671
click at [1420, 135] on button at bounding box center [1419, 130] width 33 height 33
click at [1395, 221] on li "Làm mới" at bounding box center [1376, 233] width 123 height 29
click at [338, 18] on icon "plus" at bounding box center [342, 20] width 11 height 11
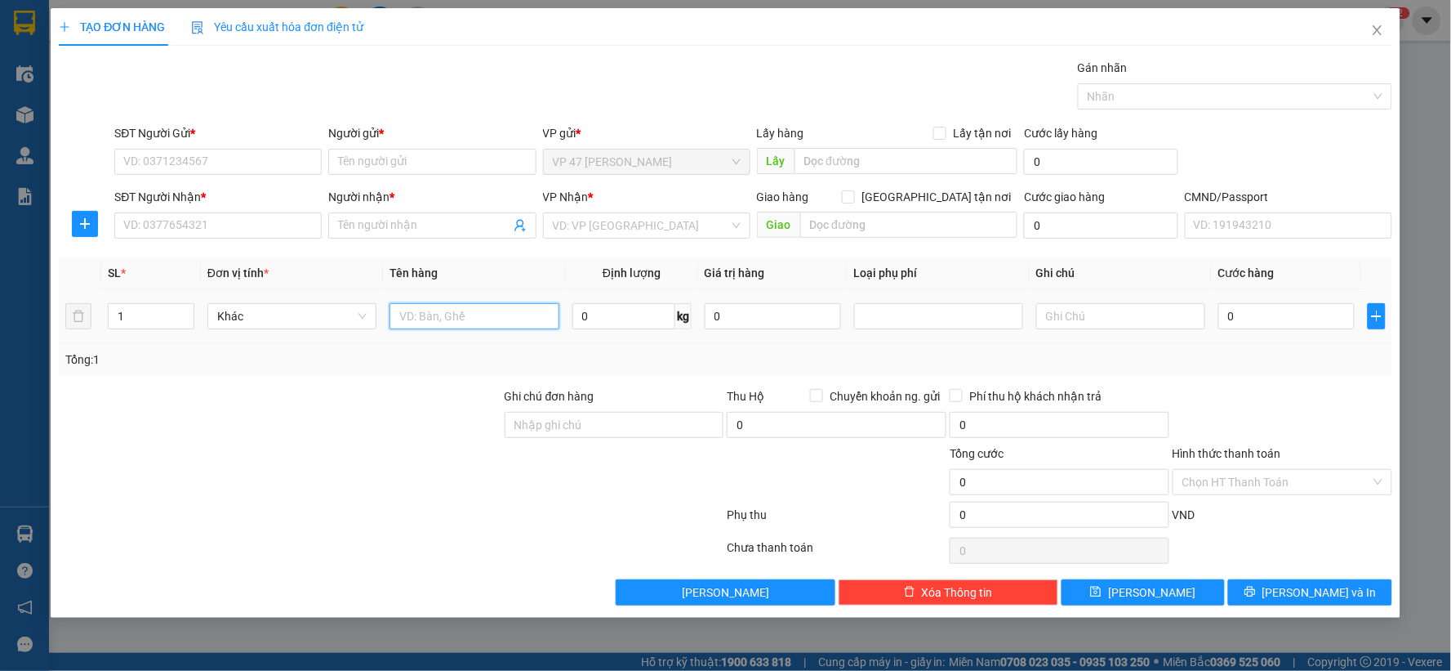
click at [492, 323] on input "text" at bounding box center [474, 316] width 169 height 26
type input "HỘP ĐỒ ĂN"
type input "5"
click at [203, 145] on div "SĐT Người Gửi *" at bounding box center [217, 136] width 207 height 25
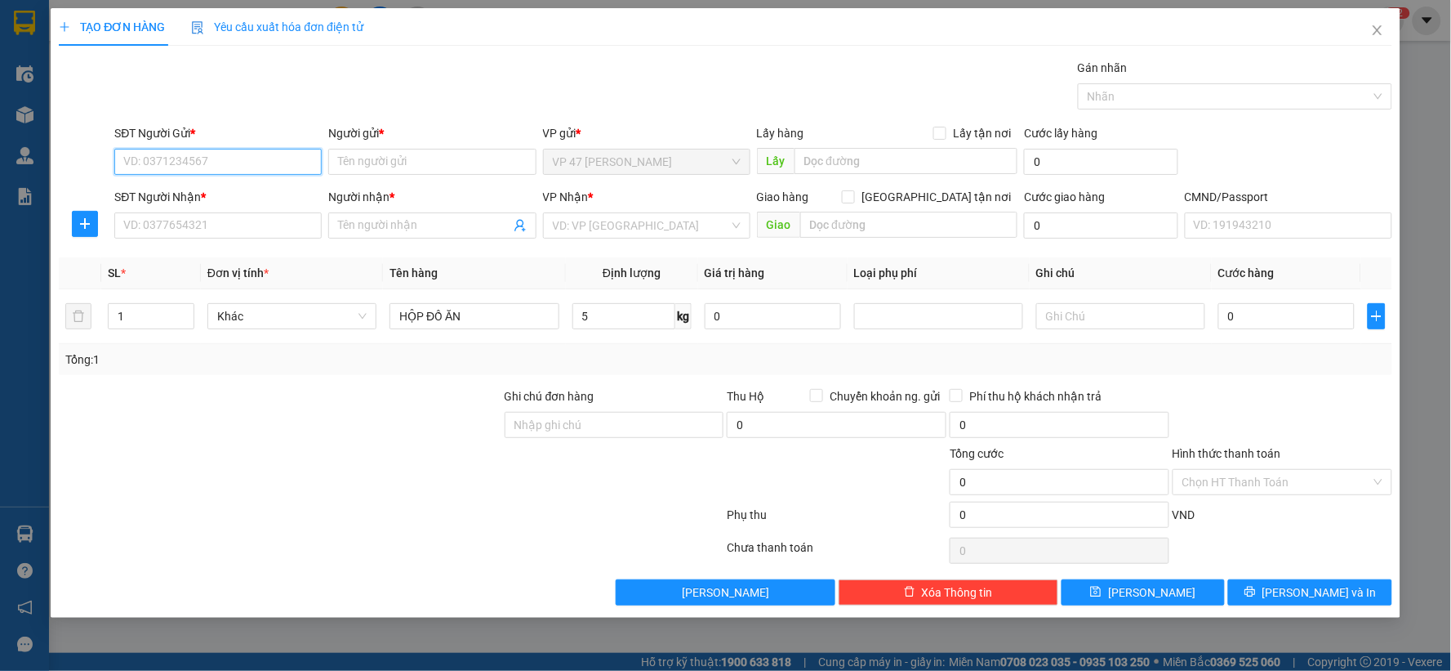
click at [208, 158] on input "SĐT Người Gửi *" at bounding box center [217, 162] width 207 height 26
type input "0913599679"
drag, startPoint x: 260, startPoint y: 200, endPoint x: 267, endPoint y: 224, distance: 24.8
click at [259, 201] on div "0913599679 - THÀNH" at bounding box center [218, 194] width 188 height 18
type input "THÀNH"
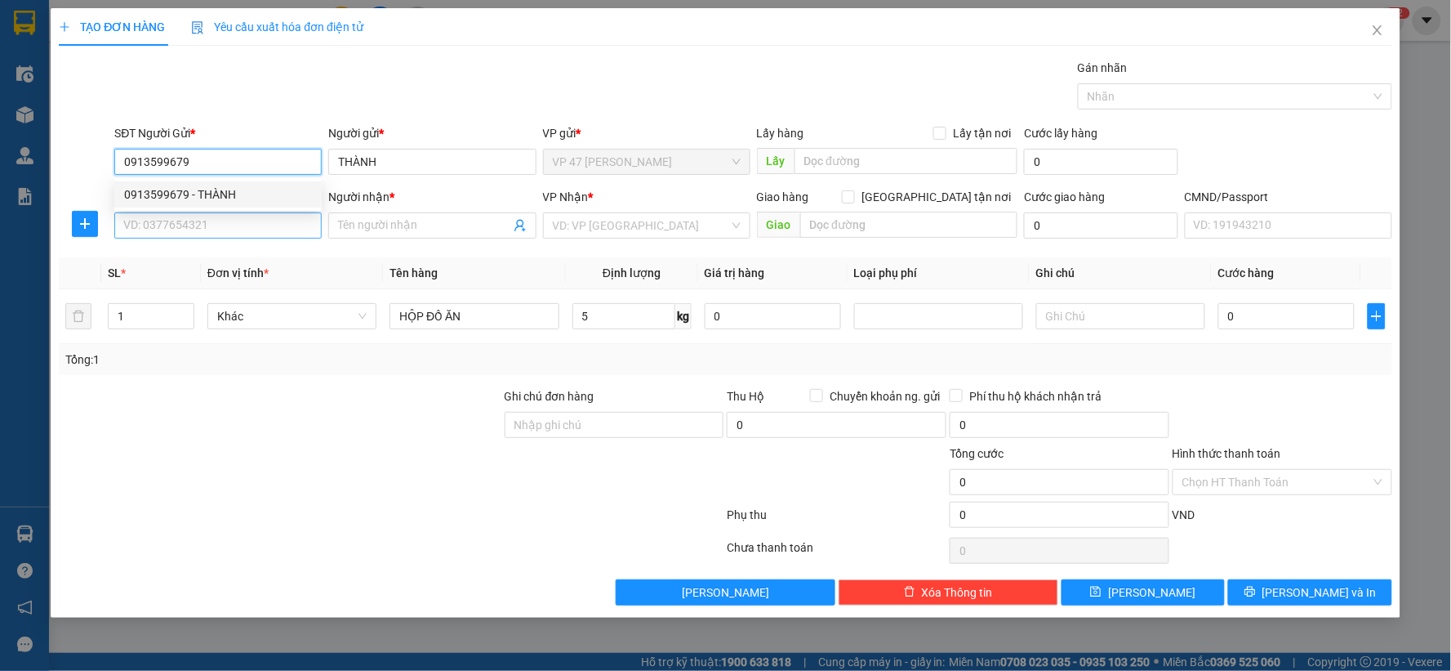
type input "0913599679"
click at [268, 225] on input "SĐT Người Nhận *" at bounding box center [217, 225] width 207 height 26
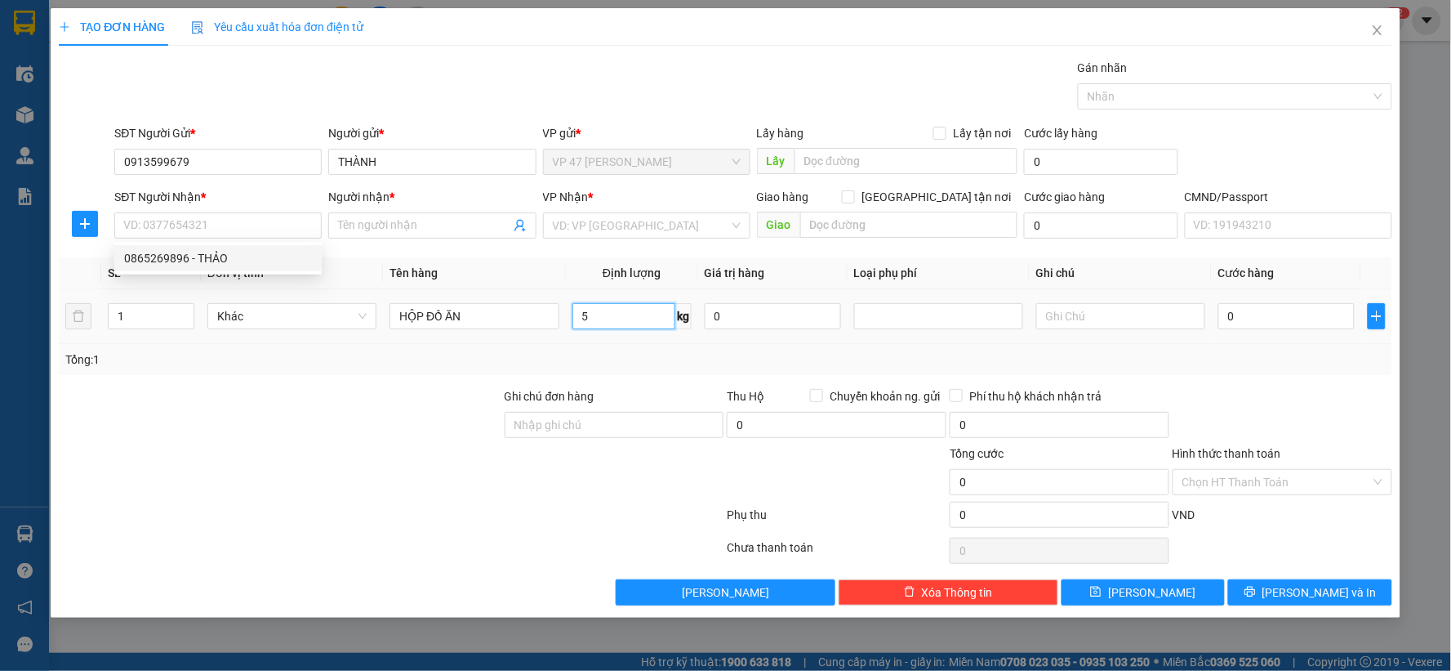
click at [619, 320] on input "5" at bounding box center [624, 316] width 103 height 26
click at [1197, 371] on div "Tổng: 1" at bounding box center [726, 359] width 1334 height 31
click at [208, 227] on input "SĐT Người Nhận *" at bounding box center [217, 225] width 207 height 26
drag, startPoint x: 204, startPoint y: 255, endPoint x: 527, endPoint y: 274, distance: 323.2
click at [204, 255] on div "0865269896 - THẢO" at bounding box center [218, 258] width 188 height 18
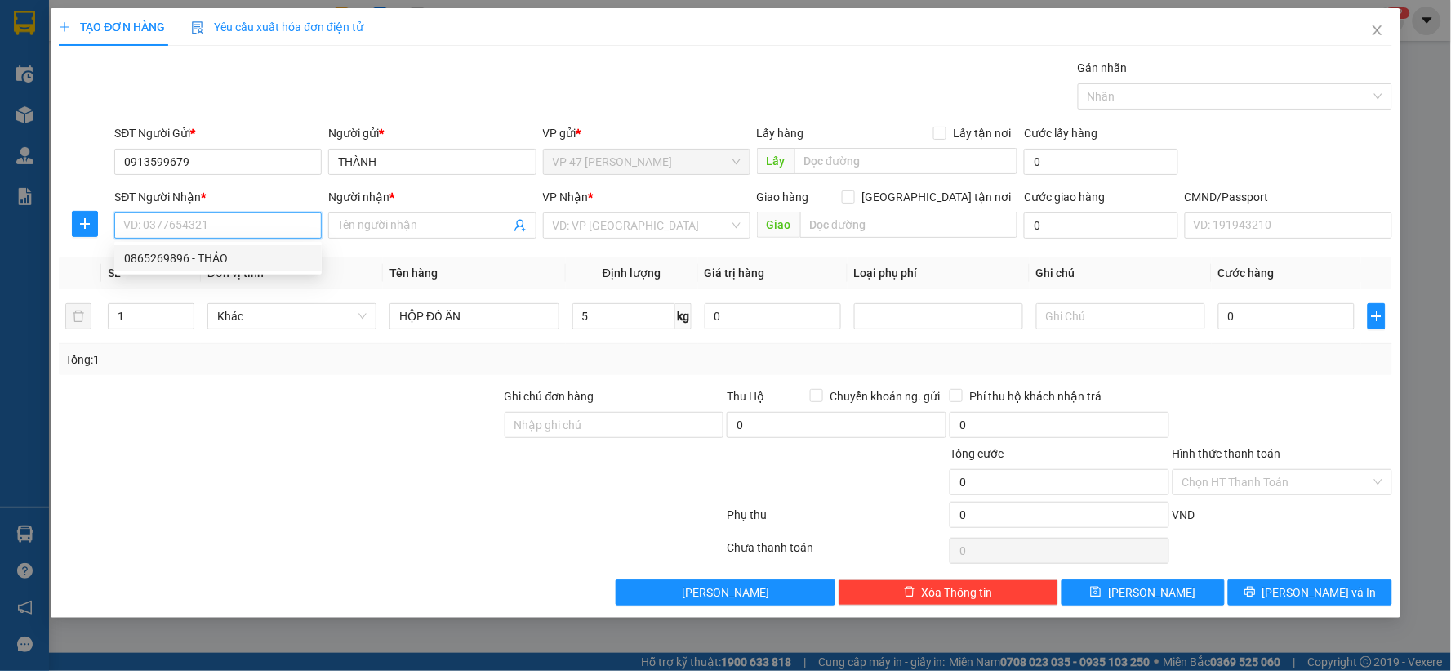
type input "0865269896"
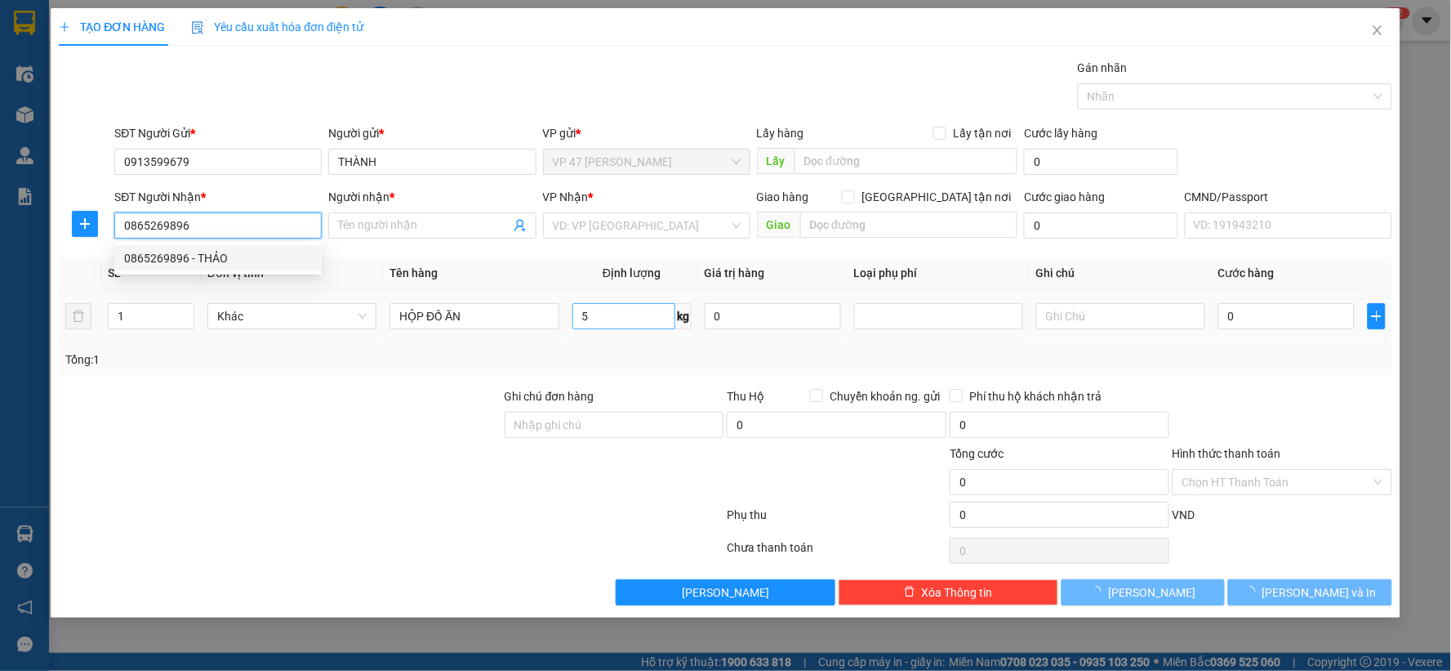
type input "THẢO"
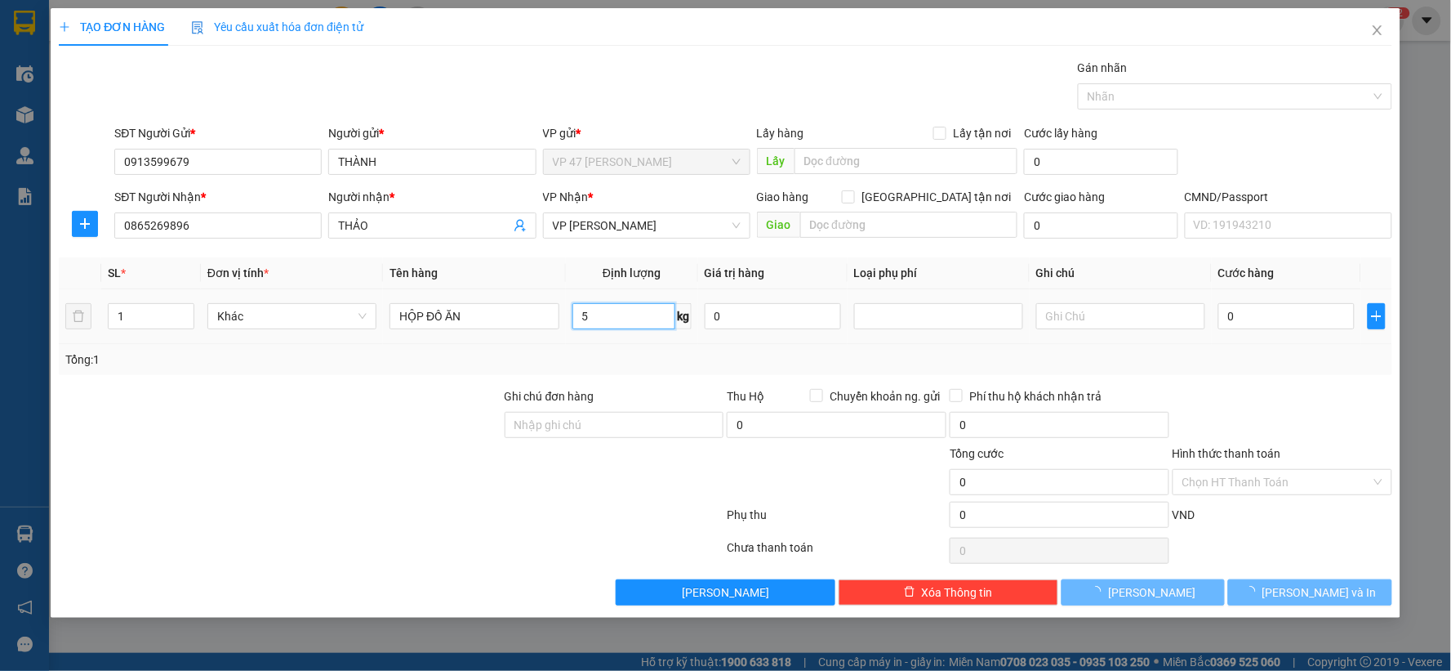
click at [631, 319] on input "5" at bounding box center [624, 316] width 103 height 26
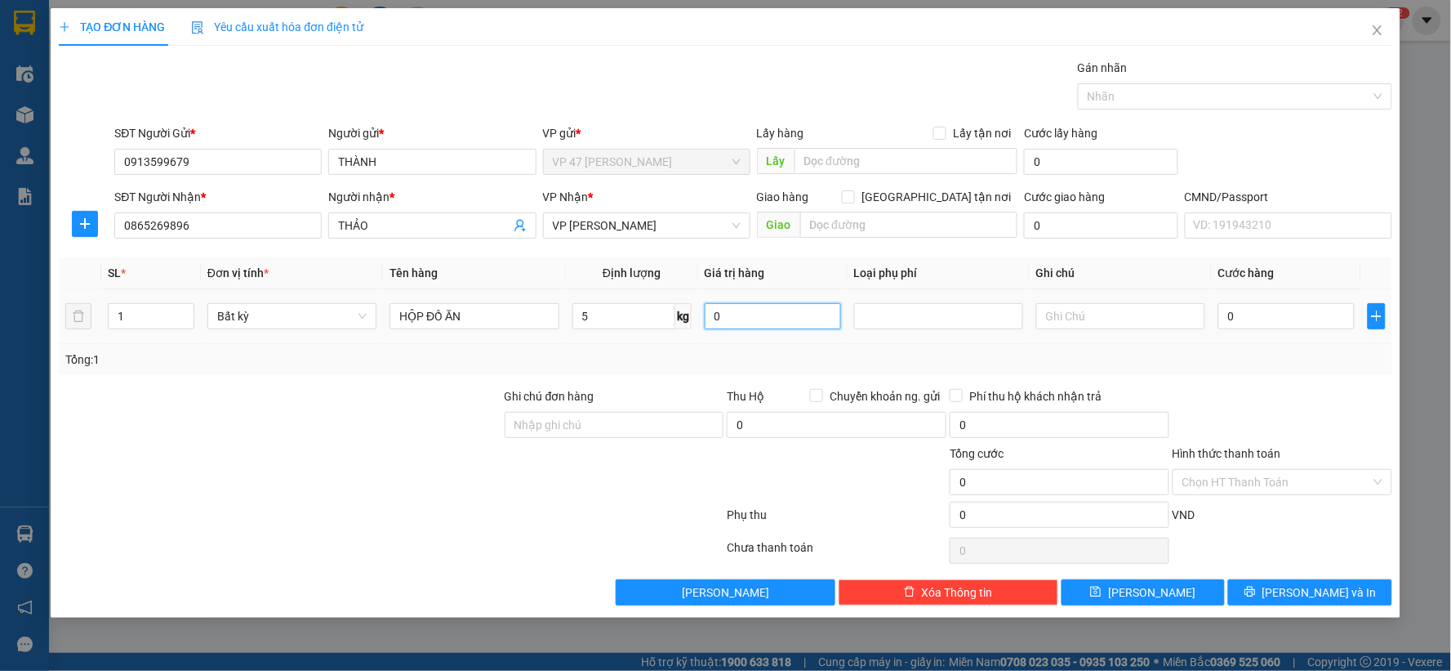
type input "40.000"
click at [1323, 401] on div at bounding box center [1282, 415] width 223 height 57
click at [1278, 479] on input "Hình thức thanh toán" at bounding box center [1277, 482] width 189 height 25
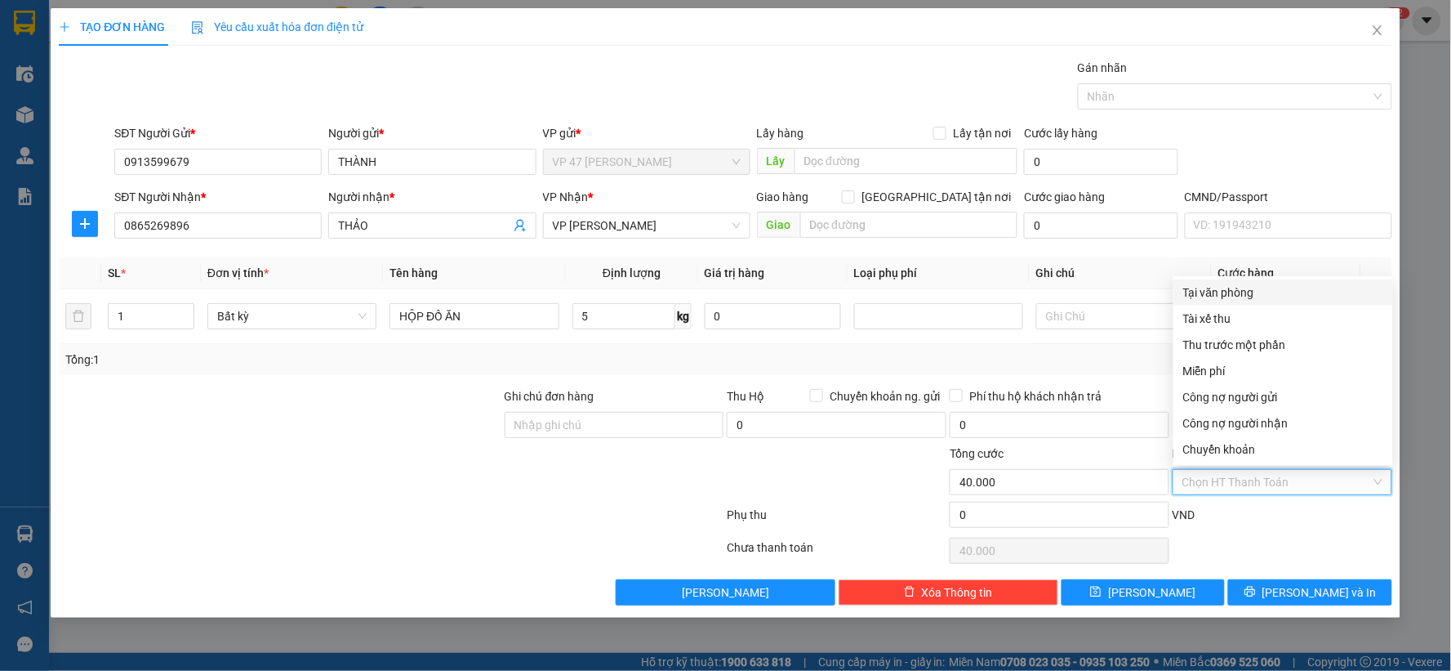
click at [1210, 284] on div "Tại văn phòng" at bounding box center [1284, 292] width 200 height 18
type input "0"
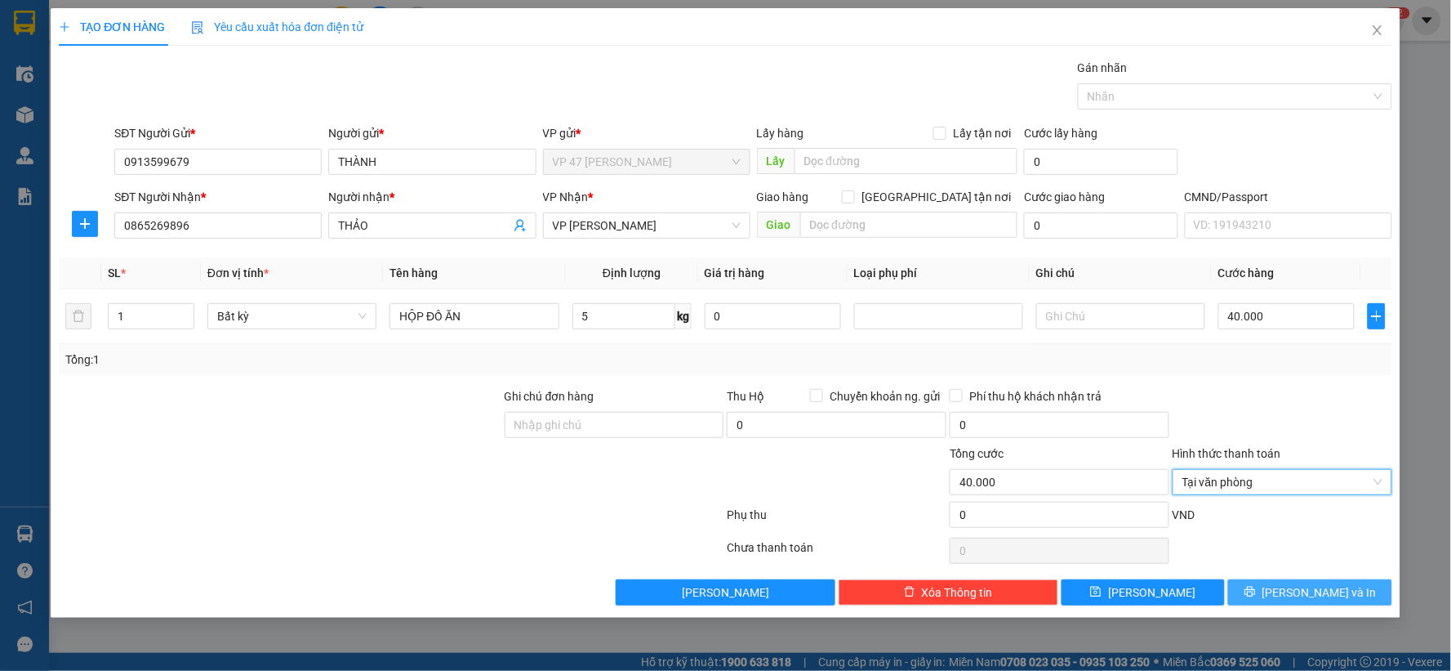
drag, startPoint x: 1317, startPoint y: 607, endPoint x: 1308, endPoint y: 600, distance: 11.1
click at [1318, 606] on div "TẠO ĐƠN HÀNG Yêu cầu xuất hóa đơn điện tử Transit Pickup Surcharge Ids Transit …" at bounding box center [726, 312] width 1350 height 609
drag, startPoint x: 1307, startPoint y: 600, endPoint x: 1231, endPoint y: 529, distance: 104.0
click at [1305, 600] on span "[PERSON_NAME] và In" at bounding box center [1320, 592] width 114 height 18
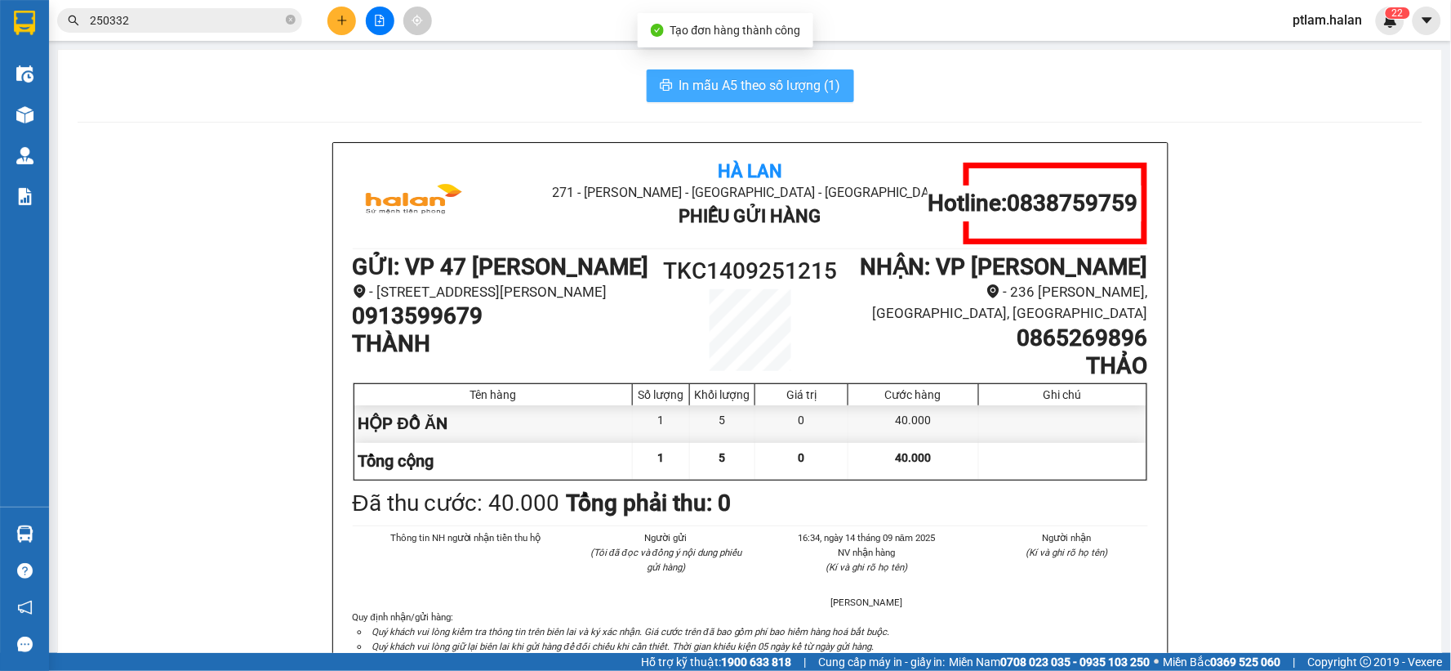
click at [799, 78] on span "In mẫu A5 theo số lượng (1)" at bounding box center [761, 85] width 162 height 20
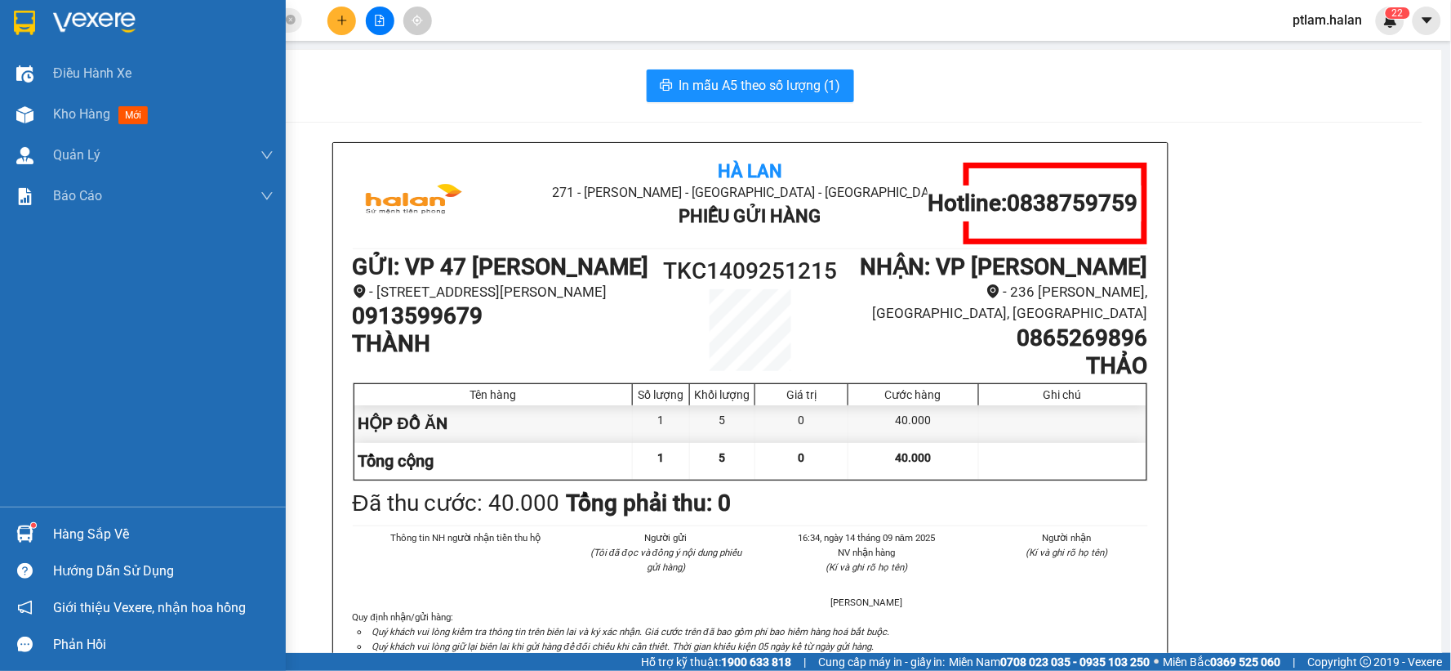
drag, startPoint x: 90, startPoint y: 118, endPoint x: 215, endPoint y: 349, distance: 262.1
click at [91, 118] on span "Kho hàng" at bounding box center [81, 114] width 57 height 16
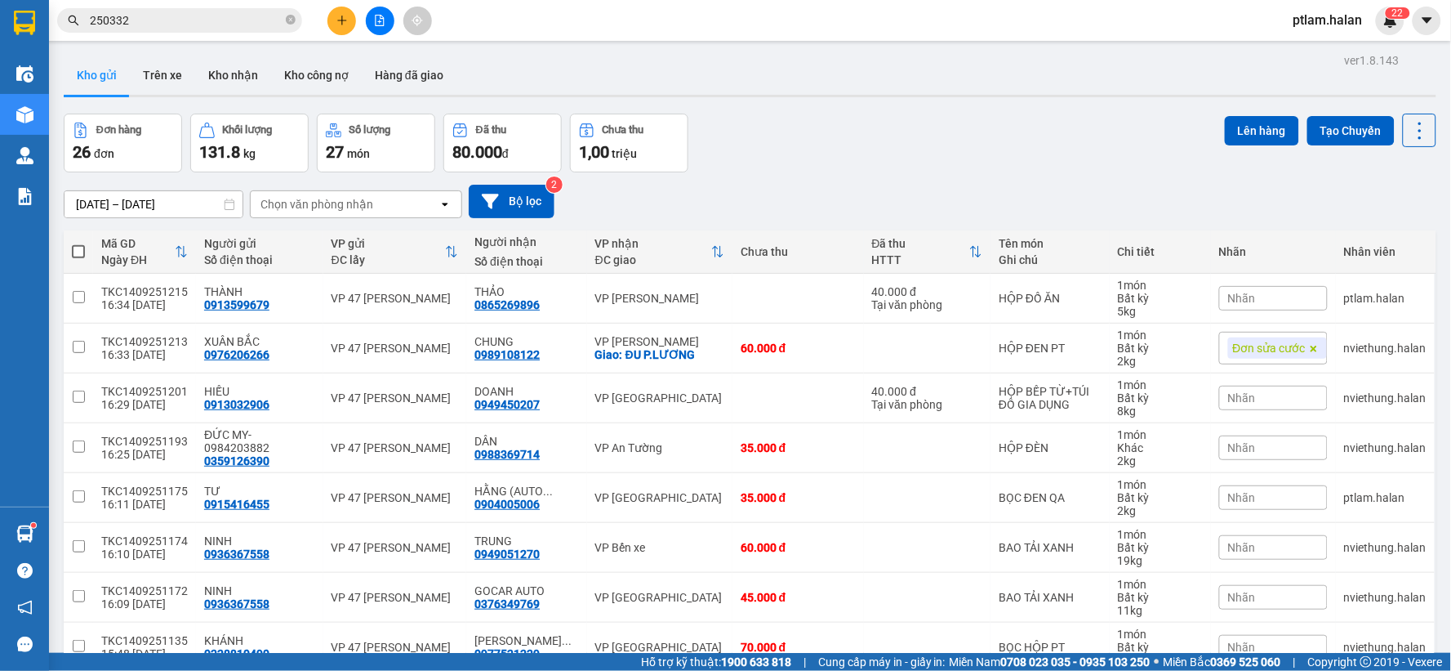
click at [350, 14] on button at bounding box center [342, 21] width 29 height 29
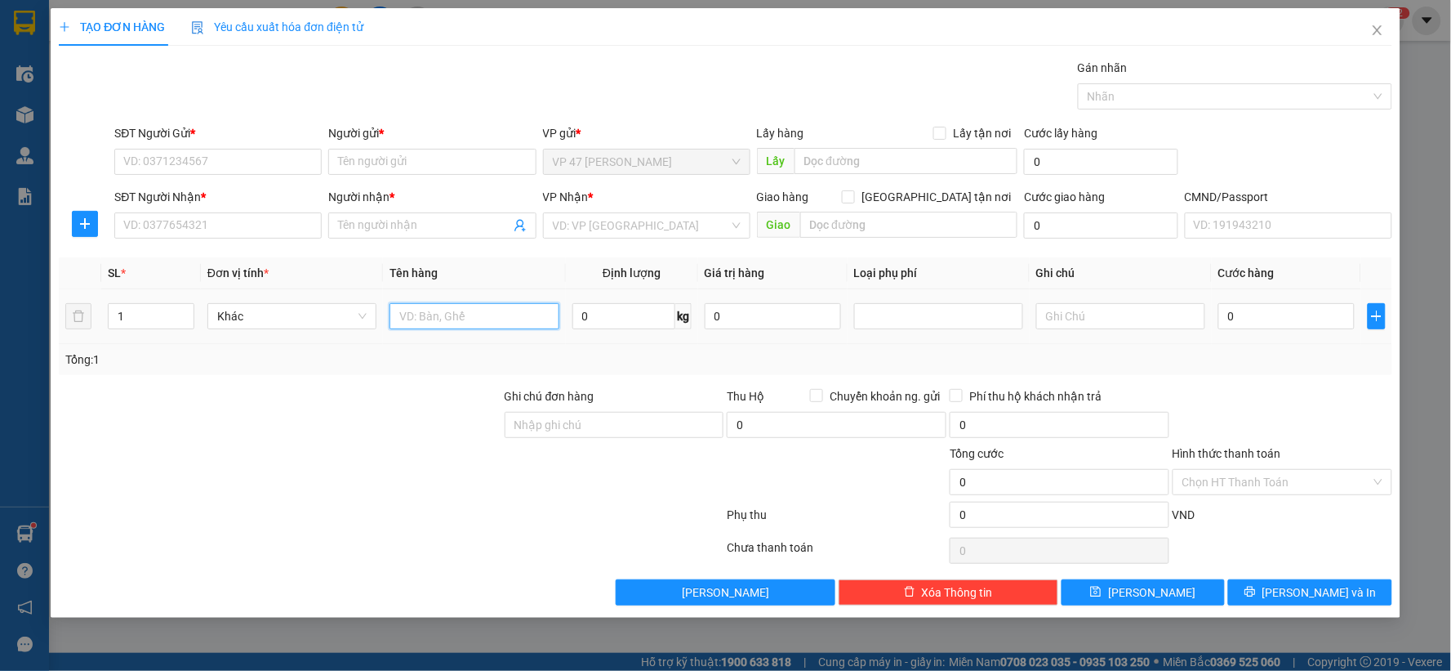
drag, startPoint x: 483, startPoint y: 329, endPoint x: 487, endPoint y: 315, distance: 14.5
click at [484, 324] on input "text" at bounding box center [474, 316] width 169 height 26
type input "BỌC ĐEN"
type input "1"
click at [254, 161] on input "SĐT Người Gửi *" at bounding box center [217, 162] width 207 height 26
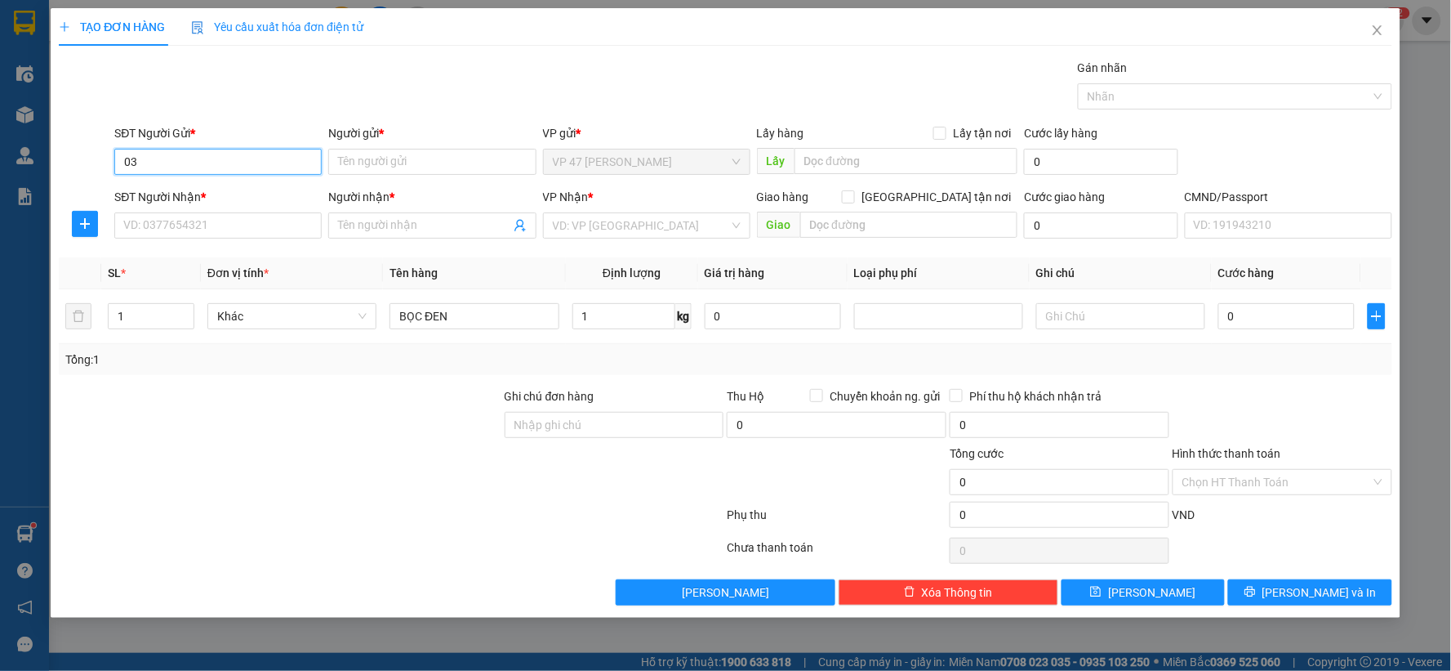
type input "0"
type input "0925883889"
click at [210, 189] on div "0925883889 - HẬU" at bounding box center [218, 194] width 188 height 18
type input "HẬU"
type input "0925883889"
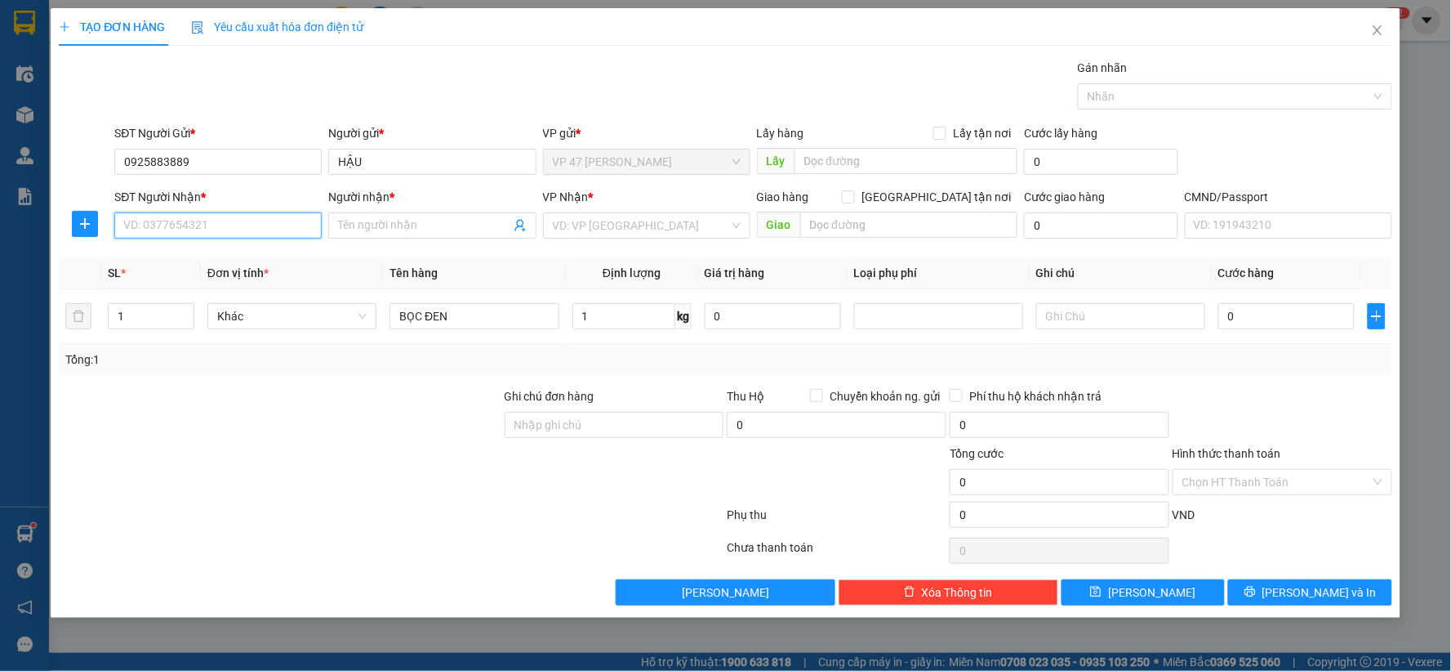
click at [226, 222] on input "SĐT Người Nhận *" at bounding box center [217, 225] width 207 height 26
type input "0365899200"
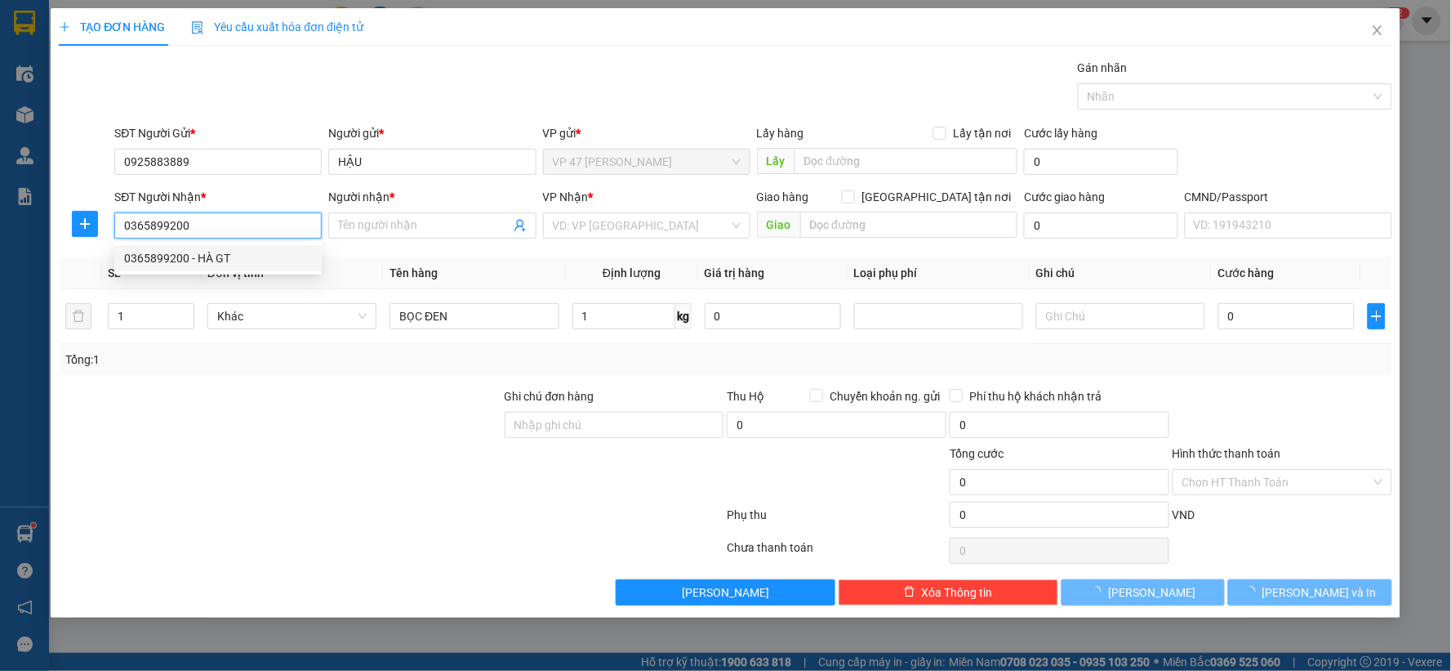
type input "HÀ GT"
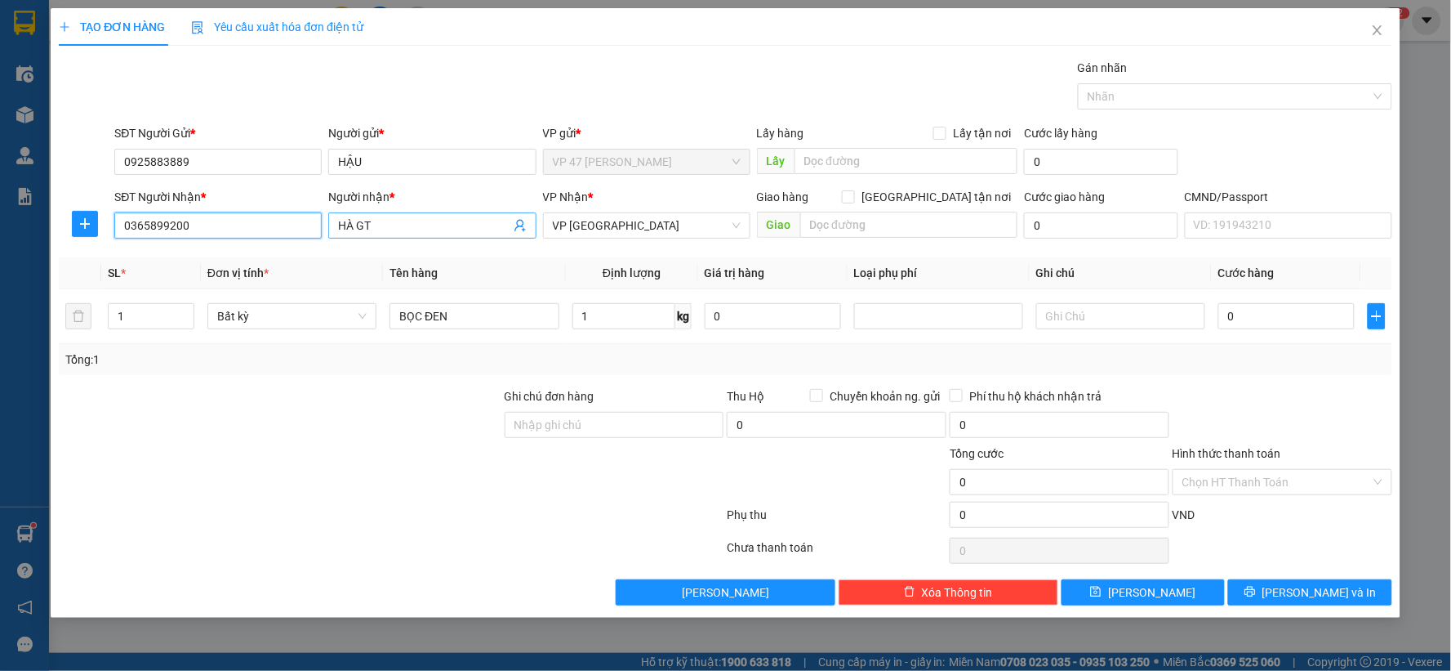
type input "0365899200"
click at [393, 224] on input "HÀ GT" at bounding box center [424, 225] width 172 height 18
type input "HÀ"
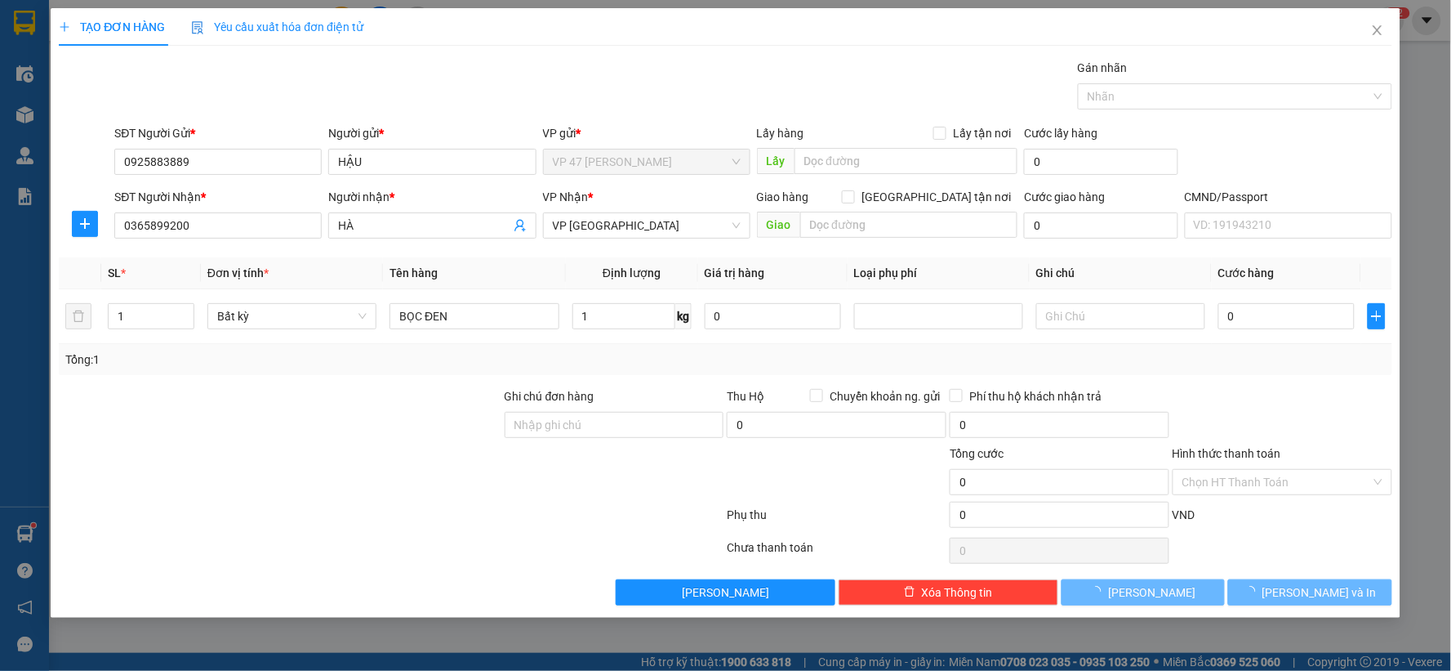
click at [1240, 368] on div "Tổng: 1" at bounding box center [725, 359] width 1321 height 18
type input "35.000"
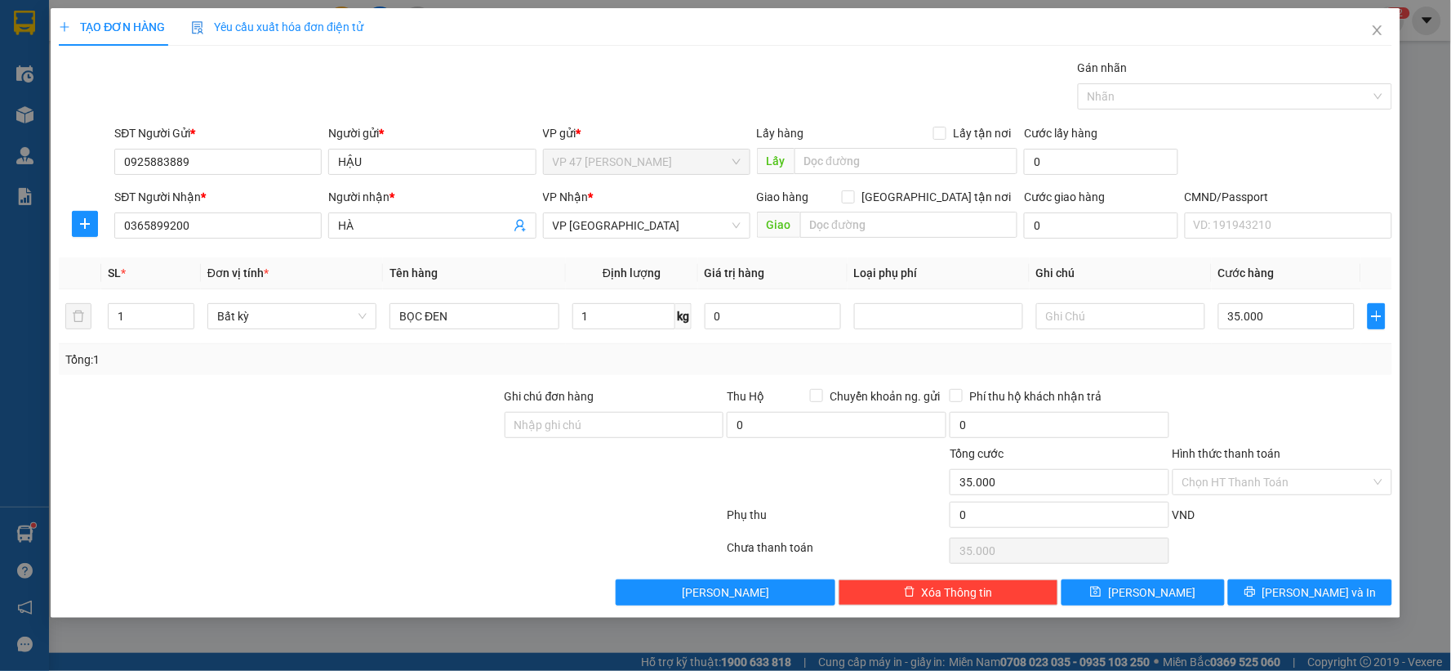
click at [1278, 564] on div "Chọn HT Thanh Toán" at bounding box center [1282, 550] width 223 height 33
click at [1296, 581] on button "[PERSON_NAME] và In" at bounding box center [1310, 592] width 164 height 26
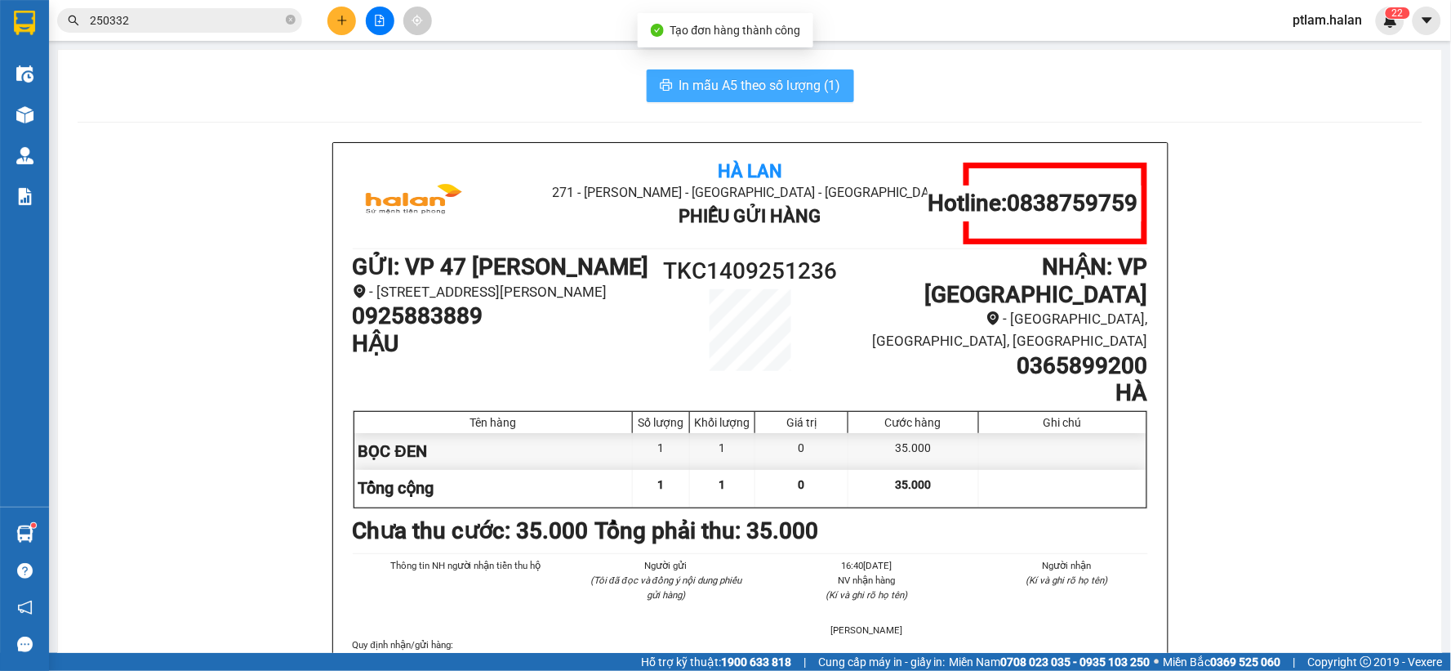
click at [680, 99] on button "In mẫu A5 theo số lượng (1)" at bounding box center [750, 85] width 207 height 33
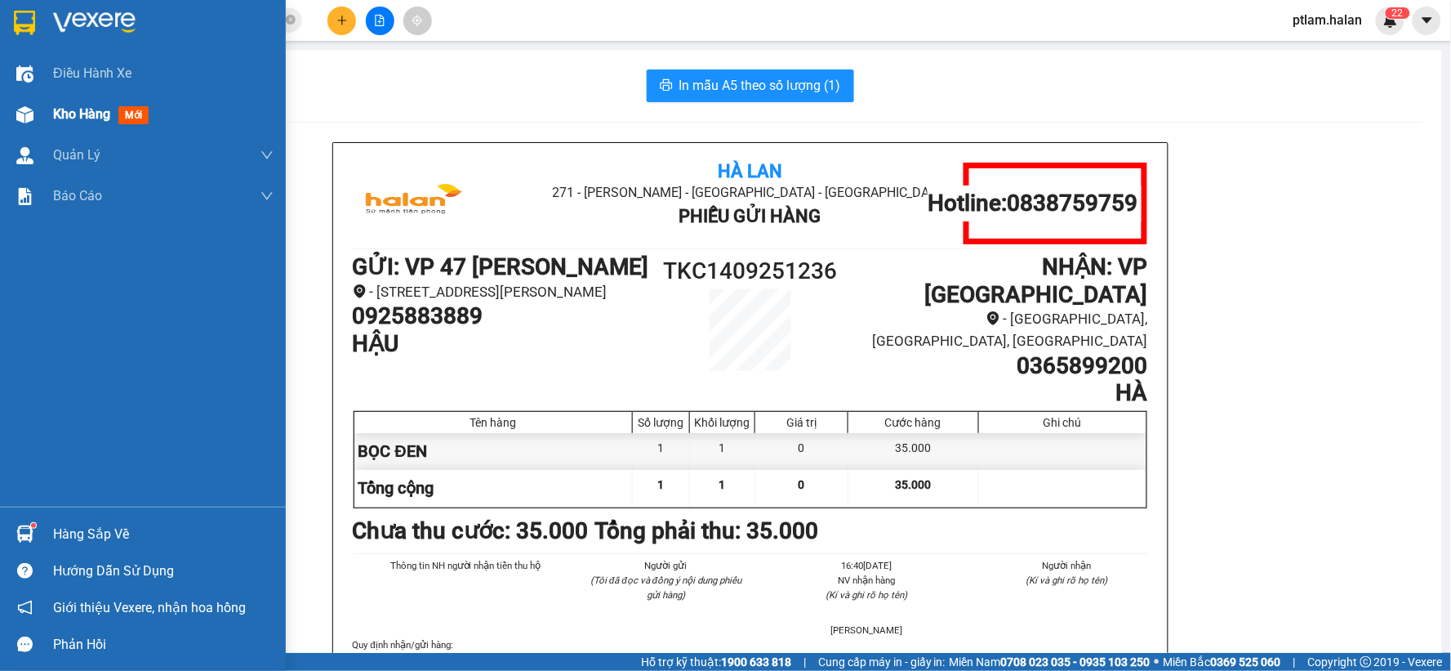
click at [80, 112] on span "Kho hàng" at bounding box center [81, 114] width 57 height 16
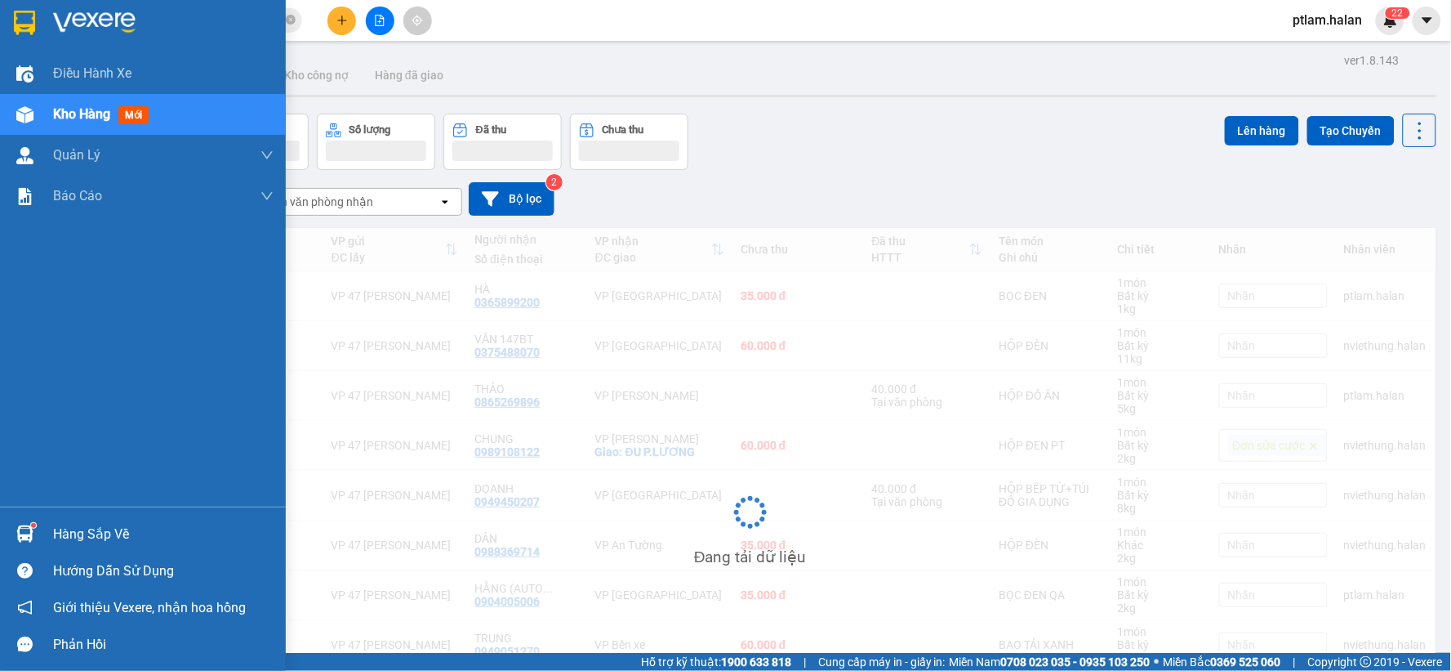
click at [66, 526] on div "Hàng sắp về" at bounding box center [163, 534] width 221 height 25
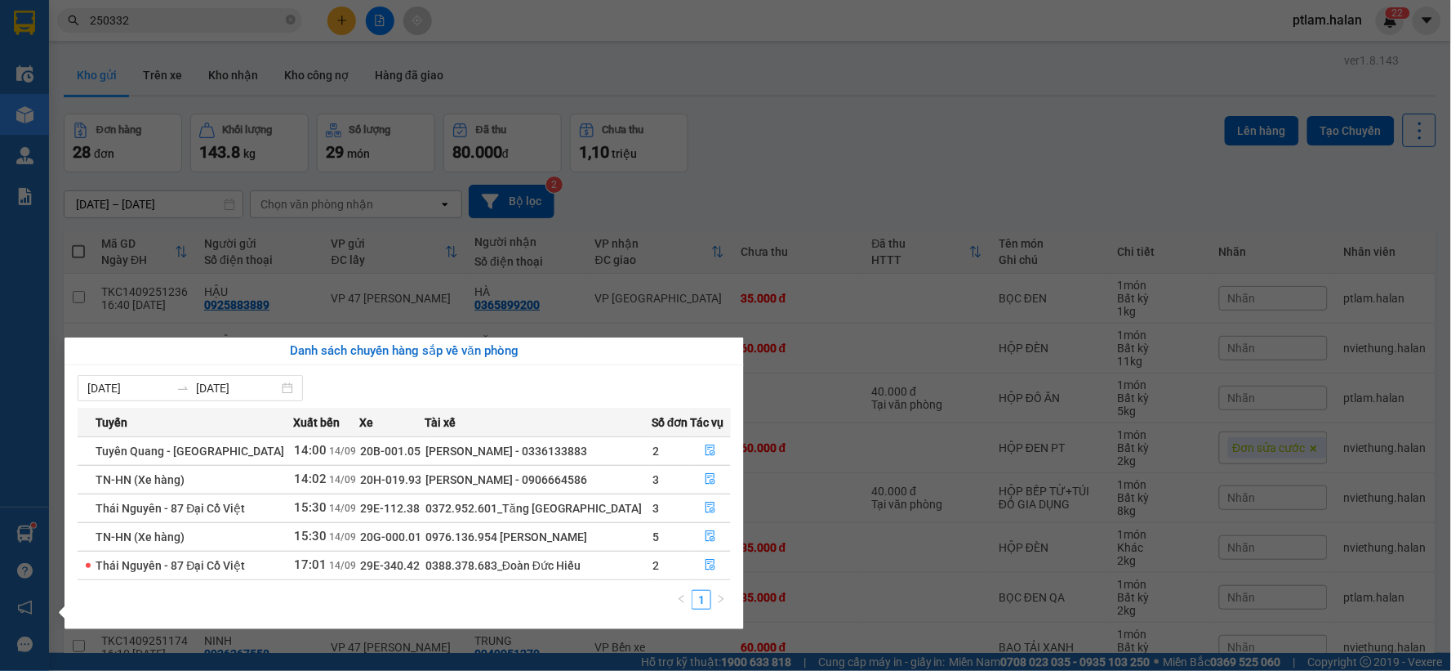
click at [866, 184] on section "Kết quả tìm kiếm ( 252 ) Bộ lọc Mã ĐH Trạng thái Món hàng Thu hộ Tổng cước Chưa…" at bounding box center [725, 335] width 1451 height 671
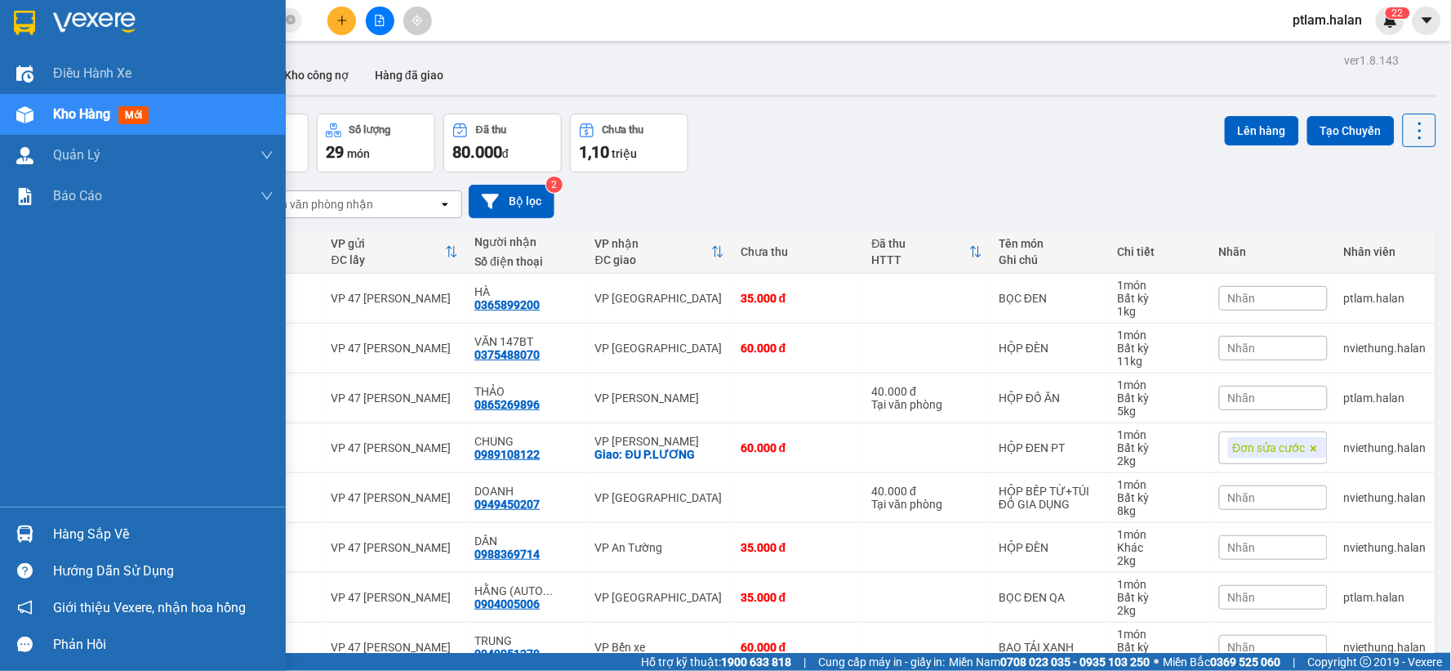
click at [46, 537] on div "Hàng sắp về" at bounding box center [143, 533] width 286 height 37
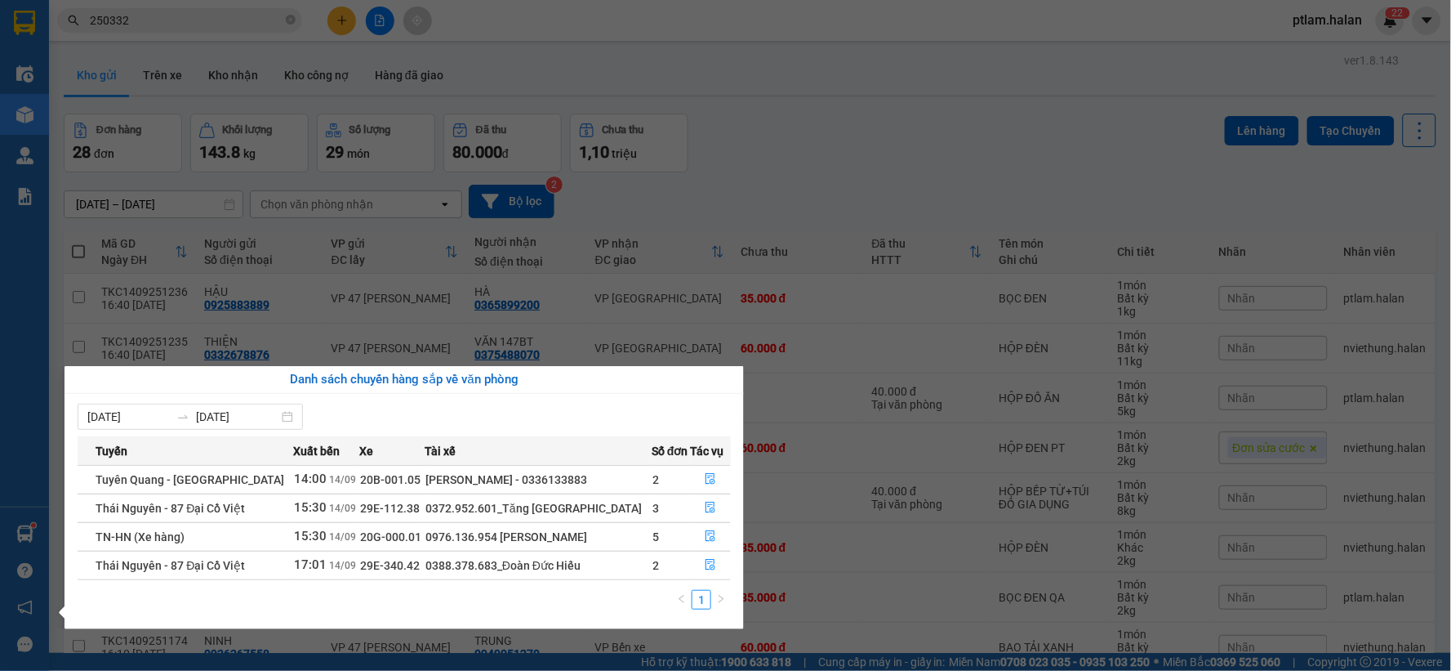
click at [822, 261] on section "Kết quả tìm kiếm ( 252 ) Bộ lọc Mã ĐH Trạng thái Món hàng Thu hộ Tổng cước Chưa…" at bounding box center [725, 335] width 1451 height 671
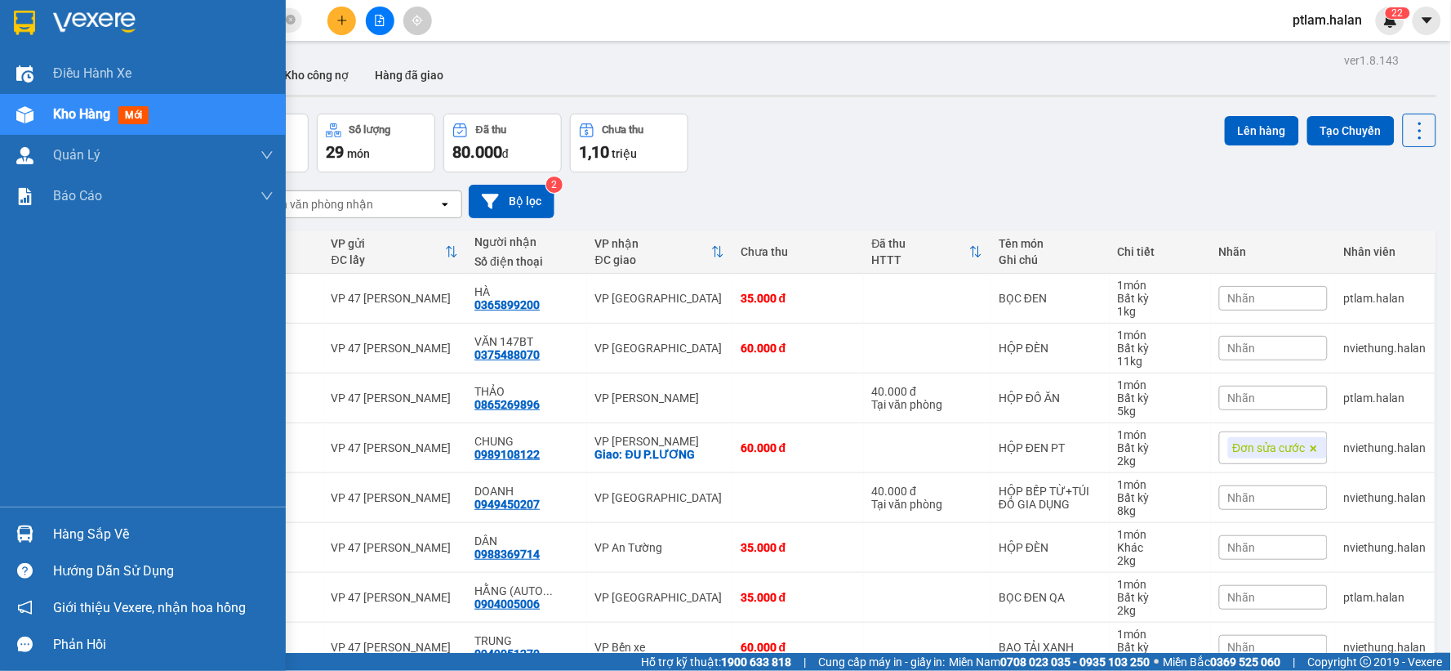
click at [68, 536] on div "Hàng sắp về" at bounding box center [163, 534] width 221 height 25
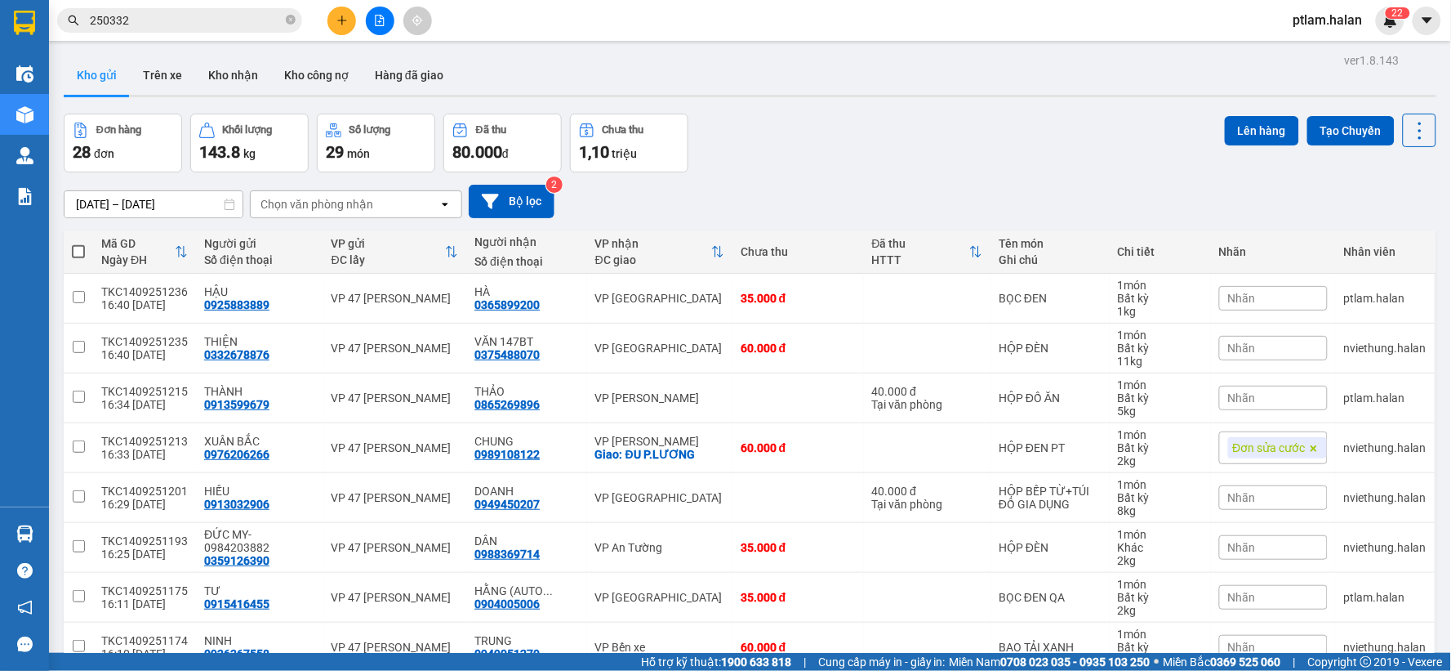
click at [288, 82] on section "Kết quả tìm kiếm ( 252 ) Bộ lọc Mã ĐH Trạng thái Món hàng Thu hộ Tổng cước Chưa…" at bounding box center [725, 335] width 1451 height 671
click at [347, 23] on button at bounding box center [342, 21] width 29 height 29
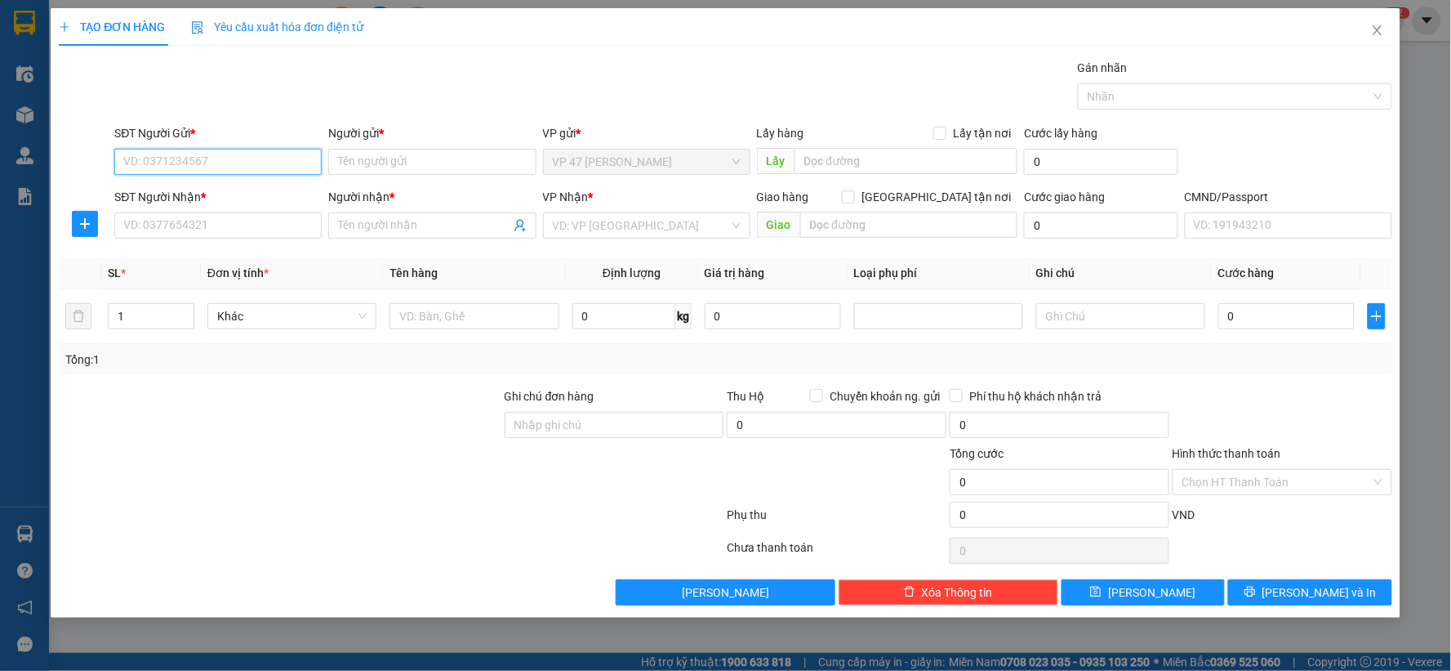
click at [256, 164] on input "SĐT Người Gửi *" at bounding box center [217, 162] width 207 height 26
type input "0853386862"
click at [241, 191] on div "0853386862 - TRƯỜNG" at bounding box center [218, 194] width 188 height 18
type input "TRƯỜNG"
type input "0853386862"
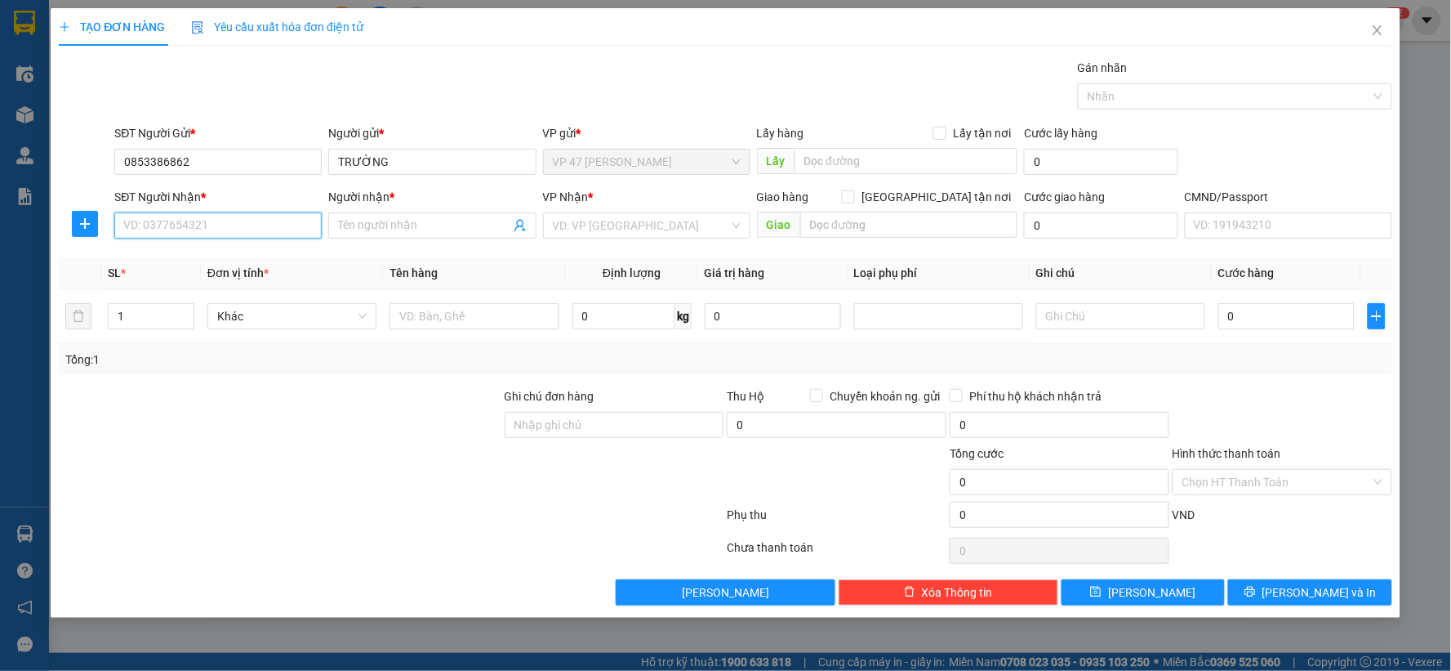
click at [237, 216] on input "SĐT Người Nhận *" at bounding box center [217, 225] width 207 height 26
click at [216, 252] on div "0968219099 - GIANG" at bounding box center [218, 258] width 188 height 18
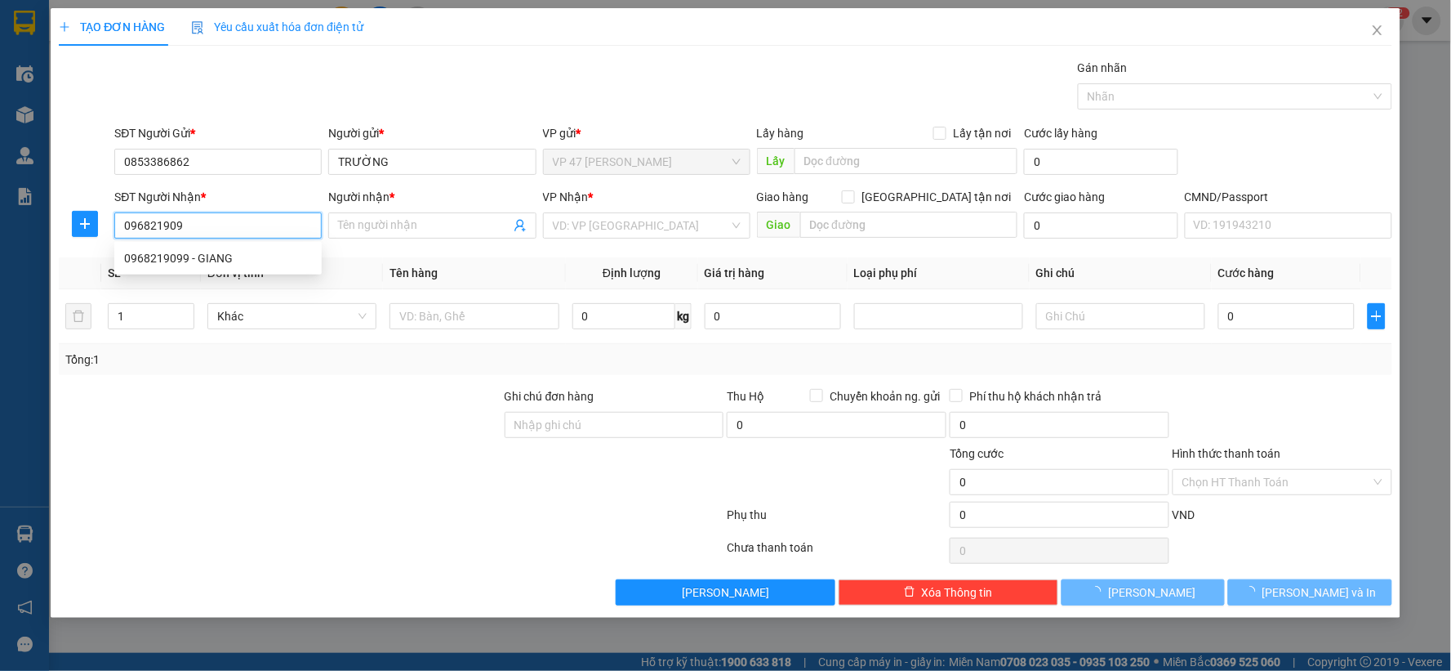
type input "0968219099"
type input "GIANG"
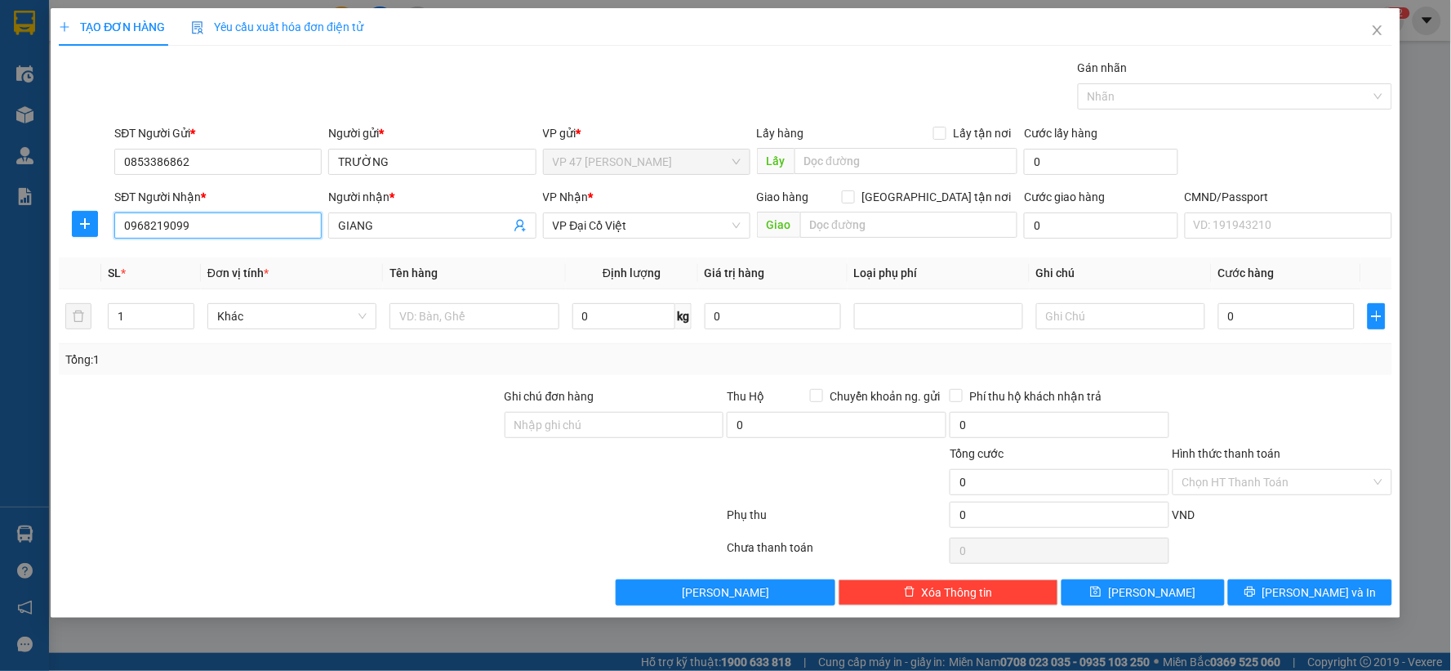
click at [214, 219] on input "0968219099" at bounding box center [217, 225] width 207 height 26
click at [153, 223] on input "0986621909" at bounding box center [217, 225] width 207 height 26
type input "0968821909"
click at [192, 253] on div "0968821909 - QUỲNH" at bounding box center [218, 258] width 188 height 18
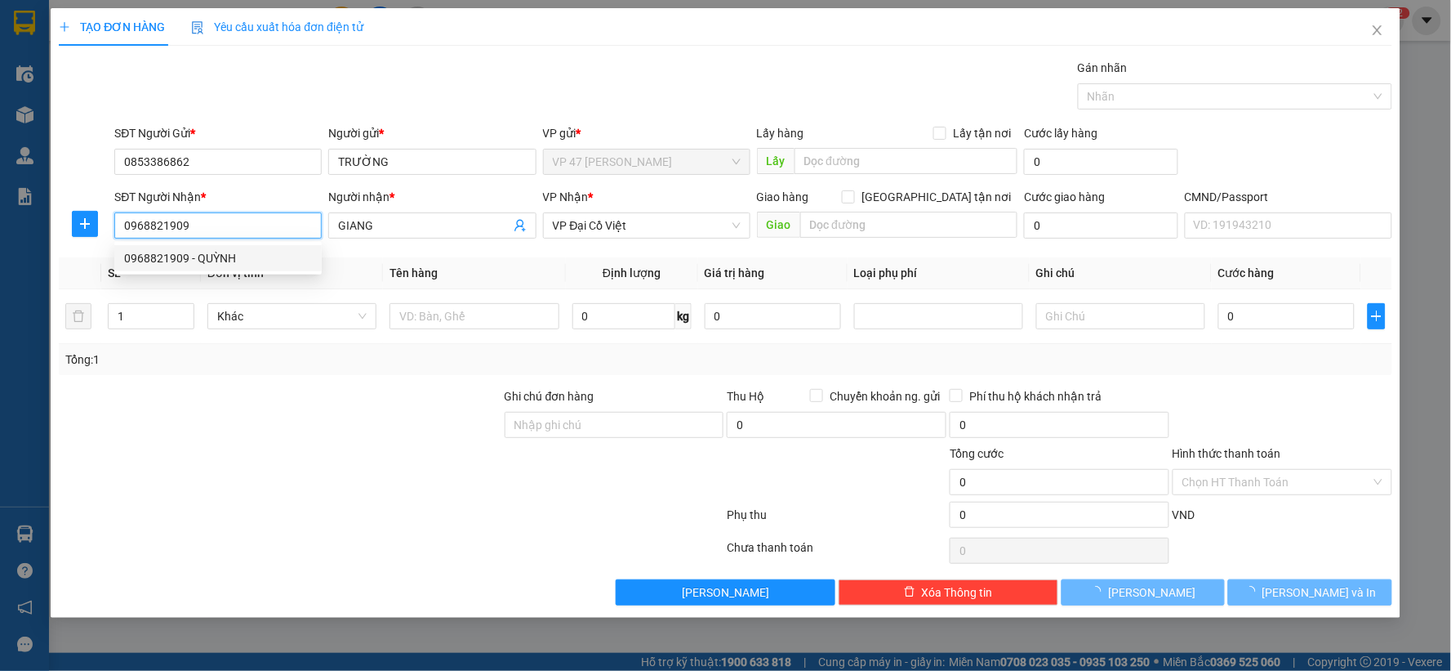
type input "QUỲNH"
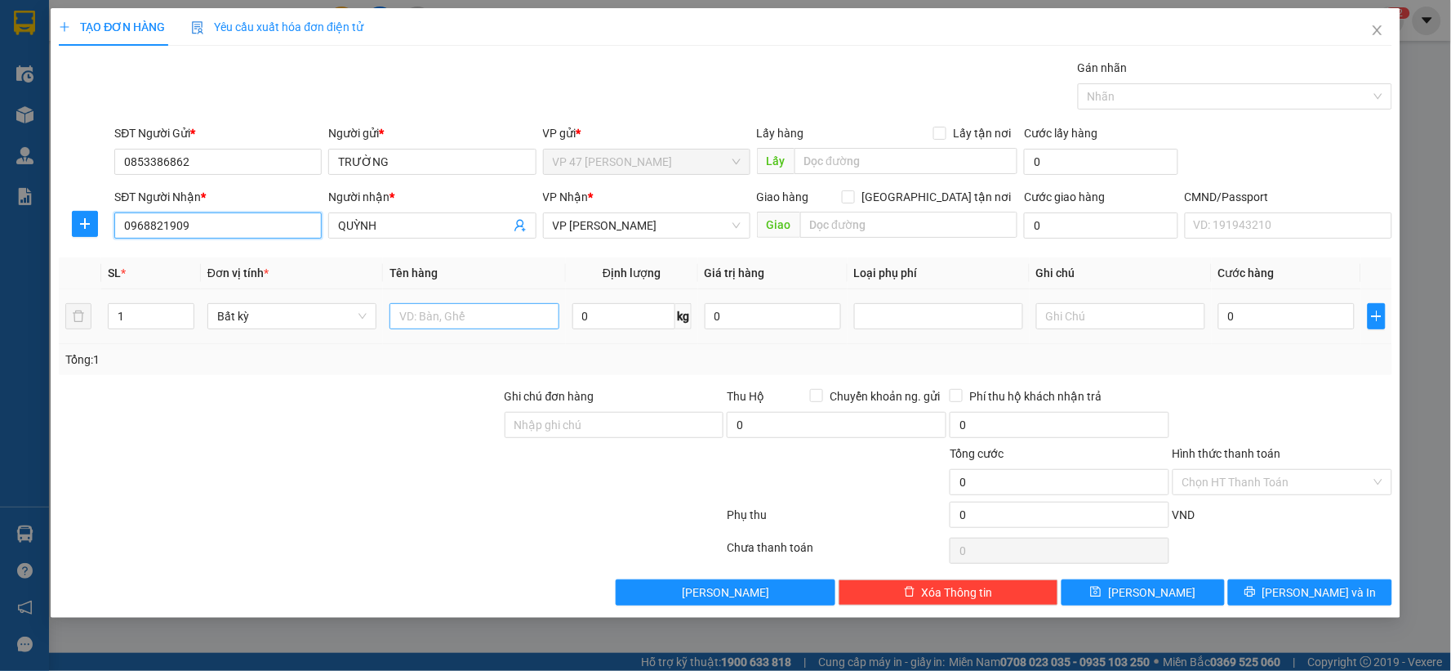
type input "0968821909"
click at [516, 319] on input "text" at bounding box center [474, 316] width 169 height 26
type input "HỘP LK"
type input "1"
type input "35.000"
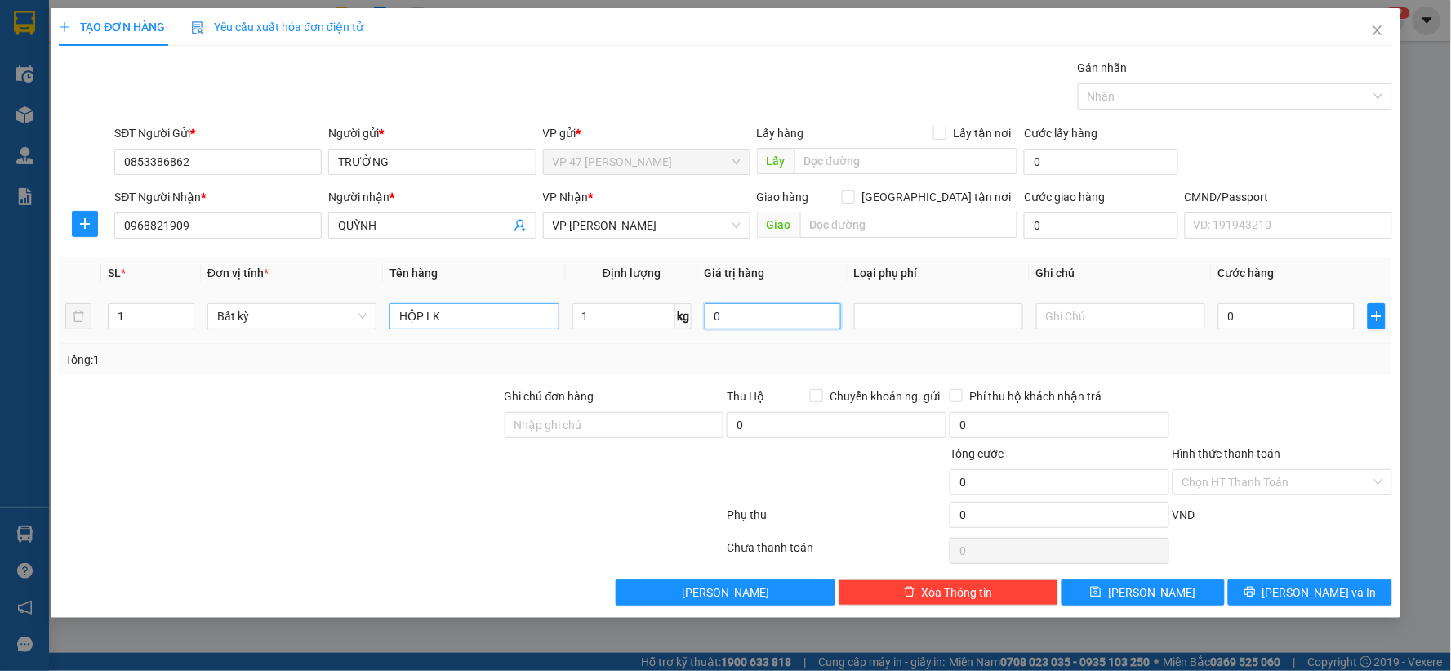
type input "35.000"
drag, startPoint x: 1248, startPoint y: 371, endPoint x: 1261, endPoint y: 551, distance: 181.0
click at [1248, 372] on div "Tổng: 1" at bounding box center [726, 359] width 1334 height 31
click at [1270, 591] on button "[PERSON_NAME] và In" at bounding box center [1310, 592] width 164 height 26
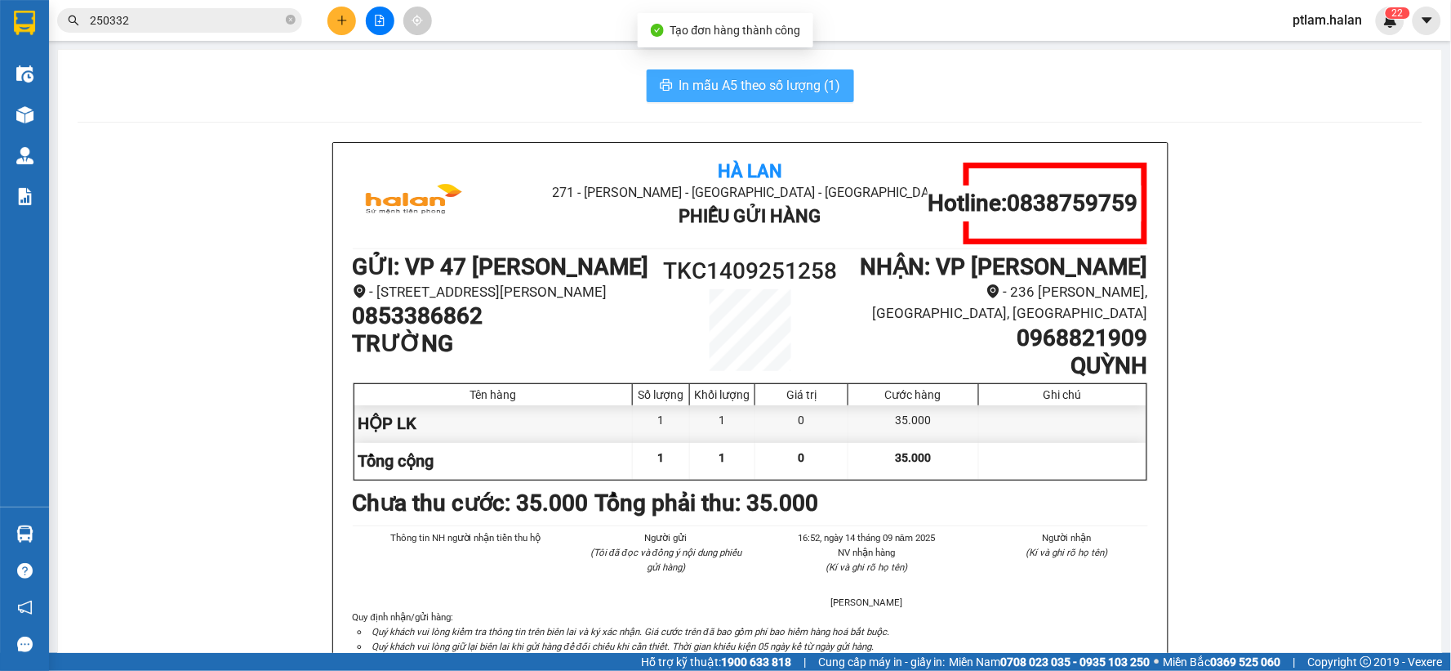
click at [777, 72] on button "In mẫu A5 theo số lượng (1)" at bounding box center [750, 85] width 207 height 33
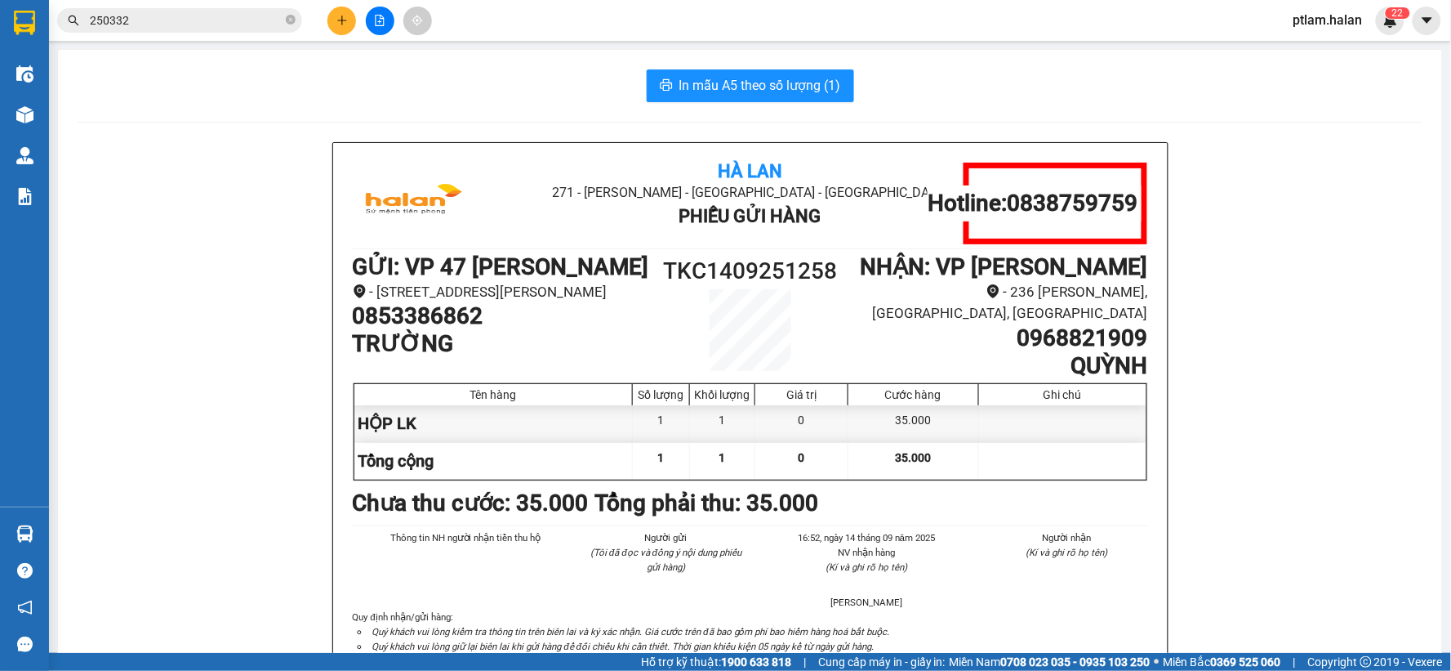
click at [221, 27] on input "250332" at bounding box center [186, 20] width 193 height 18
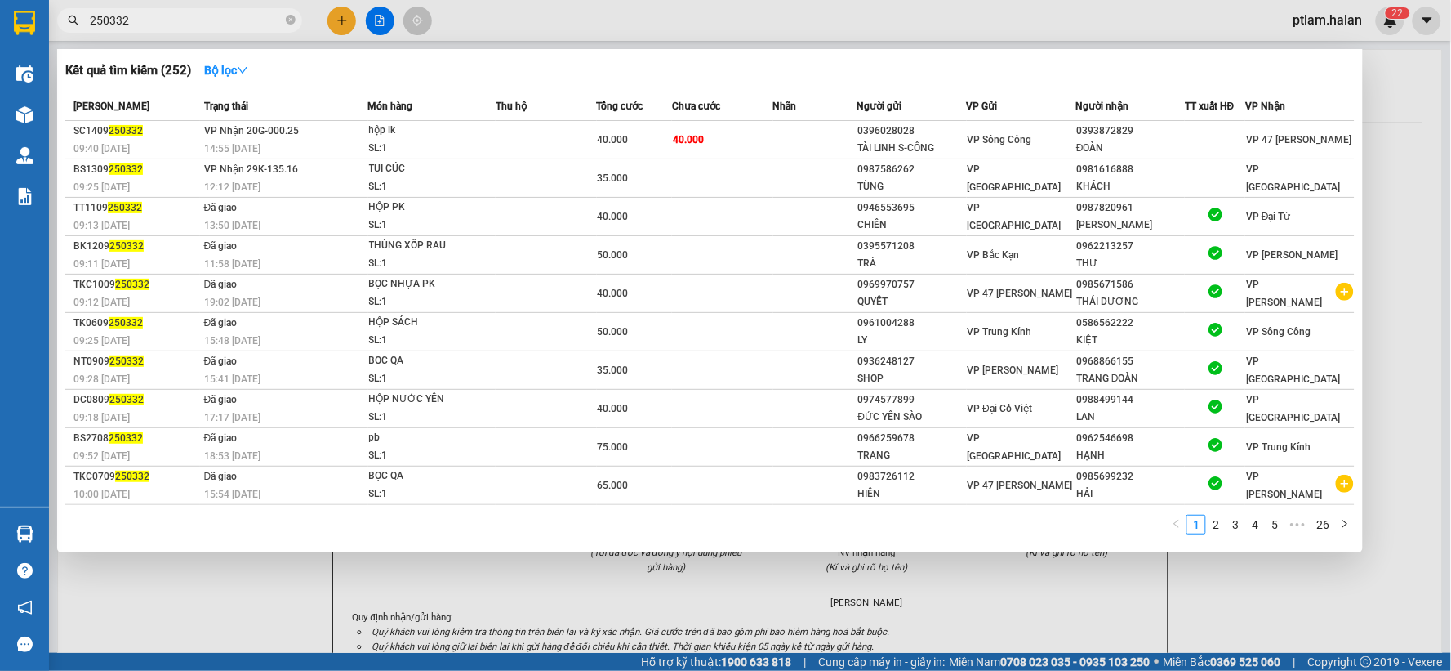
click at [221, 27] on input "250332" at bounding box center [186, 20] width 193 height 18
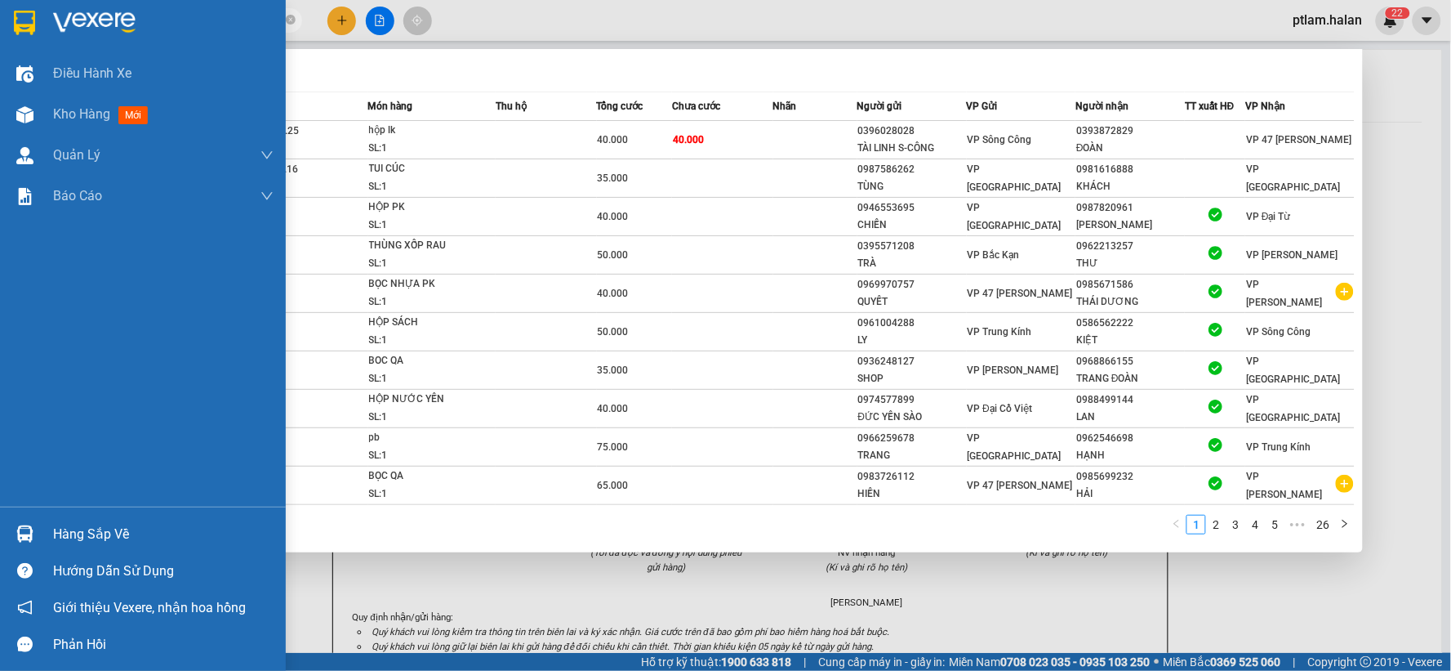
click at [11, 528] on div at bounding box center [25, 533] width 29 height 29
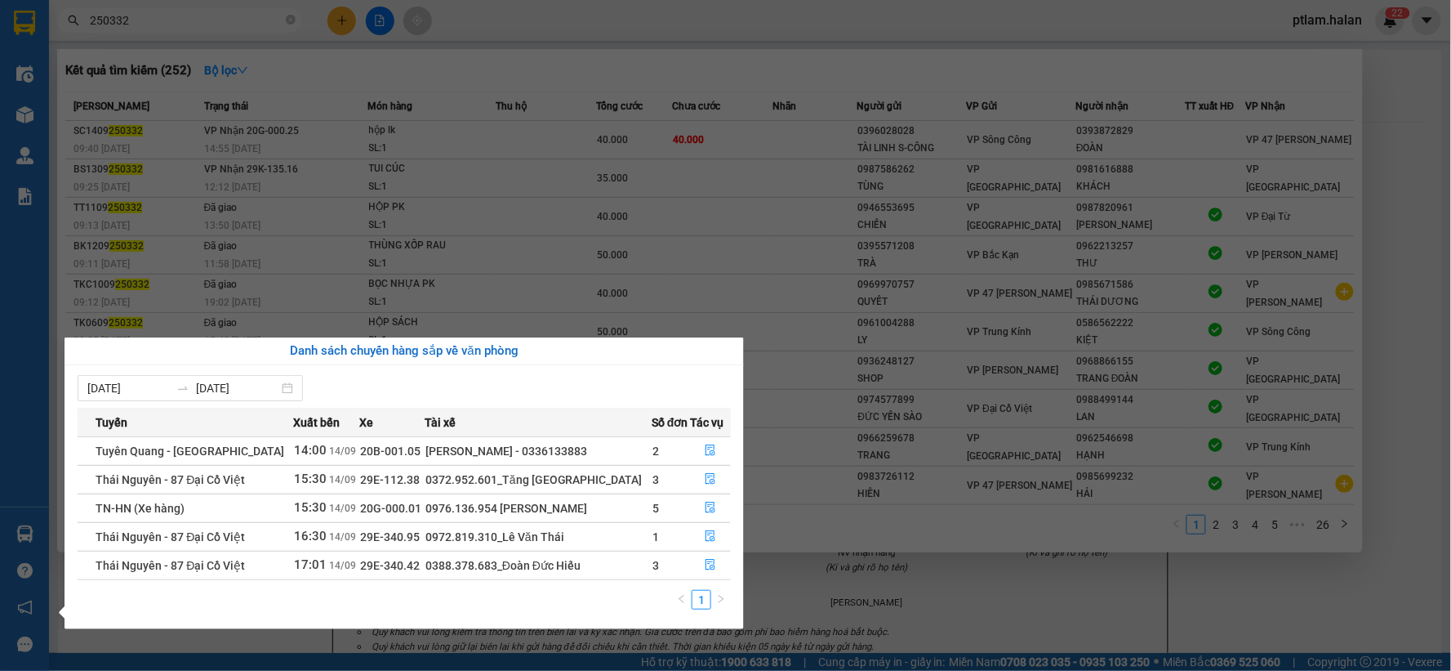
click at [1083, 625] on section "Kết quả tìm kiếm ( 252 ) Bộ lọc Mã ĐH Trạng thái Món hàng Thu hộ Tổng cước Chưa…" at bounding box center [725, 335] width 1451 height 671
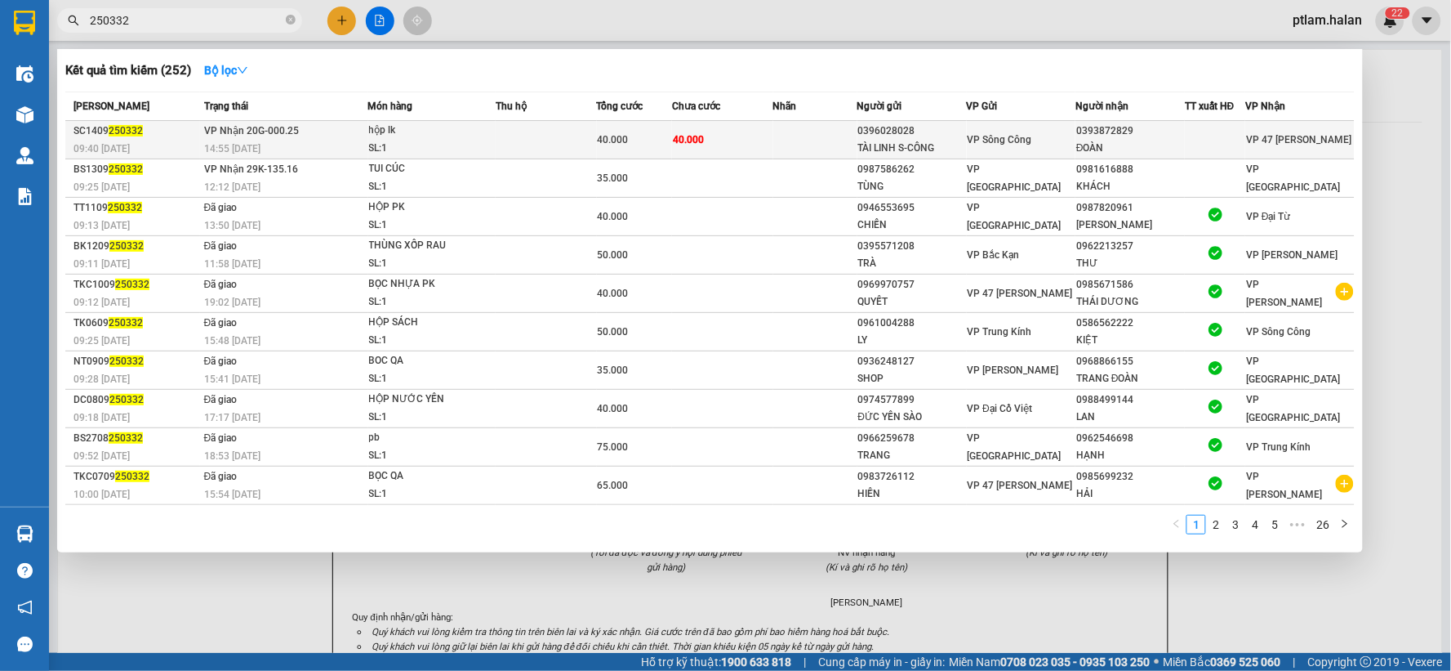
click at [523, 150] on td at bounding box center [546, 140] width 101 height 38
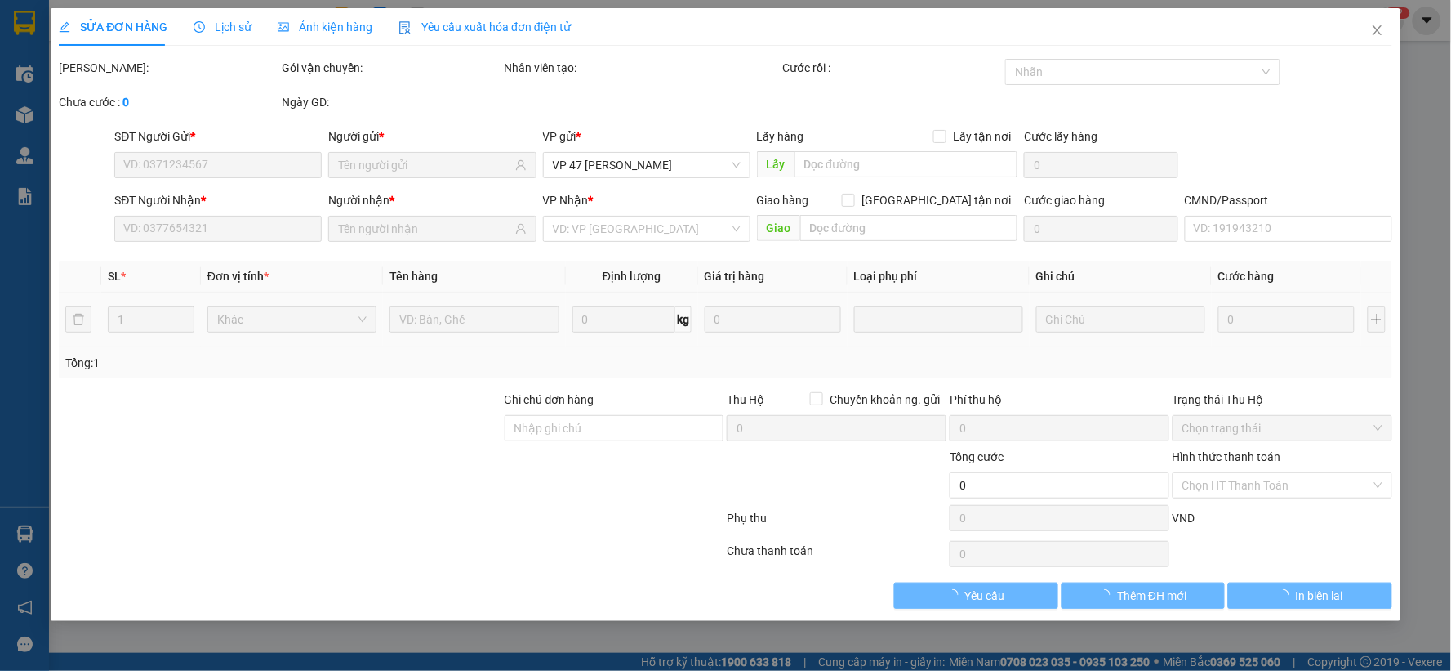
type input "0396028028"
type input "TÀI LINH S-CÔNG"
type input "0393872829"
type input "ĐOÀN"
type input "40.000"
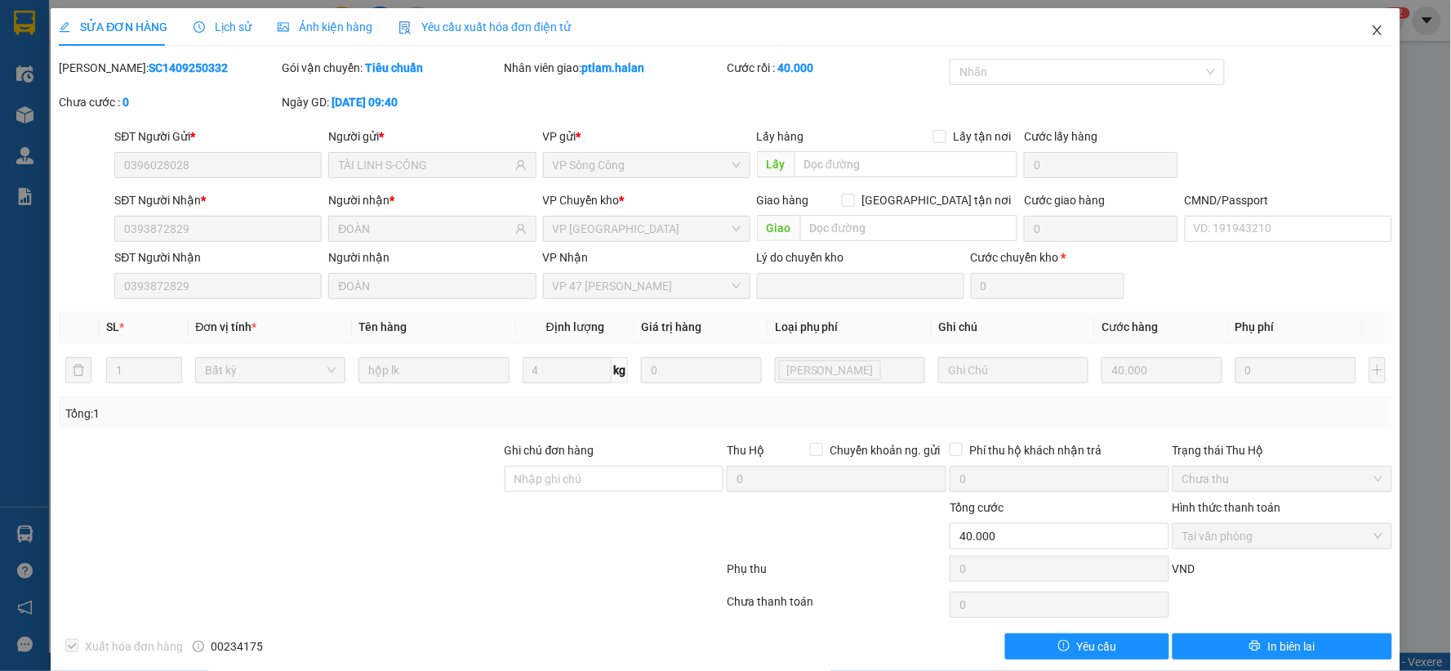
click at [1371, 30] on icon "close" at bounding box center [1377, 30] width 13 height 13
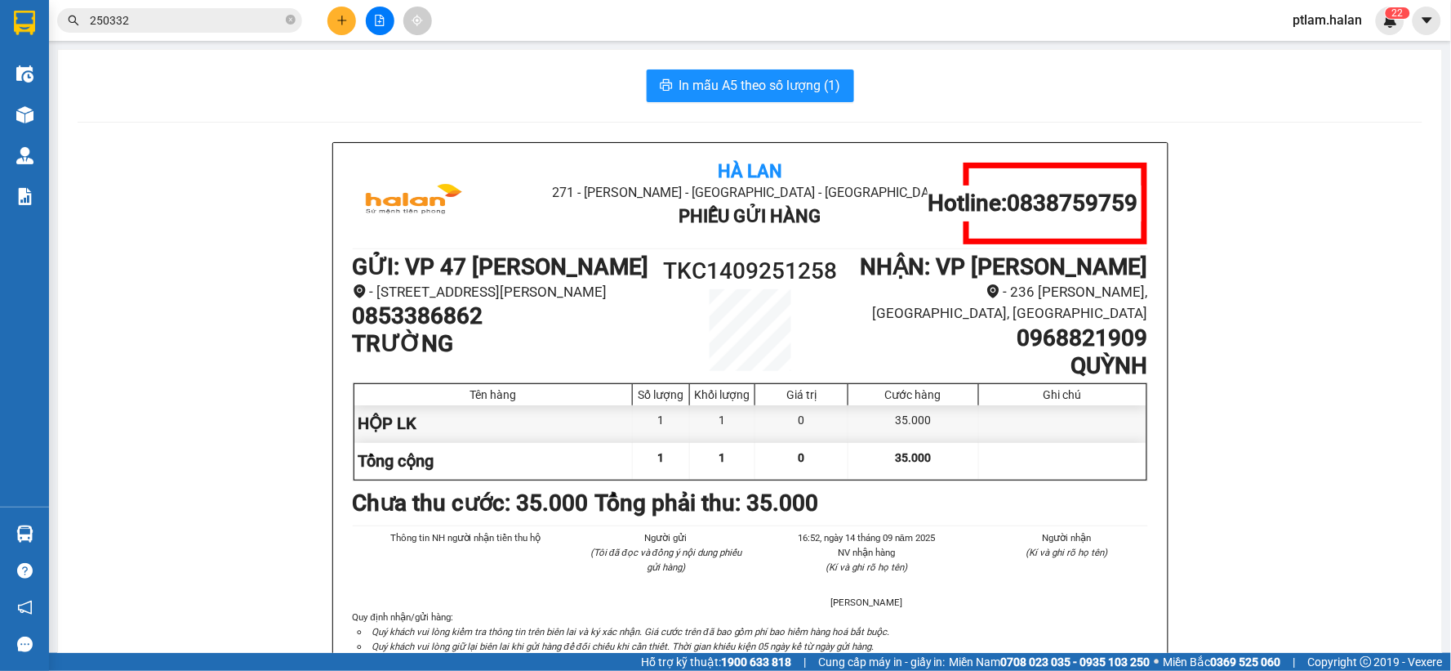
click at [256, 19] on input "250332" at bounding box center [186, 20] width 193 height 18
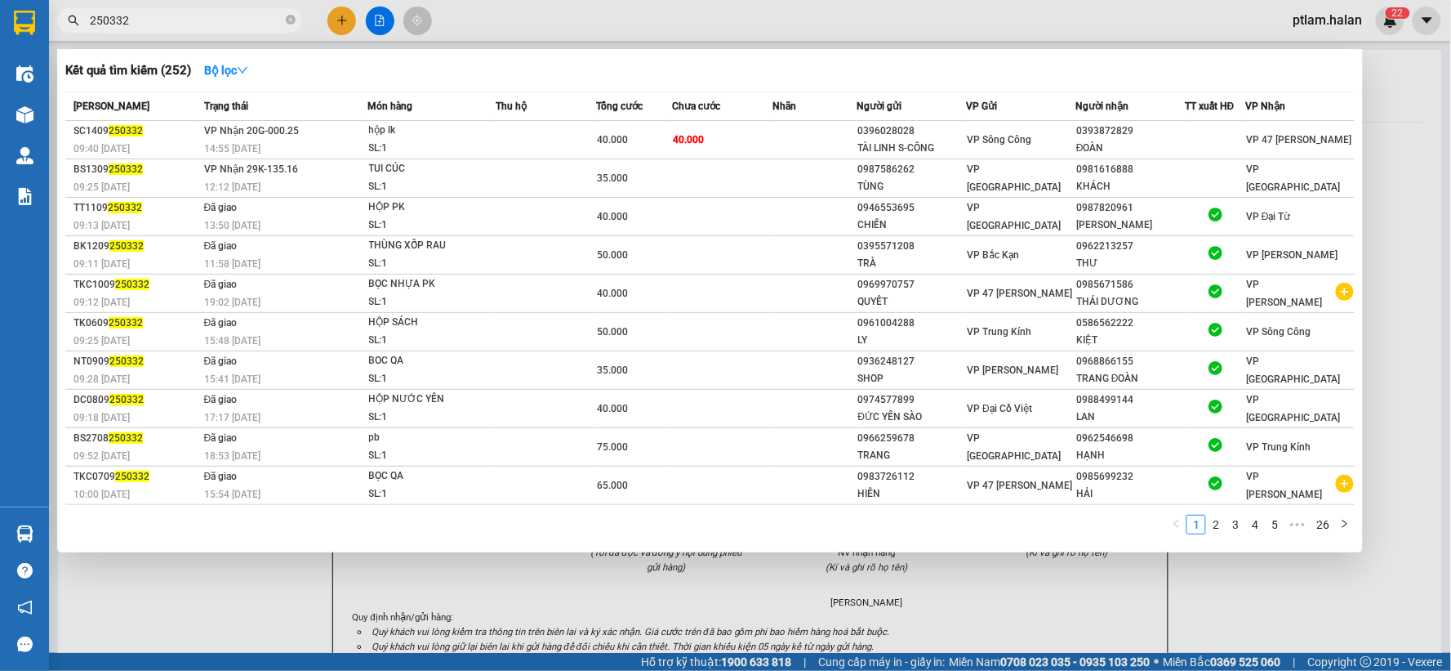
click at [256, 19] on input "250332" at bounding box center [186, 20] width 193 height 18
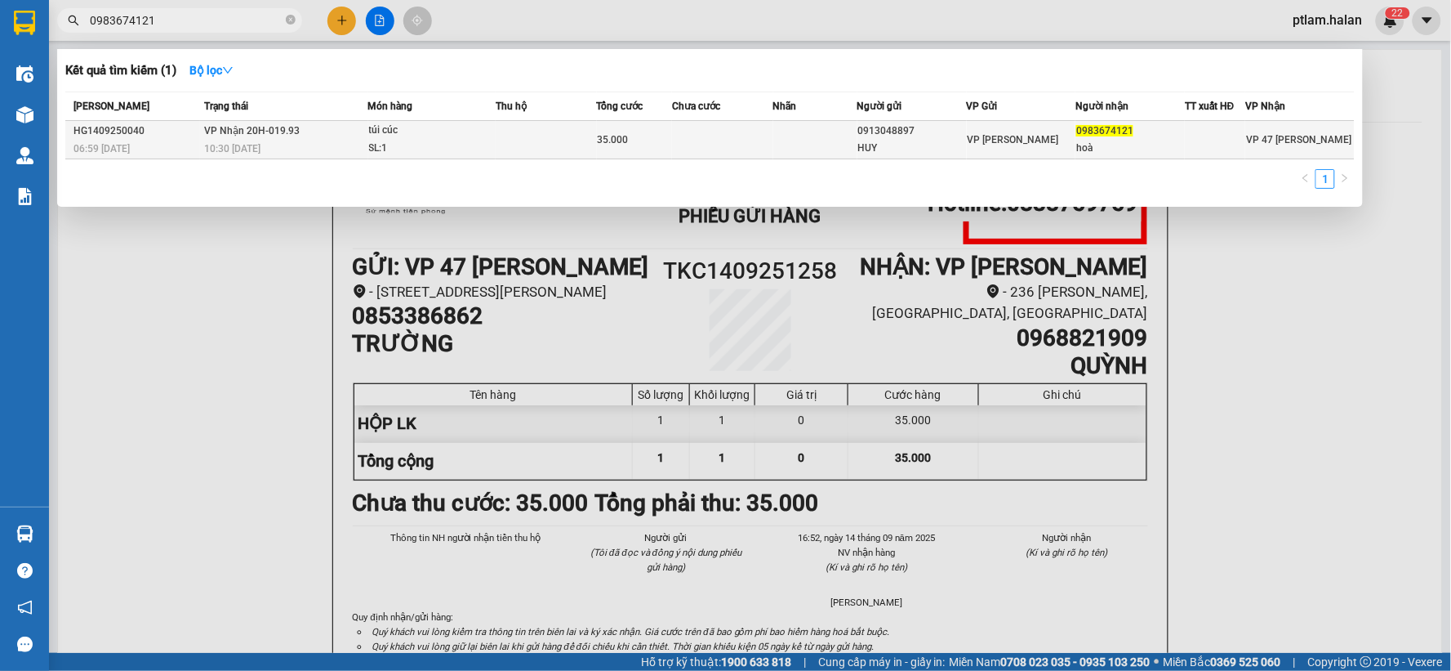
type input "0983674121"
click at [531, 124] on td at bounding box center [546, 140] width 101 height 38
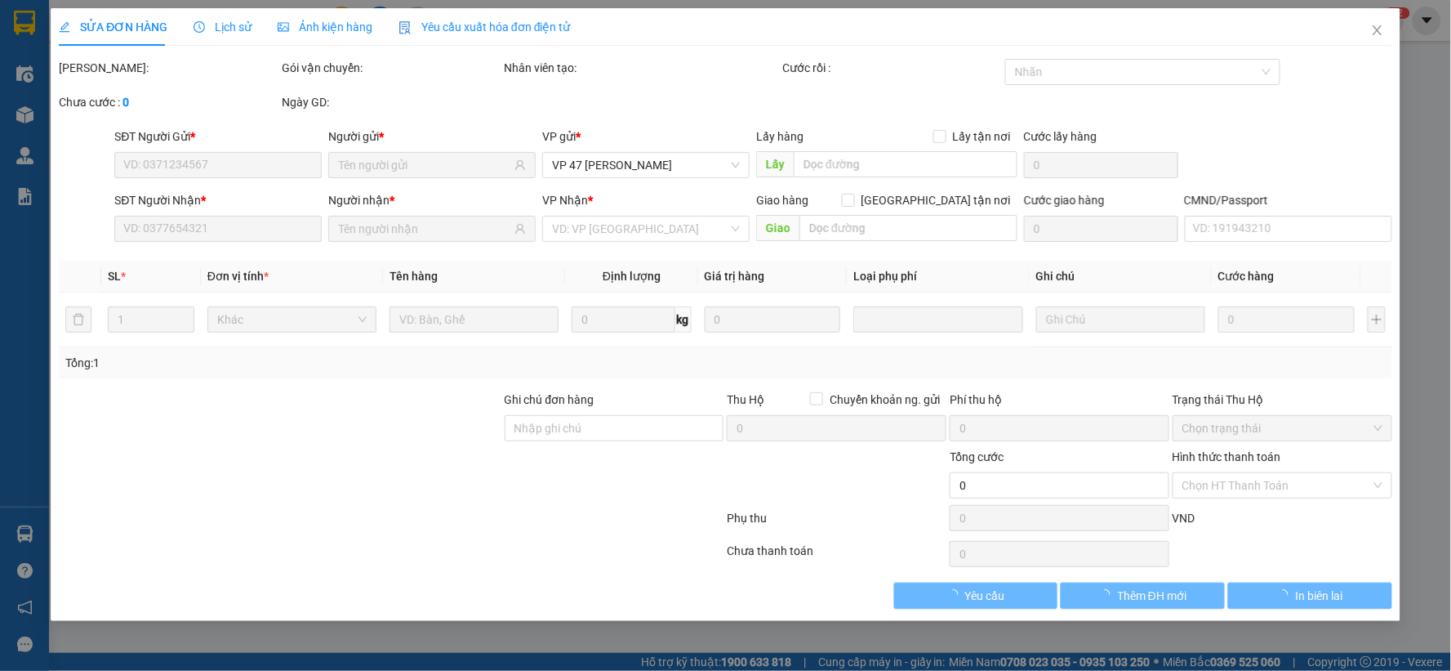
type input "0913048897"
type input "HUY"
type input "0983674121"
type input "hoà"
type input "35.000"
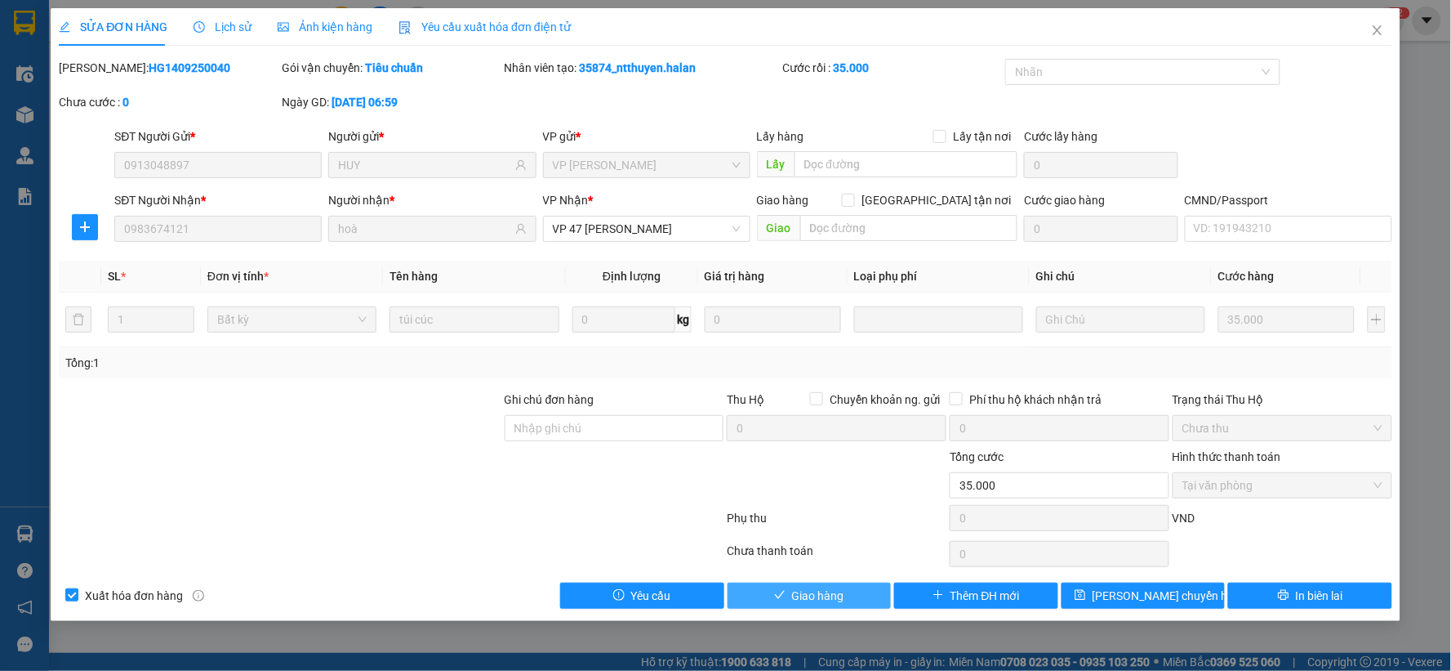
click at [814, 593] on span "Giao hàng" at bounding box center [818, 595] width 52 height 18
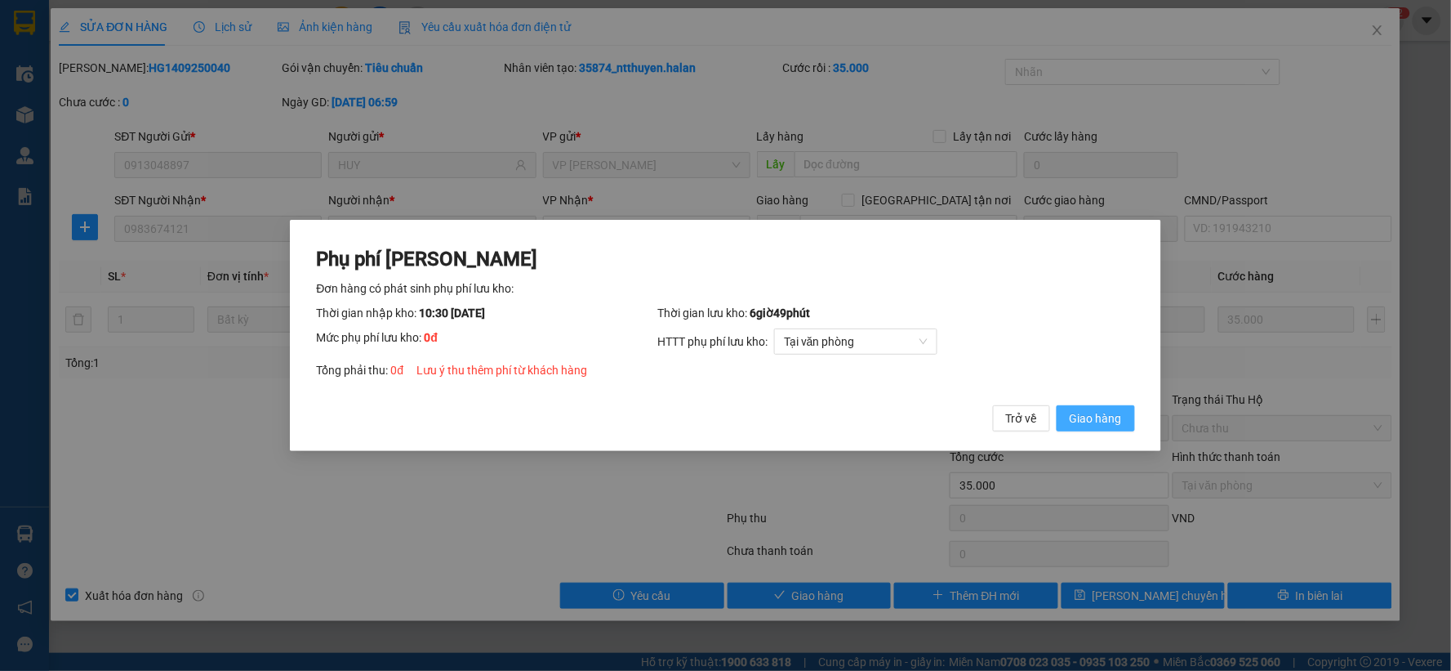
click at [1057, 405] on button "Giao hàng" at bounding box center [1096, 418] width 78 height 26
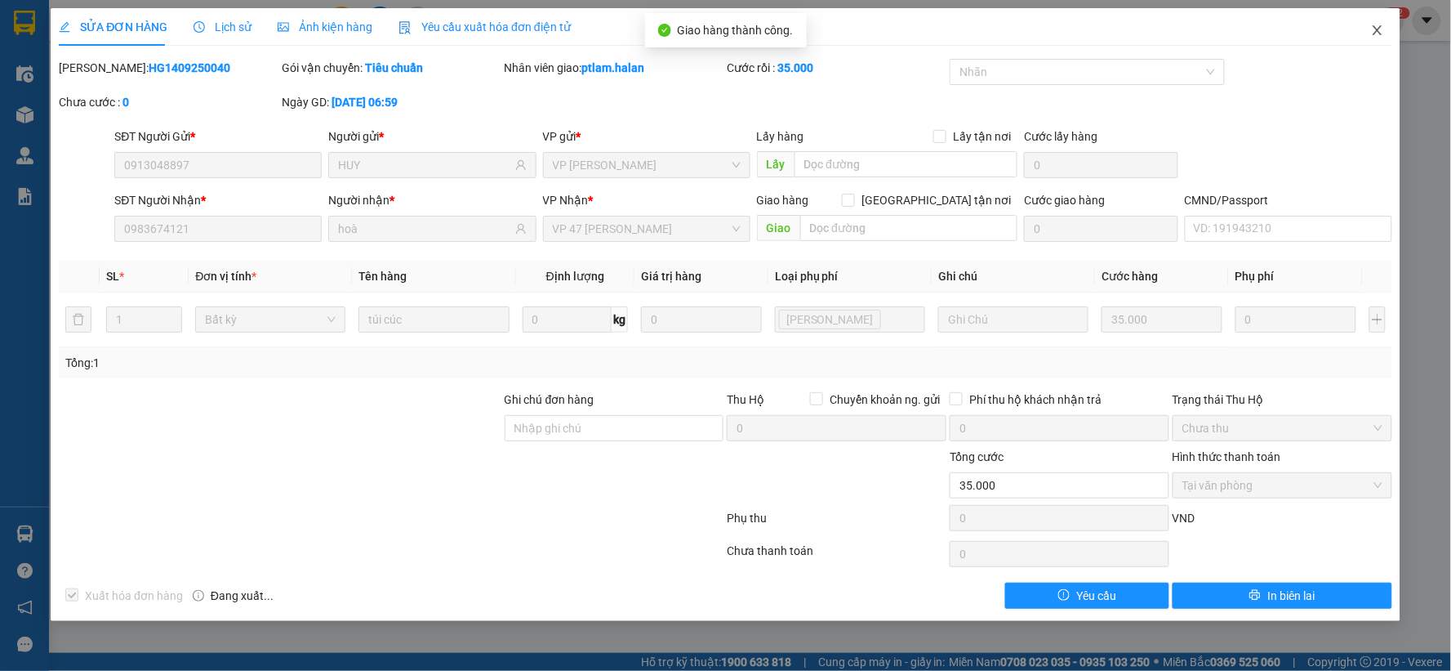
click at [1385, 25] on span "Close" at bounding box center [1378, 31] width 46 height 46
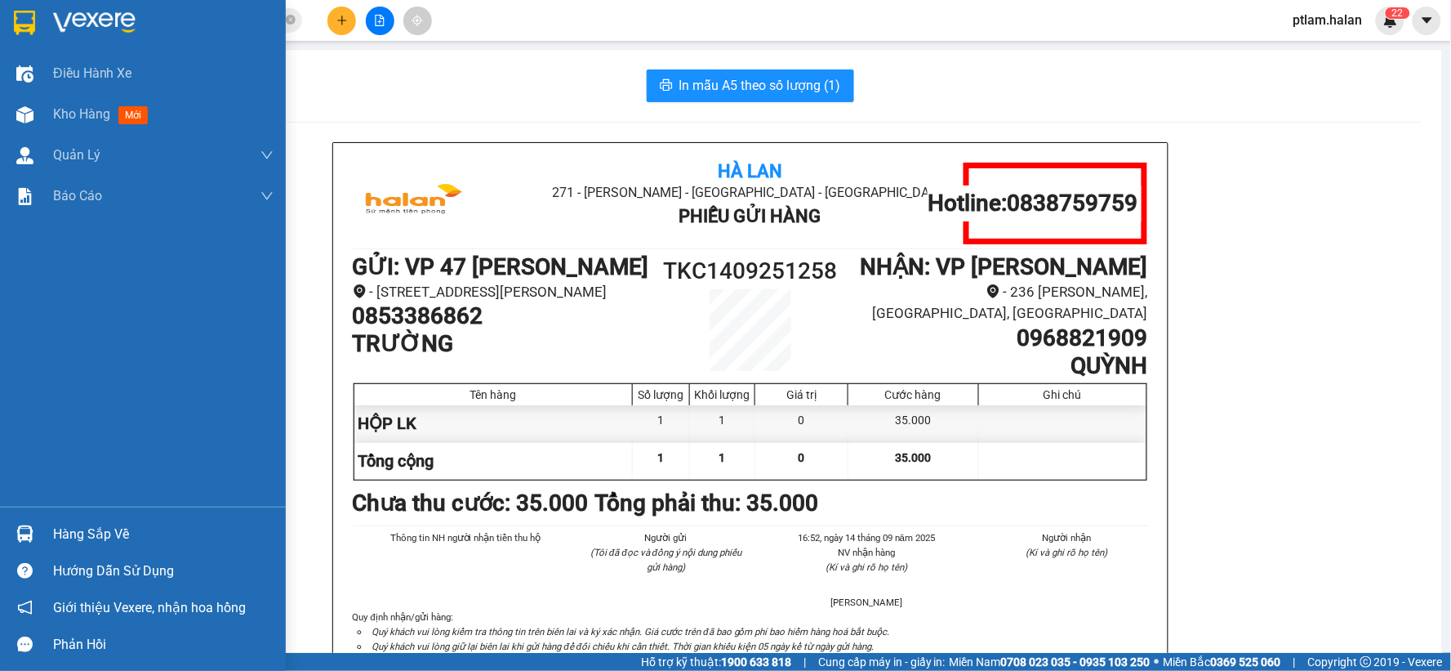
click at [16, 525] on img at bounding box center [24, 533] width 17 height 17
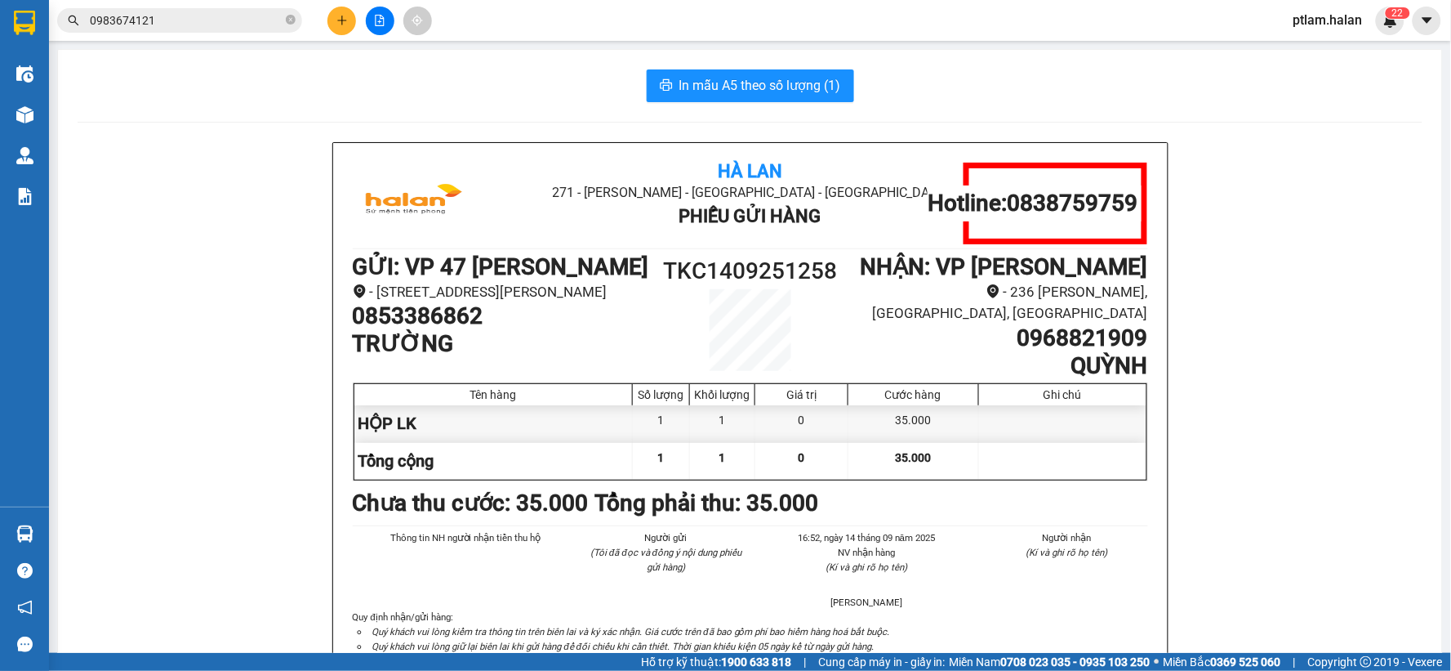
drag, startPoint x: 284, startPoint y: 137, endPoint x: 52, endPoint y: 178, distance: 235.5
click at [276, 140] on section "Kết quả tìm kiếm ( 1 ) Bộ lọc Mã ĐH Trạng thái Món hàng Thu hộ Tổng cước Chưa c…" at bounding box center [725, 335] width 1451 height 671
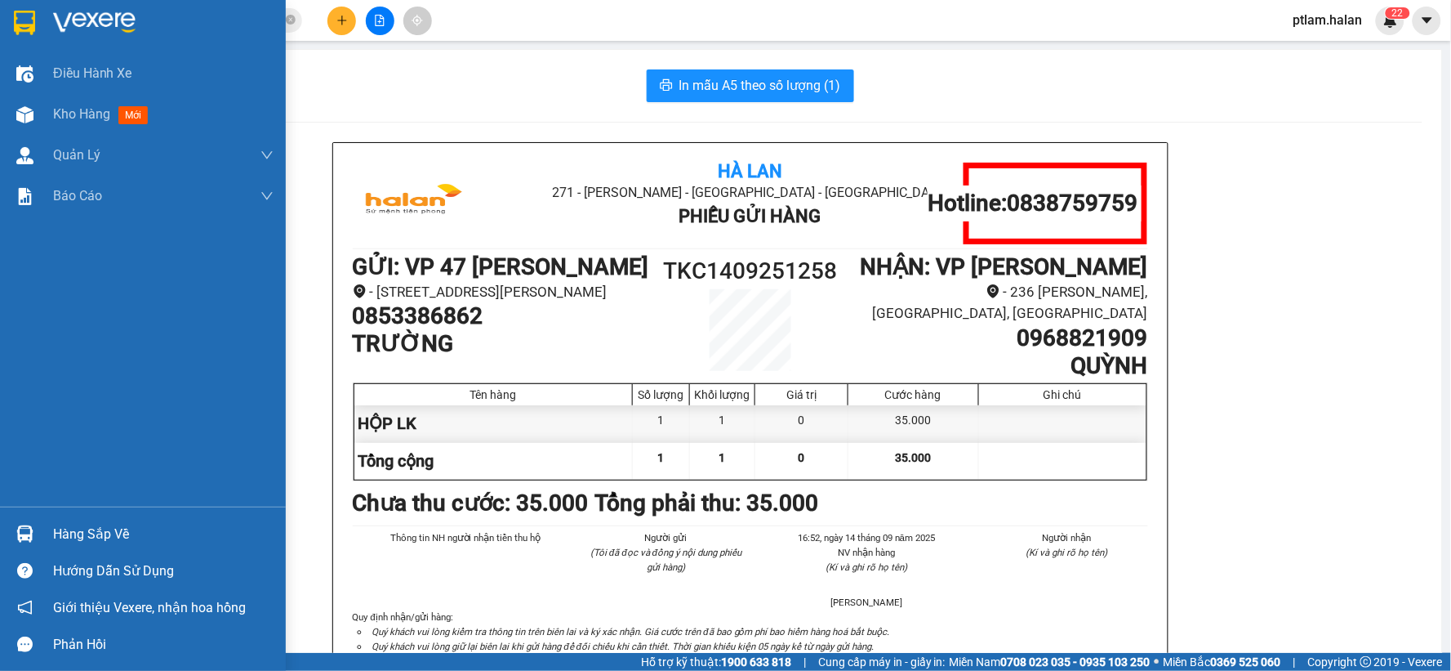
click at [91, 533] on div "Hàng sắp về" at bounding box center [163, 534] width 221 height 25
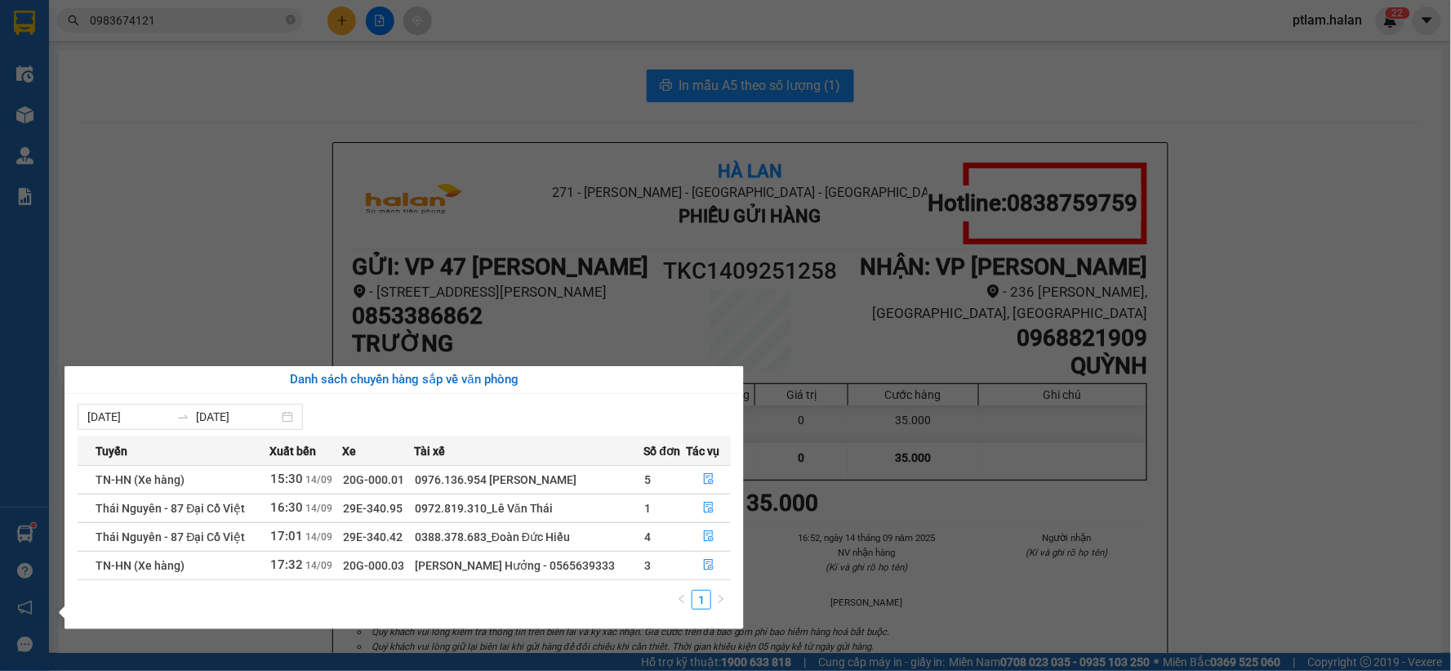
click at [500, 201] on section "Kết quả tìm kiếm ( 1 ) Bộ lọc Mã ĐH Trạng thái Món hàng Thu hộ Tổng cước Chưa c…" at bounding box center [725, 335] width 1451 height 671
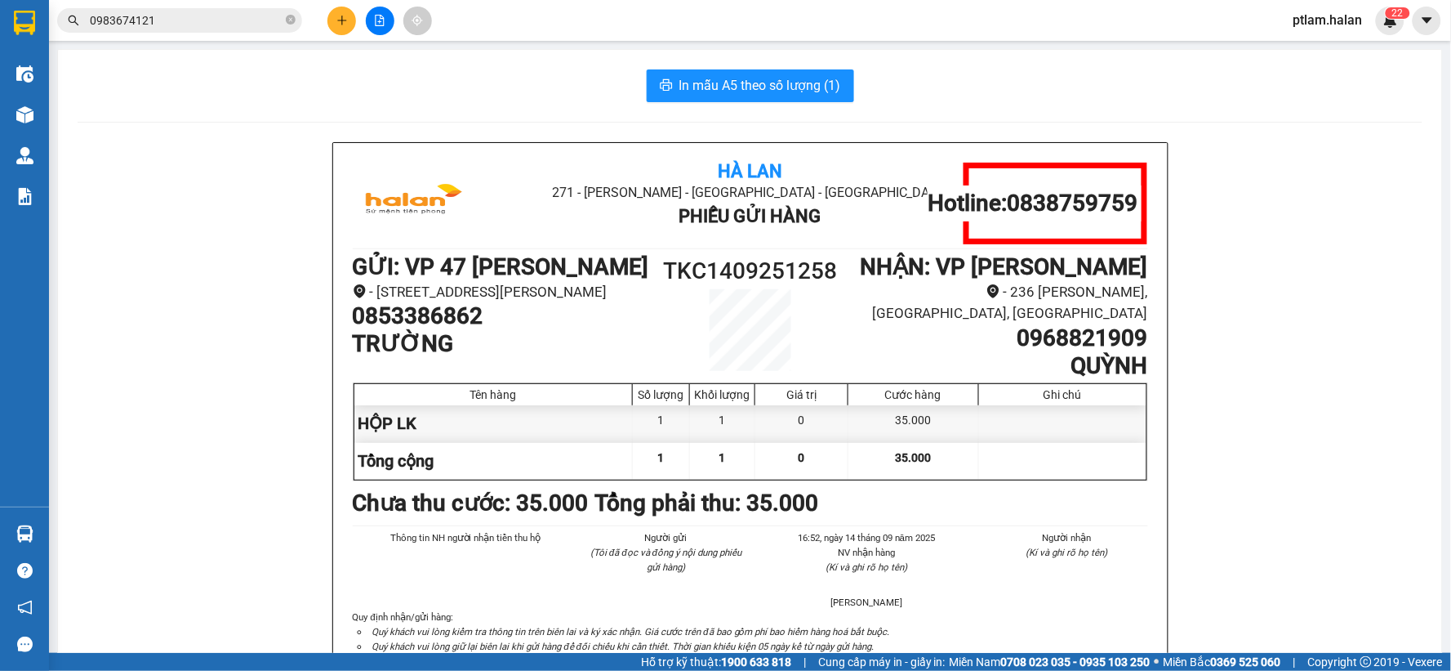
click at [4, 111] on div "Kho hàng mới" at bounding box center [24, 114] width 49 height 41
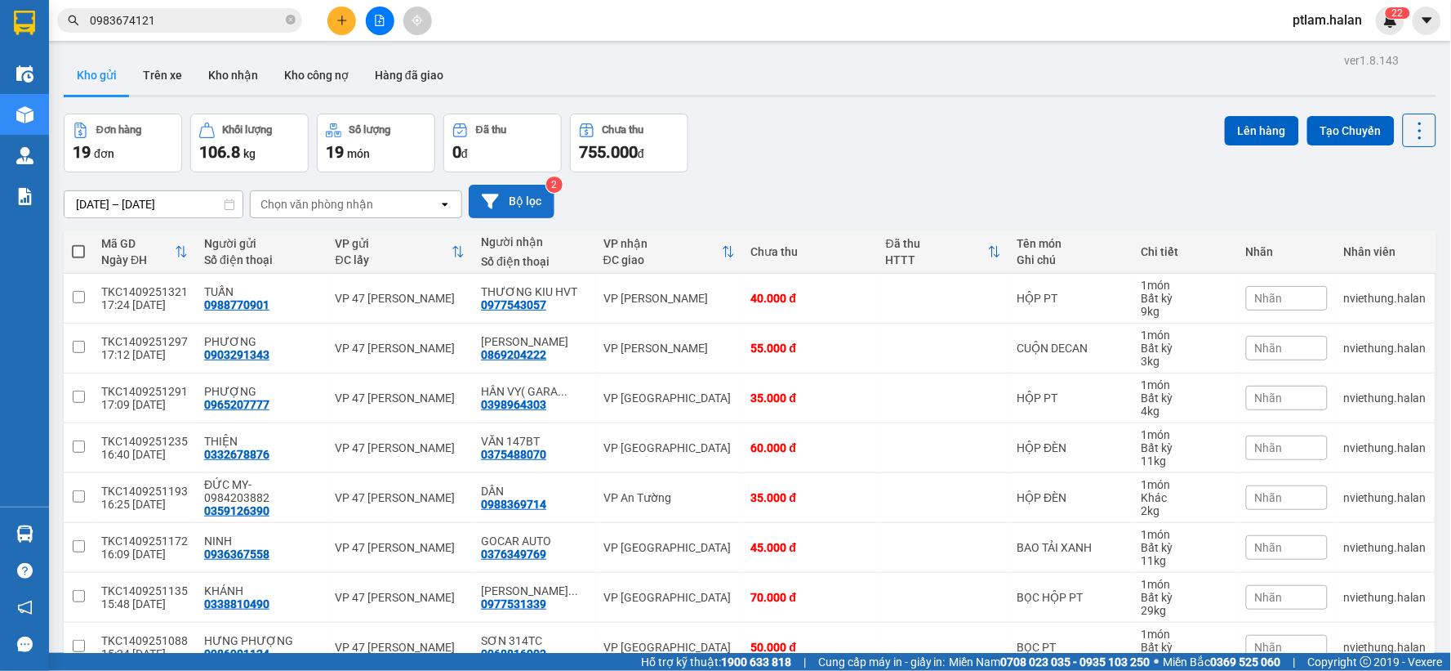
click at [496, 194] on icon at bounding box center [490, 201] width 17 height 15
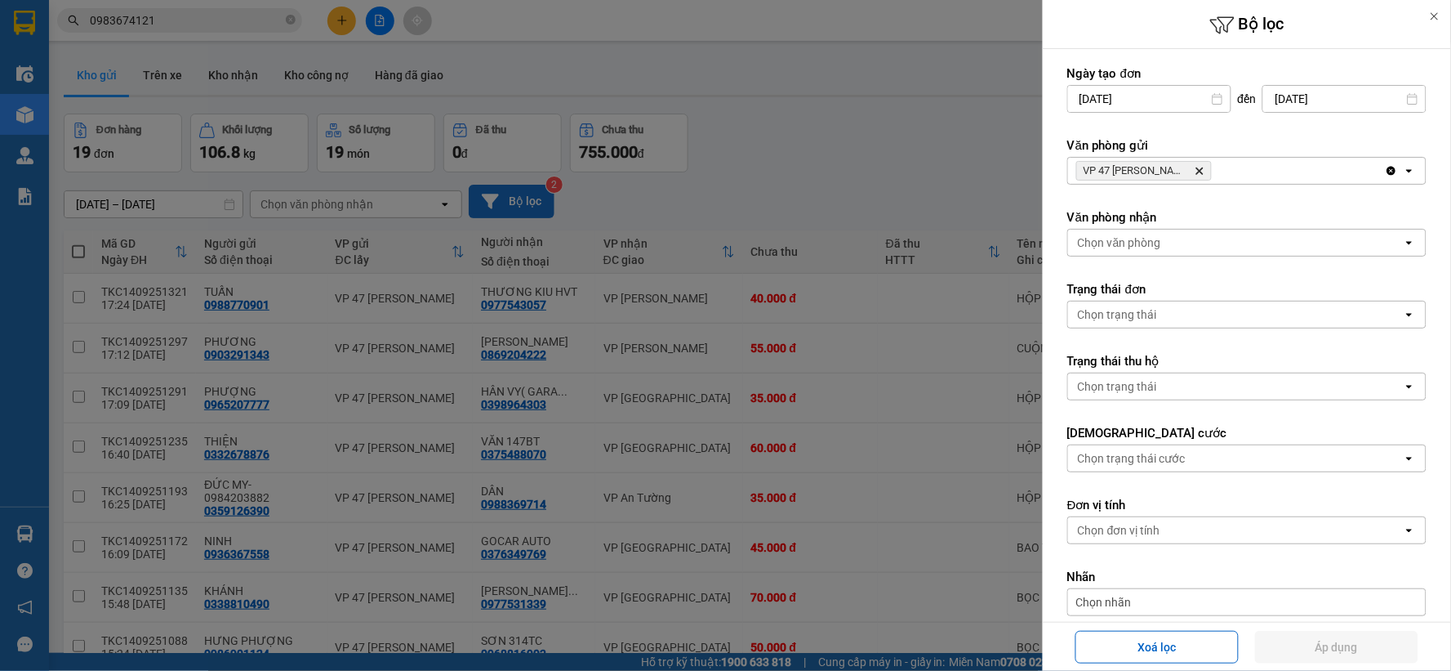
click at [1169, 241] on div "Chọn văn phòng" at bounding box center [1235, 243] width 335 height 26
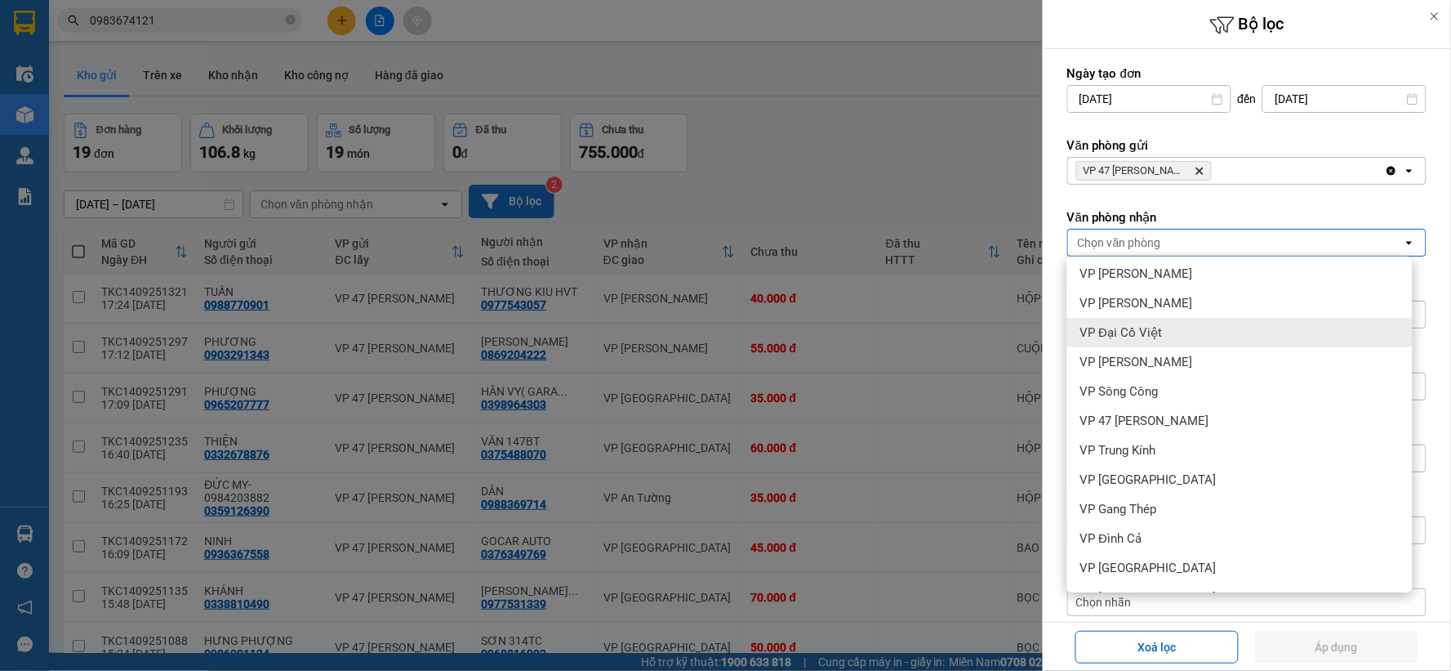
scroll to position [181, 0]
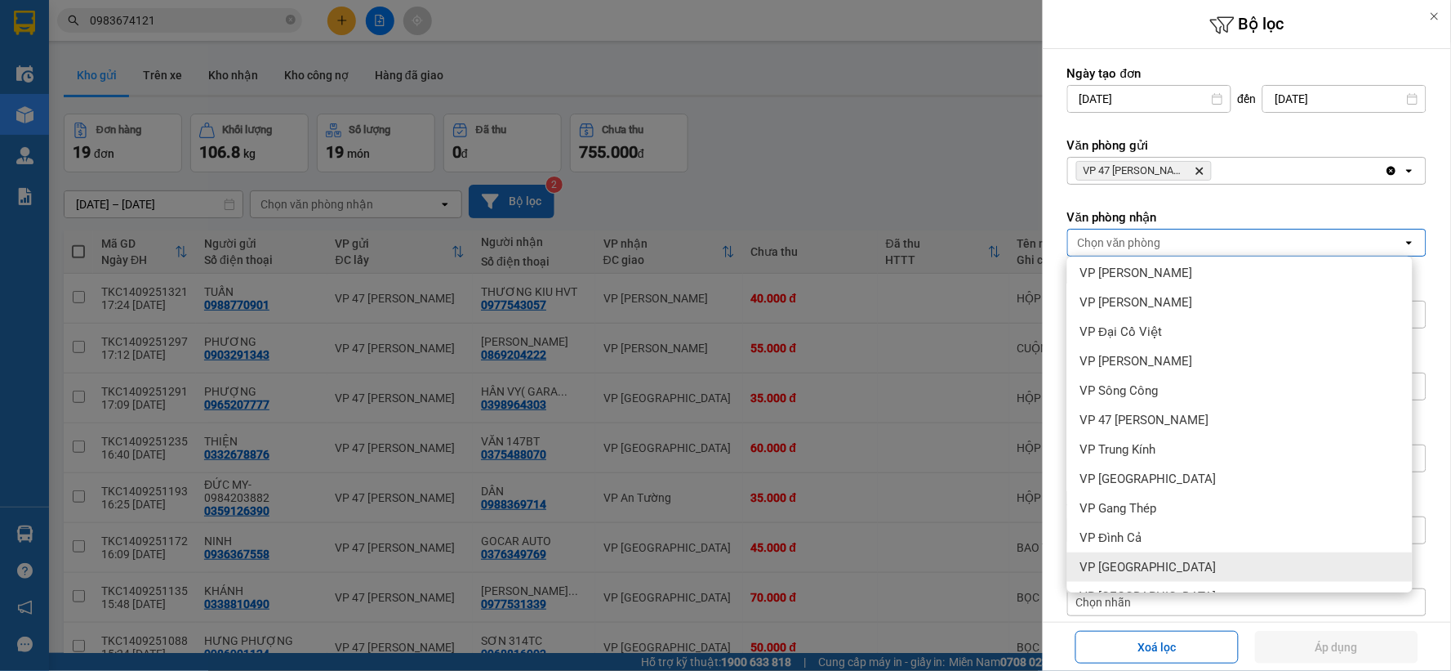
click at [1179, 562] on div "VP [GEOGRAPHIC_DATA]" at bounding box center [1241, 566] width 346 height 29
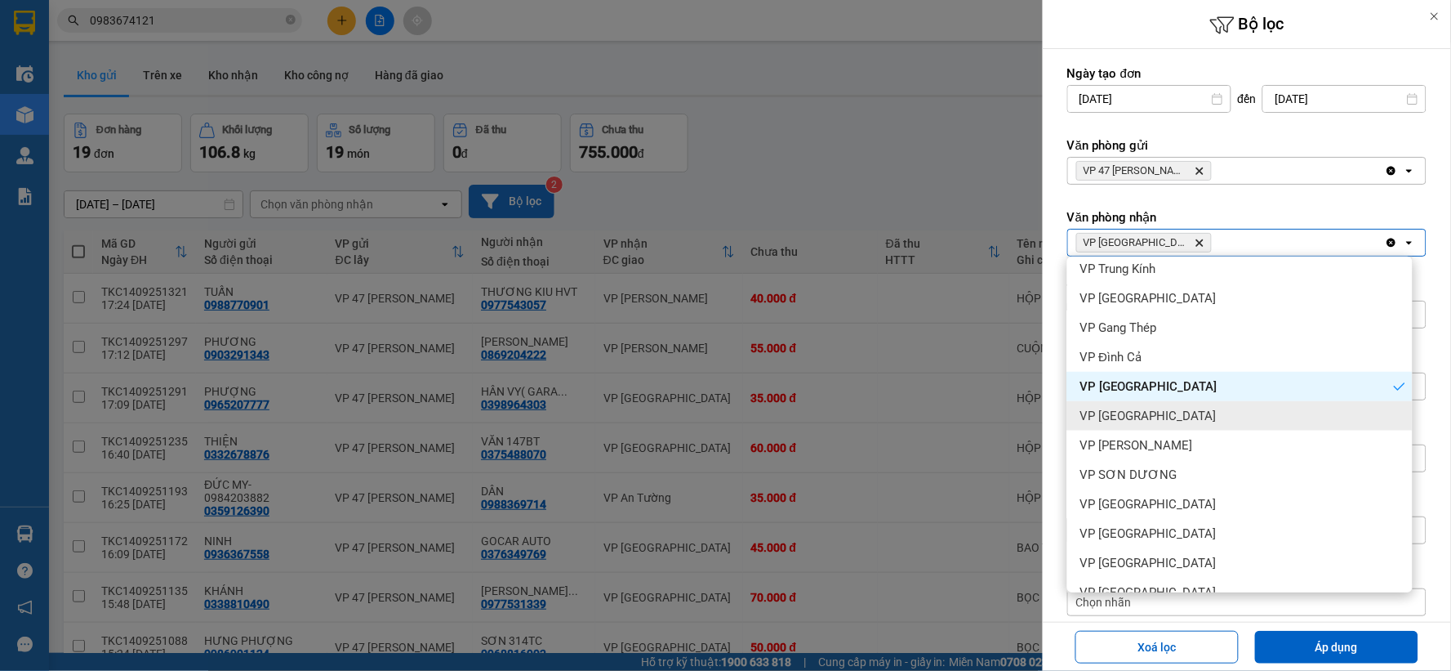
scroll to position [363, 0]
click at [1190, 410] on div "VP [GEOGRAPHIC_DATA]" at bounding box center [1241, 414] width 346 height 29
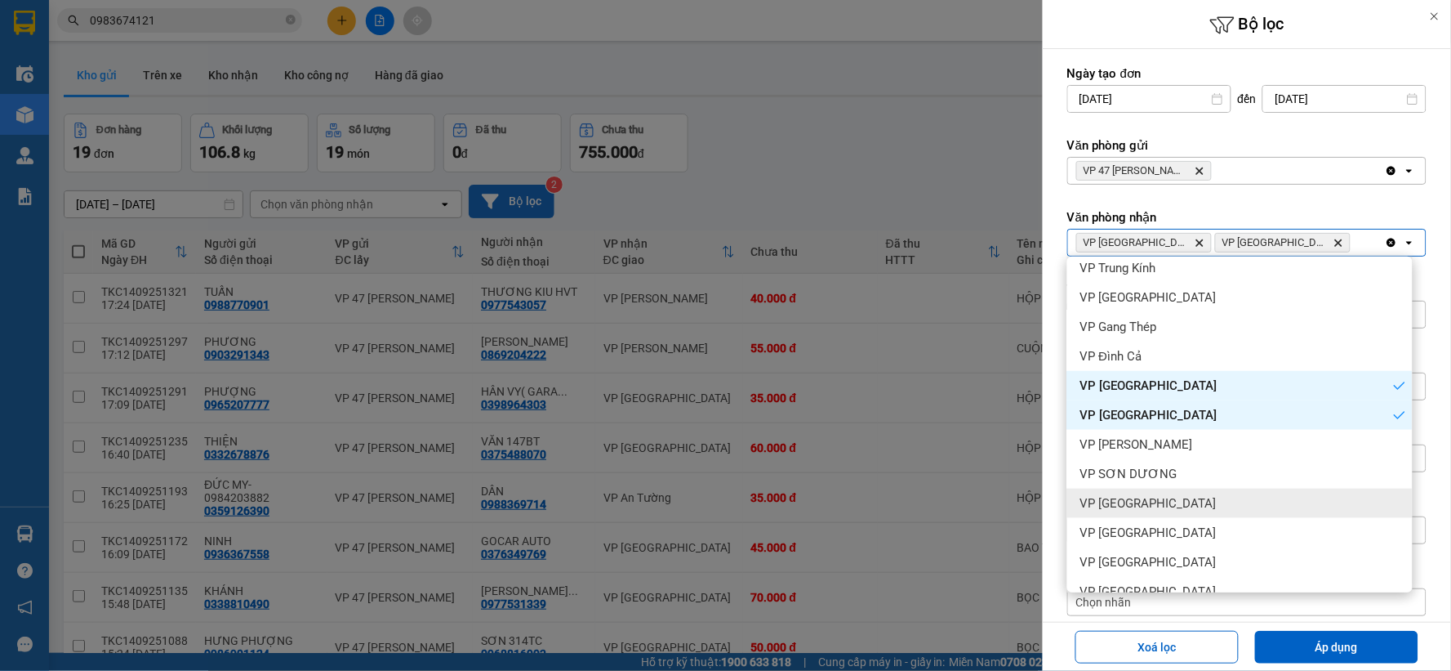
scroll to position [453, 0]
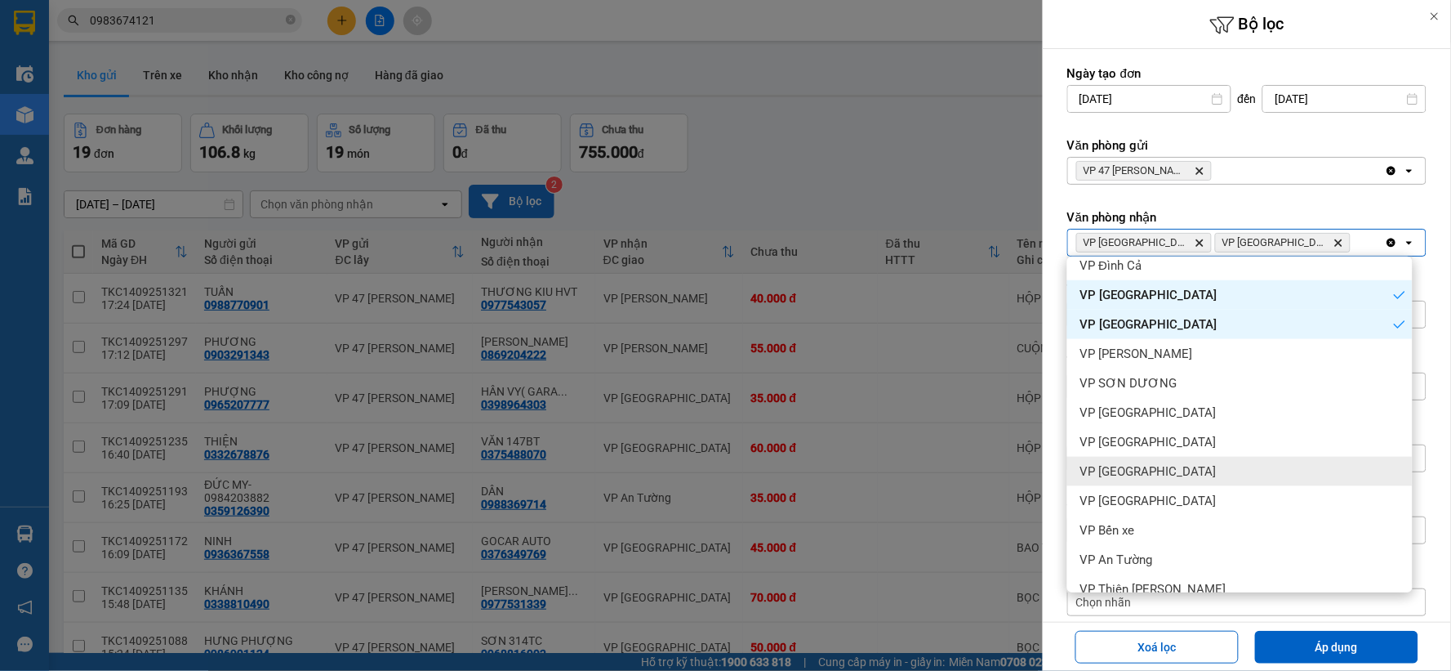
click at [1141, 449] on div "VP [GEOGRAPHIC_DATA]" at bounding box center [1241, 441] width 346 height 29
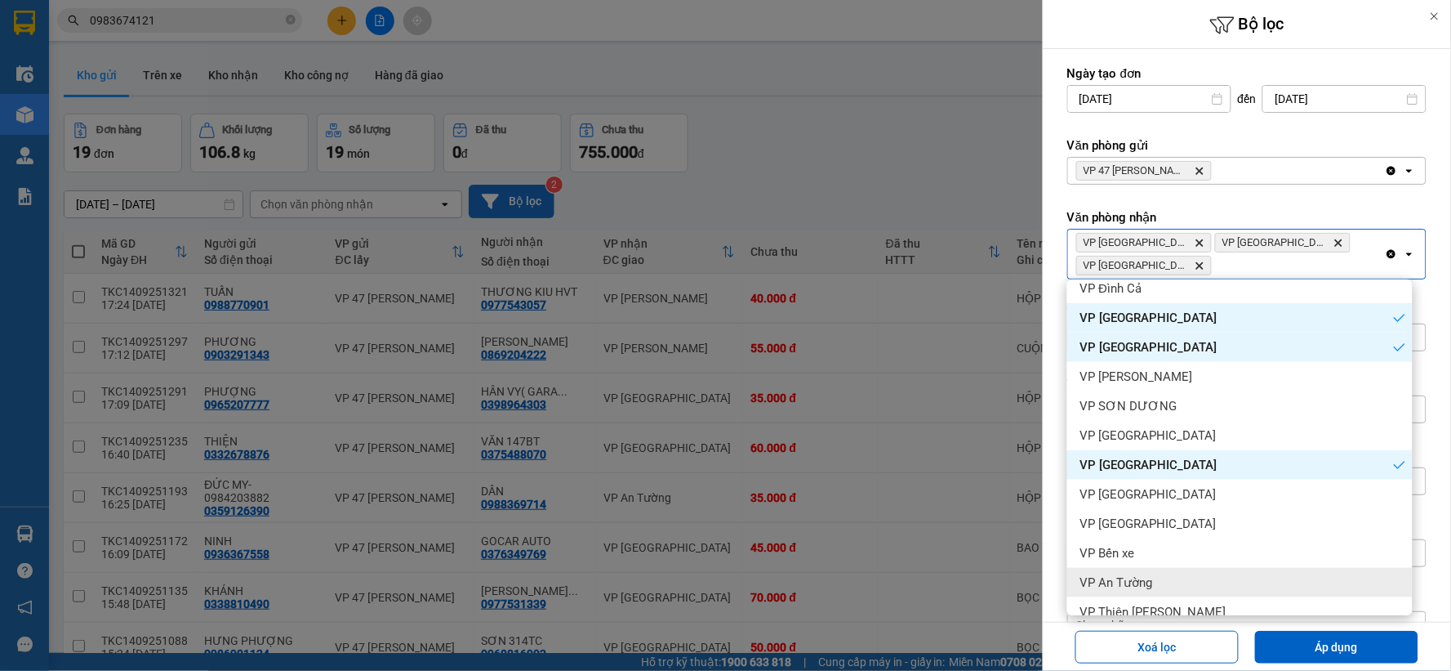
click at [1150, 586] on span "VP An Tường" at bounding box center [1117, 582] width 73 height 16
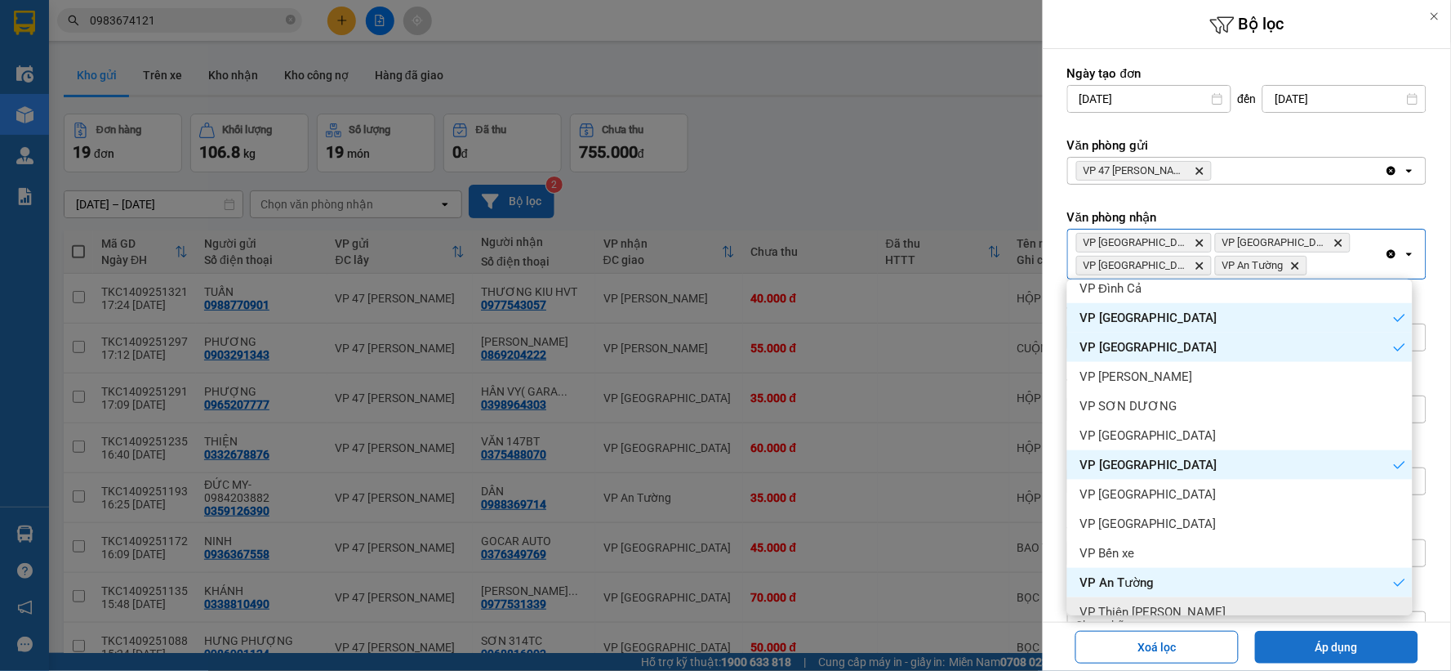
click at [1312, 647] on button "Áp dụng" at bounding box center [1336, 647] width 163 height 33
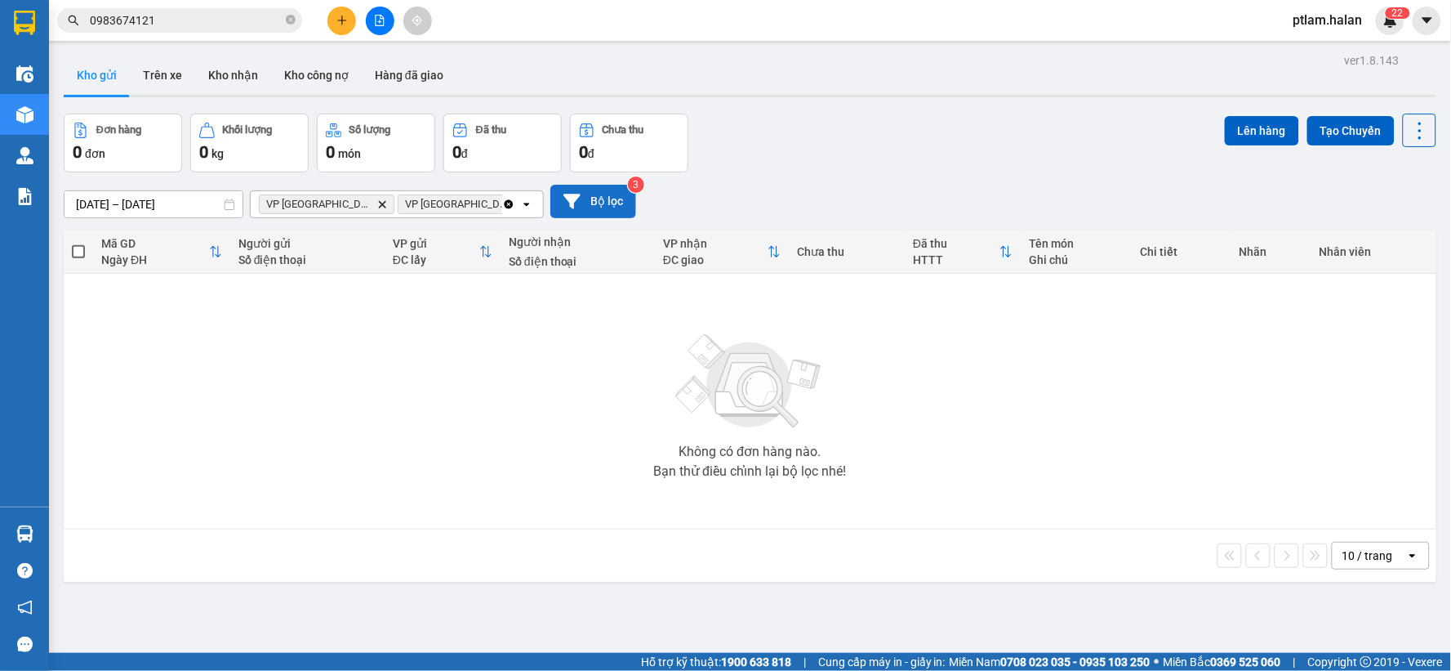
click at [510, 204] on icon "Clear all" at bounding box center [509, 203] width 9 height 9
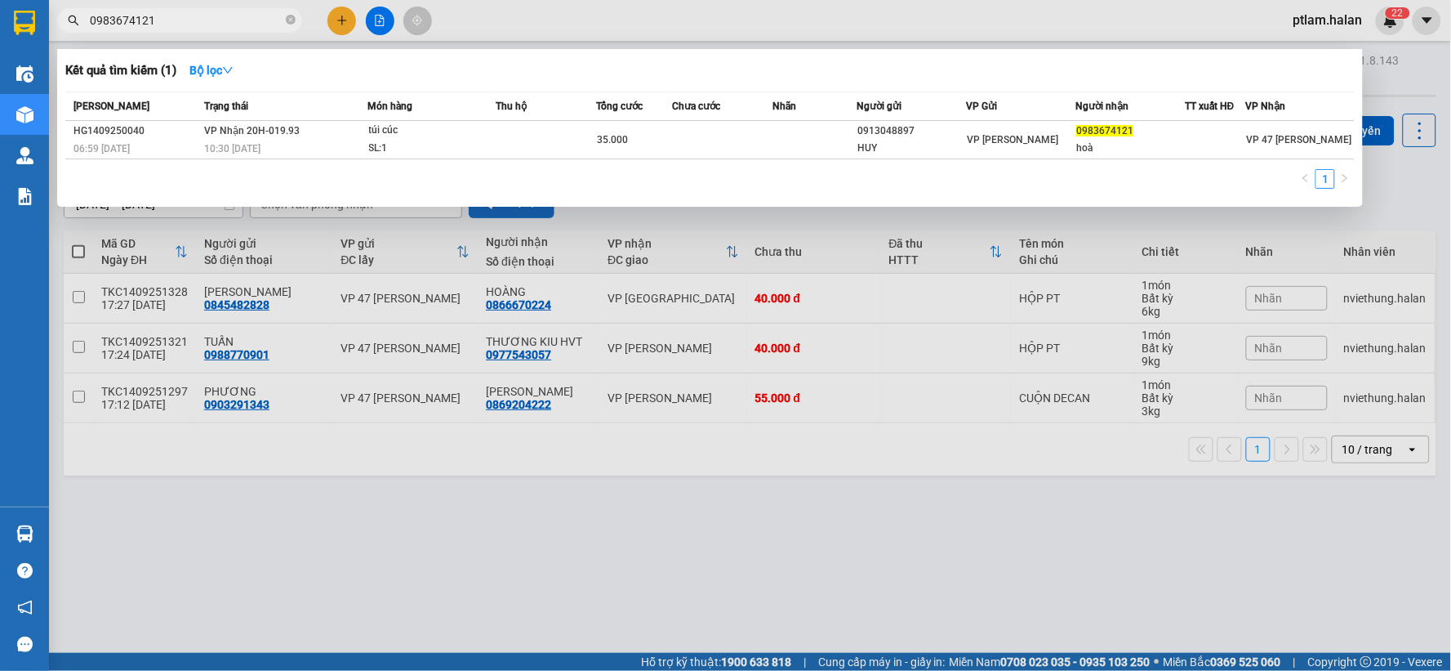
click at [172, 17] on input "0983674121" at bounding box center [186, 20] width 193 height 18
drag, startPoint x: 292, startPoint y: 529, endPoint x: 0, endPoint y: 525, distance: 292.4
click at [288, 531] on div at bounding box center [725, 335] width 1451 height 671
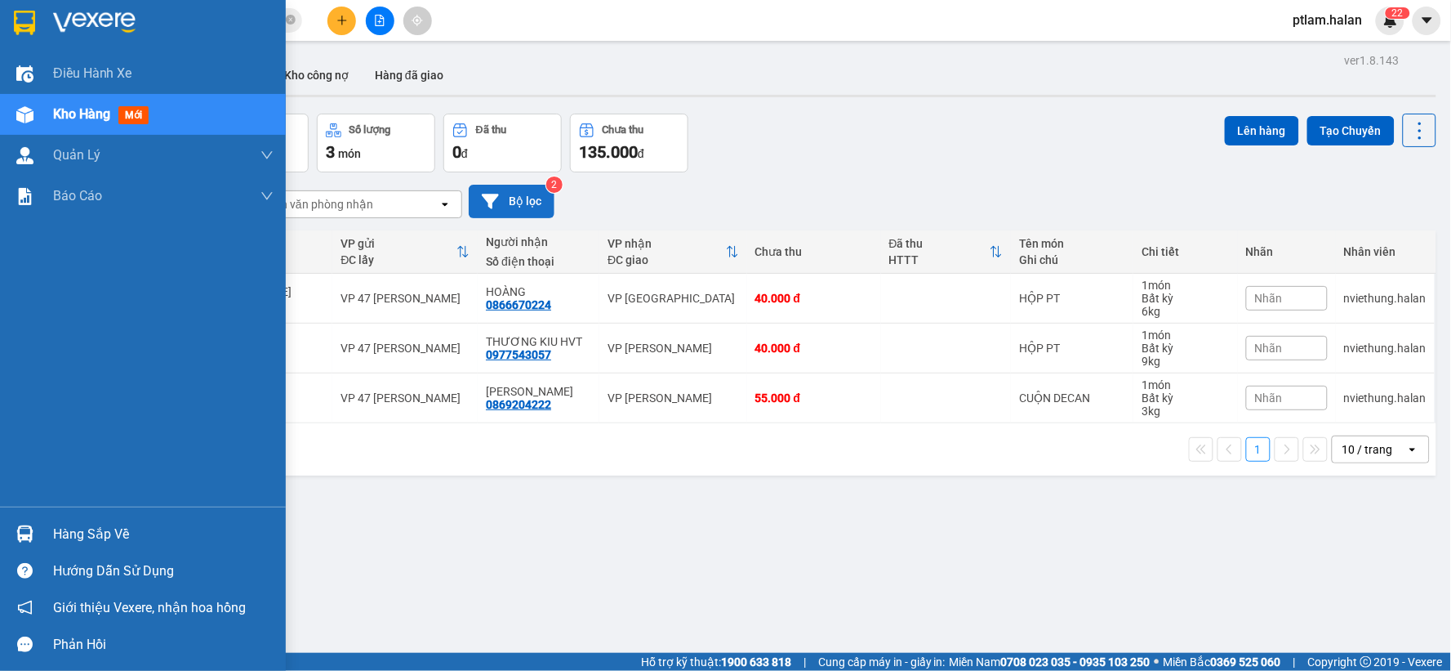
click at [22, 528] on img at bounding box center [24, 533] width 17 height 17
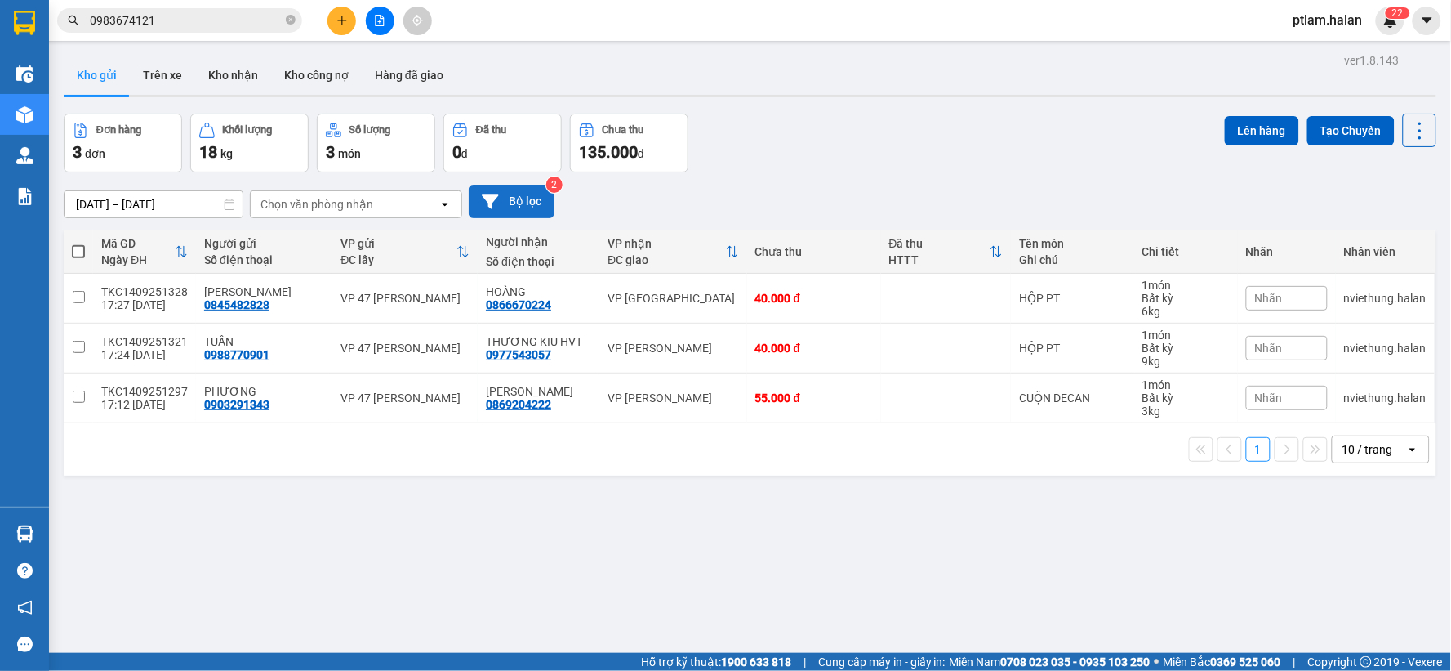
click at [956, 207] on section "Kết quả tìm kiếm ( 1 ) Bộ lọc Mã ĐH Trạng thái Món hàng Thu hộ Tổng cước Chưa c…" at bounding box center [725, 335] width 1451 height 671
click at [601, 123] on div "Chưa thu" at bounding box center [629, 131] width 100 height 16
click at [832, 116] on div "Đơn hàng 3 đơn Khối lượng 18 kg Số lượng 3 món Đã thu 0 đ Chưa thu 135.000 đ Lê…" at bounding box center [750, 143] width 1373 height 59
click at [192, 20] on input "0983674121" at bounding box center [186, 20] width 193 height 18
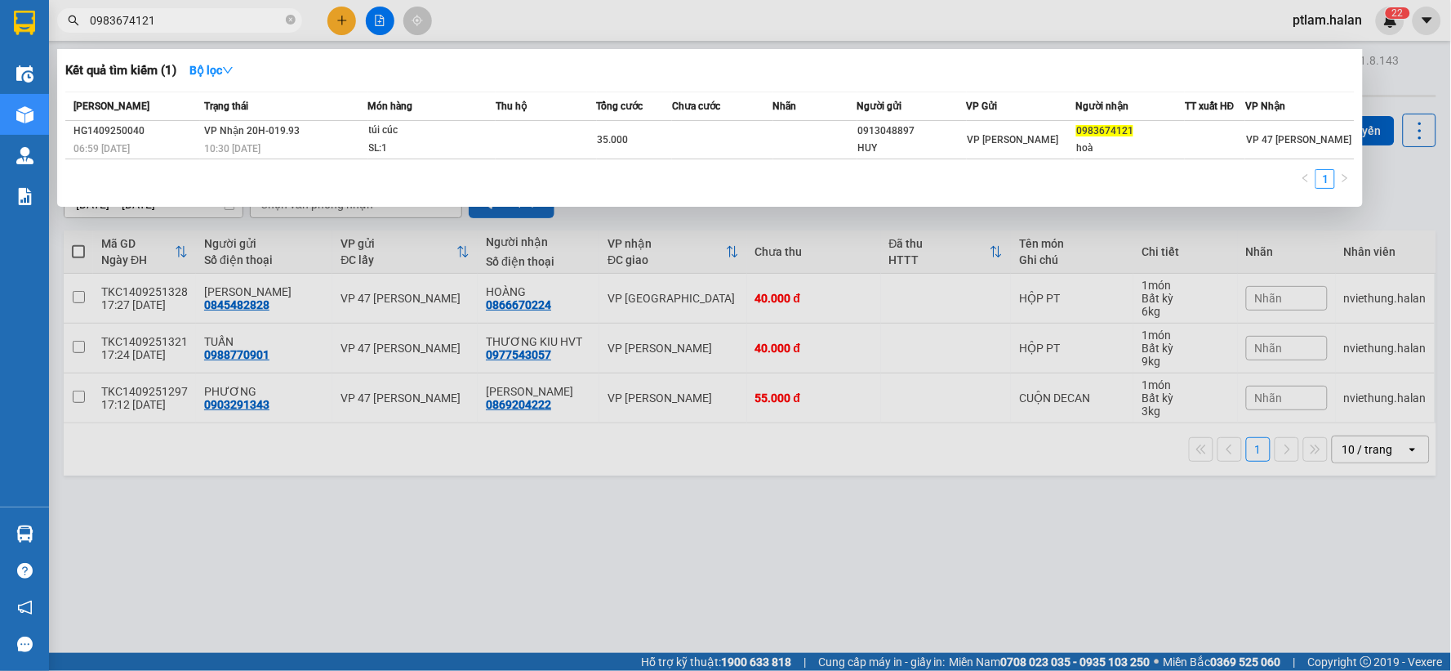
click at [192, 20] on input "0983674121" at bounding box center [186, 20] width 193 height 18
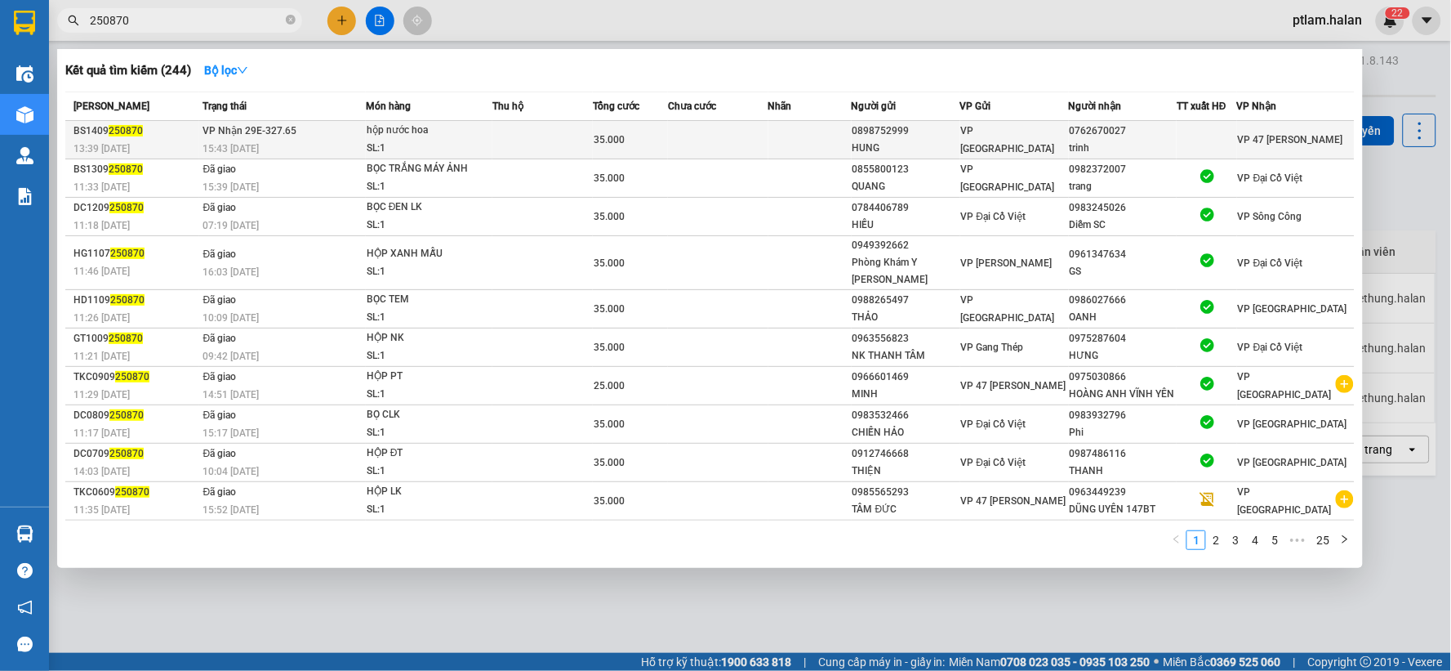
type input "250870"
click at [468, 136] on div "hộp nước hoa" at bounding box center [428, 131] width 123 height 18
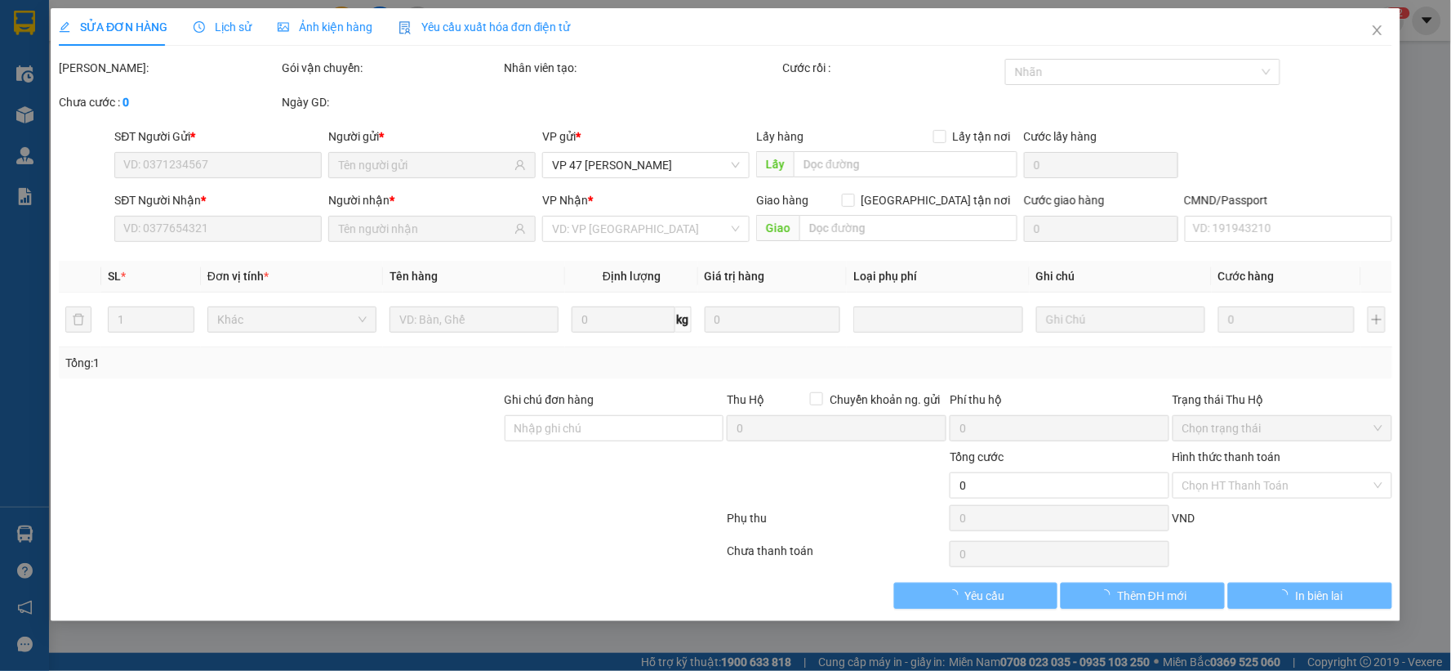
type input "0898752999"
type input "HUNG"
type input "0762670027"
type input "trinh"
type input "35.000"
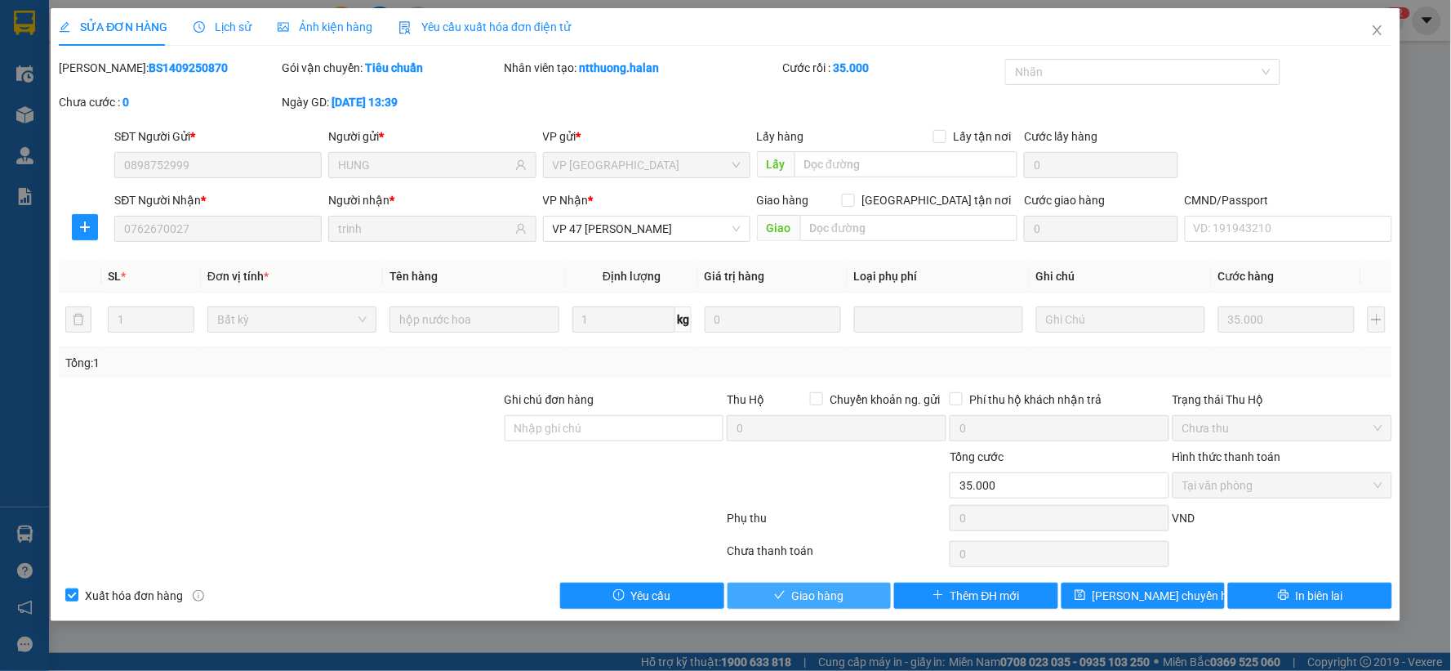
click at [819, 600] on span "Giao hàng" at bounding box center [818, 595] width 52 height 18
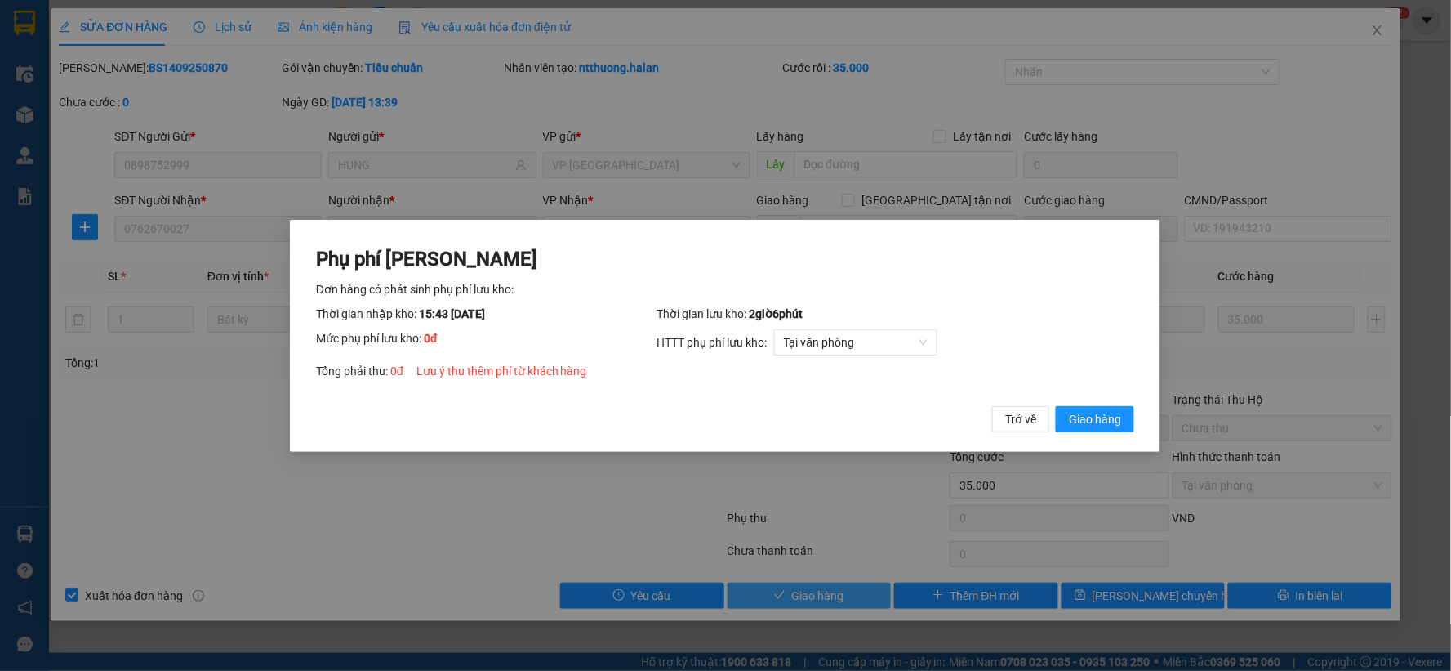
click at [1057, 405] on button "Giao hàng" at bounding box center [1096, 418] width 78 height 26
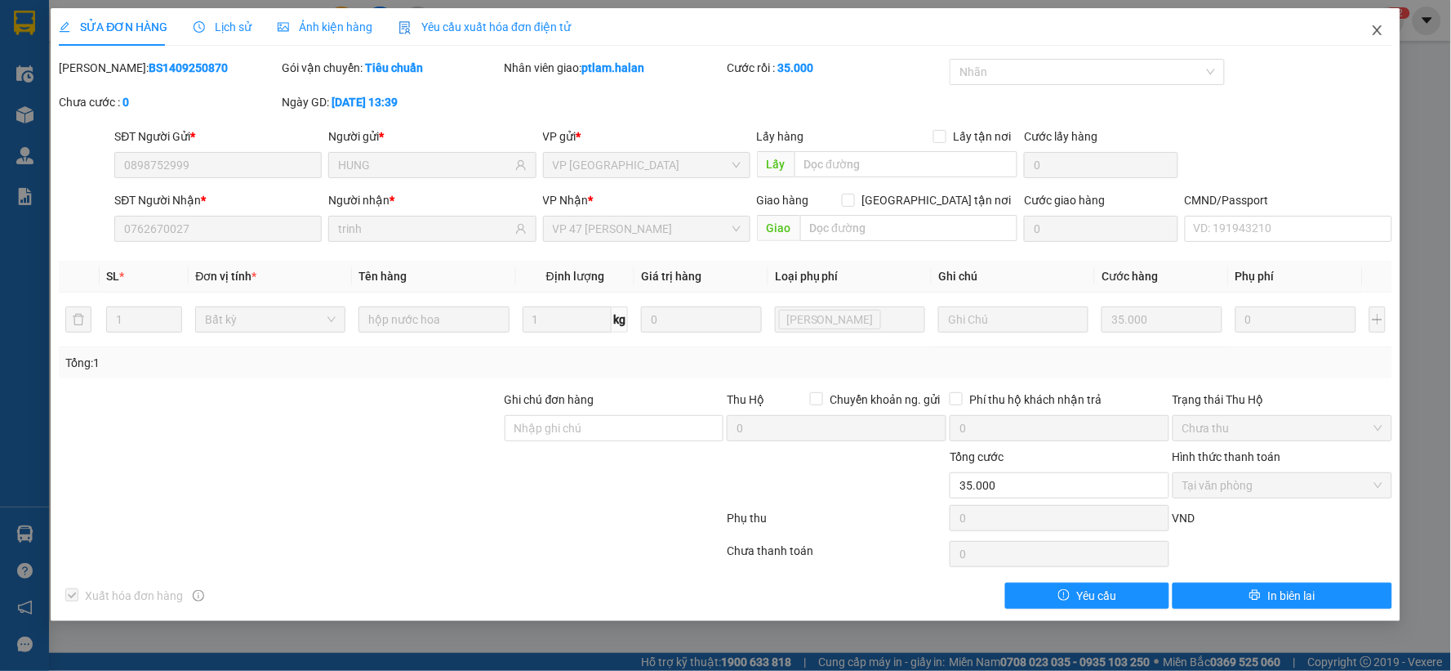
click at [1391, 25] on span "Close" at bounding box center [1378, 31] width 46 height 46
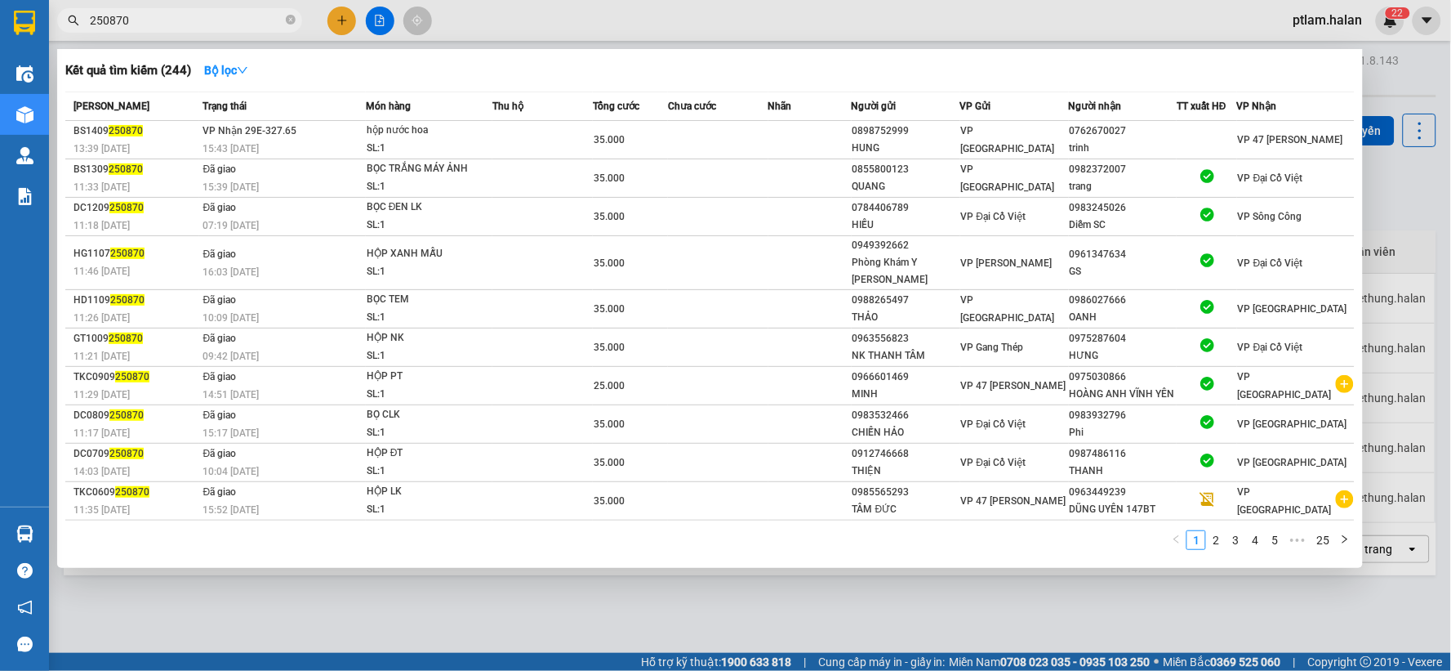
click at [204, 20] on input "250870" at bounding box center [186, 20] width 193 height 18
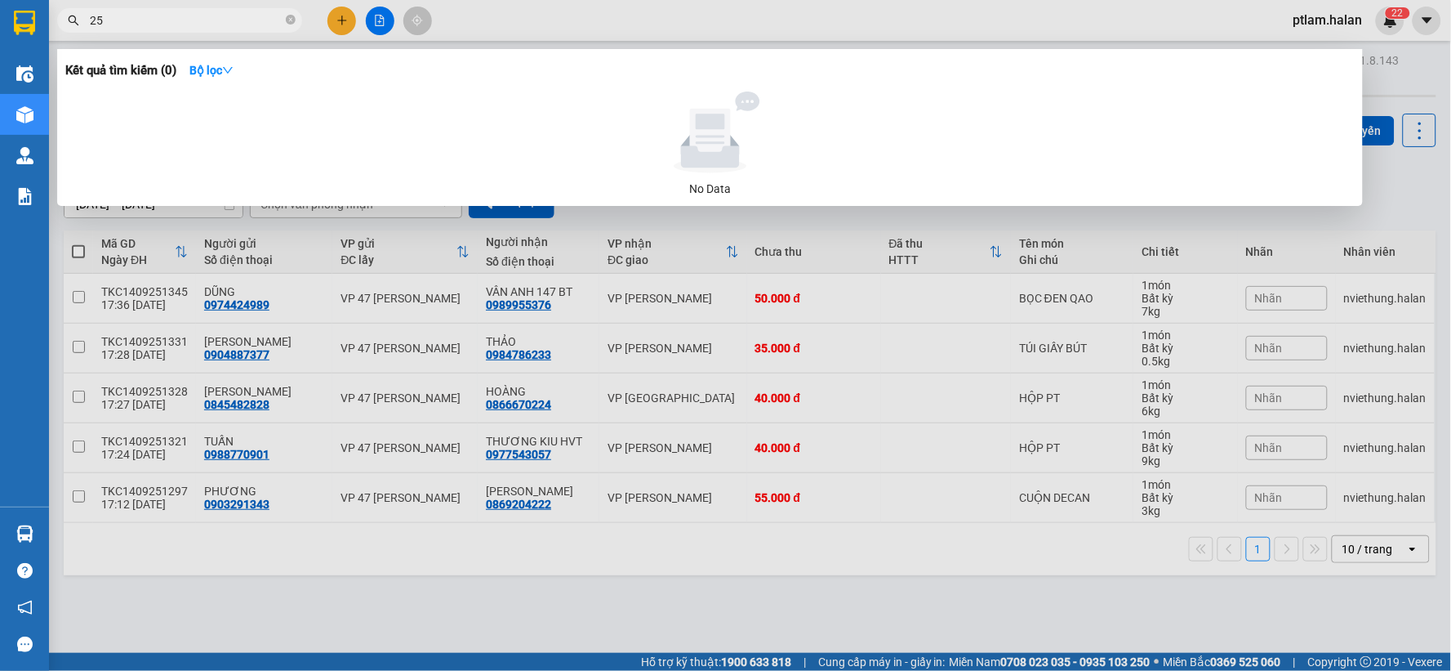
type input "2"
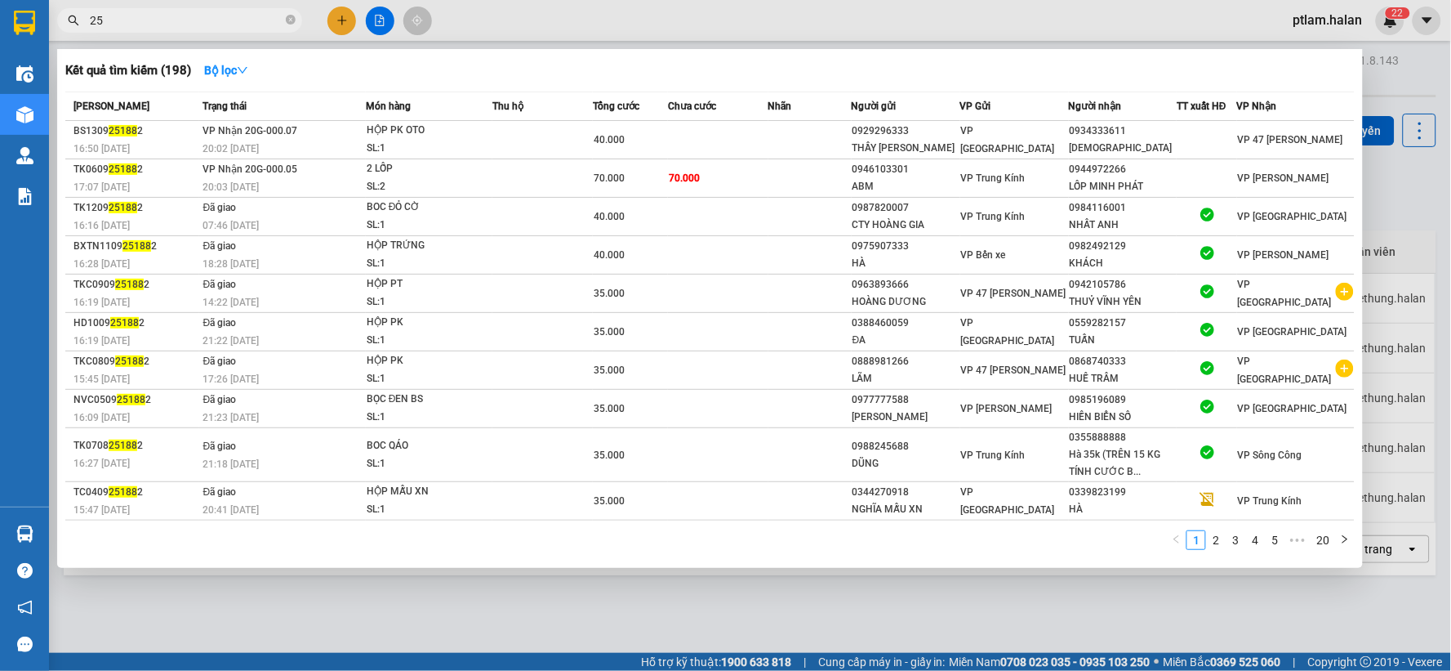
type input "2"
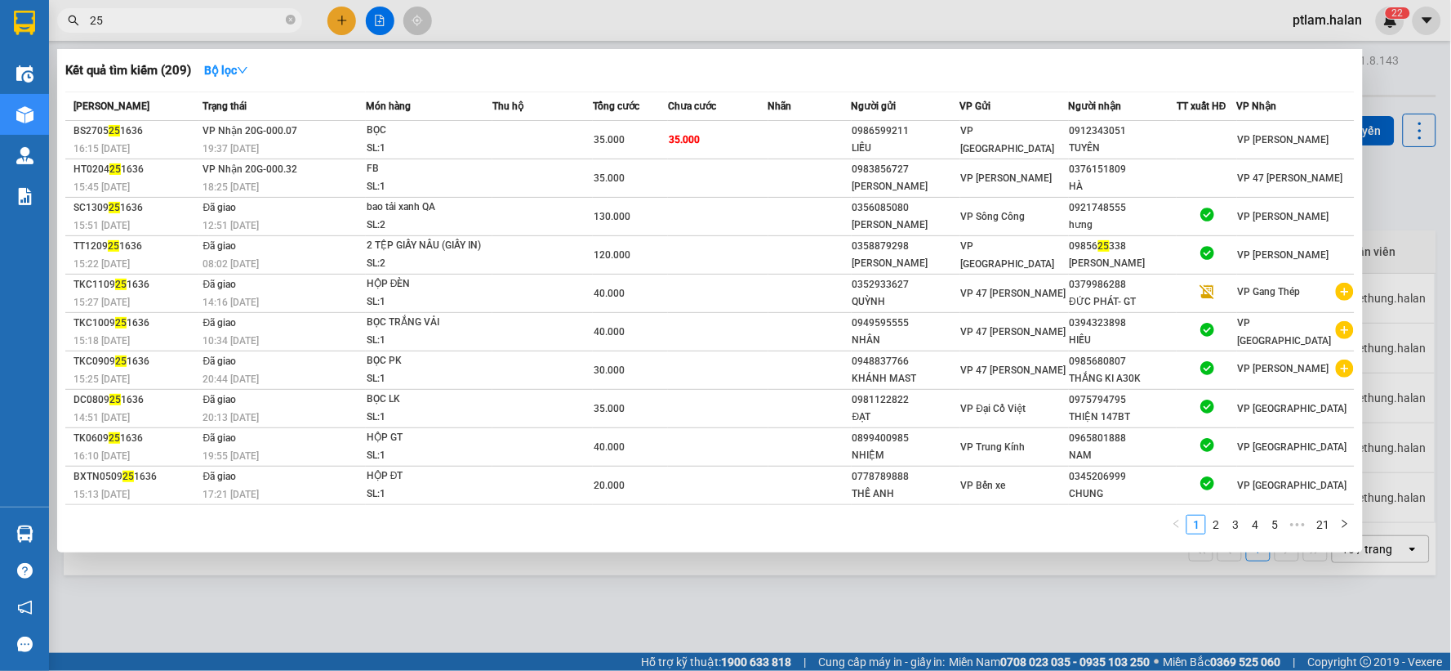
type input "2"
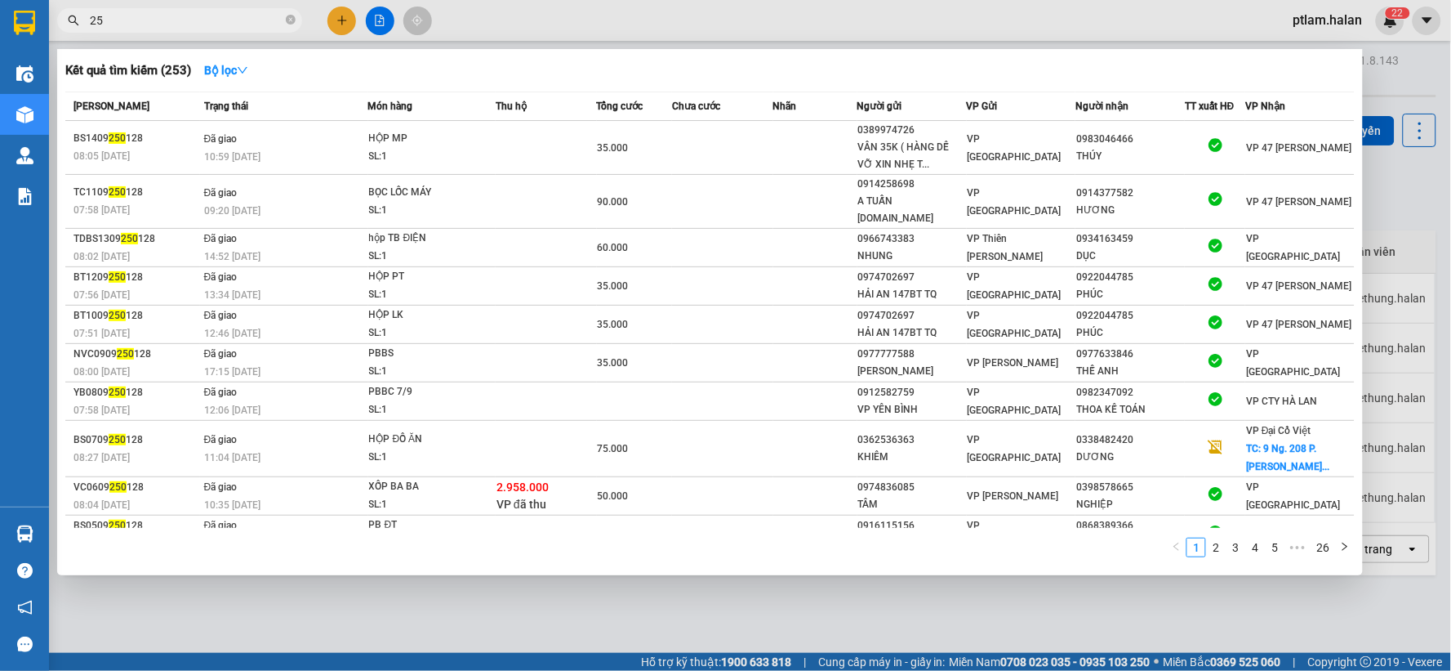
type input "2"
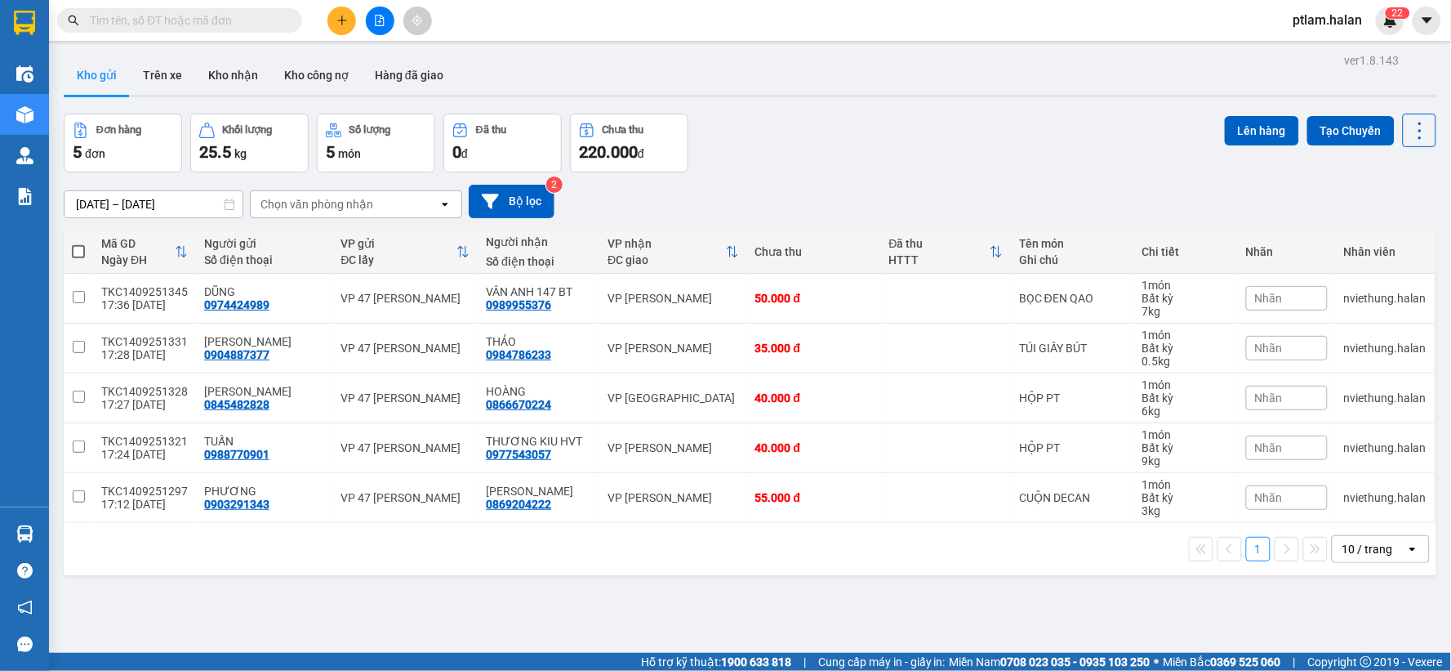
click at [204, 20] on input "text" at bounding box center [186, 20] width 193 height 18
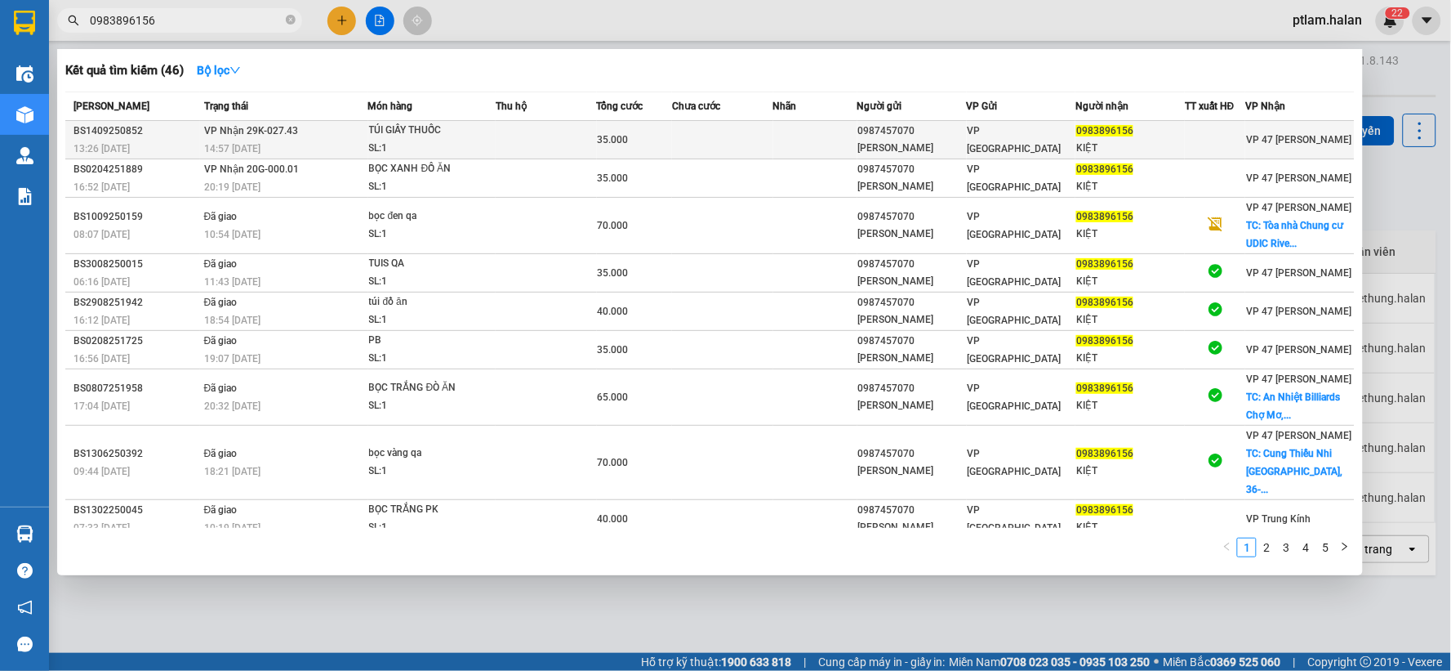
type input "0983896156"
click at [662, 149] on td "35.000" at bounding box center [635, 140] width 76 height 38
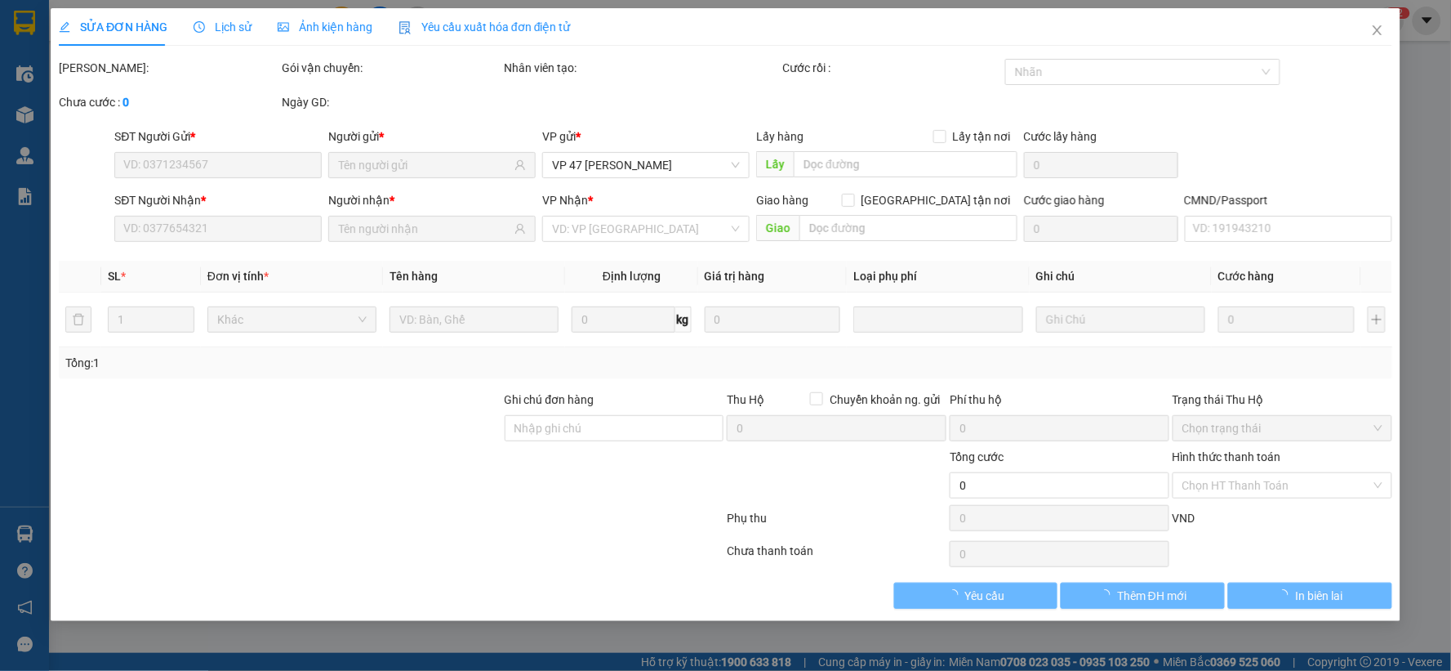
type input "0987457070"
type input "[PERSON_NAME]"
type input "0983896156"
type input "KIỆT"
type input "35.000"
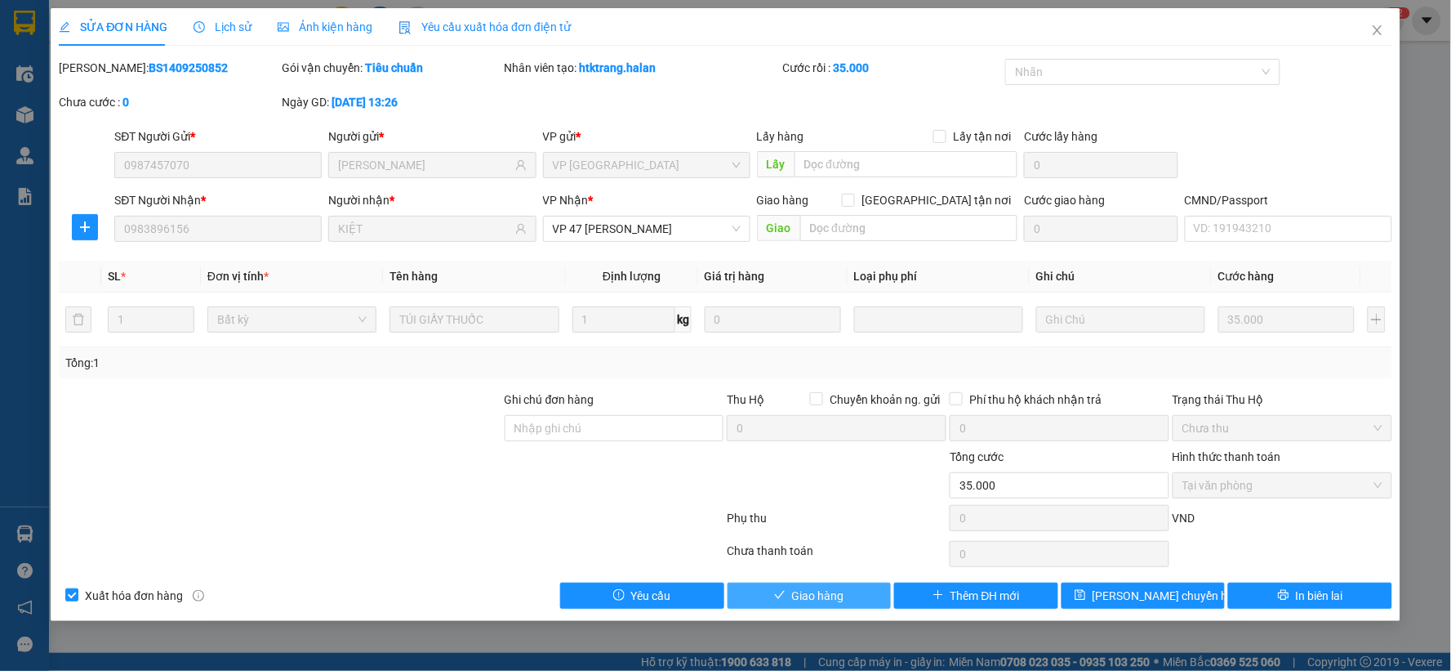
click at [840, 599] on span "Giao hàng" at bounding box center [818, 595] width 52 height 18
